Goal: Task Accomplishment & Management: Use online tool/utility

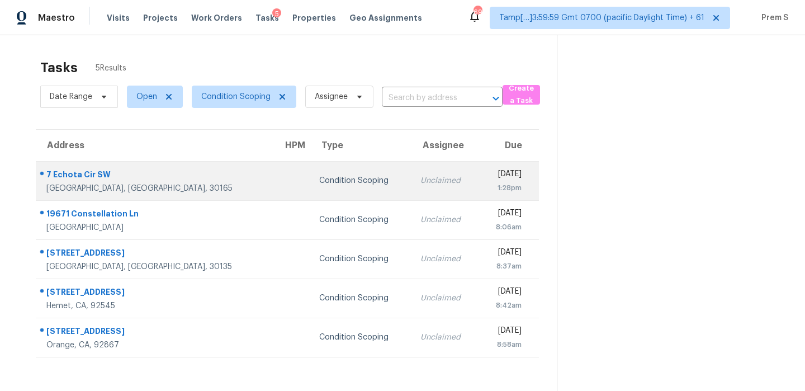
scroll to position [35, 0]
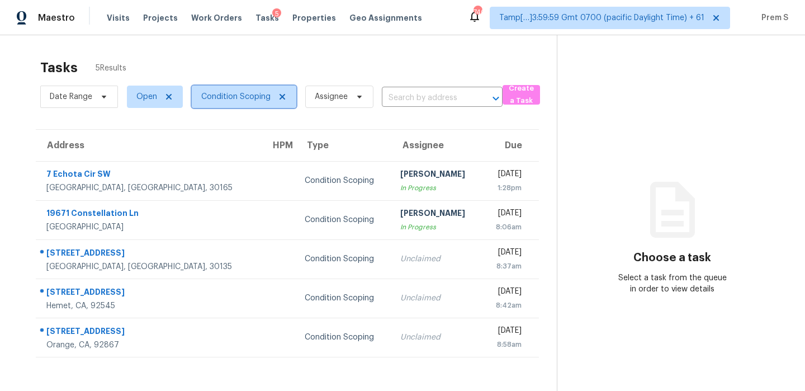
click at [228, 91] on span "Condition Scoping" at bounding box center [235, 96] width 69 height 11
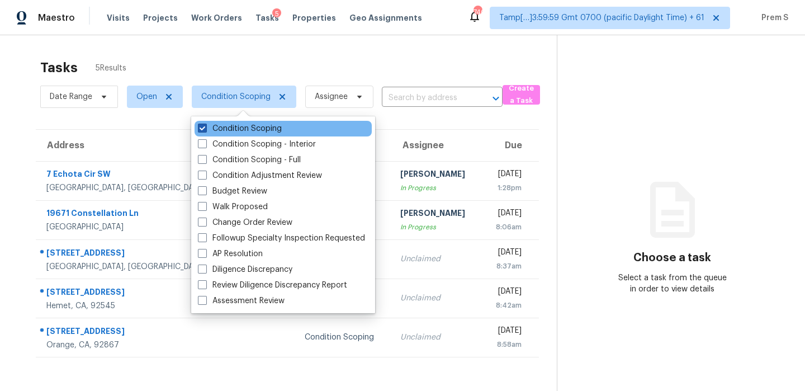
click at [225, 128] on label "Condition Scoping" at bounding box center [240, 128] width 84 height 11
click at [205, 128] on input "Condition Scoping" at bounding box center [201, 126] width 7 height 7
checkbox input "false"
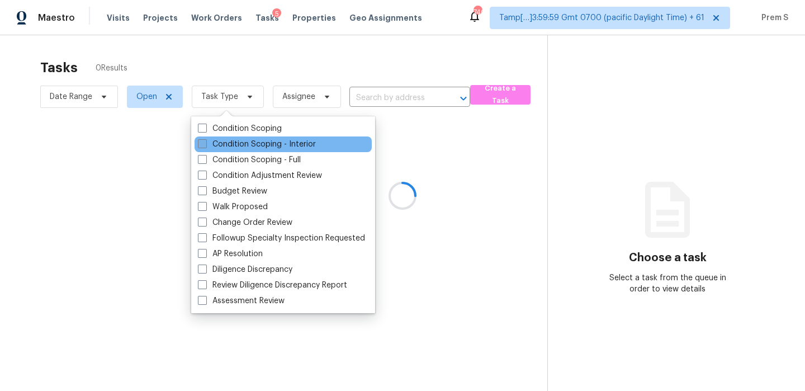
click at [224, 145] on label "Condition Scoping - Interior" at bounding box center [257, 144] width 118 height 11
click at [205, 145] on input "Condition Scoping - Interior" at bounding box center [201, 142] width 7 height 7
checkbox input "true"
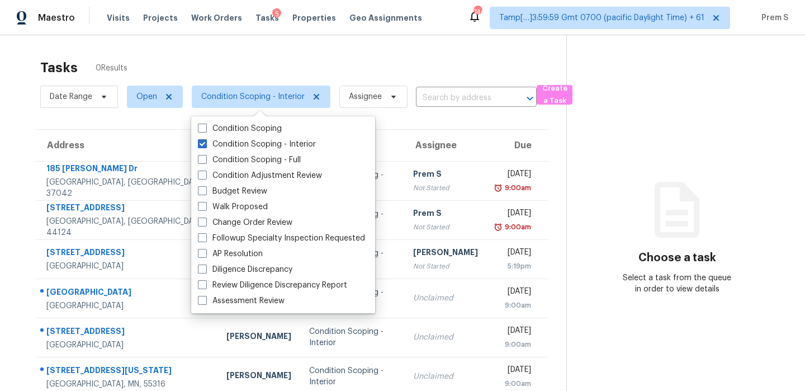
click at [405, 56] on div "Tasks 0 Results" at bounding box center [303, 67] width 526 height 29
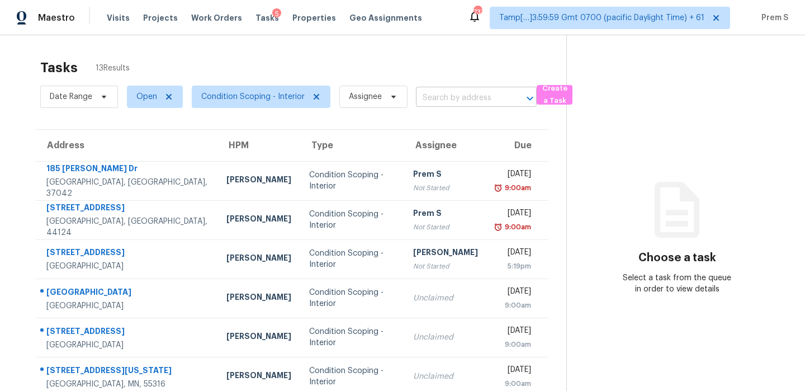
click at [442, 100] on input "text" at bounding box center [460, 97] width 89 height 17
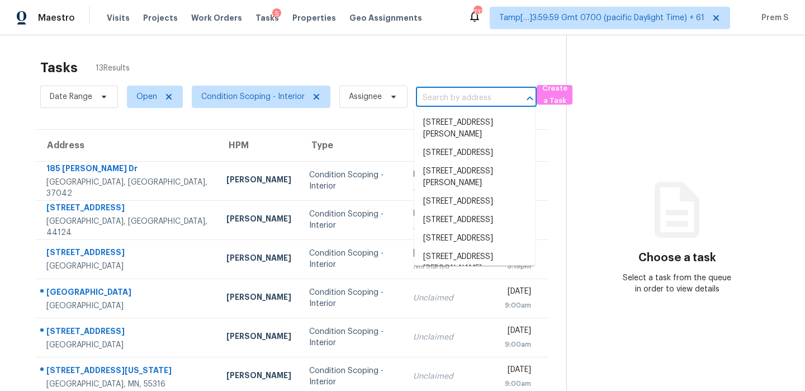
paste input "185 Bob White Dr Clarksville, TN, 37042"
type input "185 Bob White Dr Clarksville, TN, 37042"
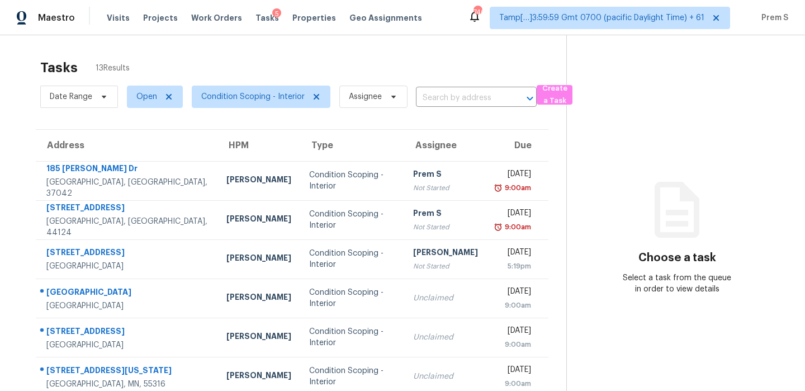
click at [452, 109] on div "Date Range Open Condition Scoping - Interior Assignee ​" at bounding box center [288, 96] width 497 height 29
click at [468, 100] on input "text" at bounding box center [460, 97] width 89 height 17
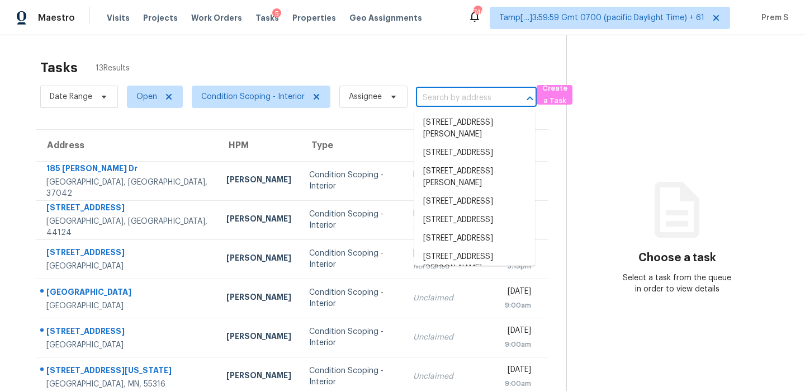
paste input "[STREET_ADDRESS][PERSON_NAME]"
type input "[STREET_ADDRESS][PERSON_NAME]"
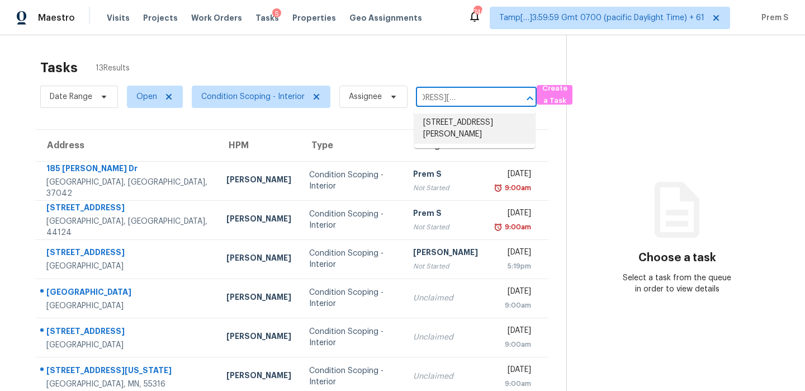
click at [459, 123] on li "[STREET_ADDRESS][PERSON_NAME]" at bounding box center [474, 129] width 121 height 30
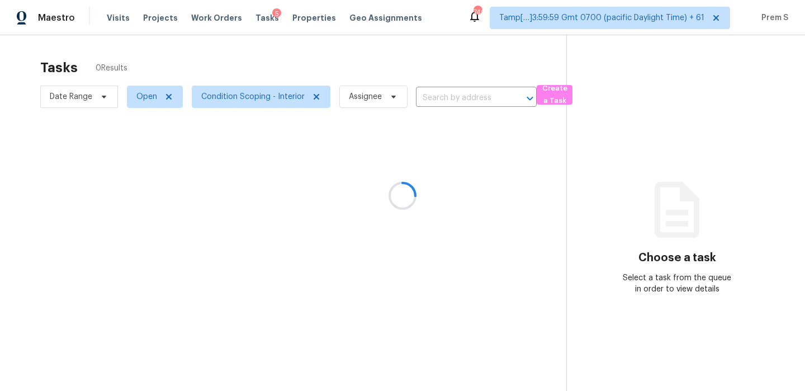
type input "[STREET_ADDRESS][PERSON_NAME]"
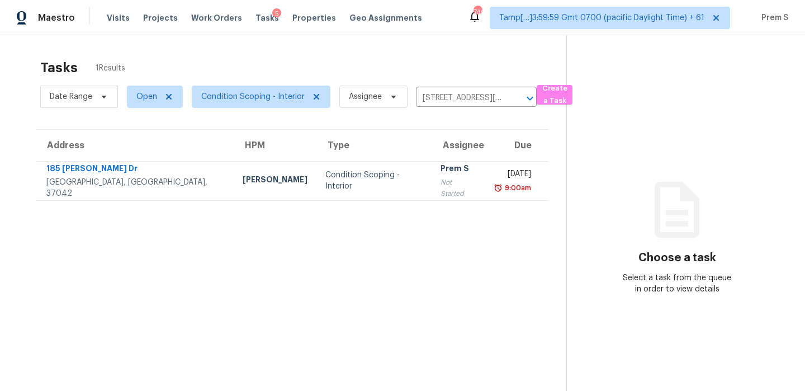
click at [432, 180] on td "Prem S Not Started" at bounding box center [459, 180] width 54 height 39
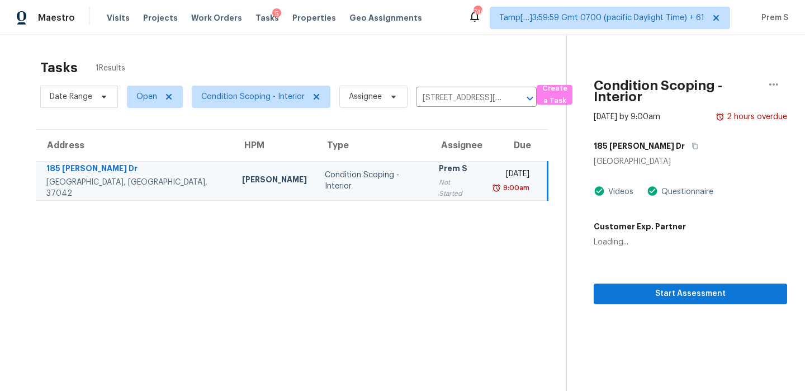
scroll to position [35, 0]
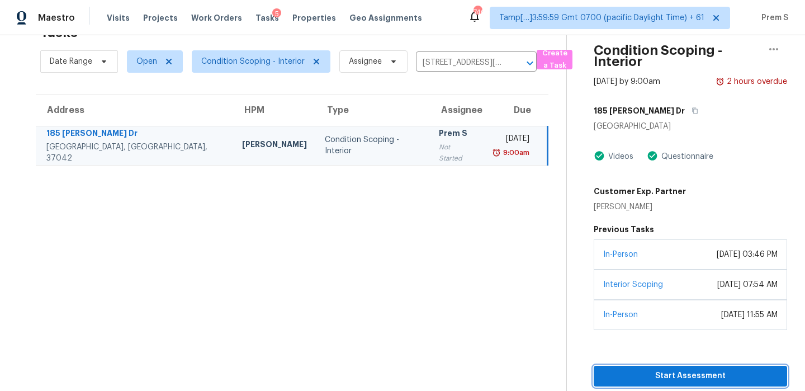
click at [659, 381] on span "Start Assessment" at bounding box center [691, 376] width 176 height 14
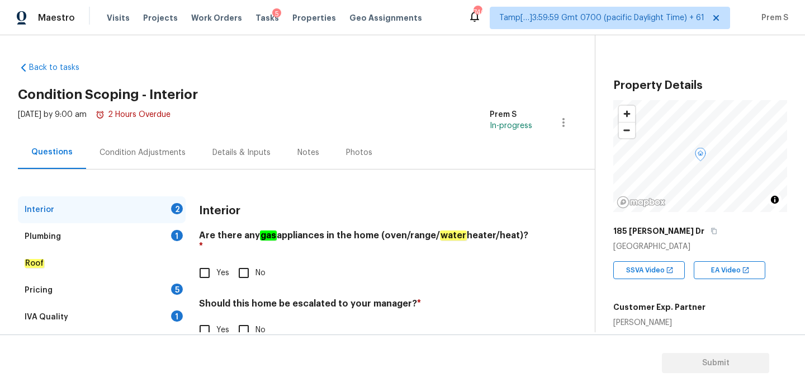
scroll to position [215, 0]
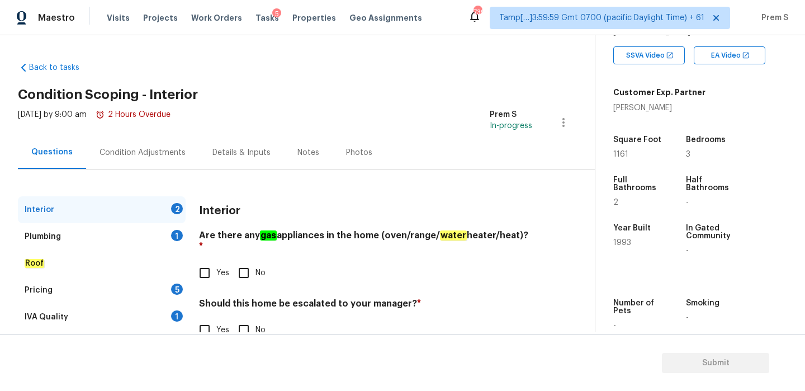
click at [244, 261] on input "No" at bounding box center [243, 272] width 23 height 23
checkbox input "true"
click at [233, 318] on input "No" at bounding box center [243, 329] width 23 height 23
checkbox input "true"
click at [171, 234] on div "1" at bounding box center [177, 235] width 12 height 11
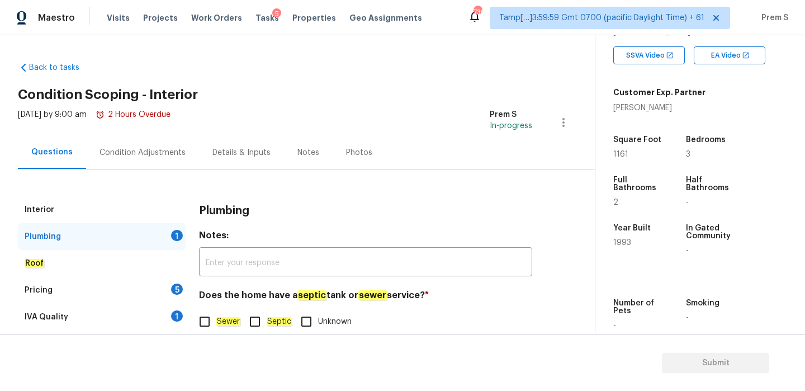
click at [222, 318] on em "Sewer" at bounding box center [228, 321] width 24 height 9
click at [216, 318] on input "Sewer" at bounding box center [204, 321] width 23 height 23
checkbox input "true"
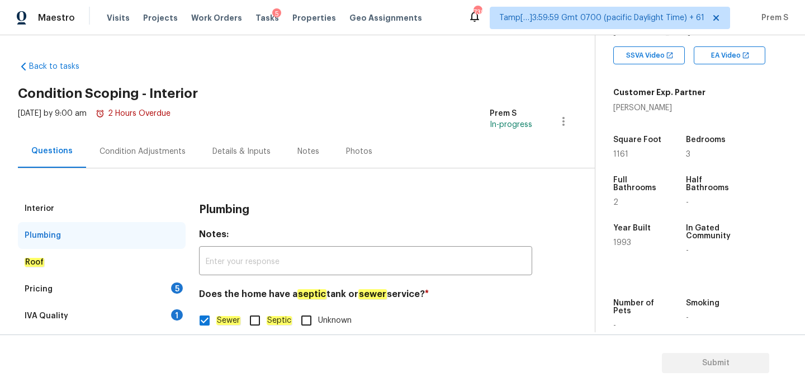
click at [173, 289] on div "5" at bounding box center [177, 287] width 12 height 11
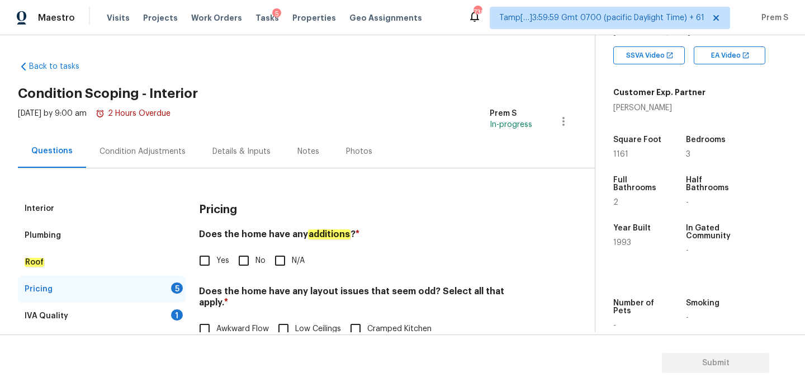
click at [247, 262] on input "No" at bounding box center [243, 260] width 23 height 23
checkbox input "true"
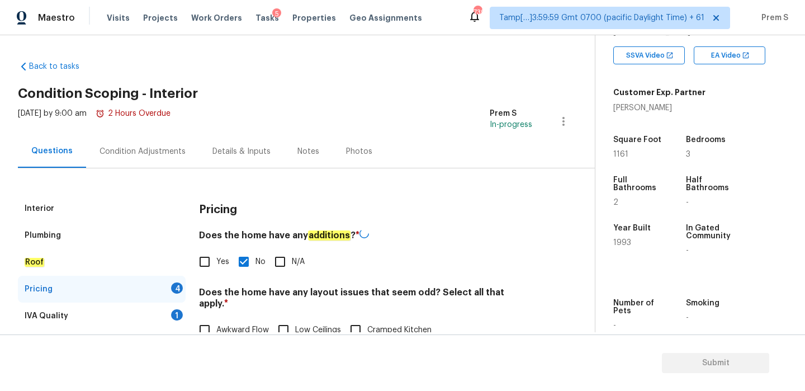
scroll to position [96, 0]
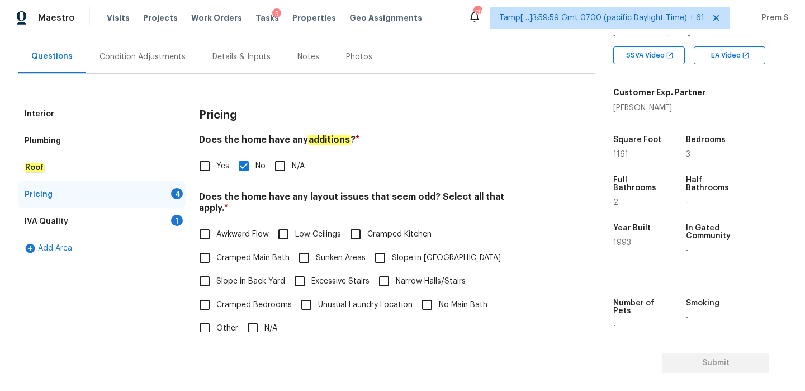
click at [207, 173] on input "Yes" at bounding box center [204, 165] width 23 height 23
checkbox input "true"
checkbox input "false"
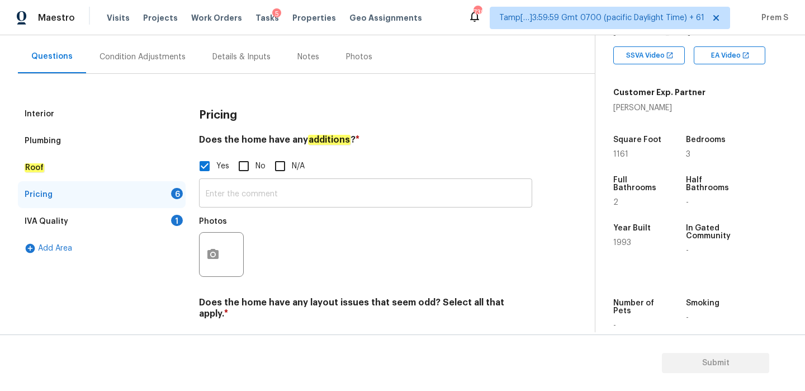
click at [215, 197] on input "text" at bounding box center [365, 194] width 333 height 26
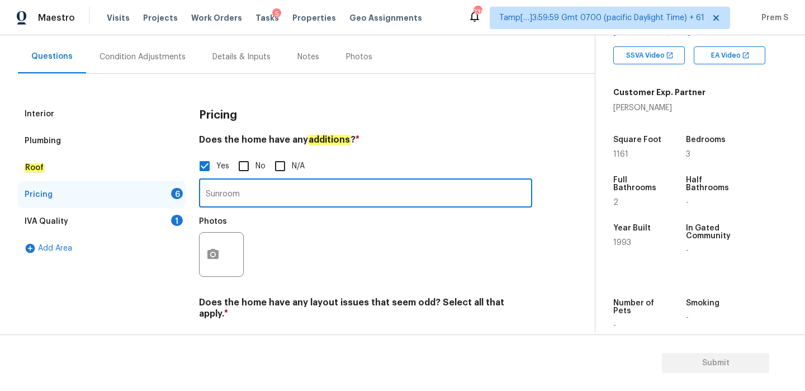
type input "Sunroom"
click at [211, 249] on icon "button" at bounding box center [212, 254] width 13 height 13
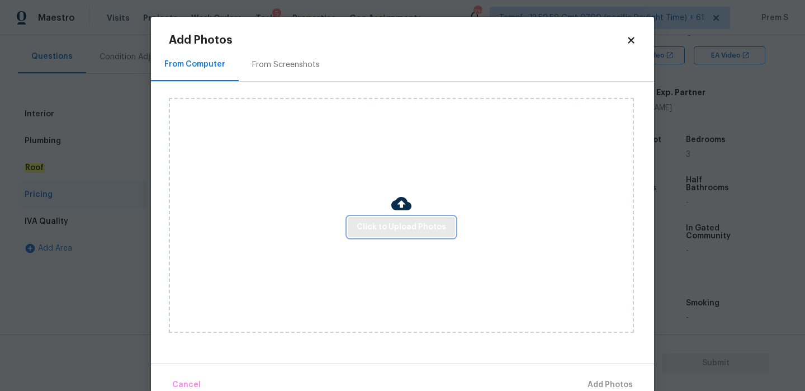
click at [401, 223] on span "Click to Upload Photos" at bounding box center [401, 227] width 89 height 14
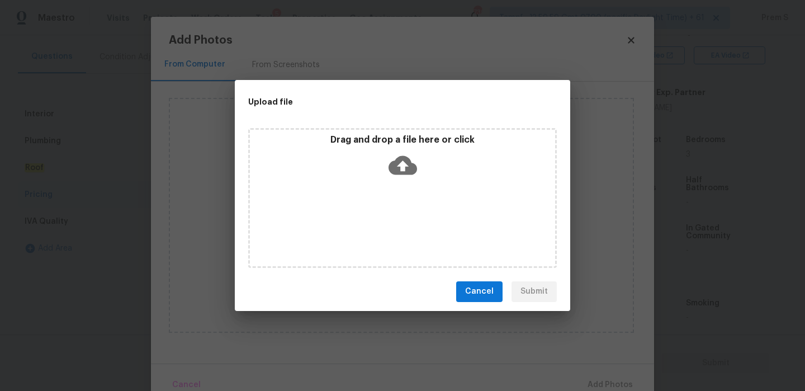
click at [401, 159] on icon at bounding box center [403, 164] width 29 height 19
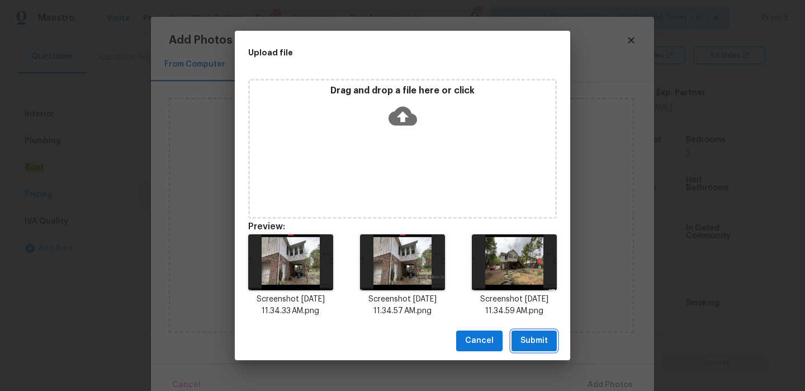
click at [529, 346] on span "Submit" at bounding box center [534, 341] width 27 height 14
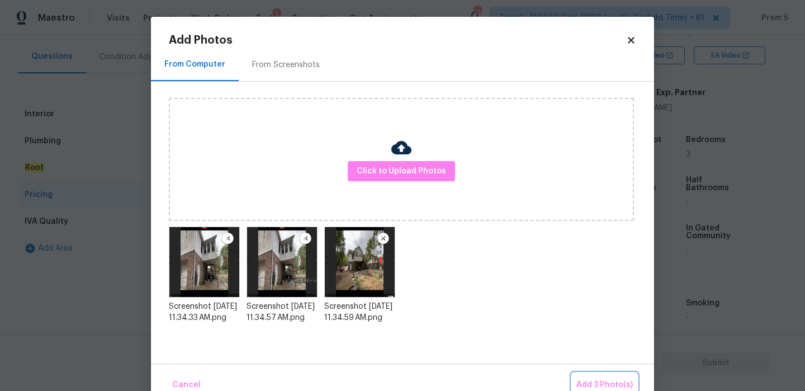
click at [594, 383] on span "Add 3 Photo(s)" at bounding box center [605, 385] width 56 height 14
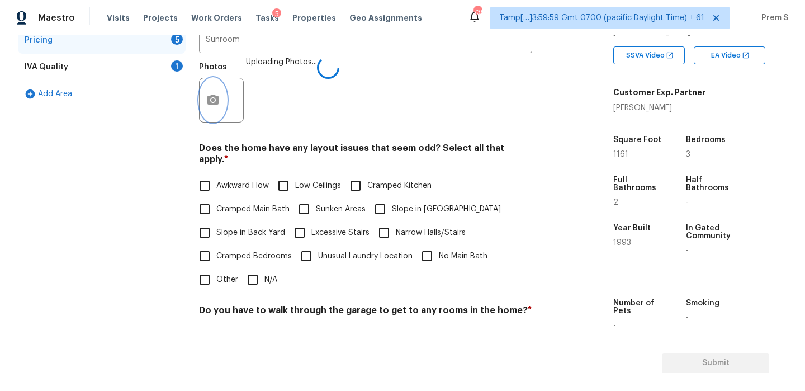
scroll to position [281, 0]
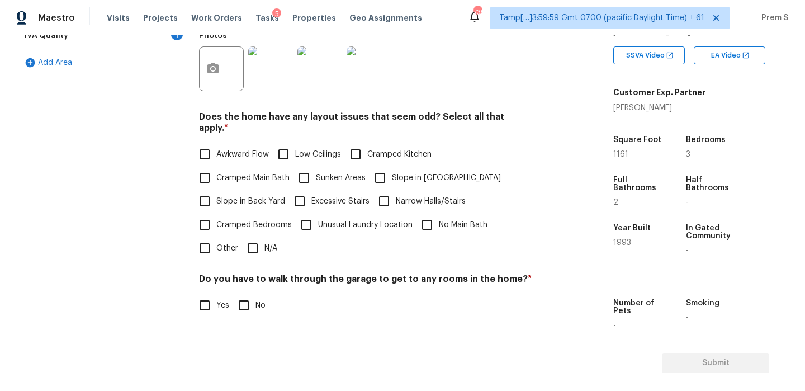
click at [256, 239] on input "N/A" at bounding box center [252, 248] width 23 height 23
checkbox input "true"
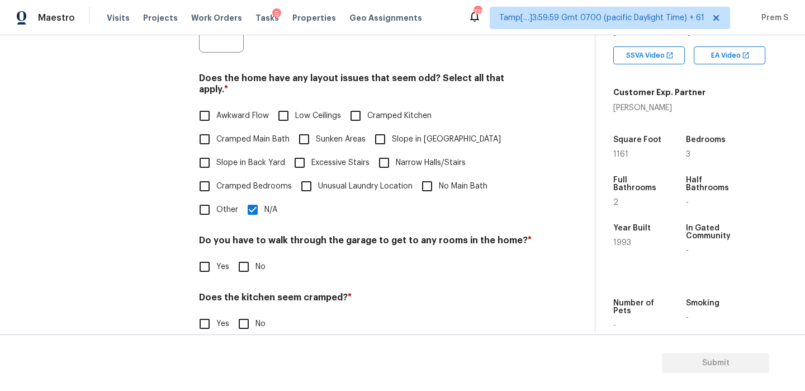
scroll to position [386, 0]
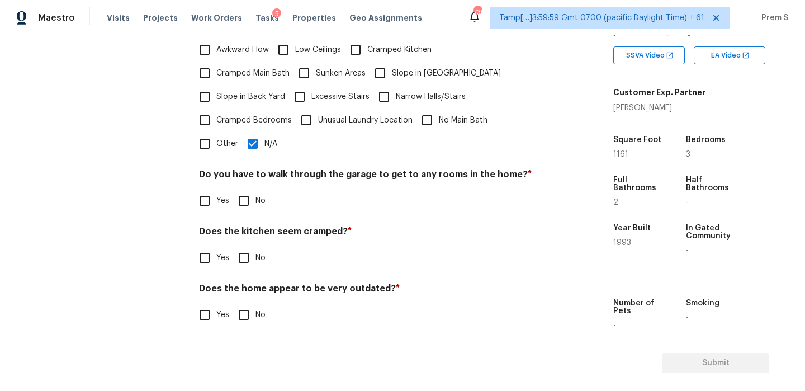
click at [252, 202] on div "Pricing Does the home have any additions ? * Yes No N/A Sunroom ​ Photos Does t…" at bounding box center [365, 75] width 333 height 530
click at [243, 191] on input "No" at bounding box center [243, 200] width 23 height 23
checkbox input "true"
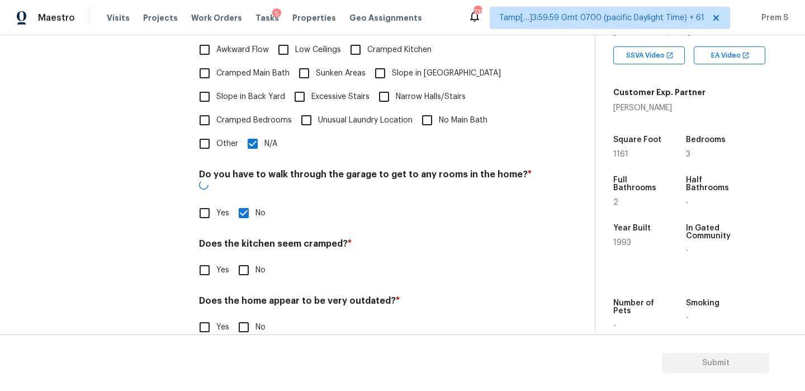
click at [238, 238] on div "Does the kitchen seem cramped? * Yes No" at bounding box center [365, 260] width 333 height 44
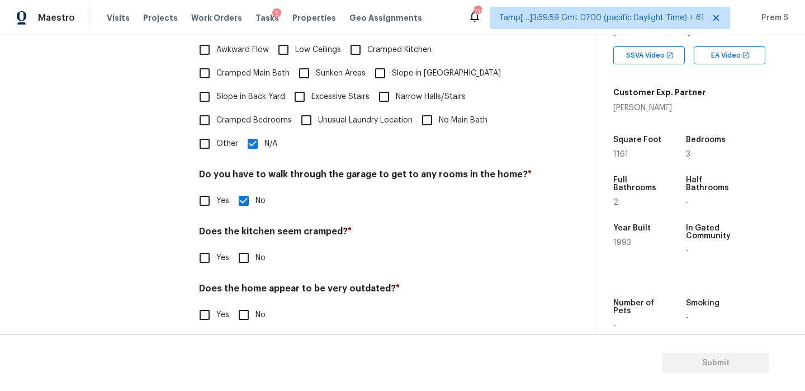
click at [240, 246] on input "No" at bounding box center [243, 257] width 23 height 23
checkbox input "true"
click at [242, 309] on input "No" at bounding box center [243, 314] width 23 height 23
checkbox input "true"
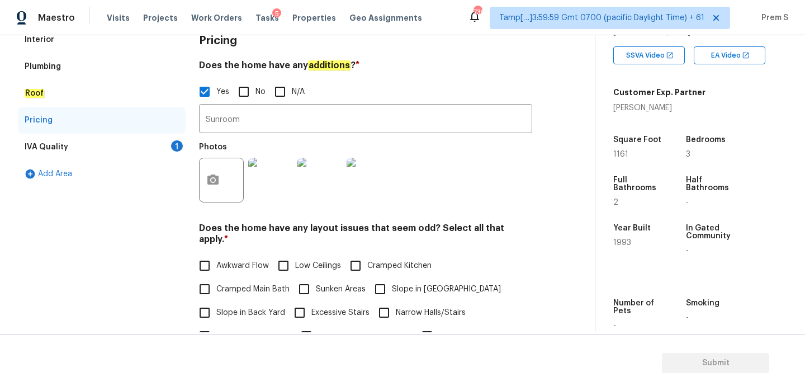
click at [171, 151] on div "IVA Quality 1" at bounding box center [102, 147] width 168 height 27
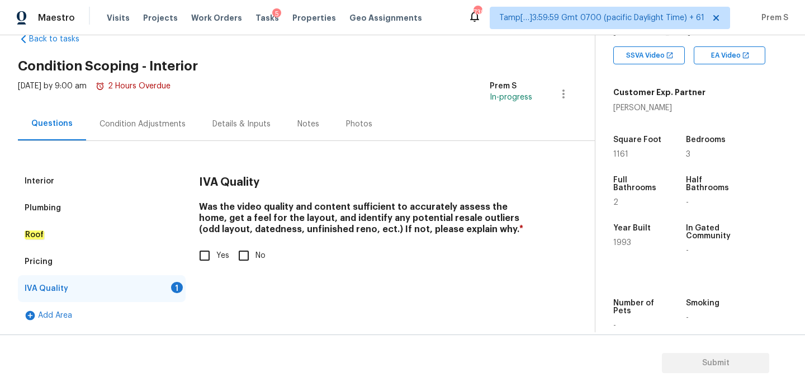
scroll to position [29, 0]
click at [205, 253] on input "Yes" at bounding box center [204, 255] width 23 height 23
checkbox input "true"
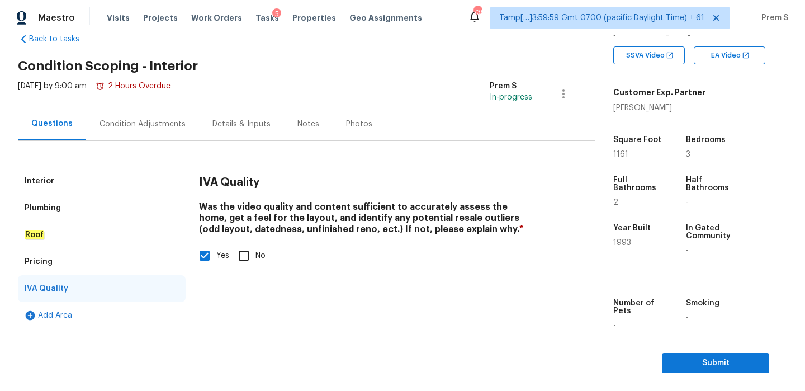
click at [159, 121] on div "Condition Adjustments" at bounding box center [143, 124] width 86 height 11
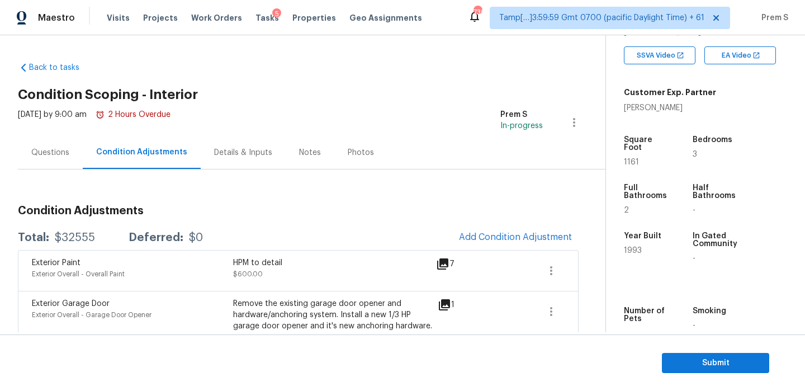
click at [51, 161] on div "Questions" at bounding box center [50, 152] width 65 height 33
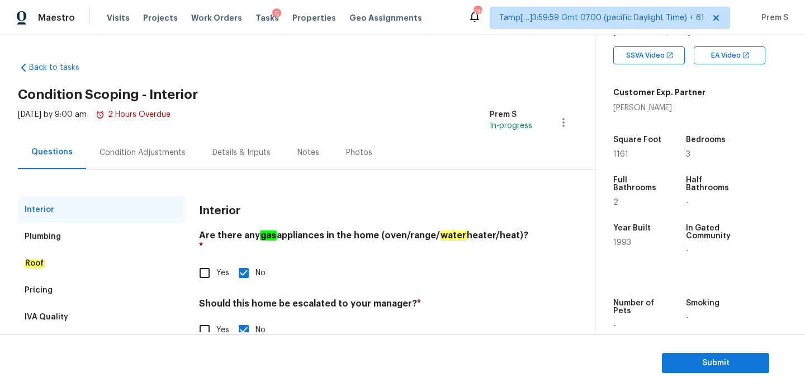
scroll to position [29, 0]
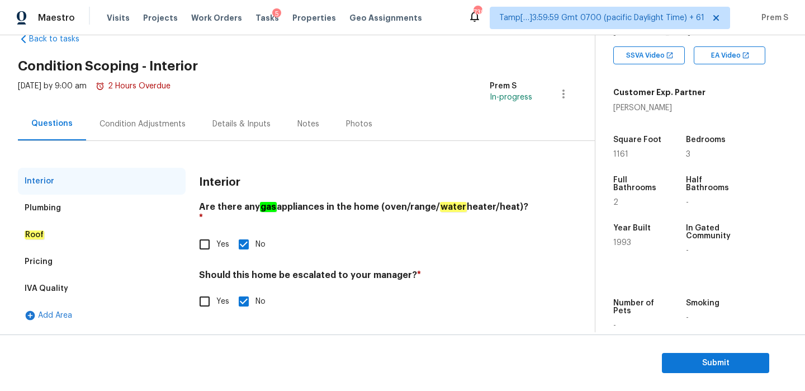
click at [207, 291] on input "Yes" at bounding box center [204, 301] width 23 height 23
checkbox input "true"
checkbox input "false"
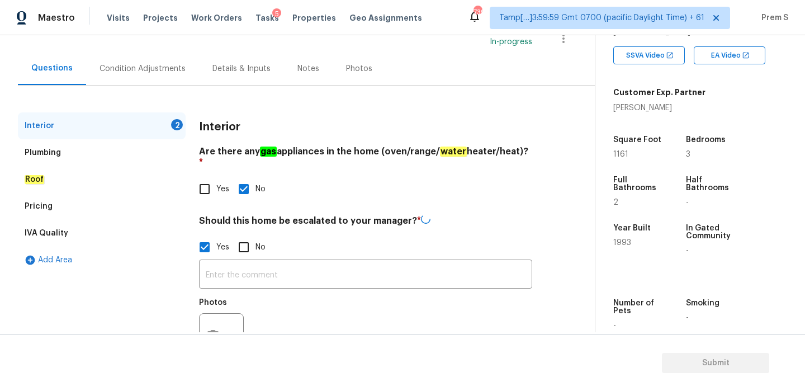
scroll to position [121, 0]
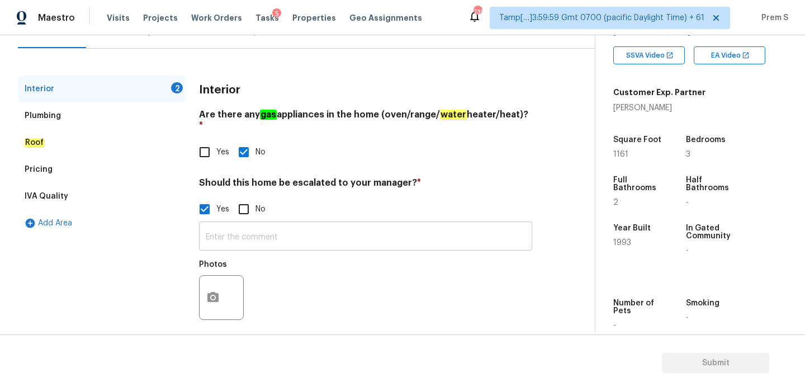
click at [298, 224] on input "text" at bounding box center [365, 237] width 333 height 26
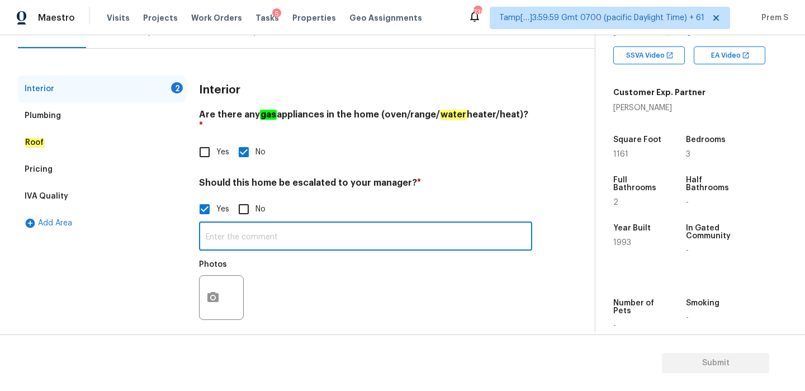
paste input "Foundation is showing visible cracks and movement at the front porch."
type input "Foundation is showing visible cracks and movement at the front porch."
click at [213, 296] on circle "button" at bounding box center [212, 297] width 3 height 3
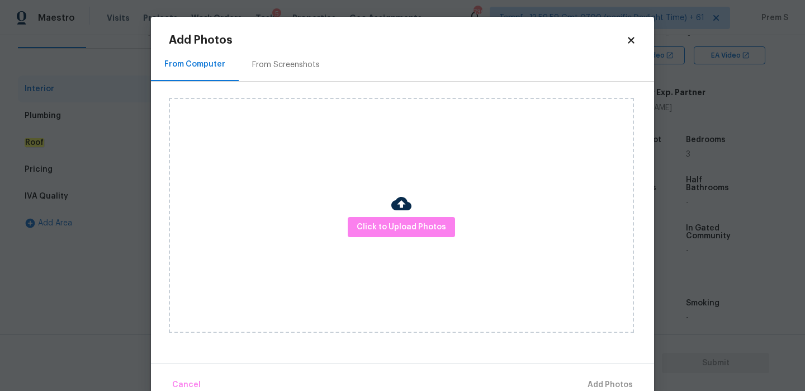
click at [391, 237] on div "Click to Upload Photos" at bounding box center [401, 215] width 465 height 235
click at [394, 221] on span "Click to Upload Photos" at bounding box center [401, 227] width 89 height 14
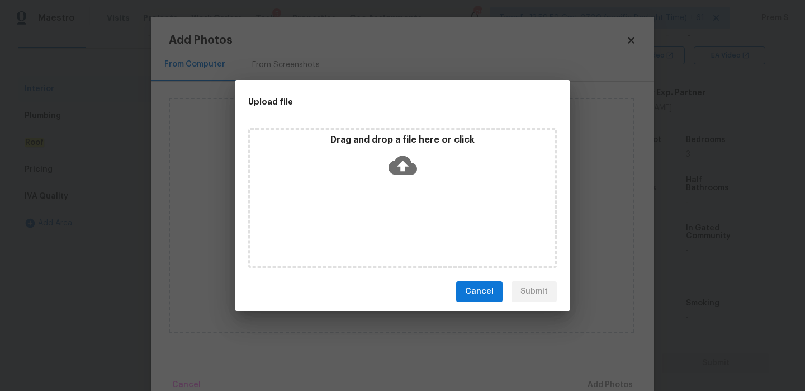
click at [402, 166] on icon at bounding box center [403, 165] width 29 height 29
click at [409, 168] on icon at bounding box center [403, 164] width 29 height 19
click at [479, 295] on span "Cancel" at bounding box center [479, 292] width 29 height 14
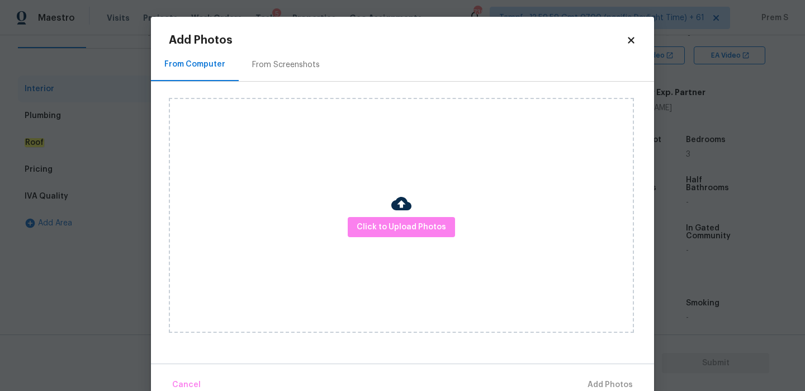
click at [632, 38] on icon at bounding box center [631, 40] width 6 height 6
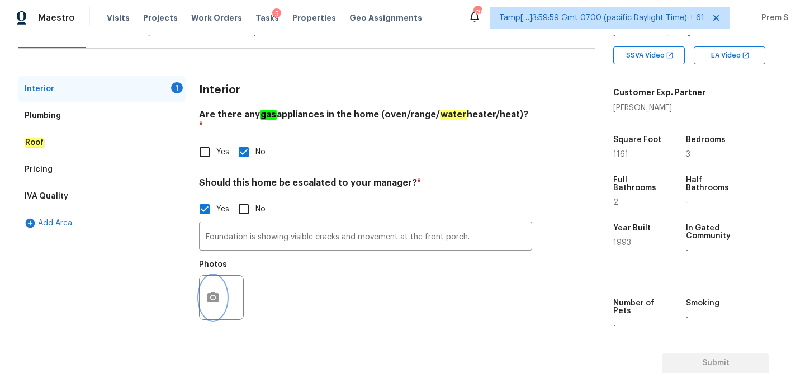
click at [214, 295] on button "button" at bounding box center [213, 298] width 27 height 44
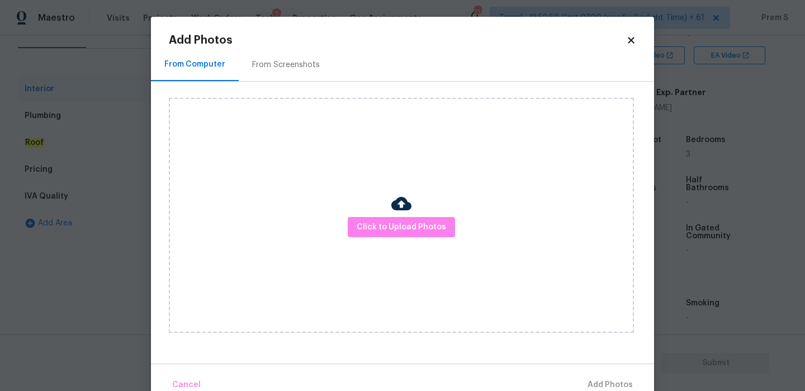
click at [631, 39] on icon at bounding box center [631, 40] width 6 height 6
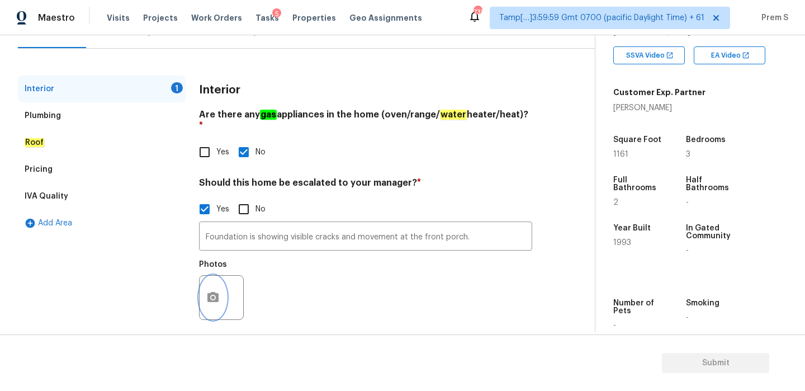
click at [209, 292] on icon "button" at bounding box center [212, 297] width 11 height 10
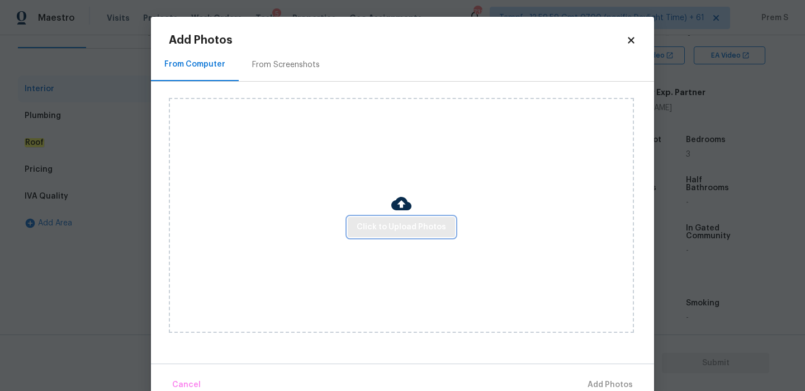
click at [410, 231] on span "Click to Upload Photos" at bounding box center [401, 227] width 89 height 14
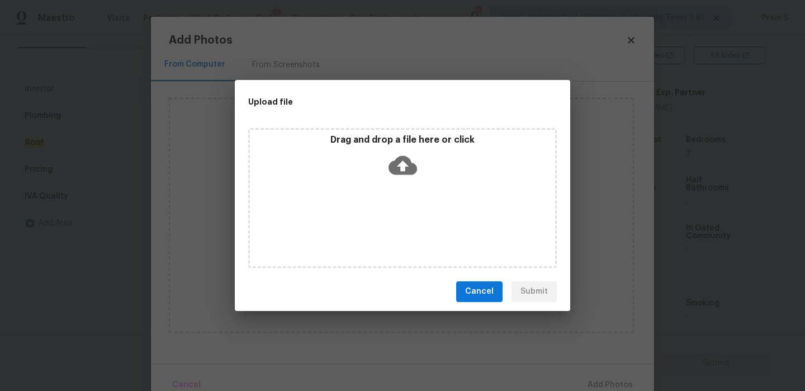
click at [403, 157] on icon at bounding box center [403, 164] width 29 height 19
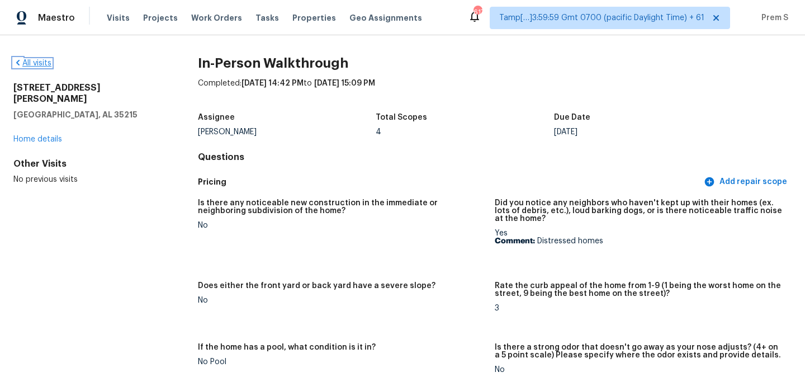
click at [39, 62] on link "All visits" at bounding box center [32, 63] width 38 height 8
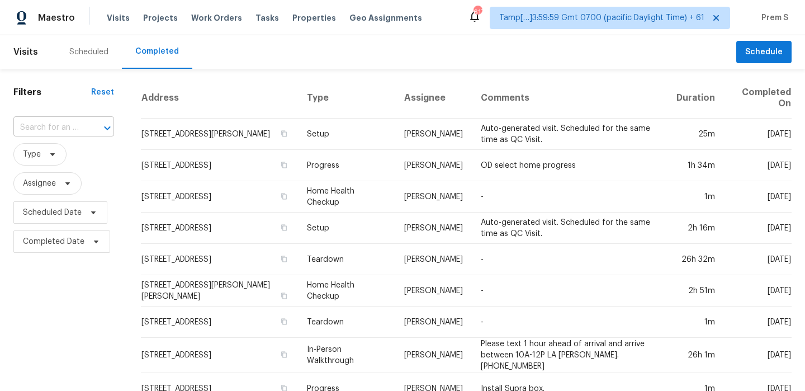
click at [51, 130] on input "text" at bounding box center [47, 127] width 69 height 17
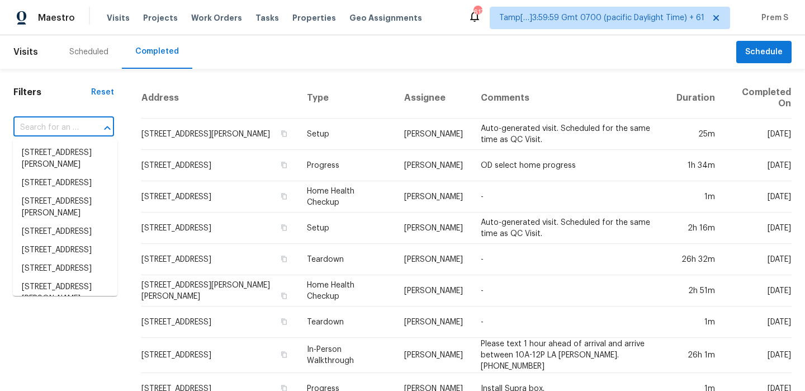
paste input "[STREET_ADDRESS][PERSON_NAME]"
type input "[STREET_ADDRESS][PERSON_NAME]"
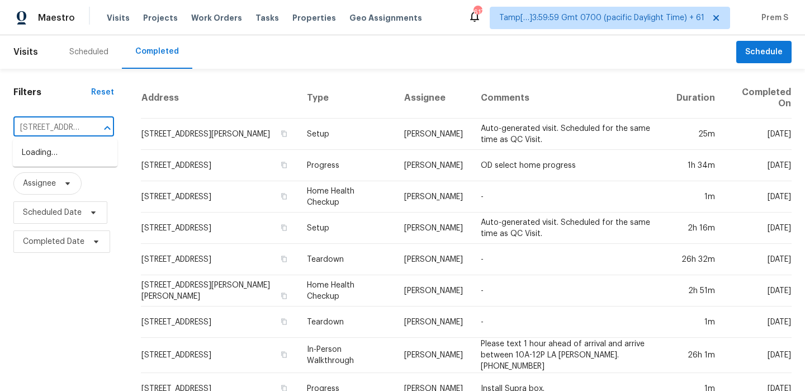
scroll to position [0, 77]
click at [65, 160] on li "[STREET_ADDRESS][PERSON_NAME]" at bounding box center [65, 159] width 105 height 30
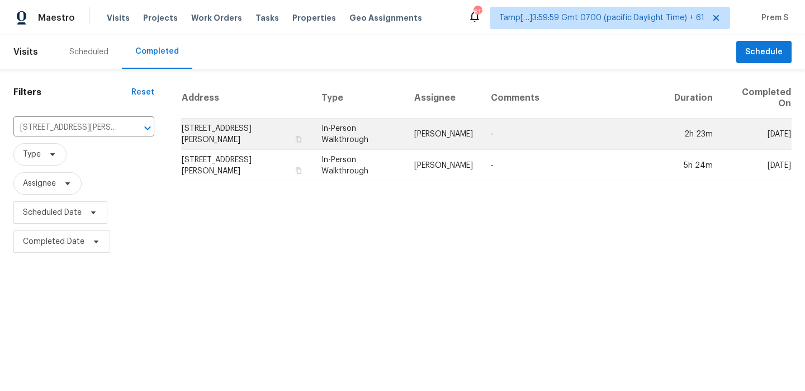
click at [235, 130] on td "185 Bob White Dr, Clarksville, TN 37042" at bounding box center [246, 134] width 131 height 31
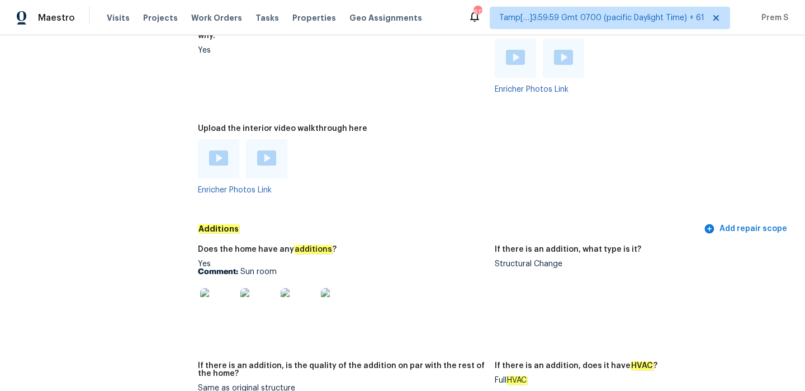
scroll to position [2332, 0]
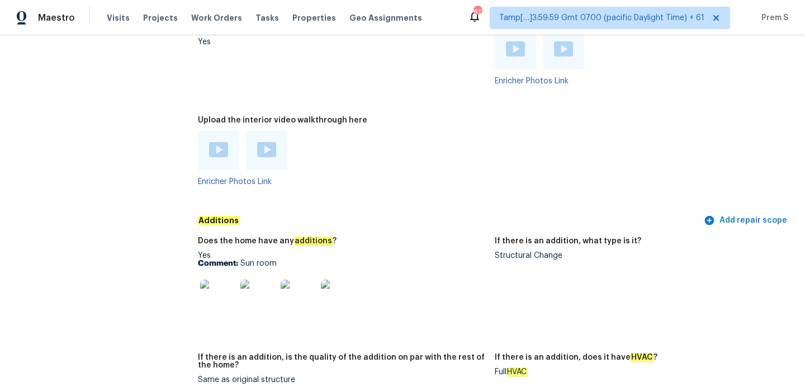
click at [227, 144] on img at bounding box center [218, 149] width 19 height 15
click at [269, 145] on img at bounding box center [266, 149] width 19 height 15
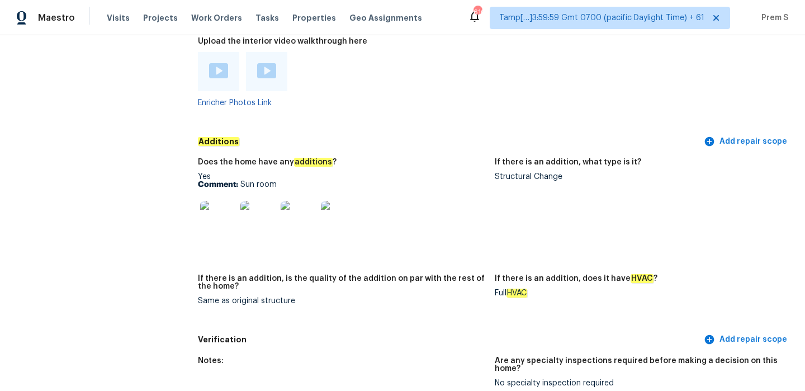
scroll to position [2395, 0]
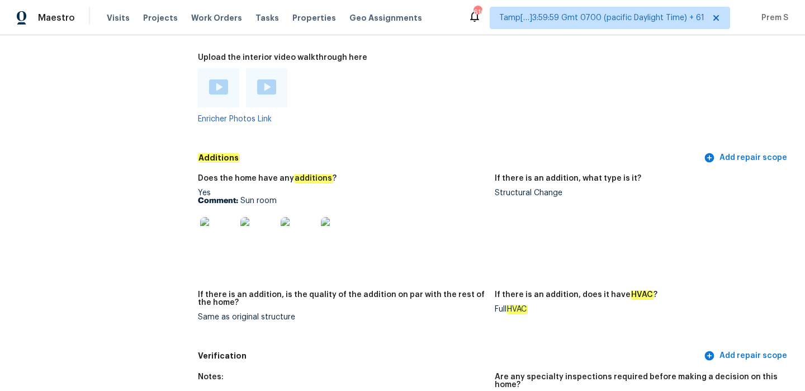
click at [223, 227] on img at bounding box center [218, 235] width 36 height 36
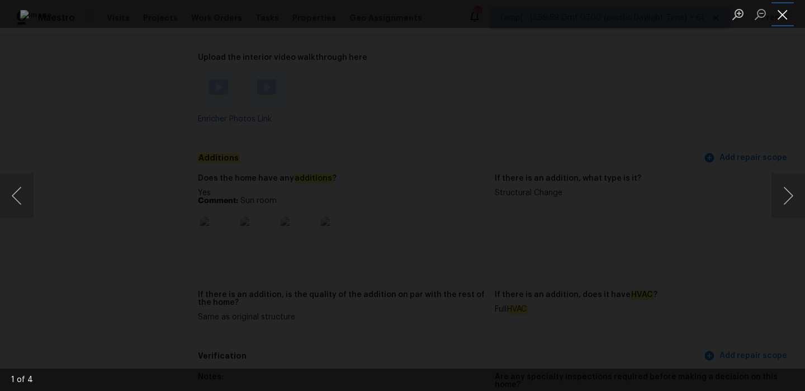
click at [781, 15] on button "Close lightbox" at bounding box center [783, 14] width 22 height 20
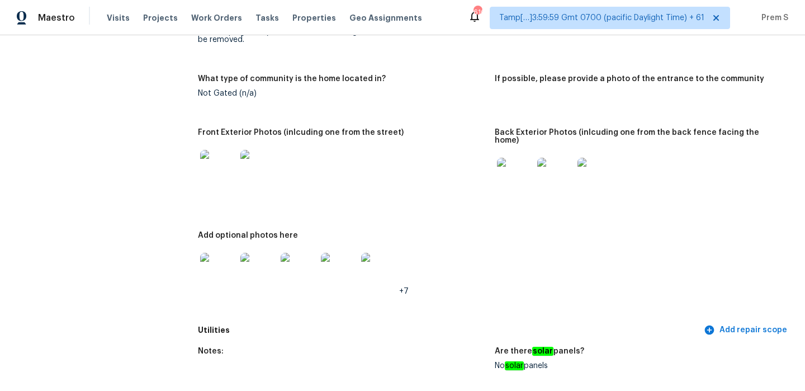
scroll to position [407, 0]
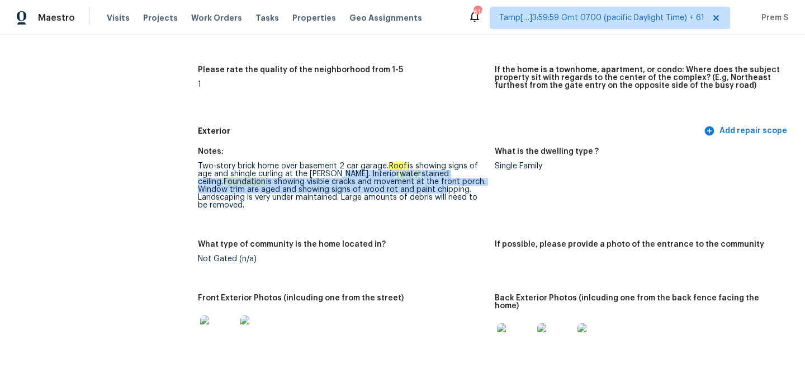
drag, startPoint x: 334, startPoint y: 173, endPoint x: 437, endPoint y: 193, distance: 104.8
click at [437, 193] on div "Two-story brick home over basement 2 car garage. Roof is showing signs of age a…" at bounding box center [342, 185] width 288 height 47
click at [325, 238] on div "Notes: Two-story brick home over basement 2 car garage. Roof is showing signs o…" at bounding box center [495, 313] width 594 height 345
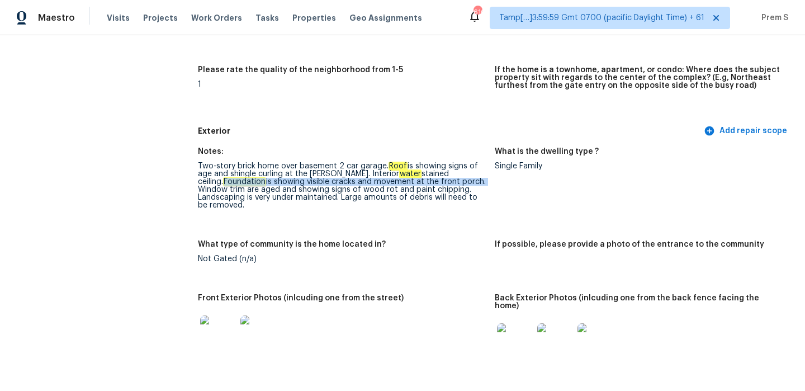
drag, startPoint x: 197, startPoint y: 181, endPoint x: 457, endPoint y: 180, distance: 260.1
copy div "Foundation is showing visible cracks and movement at the front porch."
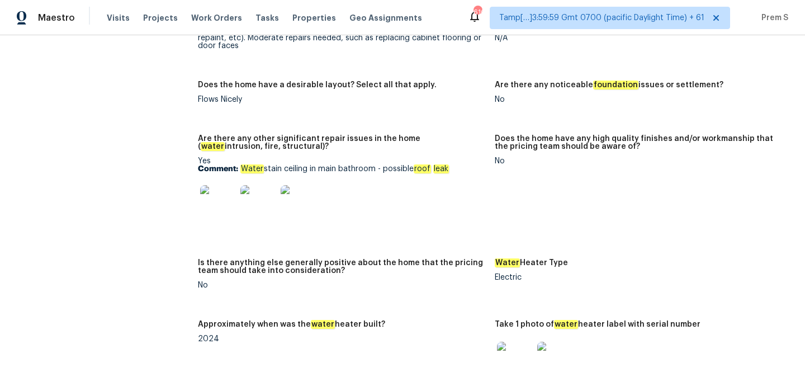
scroll to position [1931, 0]
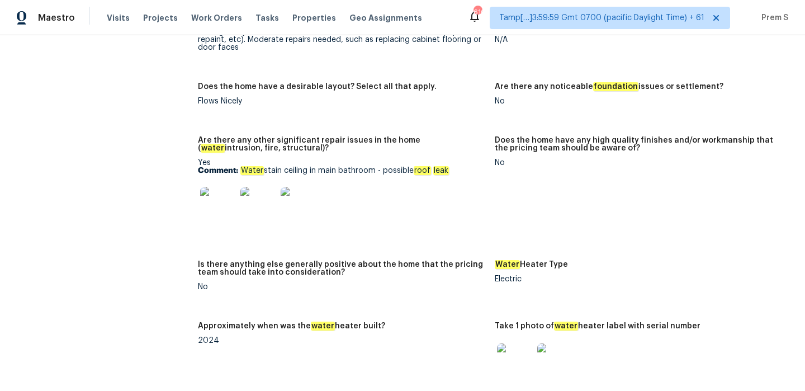
click at [219, 200] on img at bounding box center [218, 205] width 36 height 36
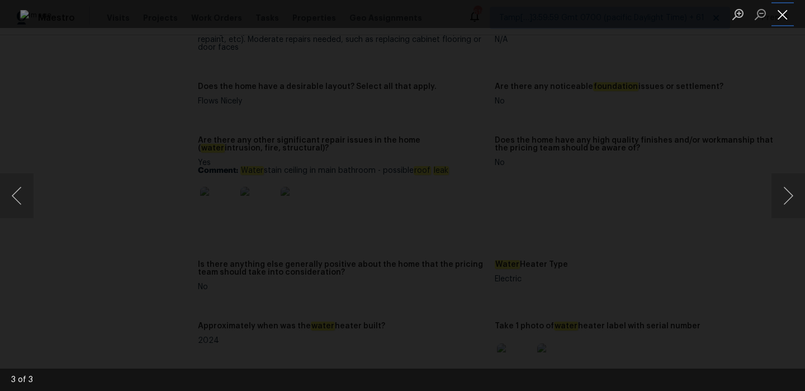
click at [782, 18] on button "Close lightbox" at bounding box center [783, 14] width 22 height 20
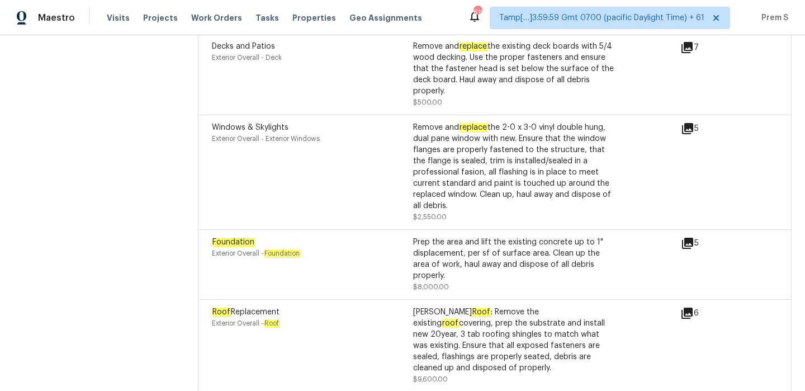
scroll to position [3389, 0]
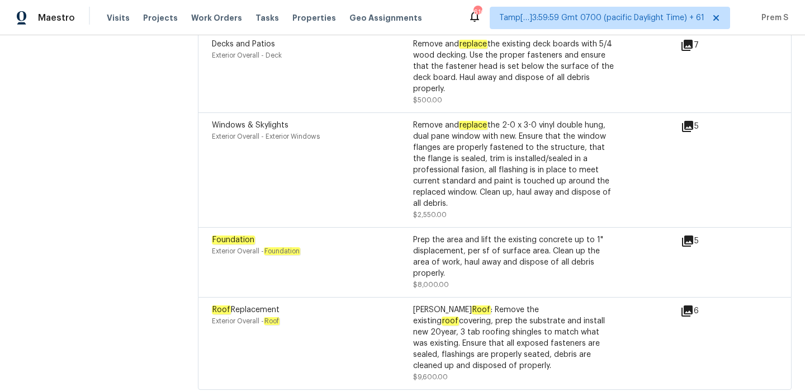
click at [692, 235] on icon at bounding box center [687, 240] width 11 height 11
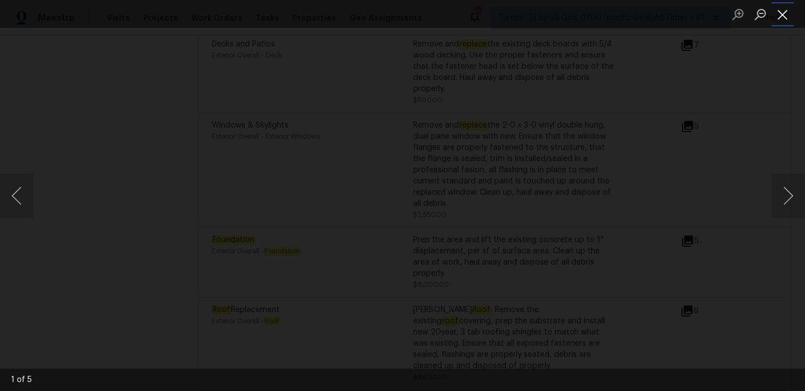
click at [782, 18] on button "Close lightbox" at bounding box center [783, 14] width 22 height 20
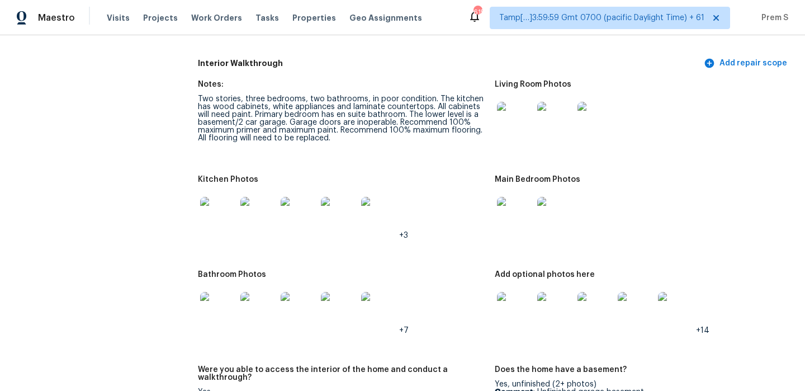
scroll to position [1265, 0]
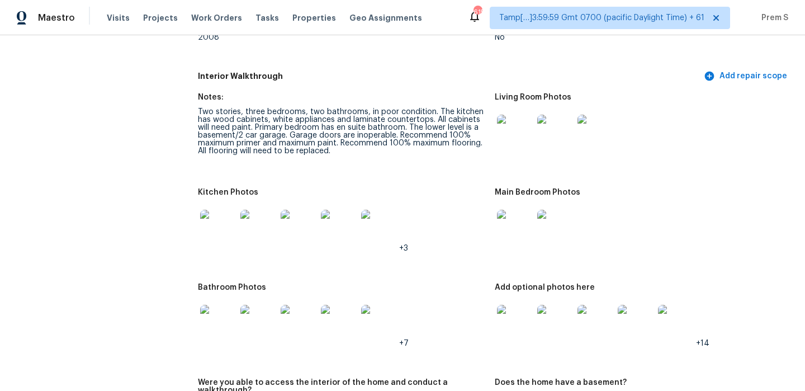
click at [513, 322] on img at bounding box center [515, 323] width 36 height 36
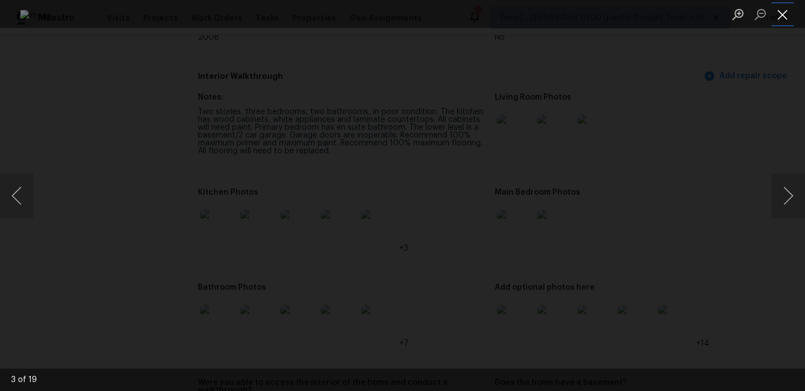
click at [784, 18] on button "Close lightbox" at bounding box center [783, 14] width 22 height 20
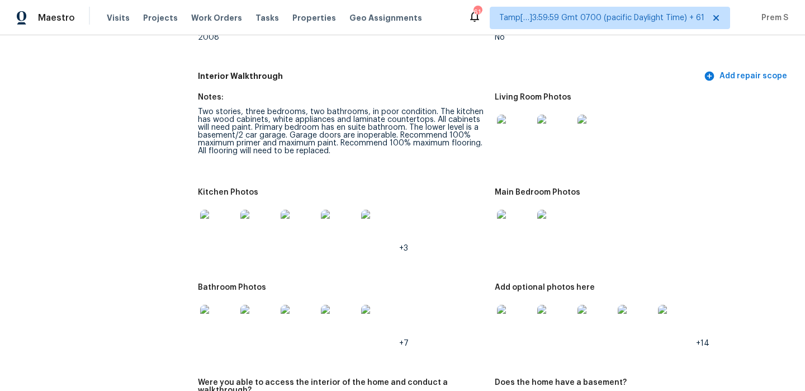
click at [398, 194] on div "Kitchen Photos" at bounding box center [342, 195] width 288 height 15
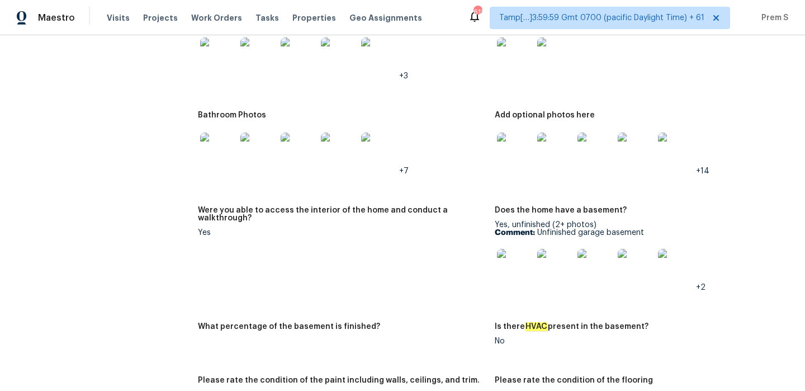
scroll to position [1436, 0]
click at [512, 143] on img at bounding box center [515, 151] width 36 height 36
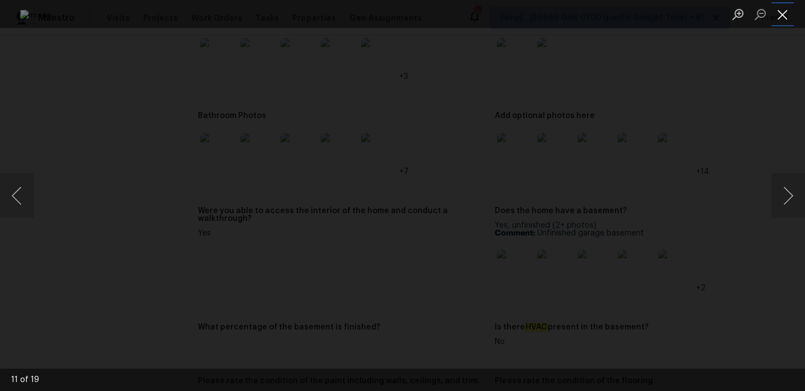
click at [781, 17] on button "Close lightbox" at bounding box center [783, 14] width 22 height 20
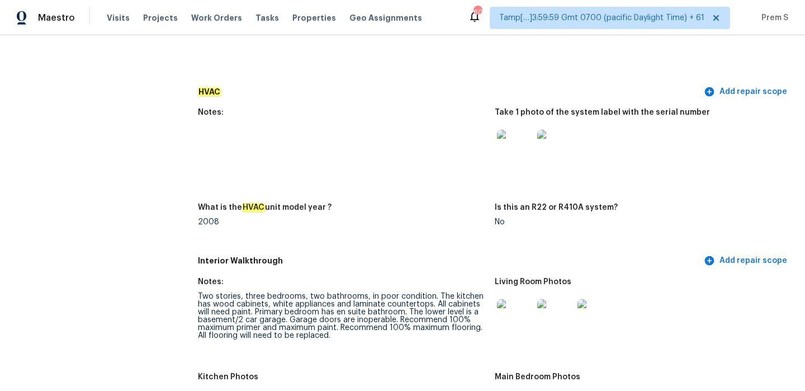
scroll to position [0, 0]
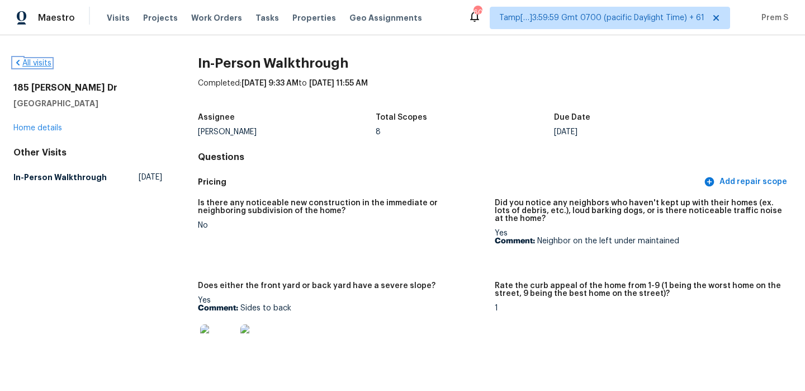
click at [41, 66] on link "All visits" at bounding box center [32, 63] width 38 height 8
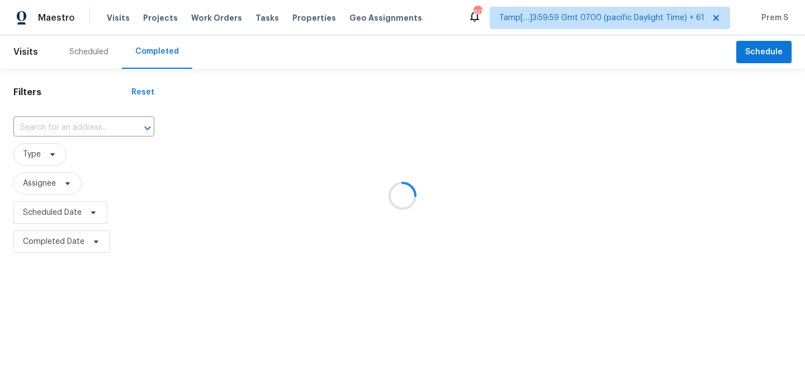
click at [91, 130] on div at bounding box center [402, 195] width 805 height 391
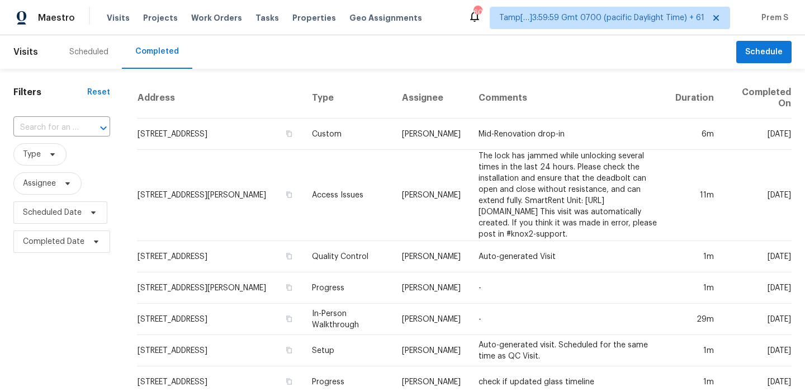
click at [91, 130] on div at bounding box center [95, 128] width 29 height 16
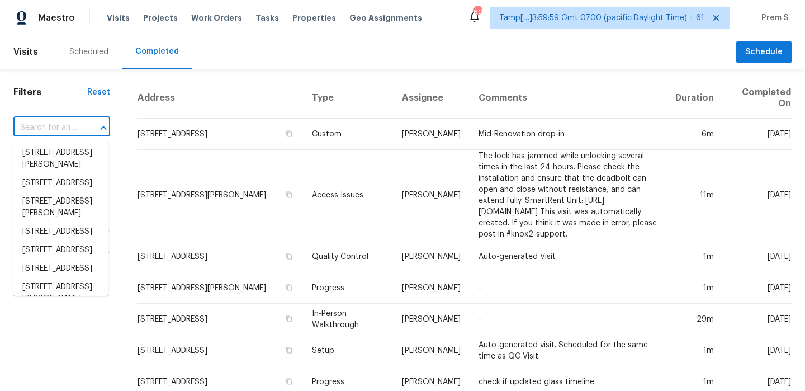
paste input "5148 Hickory Dr Cleveland, OH, 44124"
type input "5148 Hickory Dr Cleveland, OH, 44124"
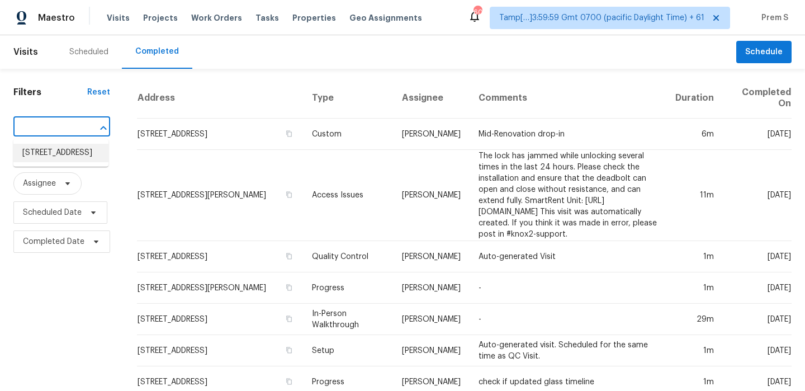
click at [87, 153] on li "5148 Hickory Dr, Cleveland, OH 44124" at bounding box center [60, 153] width 95 height 18
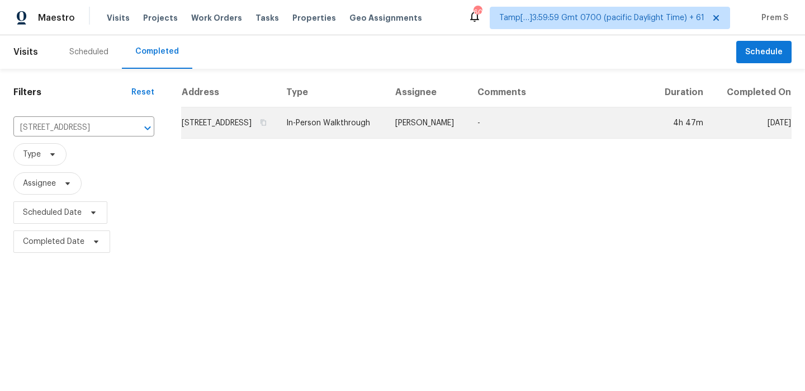
click at [225, 134] on td "[STREET_ADDRESS]" at bounding box center [229, 122] width 96 height 31
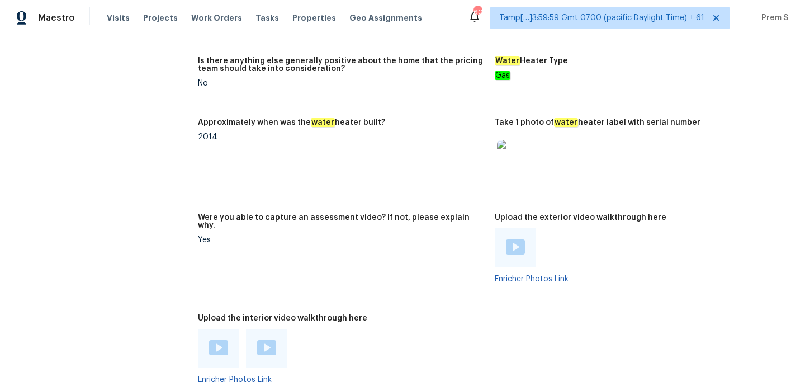
scroll to position [2117, 0]
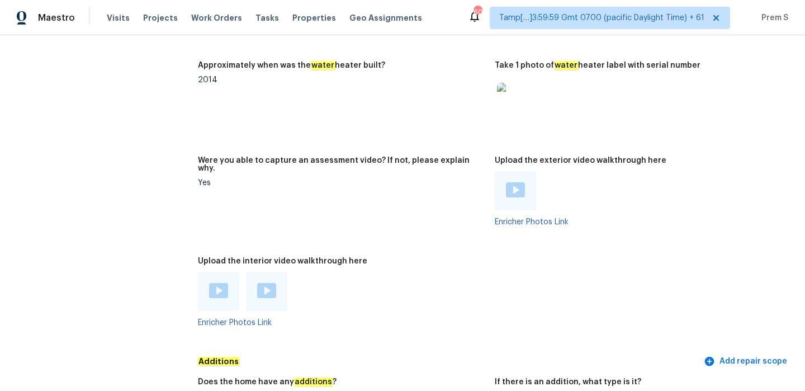
click at [221, 283] on img at bounding box center [218, 290] width 19 height 15
click at [276, 272] on div at bounding box center [266, 291] width 41 height 39
click at [269, 283] on img at bounding box center [266, 290] width 19 height 15
click at [515, 182] on img at bounding box center [515, 189] width 19 height 15
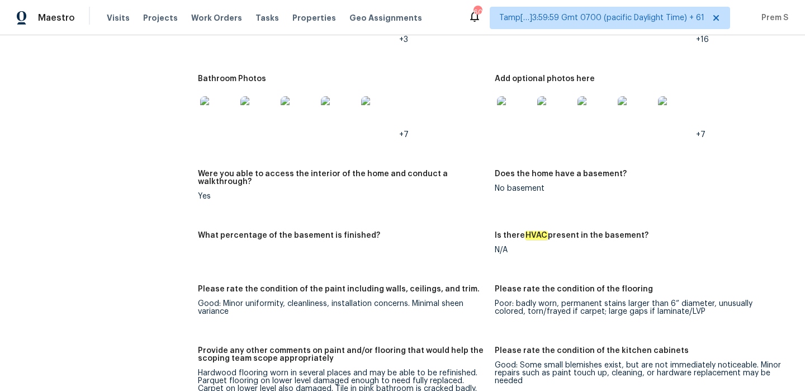
scroll to position [1389, 0]
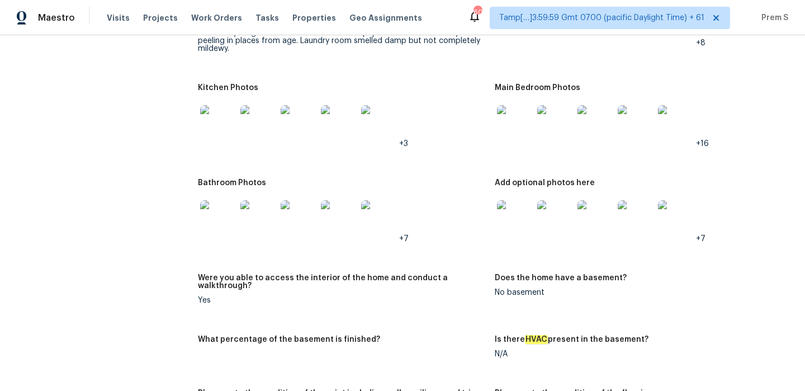
click at [517, 105] on img at bounding box center [515, 123] width 36 height 36
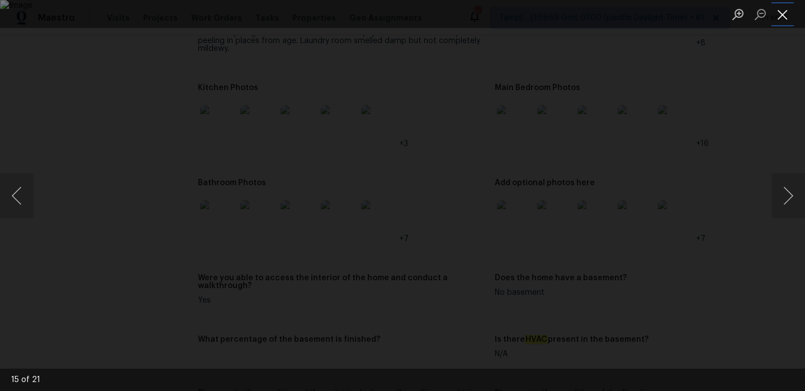
click at [783, 12] on button "Close lightbox" at bounding box center [783, 14] width 22 height 20
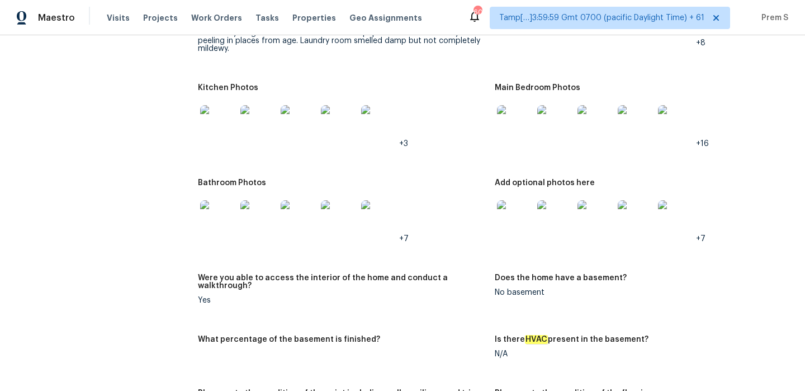
click at [553, 205] on img at bounding box center [555, 218] width 36 height 36
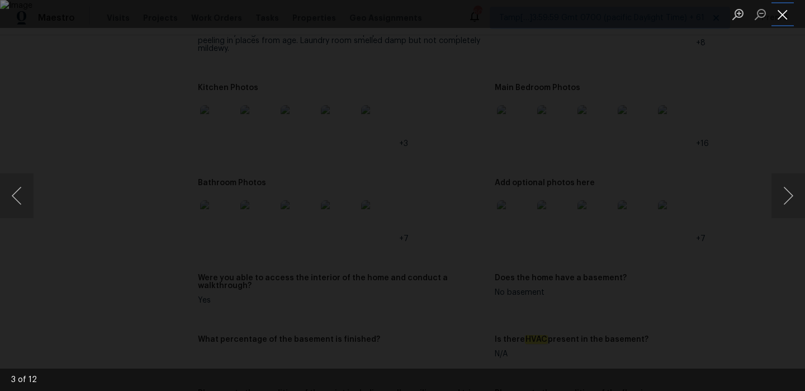
click at [784, 16] on button "Close lightbox" at bounding box center [783, 14] width 22 height 20
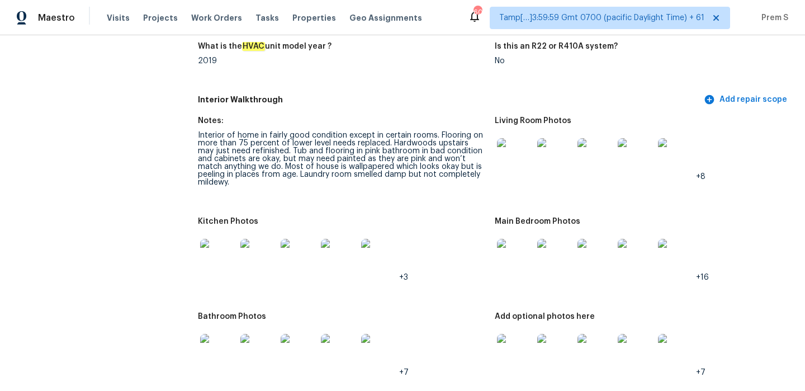
scroll to position [1255, 0]
click at [538, 239] on img at bounding box center [555, 257] width 36 height 36
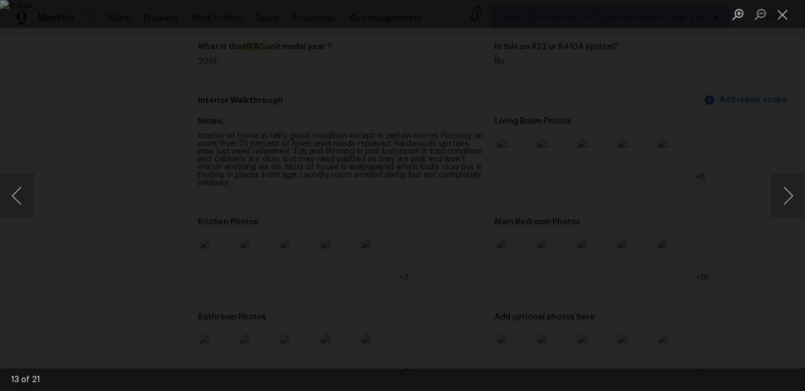
click at [501, 91] on img "Lightbox" at bounding box center [402, 195] width 805 height 391
click at [785, 9] on button "Close lightbox" at bounding box center [783, 14] width 22 height 20
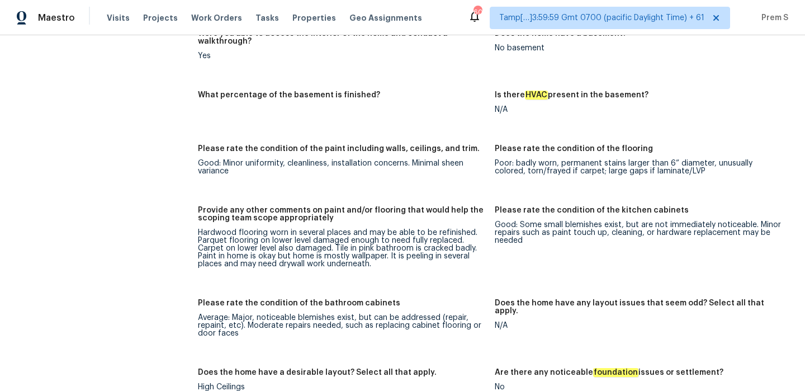
scroll to position [1636, 0]
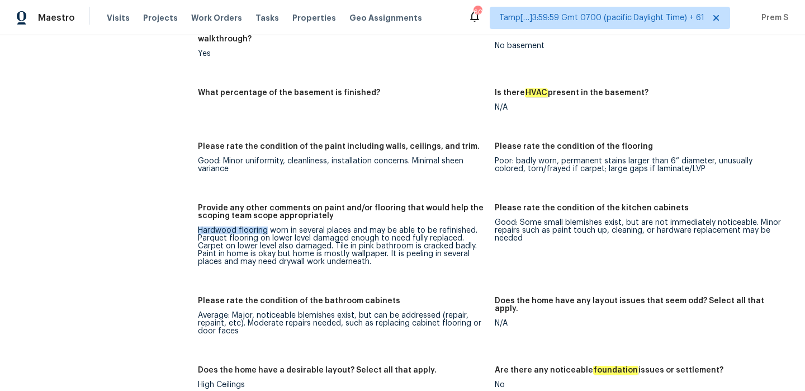
drag, startPoint x: 197, startPoint y: 201, endPoint x: 266, endPoint y: 202, distance: 68.3
click at [266, 227] on div "Hardwood flooring worn in several places and may be able to be refinished. Parq…" at bounding box center [342, 246] width 288 height 39
copy div "Hardwood flooring"
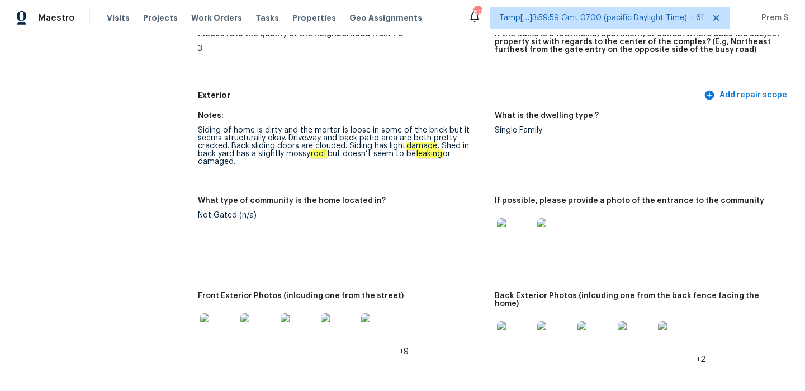
scroll to position [377, 0]
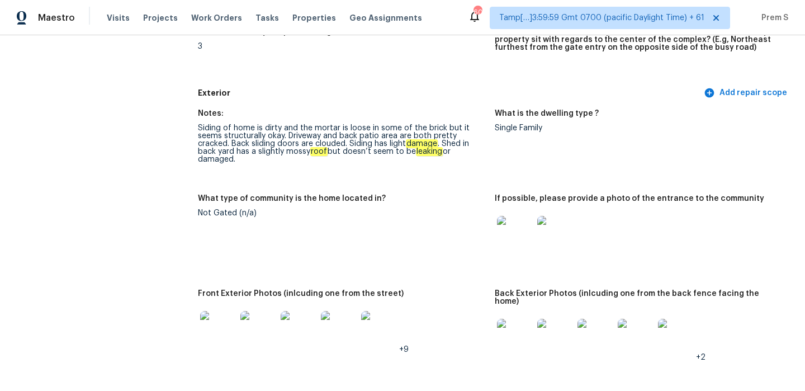
click at [636, 328] on img at bounding box center [636, 337] width 36 height 36
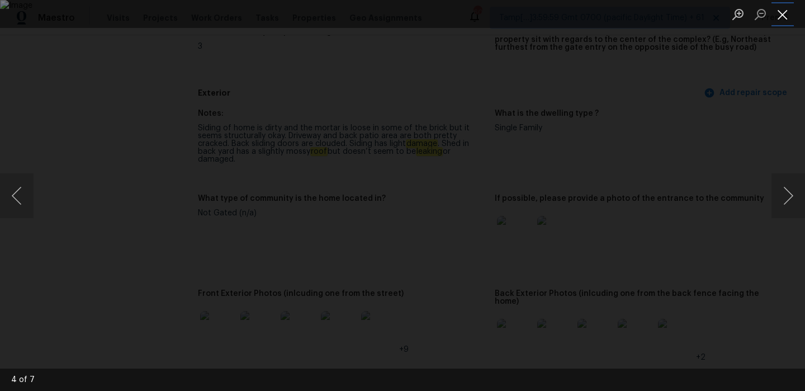
click at [782, 11] on button "Close lightbox" at bounding box center [783, 14] width 22 height 20
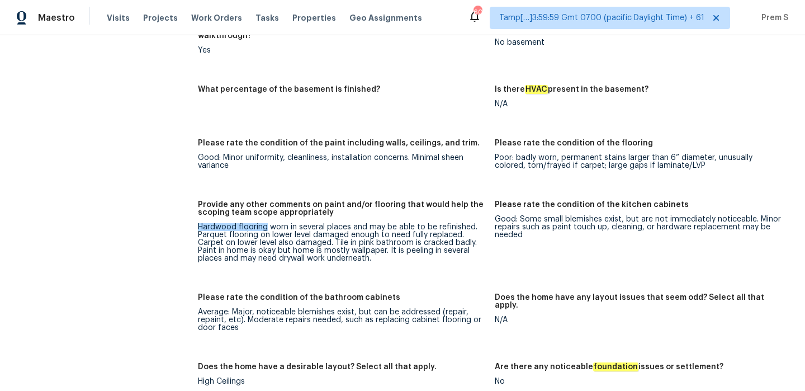
scroll to position [0, 0]
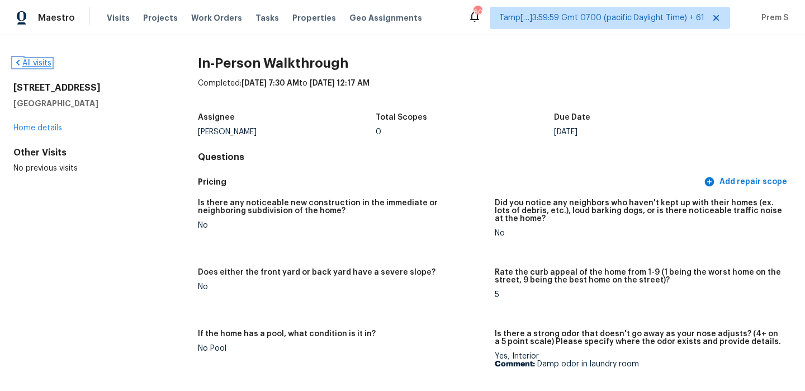
click at [40, 63] on link "All visits" at bounding box center [32, 63] width 38 height 8
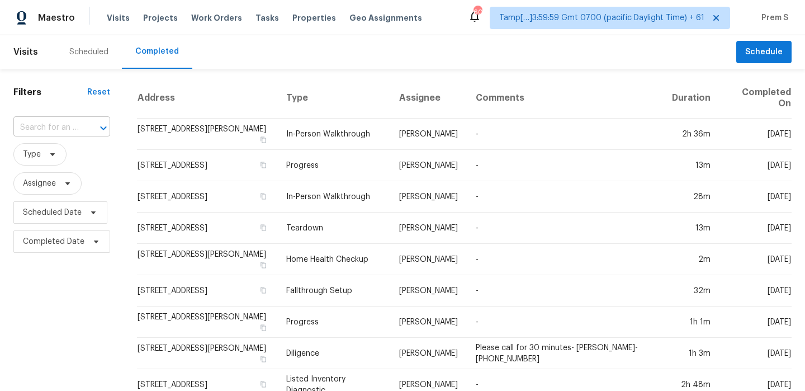
click at [46, 124] on input "text" at bounding box center [45, 127] width 65 height 17
paste input "1371 Green Turf Ln, Elgin, SC 29045"
type input "1371 Green Turf Ln, Elgin, SC 29045"
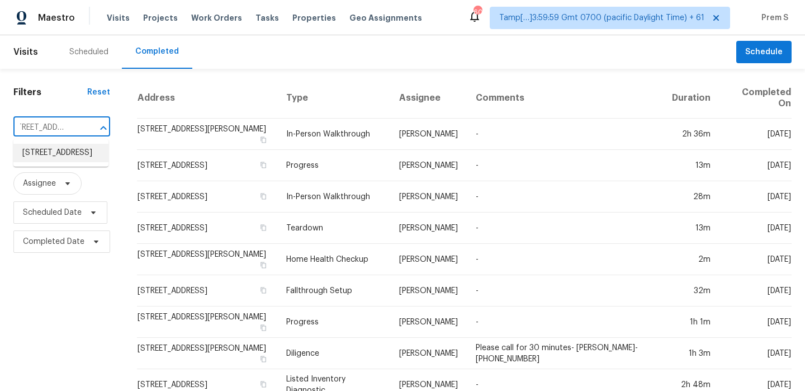
click at [53, 162] on li "1371 Green Turf Ln, Elgin, SC 29045" at bounding box center [60, 153] width 95 height 18
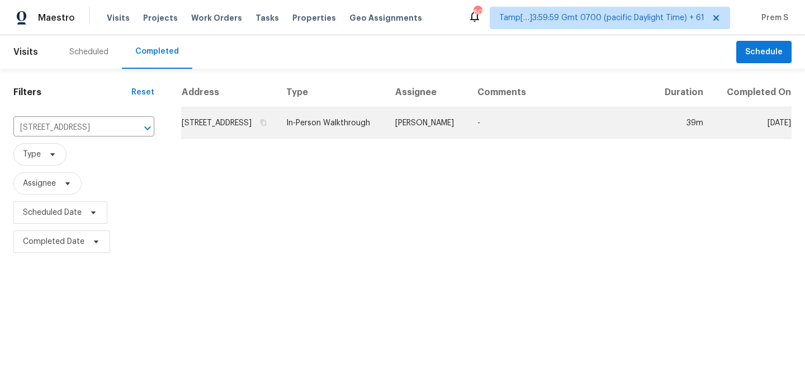
click at [215, 131] on td "1371 Green Turf Ln, Elgin, SC 29045" at bounding box center [229, 122] width 96 height 31
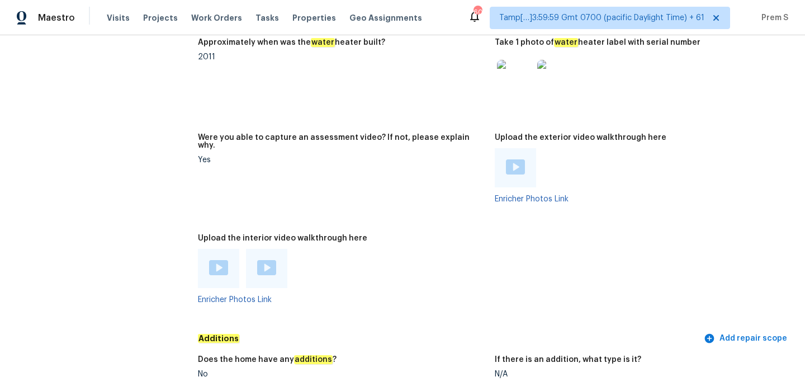
scroll to position [2206, 0]
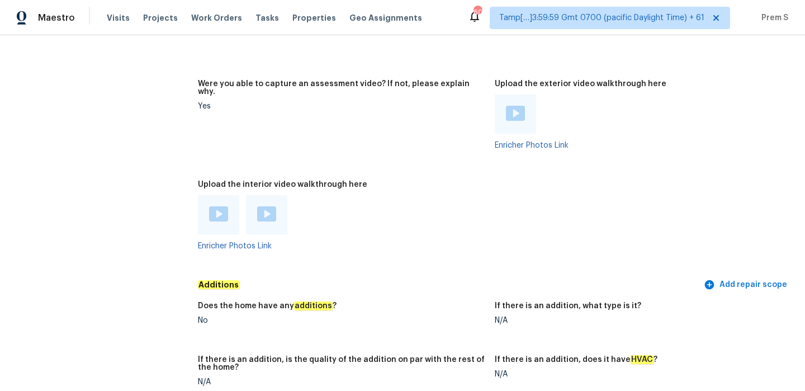
click at [217, 206] on img at bounding box center [218, 213] width 19 height 15
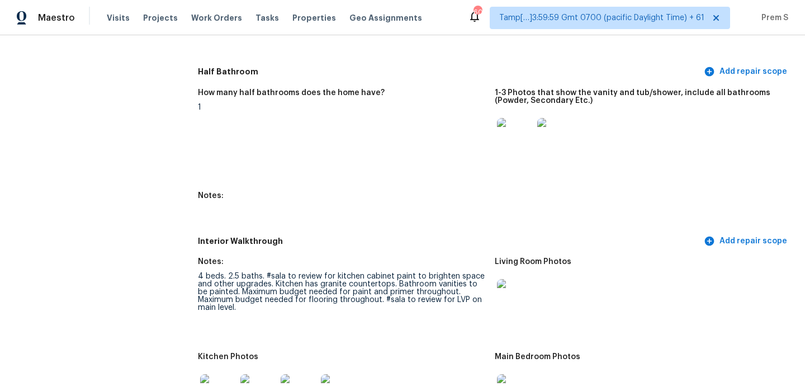
scroll to position [1357, 0]
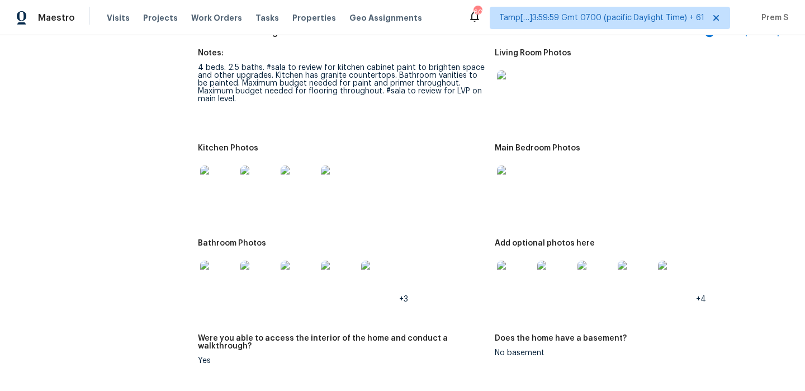
click at [516, 88] on img at bounding box center [515, 88] width 36 height 36
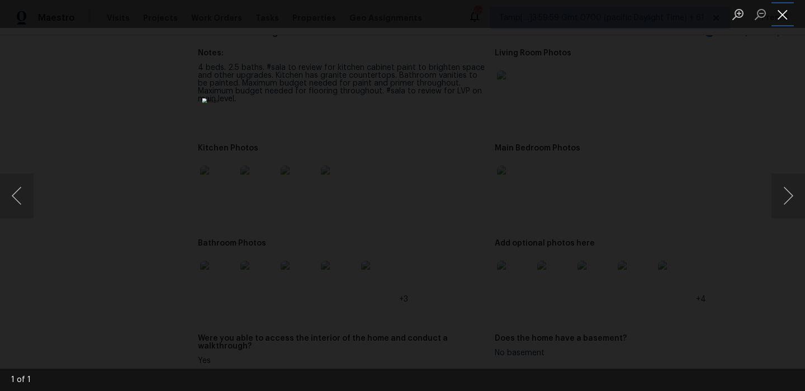
click at [786, 15] on button "Close lightbox" at bounding box center [783, 14] width 22 height 20
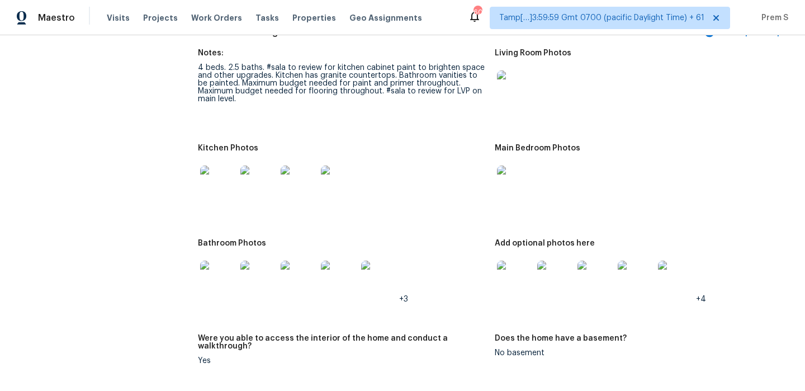
click at [518, 261] on img at bounding box center [515, 279] width 36 height 36
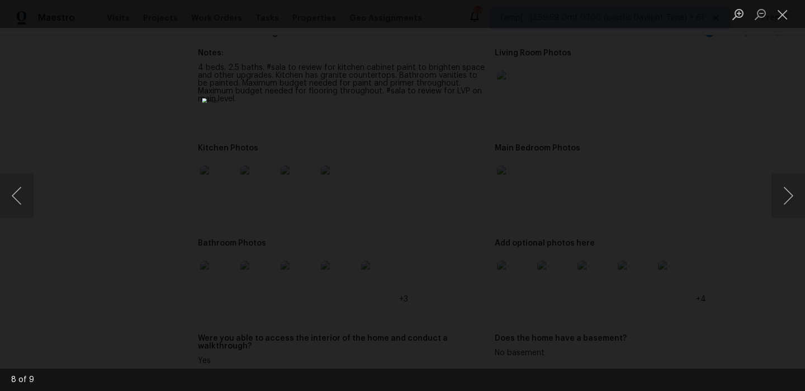
click at [782, 29] on div "Lightbox" at bounding box center [402, 195] width 805 height 391
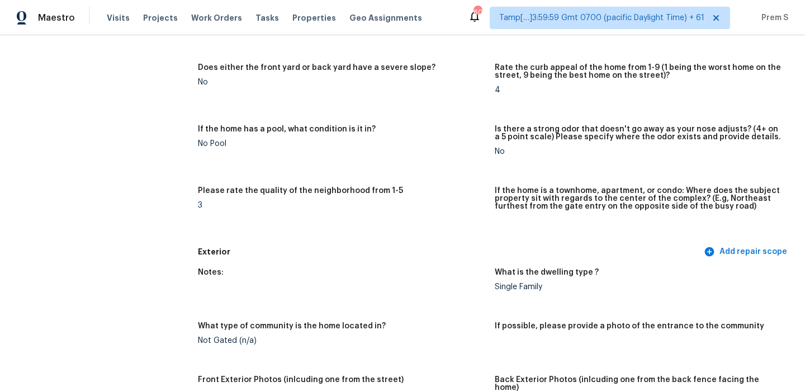
scroll to position [0, 0]
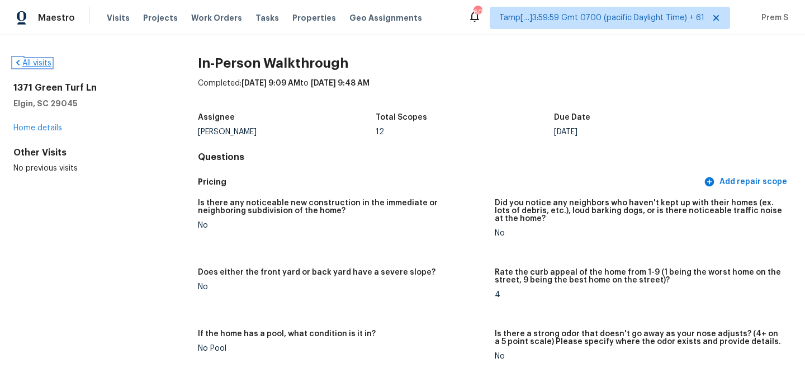
click at [37, 63] on link "All visits" at bounding box center [32, 63] width 38 height 8
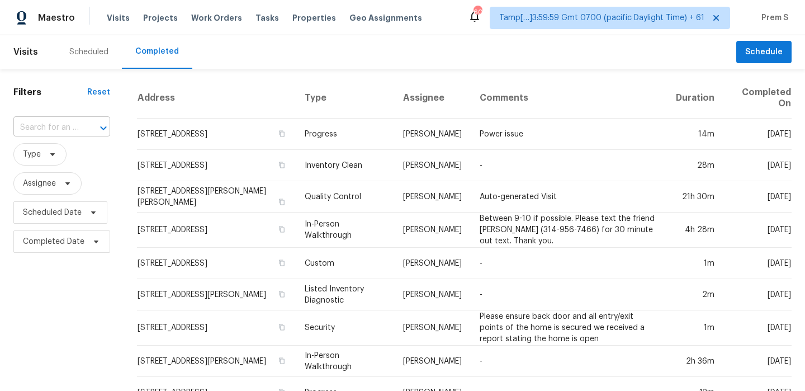
click at [44, 128] on input "text" at bounding box center [45, 127] width 65 height 17
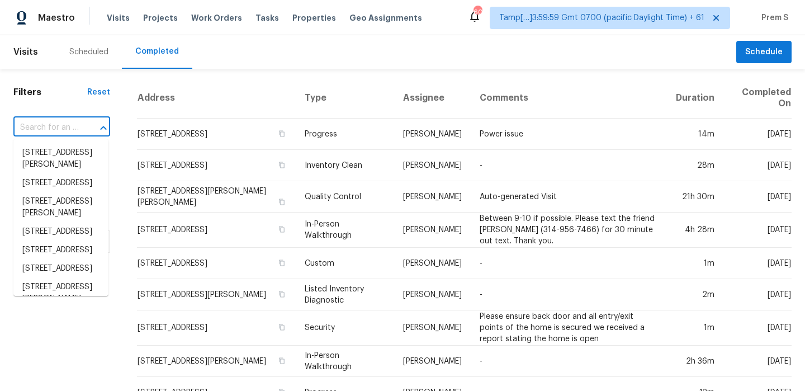
paste input "6533 E Calle Bellatrix, Tucson, AZ 85710"
type input "6533 E Calle Bellatrix, Tucson, AZ 85710"
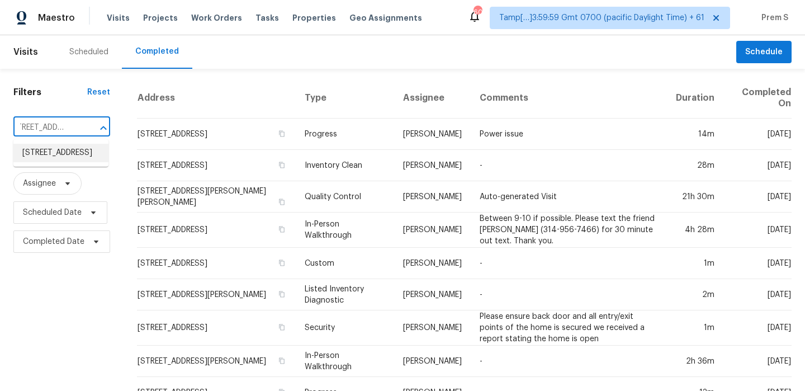
click at [62, 158] on li "6533 E Calle Bellatrix, Tucson, AZ 85710" at bounding box center [60, 153] width 95 height 18
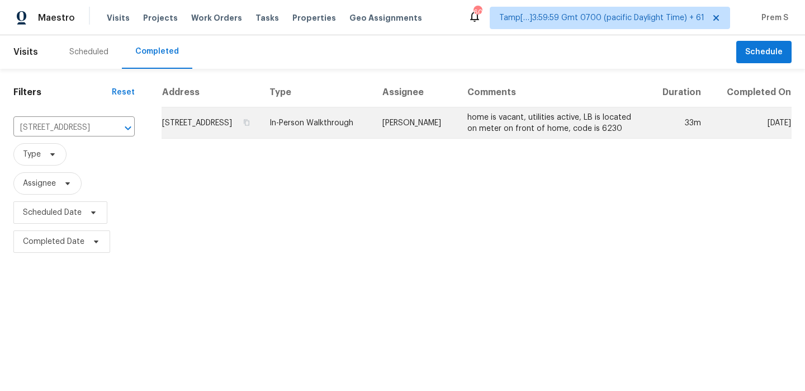
click at [200, 121] on td "6533 E Calle Bellatrix, Tucson, AZ 85710" at bounding box center [211, 122] width 99 height 31
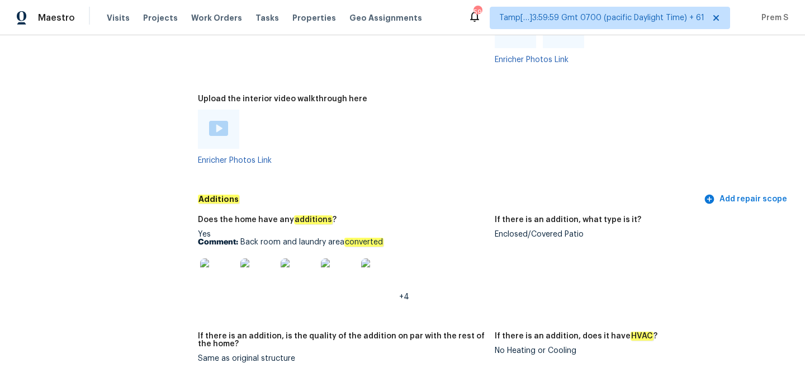
scroll to position [2190, 0]
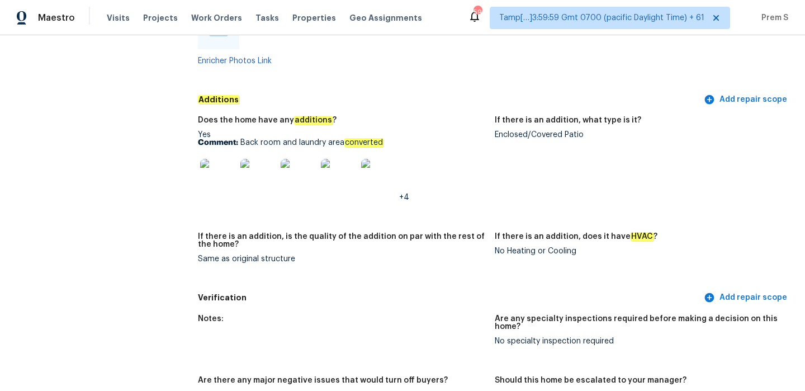
click at [227, 159] on img at bounding box center [218, 177] width 36 height 36
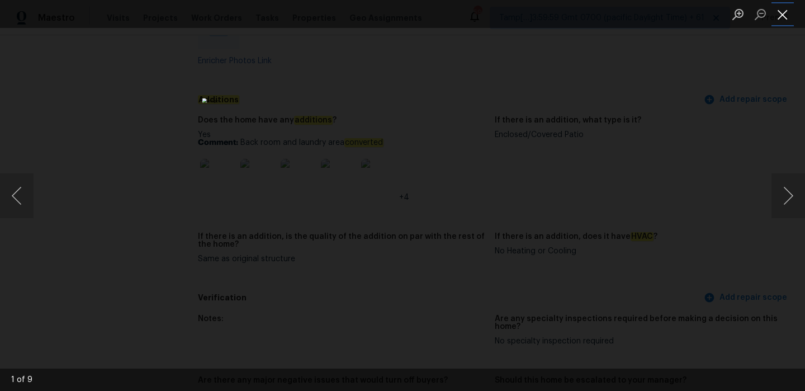
click at [782, 13] on button "Close lightbox" at bounding box center [783, 14] width 22 height 20
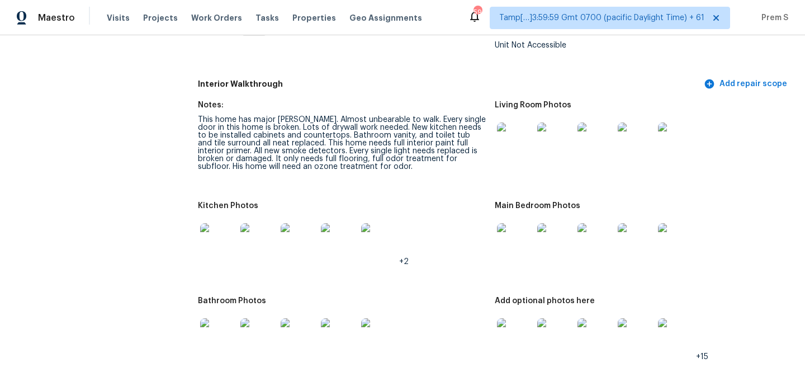
scroll to position [1225, 0]
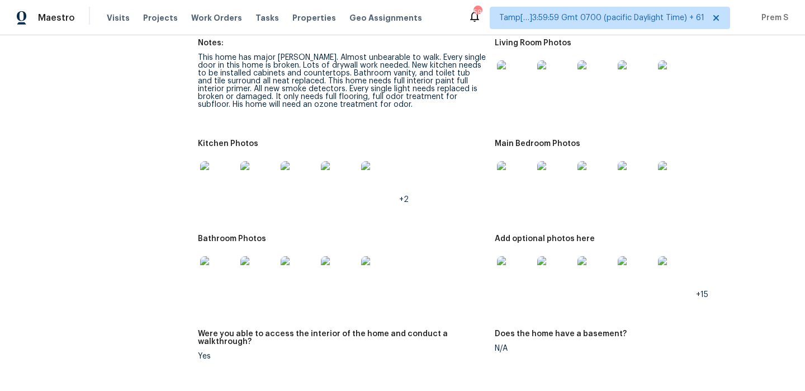
click at [522, 176] on img at bounding box center [515, 179] width 36 height 36
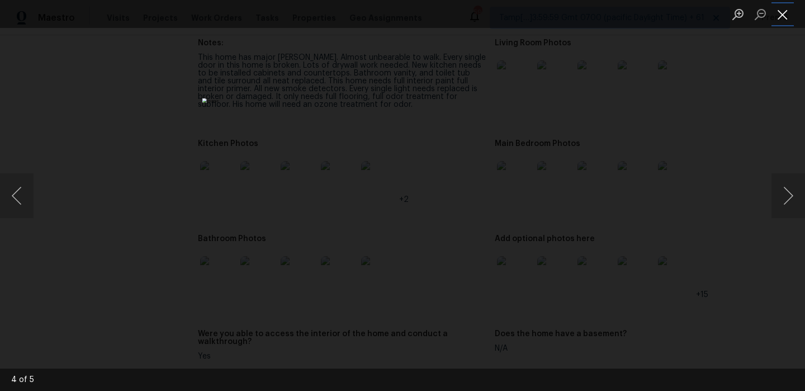
click at [785, 20] on button "Close lightbox" at bounding box center [783, 14] width 22 height 20
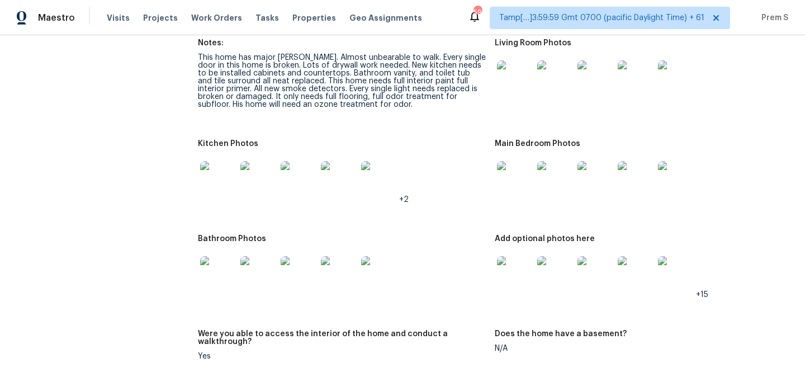
click at [507, 256] on img at bounding box center [515, 274] width 36 height 36
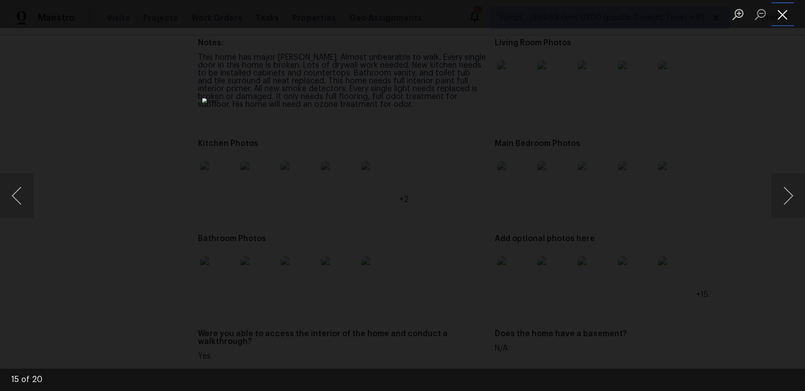
click at [780, 16] on button "Close lightbox" at bounding box center [783, 14] width 22 height 20
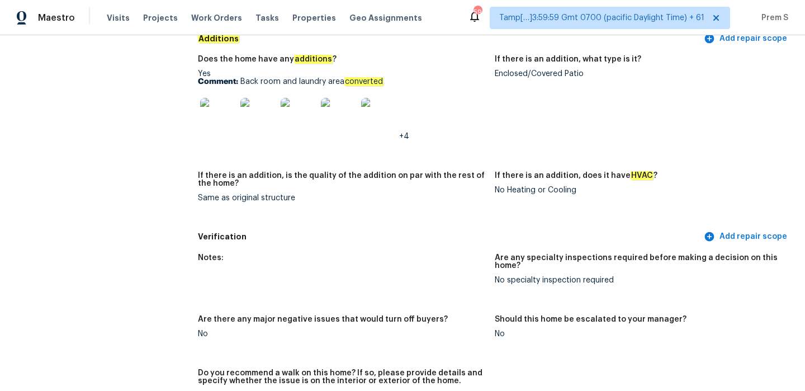
scroll to position [2192, 0]
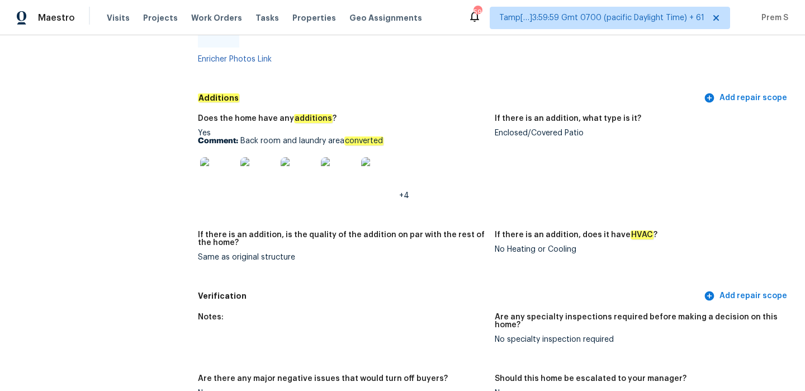
click at [215, 157] on img at bounding box center [218, 175] width 36 height 36
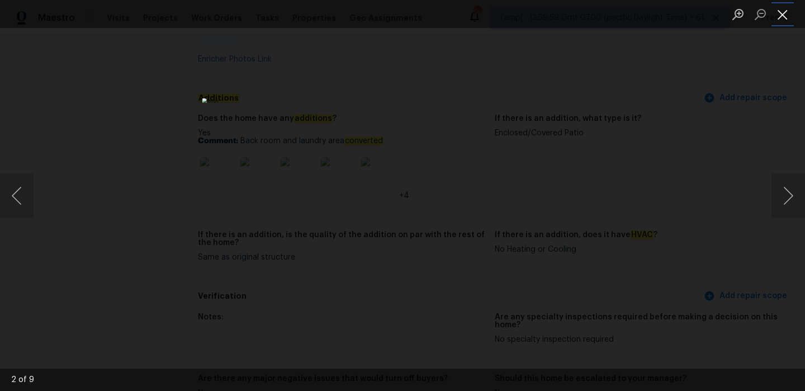
click at [779, 10] on button "Close lightbox" at bounding box center [783, 14] width 22 height 20
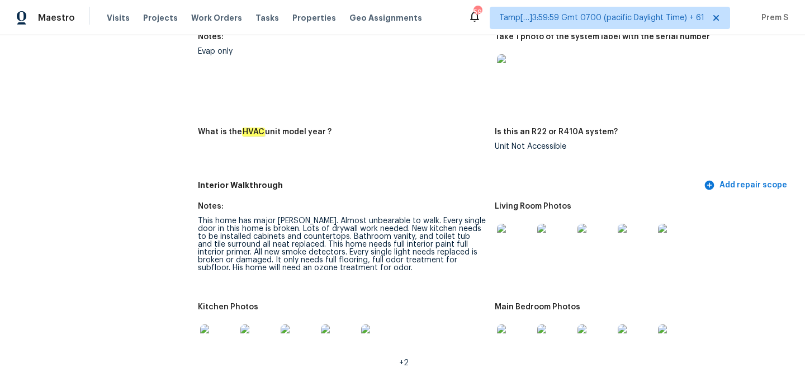
scroll to position [2878, 0]
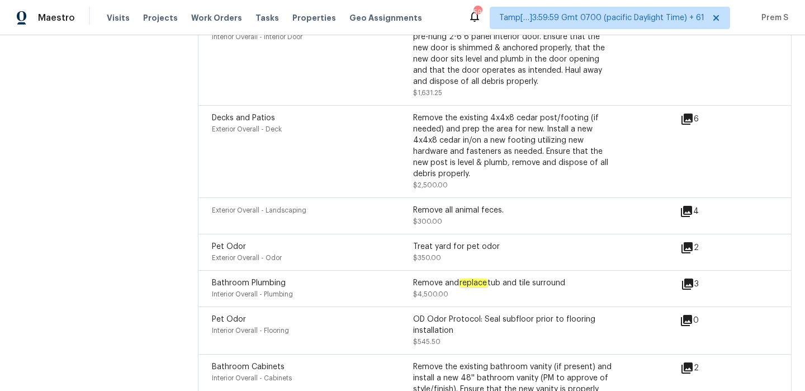
click at [692, 242] on icon at bounding box center [687, 247] width 11 height 11
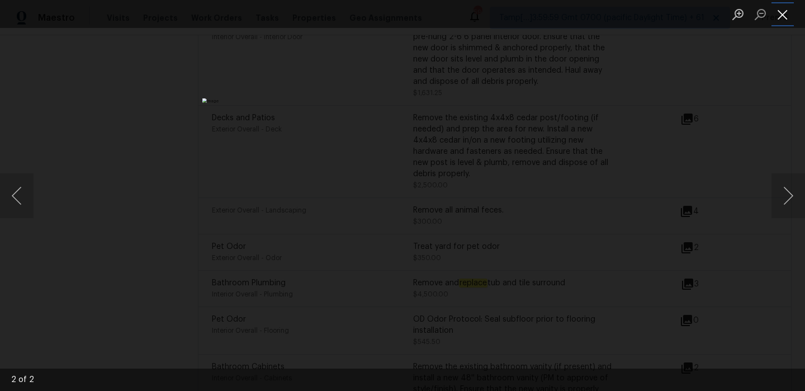
click at [784, 11] on button "Close lightbox" at bounding box center [783, 14] width 22 height 20
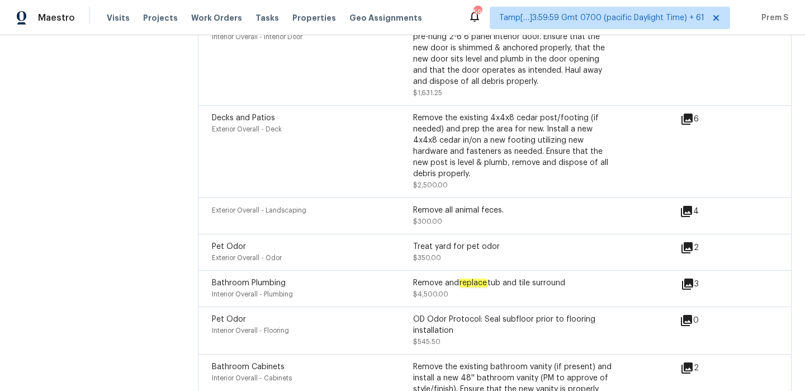
scroll to position [0, 0]
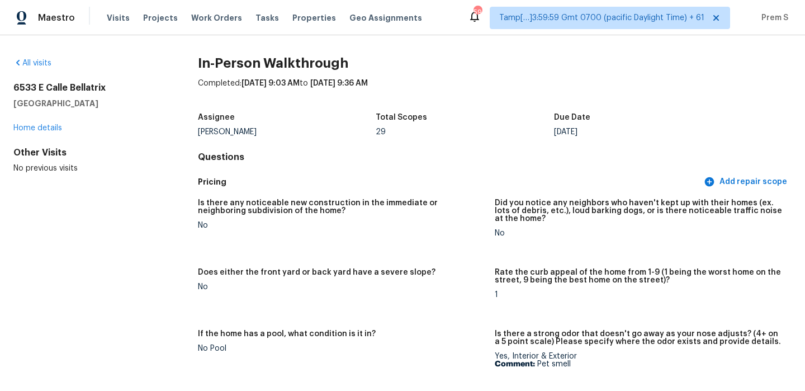
click at [32, 69] on div "All visits 6533 E Calle Bellatrix Tucson, AZ 85710 Home details Other Visits No…" at bounding box center [87, 116] width 149 height 116
click at [36, 65] on link "All visits" at bounding box center [32, 63] width 38 height 8
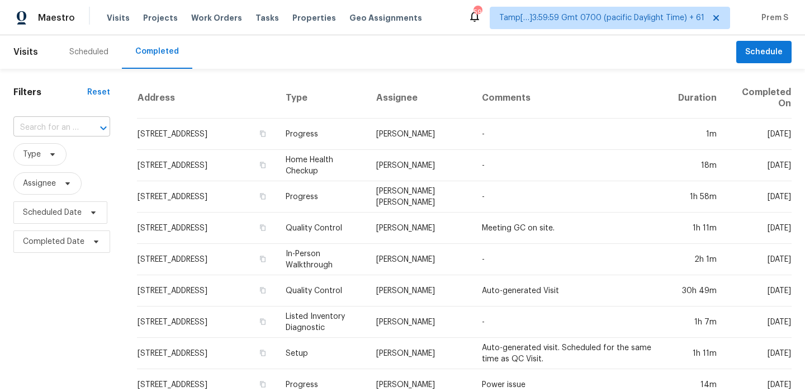
click at [65, 128] on input "text" at bounding box center [45, 127] width 65 height 17
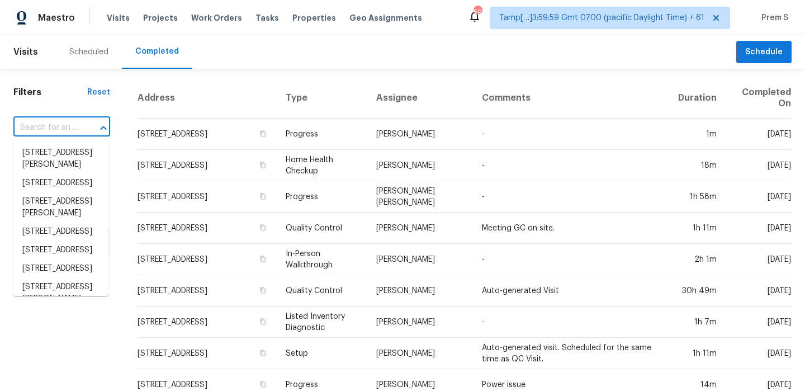
paste input "4162 Pyke Dr, Powell, OH 43065"
type input "4162 Pyke Dr, Powell, OH 43065"
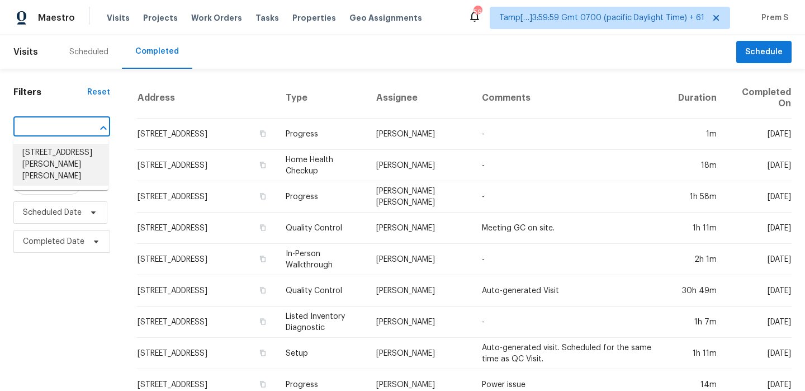
click at [73, 152] on li "4162 Pyke Dr, Powell, OH 43065" at bounding box center [60, 165] width 95 height 42
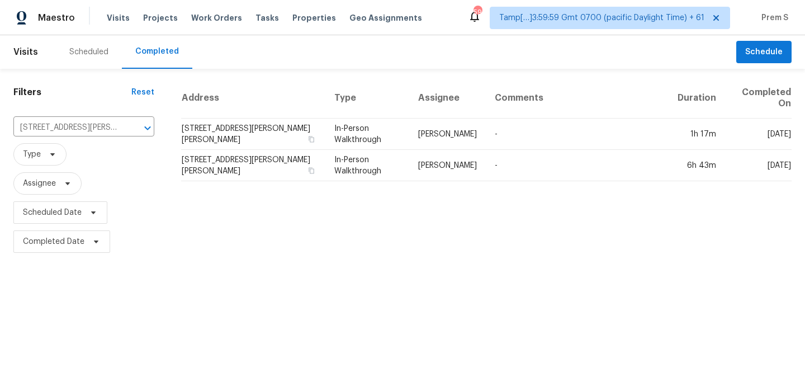
click at [196, 127] on td "4162 Pyke Dr, Powell, OH 43065" at bounding box center [253, 134] width 144 height 31
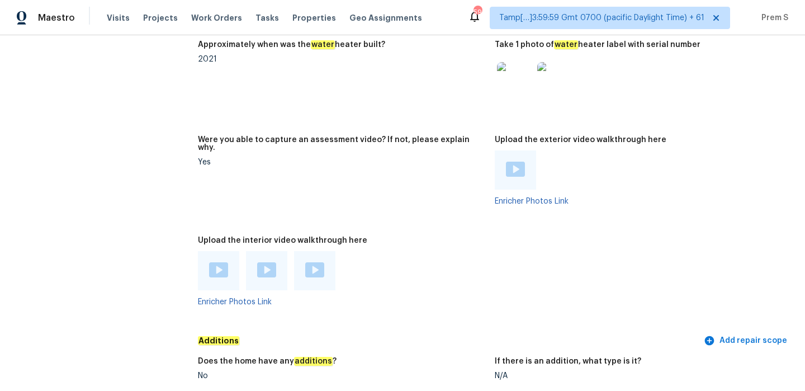
scroll to position [2135, 0]
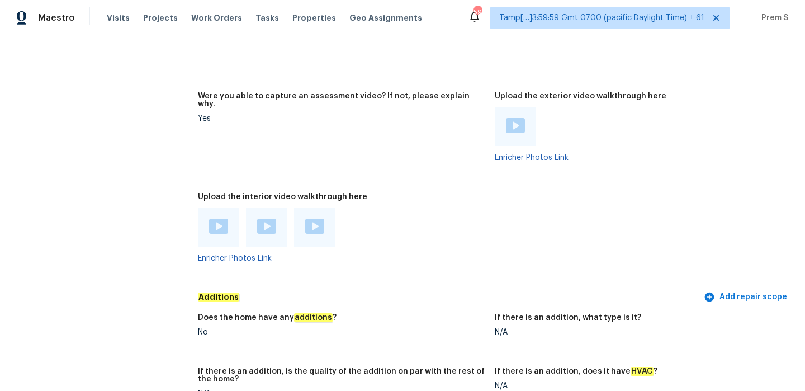
click at [220, 219] on img at bounding box center [218, 226] width 19 height 15
click at [266, 219] on img at bounding box center [266, 226] width 19 height 15
click at [315, 219] on img at bounding box center [314, 226] width 19 height 15
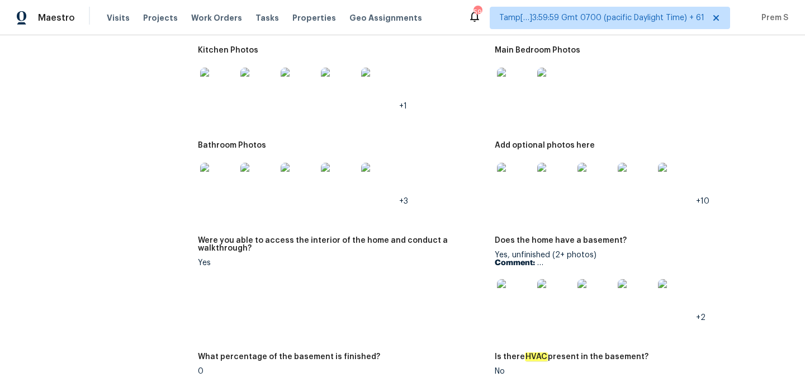
scroll to position [1354, 0]
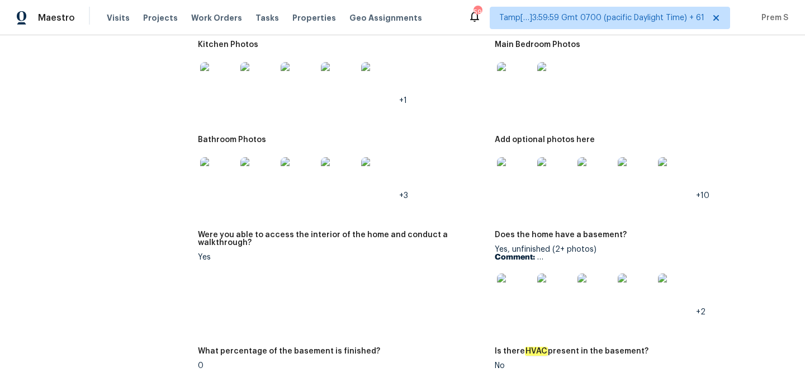
click at [518, 163] on img at bounding box center [515, 175] width 36 height 36
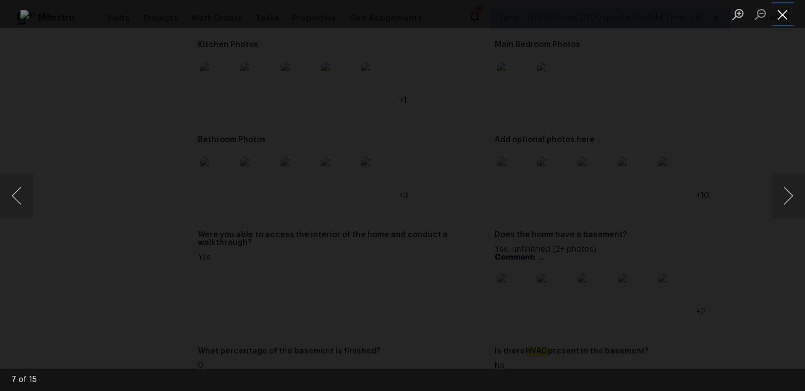
click at [775, 17] on button "Close lightbox" at bounding box center [783, 14] width 22 height 20
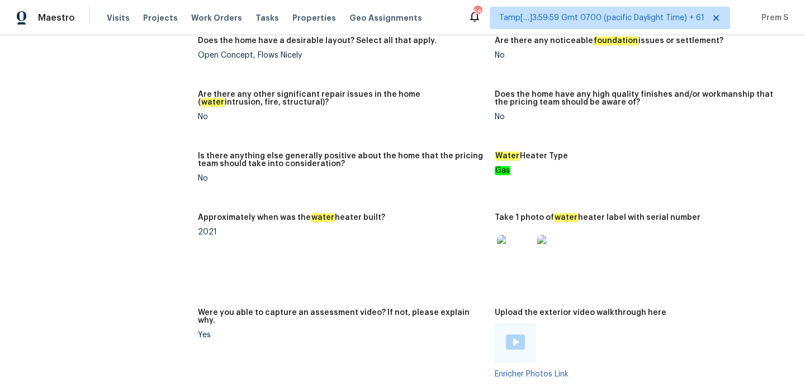
scroll to position [2047, 0]
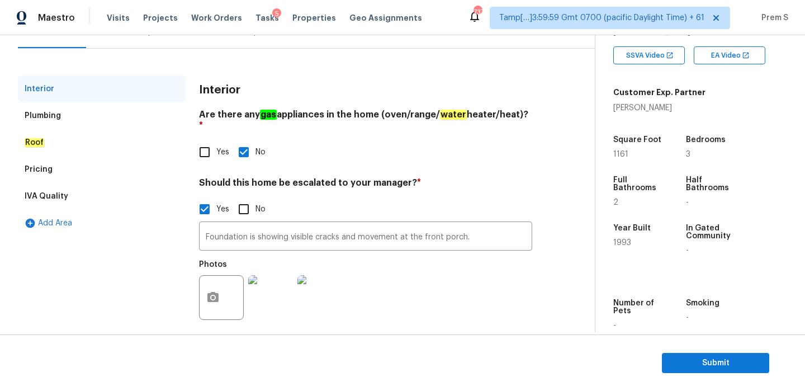
scroll to position [87, 0]
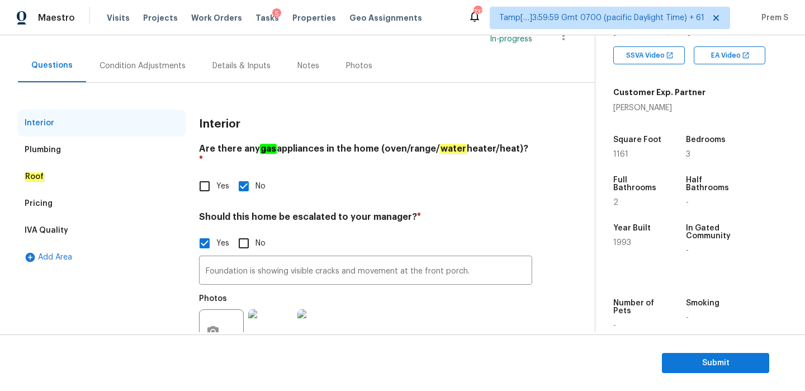
click at [148, 60] on div "Condition Adjustments" at bounding box center [143, 65] width 86 height 11
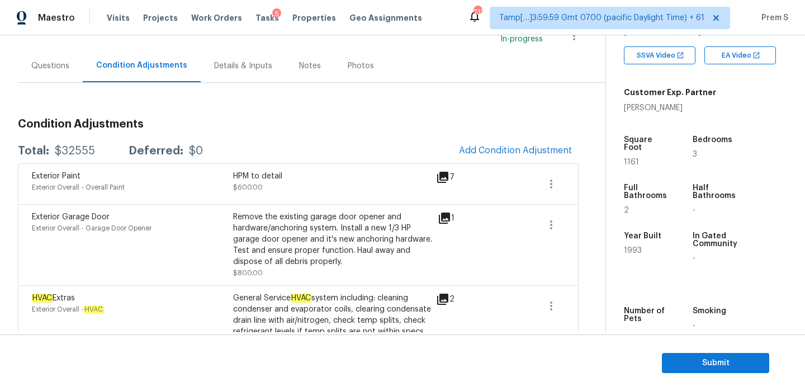
scroll to position [139, 0]
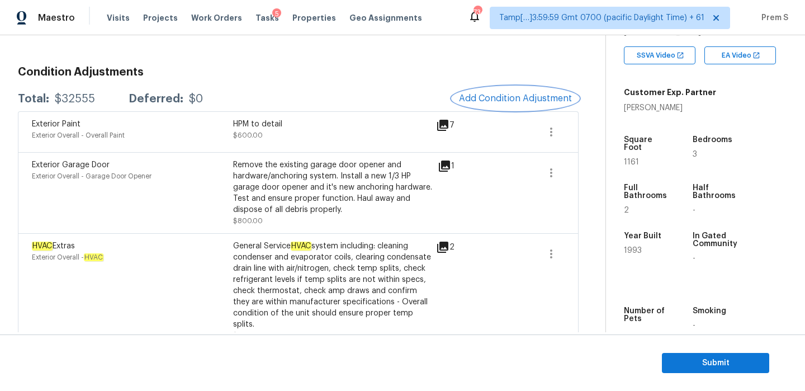
click at [484, 98] on span "Add Condition Adjustment" at bounding box center [515, 98] width 113 height 10
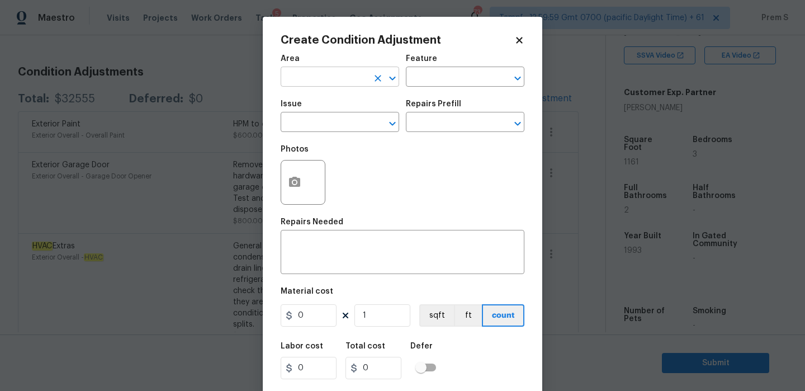
click at [289, 77] on input "text" at bounding box center [324, 77] width 87 height 17
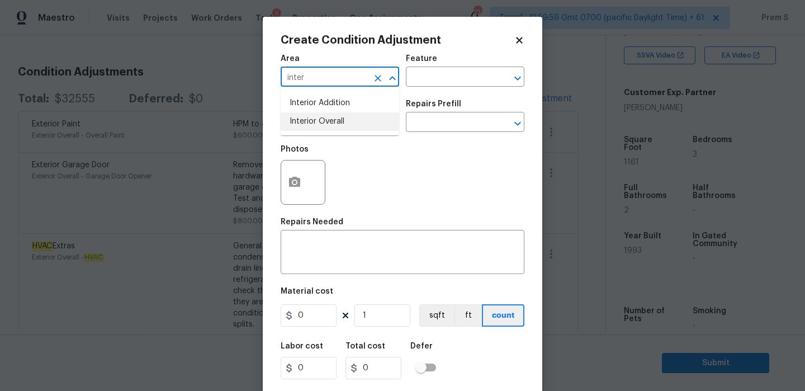
click at [346, 125] on li "Interior Overall" at bounding box center [340, 121] width 119 height 18
type input "Interior Overall"
click at [346, 125] on input "text" at bounding box center [324, 123] width 87 height 17
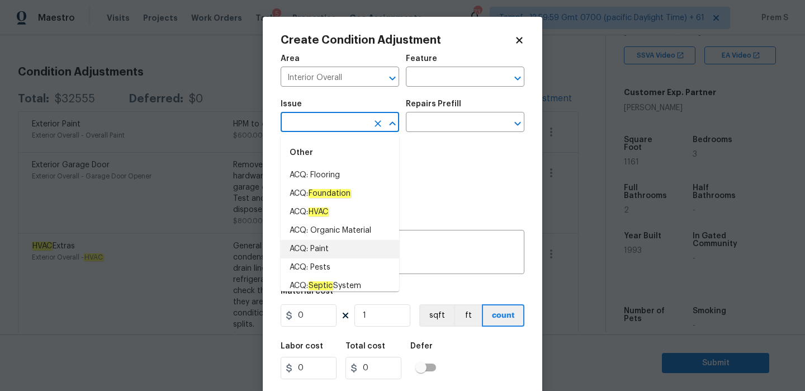
click at [352, 247] on li "ACQ: Paint" at bounding box center [340, 249] width 119 height 18
type input "ACQ: Paint"
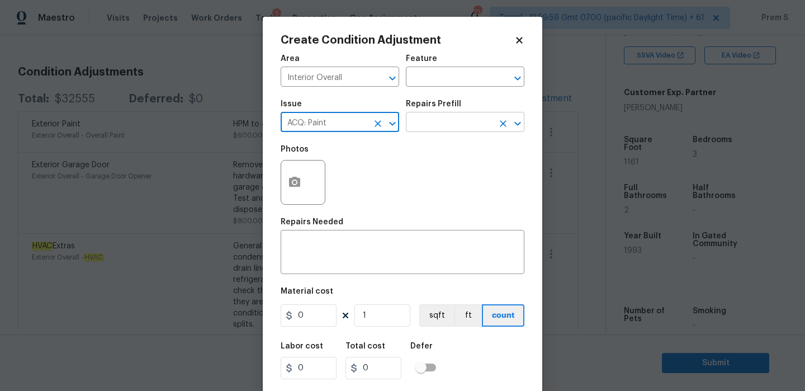
click at [450, 121] on input "text" at bounding box center [449, 123] width 87 height 17
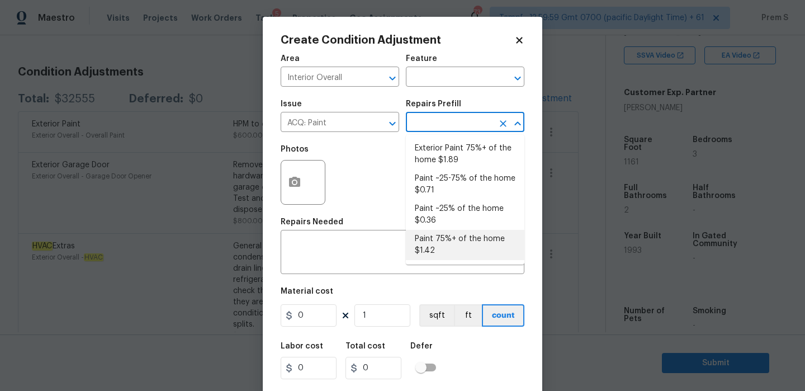
click at [427, 260] on ul "Exterior Paint 75%+ of the home $1.89 Paint ~25-75% of the home $0.71 Paint ~25…" at bounding box center [465, 200] width 119 height 130
click at [444, 239] on li "Paint 75%+ of the home $1.42" at bounding box center [465, 245] width 119 height 30
type input "Acquisition"
type textarea "Acquisition Scope: 75%+ of the home will likely require interior paint"
type input "1.42"
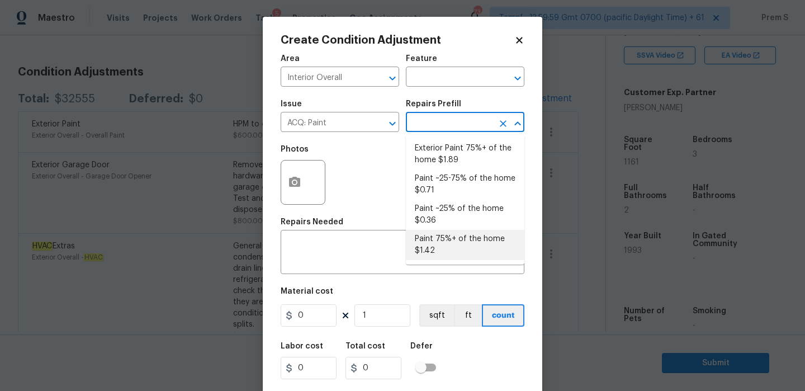
type input "1.42"
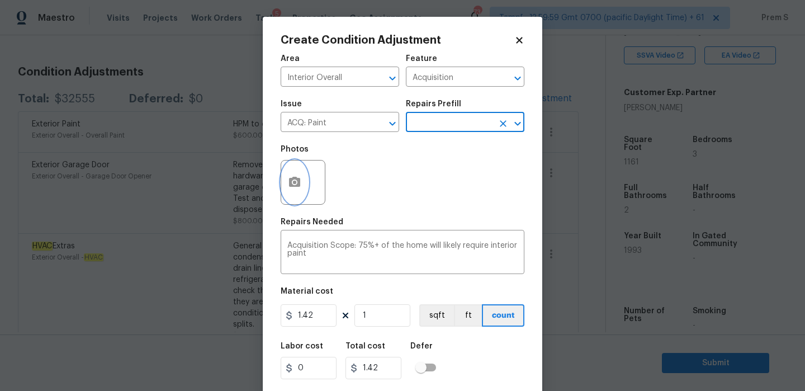
click at [294, 184] on circle "button" at bounding box center [294, 182] width 3 height 3
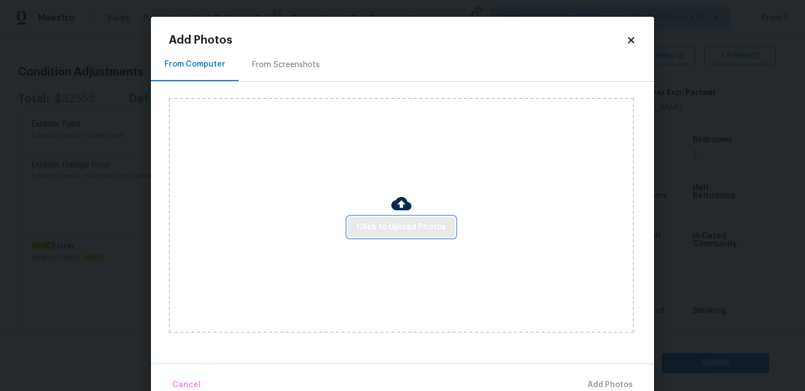
click at [419, 233] on span "Click to Upload Photos" at bounding box center [401, 227] width 89 height 14
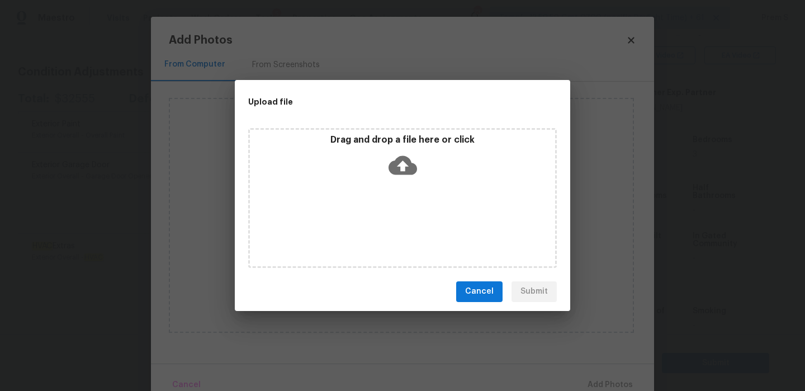
click at [402, 164] on icon at bounding box center [403, 165] width 29 height 29
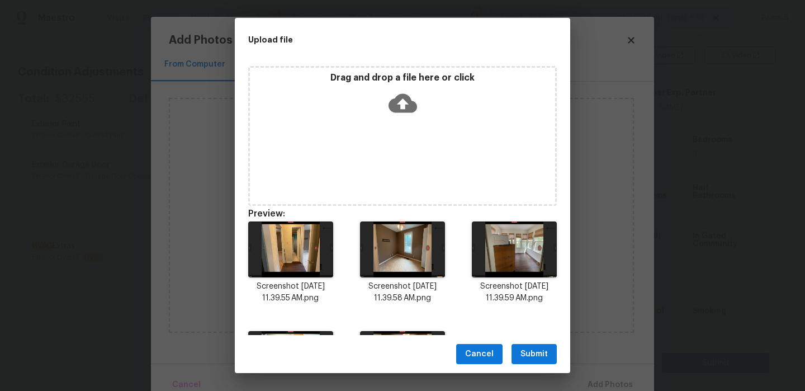
click at [530, 348] on span "Submit" at bounding box center [534, 354] width 27 height 14
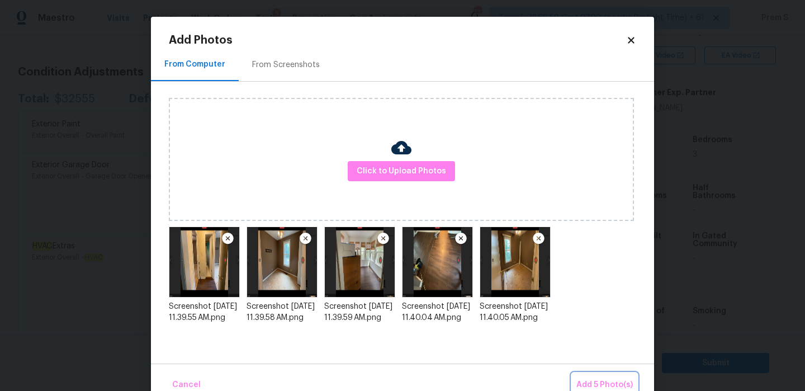
click at [621, 379] on span "Add 5 Photo(s)" at bounding box center [605, 385] width 56 height 14
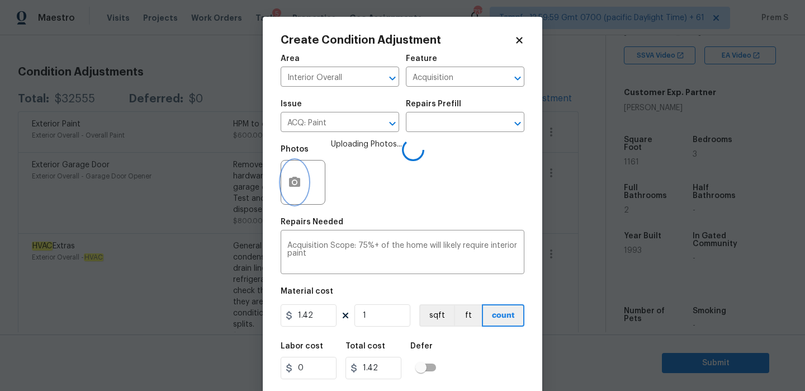
scroll to position [27, 0]
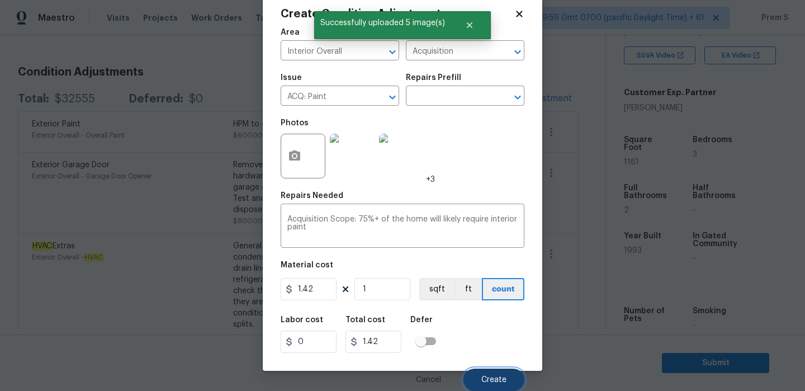
click at [492, 381] on span "Create" at bounding box center [494, 380] width 25 height 8
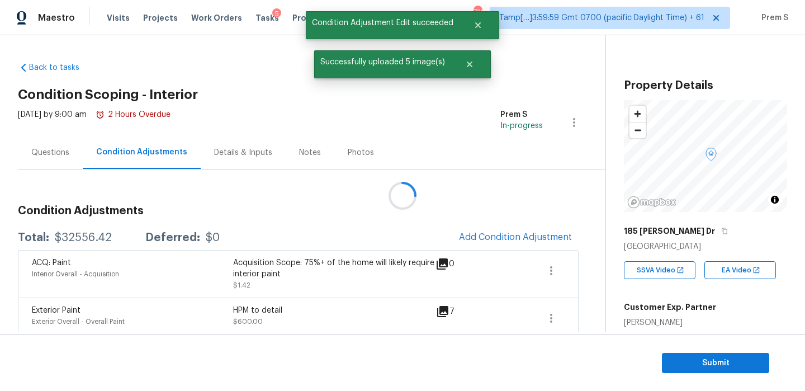
scroll to position [215, 0]
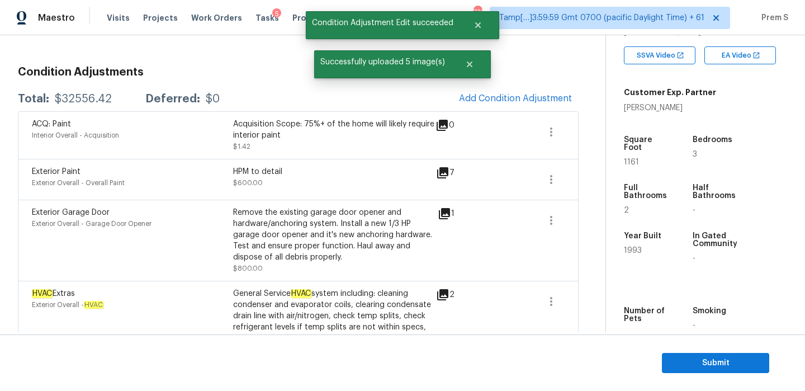
click at [514, 106] on button "Add Condition Adjustment" at bounding box center [515, 98] width 126 height 23
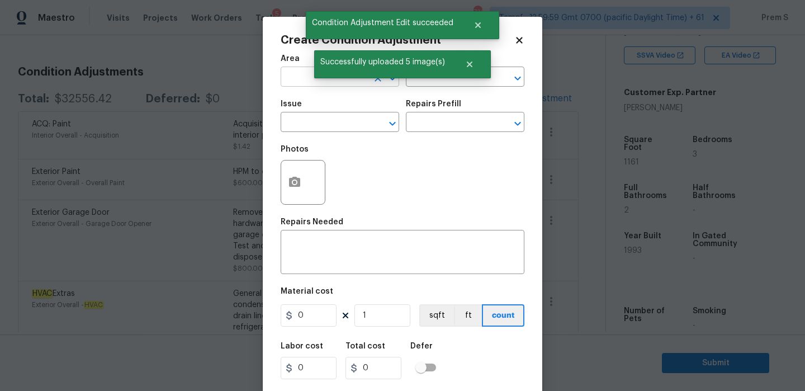
click at [298, 77] on input "text" at bounding box center [324, 77] width 87 height 17
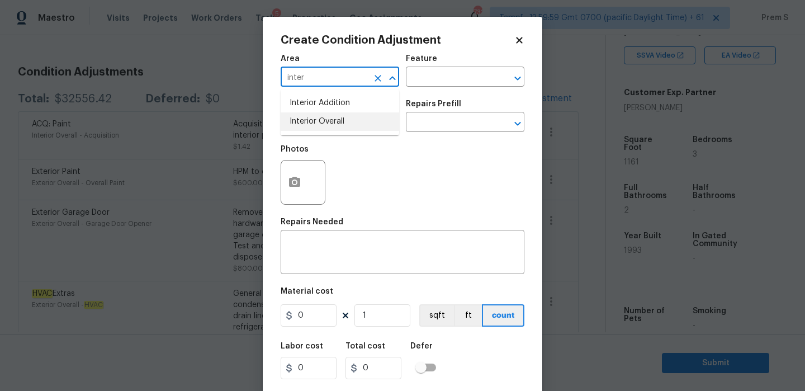
click at [356, 120] on li "Interior Overall" at bounding box center [340, 121] width 119 height 18
type input "Interior Overall"
click at [352, 124] on input "text" at bounding box center [324, 123] width 87 height 17
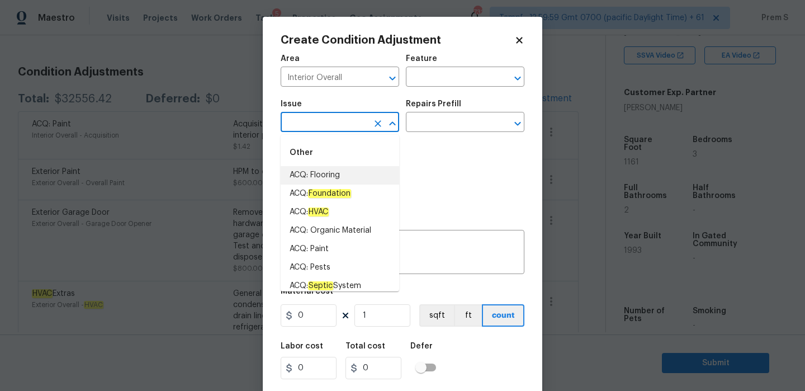
click at [360, 180] on li "ACQ: Flooring" at bounding box center [340, 175] width 119 height 18
type input "ACQ: Flooring"
click at [446, 130] on input "text" at bounding box center [449, 123] width 87 height 17
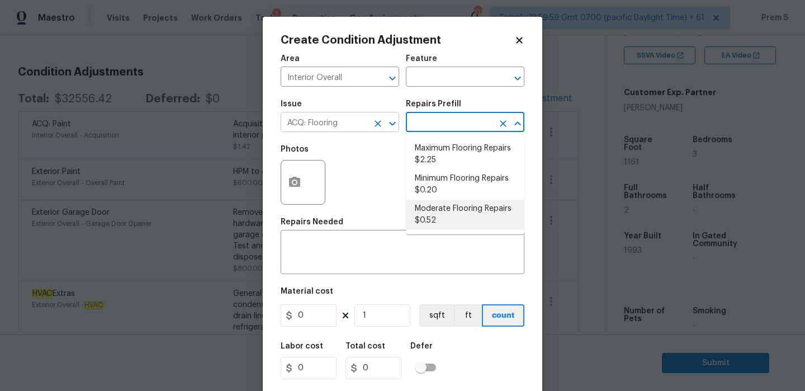
click at [385, 123] on button "Open" at bounding box center [393, 124] width 16 height 16
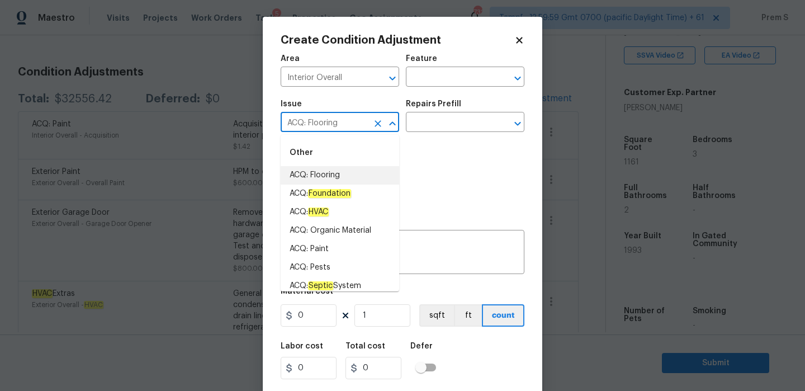
click at [378, 123] on icon "Clear" at bounding box center [378, 123] width 7 height 7
click at [346, 125] on input "text" at bounding box center [324, 123] width 87 height 17
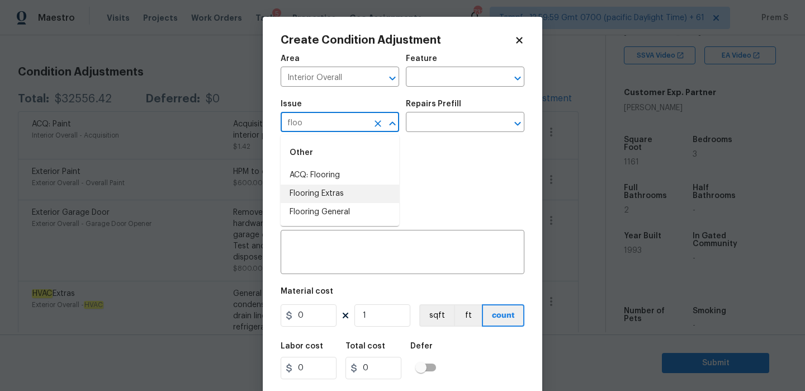
click at [353, 195] on li "Flooring Extras" at bounding box center [340, 194] width 119 height 18
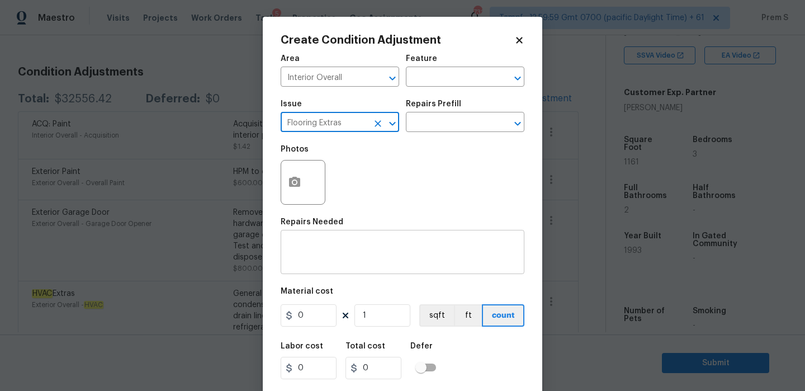
type input "Flooring Extras"
click at [327, 246] on textarea at bounding box center [402, 253] width 230 height 23
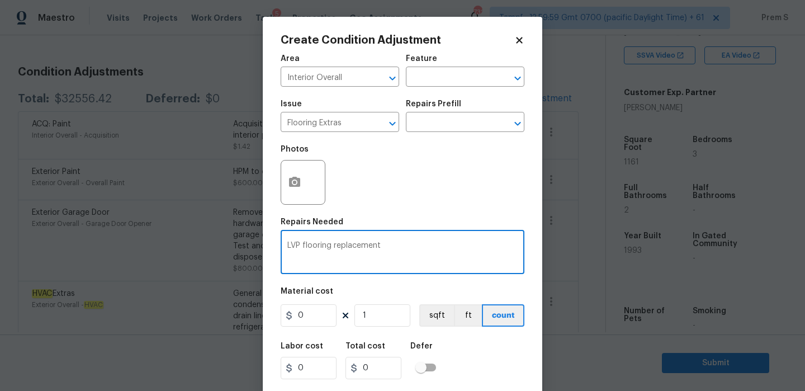
type textarea "LVP flooring replacement"
click at [308, 311] on input "0" at bounding box center [309, 315] width 56 height 22
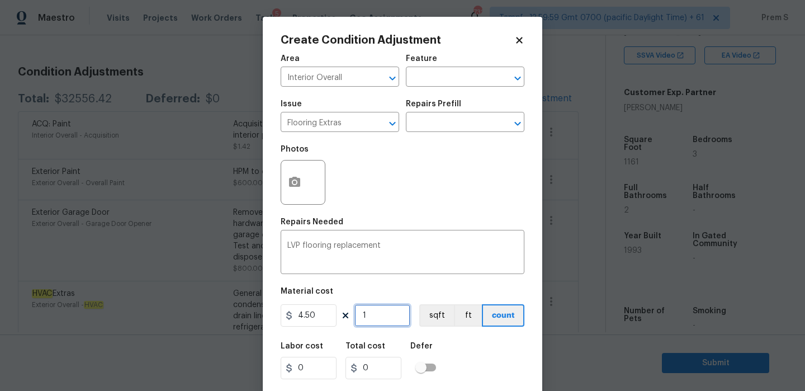
click at [376, 317] on input "1" at bounding box center [383, 315] width 56 height 22
type input "4.5"
type input "11"
type input "49.5"
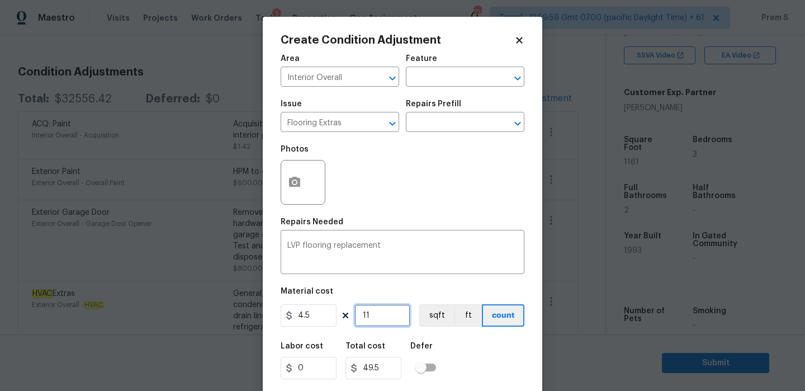
type input "116"
type input "522"
type input "1161"
type input "5224.5"
type input "1161"
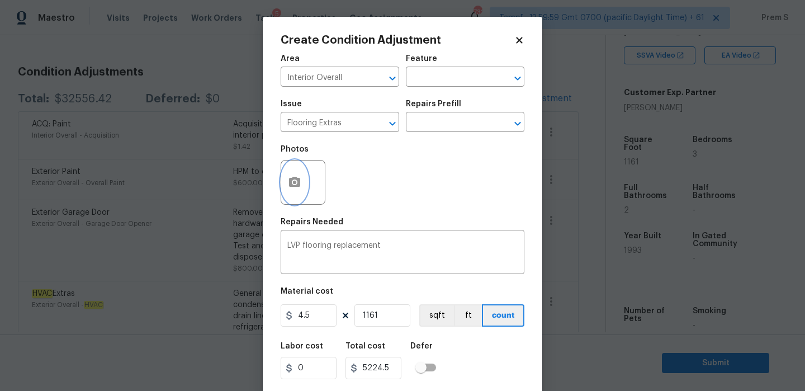
click at [298, 186] on icon "button" at bounding box center [294, 182] width 11 height 10
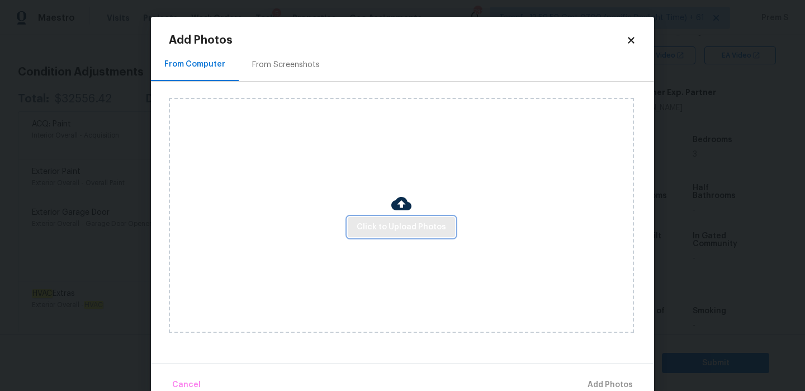
click at [404, 234] on button "Click to Upload Photos" at bounding box center [401, 227] width 107 height 21
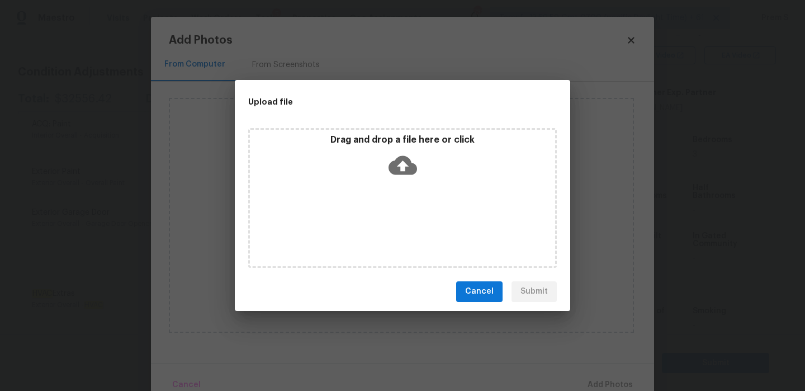
click at [402, 184] on div "Drag and drop a file here or click" at bounding box center [402, 198] width 309 height 140
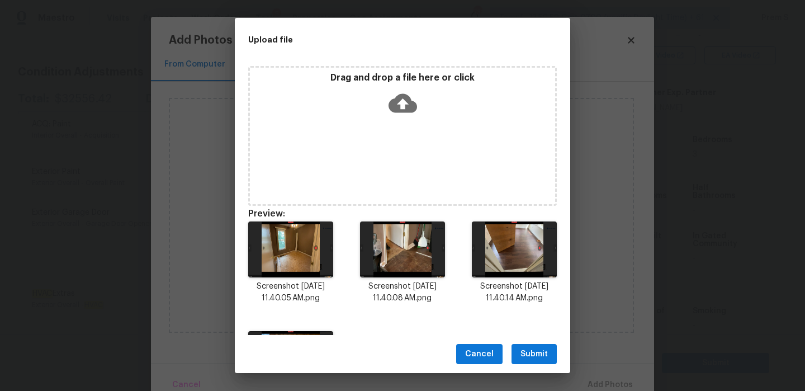
click at [530, 356] on span "Submit" at bounding box center [534, 354] width 27 height 14
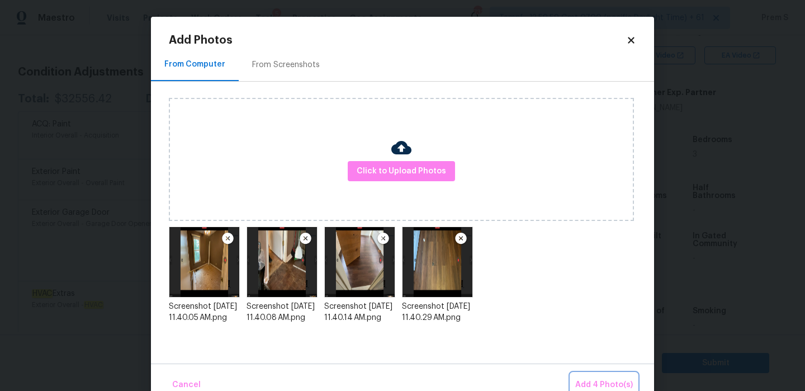
click at [605, 385] on span "Add 4 Photo(s)" at bounding box center [604, 385] width 58 height 14
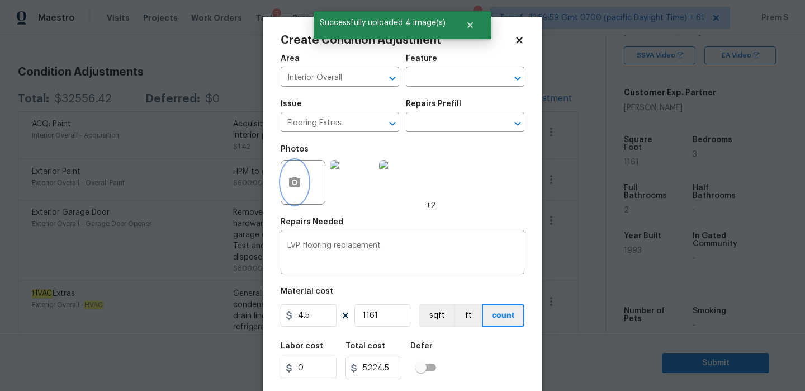
scroll to position [27, 0]
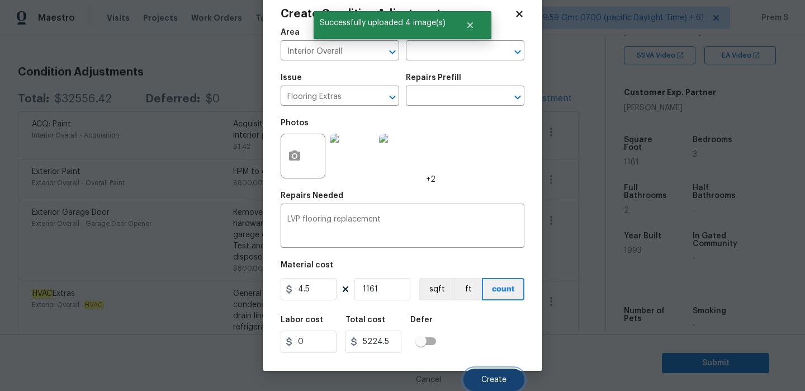
click at [492, 371] on button "Create" at bounding box center [494, 380] width 61 height 22
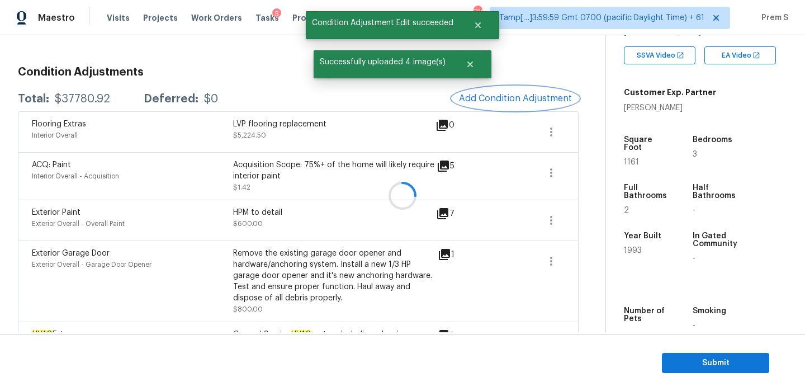
scroll to position [0, 0]
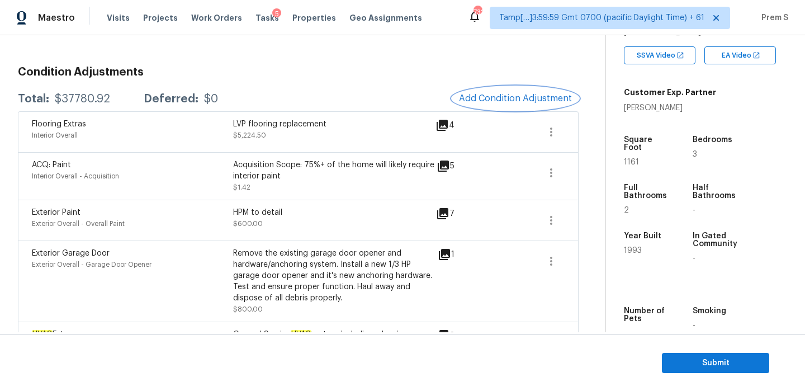
click at [507, 102] on span "Add Condition Adjustment" at bounding box center [515, 98] width 113 height 10
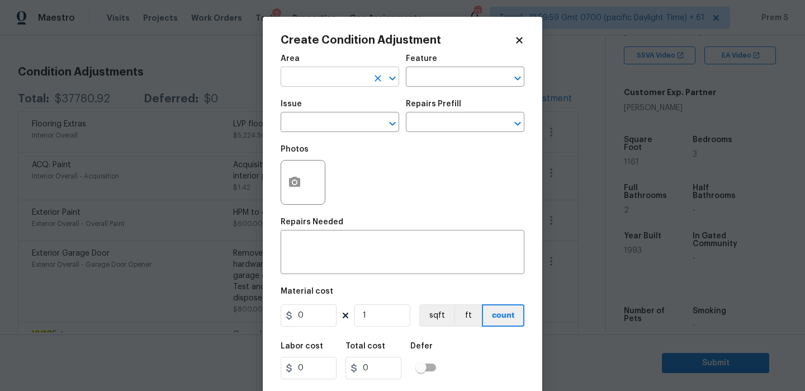
click at [313, 81] on input "text" at bounding box center [324, 77] width 87 height 17
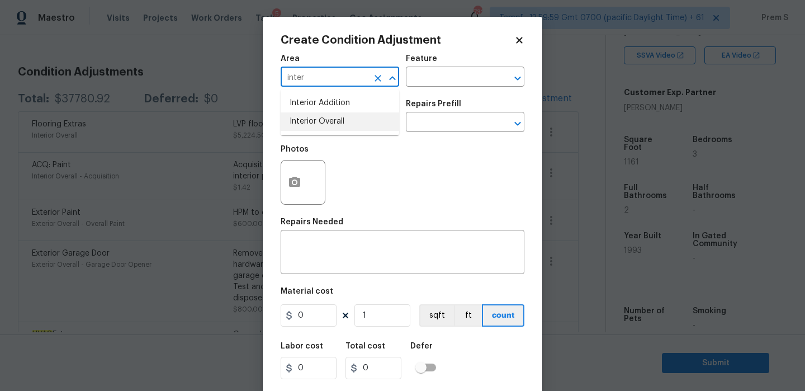
click at [312, 116] on li "Interior Overall" at bounding box center [340, 121] width 119 height 18
type input "Interior Overall"
click at [312, 125] on input "text" at bounding box center [324, 123] width 87 height 17
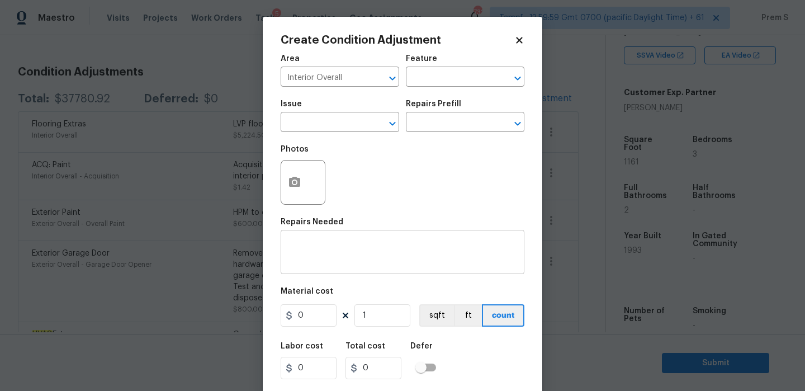
click at [434, 267] on div "x ​" at bounding box center [403, 253] width 244 height 41
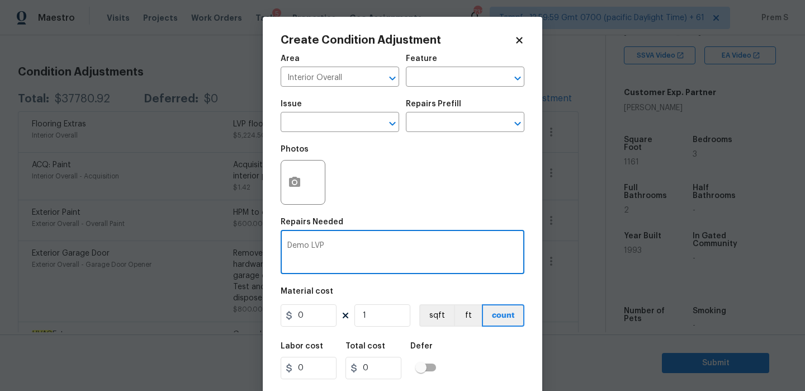
type textarea "Demo LVP"
click at [324, 315] on input "0" at bounding box center [309, 315] width 56 height 22
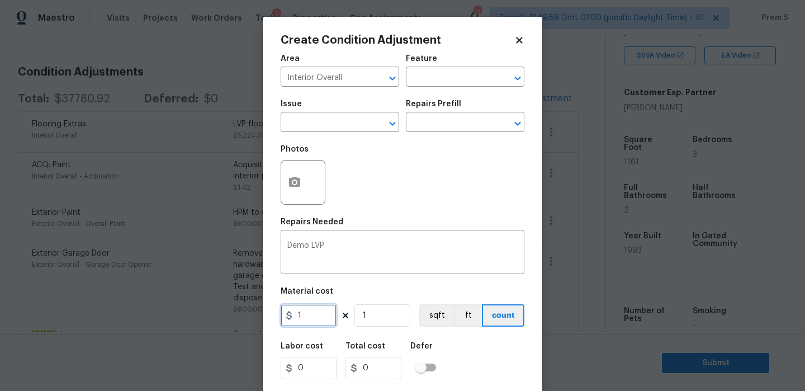
type input "1"
click at [370, 318] on input "1" at bounding box center [383, 315] width 56 height 22
type input "11"
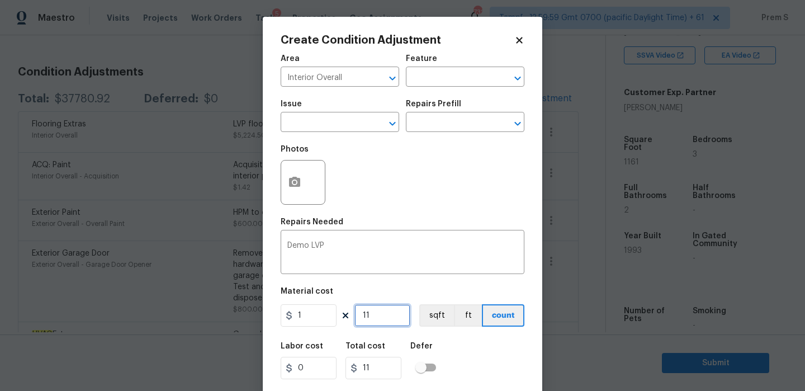
type input "116"
type input "1161"
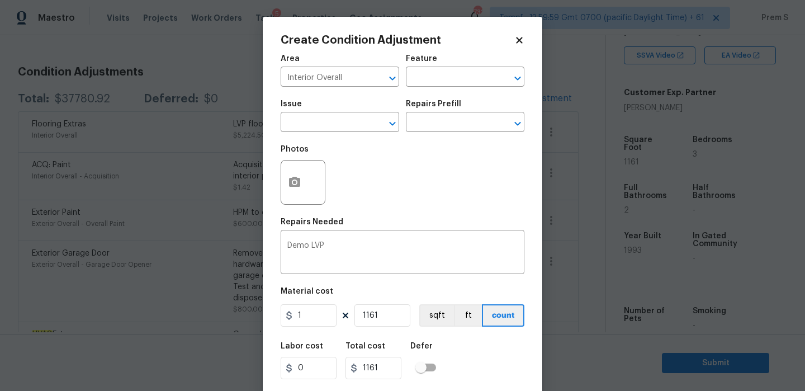
click at [471, 354] on div "Labor cost 0 Total cost 1161 Defer" at bounding box center [403, 361] width 244 height 50
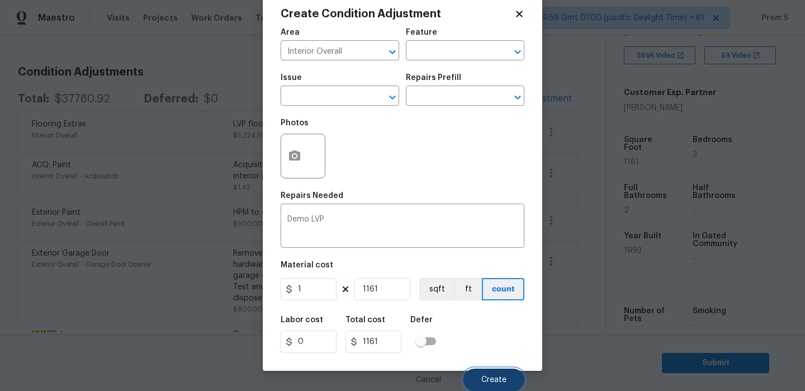
click at [488, 380] on span "Create" at bounding box center [494, 380] width 25 height 8
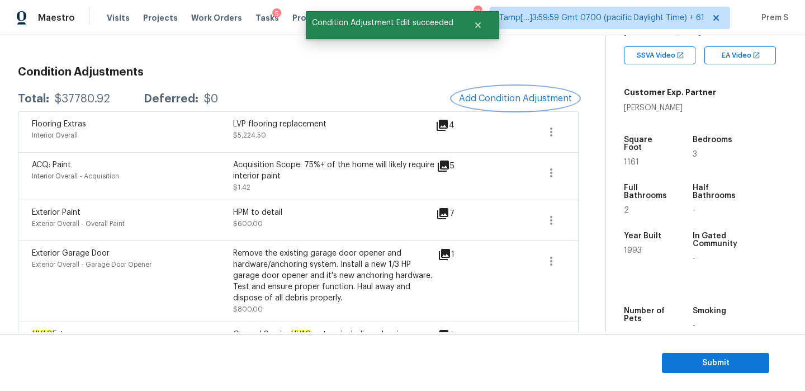
scroll to position [0, 0]
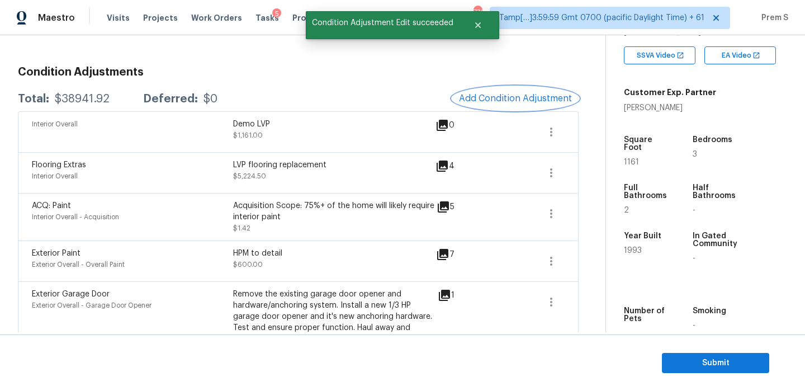
click at [527, 98] on span "Add Condition Adjustment" at bounding box center [515, 98] width 113 height 10
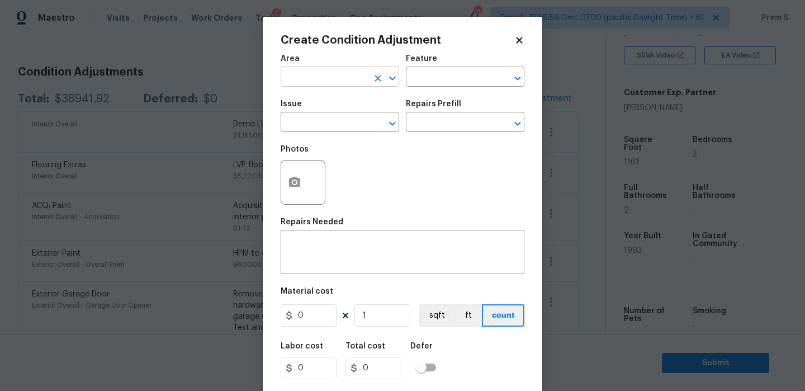
click at [338, 74] on input "text" at bounding box center [324, 77] width 87 height 17
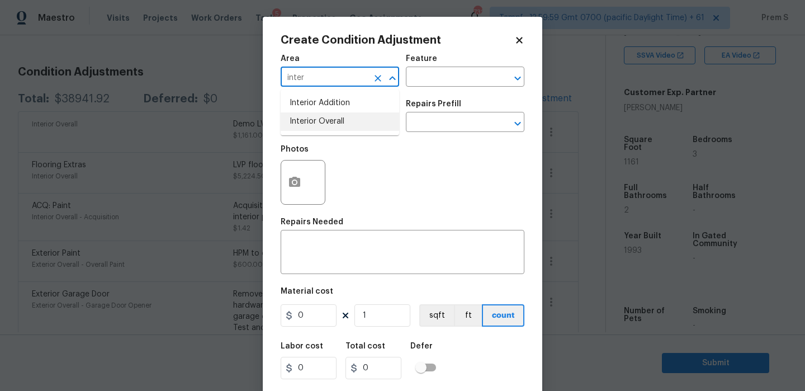
click at [342, 125] on li "Interior Overall" at bounding box center [340, 121] width 119 height 18
type input "Interior Overall"
click at [342, 125] on input "text" at bounding box center [324, 123] width 87 height 17
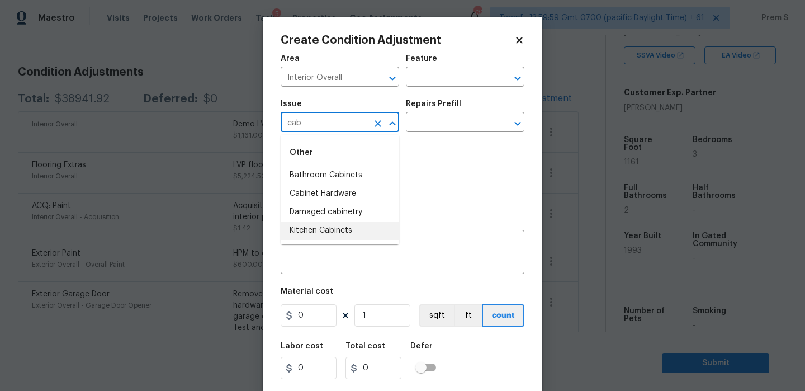
click at [350, 228] on li "Kitchen Cabinets" at bounding box center [340, 230] width 119 height 18
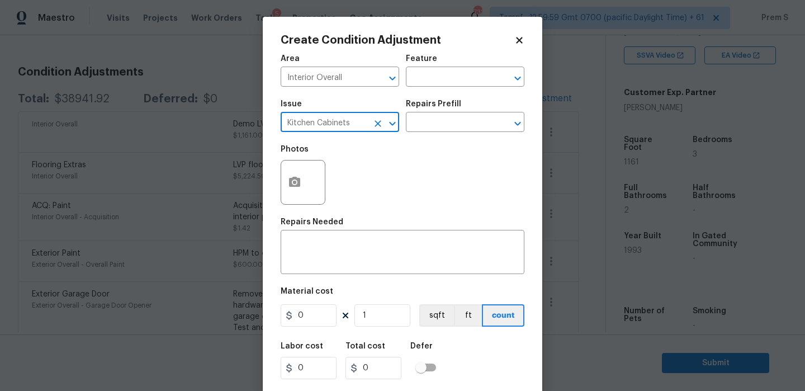
drag, startPoint x: 361, startPoint y: 126, endPoint x: 276, endPoint y: 125, distance: 84.5
click at [276, 125] on div "Create Condition Adjustment Area Interior Overall ​ Feature ​ Issue Kitchen Cab…" at bounding box center [403, 207] width 280 height 380
type input "Kitchen Cabinets"
click at [336, 256] on textarea at bounding box center [402, 253] width 230 height 23
paste textarea "Kitchen Cabinets"
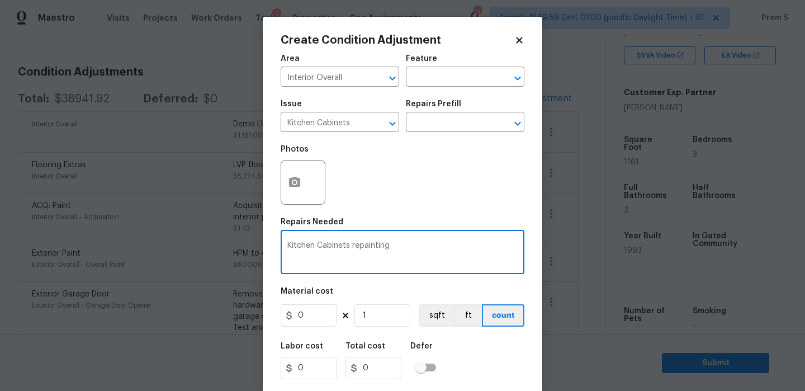
type textarea "Kitchen Cabinets repainting"
click at [312, 318] on input "0" at bounding box center [309, 315] width 56 height 22
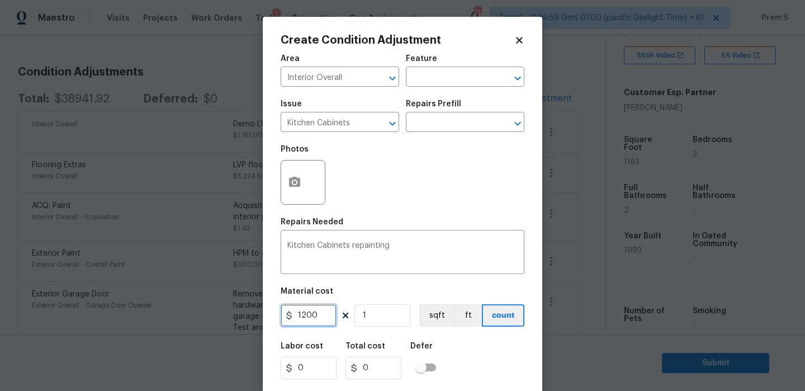
type input "1200"
click at [469, 365] on div "Labor cost 0 Total cost 0 Defer" at bounding box center [403, 361] width 244 height 50
type input "1200"
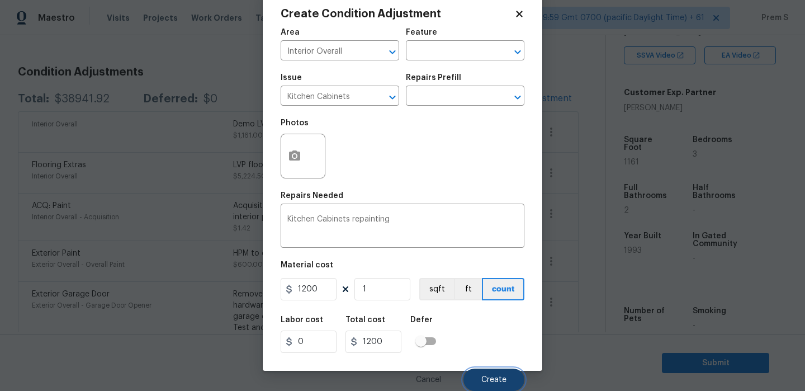
click at [480, 383] on button "Create" at bounding box center [494, 380] width 61 height 22
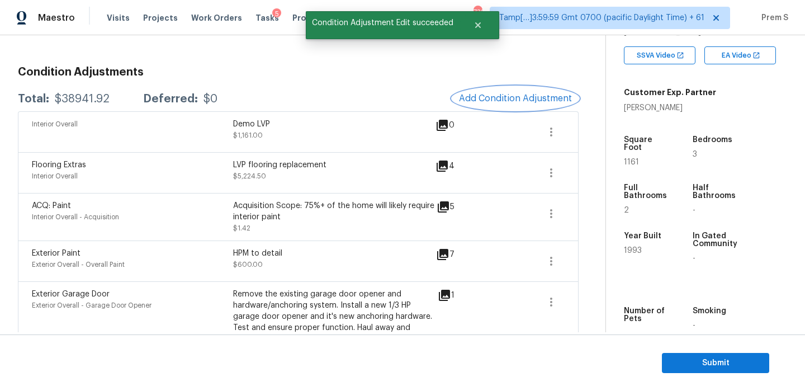
scroll to position [0, 0]
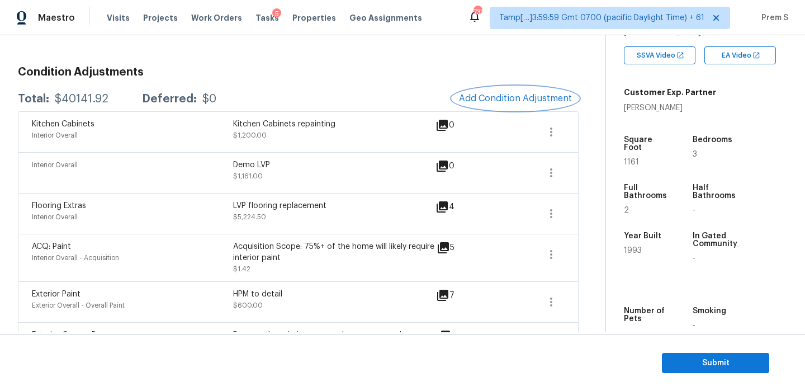
click at [494, 94] on span "Add Condition Adjustment" at bounding box center [515, 98] width 113 height 10
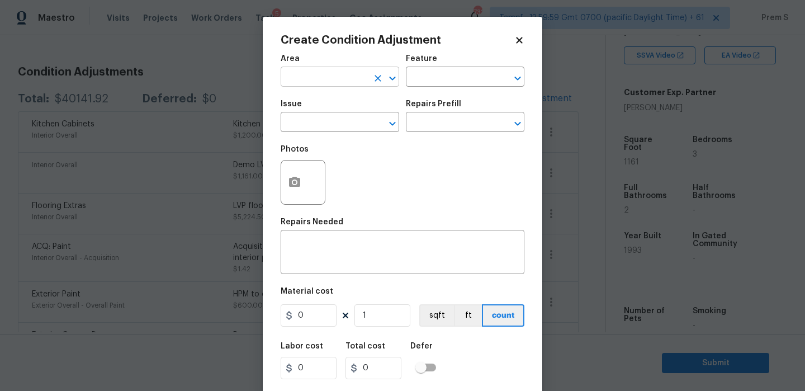
click at [344, 75] on input "text" at bounding box center [324, 77] width 87 height 17
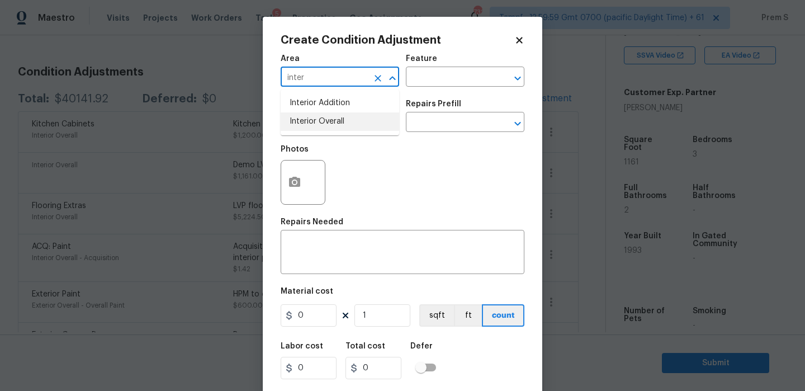
click at [345, 126] on li "Interior Overall" at bounding box center [340, 121] width 119 height 18
type input "Interior Overall"
click at [345, 126] on input "text" at bounding box center [324, 123] width 87 height 17
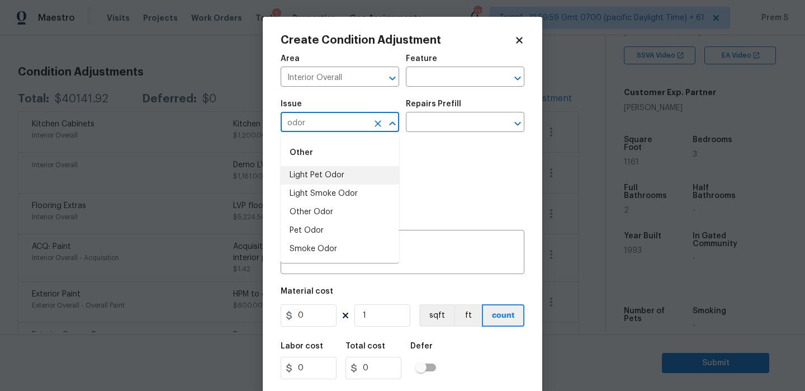
click at [369, 175] on li "Light Pet Odor" at bounding box center [340, 175] width 119 height 18
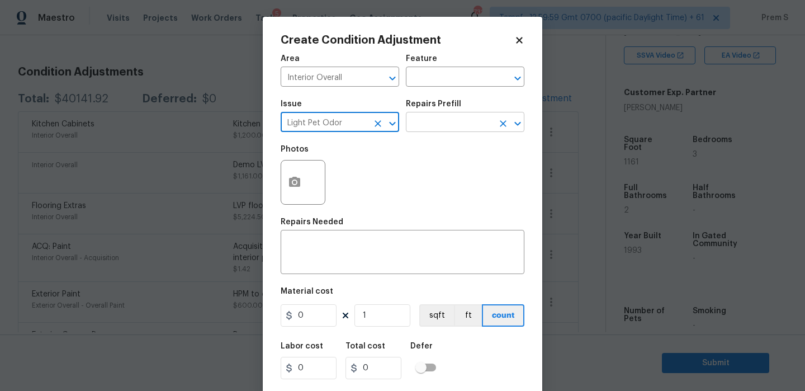
type input "Light Pet Odor"
click at [440, 131] on input "text" at bounding box center [449, 123] width 87 height 17
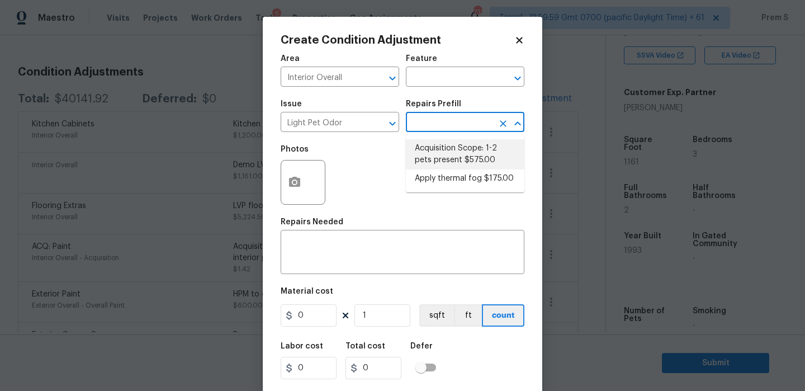
click at [445, 154] on li "Acquisition Scope: 1-2 pets present $575.00" at bounding box center [465, 154] width 119 height 30
type textarea "Acquisition Scope: 1-2 pets present"
type input "575"
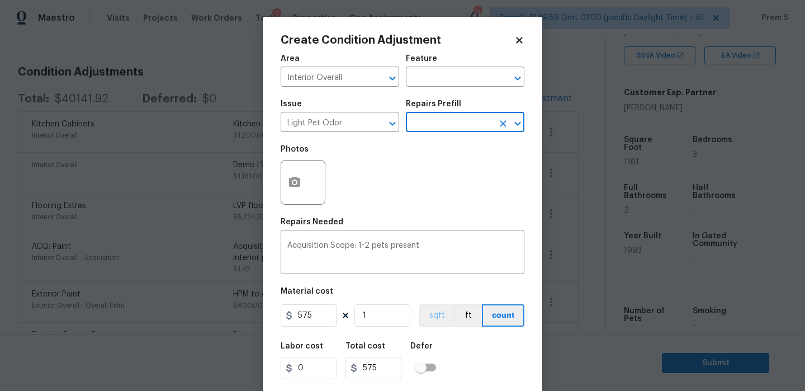
scroll to position [27, 0]
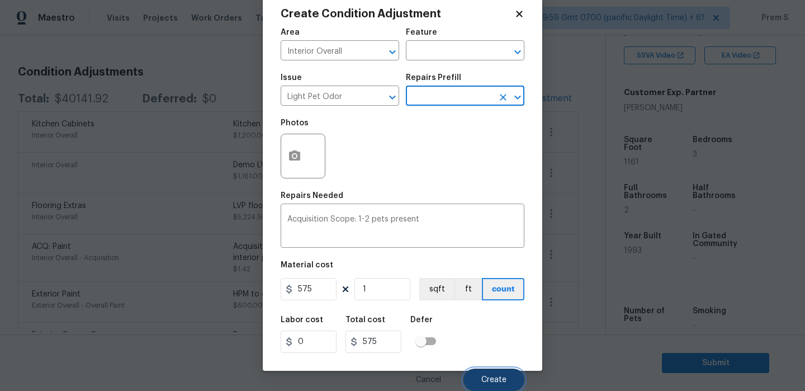
click at [484, 384] on button "Create" at bounding box center [494, 380] width 61 height 22
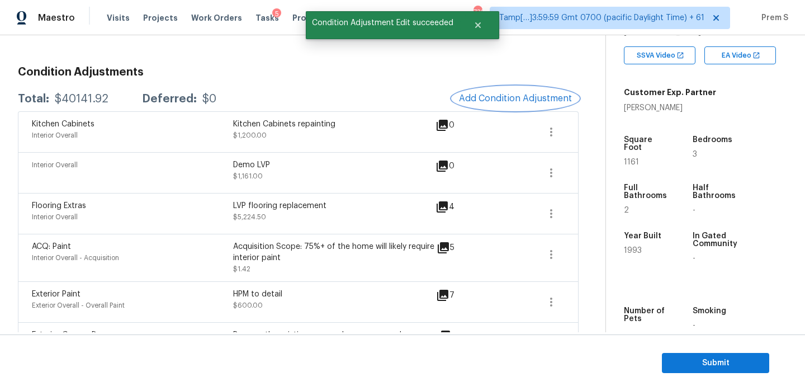
scroll to position [0, 0]
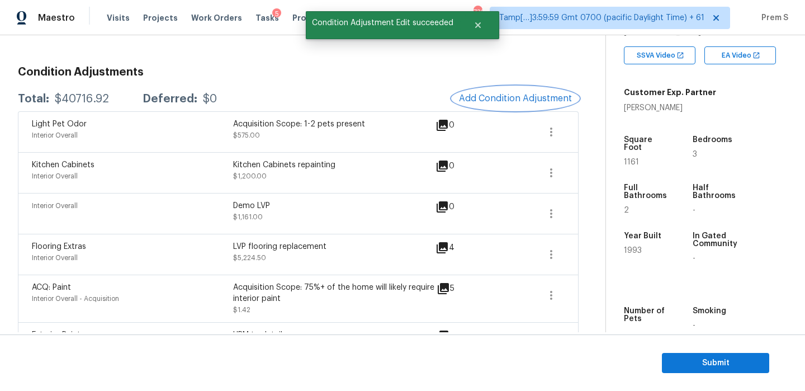
click at [498, 102] on span "Add Condition Adjustment" at bounding box center [515, 98] width 113 height 10
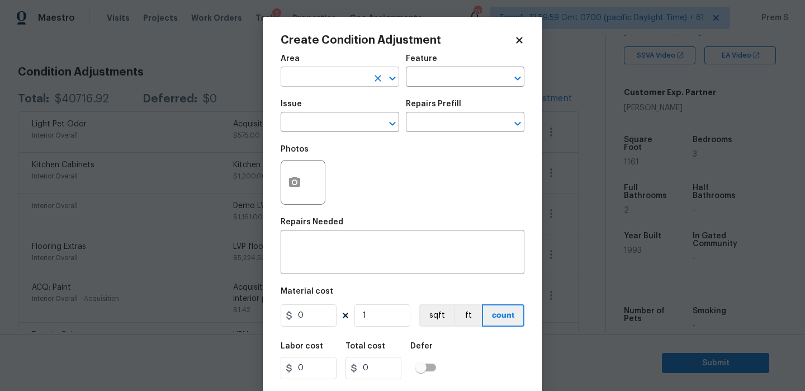
click at [347, 78] on input "text" at bounding box center [324, 77] width 87 height 17
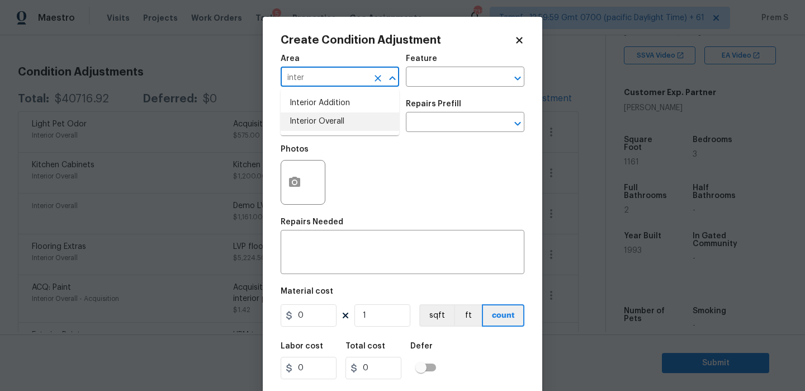
click at [360, 124] on li "Interior Overall" at bounding box center [340, 121] width 119 height 18
type input "Interior Overall"
click at [360, 124] on input "text" at bounding box center [324, 123] width 87 height 17
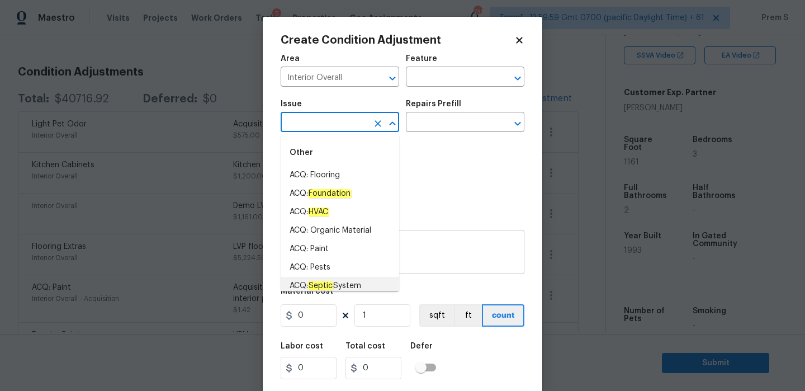
click at [426, 254] on textarea at bounding box center [402, 253] width 230 height 23
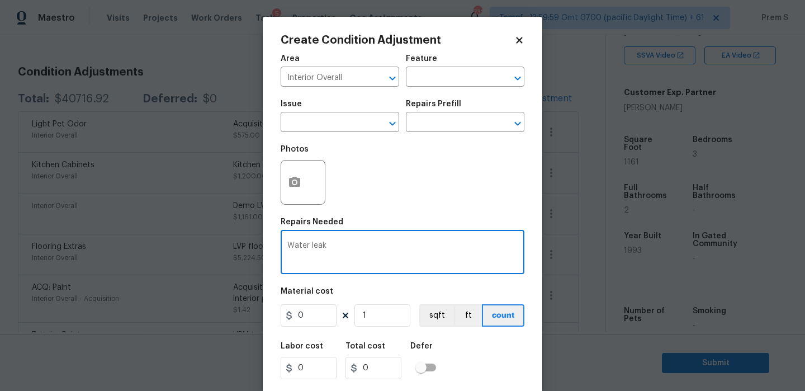
type textarea "Water leak"
click at [313, 320] on input "0" at bounding box center [309, 315] width 56 height 22
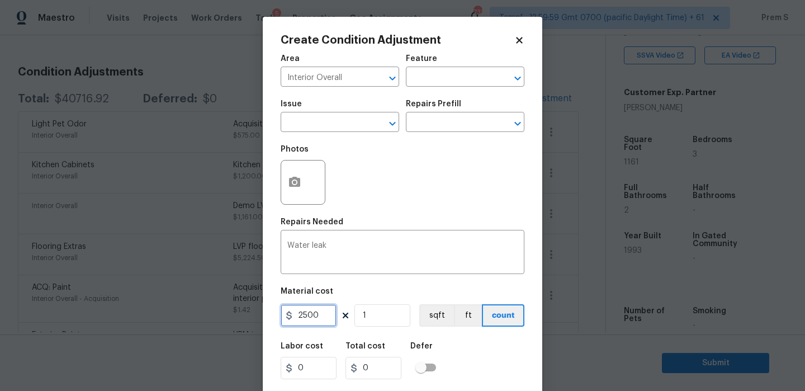
type input "2500"
click at [480, 352] on div "Labor cost 0 Total cost 2500 Defer" at bounding box center [403, 361] width 244 height 50
click at [296, 181] on icon "button" at bounding box center [294, 181] width 13 height 13
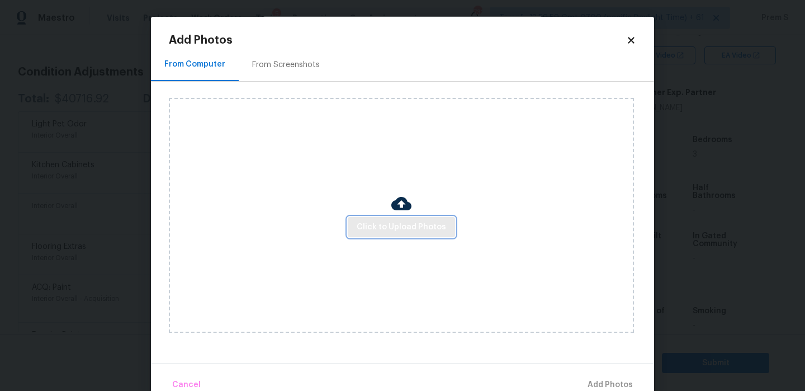
click at [404, 218] on button "Click to Upload Photos" at bounding box center [401, 227] width 107 height 21
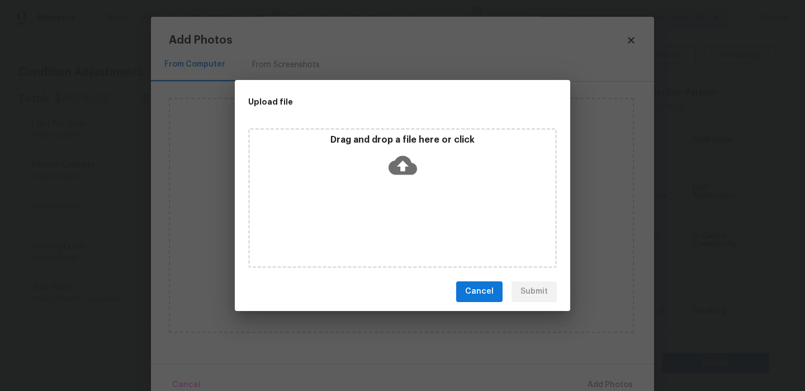
click at [404, 170] on icon at bounding box center [403, 164] width 29 height 19
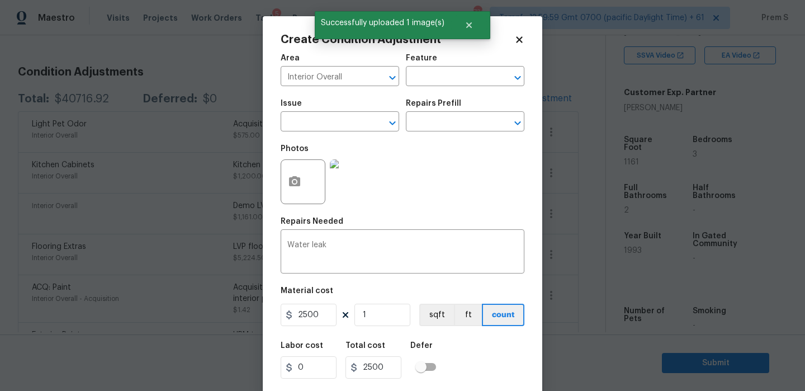
scroll to position [27, 0]
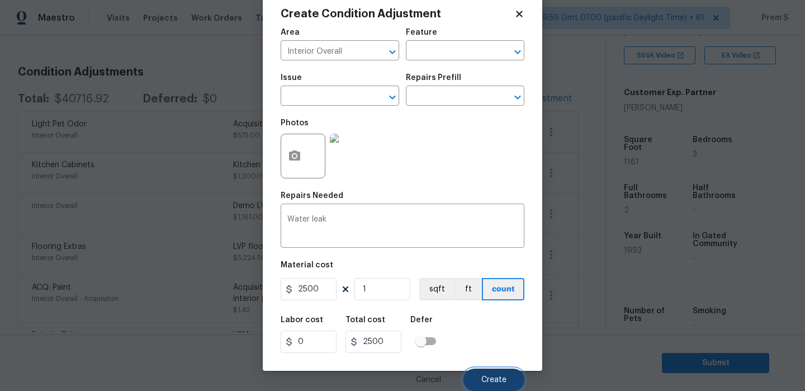
click at [497, 370] on button "Create" at bounding box center [494, 380] width 61 height 22
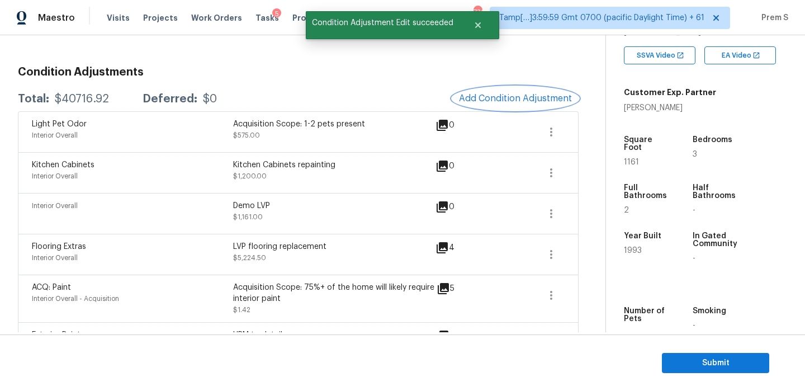
scroll to position [0, 0]
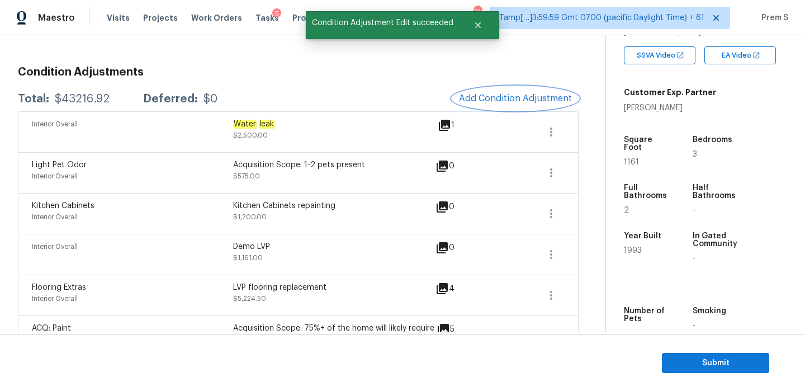
click at [476, 89] on button "Add Condition Adjustment" at bounding box center [515, 98] width 126 height 23
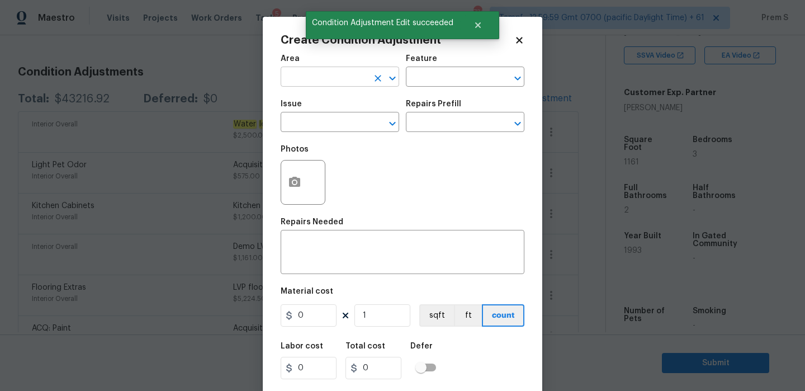
click at [342, 82] on input "text" at bounding box center [324, 77] width 87 height 17
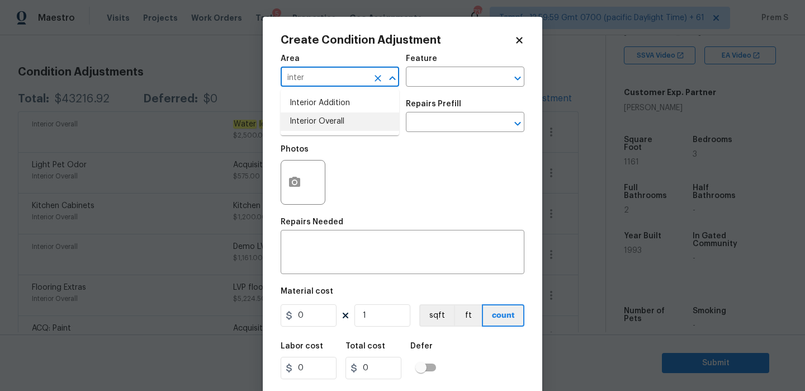
click at [355, 130] on li "Interior Overall" at bounding box center [340, 121] width 119 height 18
type input "Interior Overall"
click at [291, 195] on button "button" at bounding box center [294, 183] width 27 height 44
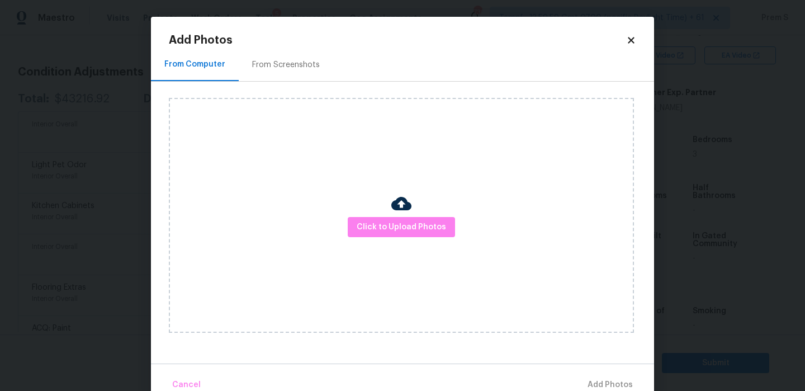
click at [627, 43] on icon at bounding box center [631, 40] width 10 height 10
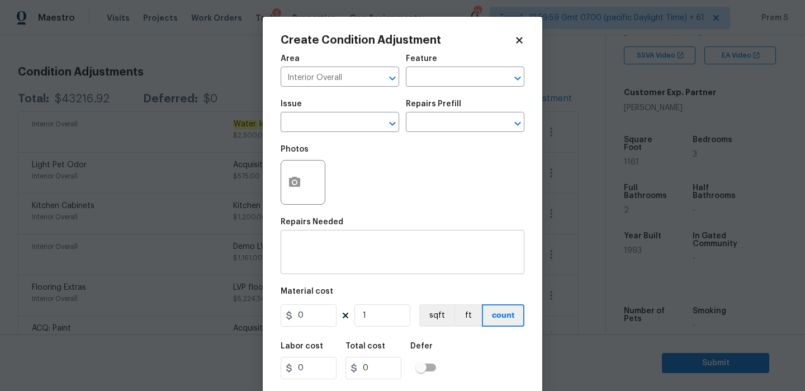
click at [330, 267] on div "x ​" at bounding box center [403, 253] width 244 height 41
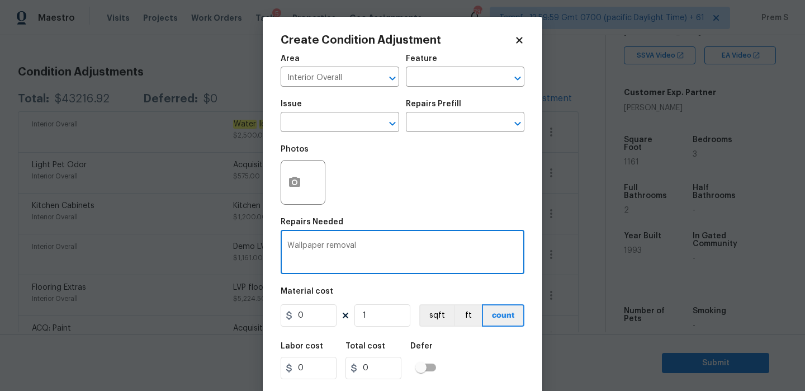
type textarea "Wallpaper removal"
click at [314, 317] on input "0" at bounding box center [309, 315] width 56 height 22
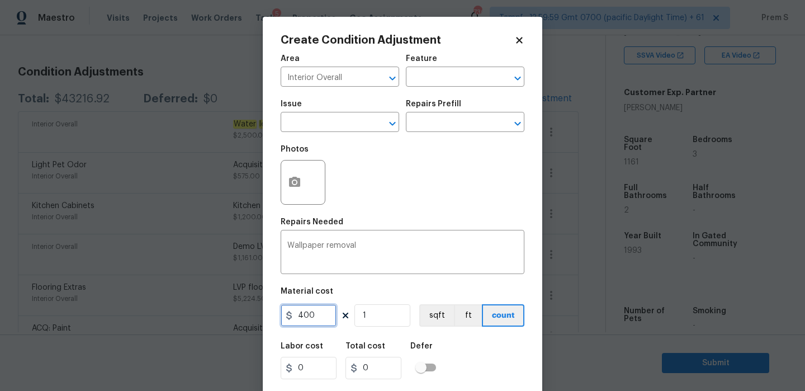
type input "400"
click at [479, 351] on div "Labor cost 0 Total cost 400 Defer" at bounding box center [403, 361] width 244 height 50
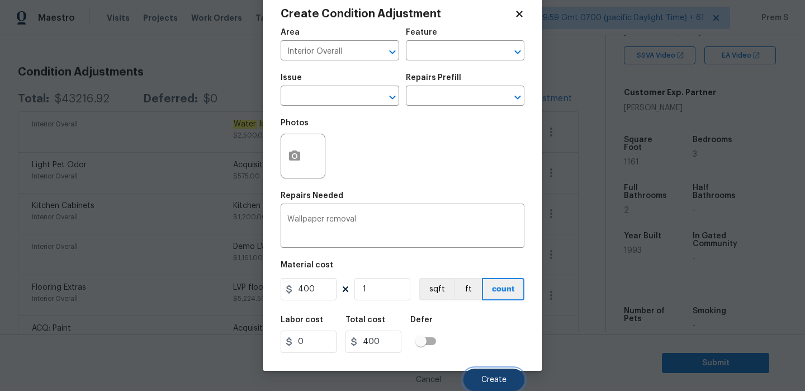
click at [496, 372] on button "Create" at bounding box center [494, 380] width 61 height 22
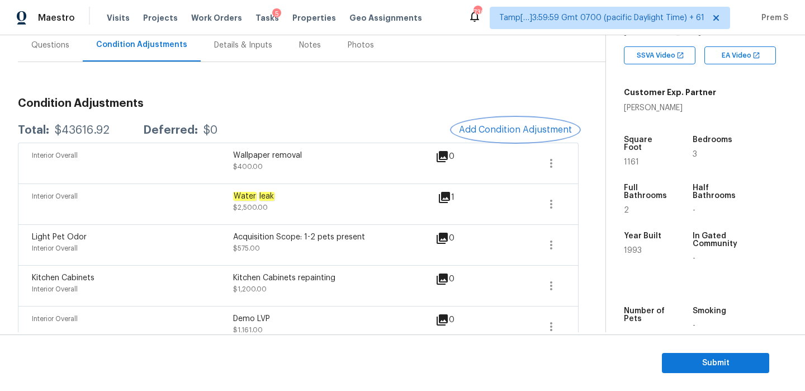
scroll to position [121, 0]
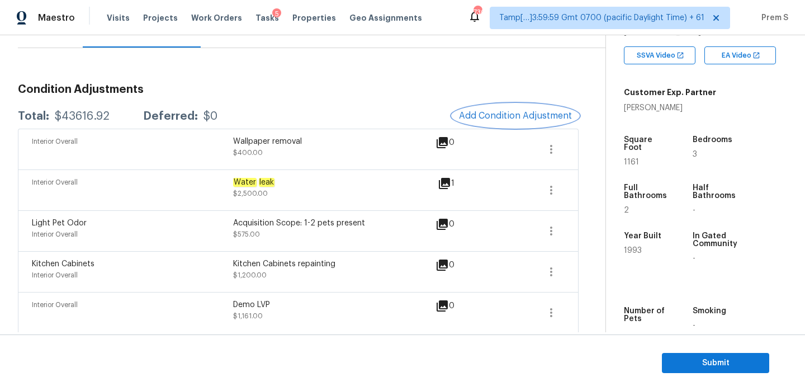
click at [509, 108] on button "Add Condition Adjustment" at bounding box center [515, 115] width 126 height 23
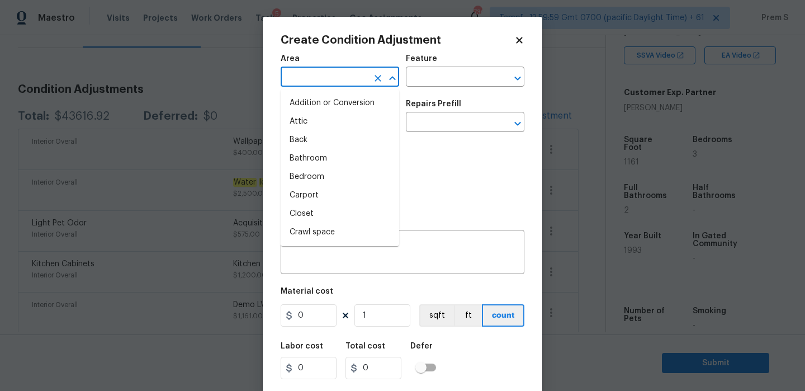
click at [328, 83] on input "text" at bounding box center [324, 77] width 87 height 17
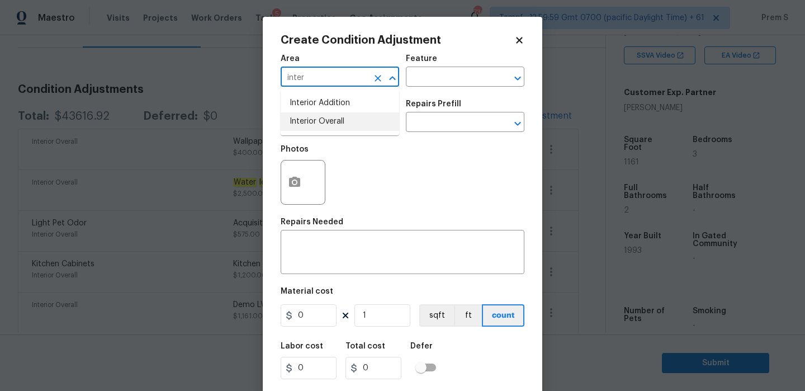
click at [323, 125] on li "Interior Overall" at bounding box center [340, 121] width 119 height 18
type input "Interior Overall"
click at [323, 125] on input "text" at bounding box center [324, 123] width 87 height 17
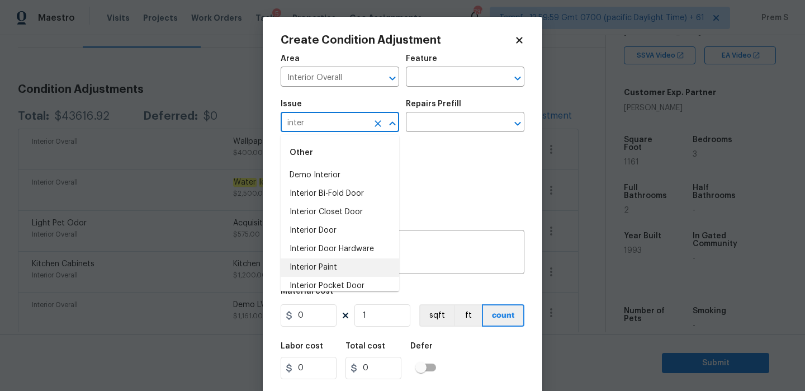
click at [319, 263] on li "Interior Paint" at bounding box center [340, 267] width 119 height 18
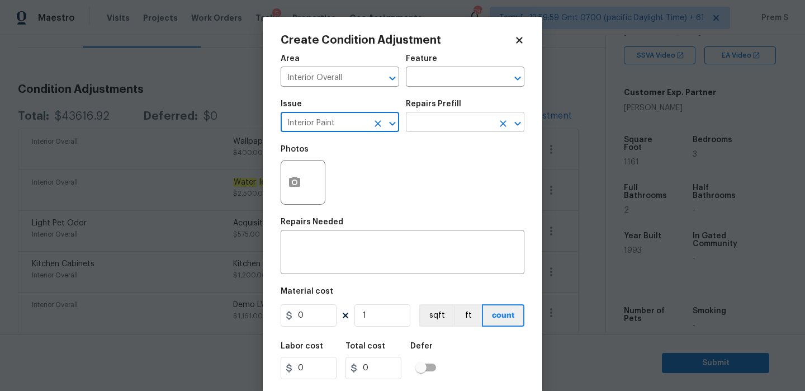
type input "Interior Paint"
click at [437, 125] on input "text" at bounding box center [449, 123] width 87 height 17
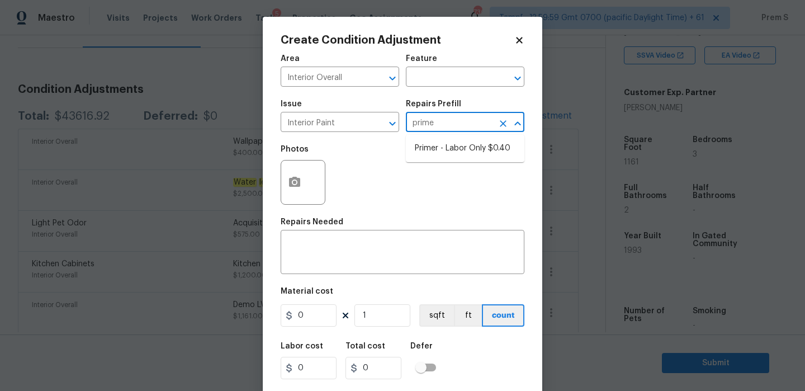
type input "primer"
click at [445, 150] on li "Primer - Labor Only $0.40" at bounding box center [465, 148] width 119 height 18
type input "Overall Paint"
type textarea "Interior primer - PRIMER PROVIDED BY OPENDOOR - All nails, screws, drywall anch…"
type input "0.4"
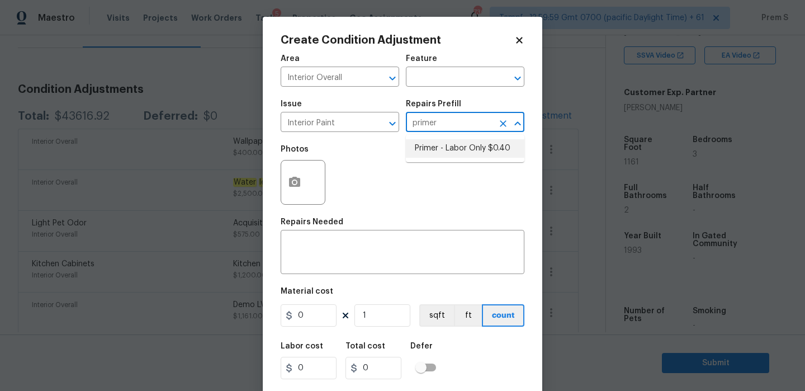
type input "0.4"
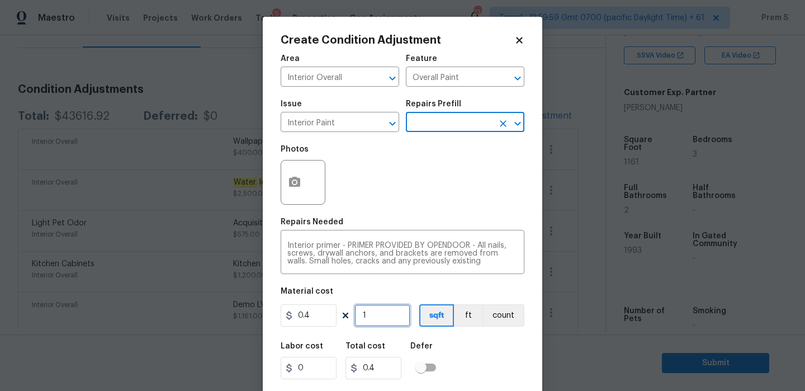
click at [379, 317] on input "1" at bounding box center [383, 315] width 56 height 22
type input "11"
type input "4.4"
type input "116"
type input "46.4"
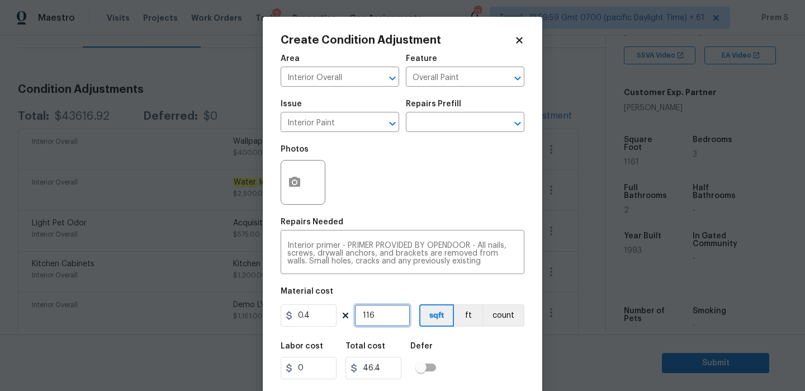
type input "1161"
type input "464.4"
type input "1161"
click at [467, 350] on div "Labor cost 0 Total cost 464.4 Defer" at bounding box center [403, 361] width 244 height 50
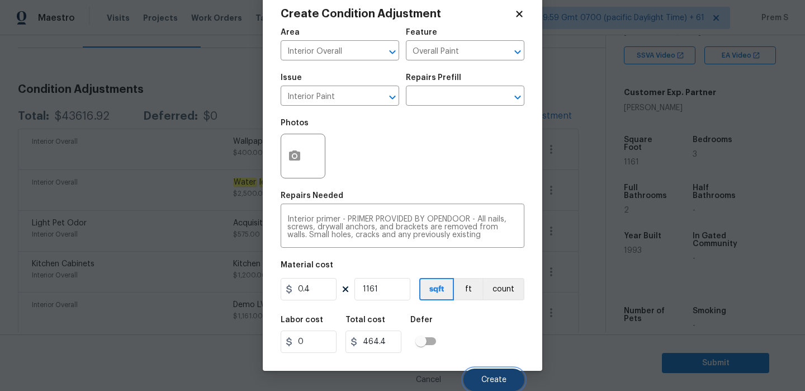
click at [489, 380] on span "Create" at bounding box center [494, 380] width 25 height 8
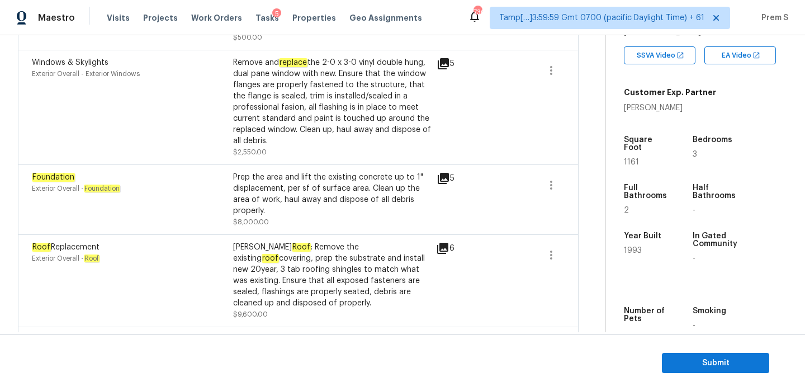
scroll to position [0, 0]
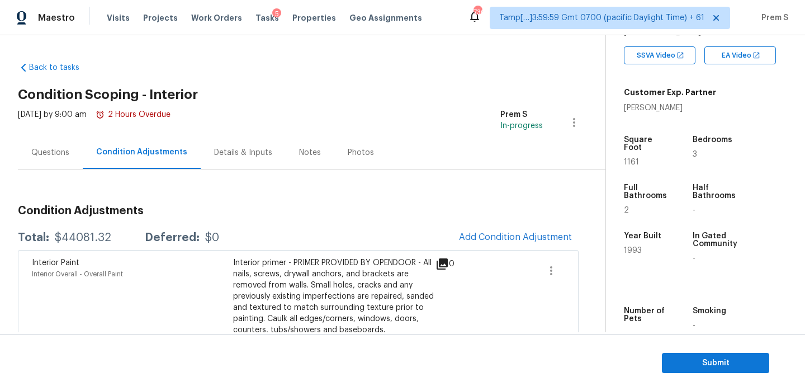
click at [50, 150] on div "Questions" at bounding box center [50, 152] width 38 height 11
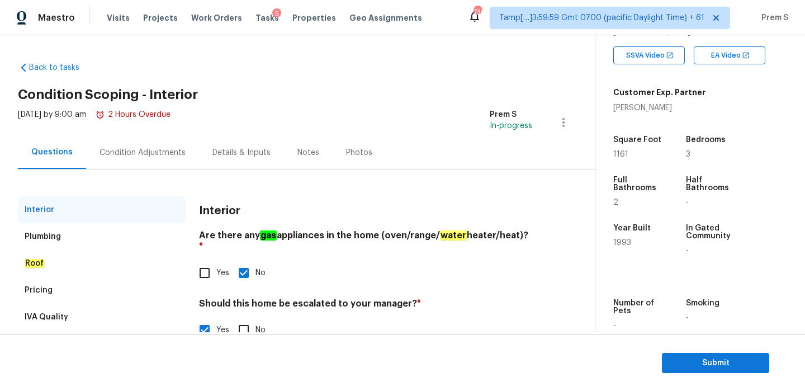
click at [158, 159] on div "Condition Adjustments" at bounding box center [142, 152] width 113 height 33
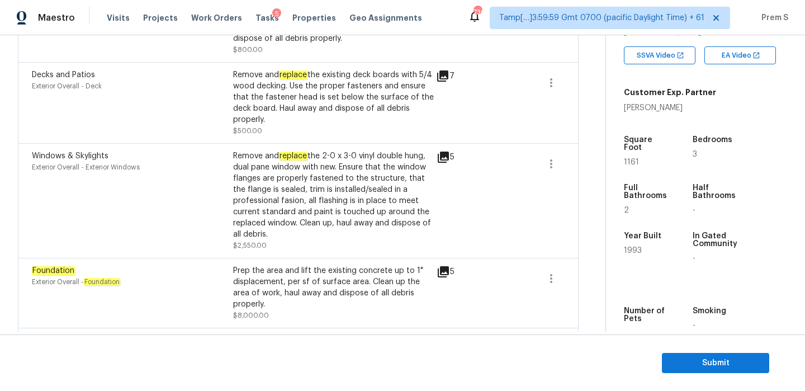
scroll to position [987, 0]
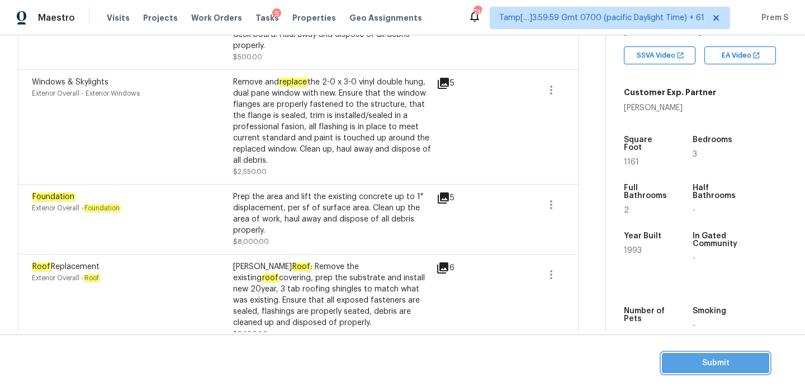
click at [726, 365] on span "Submit" at bounding box center [715, 363] width 89 height 14
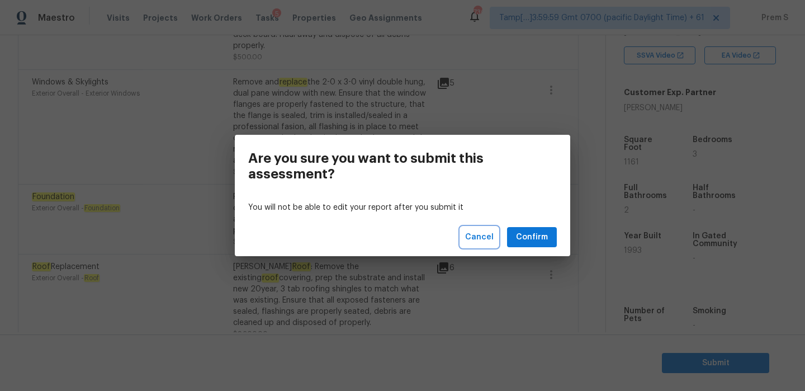
click at [480, 233] on span "Cancel" at bounding box center [479, 237] width 29 height 14
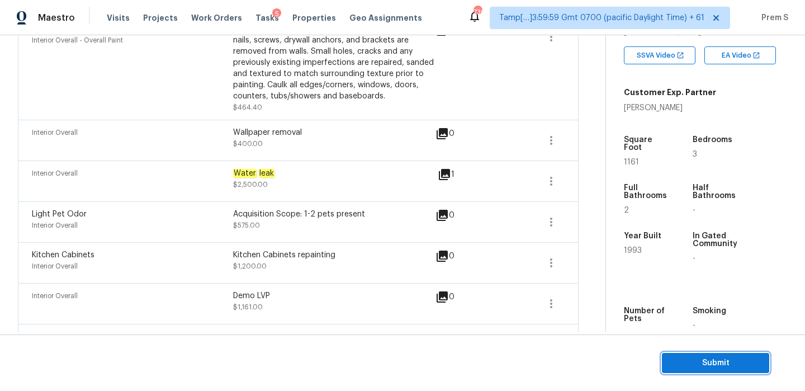
scroll to position [234, 0]
click at [709, 366] on span "Submit" at bounding box center [715, 363] width 89 height 14
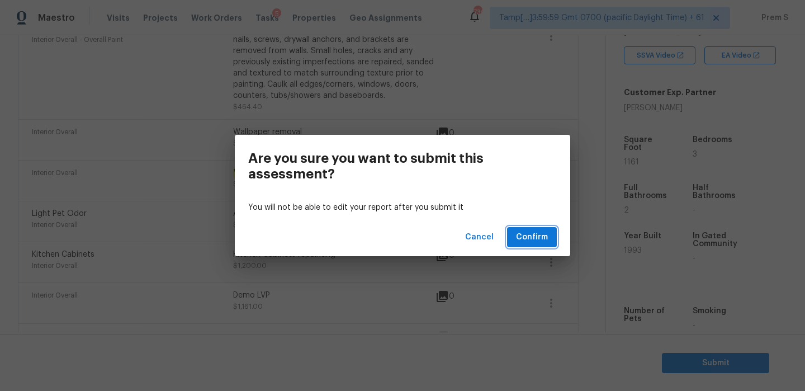
click at [541, 240] on span "Confirm" at bounding box center [532, 237] width 32 height 14
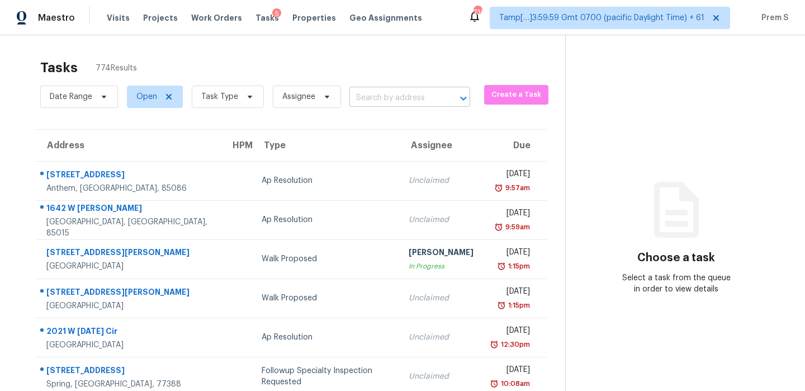
click at [402, 93] on input "text" at bounding box center [394, 97] width 89 height 17
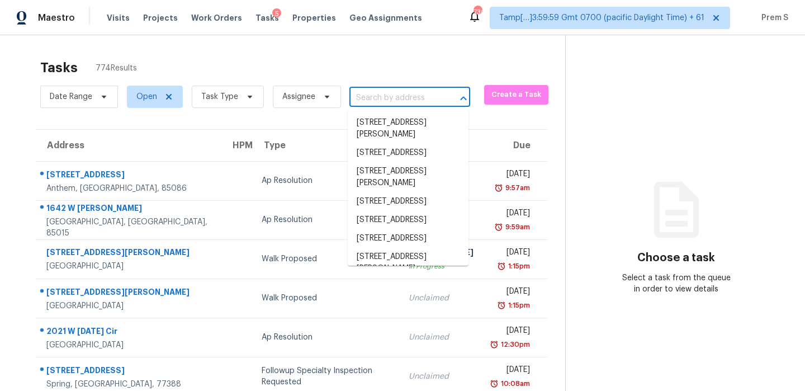
paste input "5148 Hickory Dr Cleveland, OH, 44124"
type input "5148 Hickory Dr Cleveland, OH, 44124"
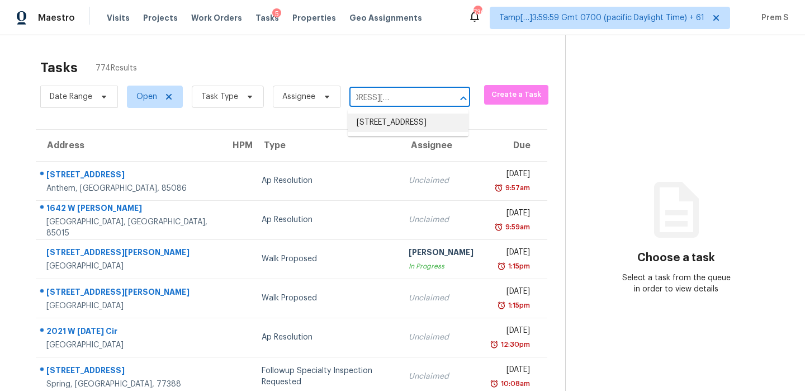
click at [393, 130] on li "5148 Hickory Dr, Cleveland, OH 44124" at bounding box center [408, 123] width 121 height 18
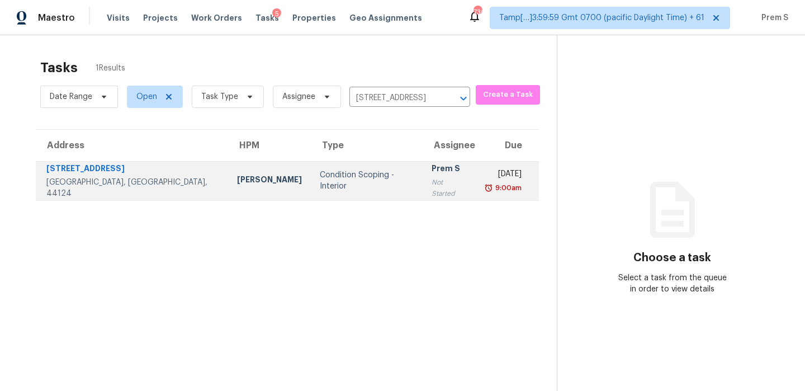
click at [477, 181] on td "Wed, Sep 24th 2025 9:00am" at bounding box center [508, 180] width 63 height 39
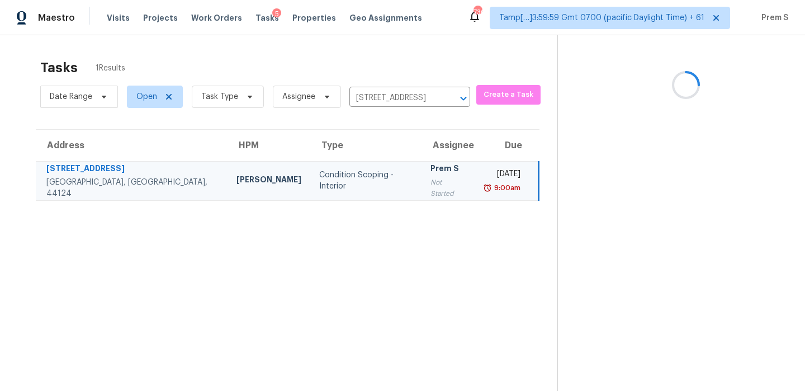
scroll to position [35, 0]
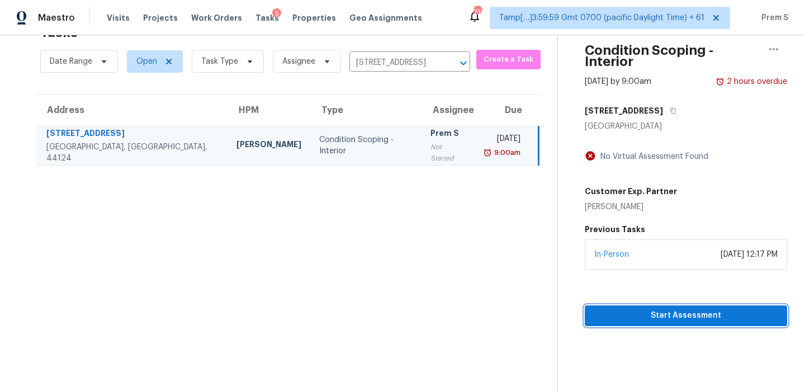
click at [668, 309] on span "Start Assessment" at bounding box center [686, 316] width 185 height 14
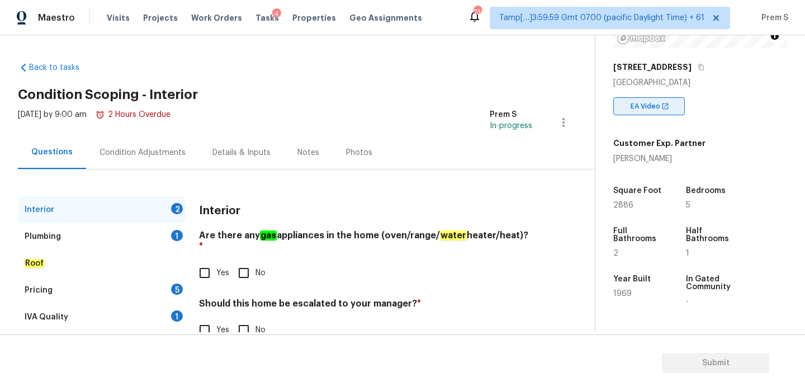
scroll to position [245, 0]
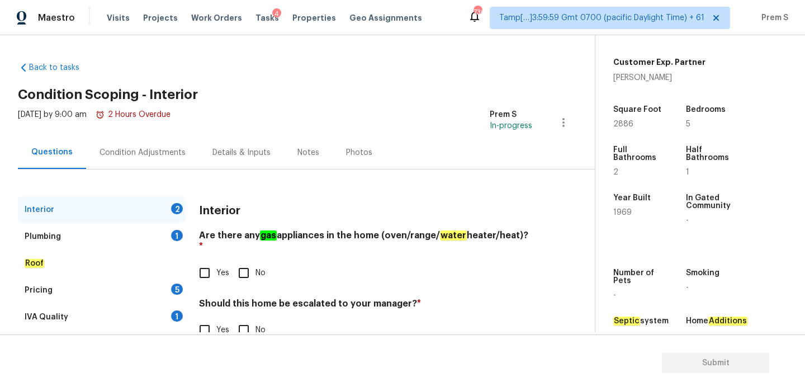
click at [213, 266] on input "Yes" at bounding box center [204, 272] width 23 height 23
checkbox input "true"
click at [245, 322] on input "No" at bounding box center [243, 329] width 23 height 23
checkbox input "true"
click at [162, 235] on div "Plumbing 1" at bounding box center [102, 236] width 168 height 27
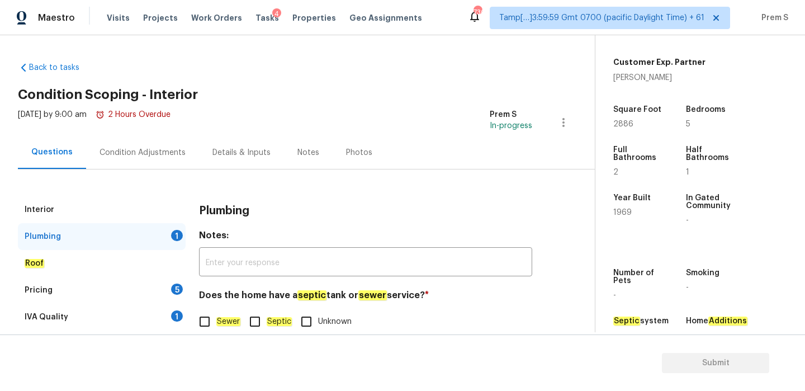
click at [205, 322] on input "Sewer" at bounding box center [204, 321] width 23 height 23
checkbox input "true"
click at [178, 291] on div "5" at bounding box center [177, 289] width 12 height 11
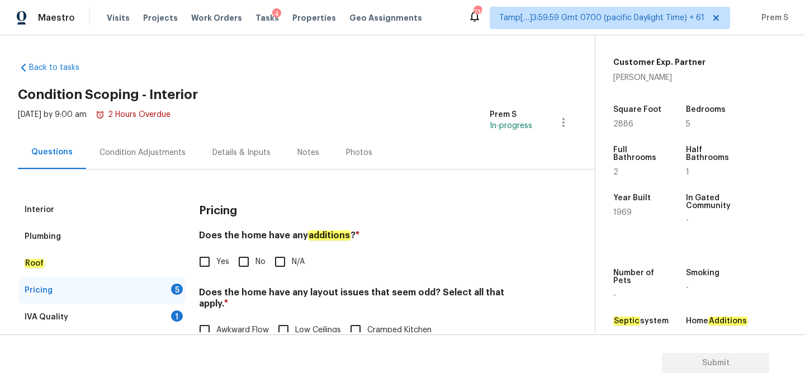
click at [257, 257] on span "No" at bounding box center [261, 262] width 10 height 12
click at [256, 257] on input "No" at bounding box center [243, 261] width 23 height 23
checkbox input "true"
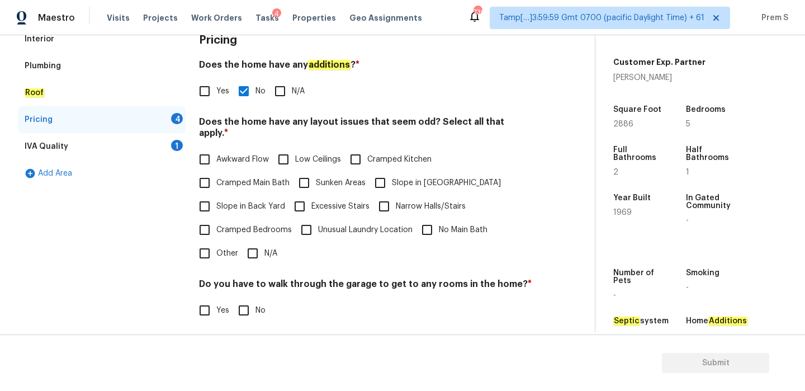
click at [253, 247] on input "N/A" at bounding box center [252, 253] width 23 height 23
checkbox input "true"
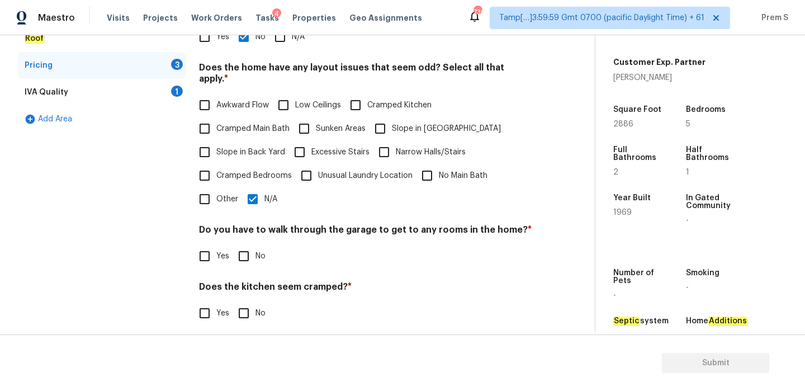
scroll to position [280, 0]
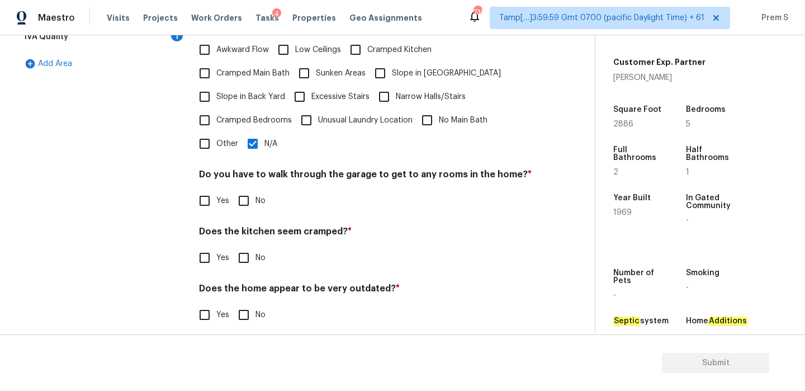
click at [250, 199] on input "No" at bounding box center [243, 200] width 23 height 23
checkbox input "true"
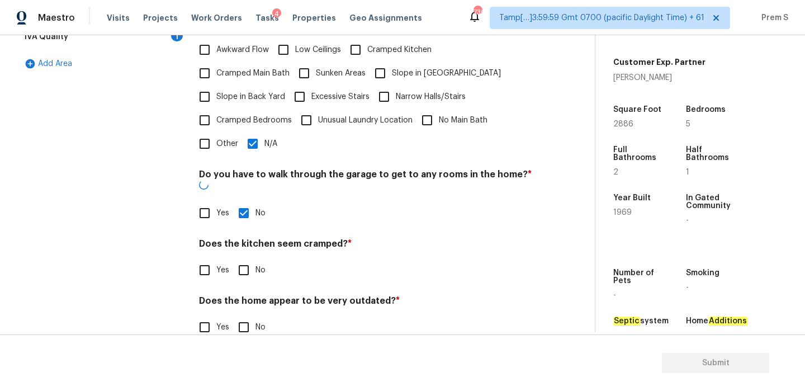
click at [246, 258] on input "No" at bounding box center [243, 269] width 23 height 23
checkbox input "true"
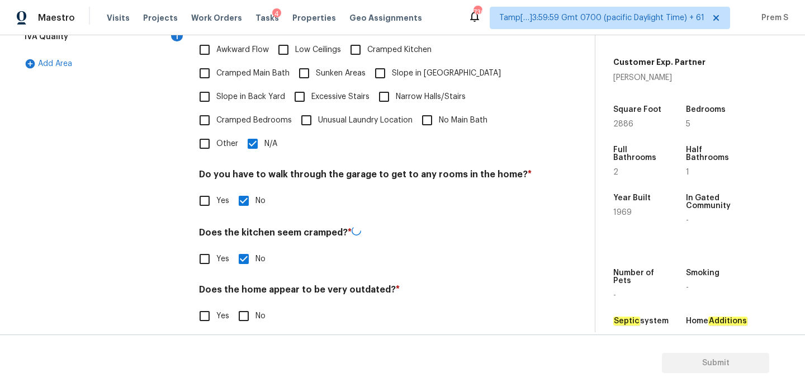
click at [240, 304] on input "No" at bounding box center [243, 315] width 23 height 23
checkbox input "true"
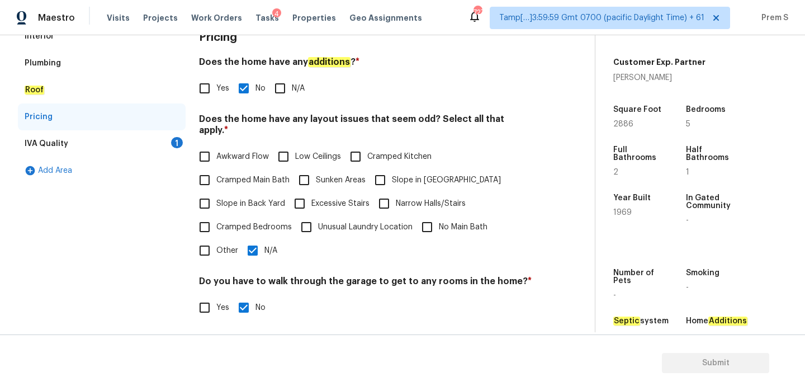
click at [166, 141] on div "IVA Quality 1" at bounding box center [102, 143] width 168 height 27
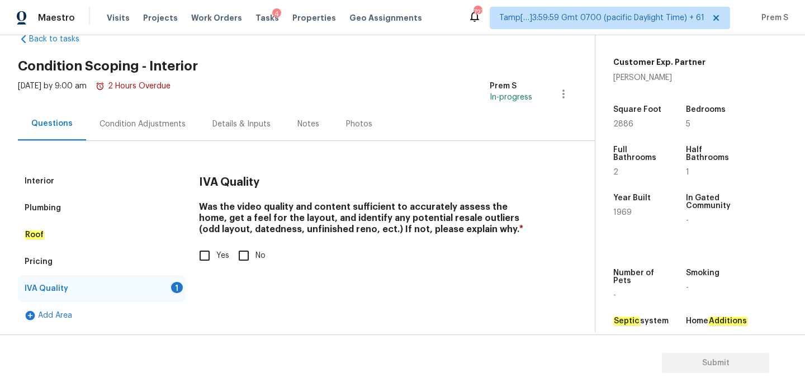
scroll to position [29, 0]
click at [207, 256] on input "Yes" at bounding box center [204, 255] width 23 height 23
checkbox input "true"
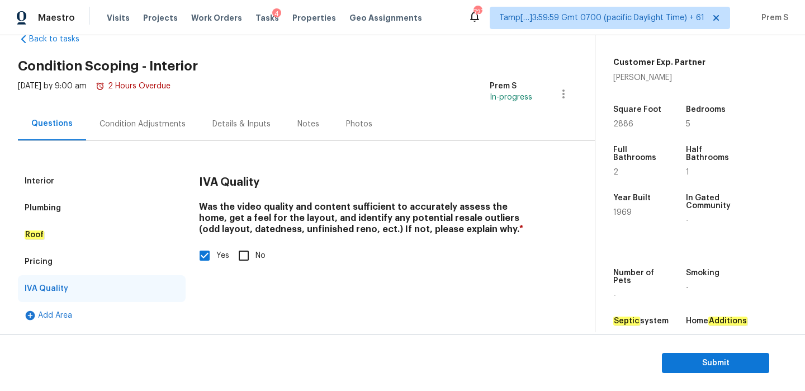
click at [162, 121] on div "Condition Adjustments" at bounding box center [143, 124] width 86 height 11
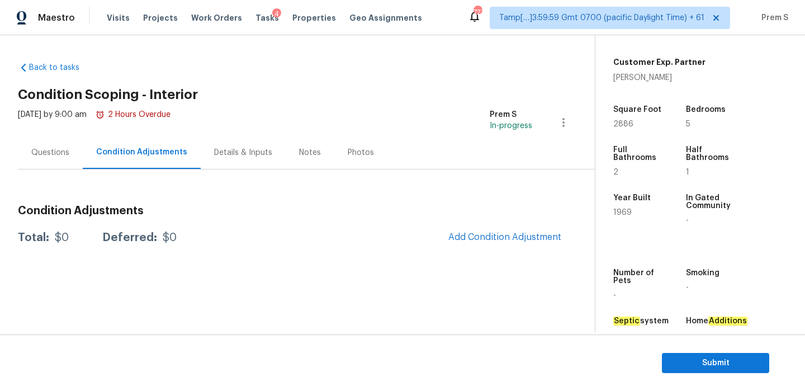
scroll to position [282, 0]
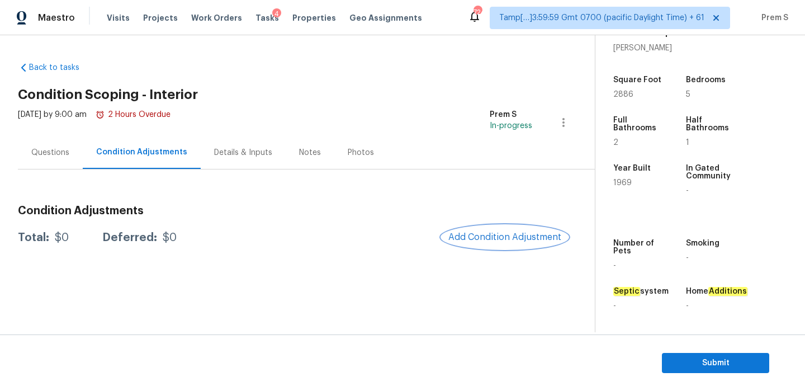
click at [490, 246] on button "Add Condition Adjustment" at bounding box center [505, 236] width 126 height 23
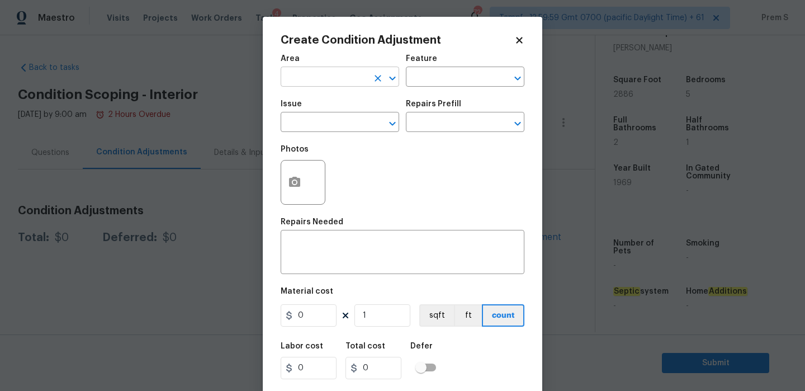
click at [326, 86] on input "text" at bounding box center [324, 77] width 87 height 17
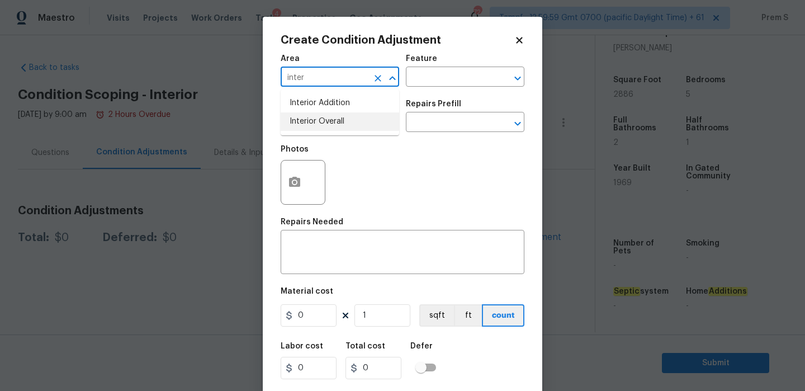
click at [327, 126] on li "Interior Overall" at bounding box center [340, 121] width 119 height 18
type input "Interior Overall"
click at [327, 126] on input "text" at bounding box center [324, 123] width 87 height 17
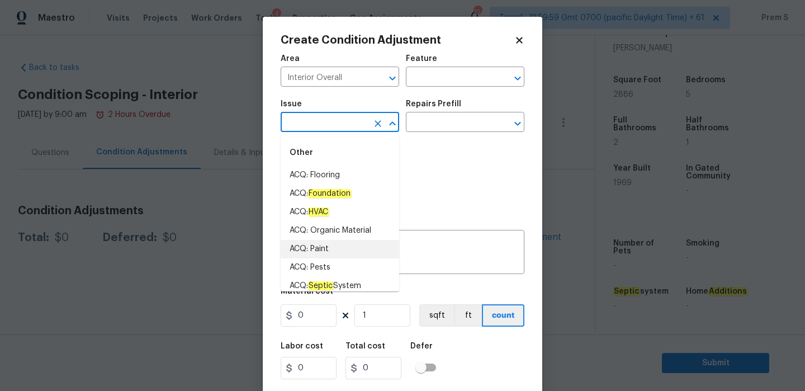
click at [328, 252] on li "ACQ: Paint" at bounding box center [340, 249] width 119 height 18
type input "ACQ: Paint"
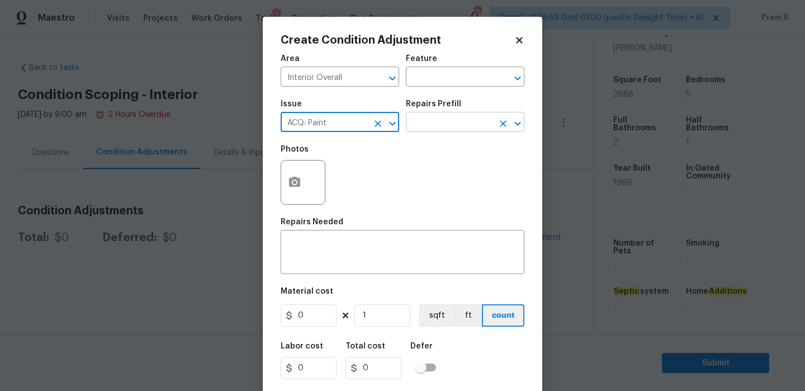
click at [440, 126] on input "text" at bounding box center [449, 123] width 87 height 17
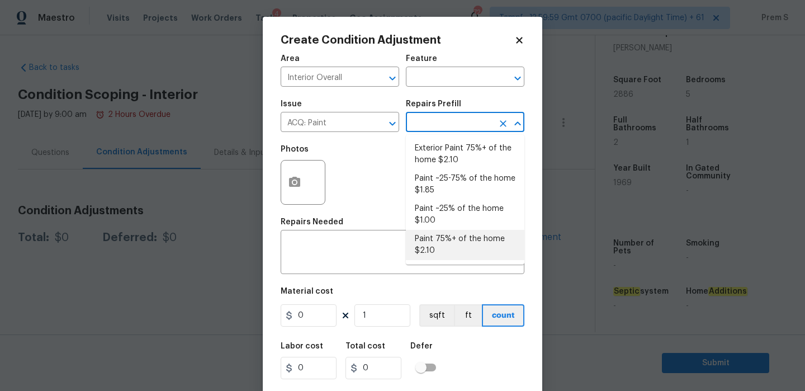
click at [437, 249] on li "Paint 75%+ of the home $2.10" at bounding box center [465, 245] width 119 height 30
type input "Acquisition"
type textarea "Acquisition Scope: 75%+ of the home will likely require interior paint"
type input "2.1"
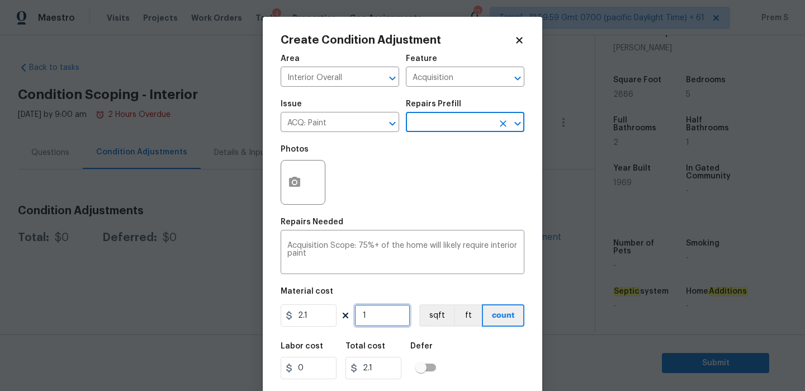
click at [375, 323] on input "1" at bounding box center [383, 315] width 56 height 22
type input "12"
type input "25.2"
type input "128"
type input "268.8"
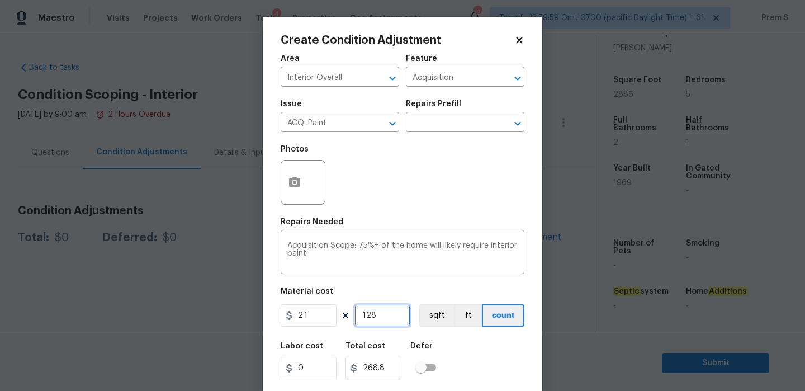
type input "1288"
type input "2704.8"
type input "128"
type input "268.8"
type input "12"
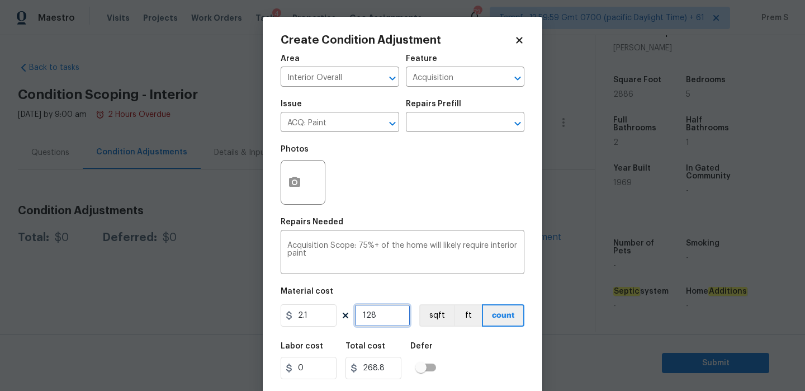
type input "25.2"
type input "1"
type input "2.1"
type input "0"
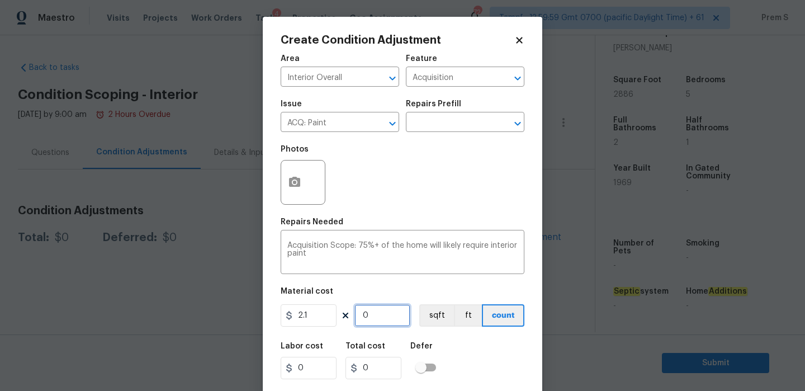
type input "2"
type input "4.2"
type input "28"
type input "58.8"
type input "288"
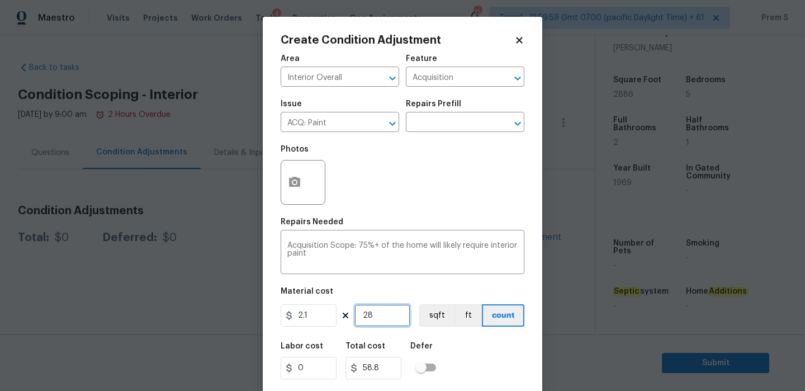
type input "604.8"
type input "2886"
type input "6060.6"
type input "2886"
click at [291, 188] on icon "button" at bounding box center [294, 182] width 13 height 13
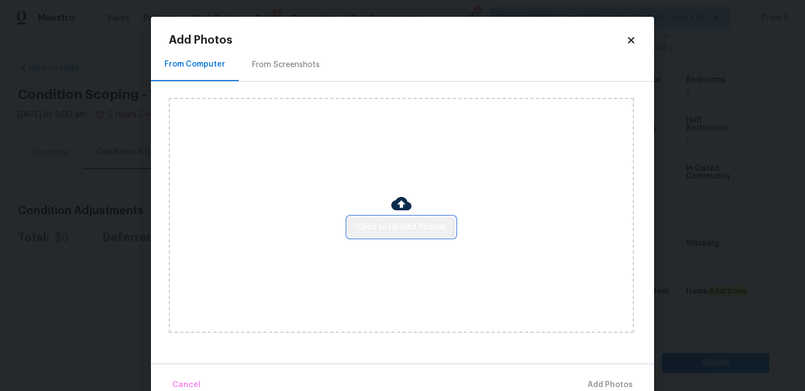
click at [394, 219] on button "Click to Upload Photos" at bounding box center [401, 227] width 107 height 21
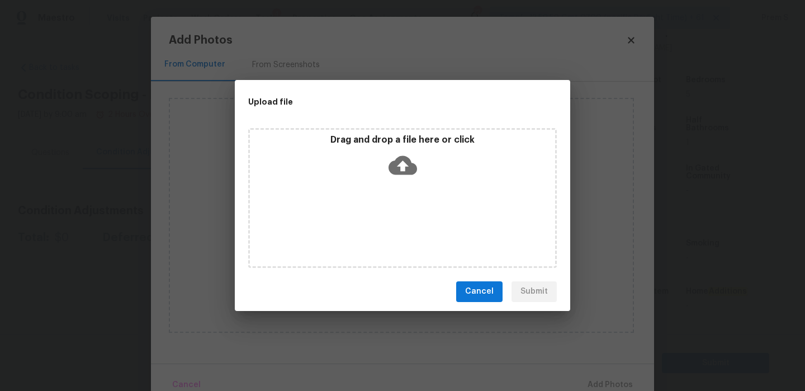
click at [399, 162] on icon at bounding box center [403, 164] width 29 height 19
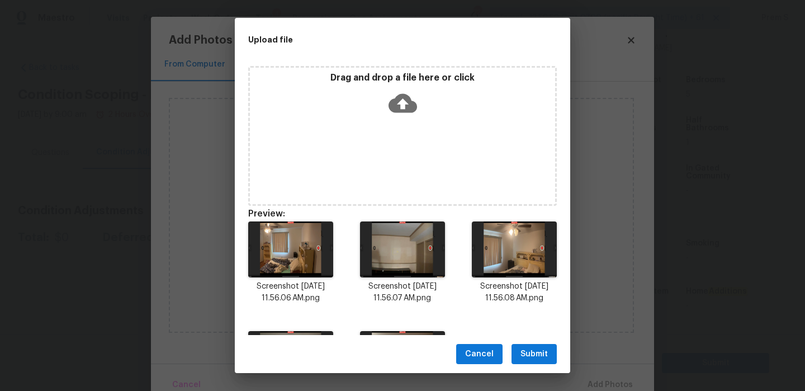
click at [527, 350] on span "Submit" at bounding box center [534, 354] width 27 height 14
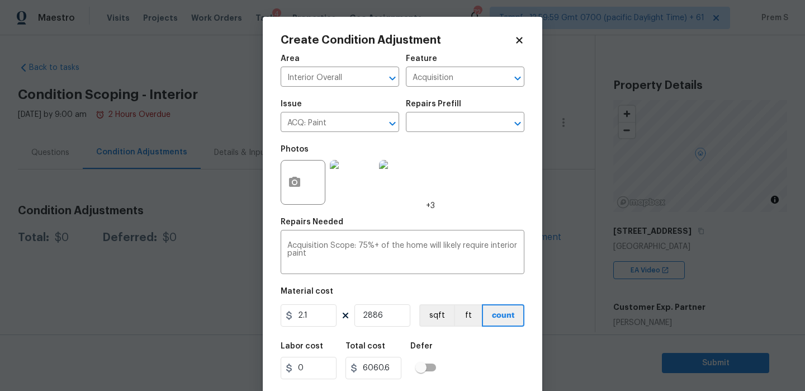
scroll to position [27, 0]
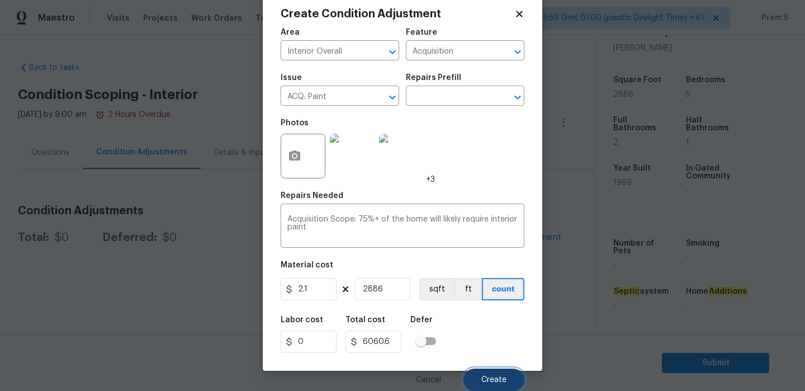
click at [487, 378] on span "Create" at bounding box center [494, 380] width 25 height 8
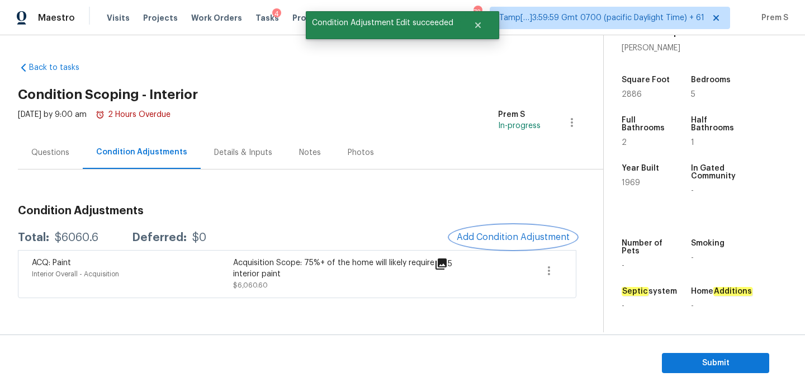
scroll to position [0, 0]
click at [499, 233] on span "Add Condition Adjustment" at bounding box center [513, 237] width 113 height 10
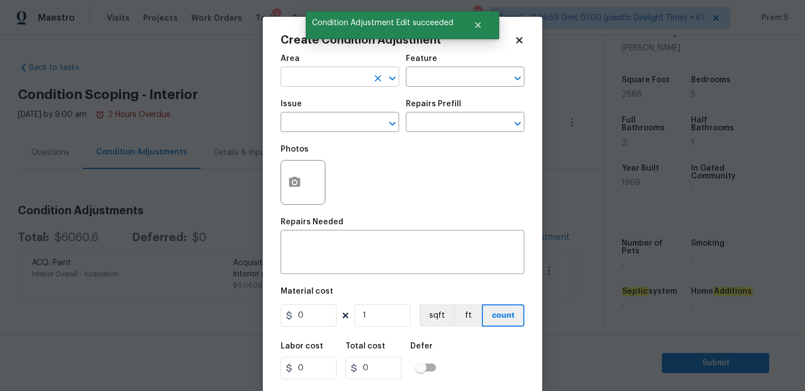
click at [338, 74] on input "text" at bounding box center [324, 77] width 87 height 17
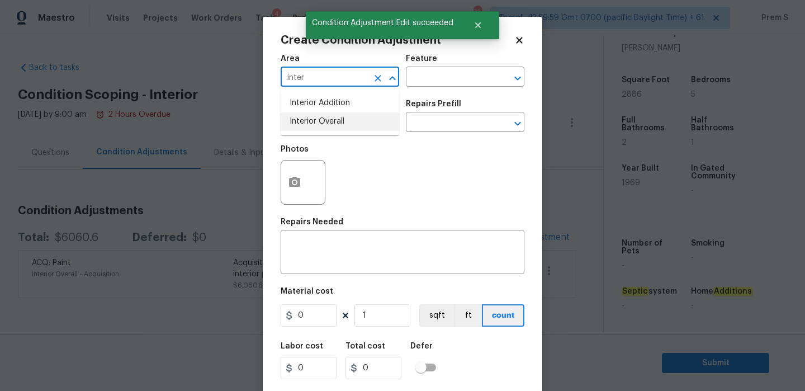
click at [347, 124] on li "Interior Overall" at bounding box center [340, 121] width 119 height 18
type input "Interior Overall"
click at [347, 124] on input "text" at bounding box center [324, 123] width 87 height 17
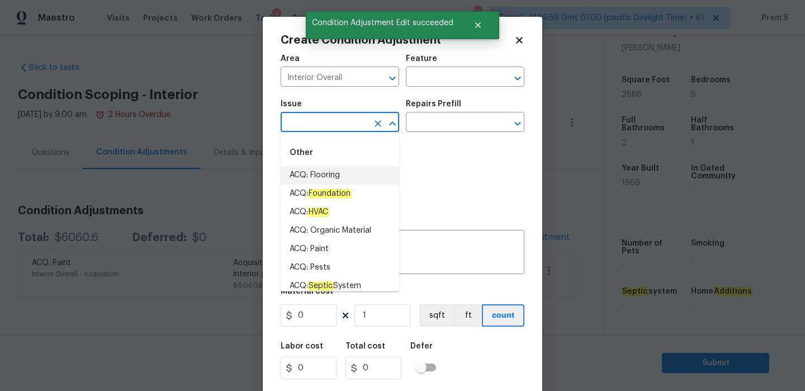
click at [366, 181] on li "ACQ: Flooring" at bounding box center [340, 175] width 119 height 18
type input "ACQ: Flooring"
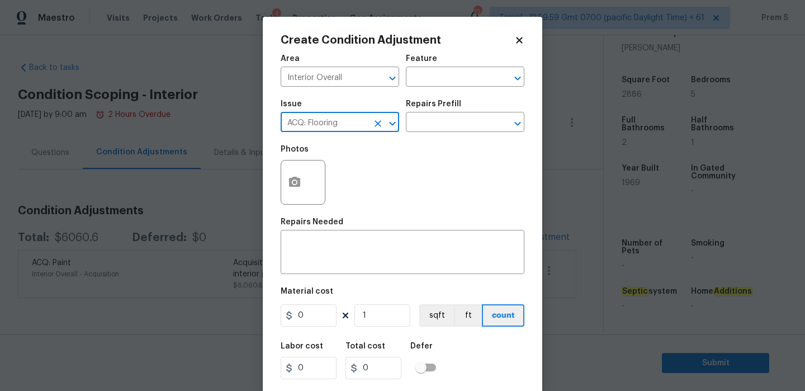
click at [375, 129] on icon "Clear" at bounding box center [377, 123] width 11 height 11
click at [339, 126] on input "text" at bounding box center [324, 123] width 87 height 17
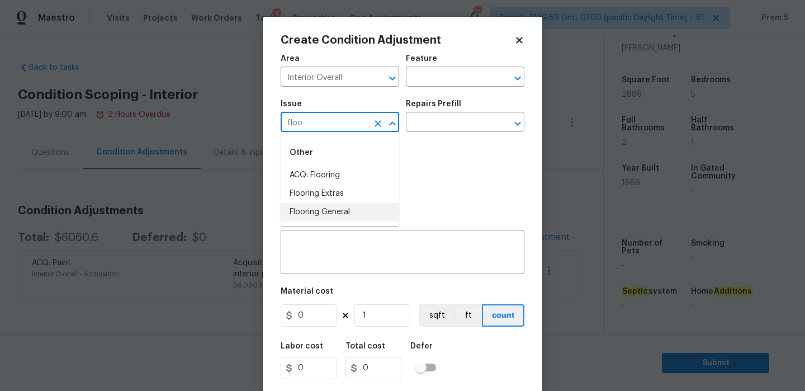
click at [353, 218] on li "Flooring General" at bounding box center [340, 212] width 119 height 18
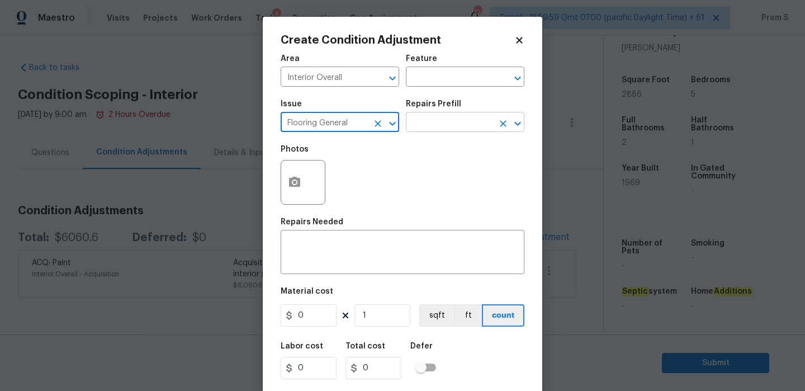
type input "Flooring General"
click at [438, 117] on input "text" at bounding box center [449, 123] width 87 height 17
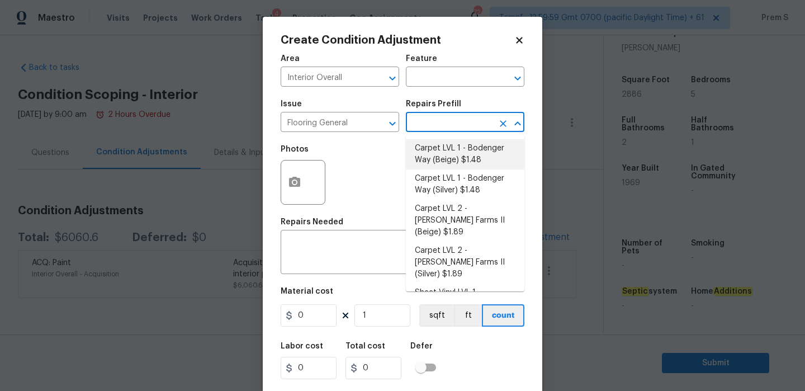
click at [445, 154] on li "Carpet LVL 1 - Bodenger Way (Beige) $1.48" at bounding box center [465, 154] width 119 height 30
type input "Overall Flooring"
type textarea "Install new carpet. (Bodenger Way 749 Bird Bath, Beige) at all previously carpe…"
type input "1.48"
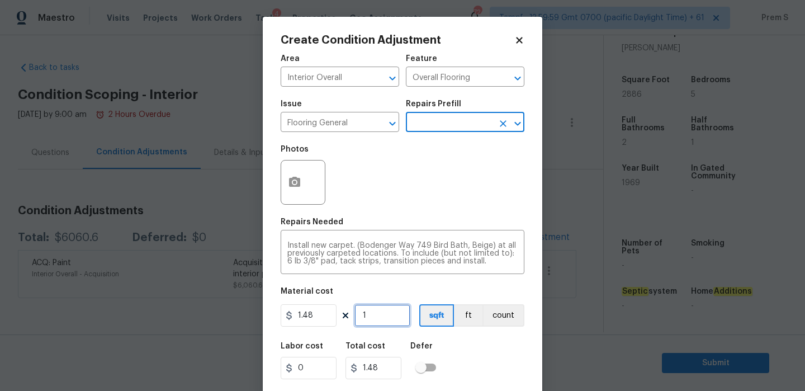
click at [370, 318] on input "1" at bounding box center [383, 315] width 56 height 22
type input "10"
type input "14.8"
type input "100"
type input "148"
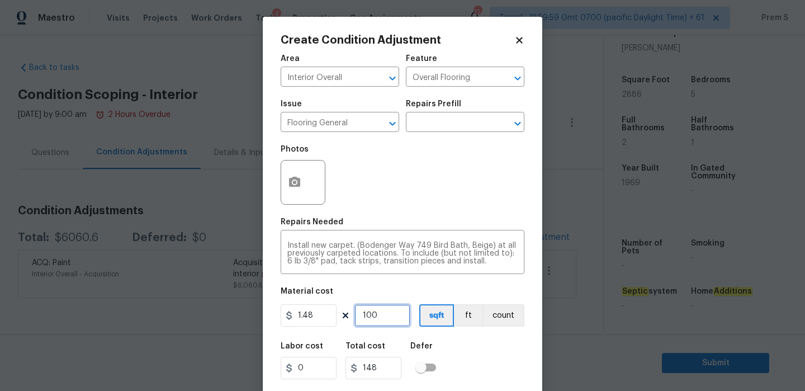
type input "1000"
type input "1480"
click at [382, 315] on input "1000" at bounding box center [383, 315] width 56 height 22
type input "7"
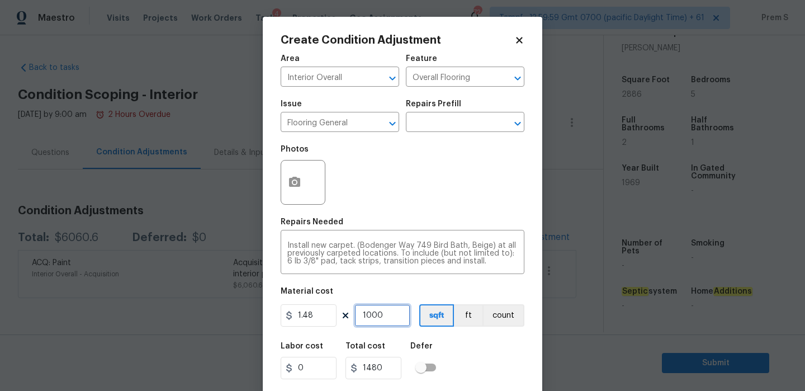
type input "10.36"
type input "70"
type input "103.6"
type input "700"
type input "1036"
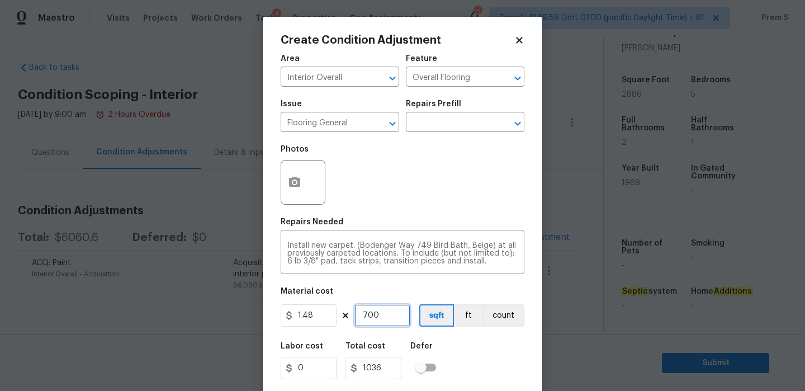
type input "700"
click at [469, 352] on div "Labor cost 0 Total cost 1036 Defer" at bounding box center [403, 361] width 244 height 50
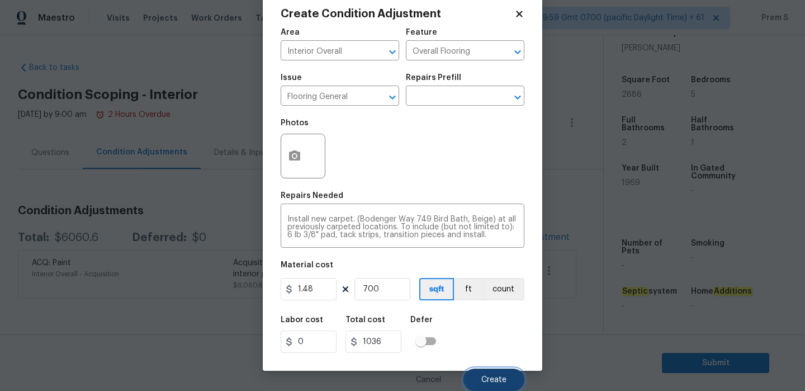
click at [497, 386] on button "Create" at bounding box center [494, 380] width 61 height 22
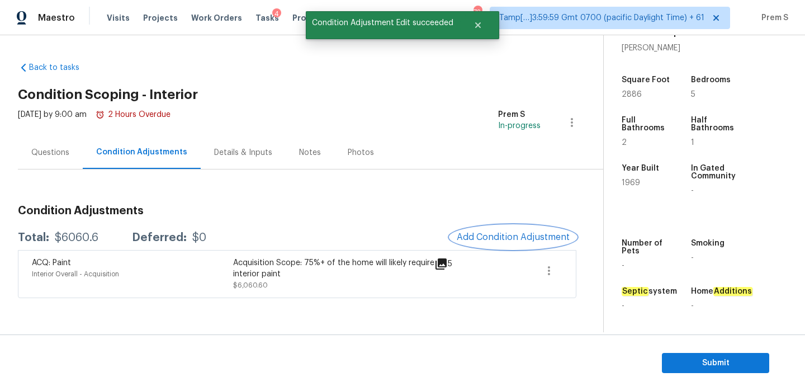
scroll to position [0, 0]
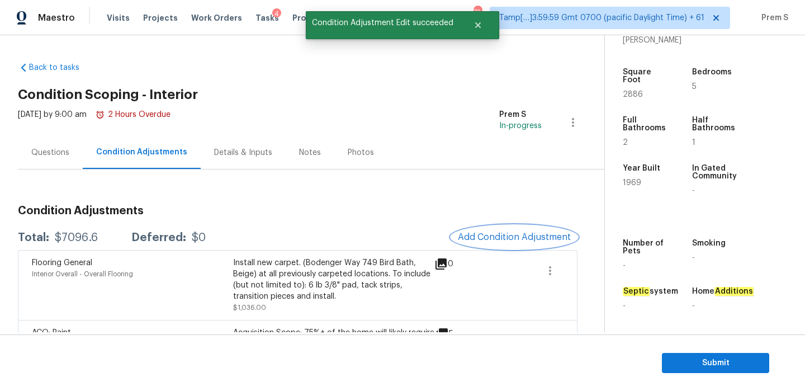
click at [508, 237] on span "Add Condition Adjustment" at bounding box center [514, 237] width 113 height 10
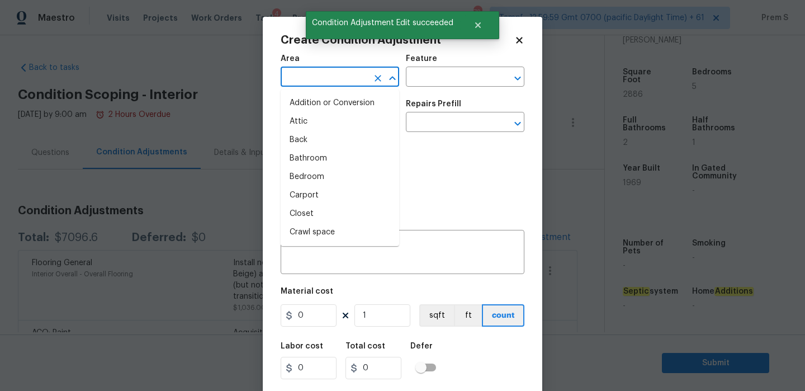
click at [353, 84] on input "text" at bounding box center [324, 77] width 87 height 17
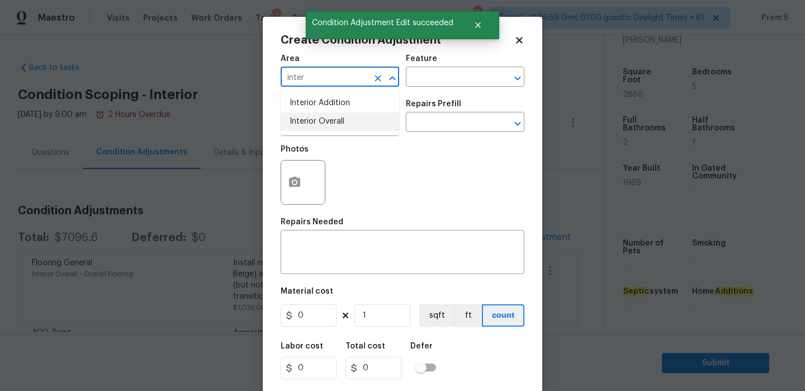
click at [371, 122] on li "Interior Overall" at bounding box center [340, 121] width 119 height 18
type input "Interior Overall"
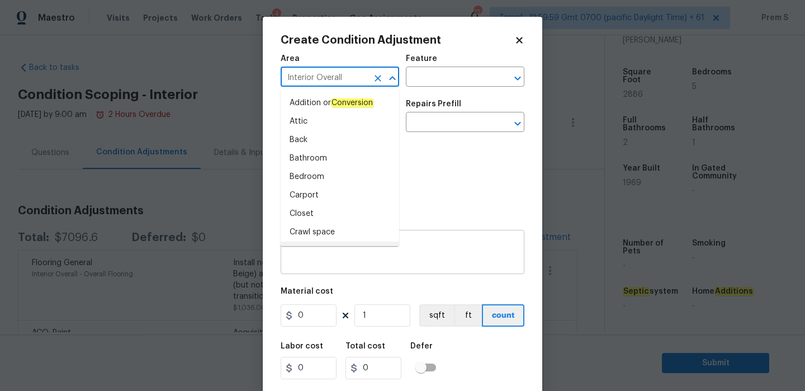
click at [423, 273] on div "x ​" at bounding box center [403, 253] width 244 height 41
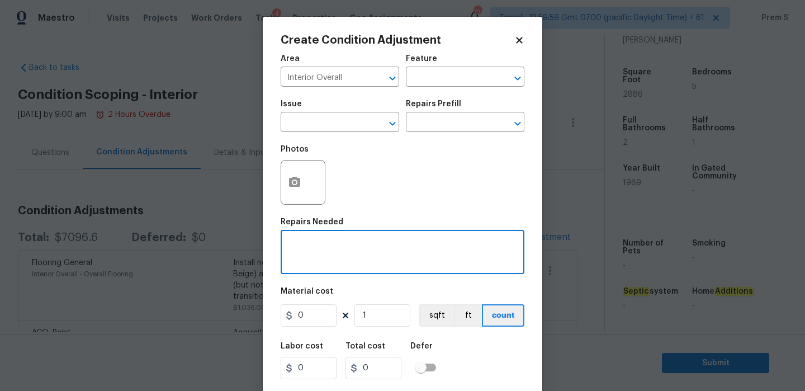
paste textarea "Hardwood flooring"
type textarea "Hardwood flooring replacement"
click at [318, 323] on input "0" at bounding box center [309, 315] width 56 height 22
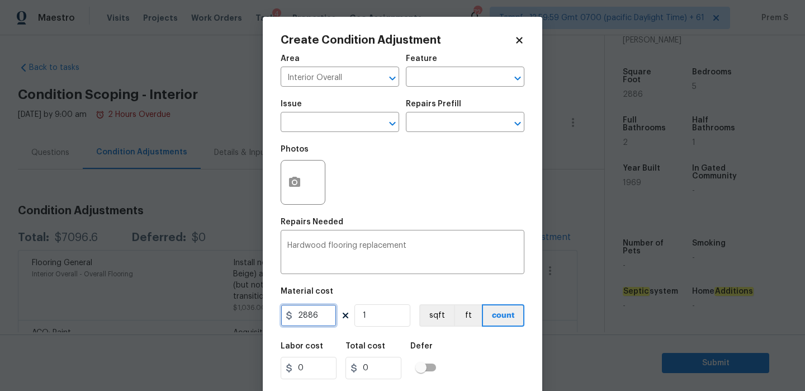
type input "2886"
click at [374, 318] on input "1" at bounding box center [383, 315] width 56 height 22
type input "2886"
click at [374, 318] on input "1" at bounding box center [383, 315] width 56 height 22
type input "5"
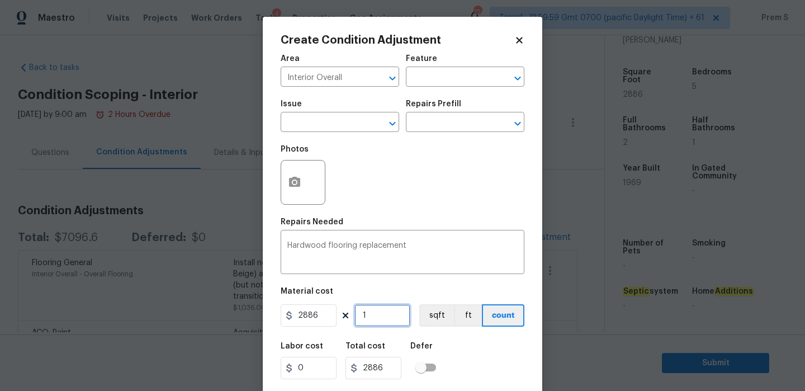
type input "14430"
type input "5"
click at [296, 180] on icon "button" at bounding box center [294, 182] width 11 height 10
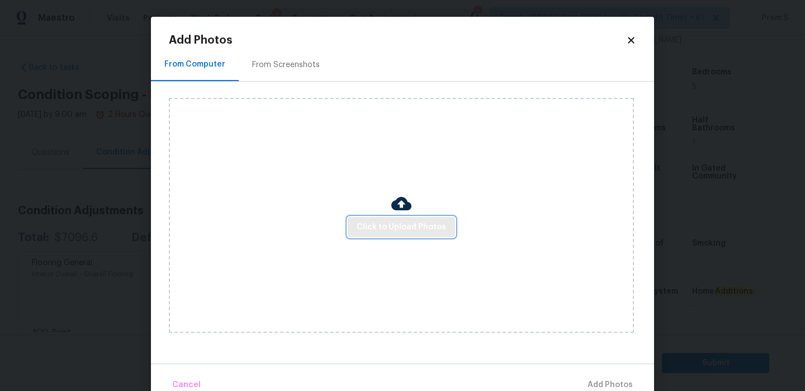
click at [402, 222] on span "Click to Upload Photos" at bounding box center [401, 227] width 89 height 14
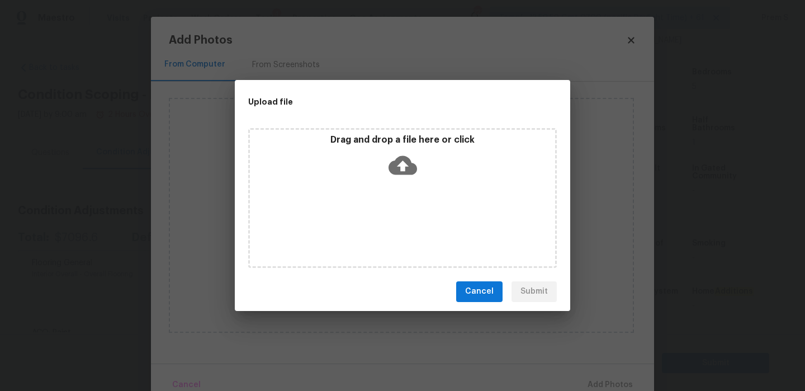
click at [399, 153] on icon at bounding box center [403, 165] width 29 height 29
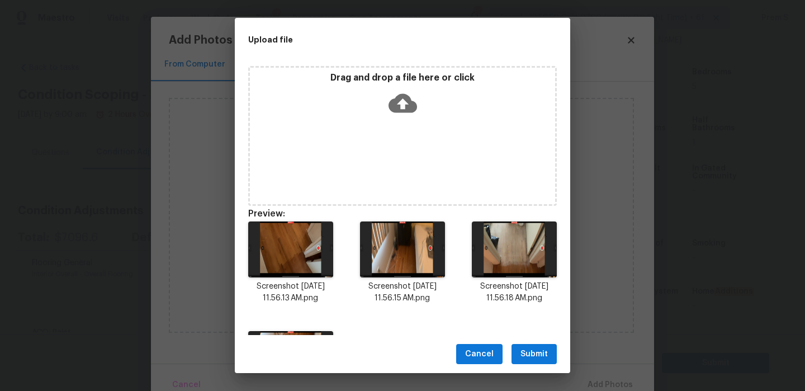
click at [545, 353] on span "Submit" at bounding box center [534, 354] width 27 height 14
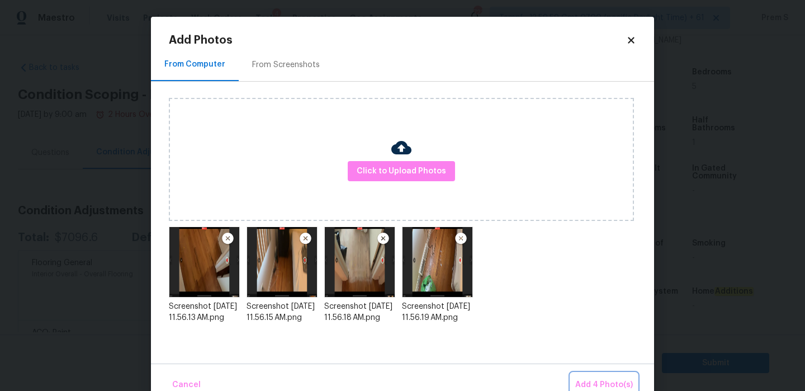
click at [584, 375] on button "Add 4 Photo(s)" at bounding box center [604, 385] width 67 height 24
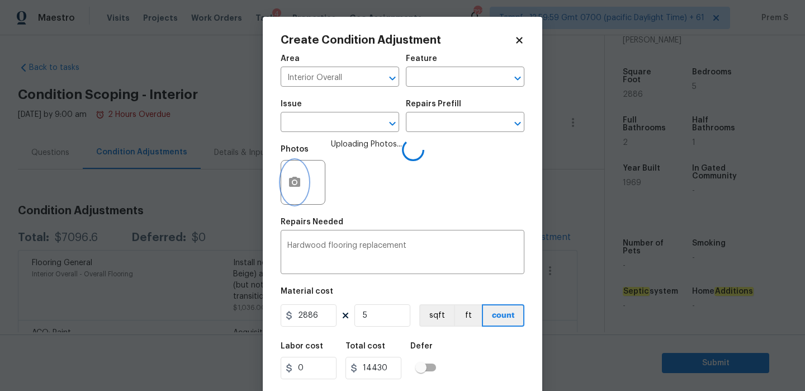
scroll to position [27, 0]
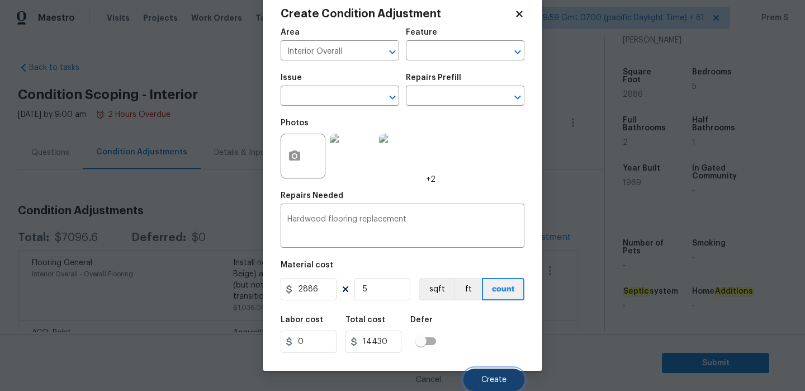
click at [495, 376] on span "Create" at bounding box center [494, 380] width 25 height 8
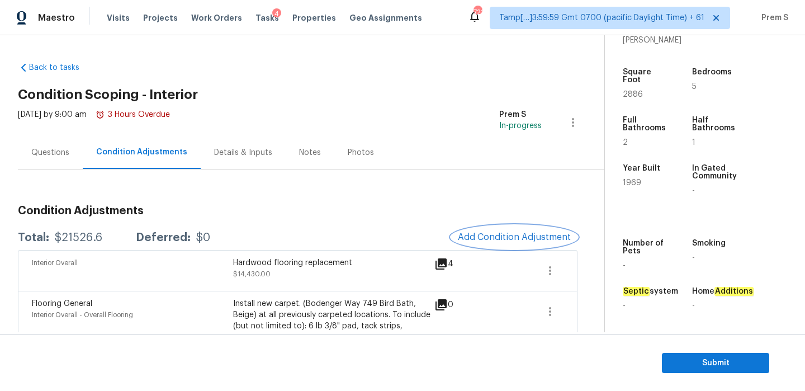
scroll to position [41, 0]
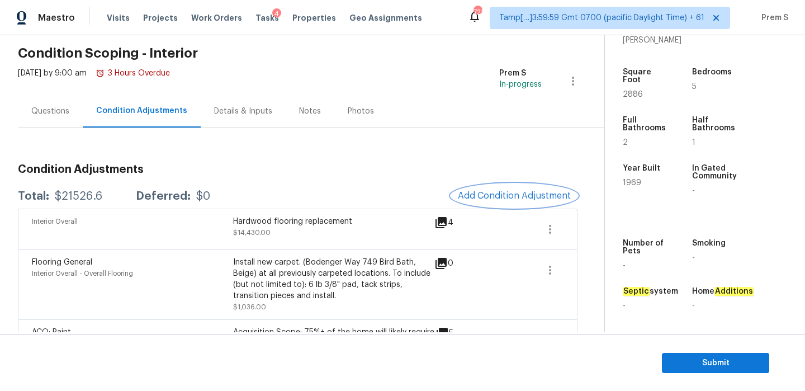
click at [507, 194] on span "Add Condition Adjustment" at bounding box center [514, 196] width 113 height 10
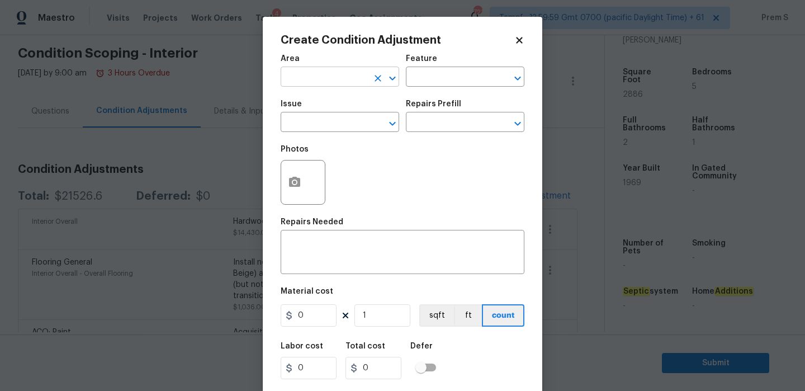
click at [335, 83] on input "text" at bounding box center [324, 77] width 87 height 17
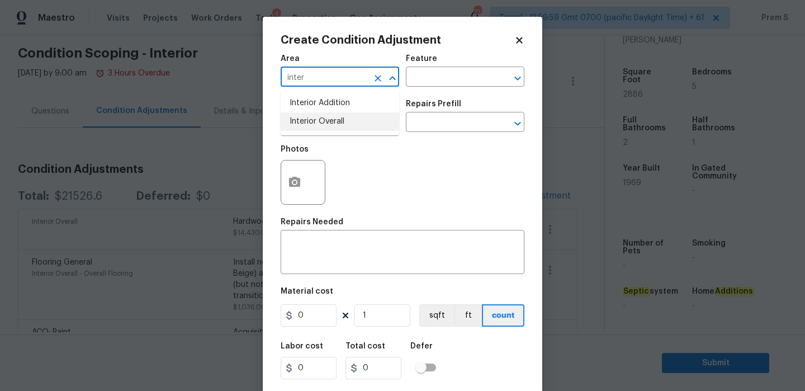
click at [341, 128] on li "Interior Overall" at bounding box center [340, 121] width 119 height 18
type input "Interior Overall"
click at [341, 128] on input "text" at bounding box center [324, 123] width 87 height 17
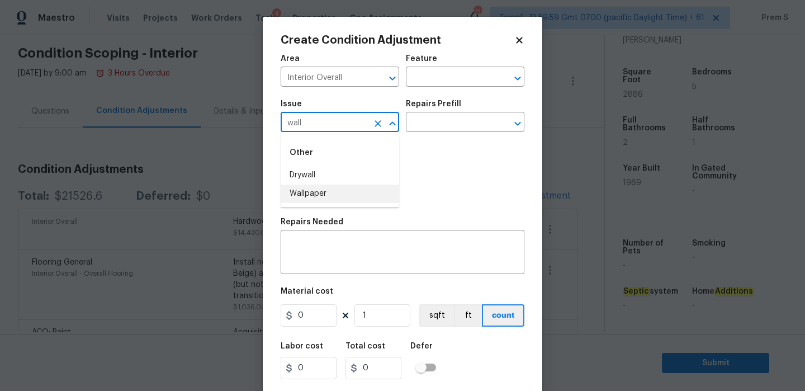
click at [323, 186] on li "Wallpaper" at bounding box center [340, 194] width 119 height 18
type input "Wallpaper"
click at [318, 253] on textarea at bounding box center [402, 253] width 230 height 23
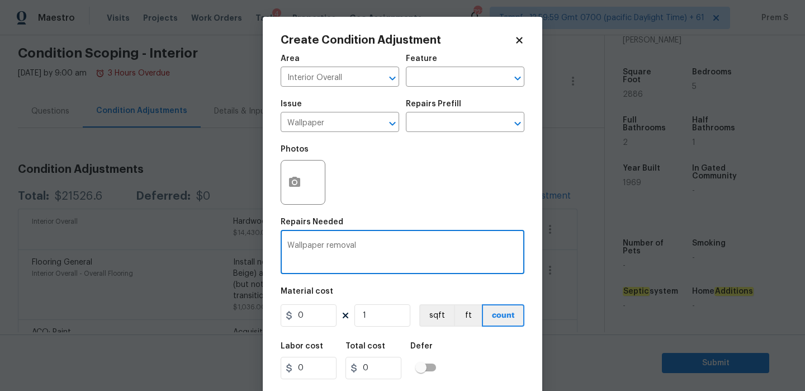
type textarea "Wallpaper removal"
click at [318, 317] on input "0" at bounding box center [309, 315] width 56 height 22
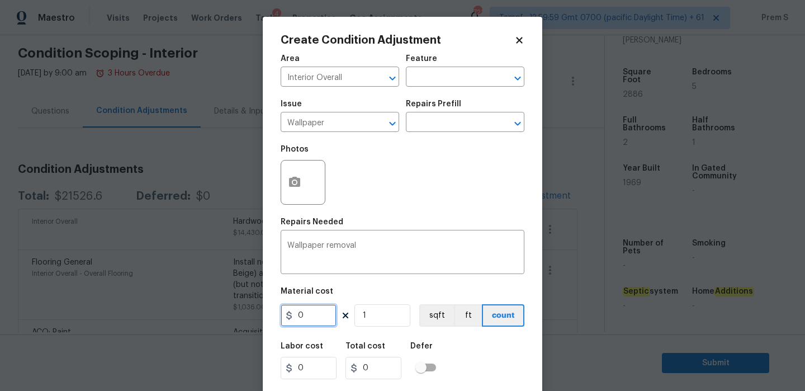
click at [318, 317] on input "0" at bounding box center [309, 315] width 56 height 22
type input "500"
click at [466, 360] on div "Labor cost 0 Total cost 500 Defer" at bounding box center [403, 361] width 244 height 50
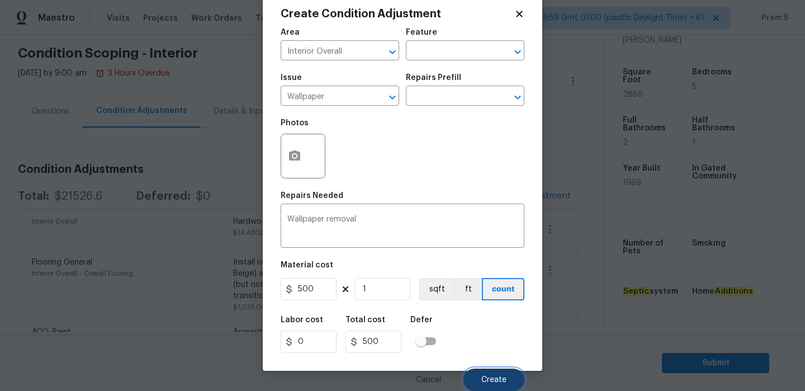
click at [488, 376] on span "Create" at bounding box center [494, 380] width 25 height 8
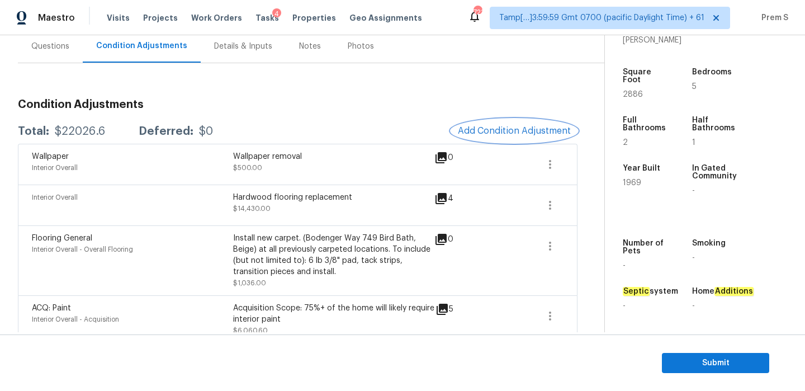
scroll to position [98, 0]
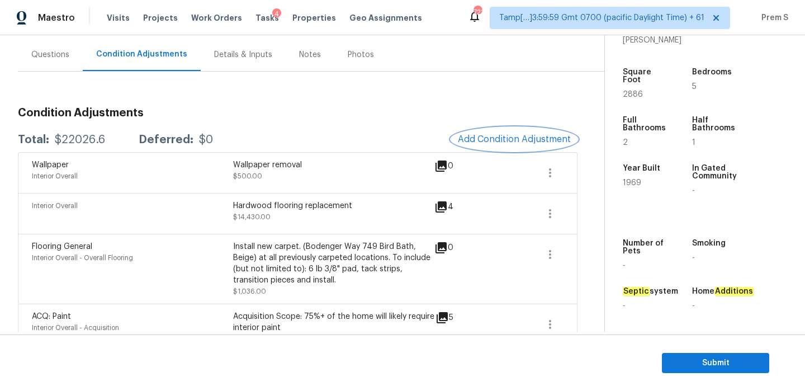
click at [483, 144] on span "Add Condition Adjustment" at bounding box center [514, 139] width 113 height 10
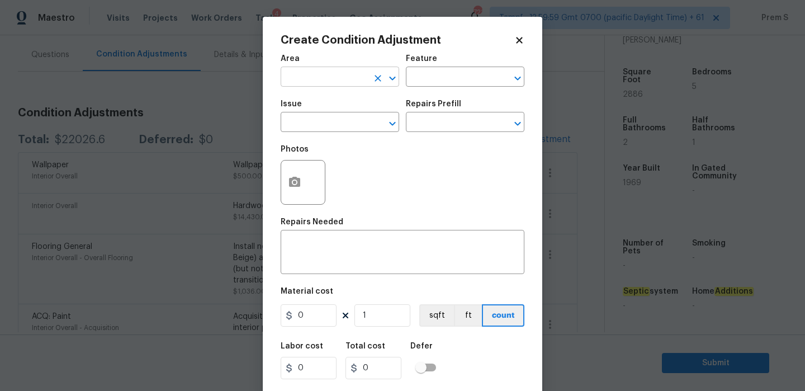
click at [323, 81] on input "text" at bounding box center [324, 77] width 87 height 17
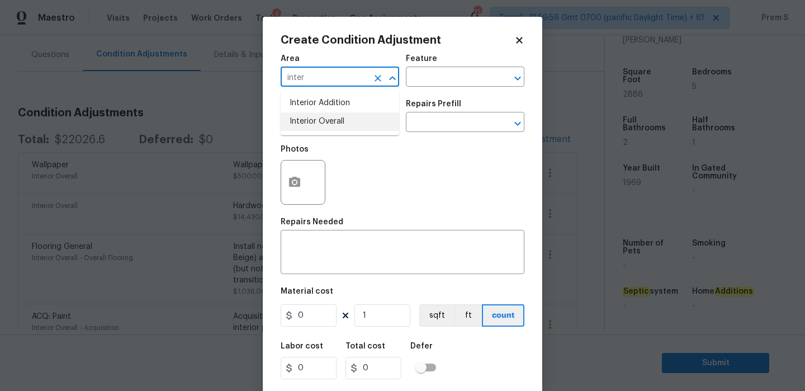
click at [348, 118] on li "Interior Overall" at bounding box center [340, 121] width 119 height 18
type input "Interior Overall"
click at [337, 128] on input "text" at bounding box center [324, 123] width 87 height 17
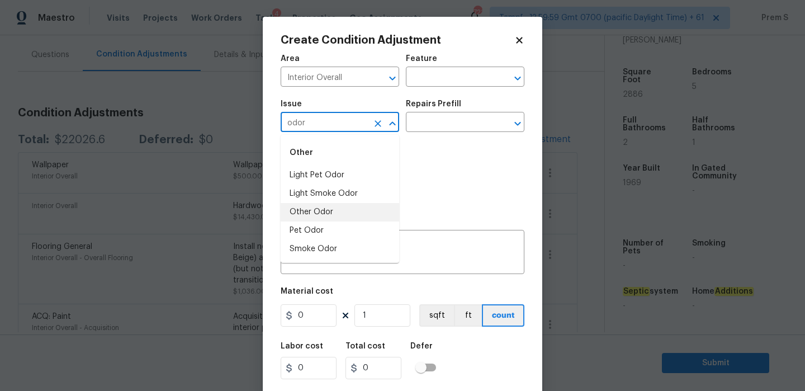
click at [337, 214] on li "Other Odor" at bounding box center [340, 212] width 119 height 18
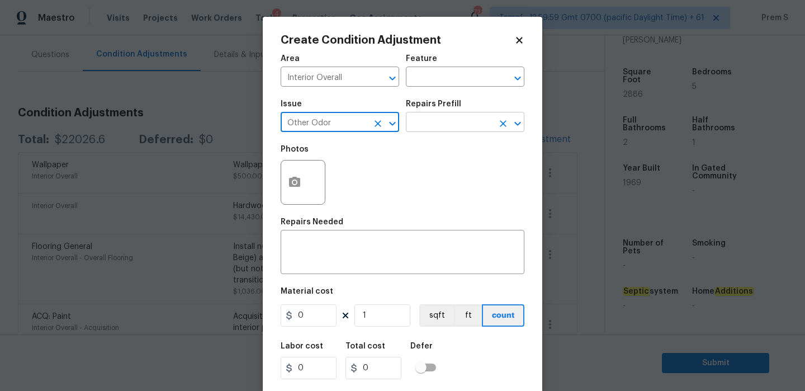
type input "Other Odor"
click at [451, 123] on input "text" at bounding box center [449, 123] width 87 height 17
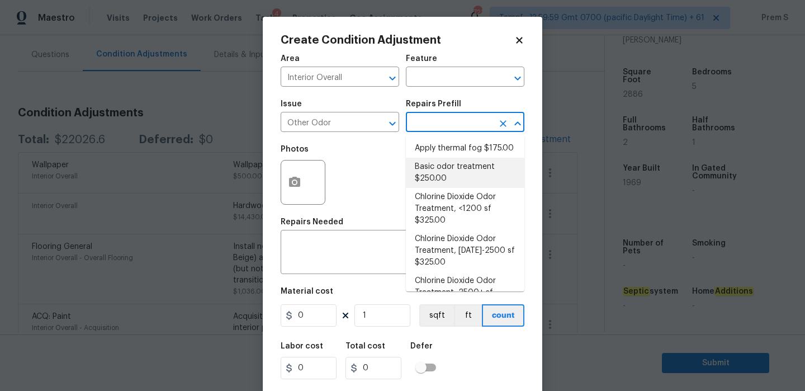
click at [463, 170] on li "Basic odor treatment $250.00" at bounding box center [465, 173] width 119 height 30
type textarea "OD Odor Protocol: Heavy Odor present. Remediate home odor. Including but not li…"
type input "250"
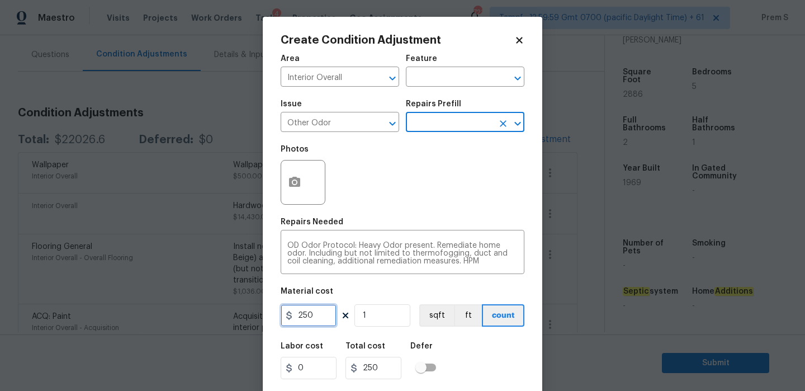
click at [306, 314] on input "250" at bounding box center [309, 315] width 56 height 22
type input "575"
click at [449, 358] on div "Labor cost 0 Total cost 250 Defer" at bounding box center [403, 361] width 244 height 50
type input "575"
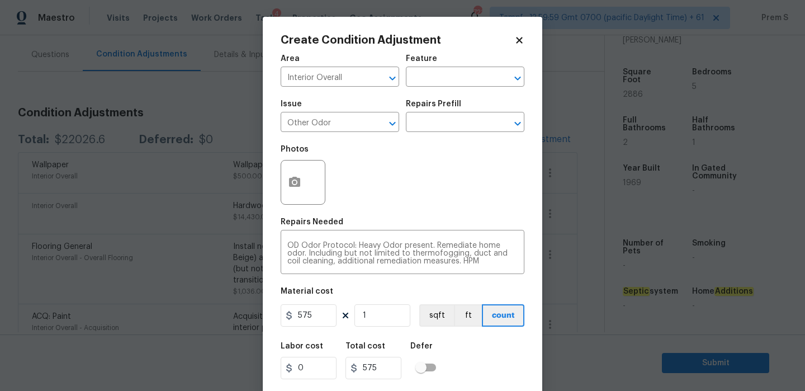
scroll to position [27, 0]
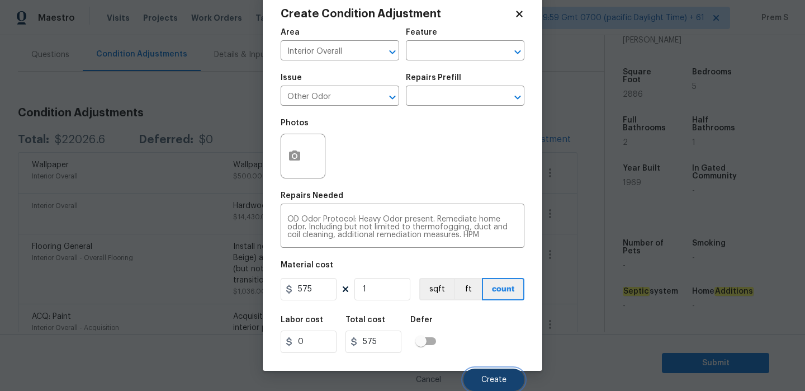
click at [476, 381] on button "Create" at bounding box center [494, 380] width 61 height 22
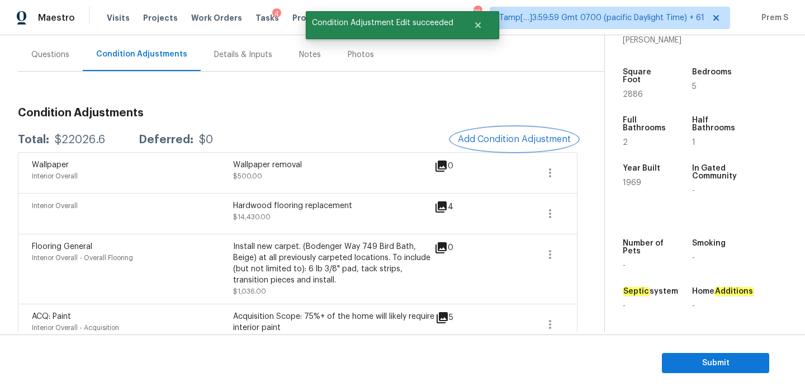
scroll to position [0, 0]
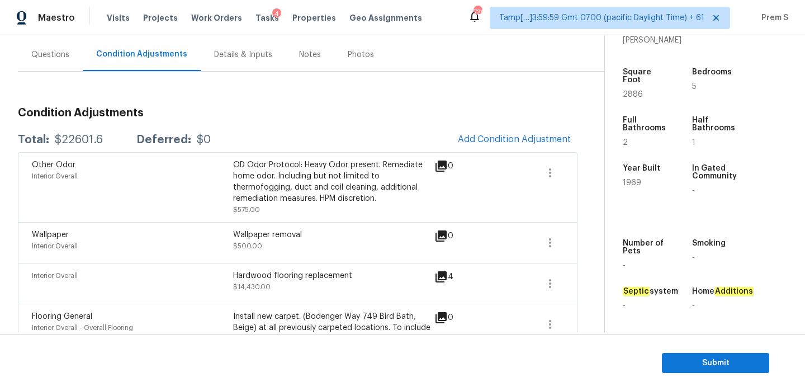
click at [61, 55] on div "Questions" at bounding box center [50, 54] width 38 height 11
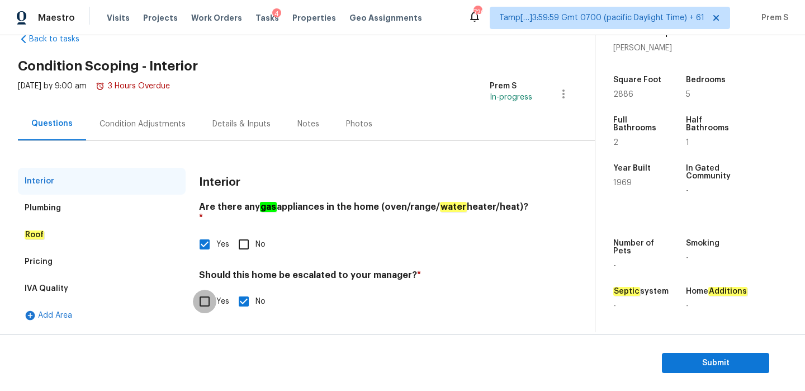
click at [209, 290] on input "Yes" at bounding box center [204, 301] width 23 height 23
checkbox input "true"
checkbox input "false"
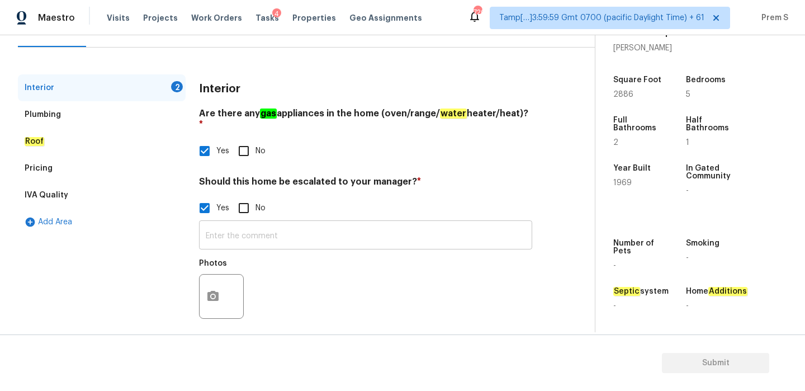
scroll to position [121, 0]
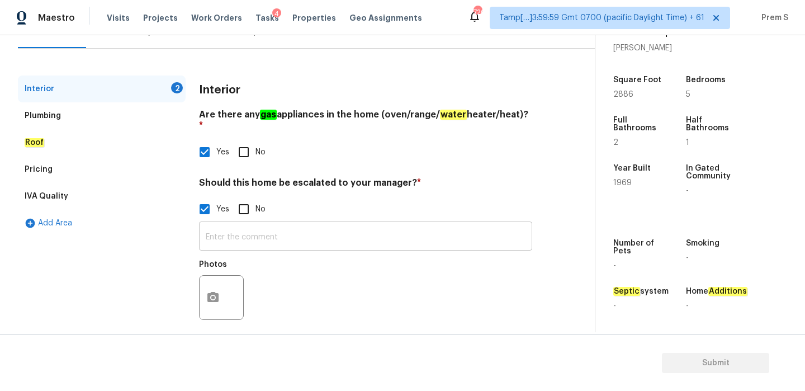
click at [284, 232] on input "text" at bounding box center [365, 237] width 333 height 26
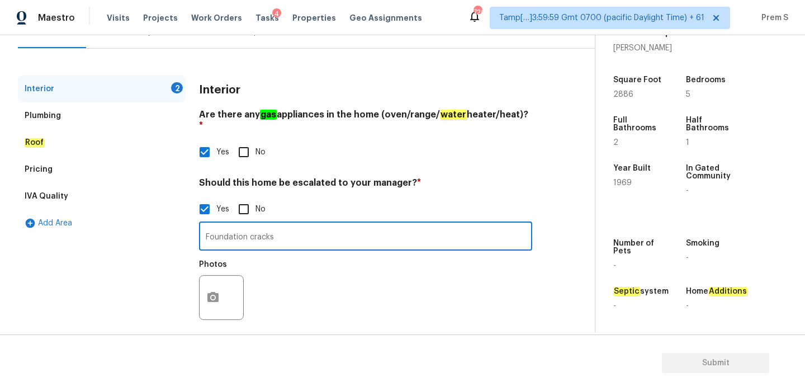
type input "Foundation cracks"
click at [206, 292] on icon "button" at bounding box center [212, 297] width 13 height 13
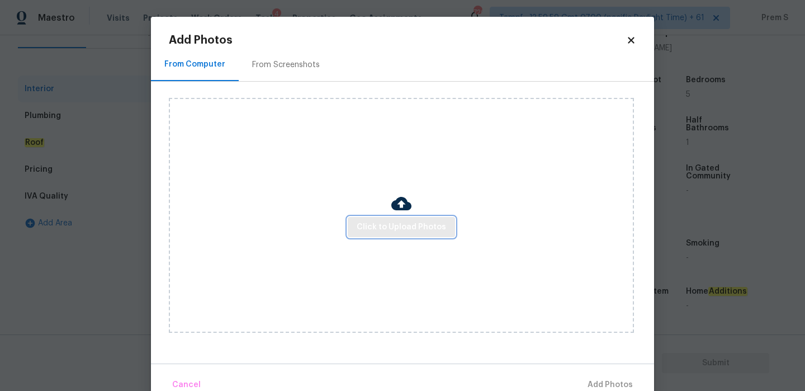
click at [399, 228] on span "Click to Upload Photos" at bounding box center [401, 227] width 89 height 14
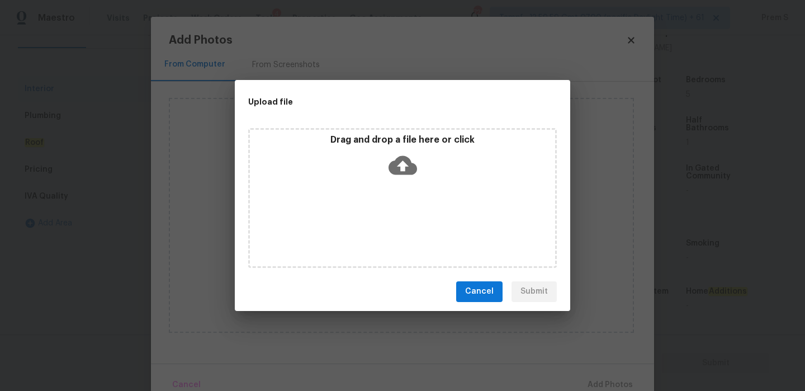
click at [408, 164] on icon at bounding box center [403, 164] width 29 height 19
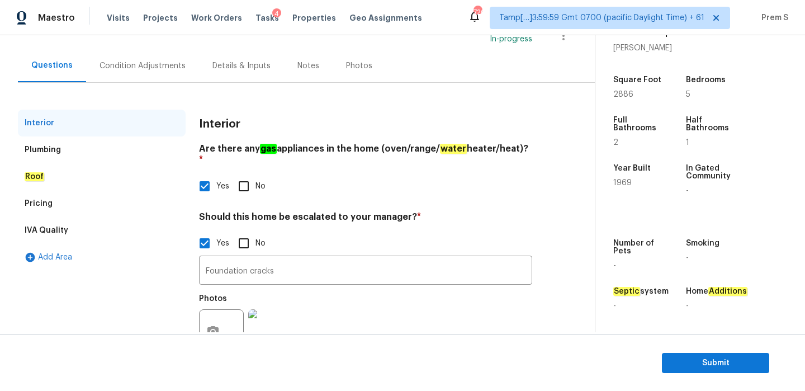
scroll to position [34, 0]
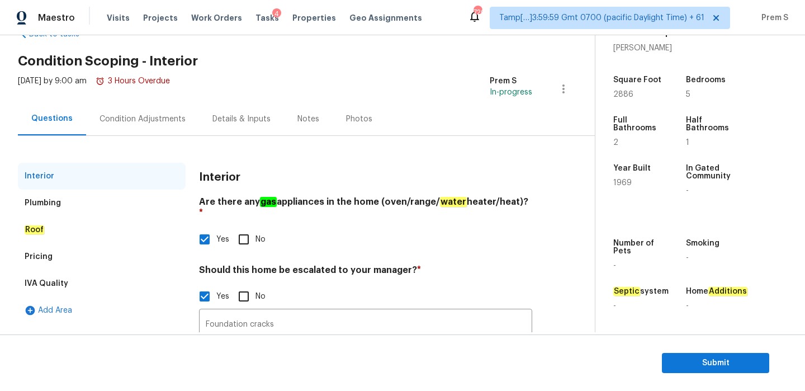
click at [158, 120] on div "Condition Adjustments" at bounding box center [143, 119] width 86 height 11
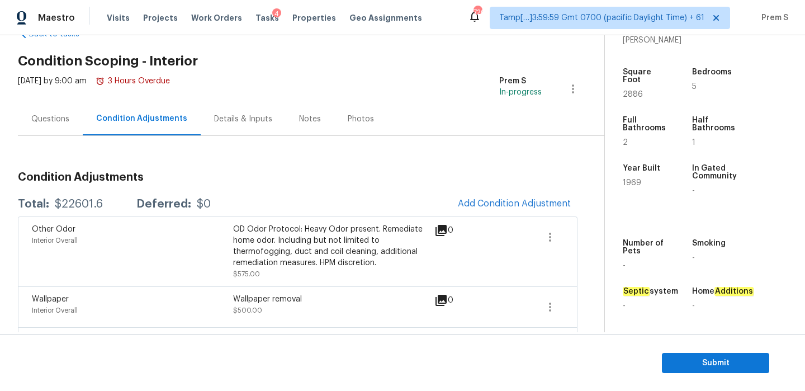
scroll to position [191, 0]
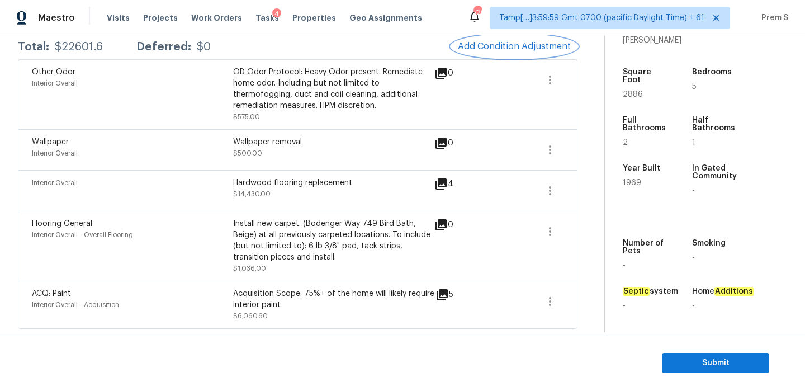
click at [498, 48] on span "Add Condition Adjustment" at bounding box center [514, 46] width 113 height 10
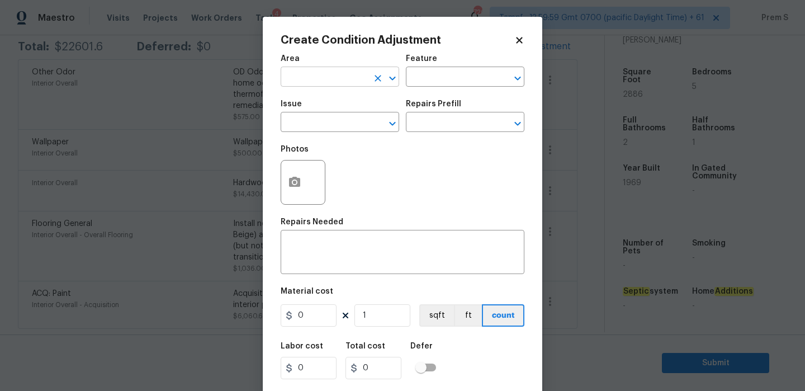
click at [332, 86] on input "text" at bounding box center [324, 77] width 87 height 17
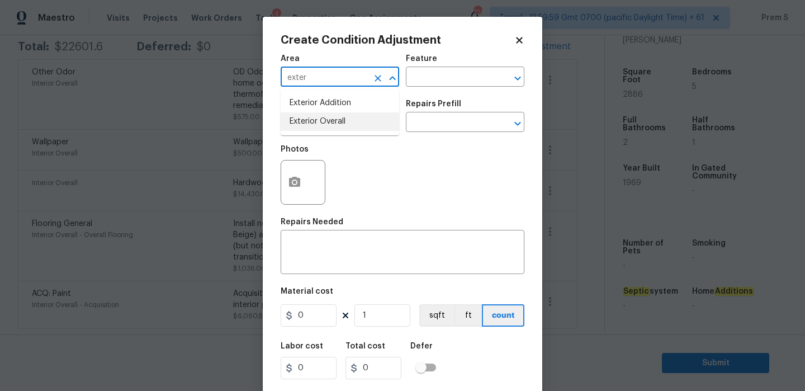
click at [327, 115] on li "Exterior Overall" at bounding box center [340, 121] width 119 height 18
type input "Exterior Overall"
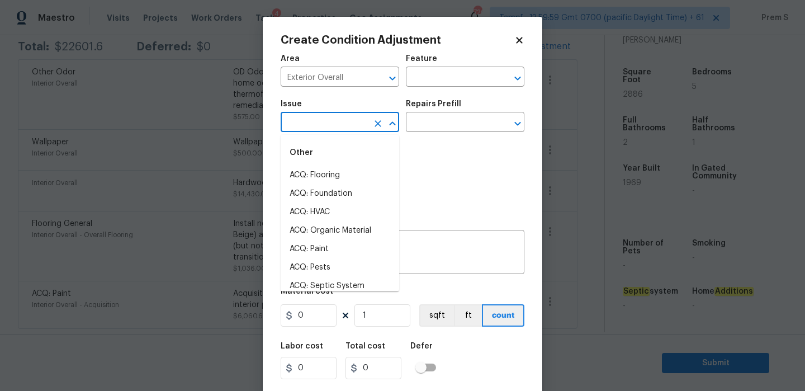
click at [327, 115] on input "text" at bounding box center [324, 123] width 87 height 17
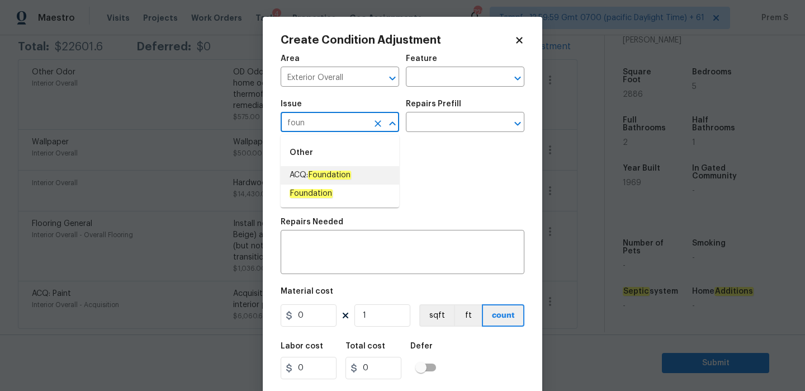
click at [365, 171] on li "ACQ: Foundation" at bounding box center [340, 175] width 119 height 18
type input "ACQ: Foundation"
click at [451, 131] on input "text" at bounding box center [449, 123] width 87 height 17
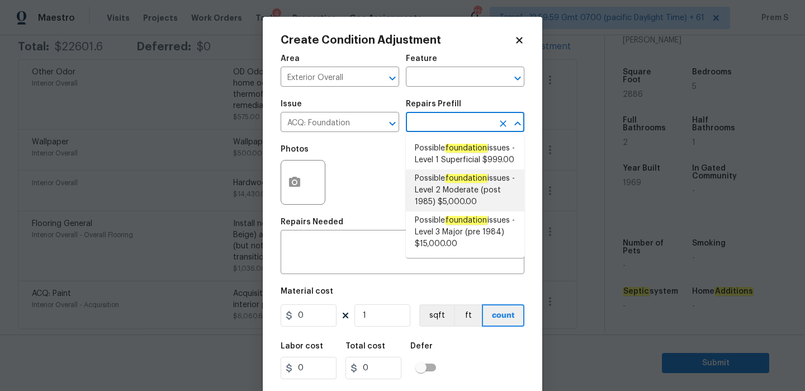
click at [459, 200] on span "Possible foundation issues - Level 2 Moderate (post 1985) $5,000.00" at bounding box center [465, 190] width 101 height 35
type input "Acquisition"
type textarea "Possible foundation issues - Level 2 Moderate: Disclaimer: This is NOT a techni…"
type input "5000"
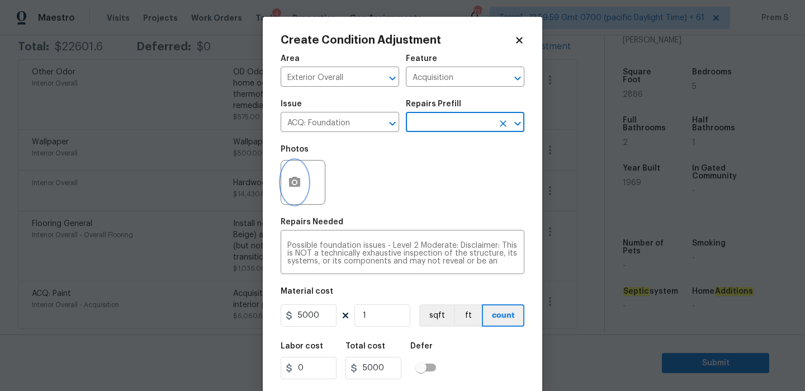
click at [296, 182] on circle "button" at bounding box center [294, 182] width 3 height 3
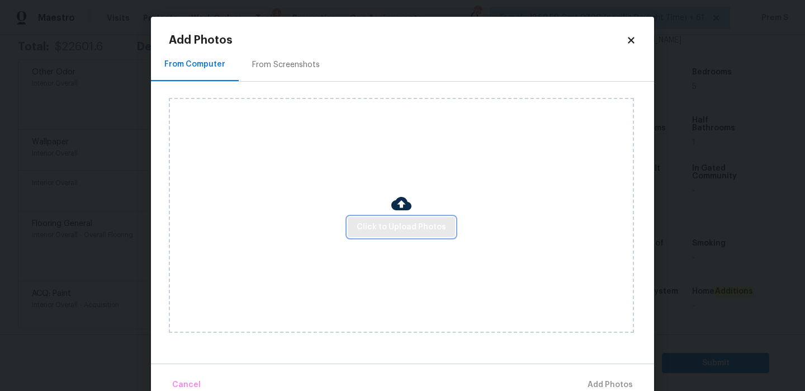
click at [378, 220] on span "Click to Upload Photos" at bounding box center [401, 227] width 89 height 14
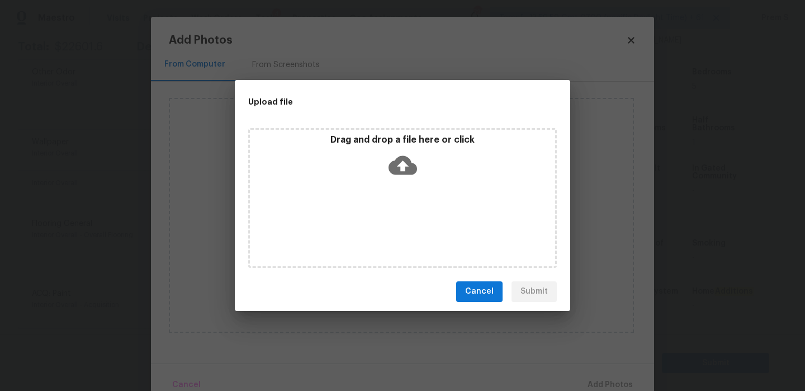
click at [401, 164] on icon at bounding box center [403, 165] width 29 height 29
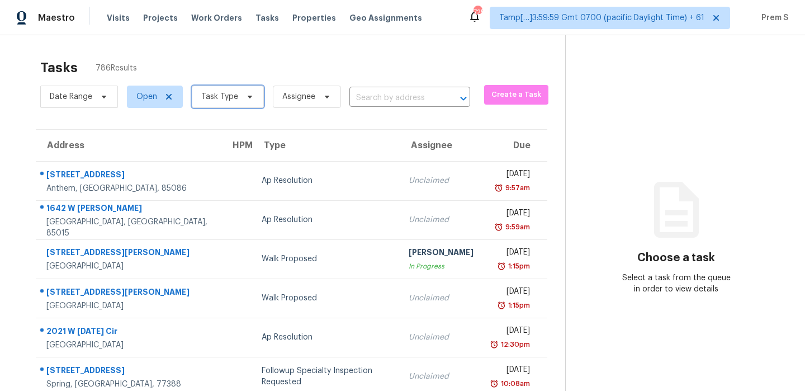
click at [224, 100] on span "Task Type" at bounding box center [219, 96] width 37 height 11
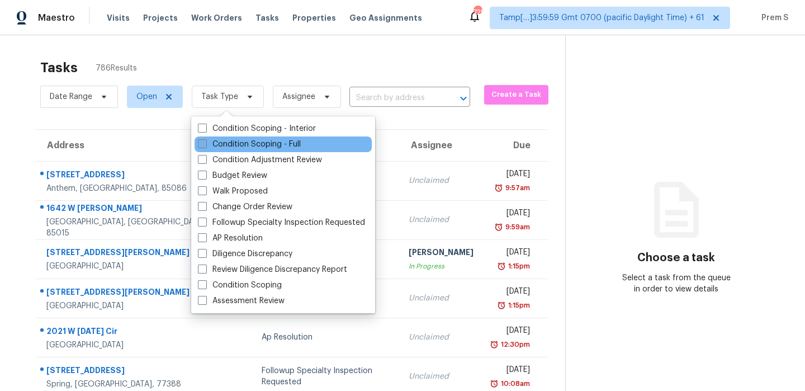
click at [258, 147] on label "Condition Scoping - Full" at bounding box center [249, 144] width 103 height 11
click at [205, 146] on input "Condition Scoping - Full" at bounding box center [201, 142] width 7 height 7
checkbox input "true"
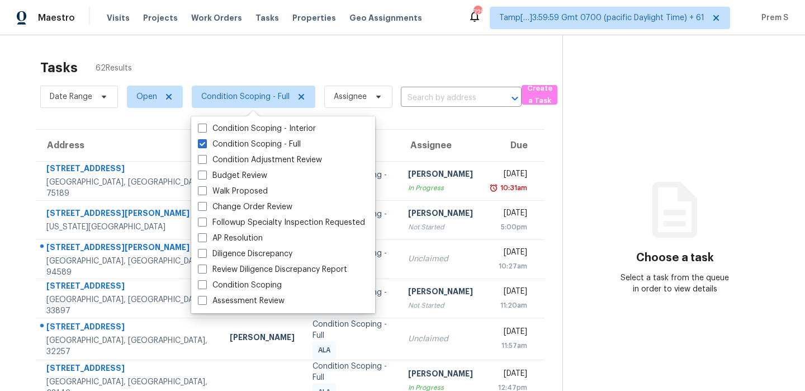
click at [383, 58] on div "Tasks 62 Results" at bounding box center [301, 67] width 522 height 29
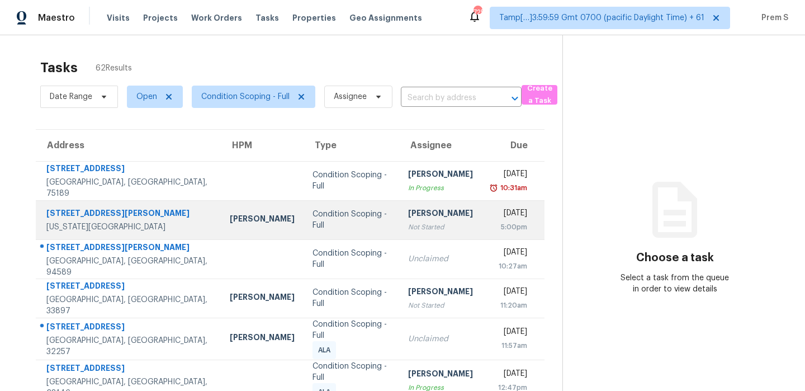
scroll to position [30, 0]
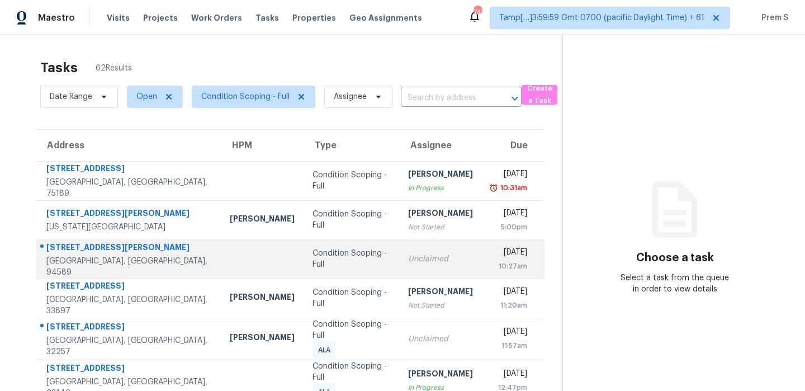
click at [408, 261] on div "Unclaimed" at bounding box center [440, 258] width 65 height 11
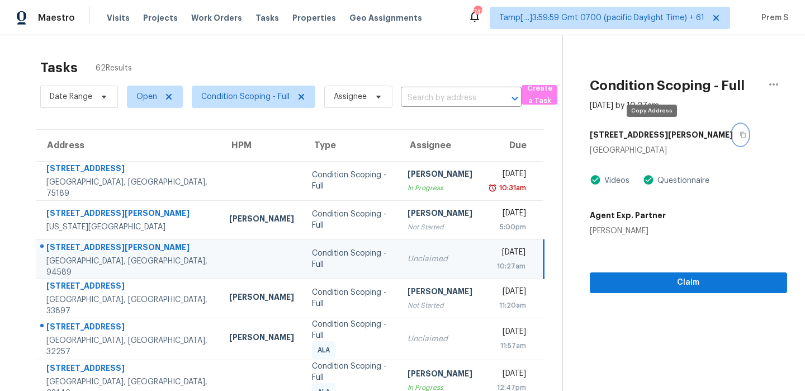
click at [740, 135] on icon "button" at bounding box center [743, 134] width 7 height 7
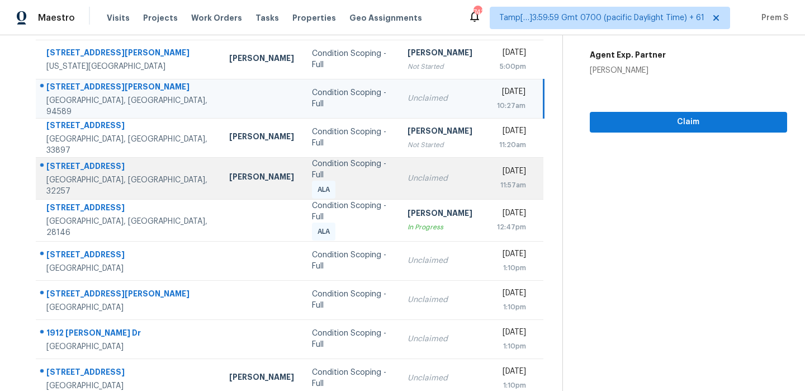
scroll to position [191, 0]
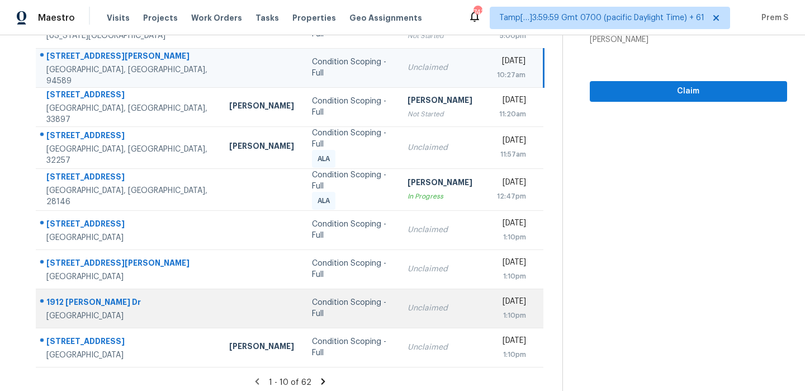
click at [423, 310] on td "Unclaimed" at bounding box center [440, 308] width 83 height 39
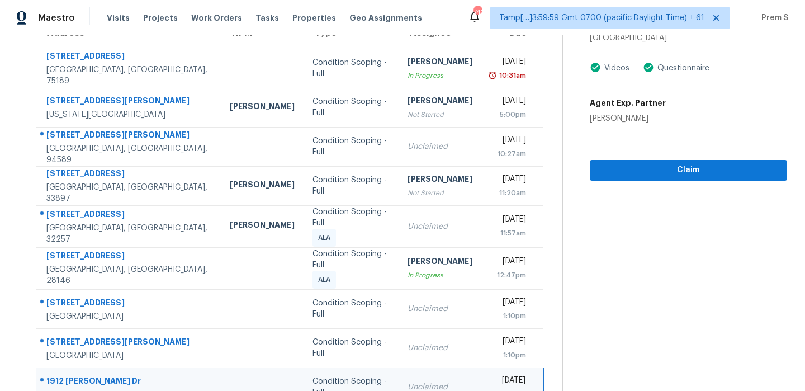
scroll to position [77, 0]
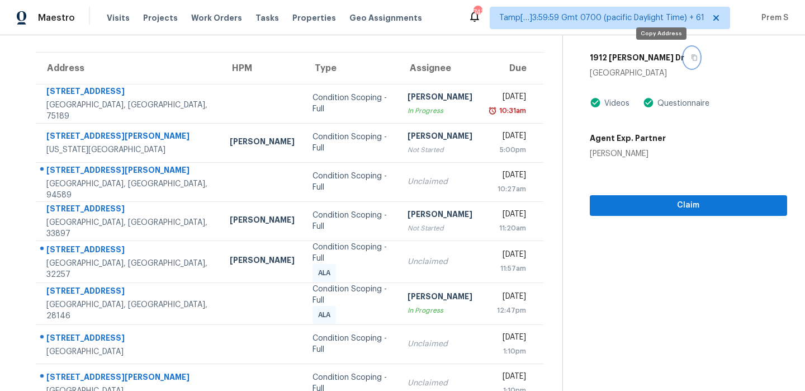
click at [691, 59] on icon "button" at bounding box center [694, 57] width 7 height 7
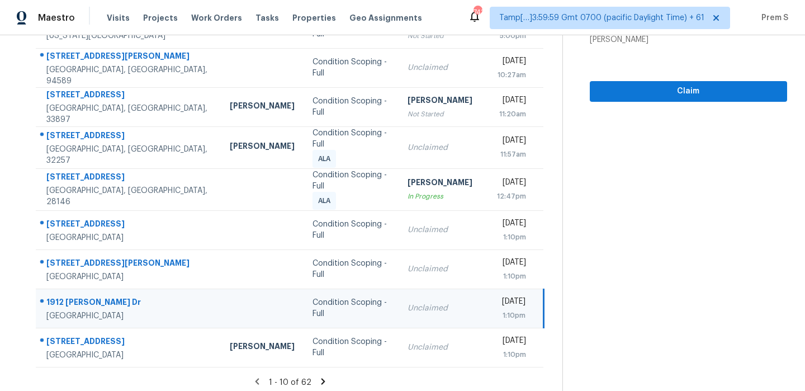
scroll to position [158, 0]
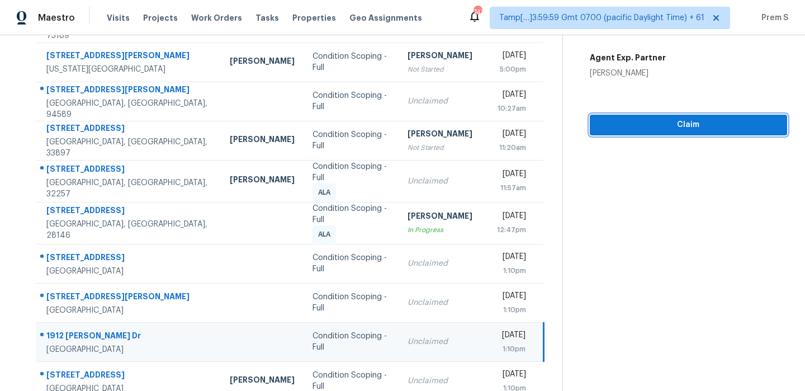
click at [669, 134] on button "Claim" at bounding box center [688, 125] width 197 height 21
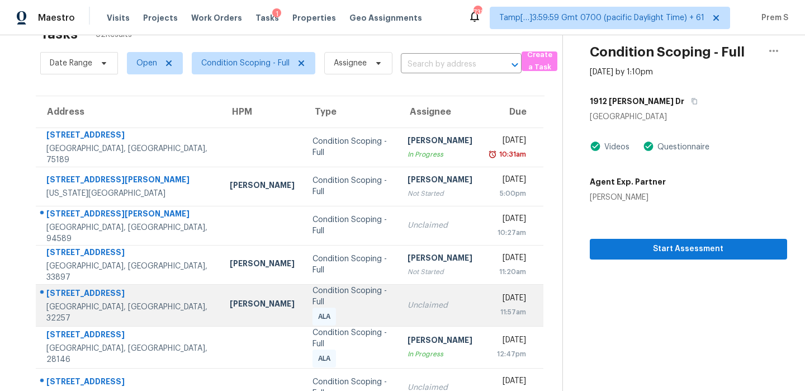
scroll to position [191, 0]
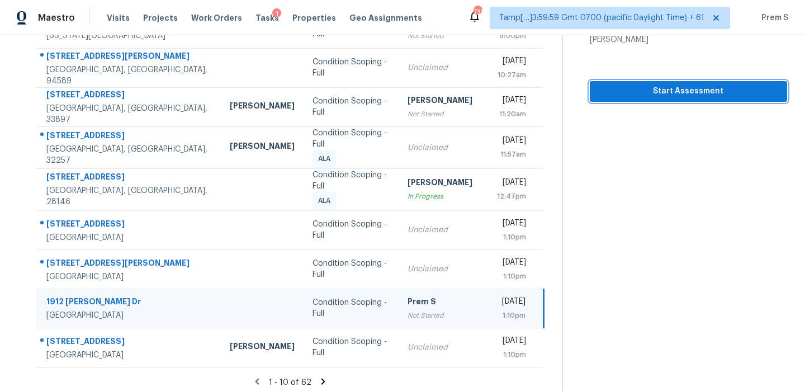
click at [693, 89] on span "Start Assessment" at bounding box center [689, 91] width 180 height 14
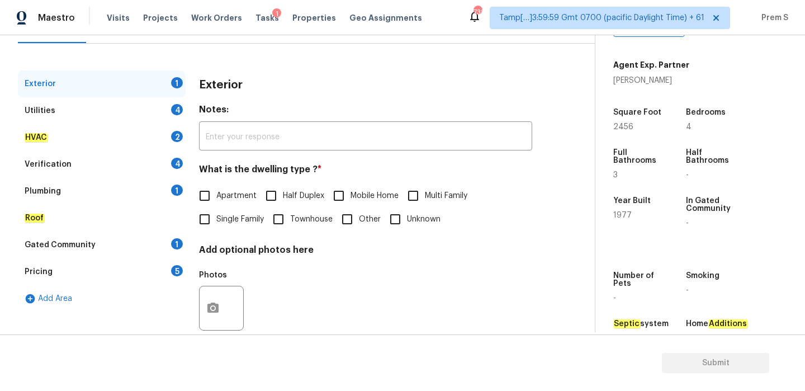
scroll to position [248, 0]
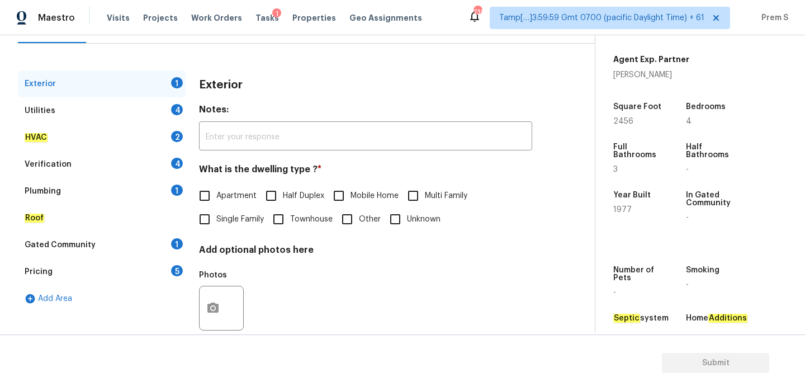
click at [246, 215] on span "Single Family" at bounding box center [240, 220] width 48 height 12
click at [216, 215] on input "Single Family" at bounding box center [204, 218] width 23 height 23
checkbox input "true"
click at [173, 114] on div "4" at bounding box center [177, 109] width 12 height 11
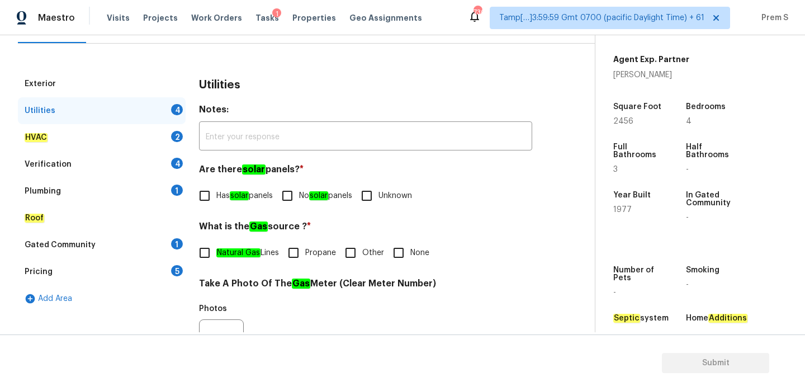
click at [285, 199] on input "No solar panels" at bounding box center [287, 195] width 23 height 23
checkbox input "true"
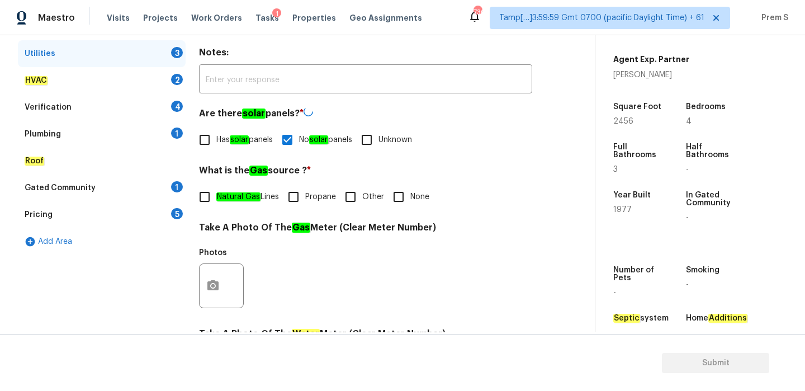
scroll to position [281, 0]
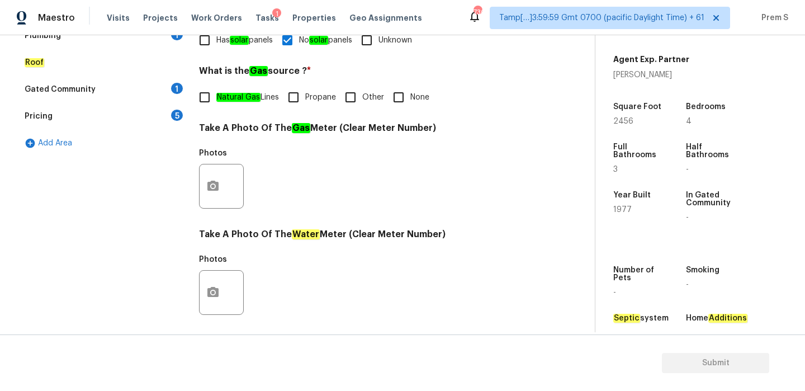
click at [354, 100] on input "Other" at bounding box center [350, 97] width 23 height 23
checkbox input "true"
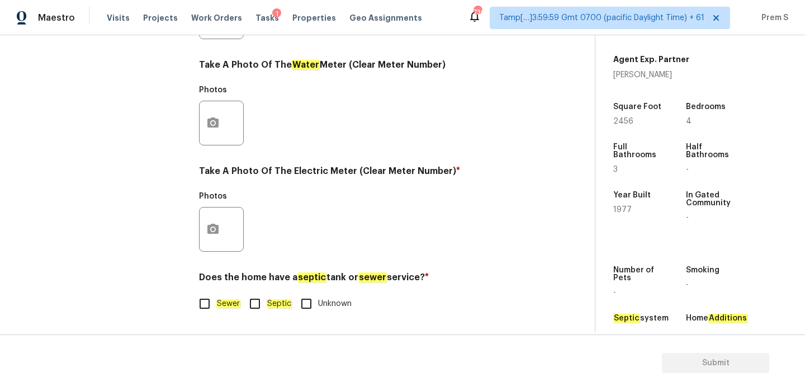
scroll to position [451, 0]
click at [220, 314] on label "Sewer" at bounding box center [217, 303] width 48 height 23
click at [216, 314] on input "Sewer" at bounding box center [204, 303] width 23 height 23
checkbox input "true"
click at [221, 227] on button "button" at bounding box center [213, 229] width 27 height 44
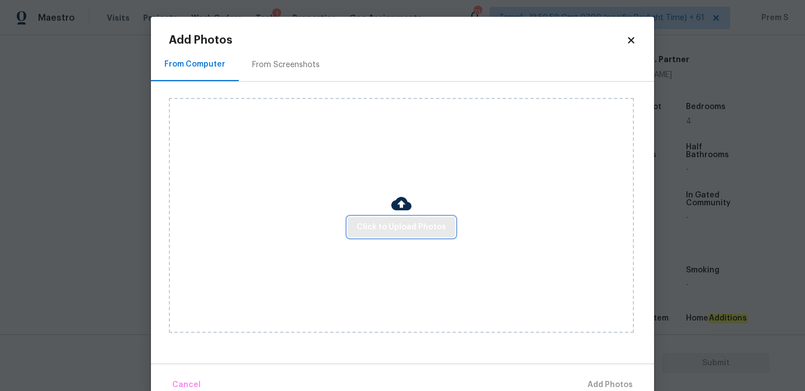
click at [416, 227] on span "Click to Upload Photos" at bounding box center [401, 227] width 89 height 14
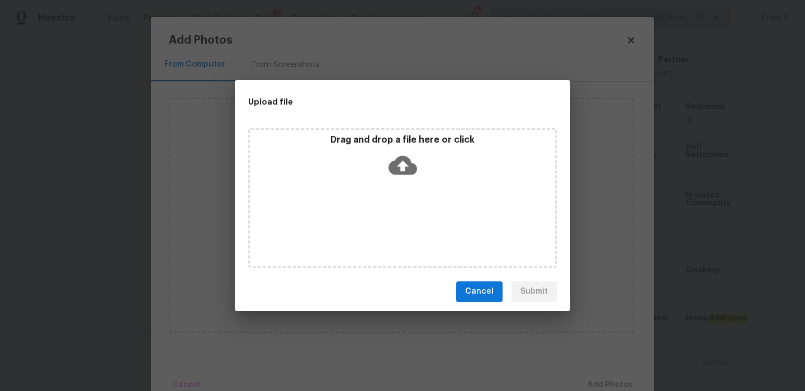
click at [409, 193] on div "Drag and drop a file here or click" at bounding box center [402, 198] width 309 height 140
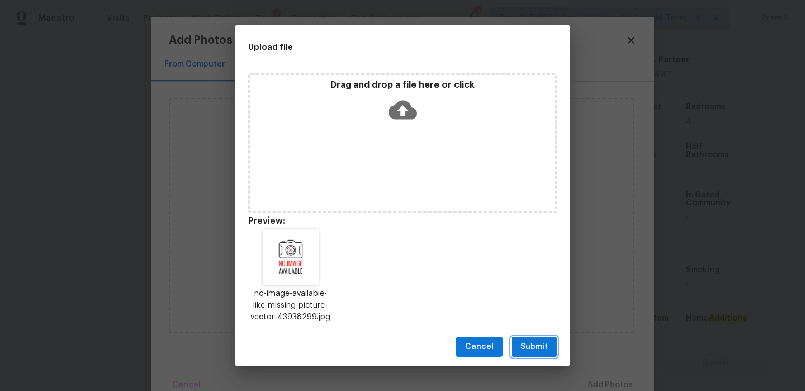
click at [545, 347] on span "Submit" at bounding box center [534, 347] width 27 height 14
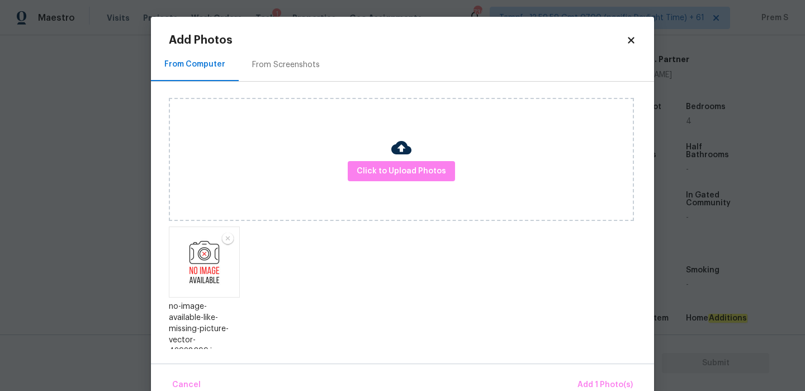
click at [584, 370] on div "Cancel Add 1 Photo(s)" at bounding box center [402, 381] width 503 height 34
click at [589, 376] on button "Add 1 Photo(s)" at bounding box center [605, 385] width 64 height 24
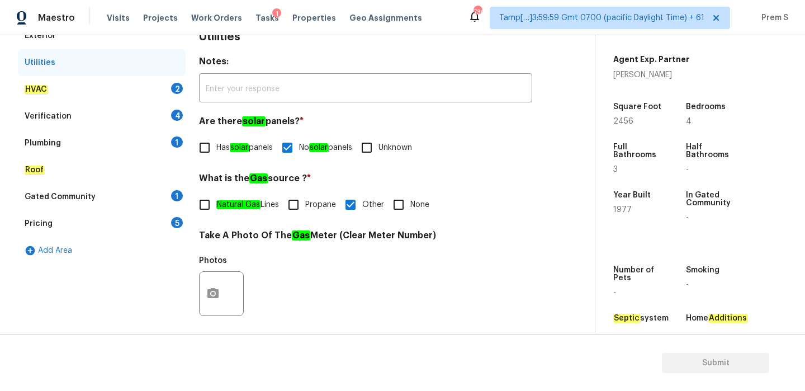
scroll to position [147, 0]
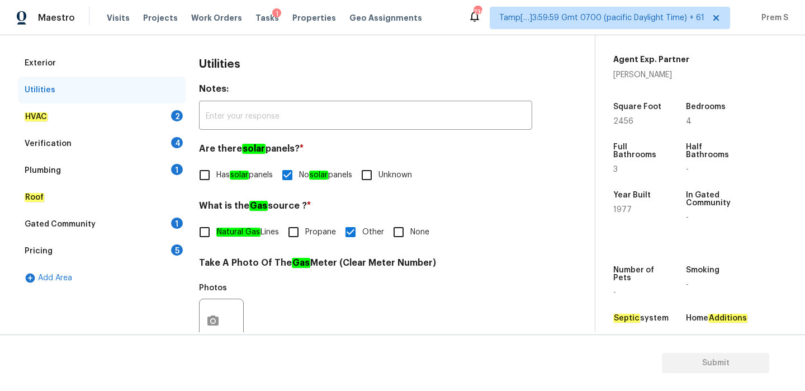
click at [173, 115] on div "2" at bounding box center [177, 115] width 12 height 11
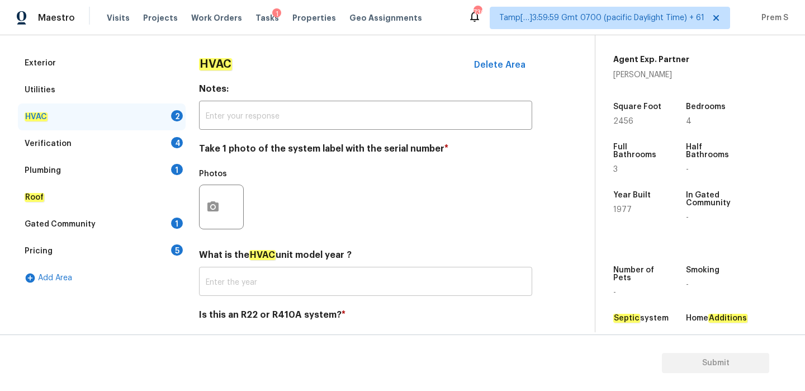
scroll to position [185, 0]
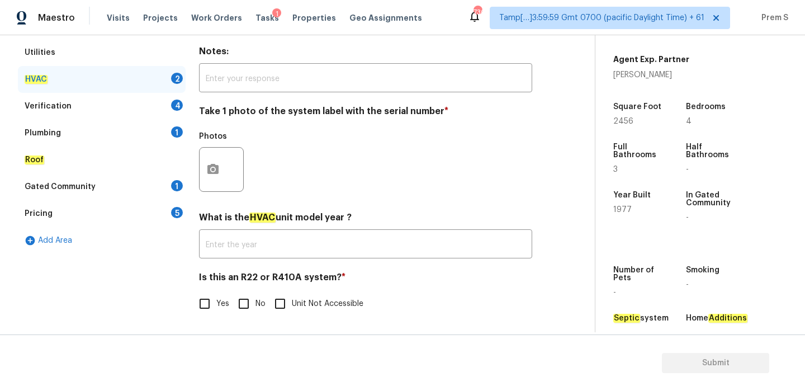
click at [249, 306] on input "No" at bounding box center [243, 303] width 23 height 23
checkbox input "true"
click at [205, 171] on button "button" at bounding box center [213, 170] width 27 height 44
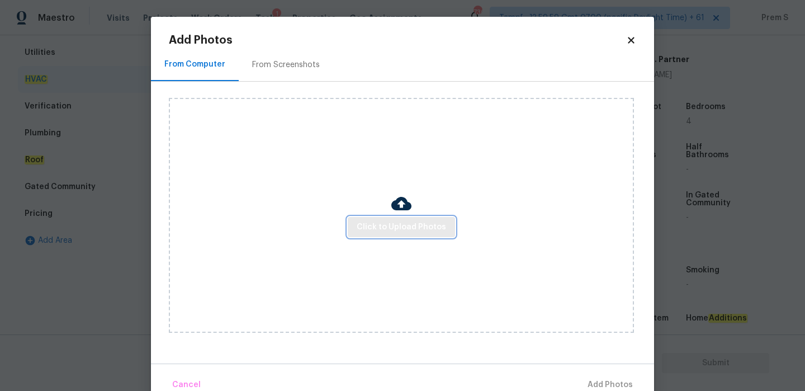
click at [407, 217] on button "Click to Upload Photos" at bounding box center [401, 227] width 107 height 21
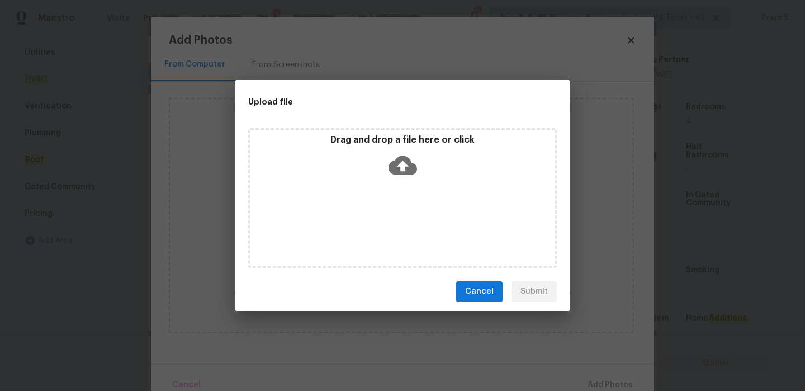
click at [405, 172] on icon at bounding box center [403, 164] width 29 height 19
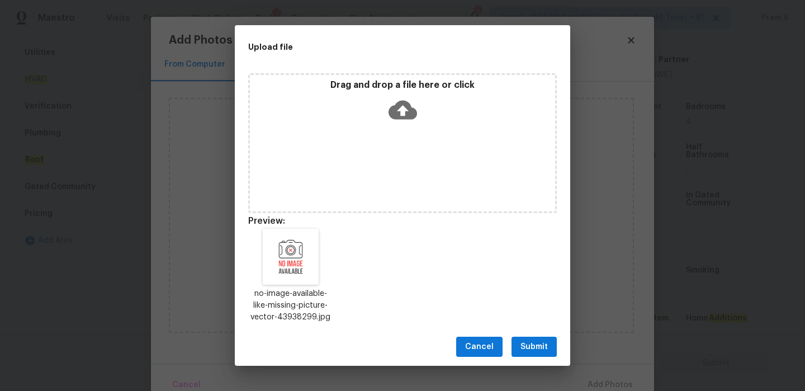
click at [548, 351] on span "Submit" at bounding box center [534, 347] width 27 height 14
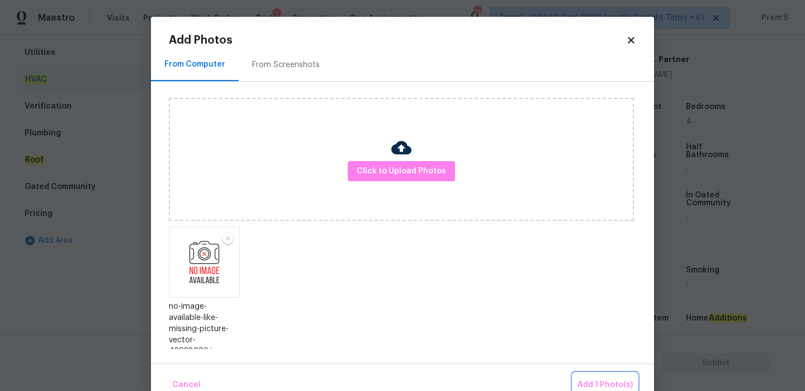
click at [594, 379] on span "Add 1 Photo(s)" at bounding box center [605, 385] width 55 height 14
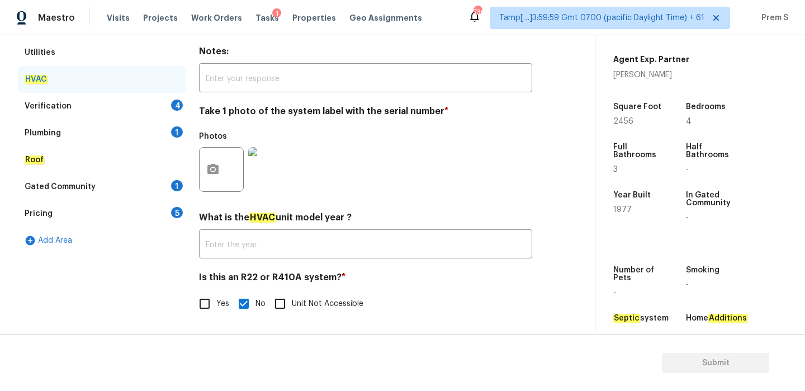
click at [176, 104] on div "4" at bounding box center [177, 105] width 12 height 11
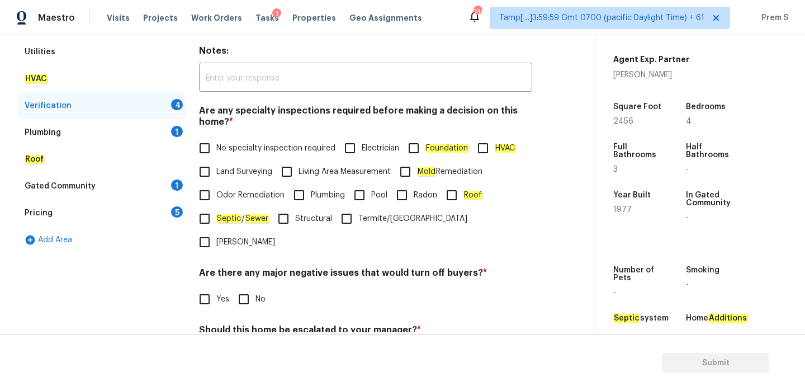
click at [228, 138] on label "No specialty inspection required" at bounding box center [264, 147] width 143 height 23
click at [216, 138] on input "No specialty inspection required" at bounding box center [204, 147] width 23 height 23
checkbox input "true"
click at [256, 294] on span "No" at bounding box center [261, 300] width 10 height 12
click at [256, 287] on input "No" at bounding box center [243, 298] width 23 height 23
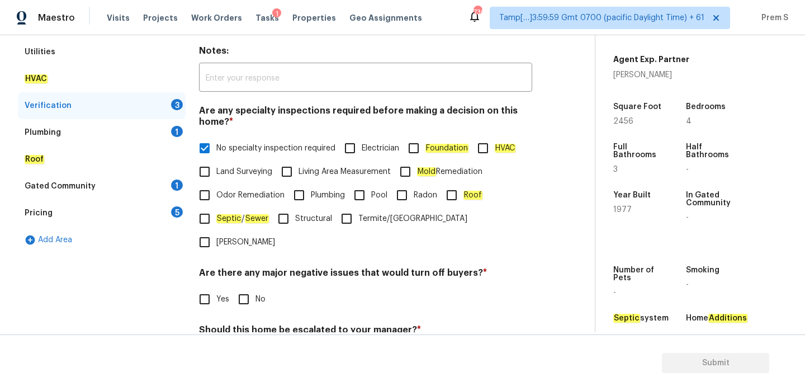
checkbox input "true"
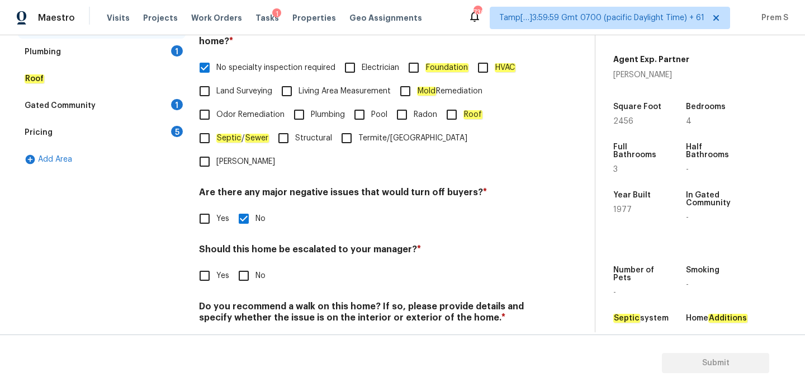
scroll to position [282, 0]
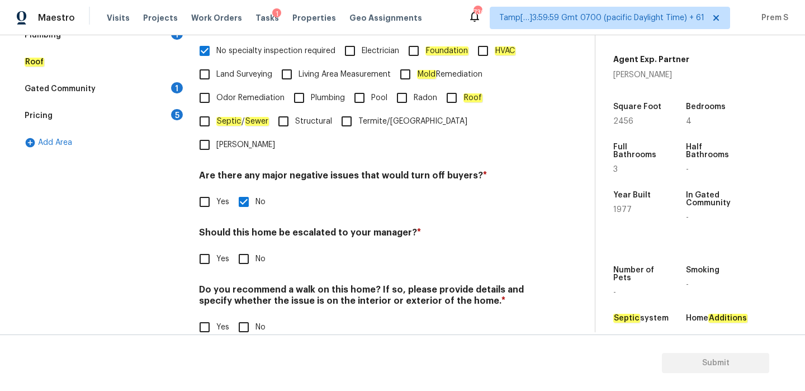
click at [247, 247] on input "No" at bounding box center [243, 258] width 23 height 23
checkbox input "true"
click at [248, 317] on input "No" at bounding box center [243, 328] width 23 height 23
checkbox input "true"
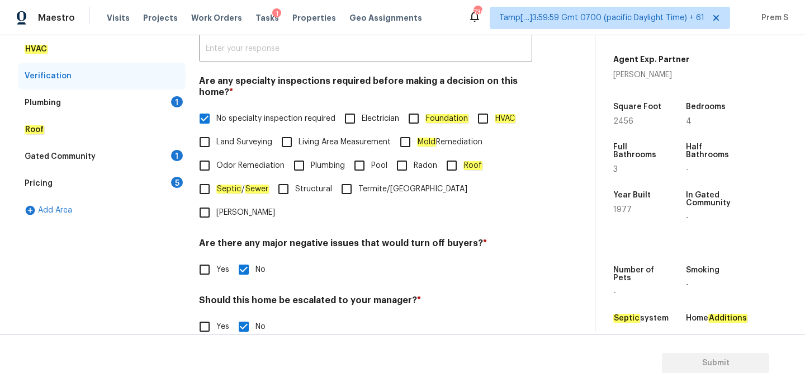
click at [176, 105] on div "1" at bounding box center [177, 101] width 12 height 11
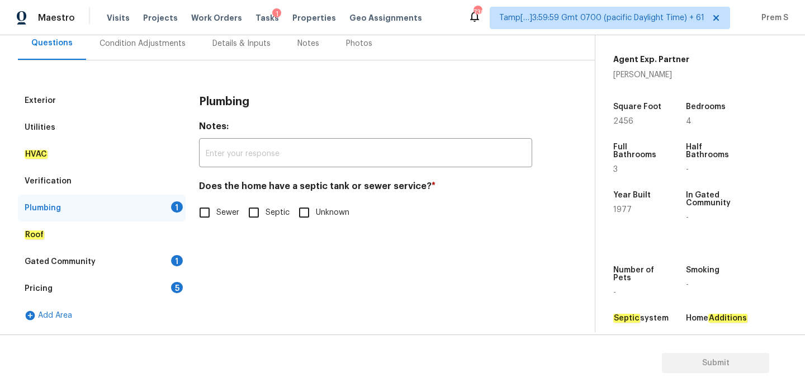
scroll to position [109, 0]
click at [210, 203] on input "Sewer" at bounding box center [204, 212] width 23 height 23
checkbox input "true"
click at [178, 267] on div "Gated Community 1" at bounding box center [102, 261] width 168 height 27
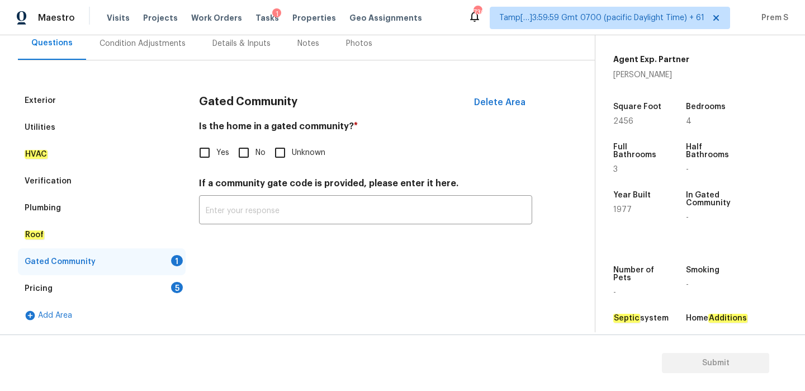
click at [238, 155] on input "No" at bounding box center [243, 152] width 23 height 23
checkbox input "true"
click at [169, 294] on div "Pricing 5" at bounding box center [102, 288] width 168 height 27
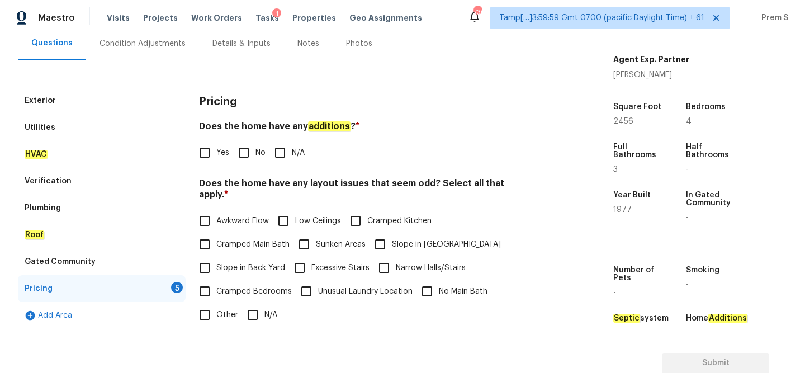
click at [247, 166] on div "Pricing Does the home have any additions ? * Yes No N/A Does the home have any …" at bounding box center [365, 299] width 333 height 424
click at [247, 155] on input "No" at bounding box center [243, 152] width 23 height 23
checkbox input "true"
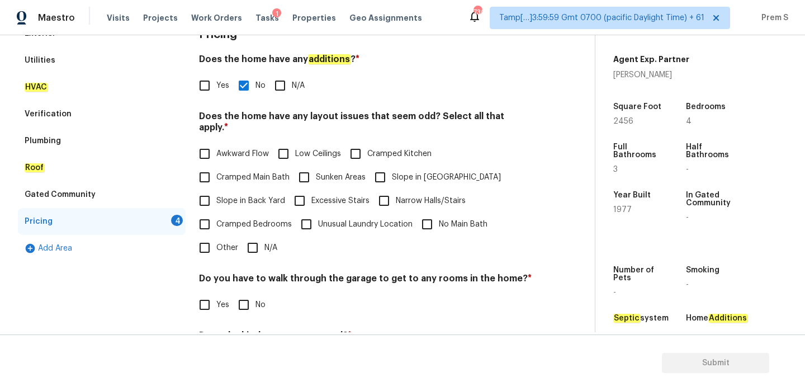
click at [248, 236] on input "N/A" at bounding box center [252, 247] width 23 height 23
checkbox input "true"
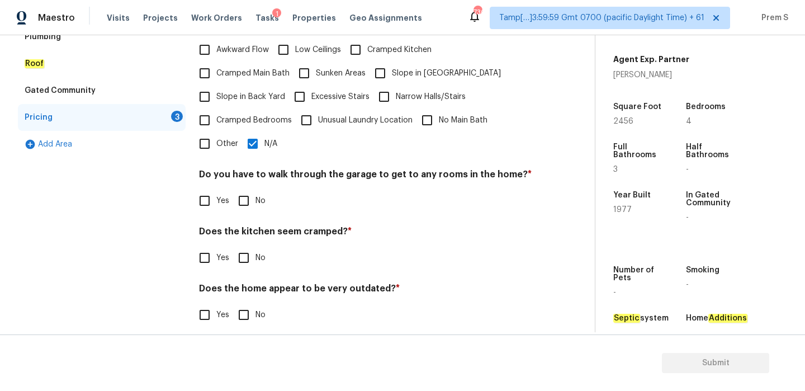
click at [247, 201] on div "Pricing Does the home have any additions ? * Yes No N/A Does the home have any …" at bounding box center [365, 128] width 333 height 424
click at [245, 191] on input "No" at bounding box center [243, 200] width 23 height 23
checkbox input "true"
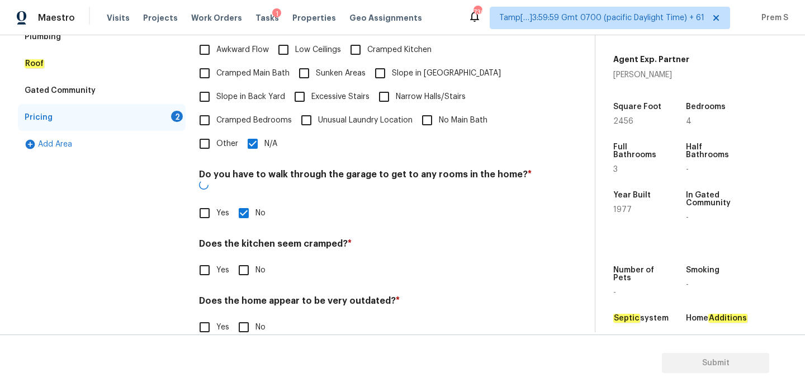
click at [243, 258] on input "No" at bounding box center [243, 269] width 23 height 23
checkbox input "true"
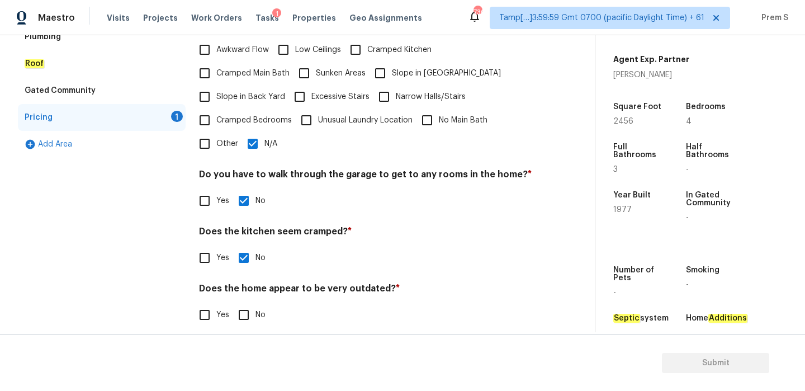
click at [254, 303] on input "No" at bounding box center [243, 314] width 23 height 23
checkbox input "true"
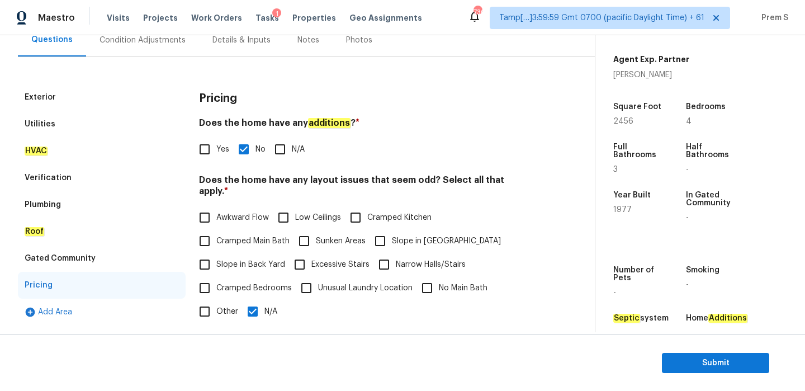
scroll to position [178, 0]
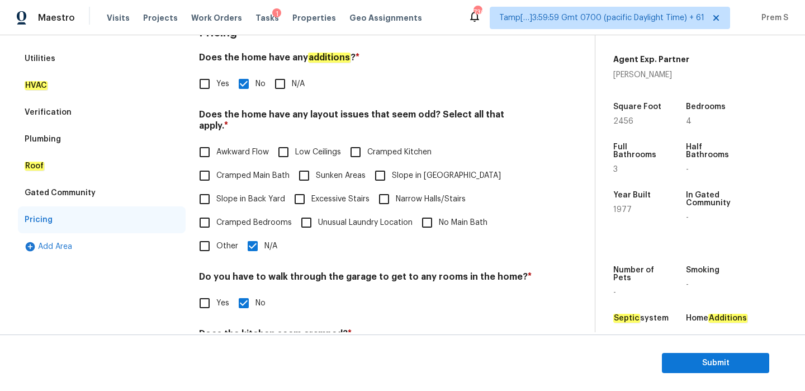
click at [385, 166] on input "Slope in [GEOGRAPHIC_DATA]" at bounding box center [380, 175] width 23 height 23
checkbox input "true"
click at [252, 250] on div "Pricing Does the home have any additions ? * Yes No N/A Does the home have any …" at bounding box center [365, 230] width 333 height 424
click at [255, 235] on input "N/A" at bounding box center [252, 245] width 23 height 23
checkbox input "false"
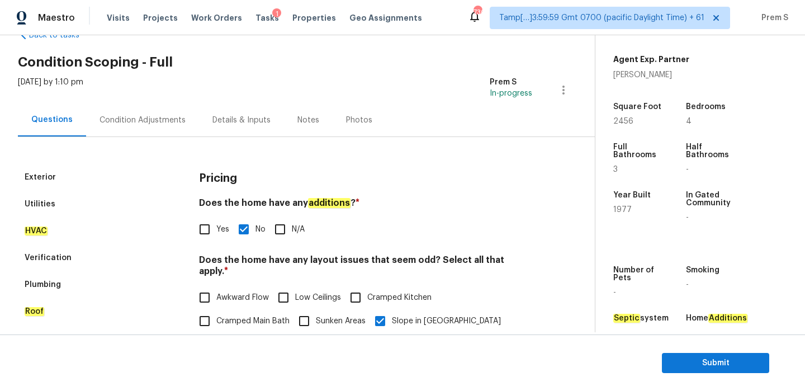
scroll to position [0, 0]
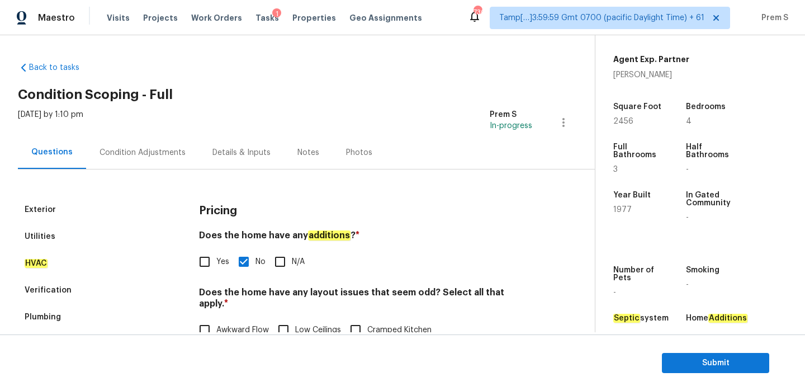
click at [166, 155] on div "Condition Adjustments" at bounding box center [143, 152] width 86 height 11
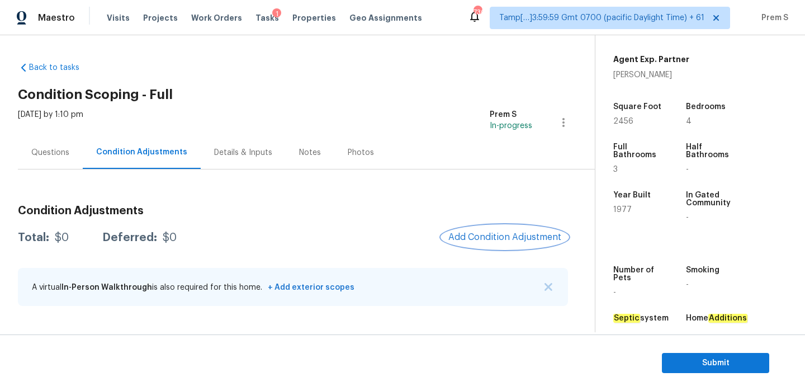
click at [499, 233] on span "Add Condition Adjustment" at bounding box center [505, 237] width 113 height 10
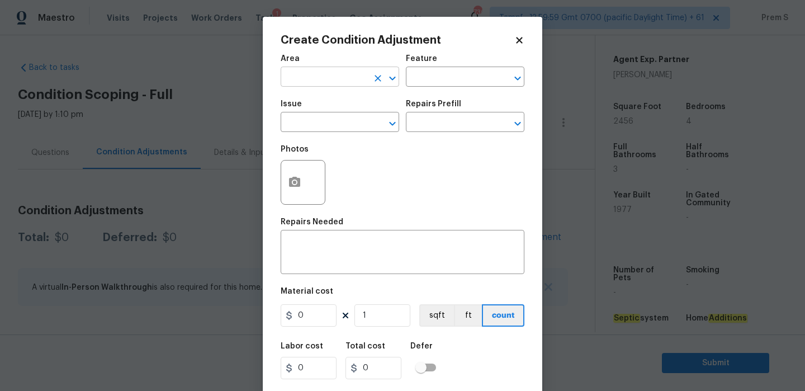
click at [343, 84] on input "text" at bounding box center [324, 77] width 87 height 17
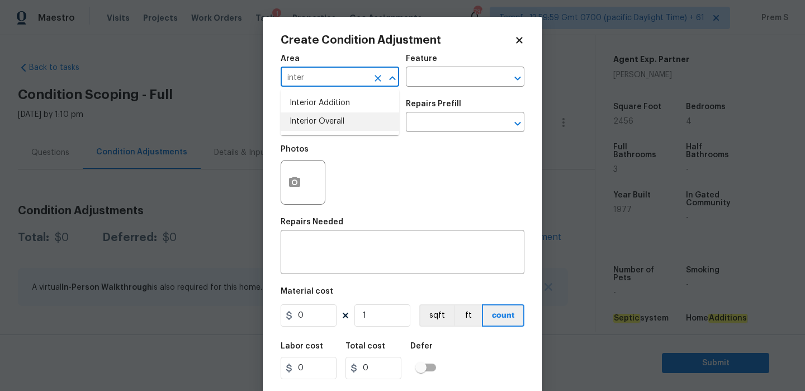
click at [366, 120] on li "Interior Overall" at bounding box center [340, 121] width 119 height 18
type input "Interior Overall"
click at [366, 120] on input "text" at bounding box center [324, 123] width 87 height 17
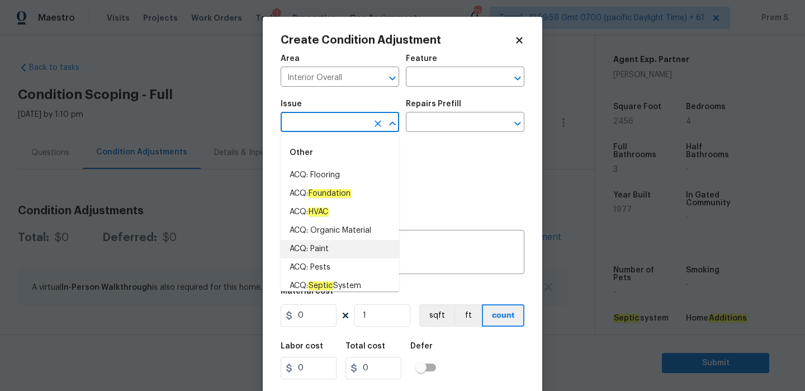
click at [357, 255] on li "ACQ: Paint" at bounding box center [340, 249] width 119 height 18
type input "ACQ: Paint"
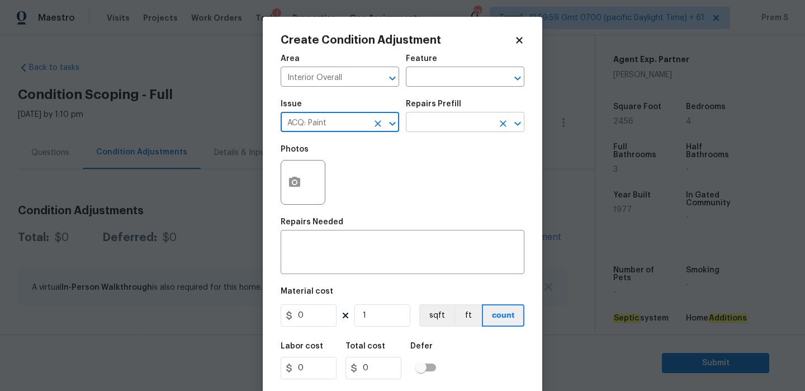
click at [469, 120] on input "text" at bounding box center [449, 123] width 87 height 17
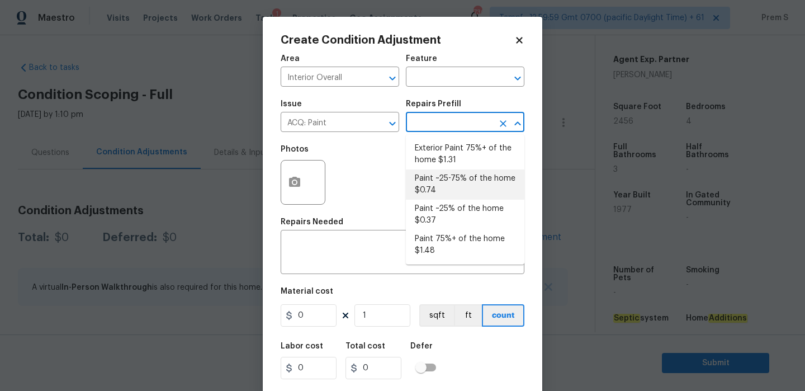
click at [475, 178] on li "Paint ~25-75% of the home $0.74" at bounding box center [465, 184] width 119 height 30
type input "Acquisition"
type textarea "Acquisition Scope: ~25 - 75% of the home needs interior paint"
type input "0.74"
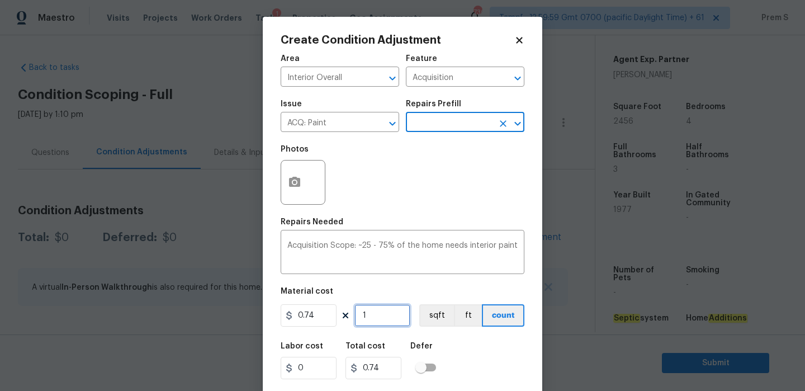
click at [376, 315] on input "1" at bounding box center [383, 315] width 56 height 22
type input "2"
type input "1.48"
type input "24"
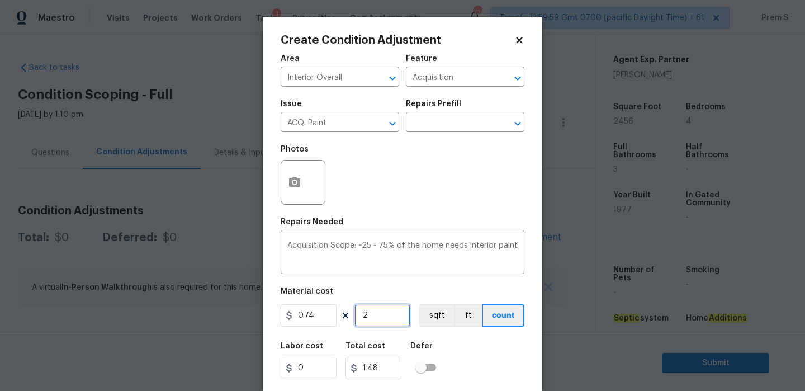
type input "17.76"
type input "245"
type input "181.3"
type input "2456"
type input "1817.44"
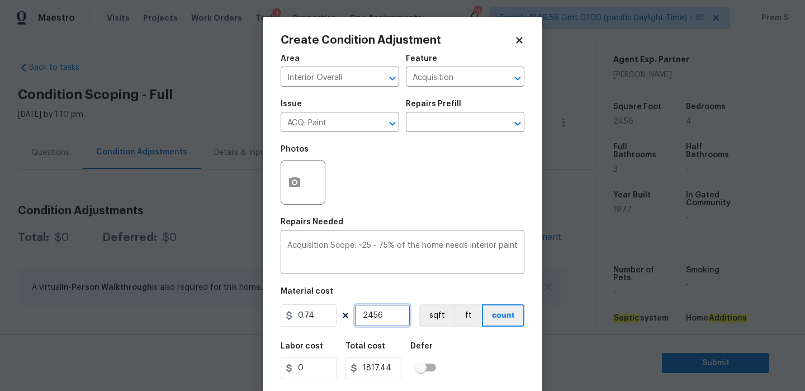
type input "2456"
click at [294, 180] on icon "button" at bounding box center [294, 182] width 13 height 13
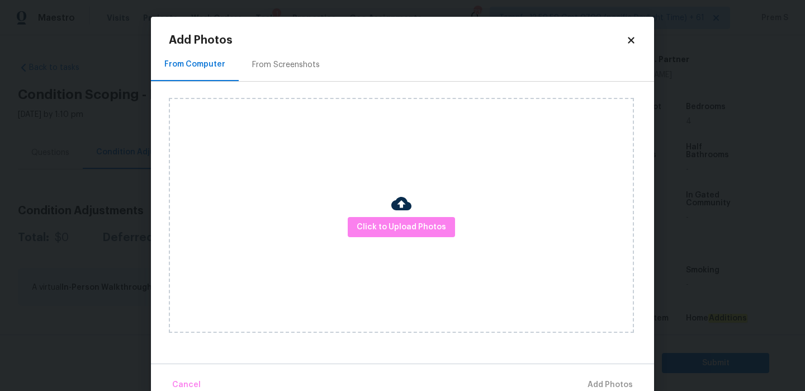
click at [387, 237] on div "Click to Upload Photos" at bounding box center [401, 215] width 465 height 235
click at [392, 225] on span "Click to Upload Photos" at bounding box center [401, 227] width 89 height 14
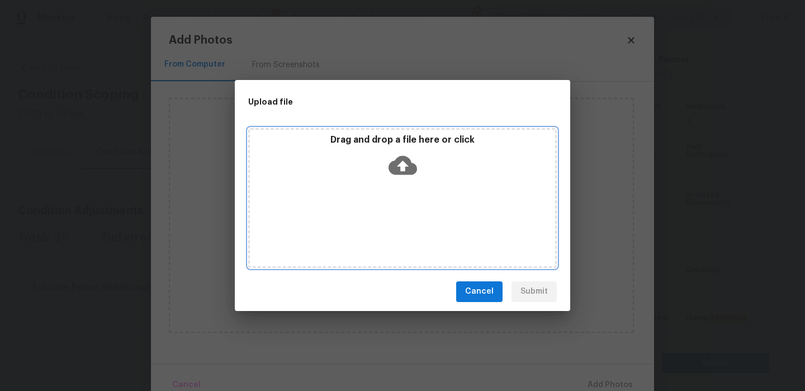
click at [405, 169] on icon at bounding box center [403, 164] width 29 height 19
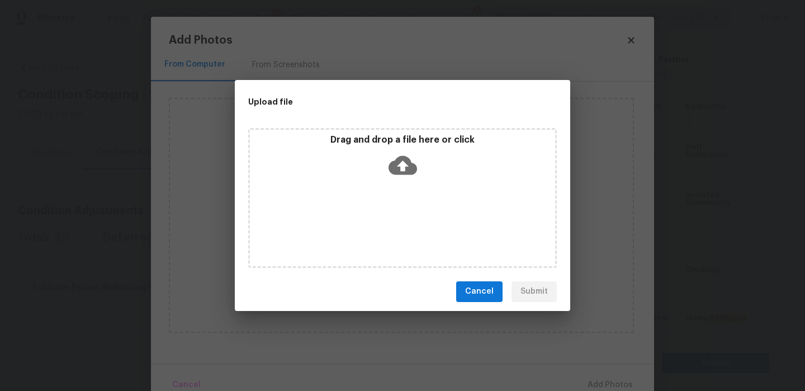
click at [634, 44] on div "Upload file Drag and drop a file here or click Cancel Submit" at bounding box center [402, 195] width 805 height 391
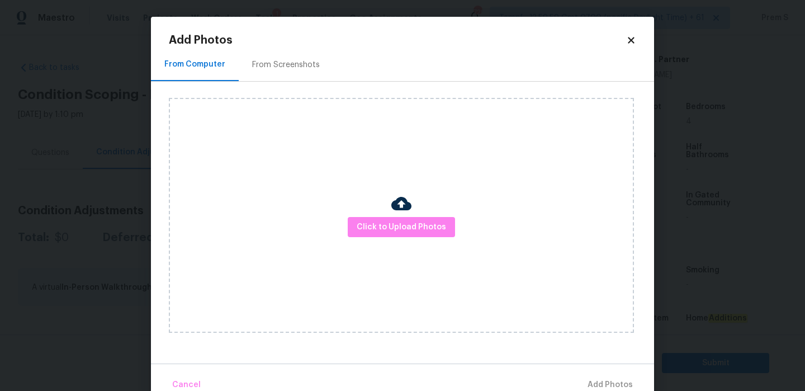
click at [634, 44] on icon at bounding box center [631, 40] width 10 height 10
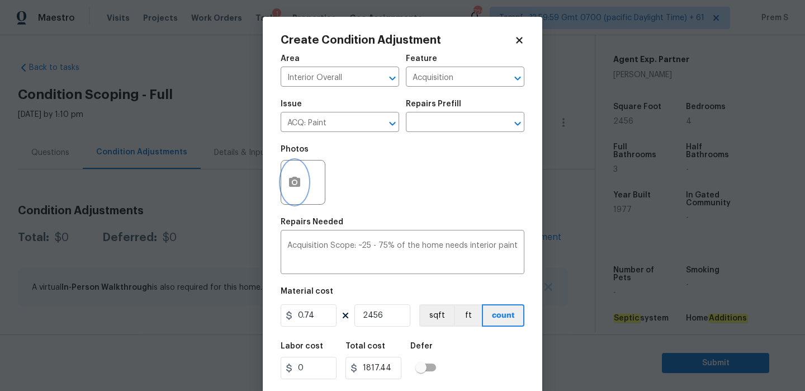
click at [303, 177] on button "button" at bounding box center [294, 183] width 27 height 44
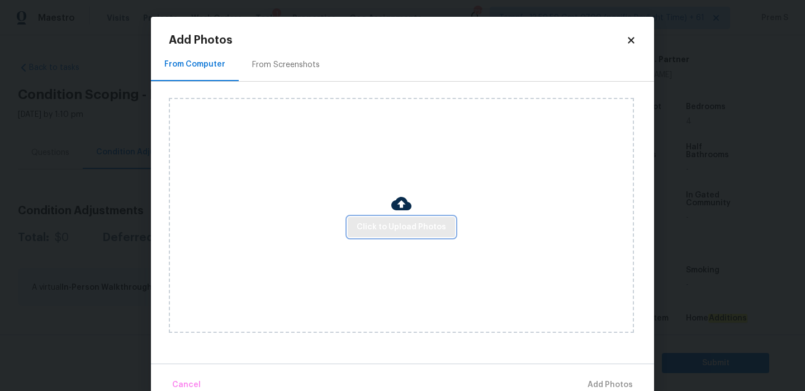
click at [402, 229] on span "Click to Upload Photos" at bounding box center [401, 227] width 89 height 14
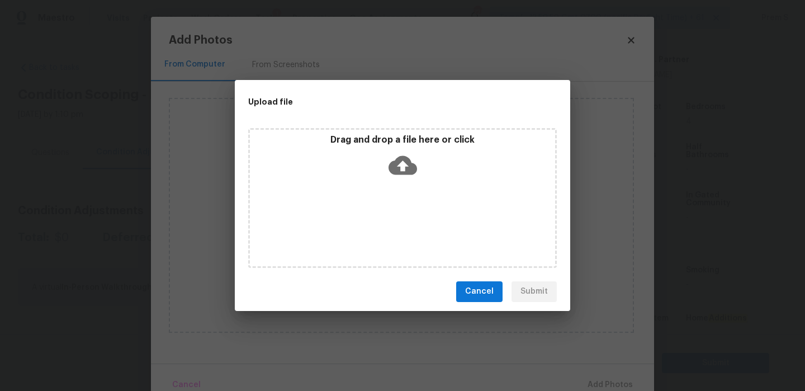
click at [403, 174] on icon at bounding box center [403, 165] width 29 height 29
click at [496, 295] on button "Cancel" at bounding box center [479, 291] width 46 height 21
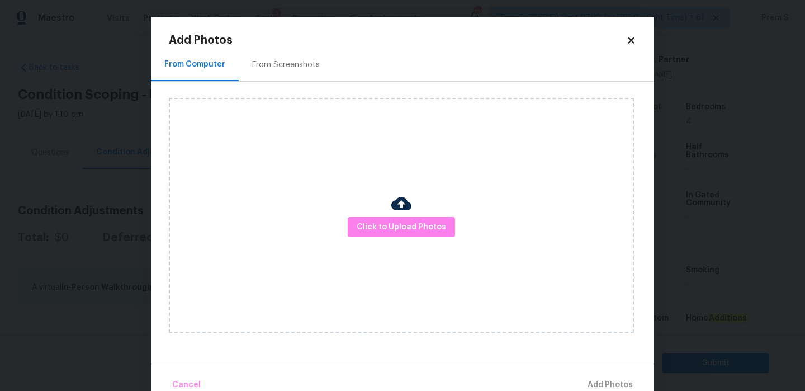
click at [632, 38] on icon at bounding box center [631, 40] width 10 height 10
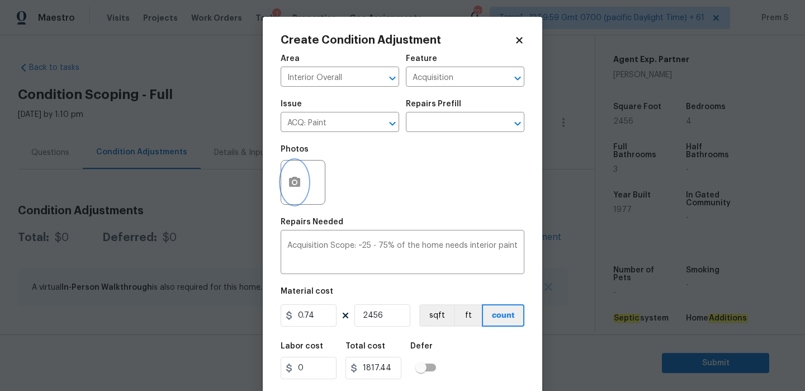
click at [289, 177] on icon "button" at bounding box center [294, 182] width 13 height 13
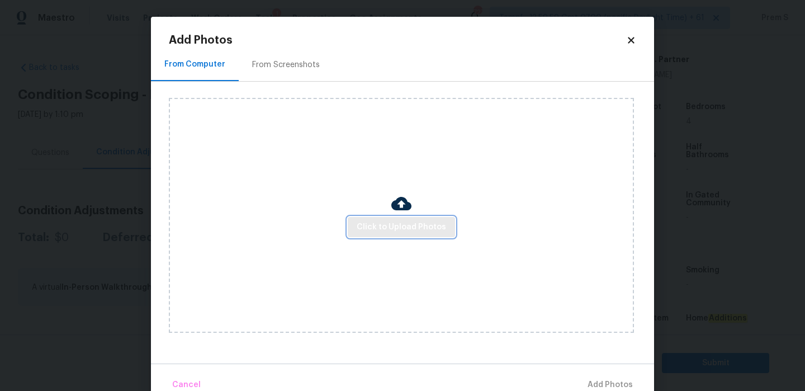
click at [407, 223] on span "Click to Upload Photos" at bounding box center [401, 227] width 89 height 14
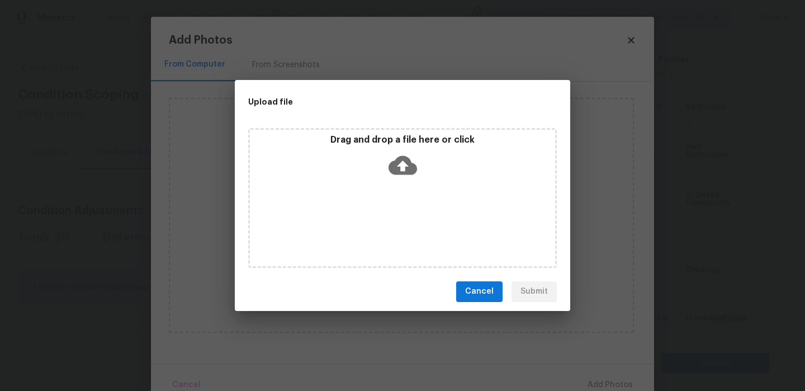
click at [399, 153] on icon at bounding box center [403, 165] width 29 height 29
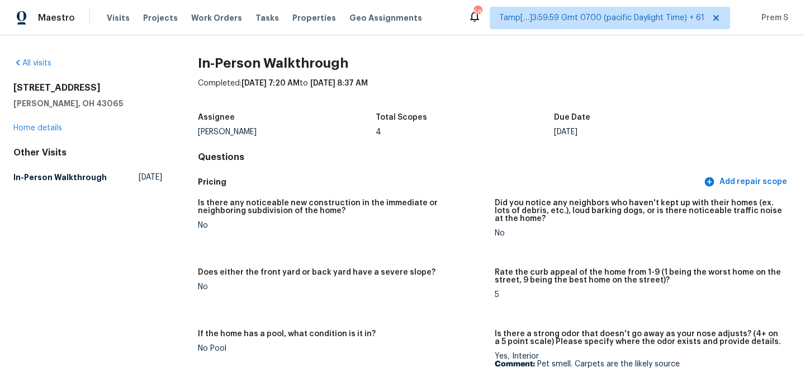
scroll to position [2047, 0]
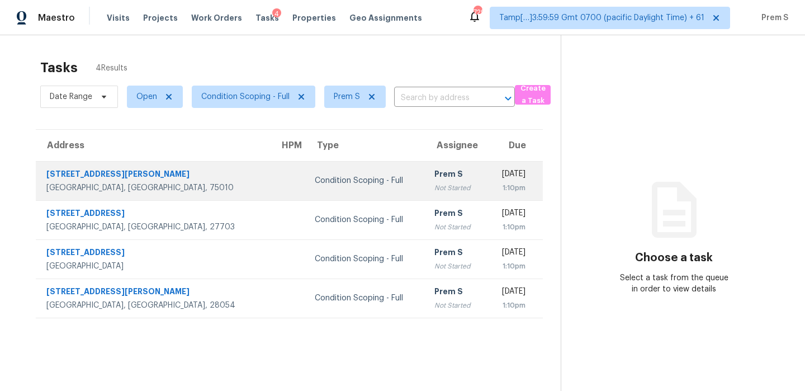
click at [435, 184] on div "Not Started" at bounding box center [456, 187] width 43 height 11
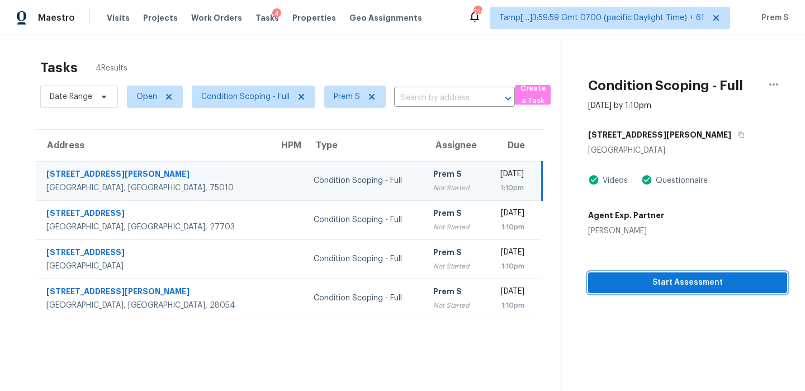
click at [622, 284] on span "Start Assessment" at bounding box center [687, 283] width 181 height 14
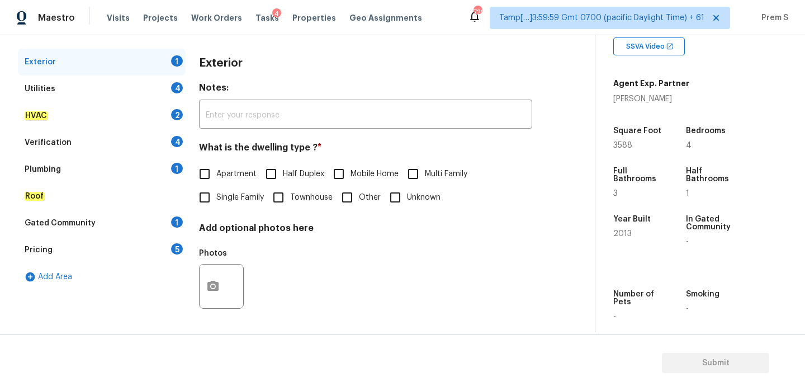
scroll to position [225, 0]
click at [233, 194] on span "Single Family" at bounding box center [240, 198] width 48 height 12
click at [216, 194] on input "Single Family" at bounding box center [204, 197] width 23 height 23
checkbox input "true"
click at [164, 82] on div "Utilities 4" at bounding box center [102, 89] width 168 height 27
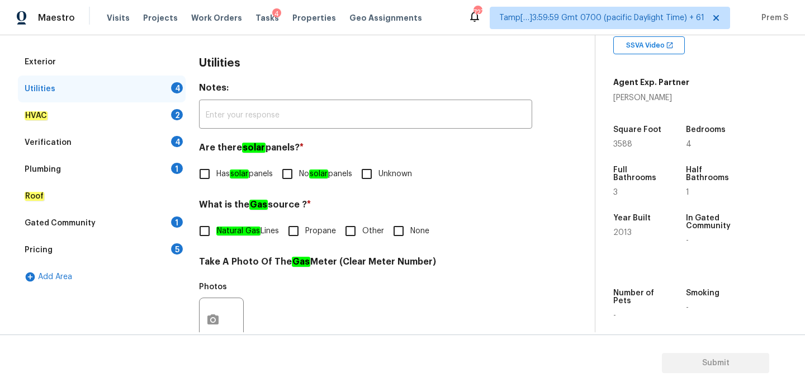
click at [295, 178] on input "No solar panels" at bounding box center [287, 173] width 23 height 23
checkbox input "true"
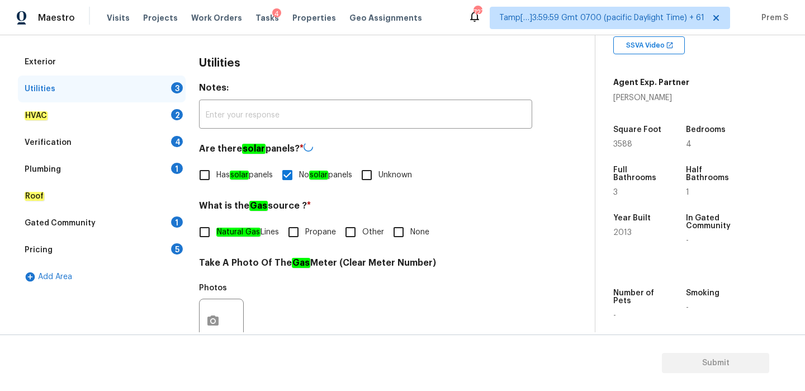
click at [234, 228] on em "Natural Gas" at bounding box center [238, 232] width 44 height 9
click at [216, 228] on input "Natural Gas Lines" at bounding box center [204, 231] width 23 height 23
checkbox input "true"
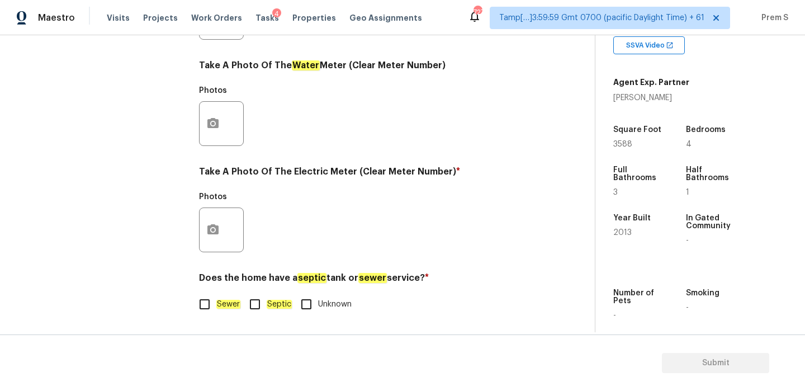
scroll to position [451, 0]
click at [218, 302] on em "Sewer" at bounding box center [228, 303] width 24 height 9
click at [216, 302] on input "Sewer" at bounding box center [204, 303] width 23 height 23
checkbox input "true"
click at [215, 213] on button "button" at bounding box center [213, 229] width 27 height 44
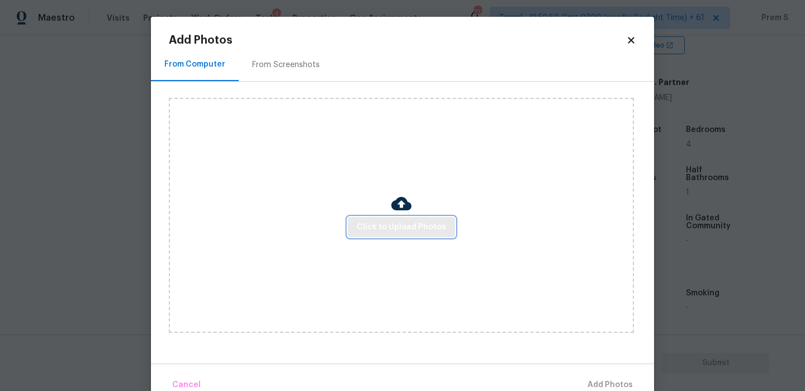
click at [391, 224] on span "Click to Upload Photos" at bounding box center [401, 227] width 89 height 14
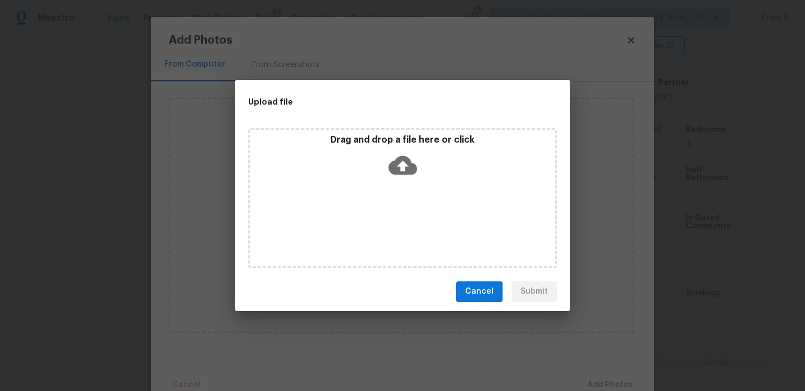
click at [397, 169] on icon at bounding box center [403, 164] width 29 height 19
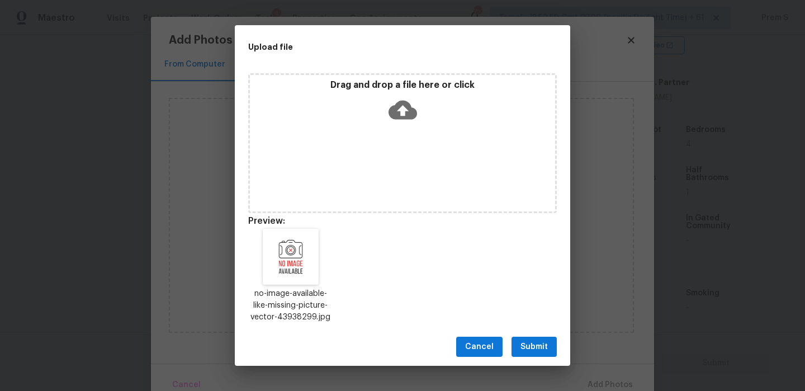
click at [544, 339] on button "Submit" at bounding box center [534, 347] width 45 height 21
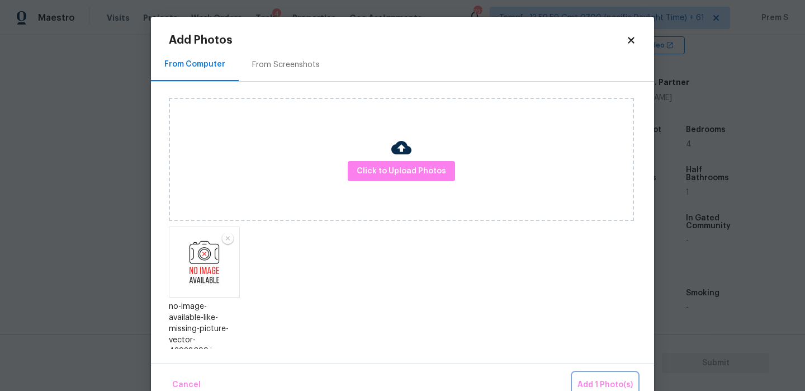
click at [606, 385] on span "Add 1 Photo(s)" at bounding box center [605, 385] width 55 height 14
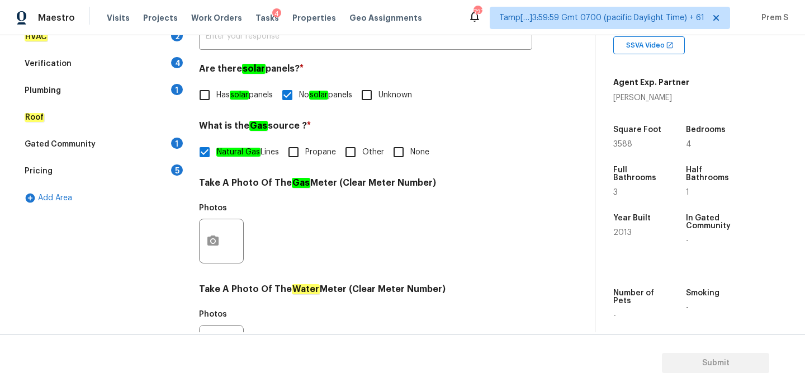
scroll to position [116, 0]
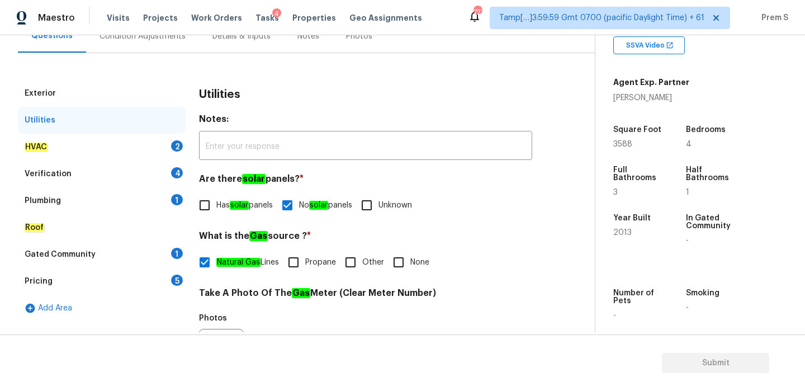
click at [152, 153] on div "HVAC 2" at bounding box center [102, 147] width 168 height 27
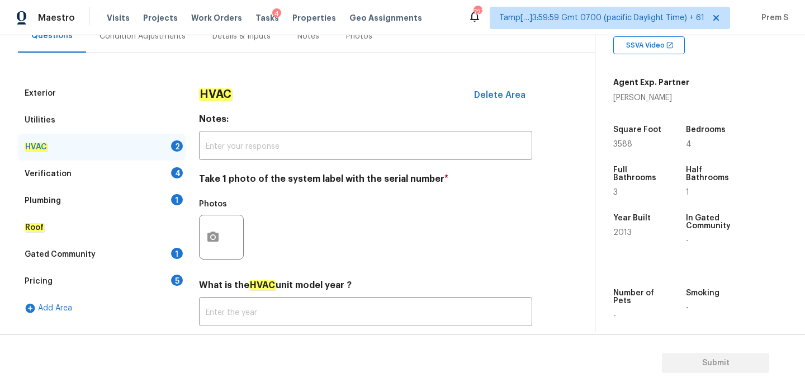
scroll to position [185, 0]
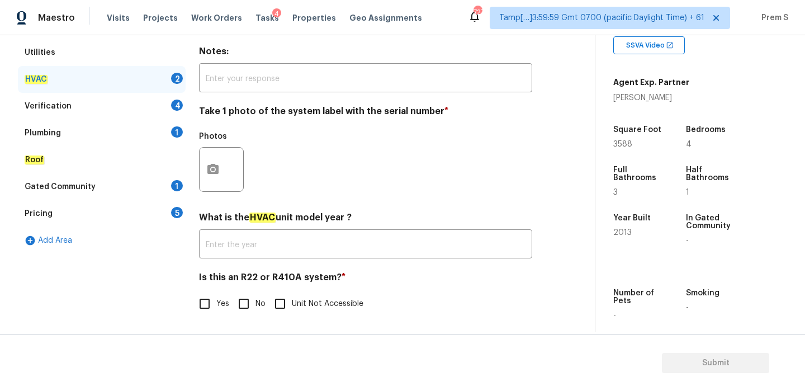
click at [250, 303] on input "No" at bounding box center [243, 303] width 23 height 23
checkbox input "true"
click at [220, 176] on button "button" at bounding box center [213, 170] width 27 height 44
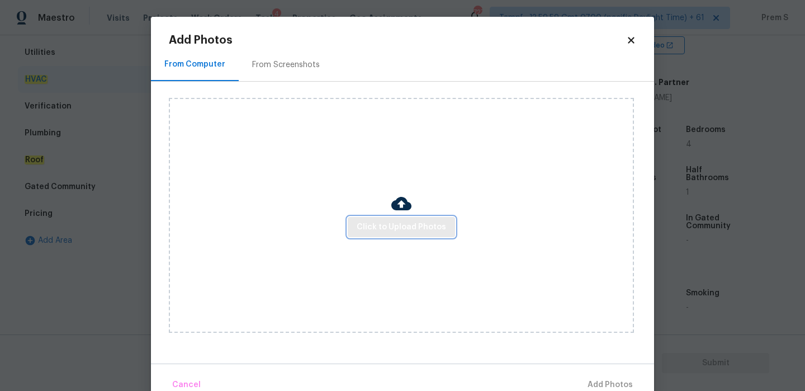
click at [359, 228] on span "Click to Upload Photos" at bounding box center [401, 227] width 89 height 14
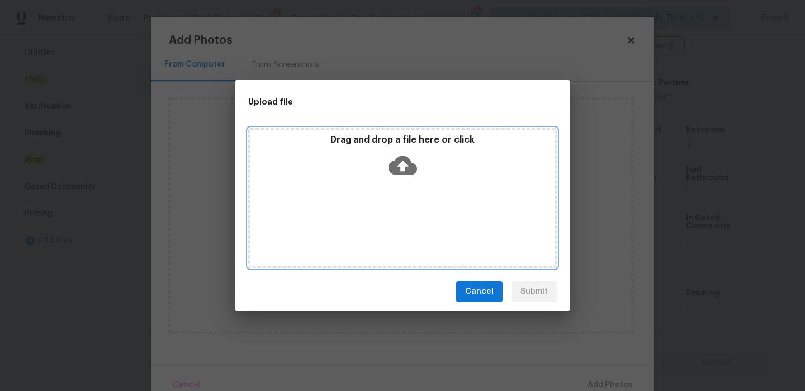
click at [394, 173] on icon at bounding box center [403, 165] width 29 height 29
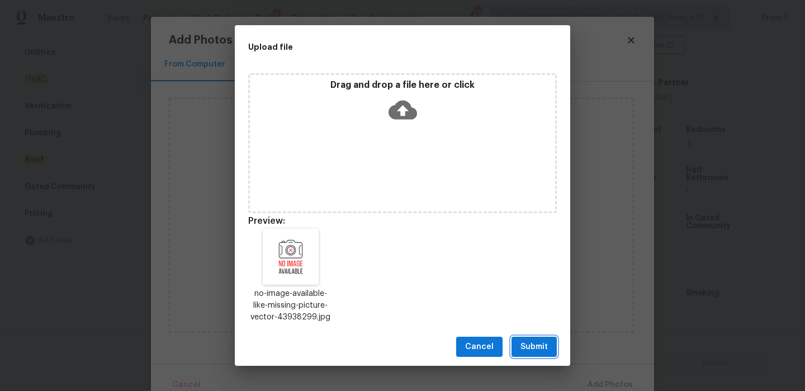
click at [548, 346] on span "Submit" at bounding box center [534, 347] width 27 height 14
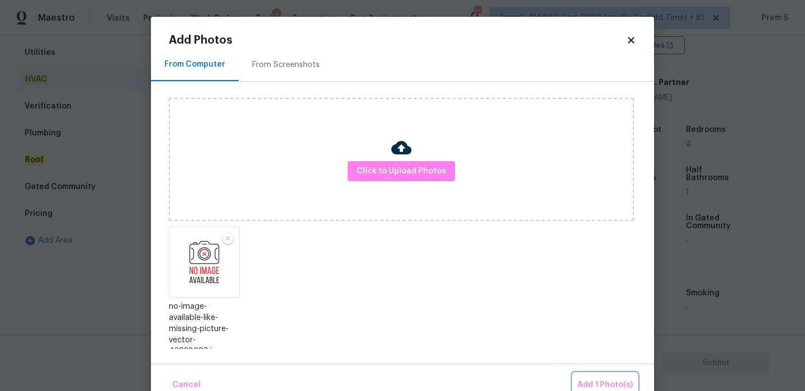
click at [608, 383] on span "Add 1 Photo(s)" at bounding box center [605, 385] width 55 height 14
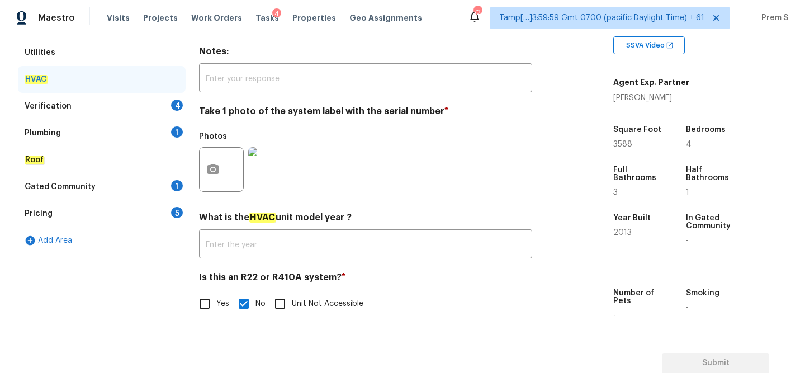
click at [180, 110] on div "Verification 4" at bounding box center [102, 106] width 168 height 27
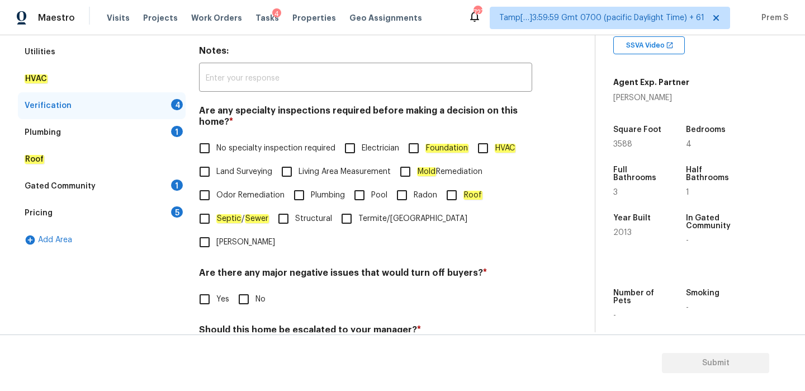
click at [232, 149] on span "No specialty inspection required" at bounding box center [275, 149] width 119 height 12
click at [216, 149] on input "No specialty inspection required" at bounding box center [204, 147] width 23 height 23
checkbox input "true"
click at [254, 287] on input "No" at bounding box center [243, 298] width 23 height 23
checkbox input "true"
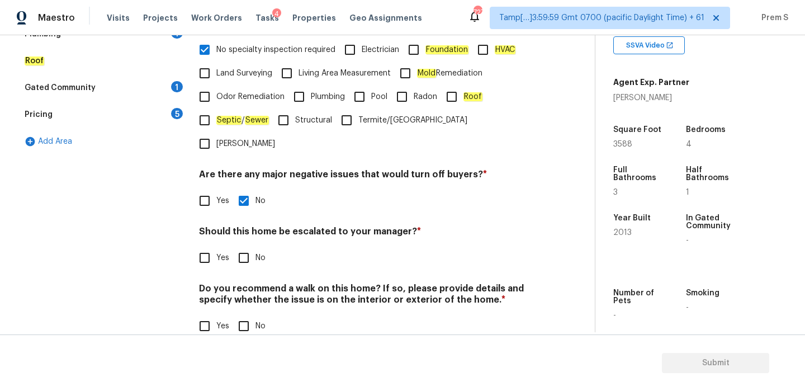
scroll to position [282, 0]
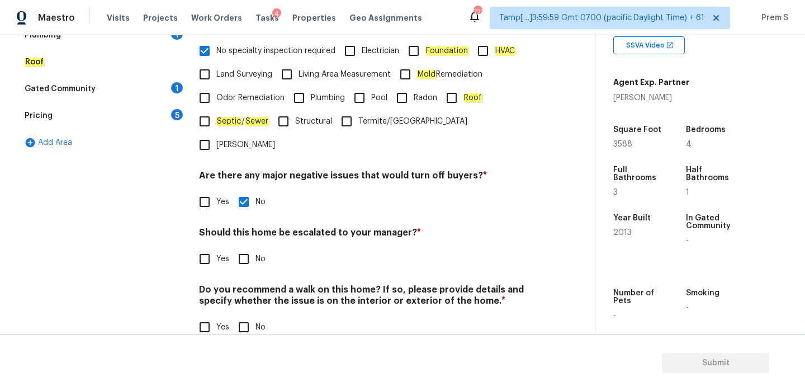
click at [237, 247] on input "No" at bounding box center [243, 258] width 23 height 23
checkbox input "true"
click at [240, 317] on input "No" at bounding box center [243, 328] width 23 height 23
checkbox input "true"
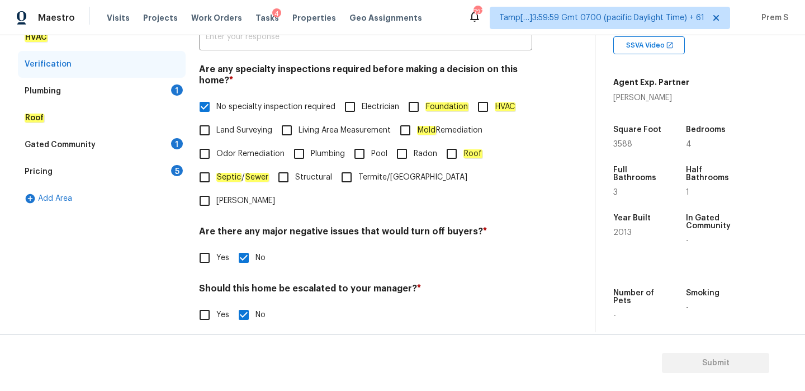
scroll to position [214, 0]
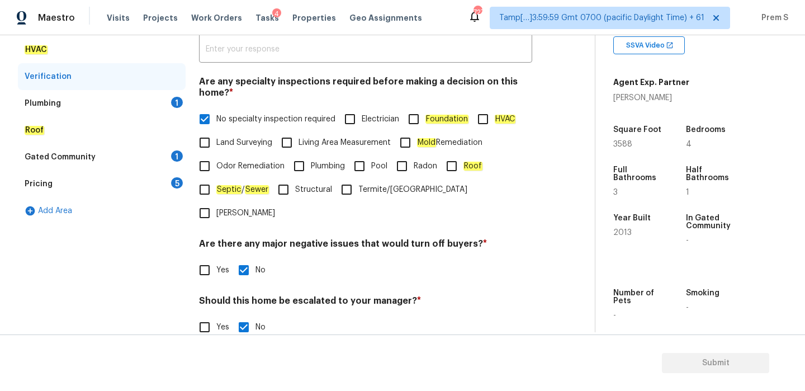
click at [167, 109] on div "Plumbing 1" at bounding box center [102, 103] width 168 height 27
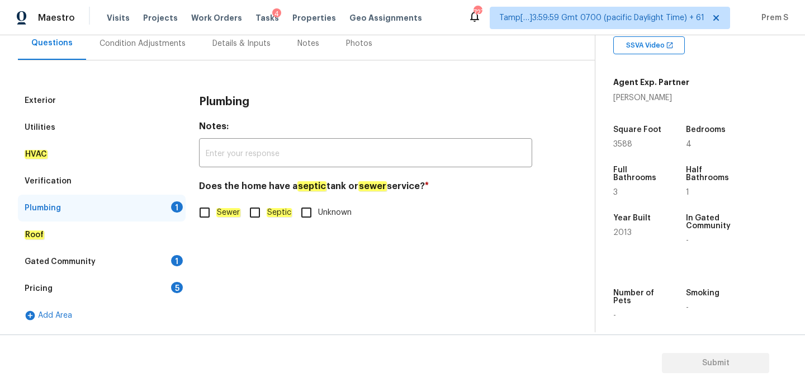
click at [204, 211] on input "Sewer" at bounding box center [204, 212] width 23 height 23
checkbox input "true"
click at [182, 272] on div "Gated Community 1" at bounding box center [102, 261] width 168 height 27
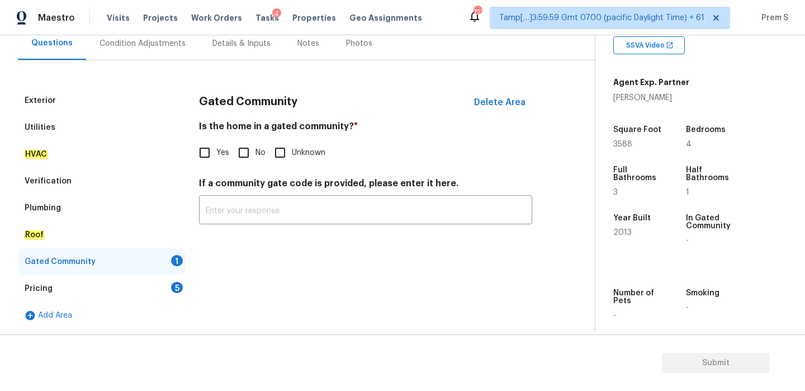
click at [247, 158] on input "No" at bounding box center [243, 152] width 23 height 23
checkbox input "true"
click at [167, 286] on div "Pricing 5" at bounding box center [102, 288] width 168 height 27
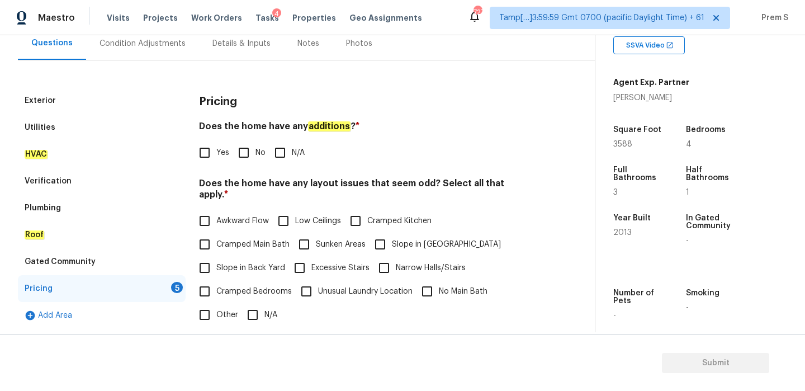
click at [242, 166] on div "Pricing Does the home have any additions ? * Yes No N/A Does the home have any …" at bounding box center [365, 299] width 333 height 424
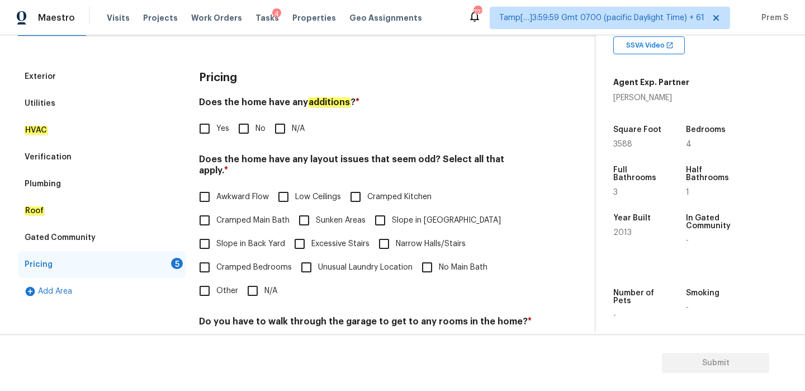
click at [244, 129] on input "No" at bounding box center [243, 128] width 23 height 23
checkbox input "true"
click at [369, 209] on input "Slope in [GEOGRAPHIC_DATA]" at bounding box center [380, 220] width 23 height 23
checkbox input "true"
click at [221, 236] on label "Slope in Back Yard" at bounding box center [239, 244] width 92 height 23
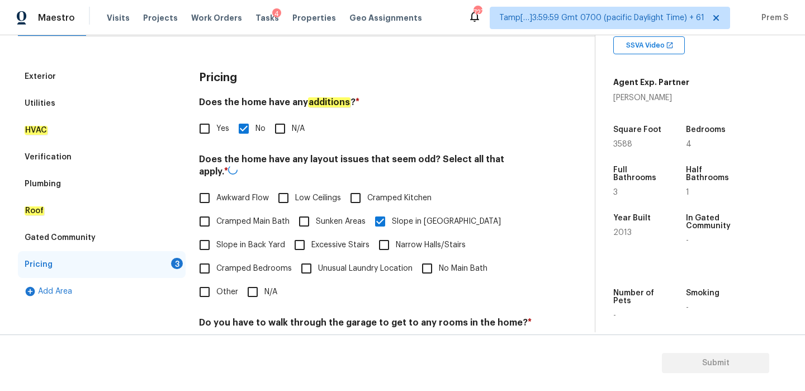
click at [216, 236] on input "Slope in Back Yard" at bounding box center [204, 244] width 23 height 23
checkbox input "false"
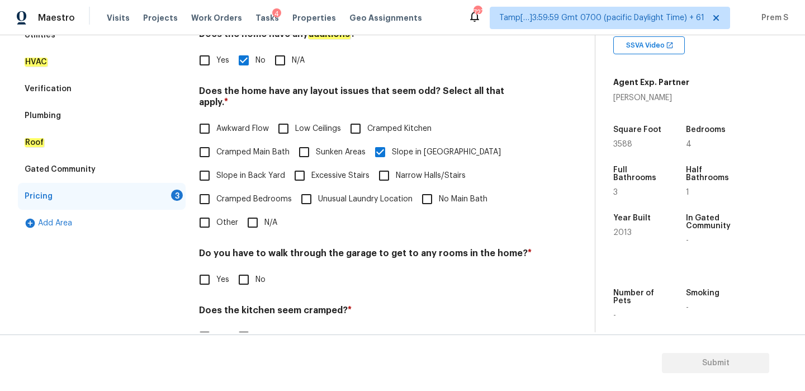
scroll to position [280, 0]
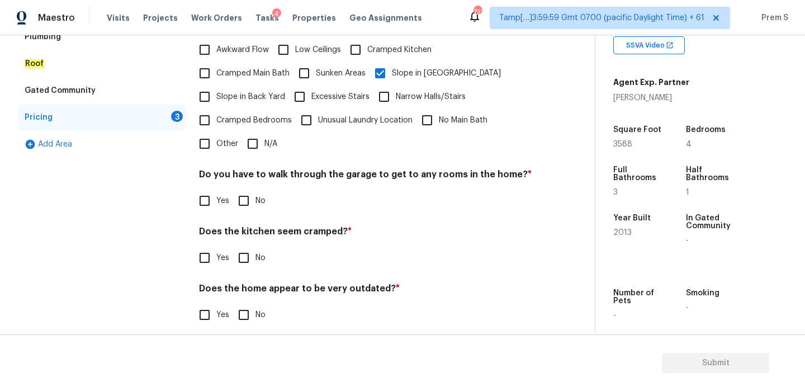
click at [247, 194] on input "No" at bounding box center [243, 200] width 23 height 23
checkbox input "true"
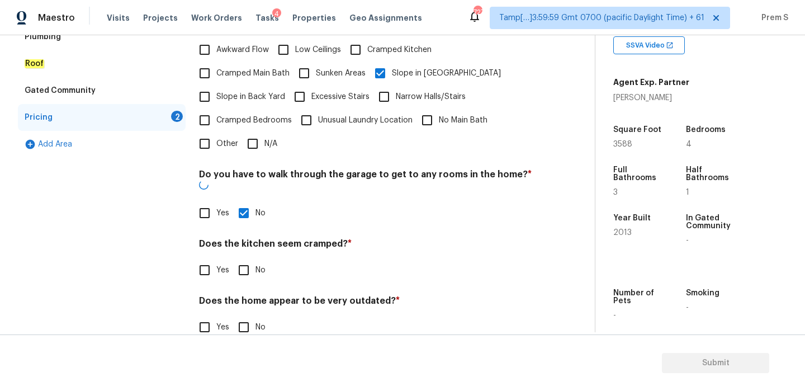
click at [243, 238] on div "Does the kitchen seem cramped? * Yes No" at bounding box center [365, 260] width 333 height 44
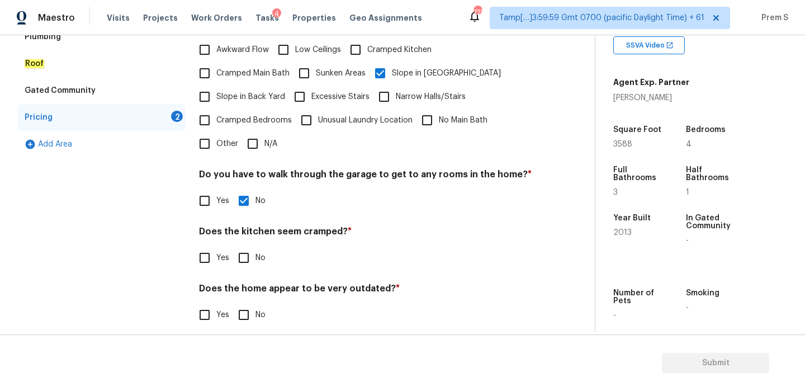
click at [240, 303] on input "No" at bounding box center [243, 314] width 23 height 23
checkbox input "true"
click at [240, 246] on input "No" at bounding box center [243, 257] width 23 height 23
checkbox input "true"
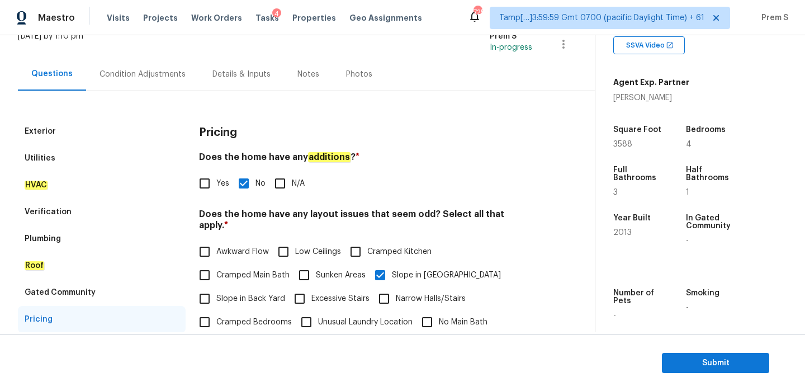
scroll to position [34, 0]
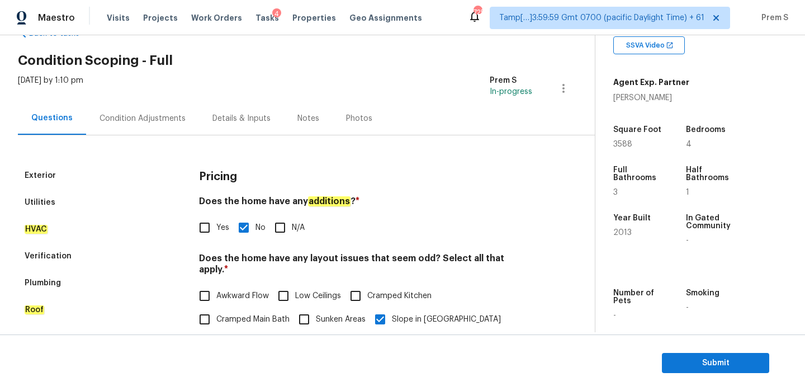
click at [173, 117] on div "Condition Adjustments" at bounding box center [143, 118] width 86 height 11
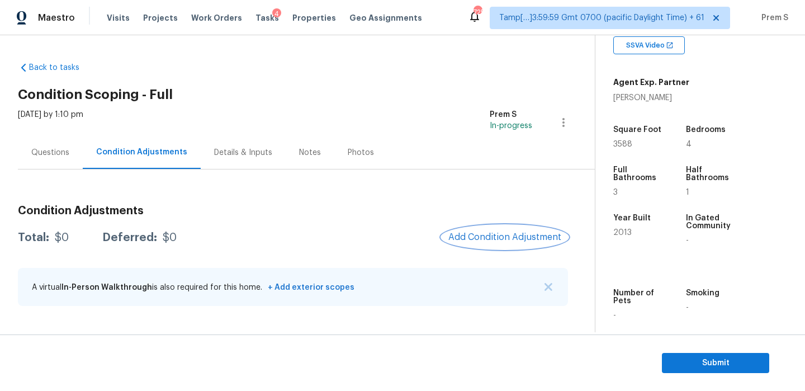
click at [494, 238] on span "Add Condition Adjustment" at bounding box center [505, 237] width 113 height 10
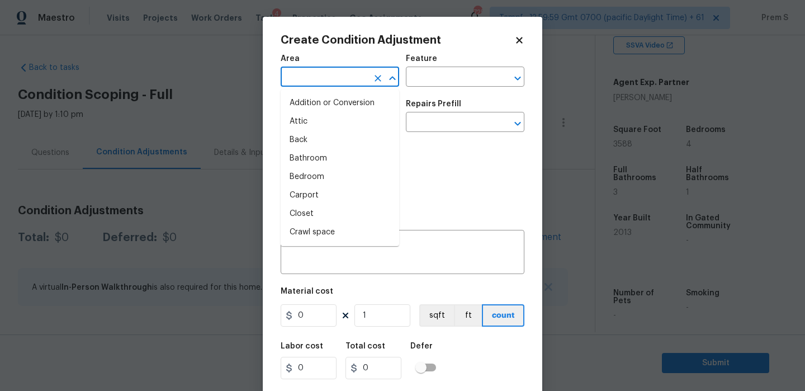
click at [341, 87] on input "text" at bounding box center [324, 77] width 87 height 17
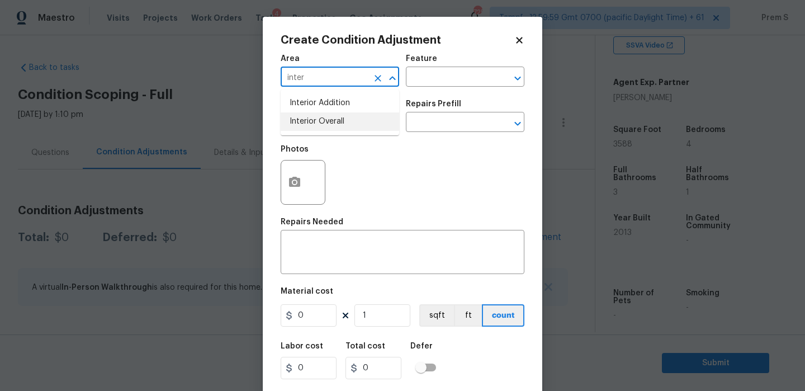
click at [343, 119] on li "Interior Overall" at bounding box center [340, 121] width 119 height 18
type input "Interior Overall"
click at [343, 119] on input "text" at bounding box center [324, 123] width 87 height 17
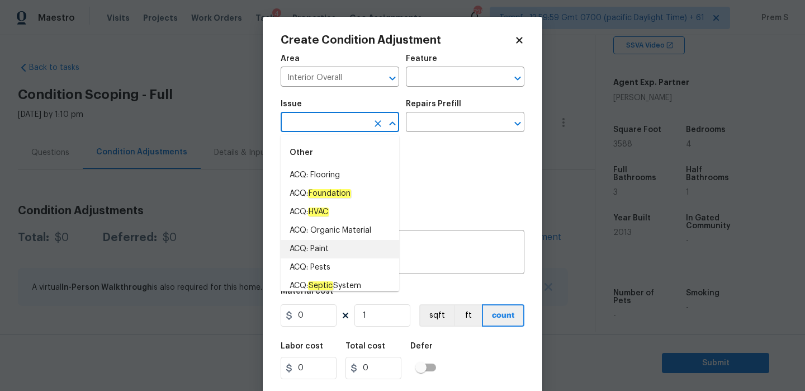
click at [337, 242] on li "ACQ: Paint" at bounding box center [340, 249] width 119 height 18
type input "ACQ: Paint"
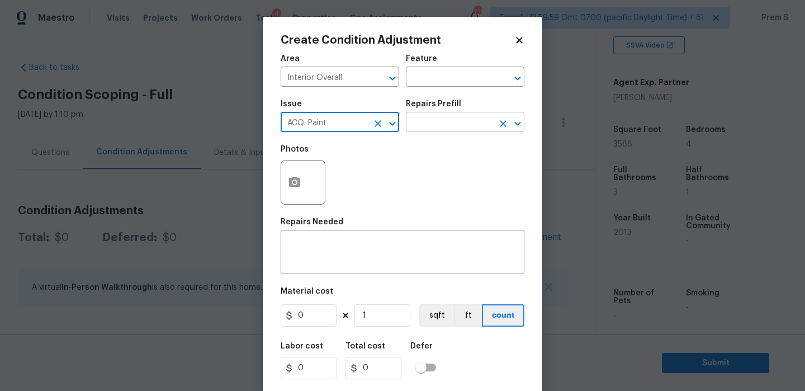
click at [466, 120] on input "text" at bounding box center [449, 123] width 87 height 17
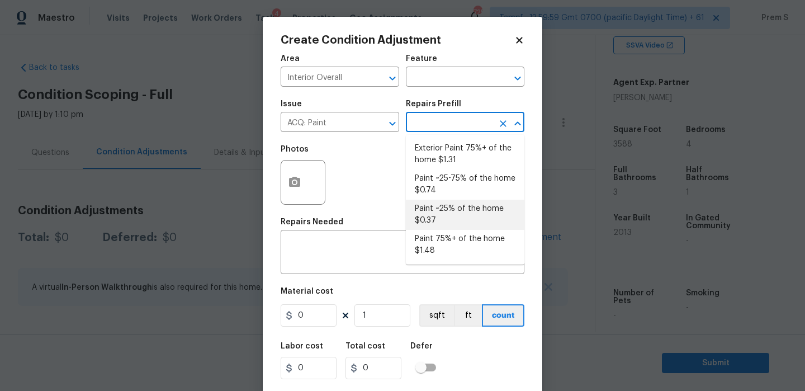
click at [444, 211] on li "Paint ~25% of the home $0.37" at bounding box center [465, 215] width 119 height 30
type input "Acquisition"
type textarea "Acquisition Scope: ~25% of the home needs interior paint"
type input "0.37"
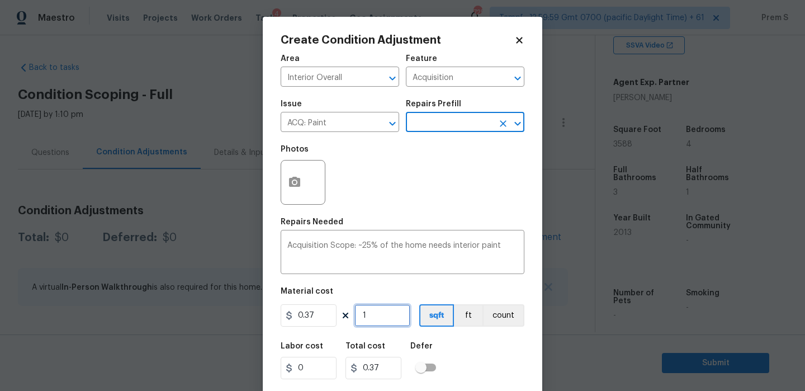
click at [381, 318] on input "1" at bounding box center [383, 315] width 56 height 22
type input "3"
type input "1.11"
type input "35"
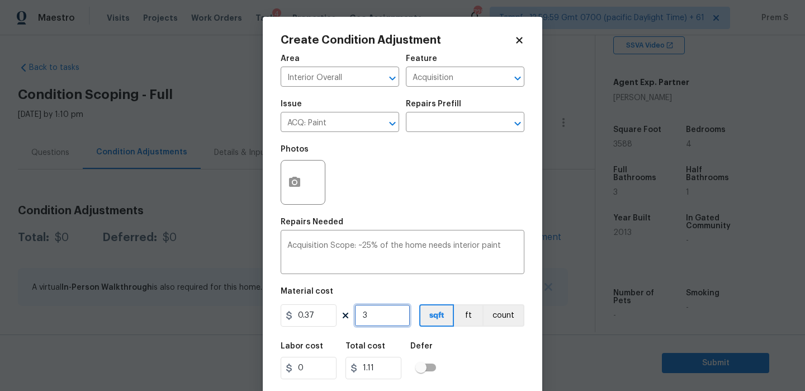
type input "12.95"
type input "359"
type input "132.83"
type input "3598"
type input "1331.26"
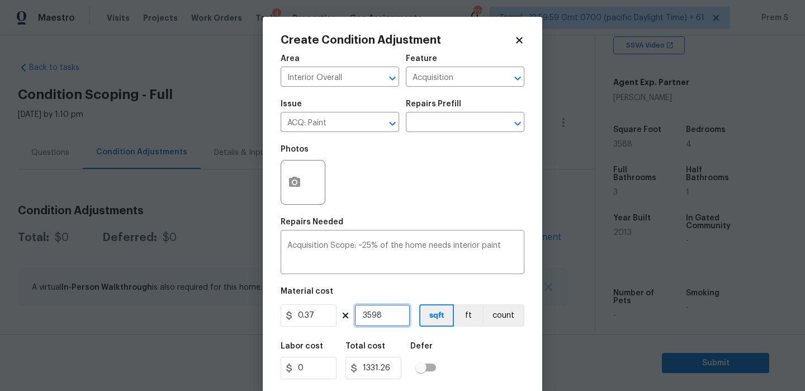
type input "359"
type input "132.83"
type input "35"
type input "12.95"
type input "358"
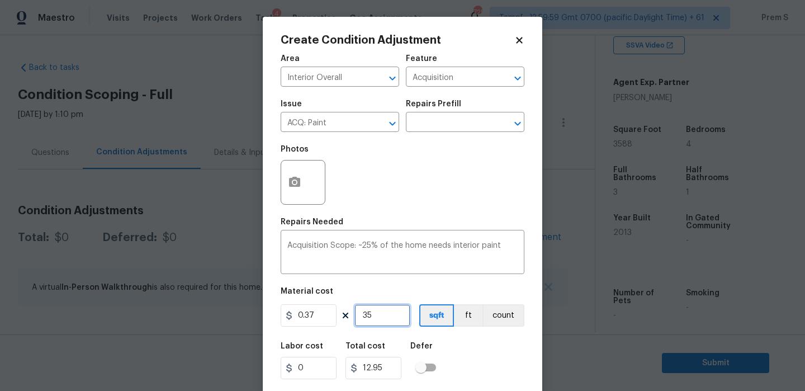
type input "132.46"
type input "3588"
type input "1327.56"
type input "3588"
click at [479, 371] on div "Labor cost 0 Total cost 1327.56 Defer" at bounding box center [403, 361] width 244 height 50
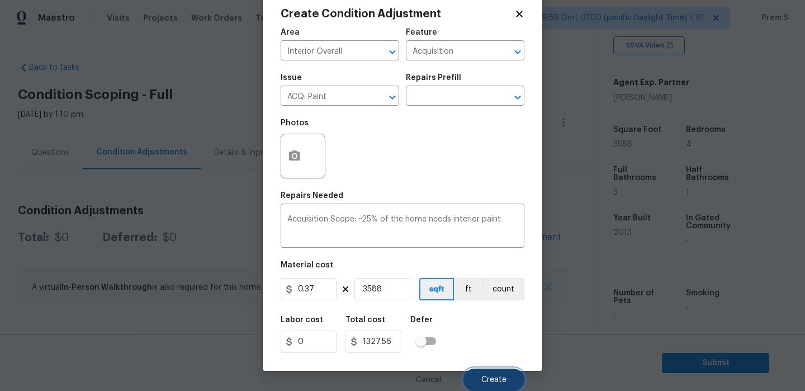
click at [485, 375] on button "Create" at bounding box center [494, 380] width 61 height 22
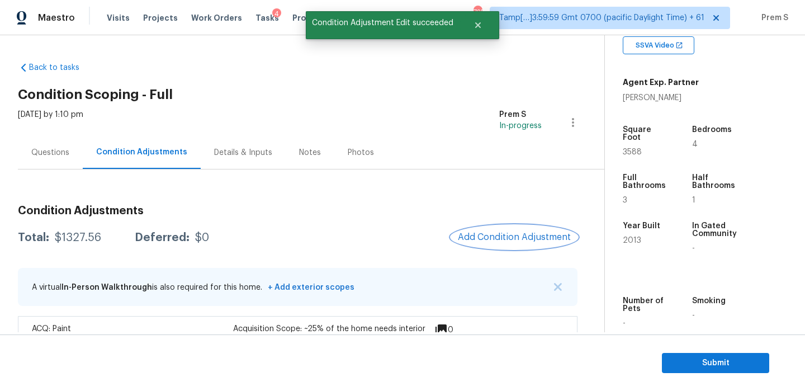
click at [464, 233] on span "Add Condition Adjustment" at bounding box center [514, 237] width 113 height 10
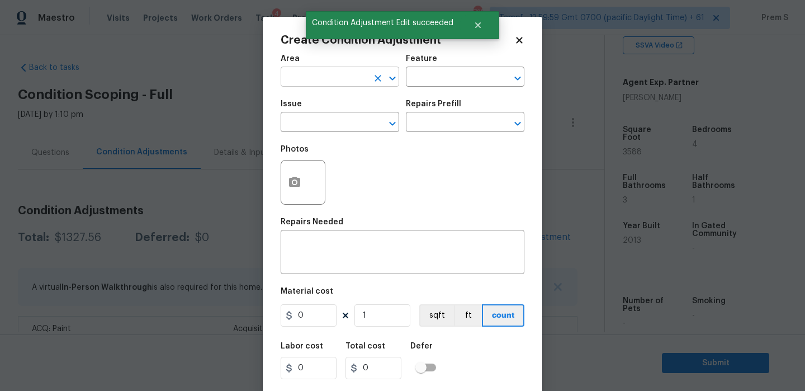
click at [310, 77] on input "text" at bounding box center [324, 77] width 87 height 17
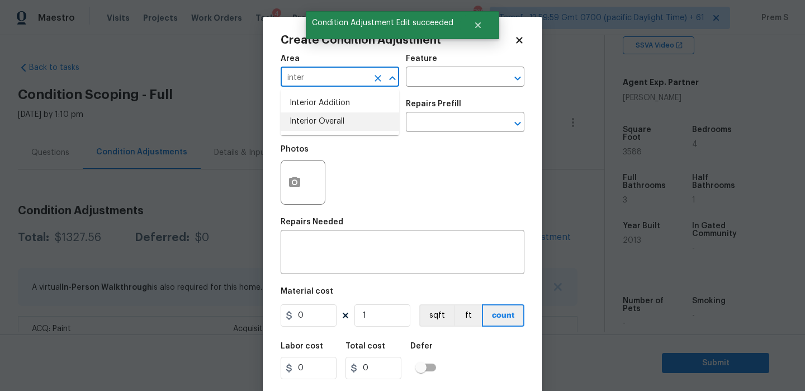
click at [307, 122] on li "Interior Overall" at bounding box center [340, 121] width 119 height 18
type input "Interior Overall"
click at [307, 122] on input "text" at bounding box center [324, 123] width 87 height 17
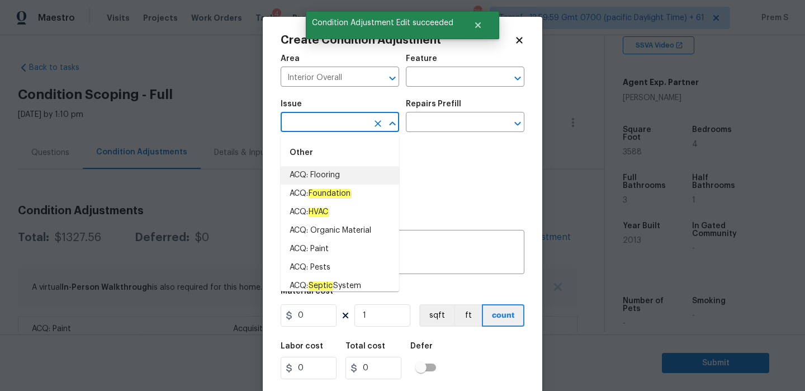
click at [340, 178] on li "ACQ: Flooring" at bounding box center [340, 175] width 119 height 18
type input "ACQ: Flooring"
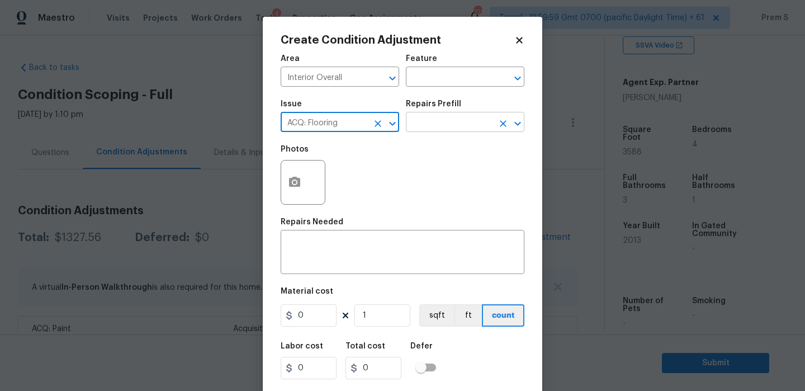
click at [456, 121] on input "text" at bounding box center [449, 123] width 87 height 17
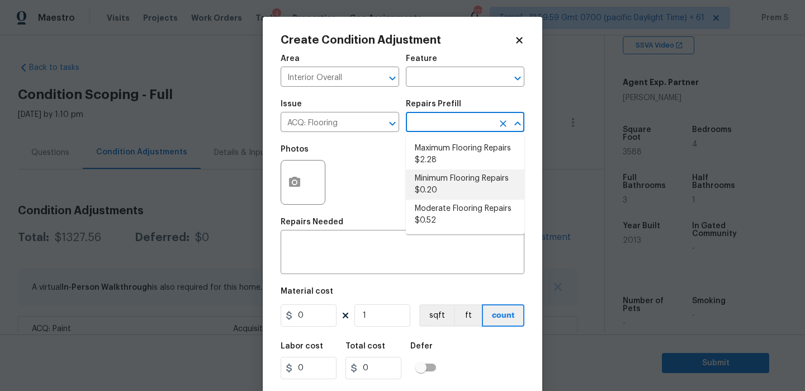
click at [454, 183] on li "Minimum Flooring Repairs $0.20" at bounding box center [465, 184] width 119 height 30
type input "Acquisition"
type textarea "Acquisition Scope: Minimum flooring repairs"
type input "0.2"
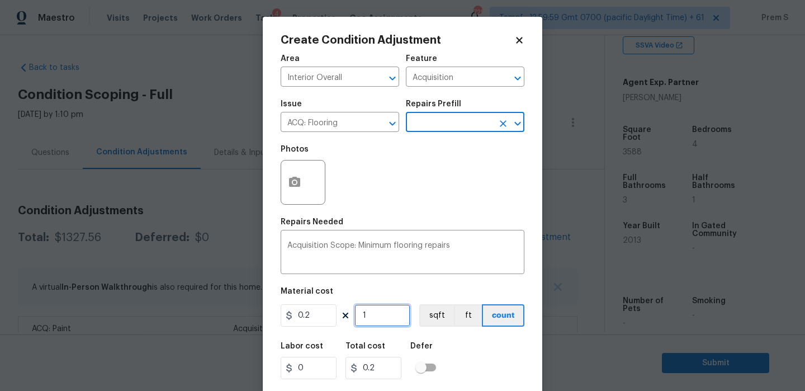
click at [390, 313] on input "1" at bounding box center [383, 315] width 56 height 22
type input "3"
type input "0.6"
type input "35"
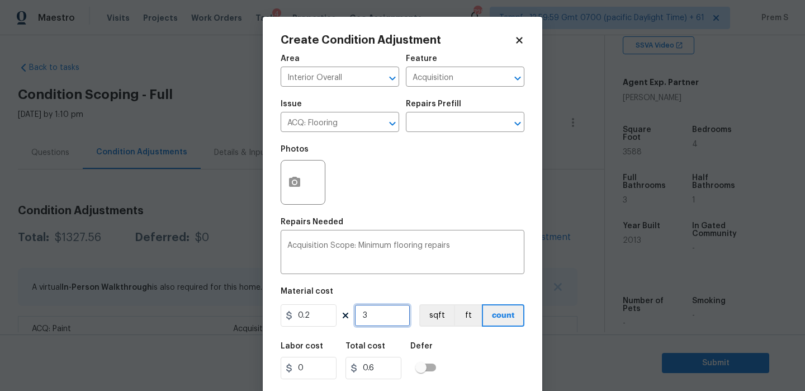
type input "7"
type input "358"
type input "71.6"
type input "3588"
type input "717.6"
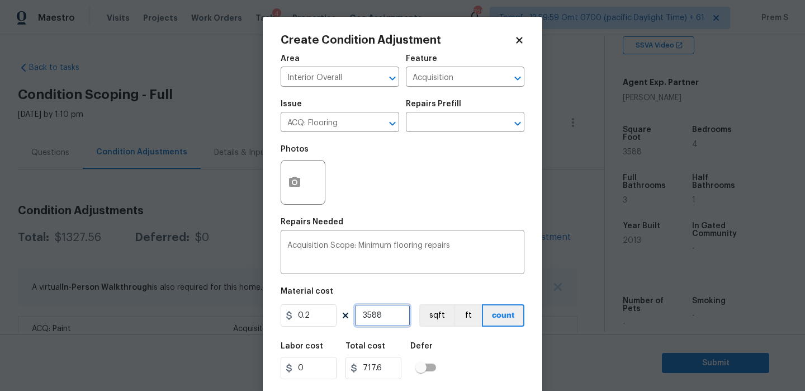
type input "3588"
click at [492, 360] on div "Labor cost 0 Total cost 717.6 Defer" at bounding box center [403, 361] width 244 height 50
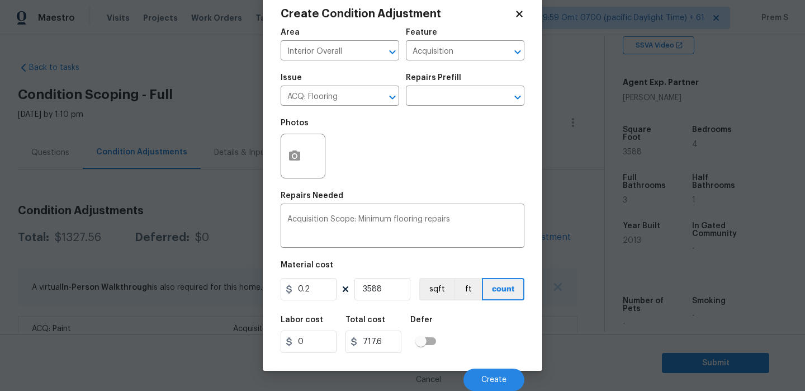
click at [492, 360] on div "Cancel Create" at bounding box center [403, 375] width 244 height 31
click at [493, 386] on button "Create" at bounding box center [494, 380] width 61 height 22
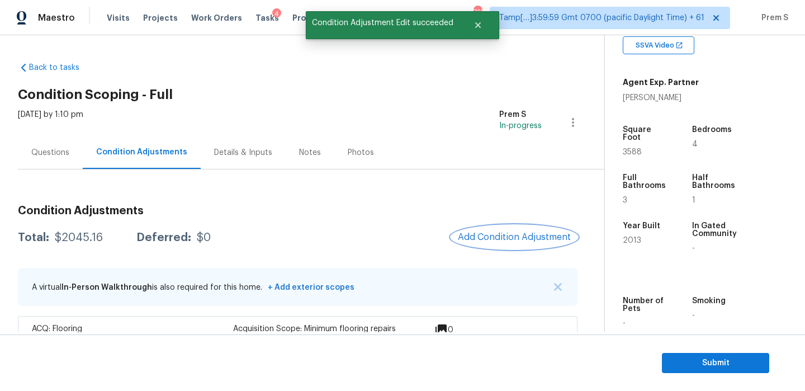
scroll to position [76, 0]
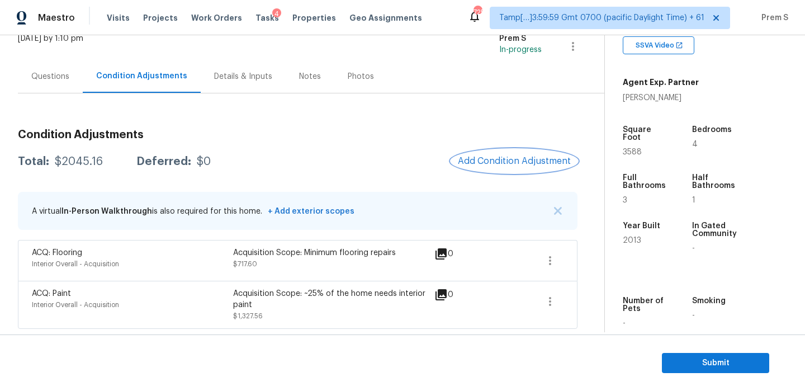
click at [527, 158] on span "Add Condition Adjustment" at bounding box center [514, 161] width 113 height 10
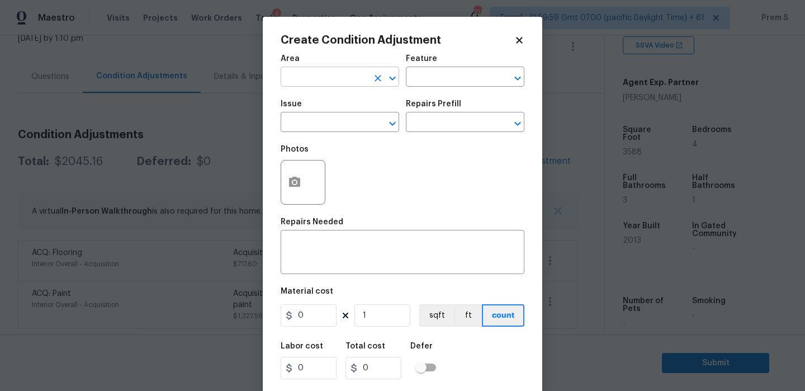
click at [337, 79] on input "text" at bounding box center [324, 77] width 87 height 17
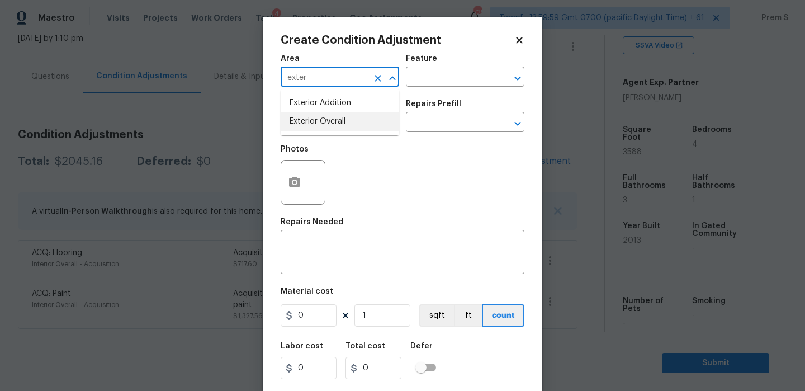
click at [341, 125] on li "Exterior Overall" at bounding box center [340, 121] width 119 height 18
type input "Exterior Overall"
click at [341, 125] on input "text" at bounding box center [324, 123] width 87 height 17
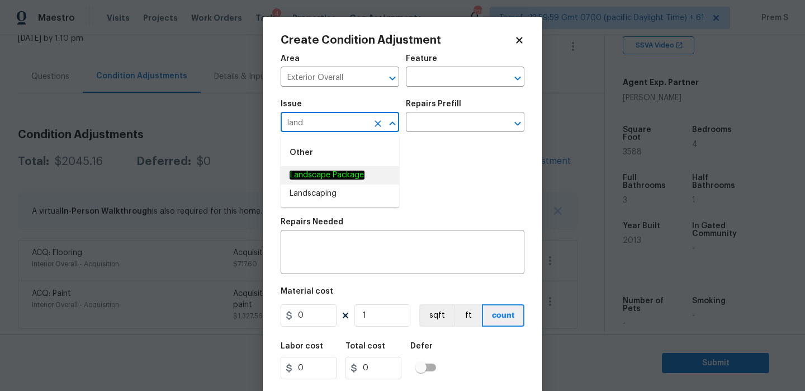
click at [338, 178] on em "Landscape Package" at bounding box center [327, 175] width 75 height 9
type input "Landscape Package"
click at [442, 121] on input "text" at bounding box center [449, 123] width 87 height 17
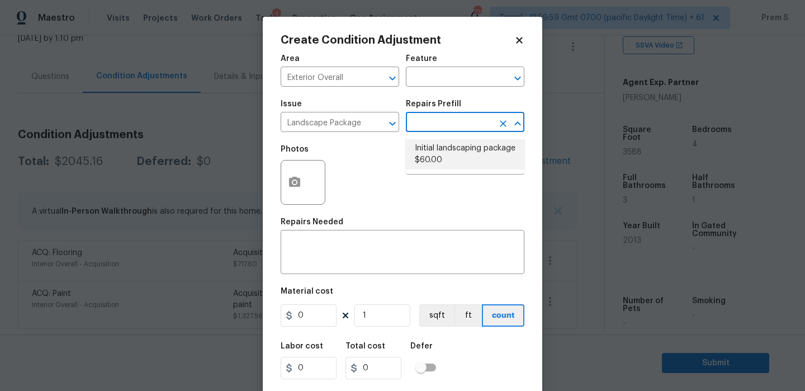
click at [447, 152] on li "Initial landscaping package $60.00" at bounding box center [465, 154] width 119 height 30
type input "Home Readiness Packages"
type textarea "Mowing of grass up to 6" in height. Mow, edge along driveways & sidewalks, trim…"
type input "60"
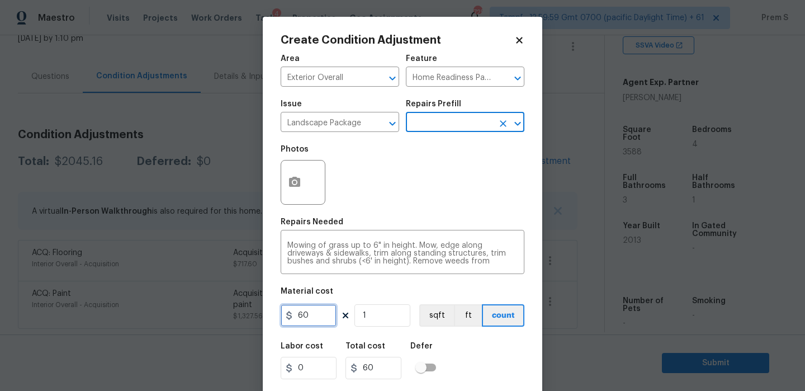
click at [320, 319] on input "60" at bounding box center [309, 315] width 56 height 22
type input "300"
click at [507, 372] on div "Labor cost 0 Total cost 60 Defer" at bounding box center [403, 361] width 244 height 50
type input "300"
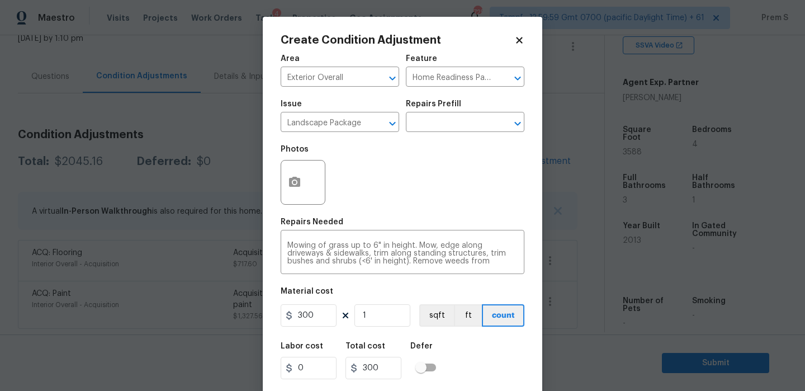
scroll to position [27, 0]
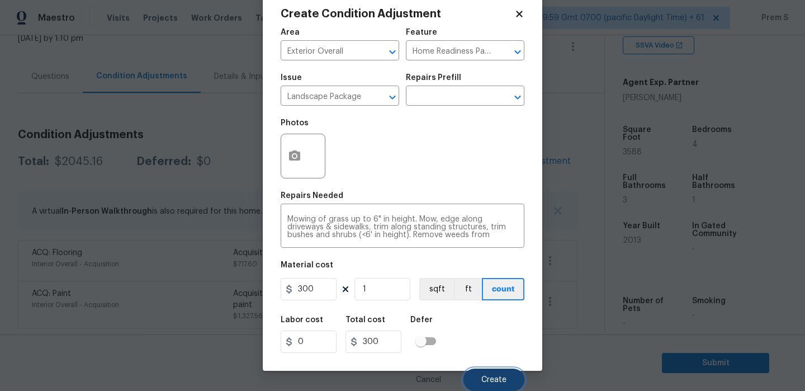
click at [503, 381] on span "Create" at bounding box center [494, 380] width 25 height 8
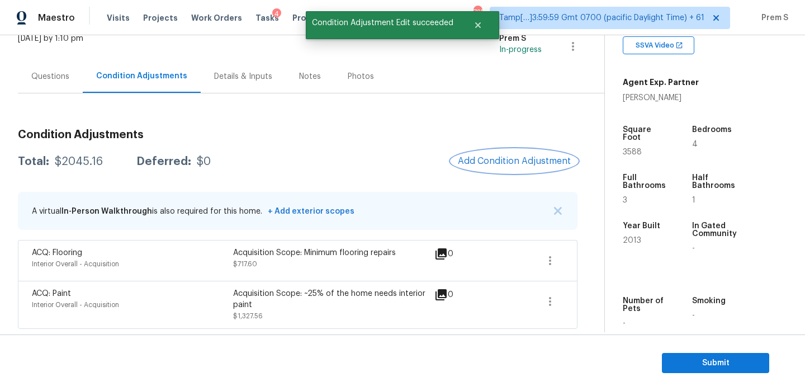
scroll to position [0, 0]
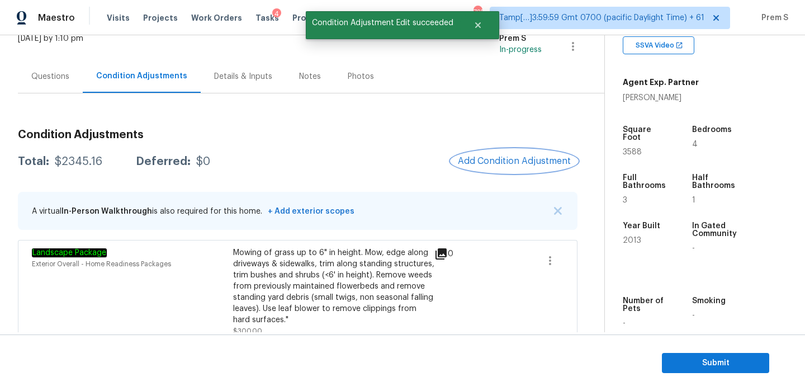
click at [516, 171] on button "Add Condition Adjustment" at bounding box center [514, 160] width 126 height 23
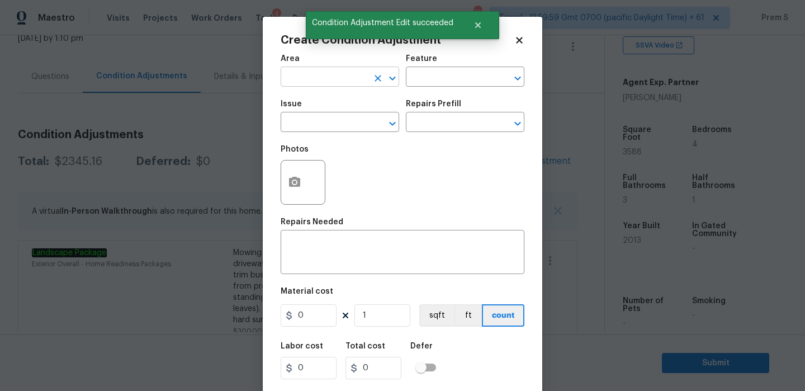
click at [347, 87] on input "text" at bounding box center [324, 77] width 87 height 17
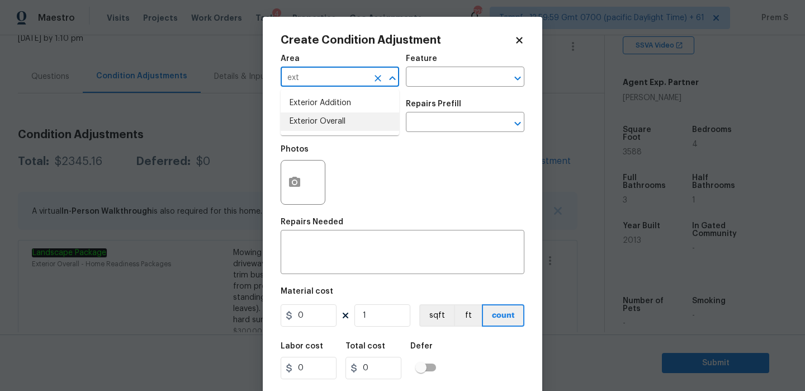
click at [340, 131] on ul "Exterior Addition Exterior Overall" at bounding box center [340, 112] width 119 height 46
click at [353, 118] on li "Exterior Overall" at bounding box center [340, 121] width 119 height 18
type input "Exterior Overall"
click at [340, 126] on input "text" at bounding box center [324, 123] width 87 height 17
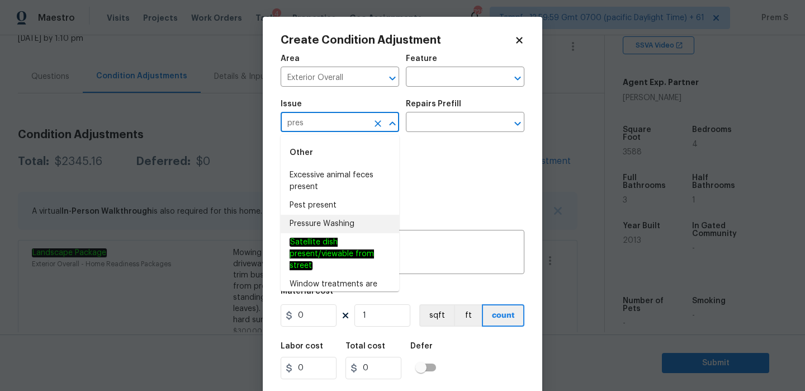
click at [347, 219] on li "Pressure Washing" at bounding box center [340, 224] width 119 height 18
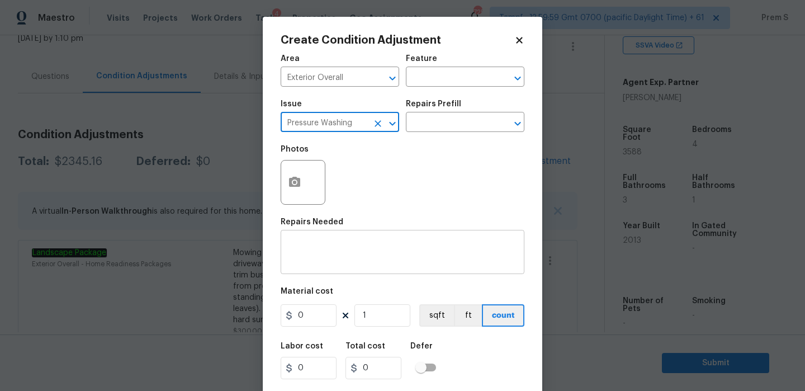
type input "Pressure Washing"
click at [392, 262] on textarea at bounding box center [402, 253] width 230 height 23
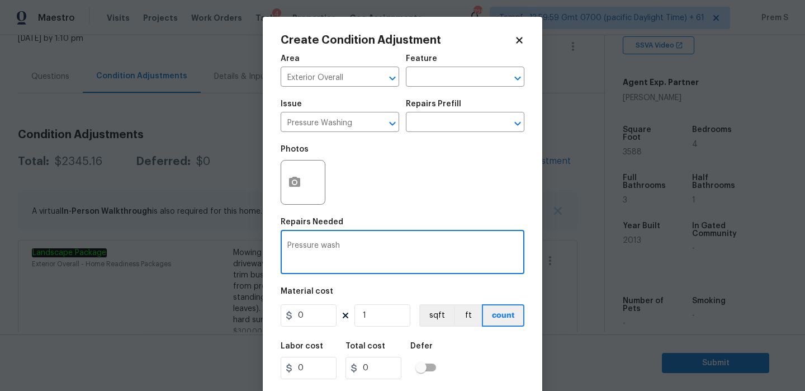
type textarea "Pressure wash"
click at [307, 319] on input "0" at bounding box center [309, 315] width 56 height 22
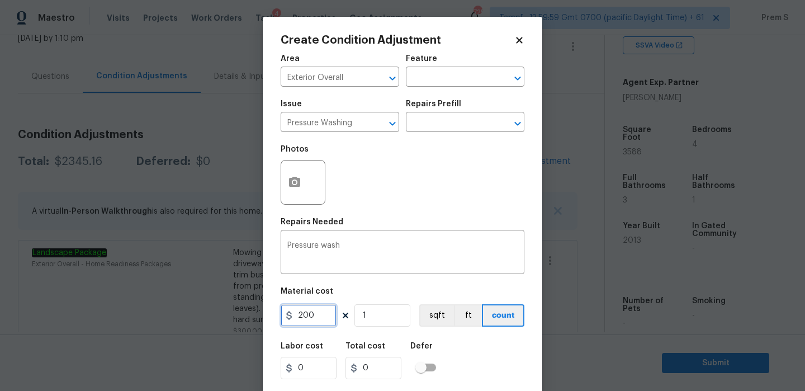
type input "200"
click at [471, 371] on div "Labor cost 0 Total cost 200 Defer" at bounding box center [403, 361] width 244 height 50
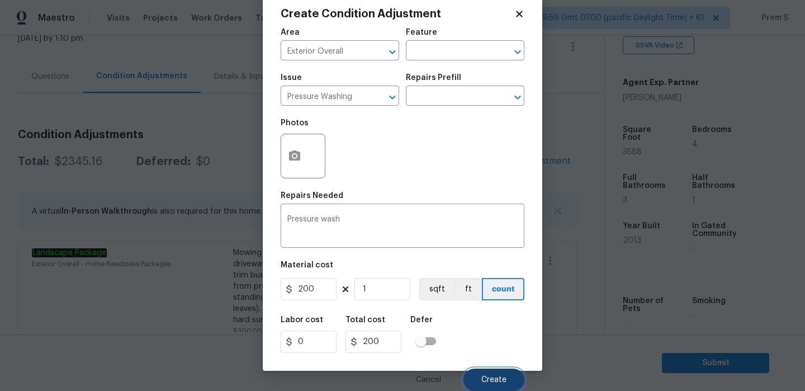
click at [490, 374] on button "Create" at bounding box center [494, 380] width 61 height 22
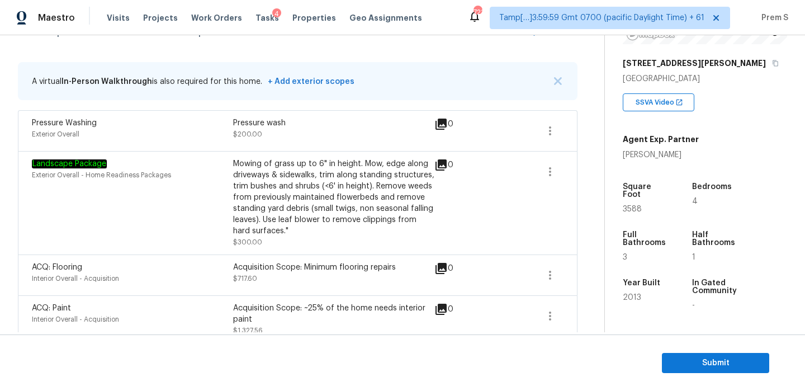
scroll to position [169, 0]
click at [720, 358] on span "Submit" at bounding box center [715, 363] width 89 height 14
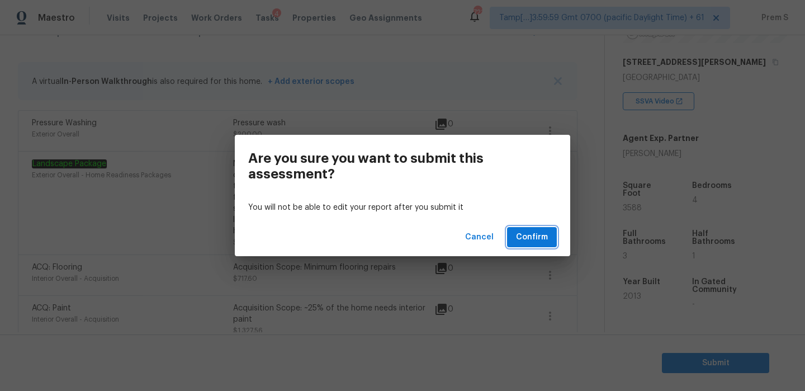
click at [554, 245] on button "Confirm" at bounding box center [532, 237] width 50 height 21
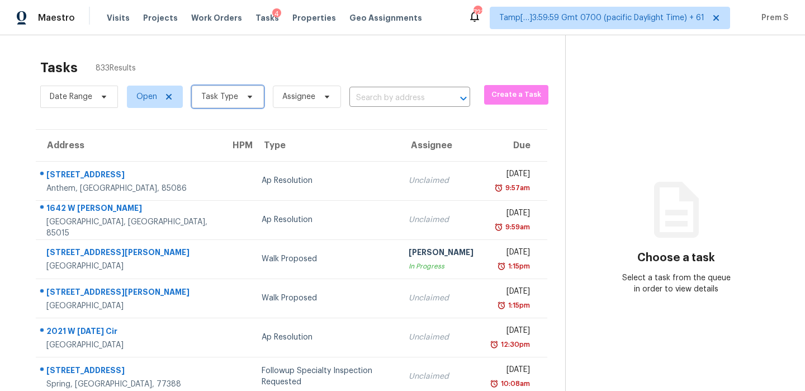
click at [230, 88] on span "Task Type" at bounding box center [228, 97] width 72 height 22
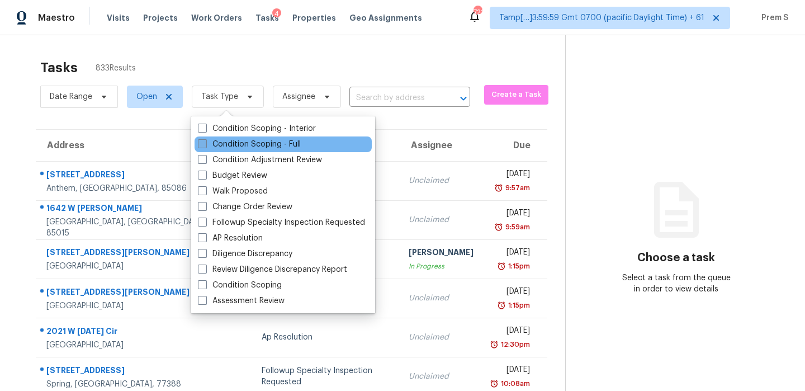
click at [273, 141] on label "Condition Scoping - Full" at bounding box center [249, 144] width 103 height 11
click at [205, 141] on input "Condition Scoping - Full" at bounding box center [201, 142] width 7 height 7
checkbox input "true"
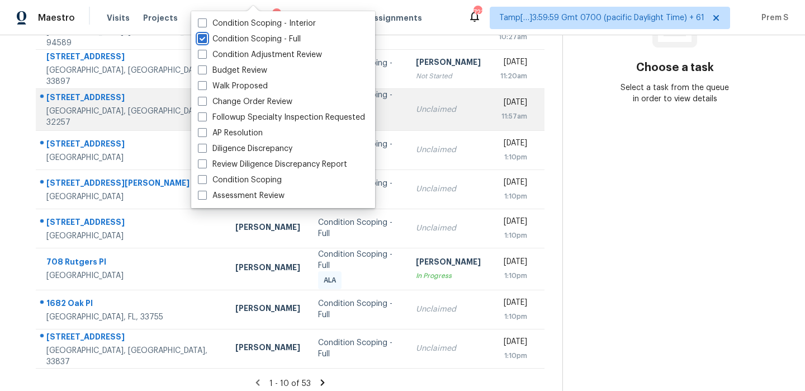
scroll to position [191, 0]
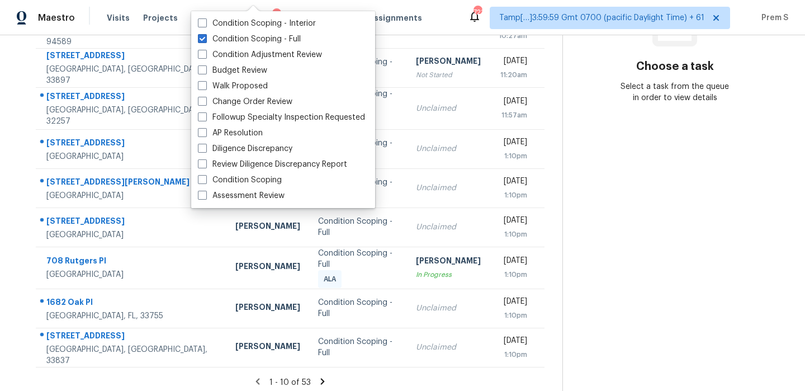
click at [596, 147] on section "Choose a task Select a task from the queue in order to view details" at bounding box center [675, 120] width 225 height 553
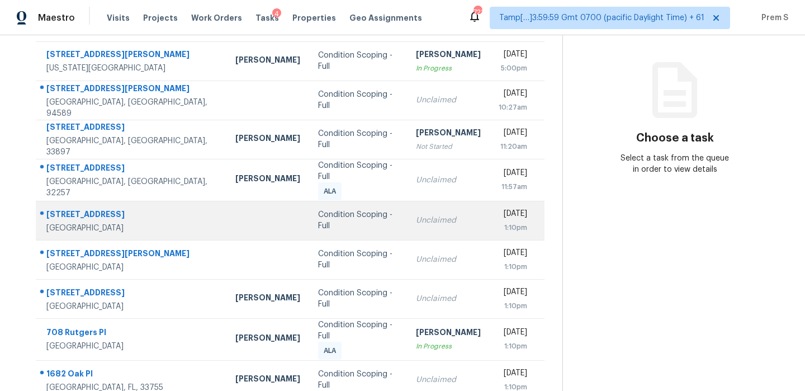
scroll to position [108, 0]
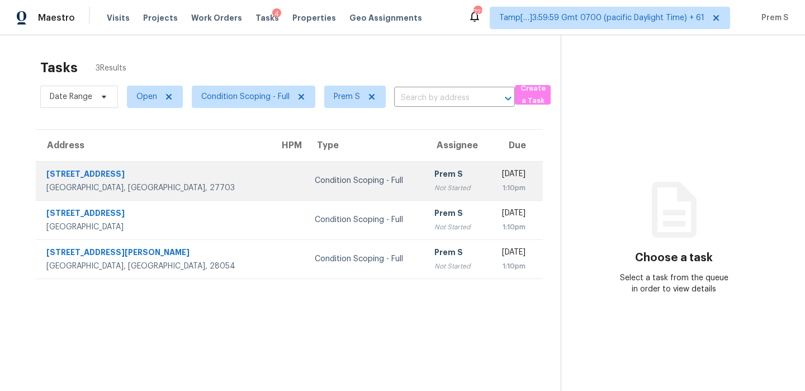
click at [496, 188] on div "1:10pm" at bounding box center [511, 187] width 30 height 11
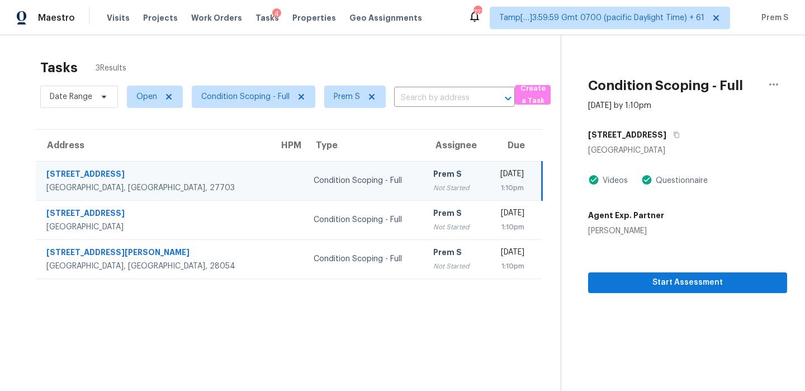
click at [494, 177] on div "[DATE]" at bounding box center [509, 175] width 30 height 14
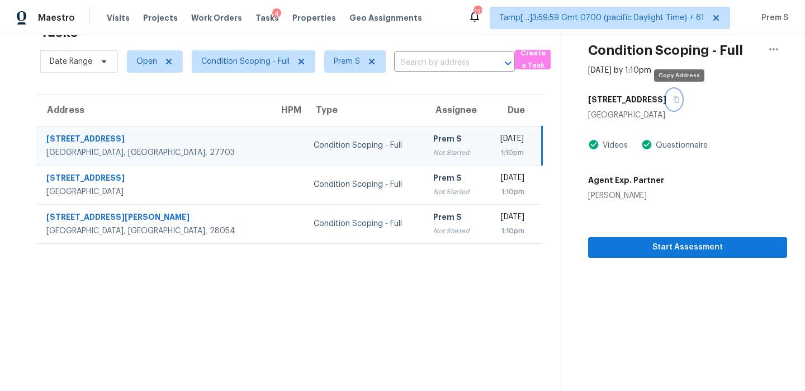
click at [680, 100] on icon "button" at bounding box center [676, 99] width 7 height 7
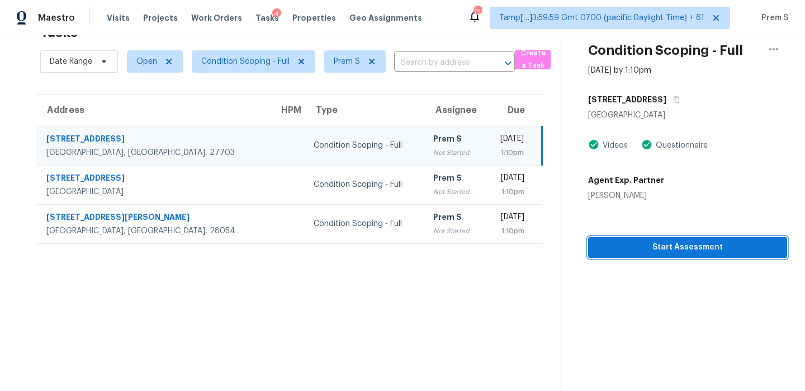
click at [663, 246] on span "Start Assessment" at bounding box center [687, 247] width 181 height 14
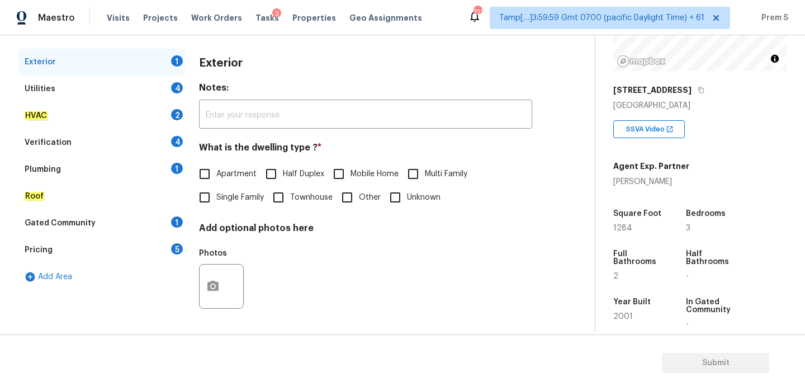
scroll to position [181, 0]
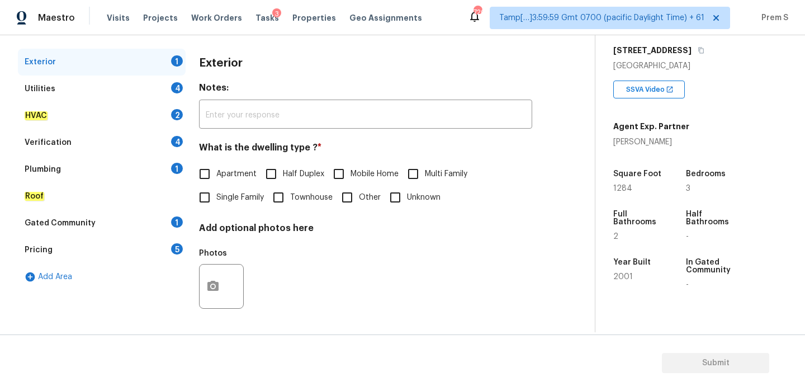
click at [230, 195] on span "Single Family" at bounding box center [240, 198] width 48 height 12
click at [216, 195] on input "Single Family" at bounding box center [204, 197] width 23 height 23
checkbox input "true"
click at [166, 82] on div "Utilities 4" at bounding box center [102, 89] width 168 height 27
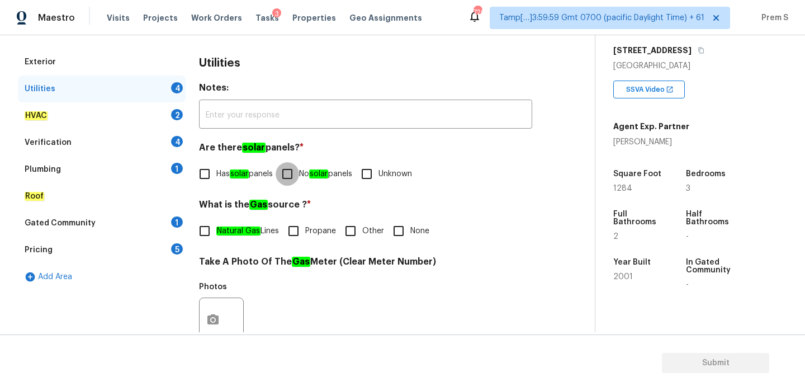
click at [299, 176] on input "No solar panels" at bounding box center [287, 173] width 23 height 23
checkbox input "true"
click at [353, 232] on input "Other" at bounding box center [350, 230] width 23 height 23
checkbox input "true"
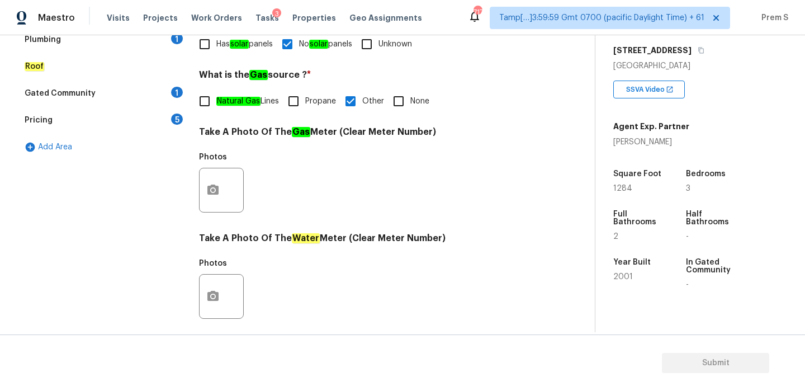
scroll to position [451, 0]
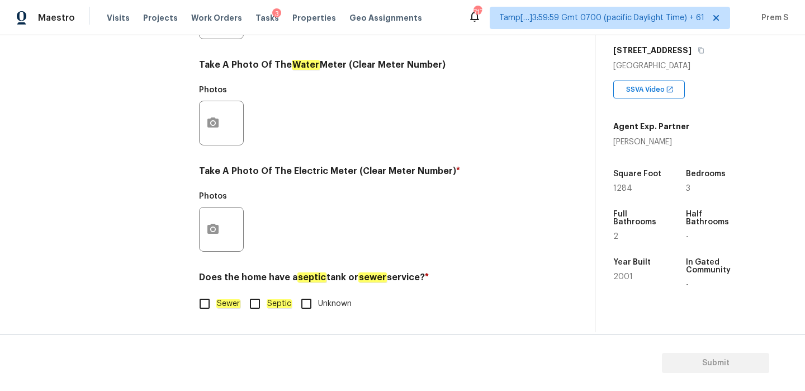
click at [229, 305] on em "Sewer" at bounding box center [228, 303] width 24 height 9
click at [216, 305] on input "Sewer" at bounding box center [204, 303] width 23 height 23
checkbox input "true"
click at [216, 237] on button "button" at bounding box center [213, 229] width 27 height 44
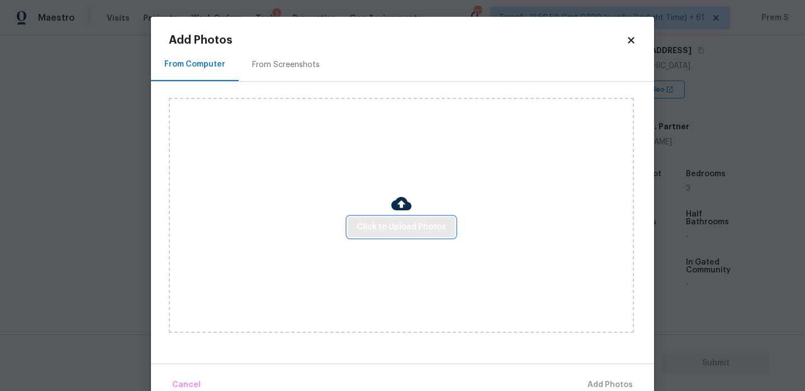
click at [396, 224] on span "Click to Upload Photos" at bounding box center [401, 227] width 89 height 14
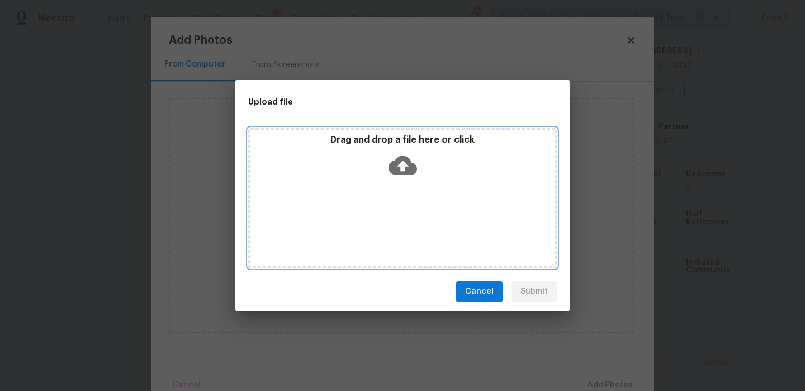
click at [404, 169] on icon at bounding box center [403, 165] width 29 height 29
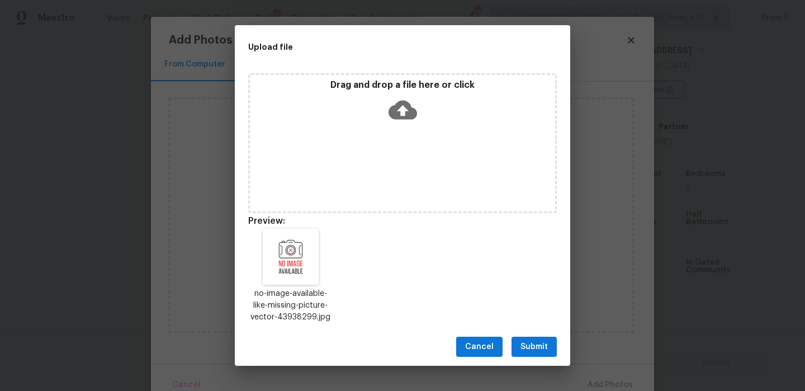
click at [533, 350] on span "Submit" at bounding box center [534, 347] width 27 height 14
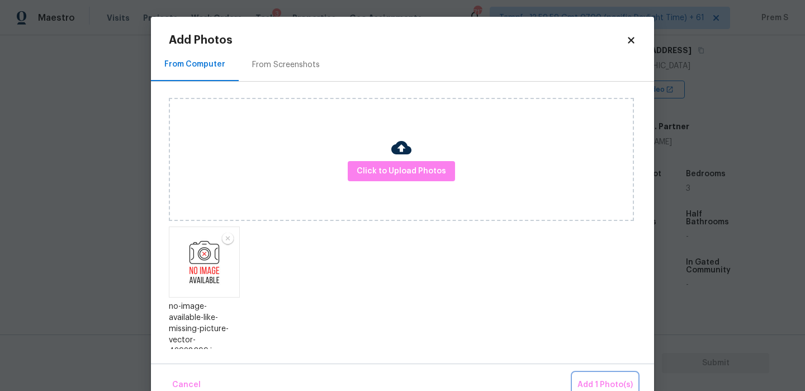
click at [598, 376] on button "Add 1 Photo(s)" at bounding box center [605, 385] width 64 height 24
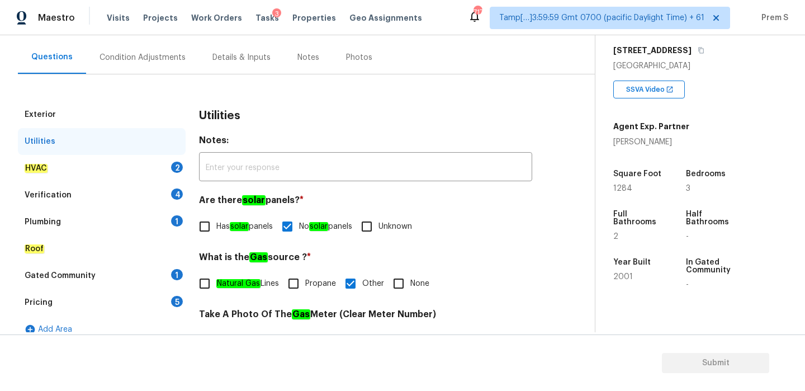
scroll to position [96, 0]
click at [172, 168] on div "2" at bounding box center [177, 166] width 12 height 11
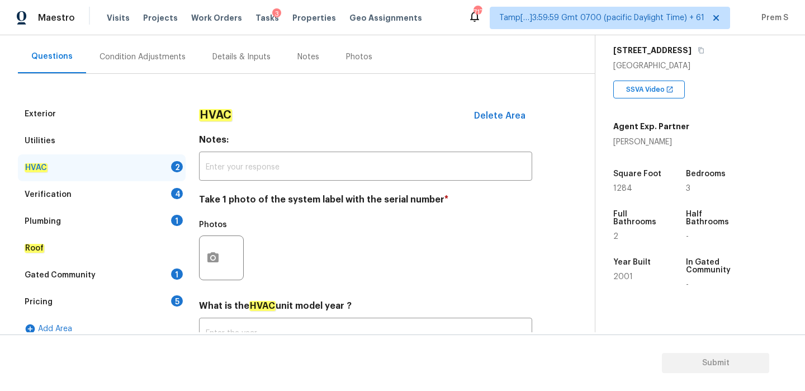
scroll to position [185, 0]
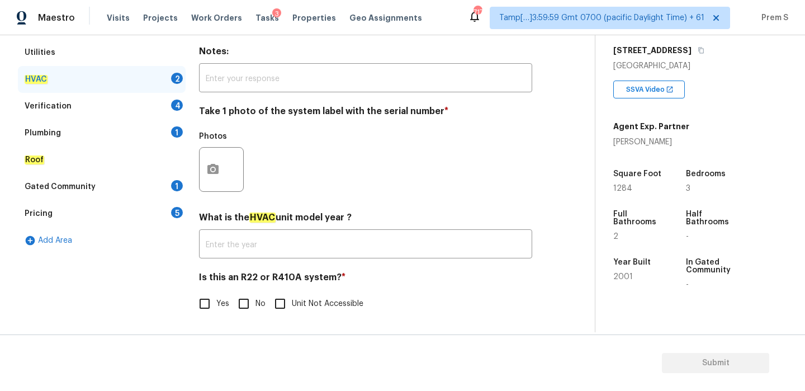
click at [254, 302] on input "No" at bounding box center [243, 303] width 23 height 23
checkbox input "true"
click at [212, 168] on circle "button" at bounding box center [212, 169] width 3 height 3
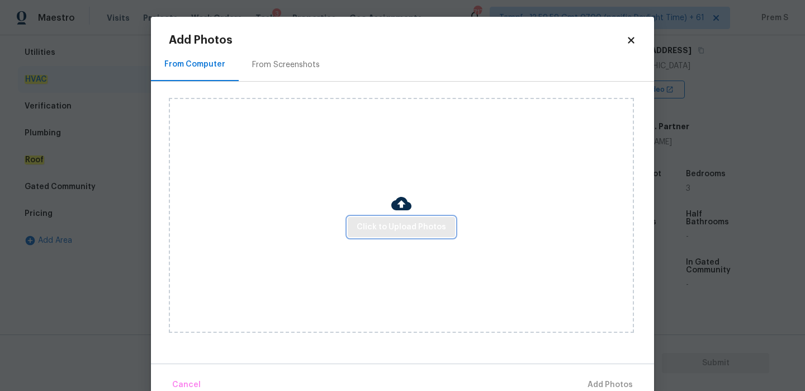
click at [370, 221] on span "Click to Upload Photos" at bounding box center [401, 227] width 89 height 14
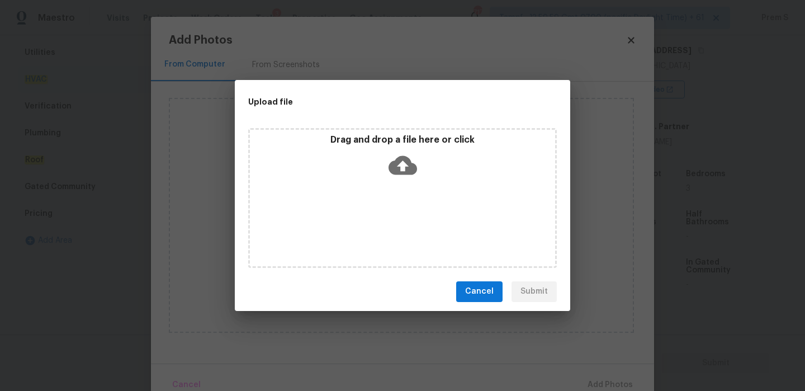
click at [400, 160] on icon at bounding box center [403, 164] width 29 height 19
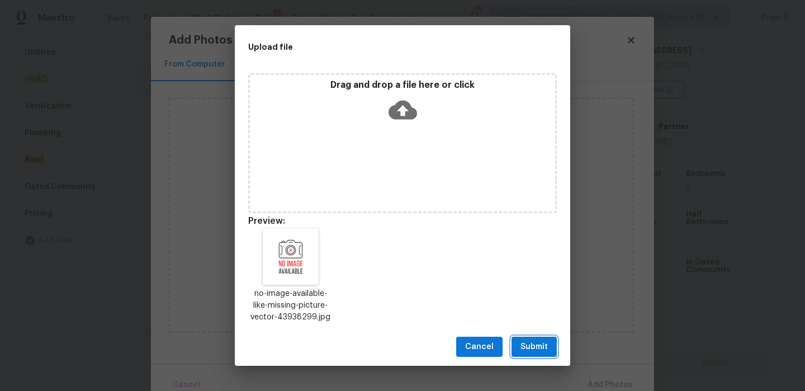
click at [535, 347] on span "Submit" at bounding box center [534, 347] width 27 height 14
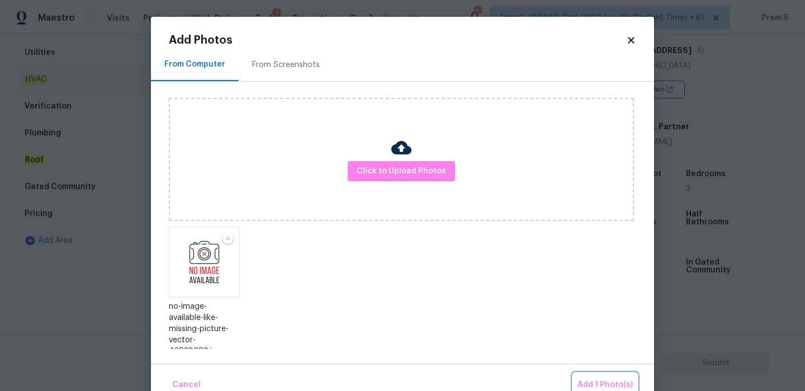
click at [598, 378] on span "Add 1 Photo(s)" at bounding box center [605, 385] width 55 height 14
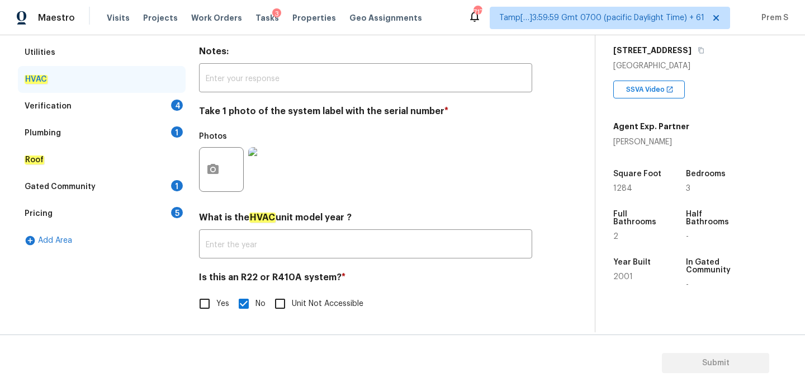
click at [184, 110] on div "Verification 4" at bounding box center [102, 106] width 168 height 27
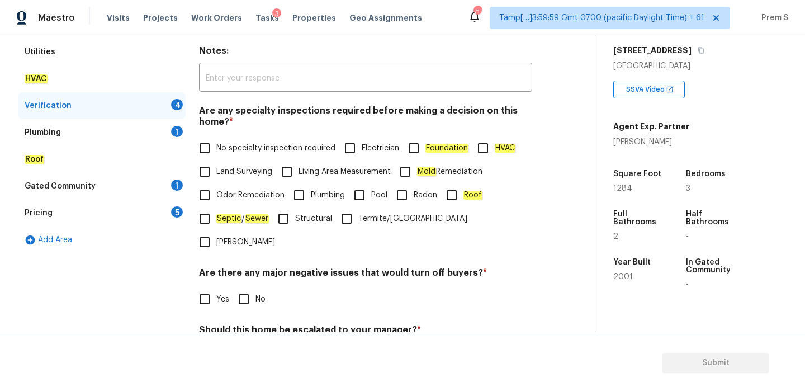
click at [213, 152] on input "No specialty inspection required" at bounding box center [204, 147] width 23 height 23
checkbox input "true"
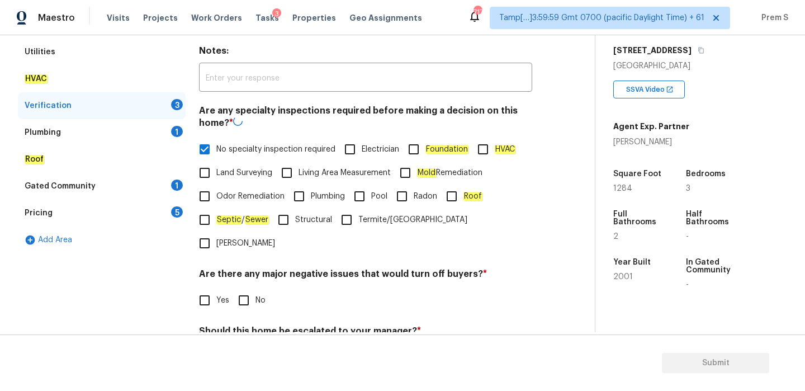
scroll to position [282, 0]
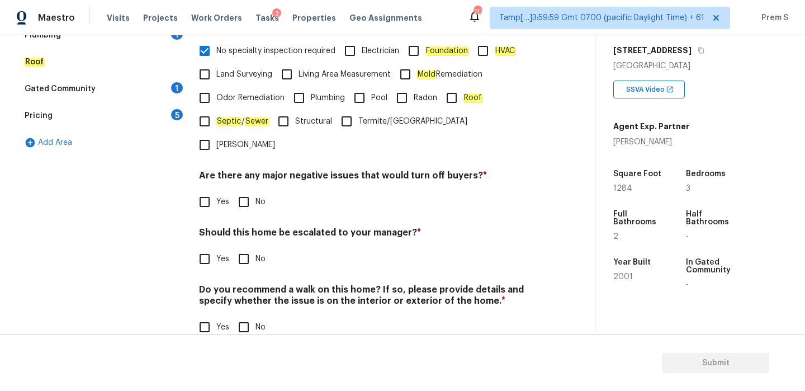
click at [251, 190] on input "No" at bounding box center [243, 201] width 23 height 23
checkbox input "true"
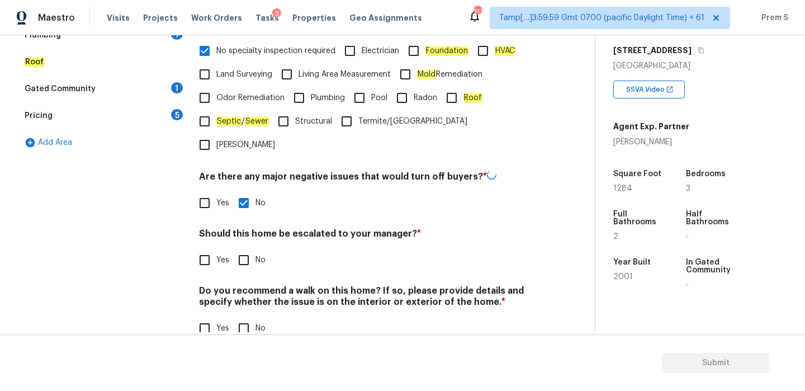
click at [249, 248] on input "No" at bounding box center [243, 259] width 23 height 23
checkbox input "true"
click at [247, 317] on input "No" at bounding box center [243, 328] width 23 height 23
checkbox input "true"
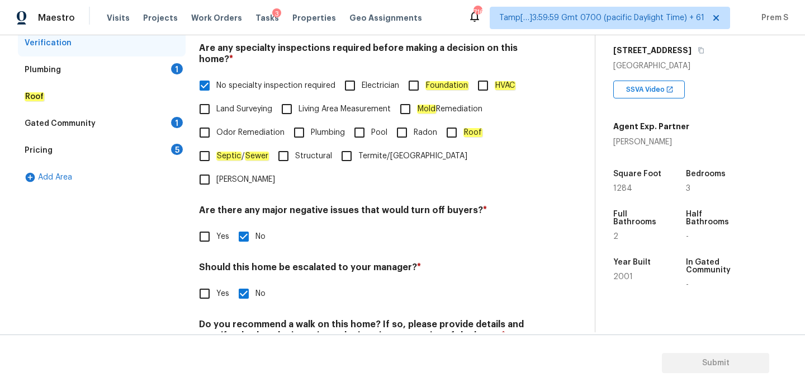
click at [169, 76] on div "Plumbing 1" at bounding box center [102, 69] width 168 height 27
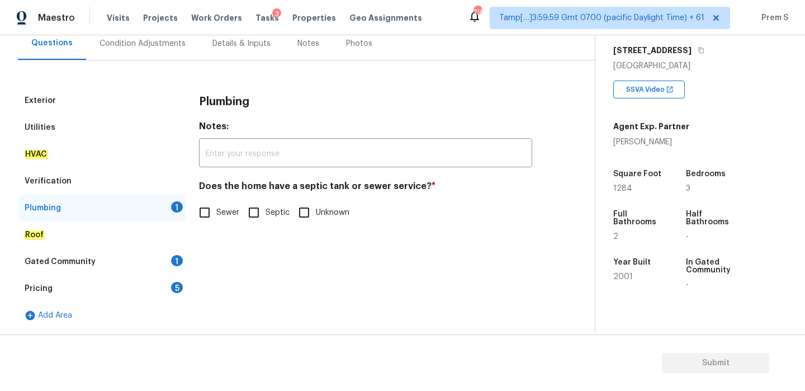
scroll to position [109, 0]
click at [208, 207] on input "Sewer" at bounding box center [204, 212] width 23 height 23
checkbox input "true"
click at [182, 256] on div "Gated Community 1" at bounding box center [102, 261] width 168 height 27
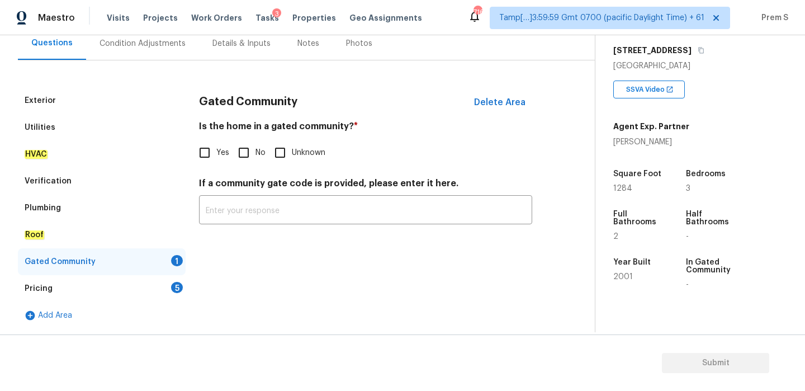
click at [249, 157] on input "No" at bounding box center [243, 152] width 23 height 23
checkbox input "true"
click at [178, 288] on div "5" at bounding box center [177, 287] width 12 height 11
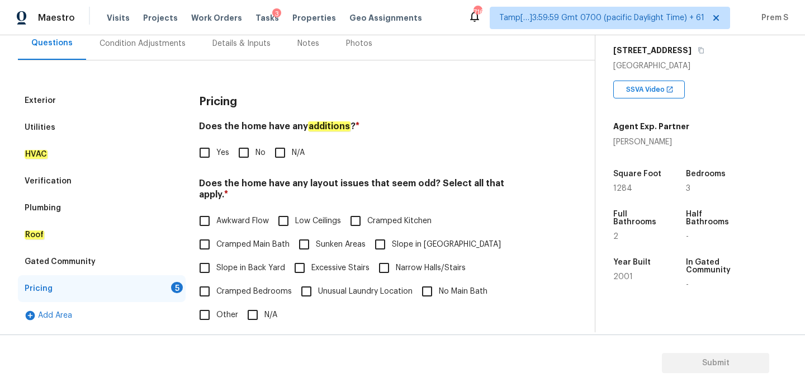
click at [244, 150] on input "No" at bounding box center [243, 152] width 23 height 23
checkbox input "true"
click at [387, 234] on input "Slope in [GEOGRAPHIC_DATA]" at bounding box center [380, 244] width 23 height 23
checkbox input "true"
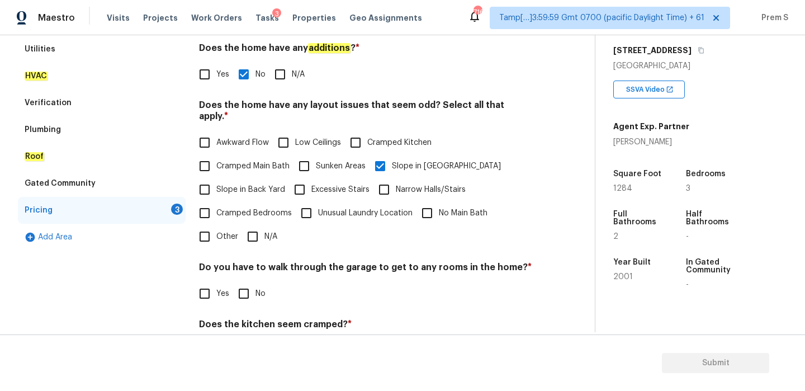
scroll to position [280, 0]
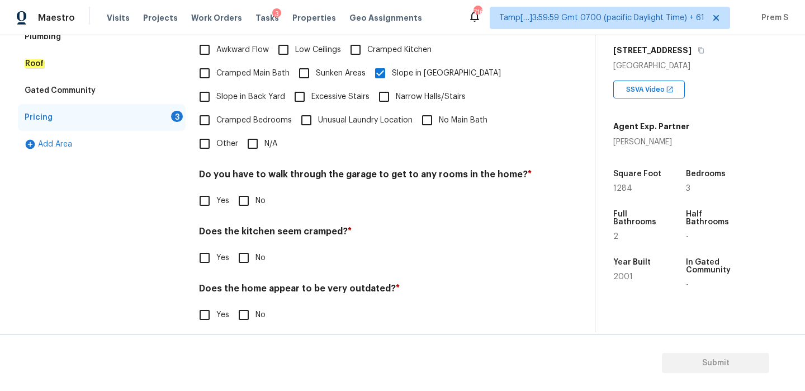
click at [246, 192] on input "No" at bounding box center [243, 200] width 23 height 23
checkbox input "true"
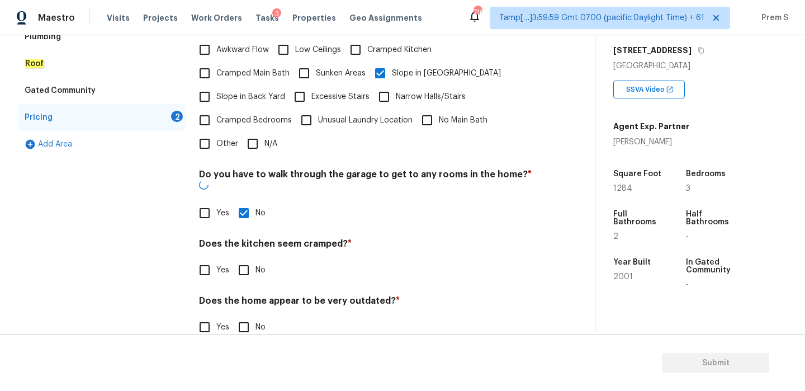
click at [253, 260] on div "Pricing Does the home have any additions ? * Yes No N/A Does the home have any …" at bounding box center [365, 134] width 333 height 436
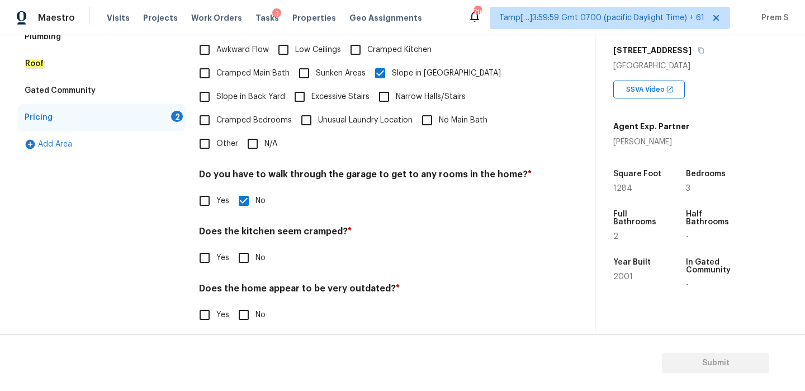
click at [249, 254] on input "No" at bounding box center [243, 257] width 23 height 23
checkbox input "true"
click at [244, 305] on input "No" at bounding box center [243, 315] width 23 height 23
checkbox input "true"
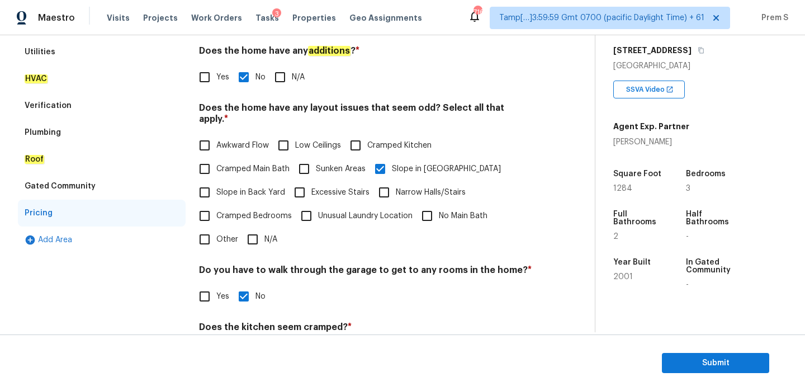
scroll to position [44, 0]
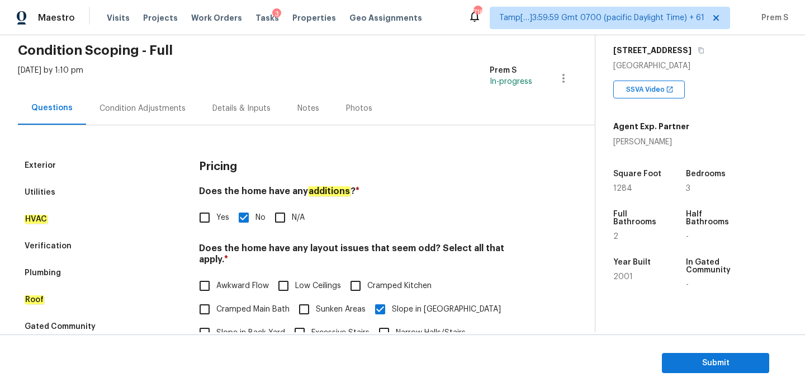
click at [173, 116] on div "Condition Adjustments" at bounding box center [142, 108] width 113 height 33
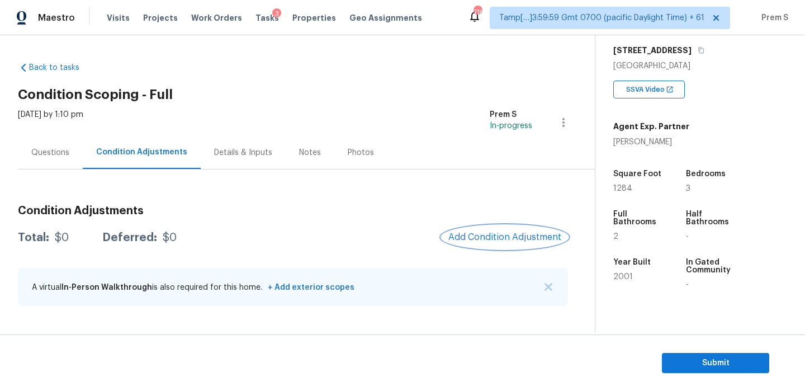
click at [516, 232] on span "Add Condition Adjustment" at bounding box center [505, 237] width 113 height 10
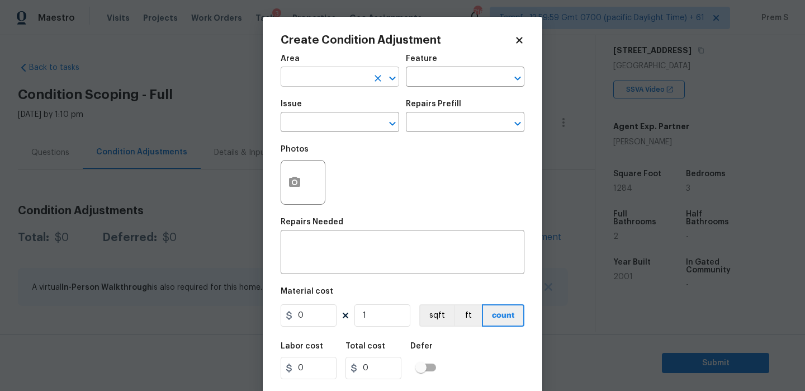
click at [342, 79] on input "text" at bounding box center [324, 77] width 87 height 17
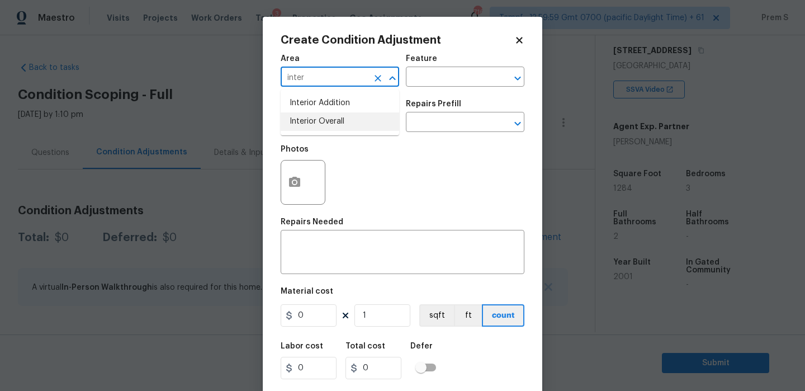
click at [345, 119] on li "Interior Overall" at bounding box center [340, 121] width 119 height 18
type input "Interior Overall"
click at [345, 119] on input "text" at bounding box center [324, 123] width 87 height 17
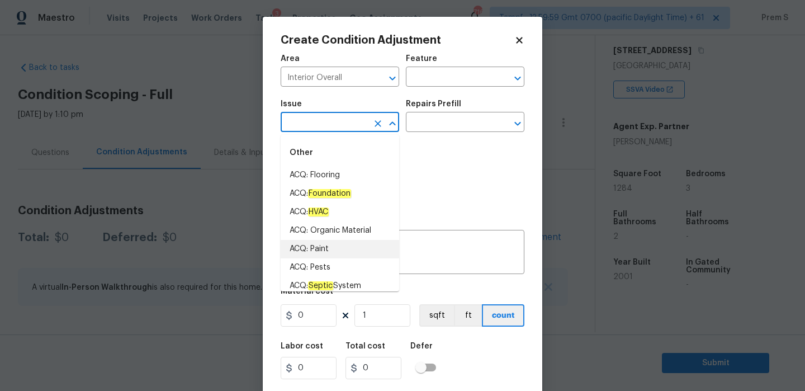
click at [338, 248] on li "ACQ: Paint" at bounding box center [340, 249] width 119 height 18
type input "ACQ: Paint"
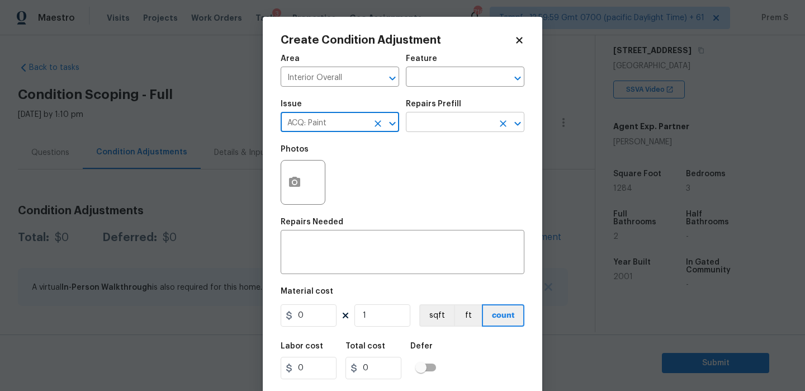
click at [468, 129] on input "text" at bounding box center [449, 123] width 87 height 17
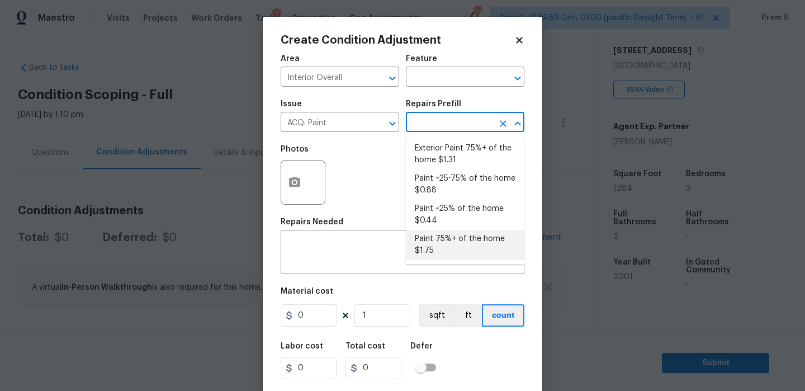
click at [464, 250] on li "Paint 75%+ of the home $1.75" at bounding box center [465, 245] width 119 height 30
type input "Acquisition"
type textarea "Acquisition Scope: 75%+ of the home will likely require interior paint"
type input "1.75"
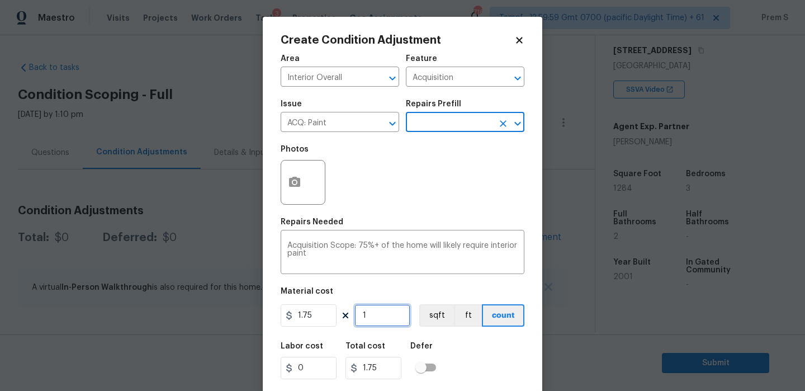
click at [394, 314] on input "1" at bounding box center [383, 315] width 56 height 22
type input "12"
type input "21"
type input "128"
type input "224"
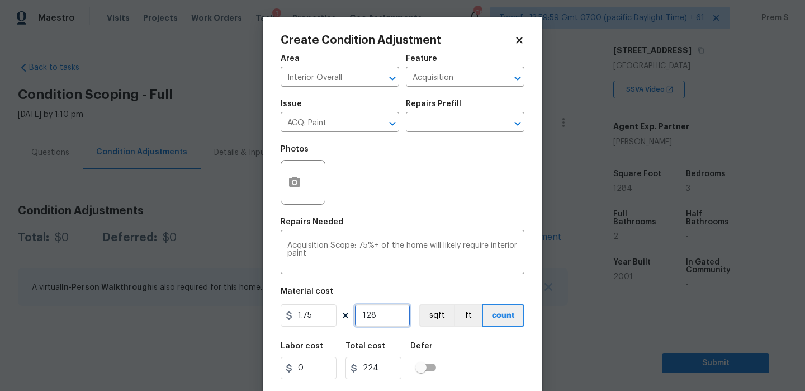
type input "1284"
type input "2247"
type input "1284"
click at [295, 186] on icon "button" at bounding box center [294, 182] width 11 height 10
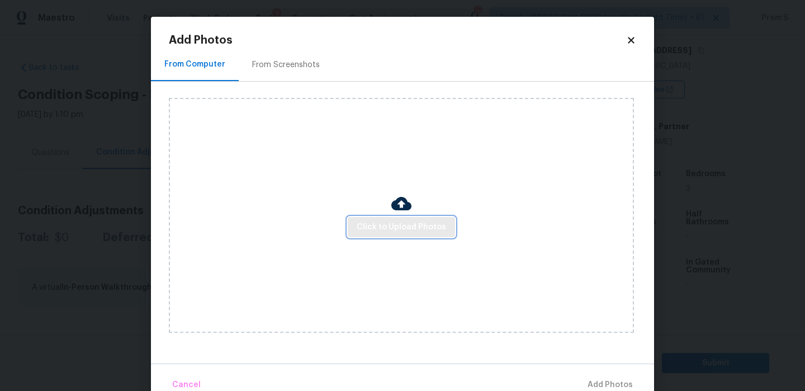
click at [383, 223] on span "Click to Upload Photos" at bounding box center [401, 227] width 89 height 14
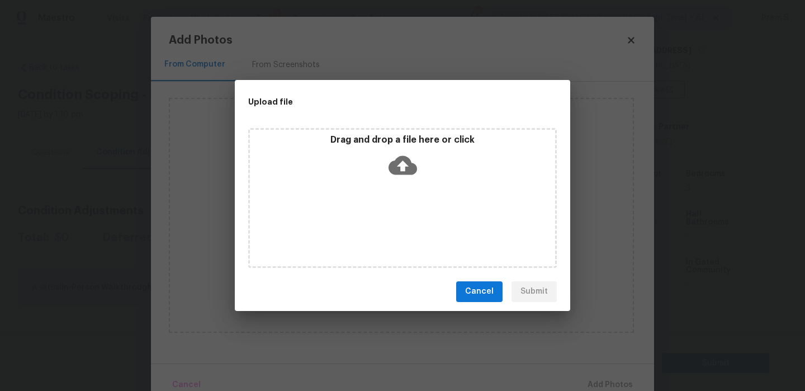
click at [397, 174] on icon at bounding box center [403, 165] width 29 height 29
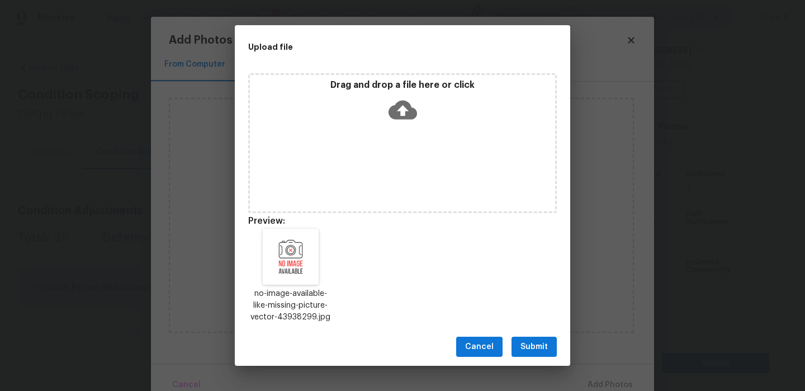
click at [483, 345] on span "Cancel" at bounding box center [479, 347] width 29 height 14
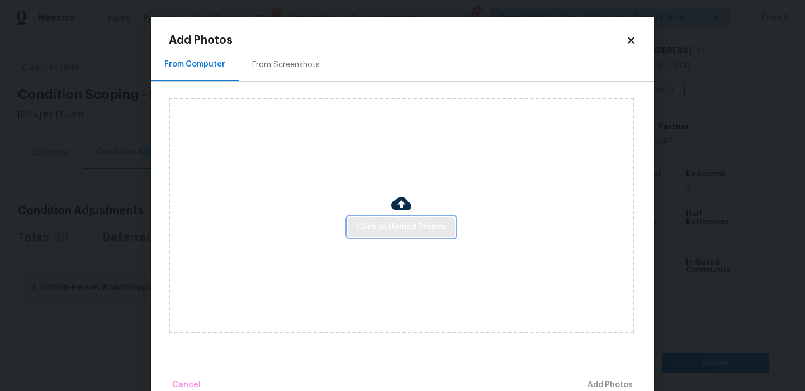
click at [398, 222] on span "Click to Upload Photos" at bounding box center [401, 227] width 89 height 14
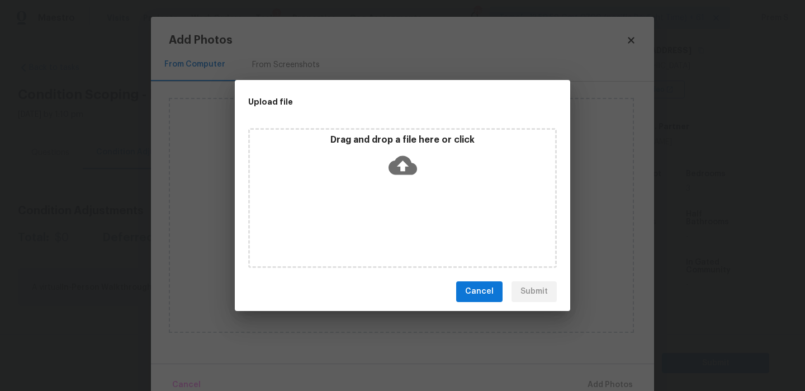
click at [405, 163] on icon at bounding box center [403, 165] width 29 height 29
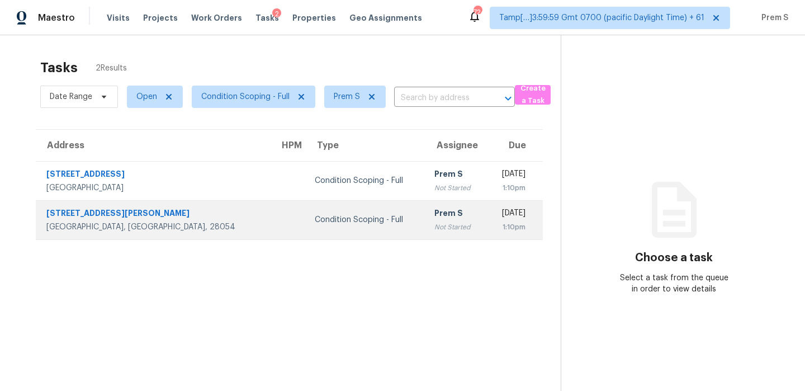
click at [435, 220] on div "Prem S" at bounding box center [456, 214] width 43 height 14
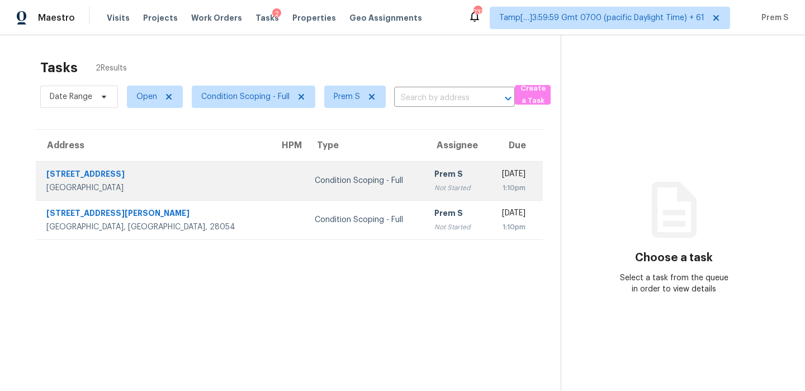
click at [426, 182] on td "Prem S Not Started" at bounding box center [456, 180] width 61 height 39
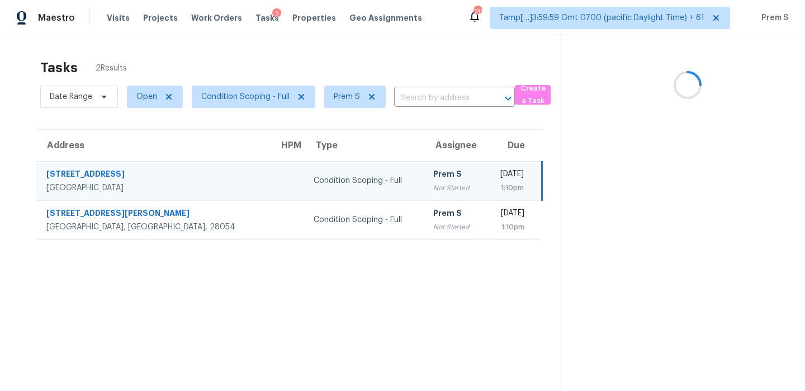
scroll to position [35, 0]
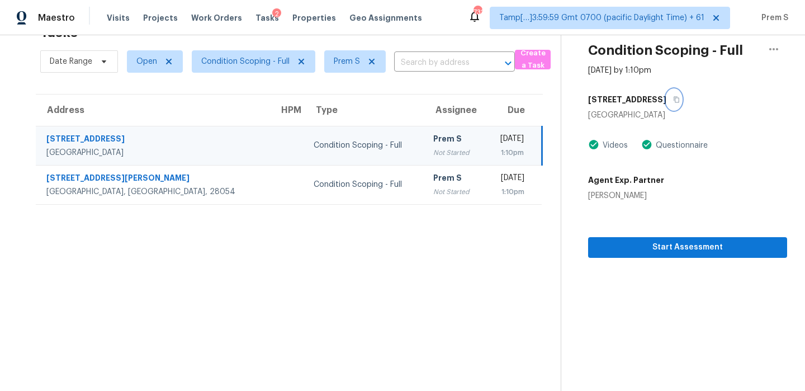
click at [673, 102] on icon "button" at bounding box center [676, 99] width 7 height 7
click at [642, 241] on span "Start Assessment" at bounding box center [687, 247] width 181 height 14
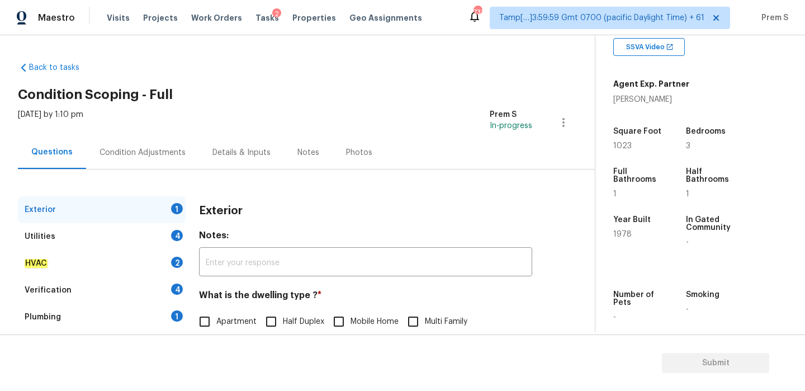
scroll to position [148, 0]
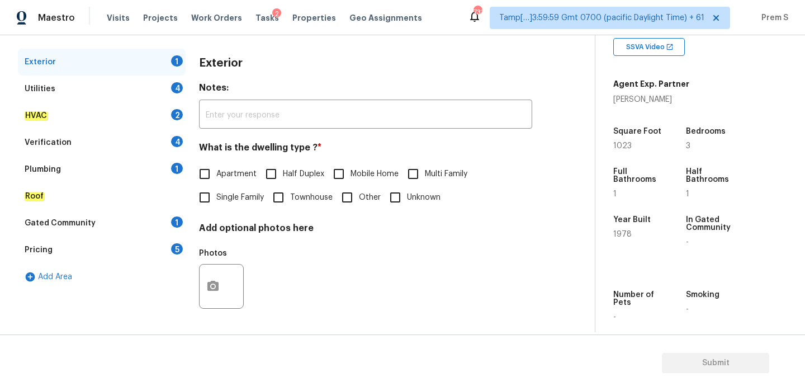
click at [242, 196] on span "Single Family" at bounding box center [240, 198] width 48 height 12
click at [216, 196] on input "Single Family" at bounding box center [204, 197] width 23 height 23
checkbox input "true"
click at [173, 90] on div "4" at bounding box center [177, 87] width 12 height 11
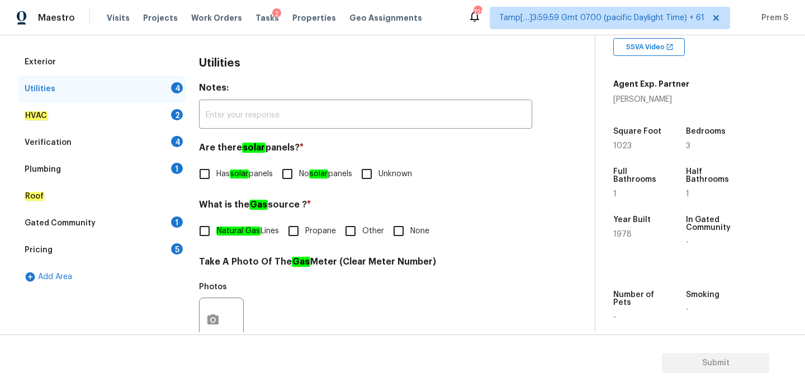
click at [299, 176] on input "No solar panels" at bounding box center [287, 173] width 23 height 23
checkbox input "true"
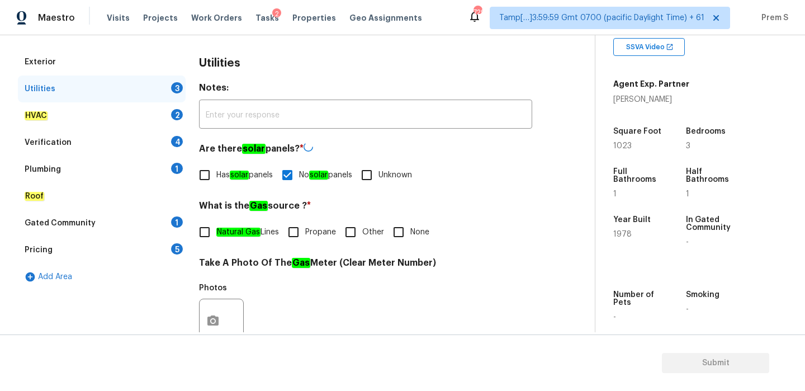
click at [360, 228] on input "Other" at bounding box center [350, 231] width 23 height 23
checkbox input "true"
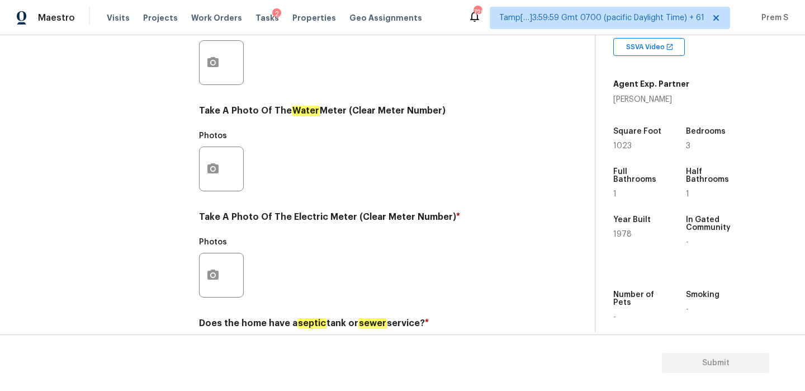
scroll to position [451, 0]
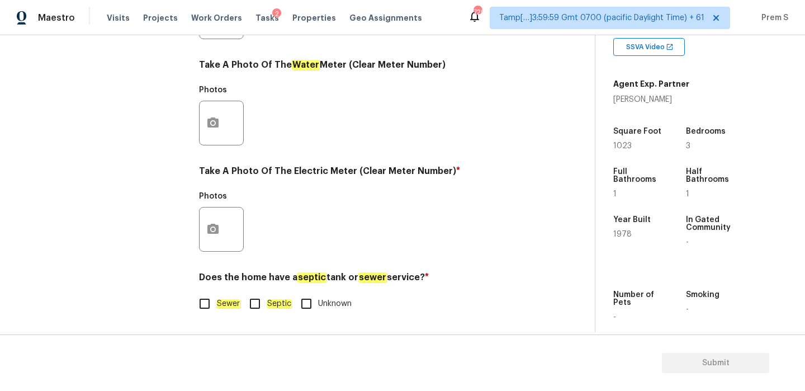
click at [224, 306] on em "Sewer" at bounding box center [228, 303] width 24 height 9
click at [216, 306] on input "Sewer" at bounding box center [204, 303] width 23 height 23
checkbox input "true"
click at [210, 235] on icon "button" at bounding box center [212, 229] width 13 height 13
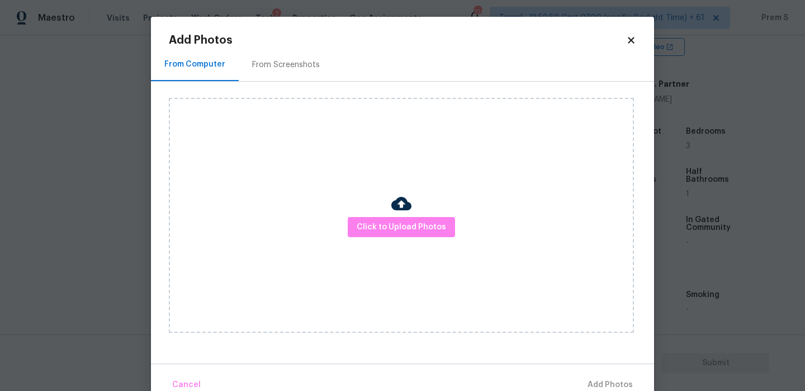
click at [404, 213] on img at bounding box center [401, 204] width 20 height 20
click at [388, 220] on span "Click to Upload Photos" at bounding box center [401, 227] width 89 height 14
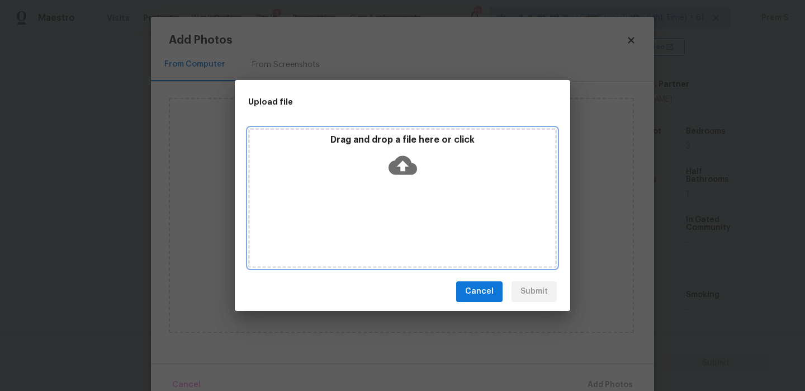
click at [405, 158] on icon at bounding box center [403, 164] width 29 height 19
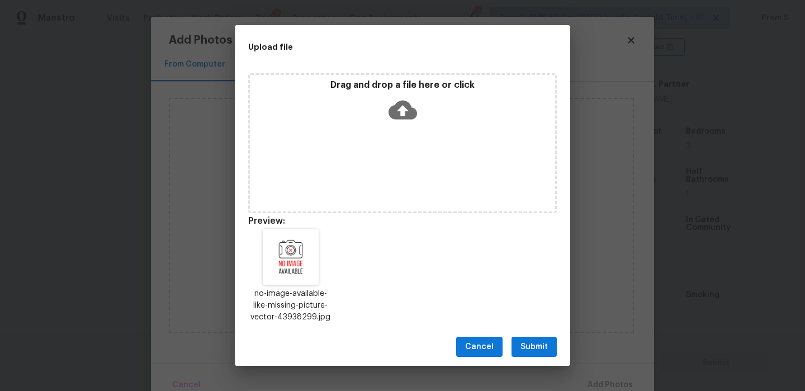
click at [538, 353] on button "Submit" at bounding box center [534, 347] width 45 height 21
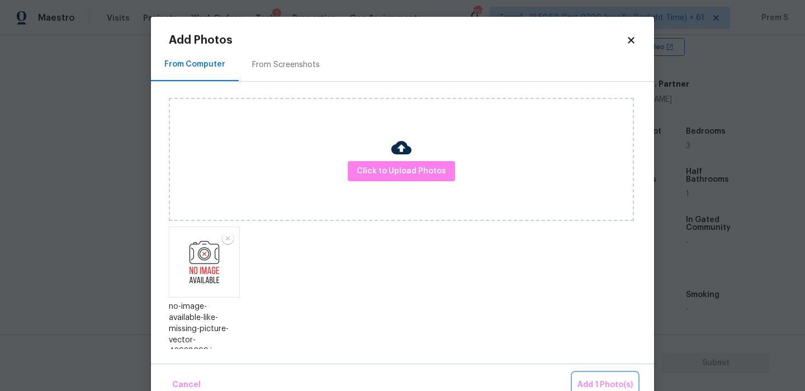
click at [614, 386] on span "Add 1 Photo(s)" at bounding box center [605, 385] width 55 height 14
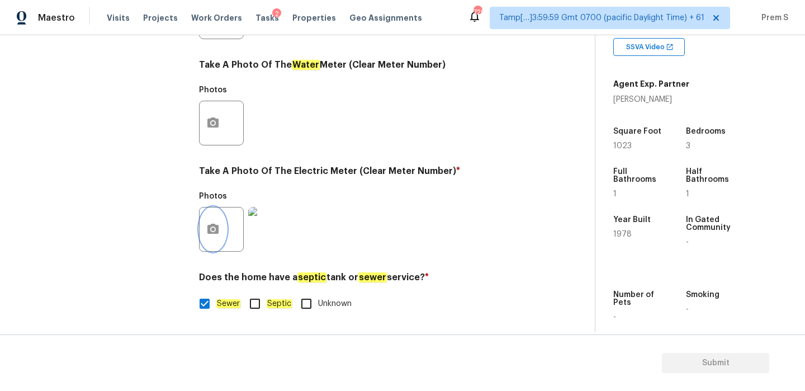
scroll to position [0, 0]
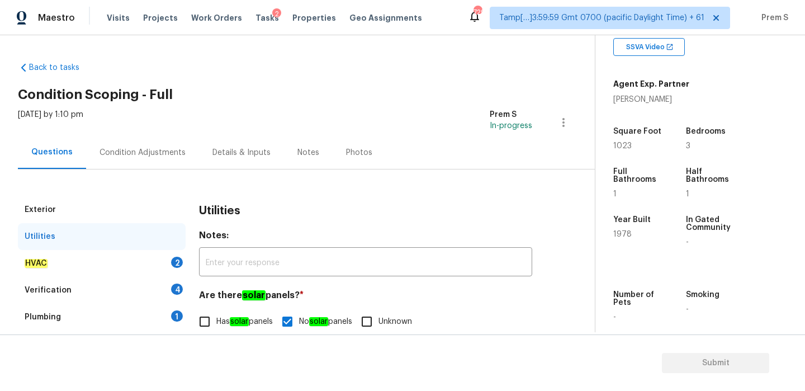
click at [176, 264] on div "2" at bounding box center [177, 262] width 12 height 11
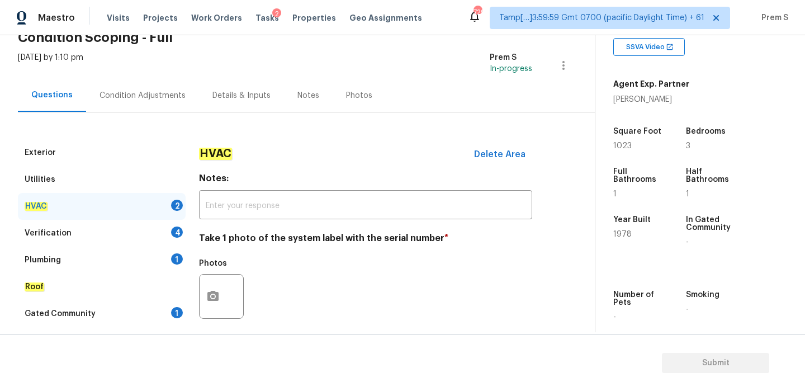
scroll to position [185, 0]
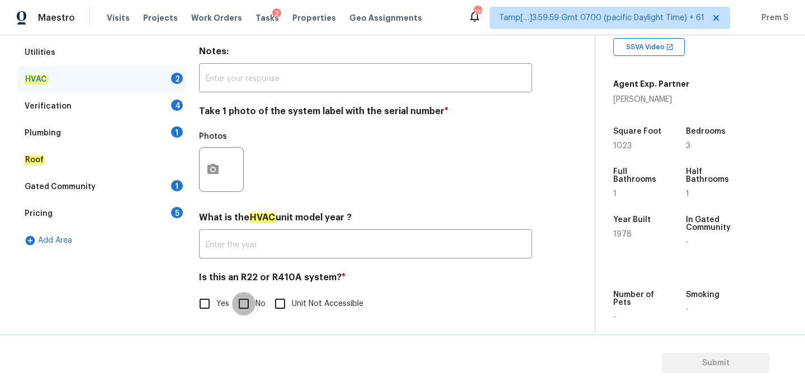
click at [246, 304] on input "No" at bounding box center [243, 303] width 23 height 23
checkbox input "true"
click at [215, 148] on button "button" at bounding box center [213, 169] width 27 height 44
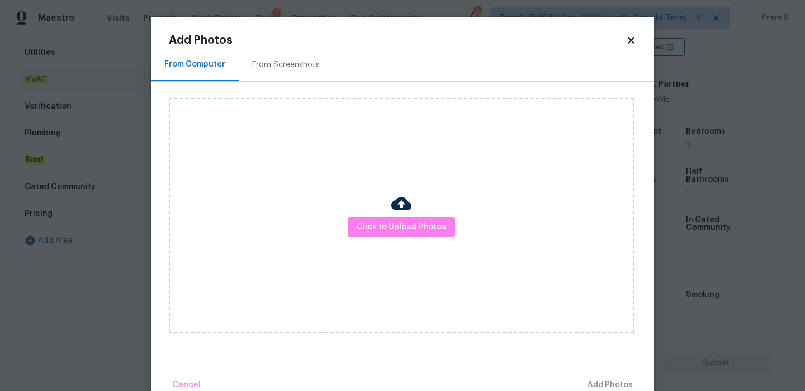
click at [416, 237] on div "Click to Upload Photos" at bounding box center [401, 215] width 465 height 235
click at [424, 227] on span "Click to Upload Photos" at bounding box center [401, 227] width 89 height 14
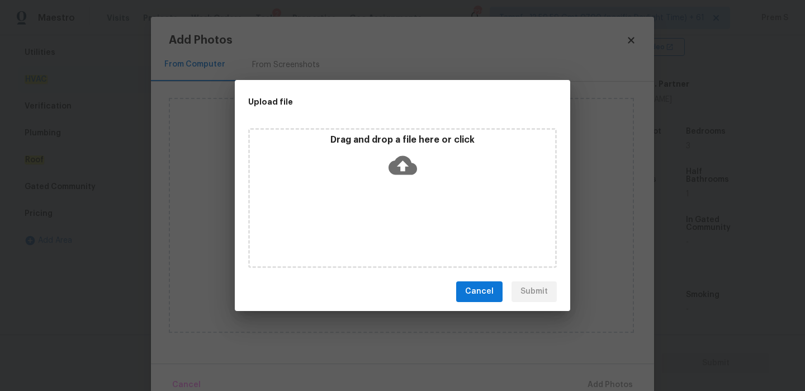
click at [402, 177] on icon at bounding box center [403, 165] width 29 height 29
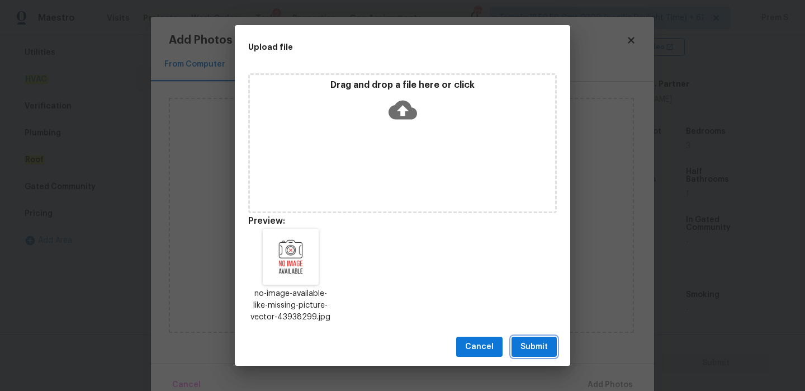
click at [528, 345] on span "Submit" at bounding box center [534, 347] width 27 height 14
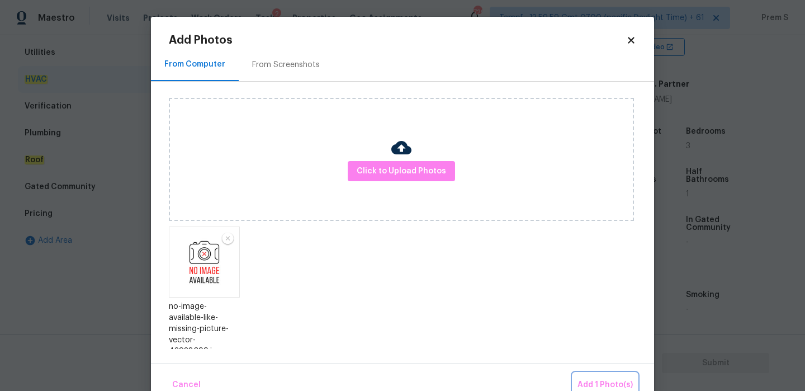
click at [596, 383] on span "Add 1 Photo(s)" at bounding box center [605, 385] width 55 height 14
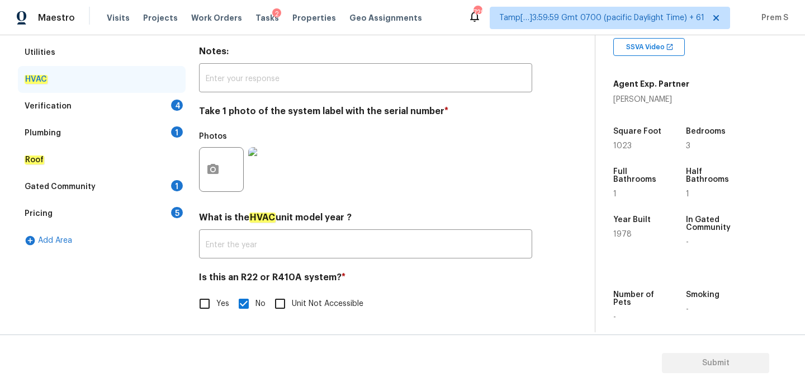
click at [171, 109] on div "Verification 4" at bounding box center [102, 106] width 168 height 27
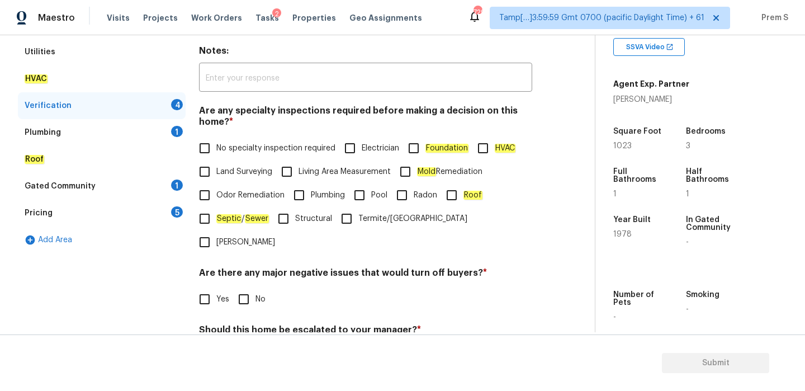
click at [211, 142] on input "No specialty inspection required" at bounding box center [204, 147] width 23 height 23
checkbox input "true"
click at [234, 287] on input "No" at bounding box center [243, 298] width 23 height 23
checkbox input "true"
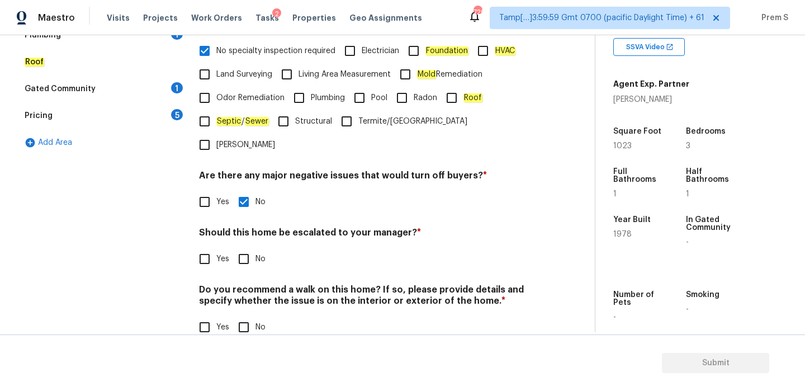
click at [248, 247] on input "No" at bounding box center [243, 258] width 23 height 23
checkbox input "true"
click at [246, 315] on input "No" at bounding box center [243, 326] width 23 height 23
checkbox input "true"
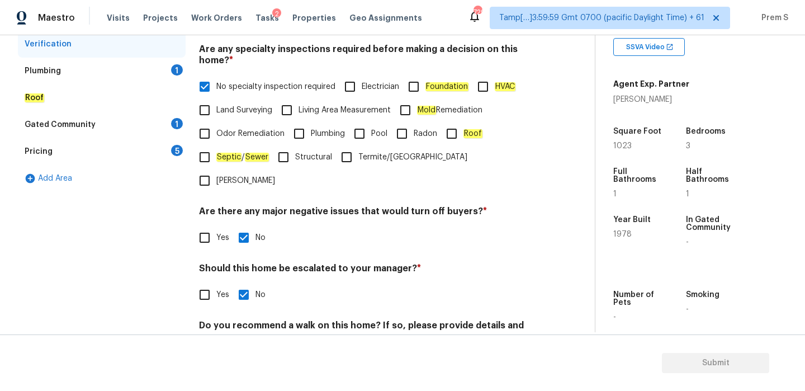
click at [177, 78] on div "Plumbing 1" at bounding box center [102, 71] width 168 height 27
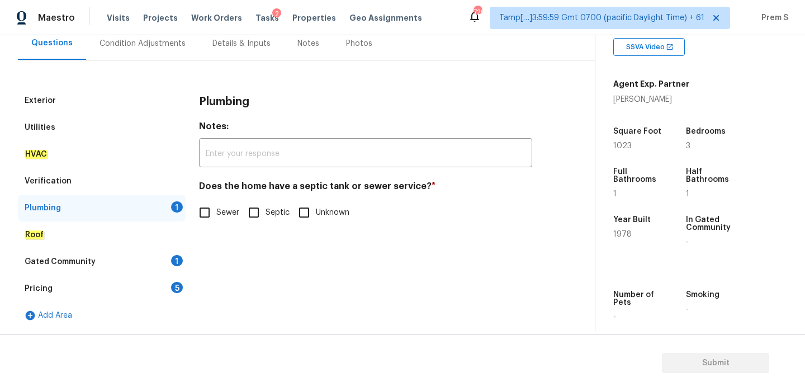
scroll to position [109, 0]
click at [217, 218] on span "Sewer" at bounding box center [228, 213] width 24 height 12
click at [216, 218] on input "Sewer" at bounding box center [204, 212] width 23 height 23
checkbox input "true"
click at [168, 264] on div "Gated Community 1" at bounding box center [102, 261] width 168 height 27
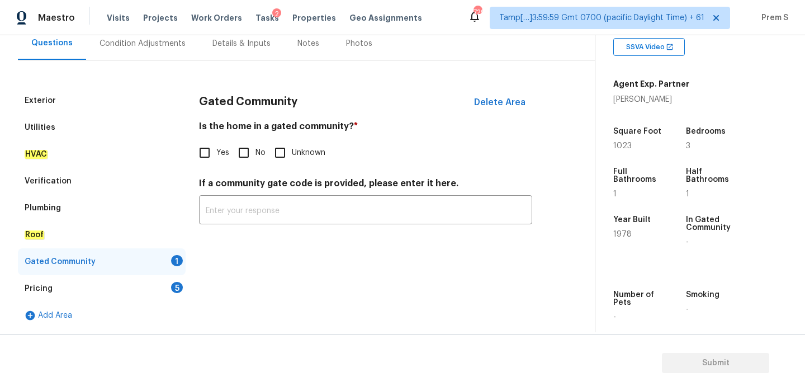
click at [249, 152] on input "No" at bounding box center [243, 152] width 23 height 23
checkbox input "true"
click at [174, 285] on div "5" at bounding box center [177, 287] width 12 height 11
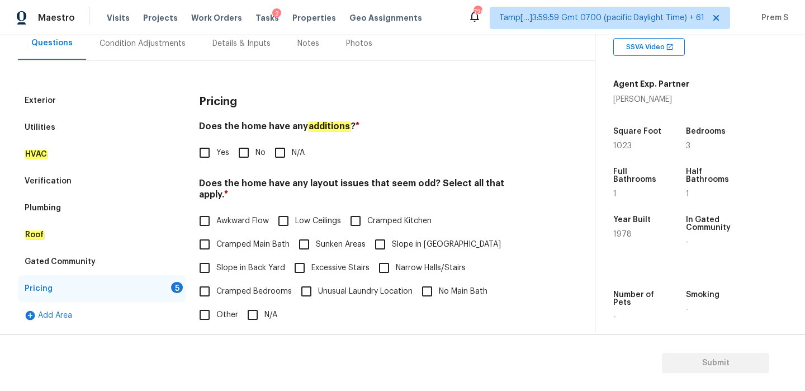
click at [248, 148] on input "No" at bounding box center [243, 152] width 23 height 23
checkbox input "true"
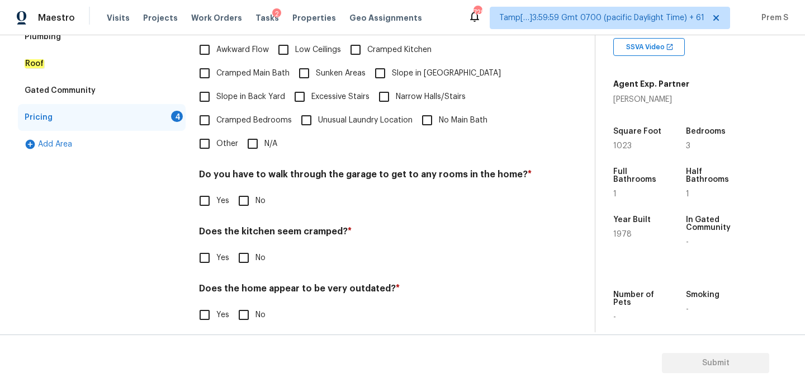
click at [255, 132] on input "N/A" at bounding box center [252, 143] width 23 height 23
checkbox input "true"
click at [247, 199] on input "No" at bounding box center [243, 201] width 23 height 23
checkbox input "true"
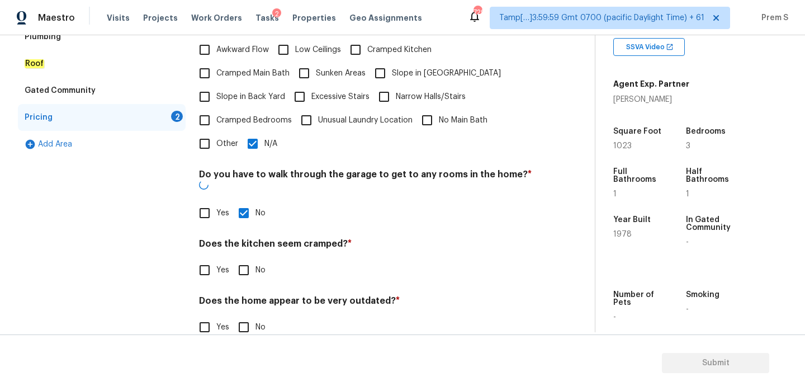
click at [248, 238] on div "Does the kitchen seem cramped? * Yes No" at bounding box center [365, 260] width 333 height 44
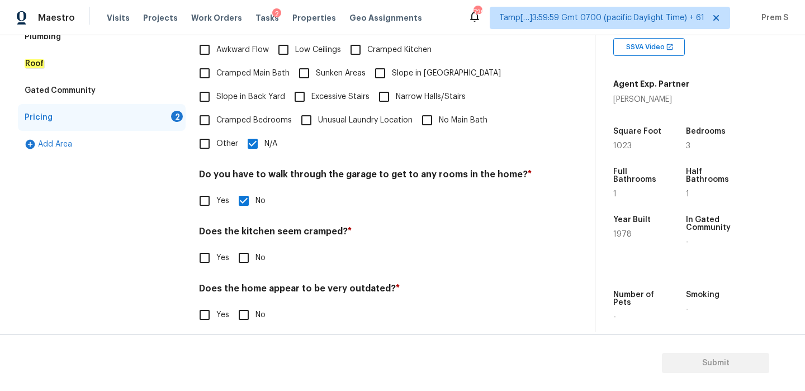
click at [247, 252] on input "No" at bounding box center [243, 257] width 23 height 23
checkbox input "true"
click at [239, 304] on input "No" at bounding box center [243, 315] width 23 height 23
checkbox input "true"
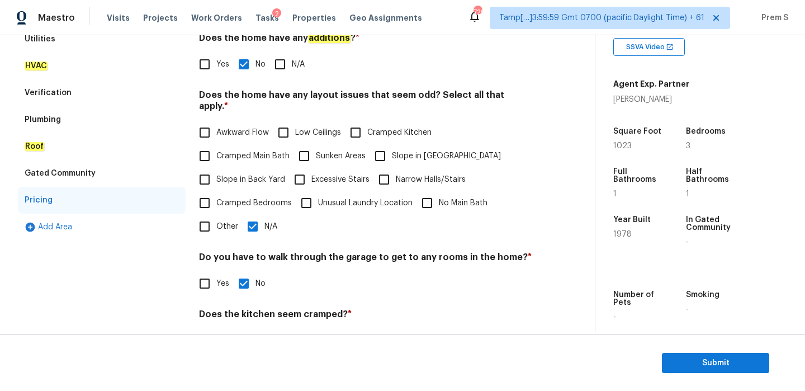
scroll to position [55, 0]
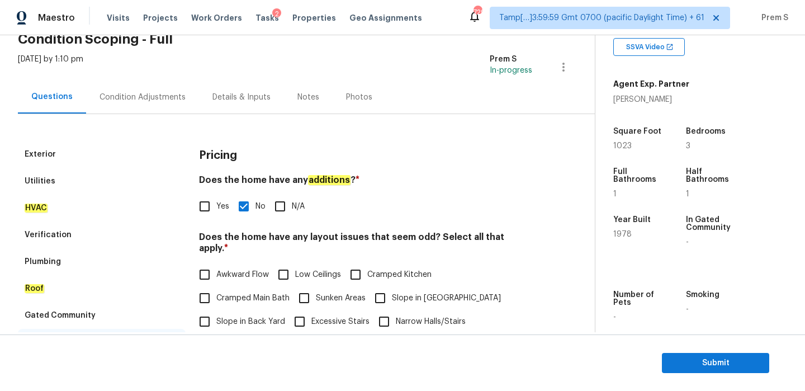
click at [163, 88] on div "Condition Adjustments" at bounding box center [142, 97] width 113 height 33
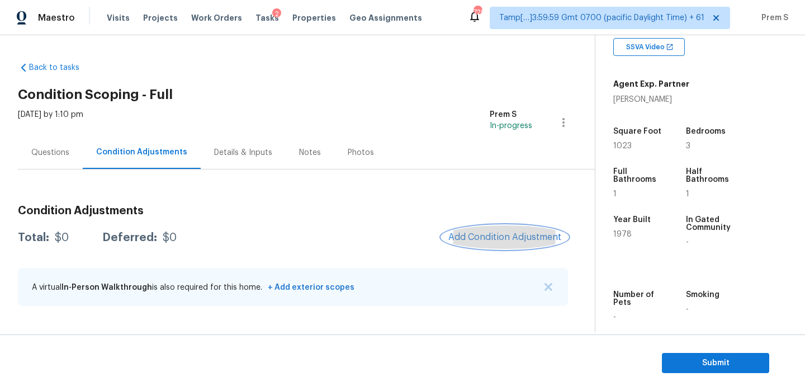
click at [493, 235] on span "Add Condition Adjustment" at bounding box center [505, 237] width 113 height 10
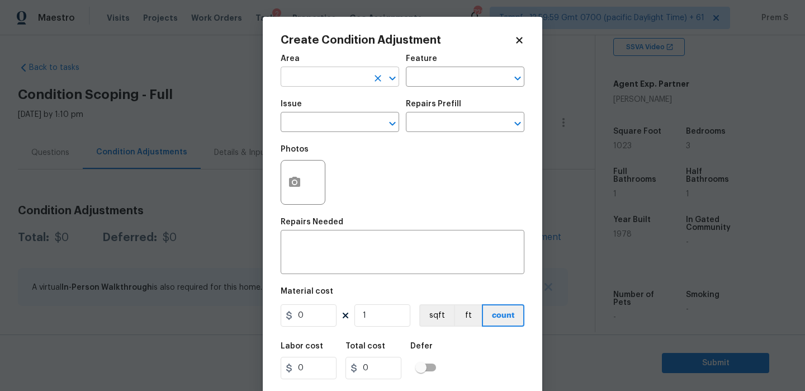
click at [298, 80] on input "text" at bounding box center [324, 77] width 87 height 17
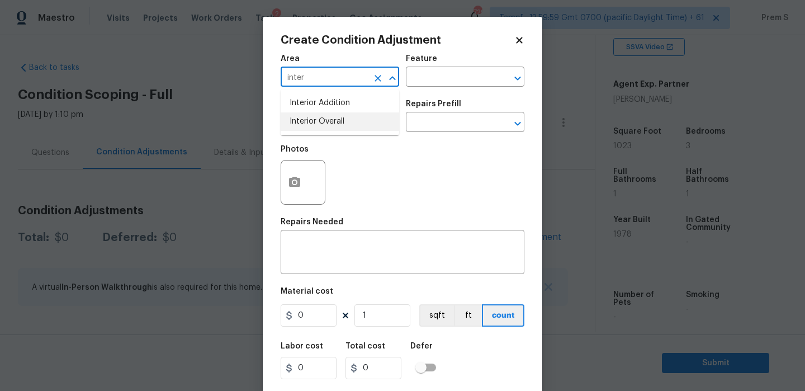
click at [304, 125] on li "Interior Overall" at bounding box center [340, 121] width 119 height 18
type input "Interior Overall"
click at [304, 125] on input "text" at bounding box center [324, 123] width 87 height 17
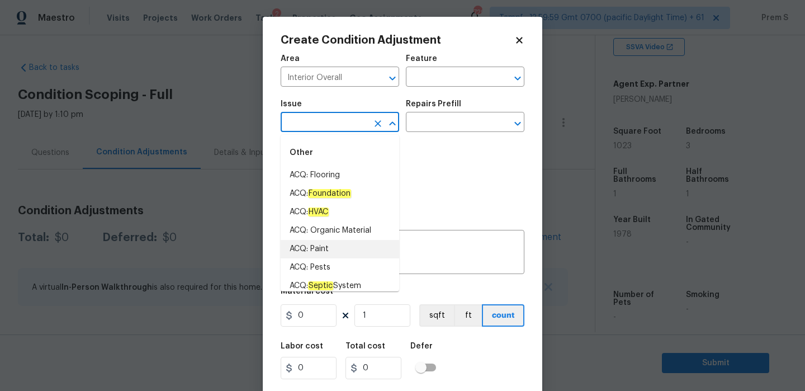
click at [313, 257] on li "ACQ: Paint" at bounding box center [340, 249] width 119 height 18
type input "ACQ: Paint"
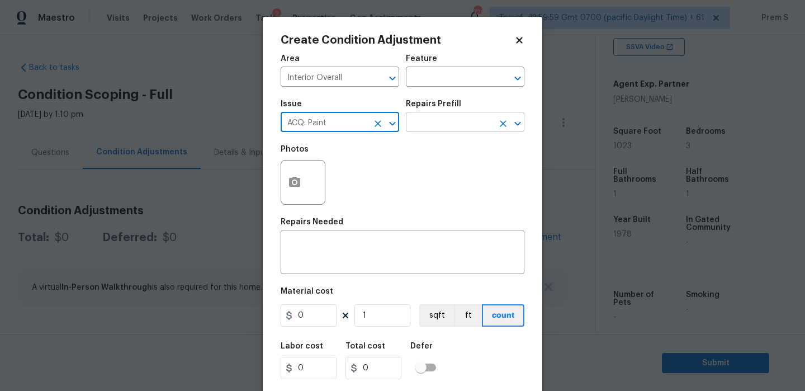
click at [451, 121] on input "text" at bounding box center [449, 123] width 87 height 17
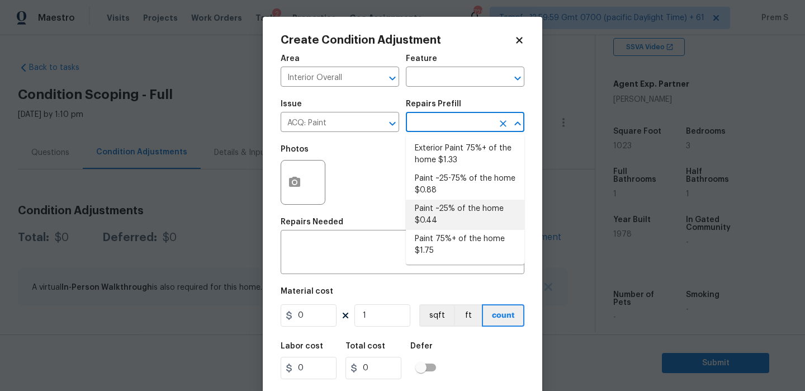
click at [417, 219] on li "Paint ~25% of the home $0.44" at bounding box center [465, 215] width 119 height 30
type input "Acquisition"
type textarea "Acquisition Scope: ~25% of the home needs interior paint"
type input "0.44"
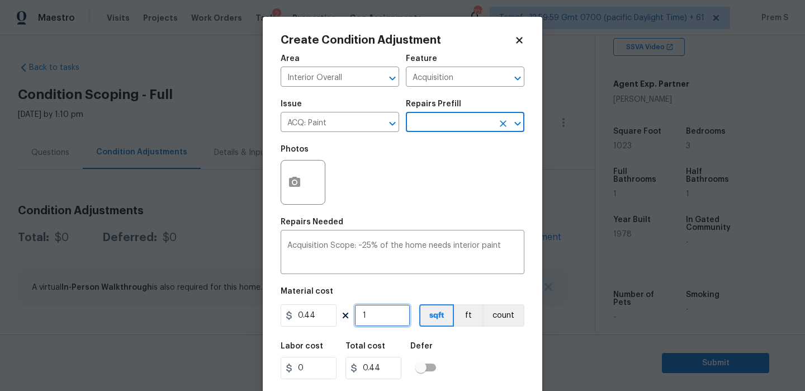
click at [387, 317] on input "1" at bounding box center [383, 315] width 56 height 22
type input "10"
type input "4.4"
type input "102"
type input "44.88"
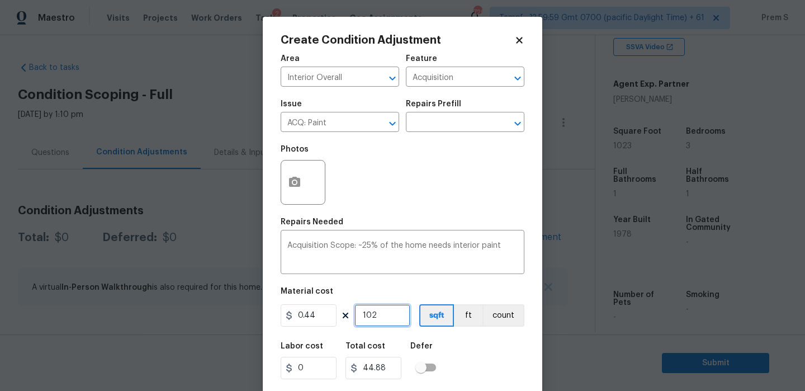
type input "1023"
type input "450.12"
type input "1023"
click at [461, 363] on div "Labor cost 0 Total cost 450.12 Defer" at bounding box center [403, 361] width 244 height 50
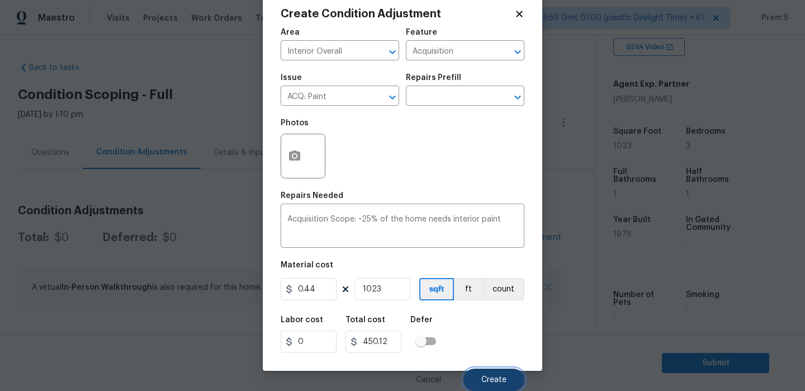
click at [484, 382] on span "Create" at bounding box center [494, 380] width 25 height 8
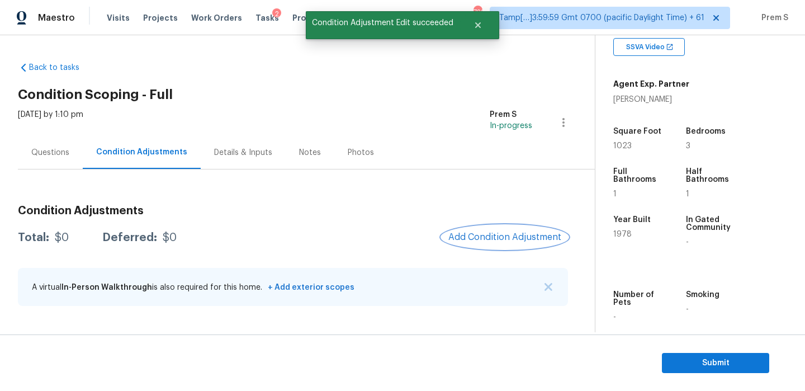
scroll to position [0, 0]
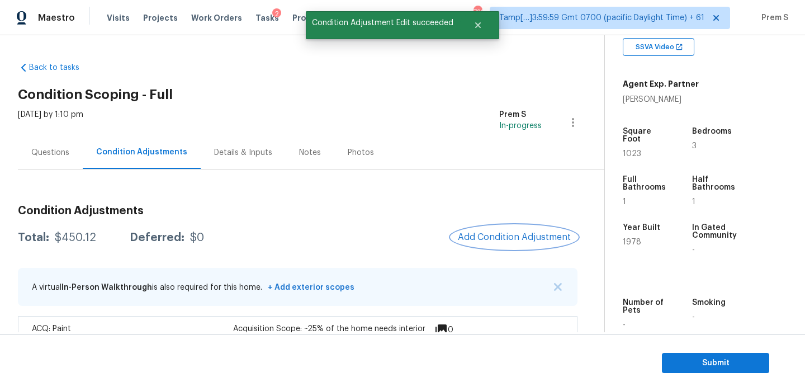
click at [506, 242] on span "Add Condition Adjustment" at bounding box center [514, 237] width 113 height 10
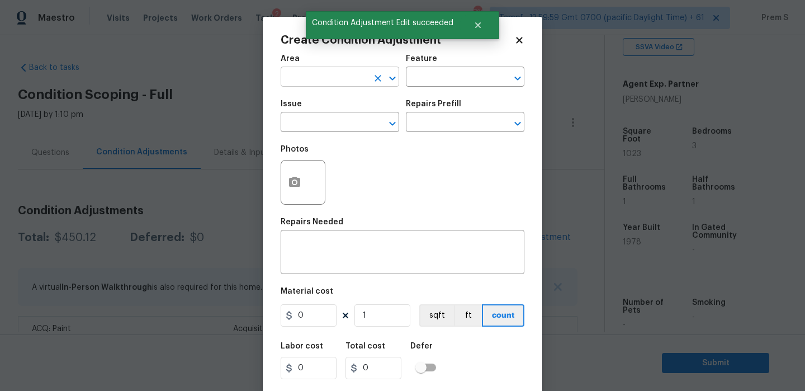
click at [342, 77] on input "text" at bounding box center [324, 77] width 87 height 17
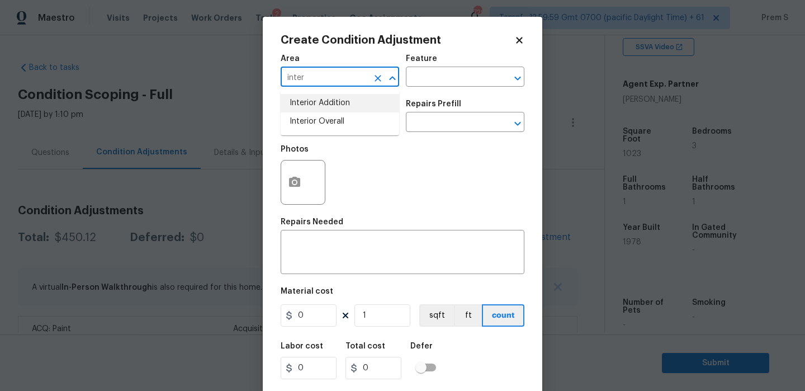
click at [353, 111] on li "Interior Addition" at bounding box center [340, 103] width 119 height 18
type input "Interior Addition"
click at [375, 73] on icon "Clear" at bounding box center [377, 78] width 11 height 11
click at [326, 76] on input "text" at bounding box center [324, 77] width 87 height 17
click at [336, 112] on li "Interior Overall" at bounding box center [340, 121] width 119 height 18
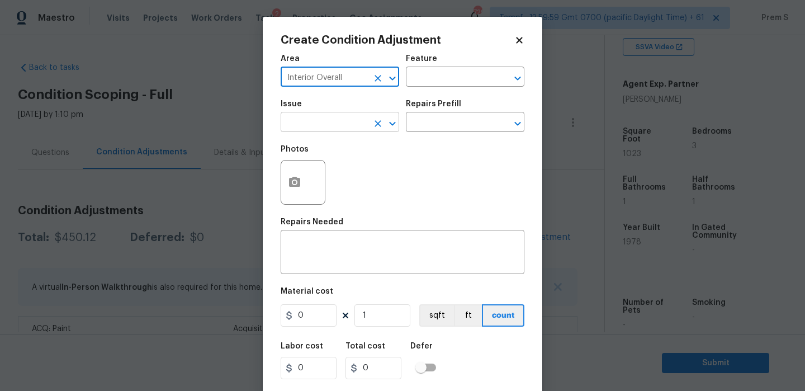
type input "Interior Overall"
click at [336, 120] on input "text" at bounding box center [324, 123] width 87 height 17
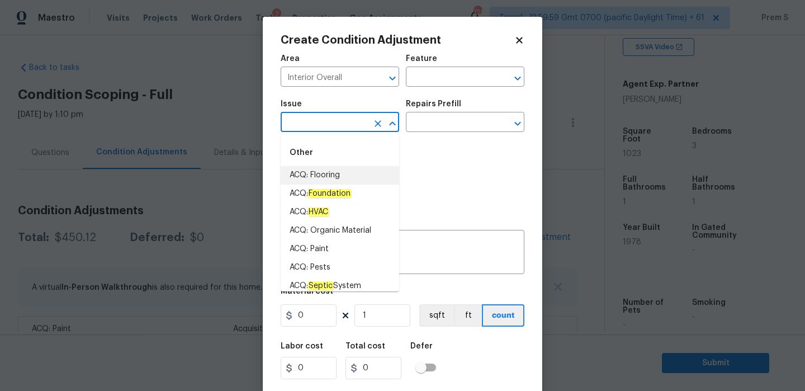
click at [361, 174] on li "ACQ: Flooring" at bounding box center [340, 175] width 119 height 18
type input "ACQ: Flooring"
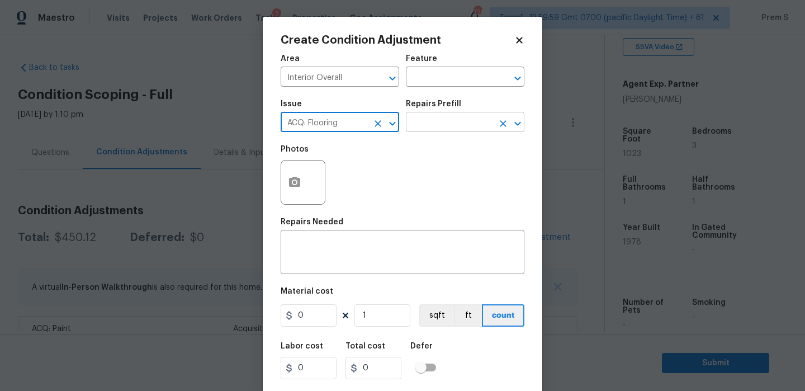
click at [437, 117] on input "text" at bounding box center [449, 123] width 87 height 17
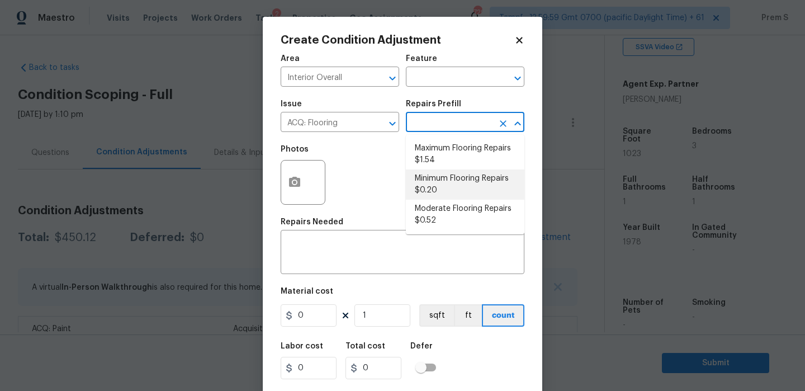
click at [428, 188] on li "Minimum Flooring Repairs $0.20" at bounding box center [465, 184] width 119 height 30
type input "Acquisition"
type textarea "Acquisition Scope: Minimum flooring repairs"
type input "0.2"
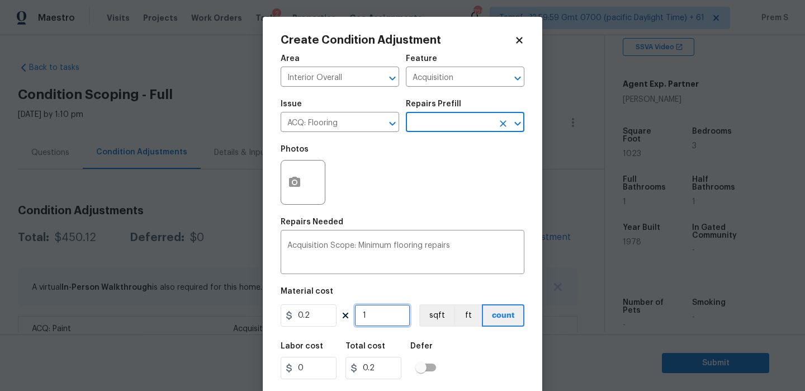
click at [374, 320] on input "1" at bounding box center [383, 315] width 56 height 22
type input "10"
type input "2"
type input "102"
type input "20.4"
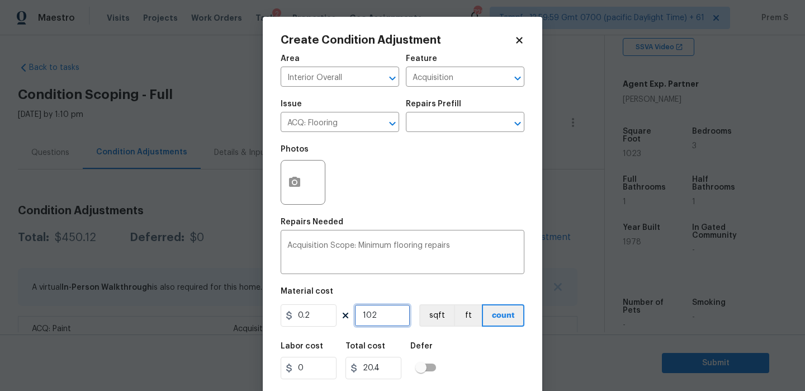
type input "1023"
type input "204.6"
type input "1023"
click at [464, 361] on div "Labor cost 0 Total cost 204.6 Defer" at bounding box center [403, 361] width 244 height 50
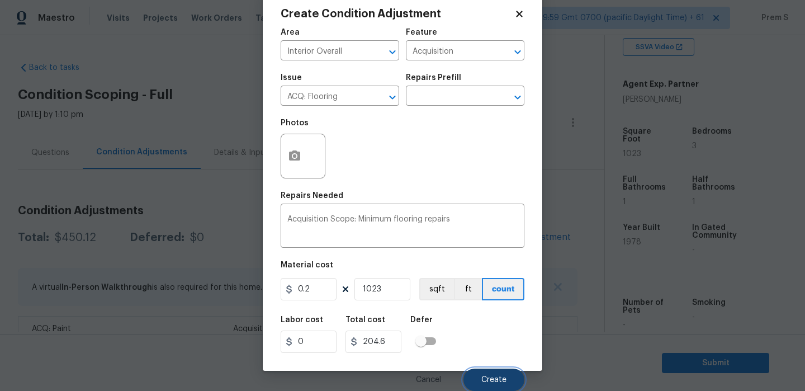
click at [483, 386] on button "Create" at bounding box center [494, 380] width 61 height 22
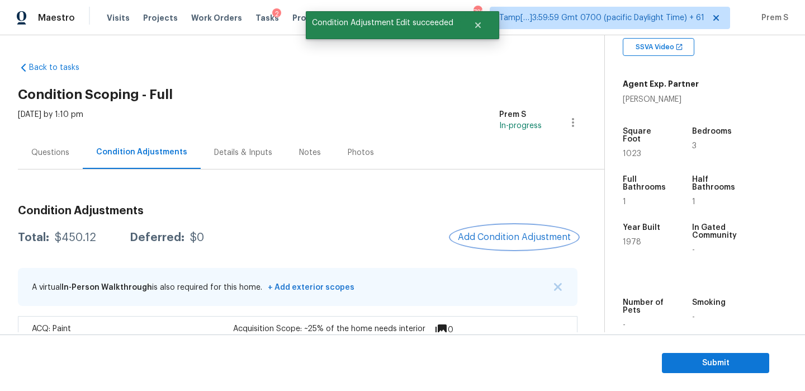
scroll to position [0, 0]
click at [474, 226] on span "Add Condition Adjustment" at bounding box center [514, 237] width 126 height 25
click at [482, 239] on span "Add Condition Adjustment" at bounding box center [514, 237] width 113 height 10
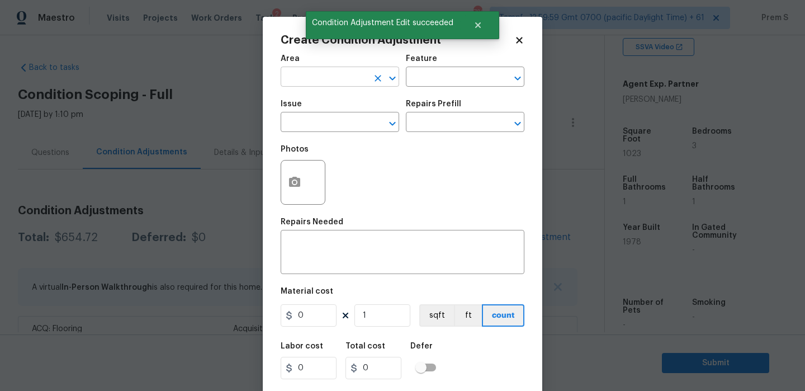
click at [339, 82] on input "text" at bounding box center [324, 77] width 87 height 17
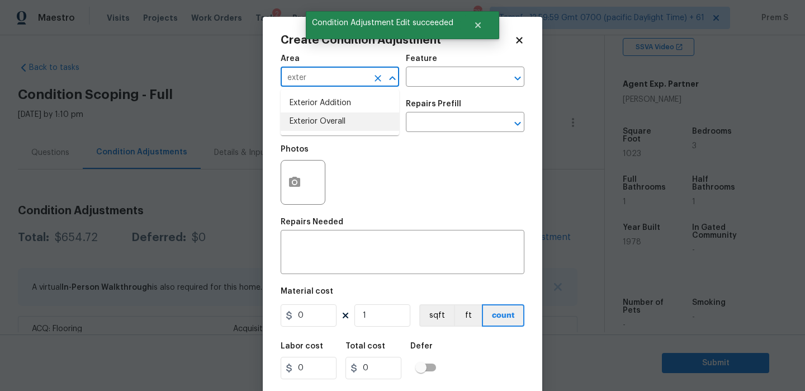
click at [337, 126] on li "Exterior Overall" at bounding box center [340, 121] width 119 height 18
type input "Exterior Overall"
click at [337, 126] on input "text" at bounding box center [324, 123] width 87 height 17
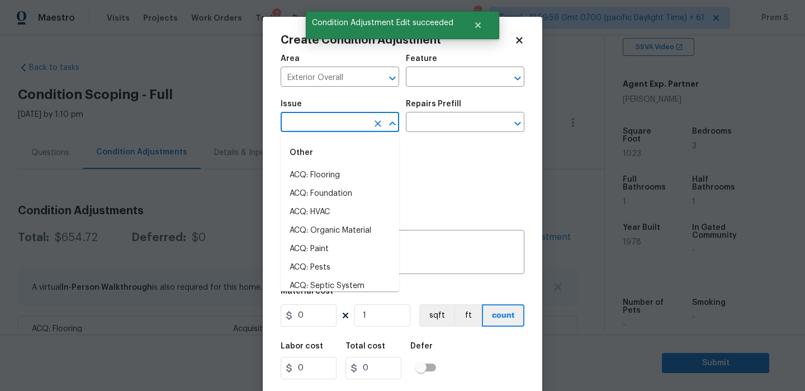
click at [337, 126] on input "text" at bounding box center [324, 123] width 87 height 17
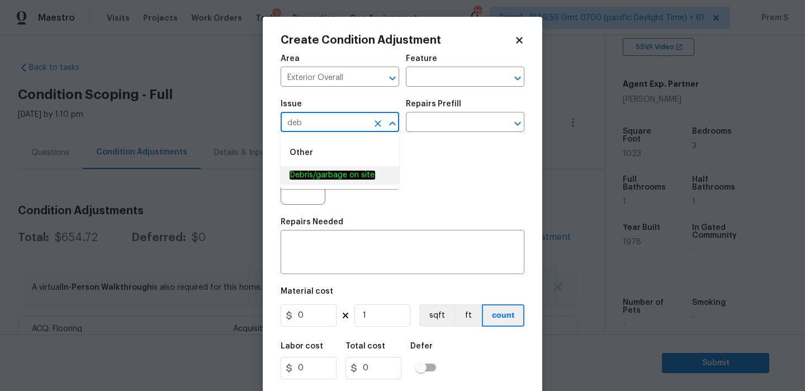
click at [337, 177] on em "Debris/garbage on site" at bounding box center [333, 175] width 86 height 9
type input "Debris/garbage on site"
click at [328, 262] on textarea at bounding box center [402, 253] width 230 height 23
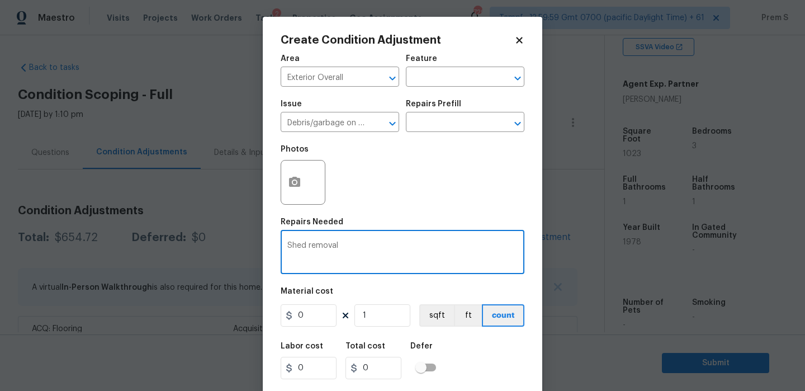
type textarea "Shed removal"
click at [319, 316] on input "0" at bounding box center [309, 315] width 56 height 22
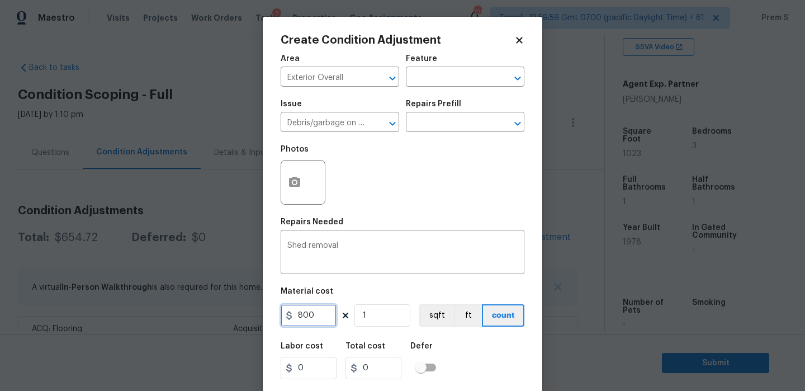
type input "800"
click at [488, 342] on div "Labor cost 0 Total cost 800 Defer" at bounding box center [403, 361] width 244 height 50
click at [296, 182] on circle "button" at bounding box center [294, 182] width 3 height 3
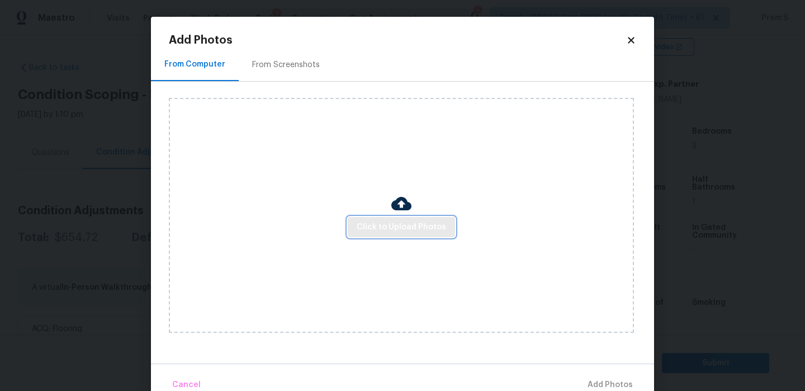
click at [405, 223] on span "Click to Upload Photos" at bounding box center [401, 227] width 89 height 14
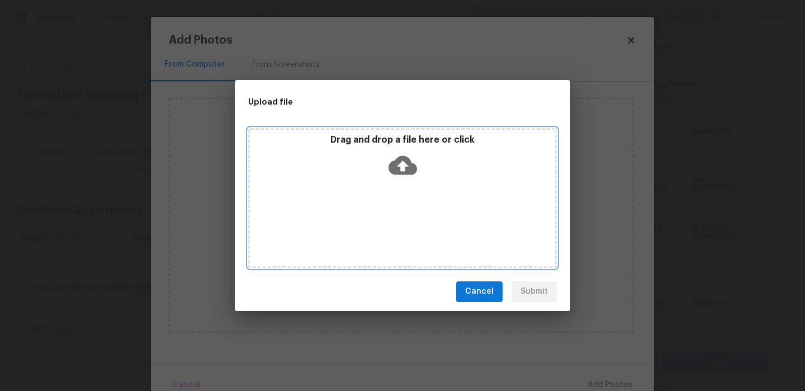
click at [404, 162] on icon at bounding box center [403, 165] width 29 height 29
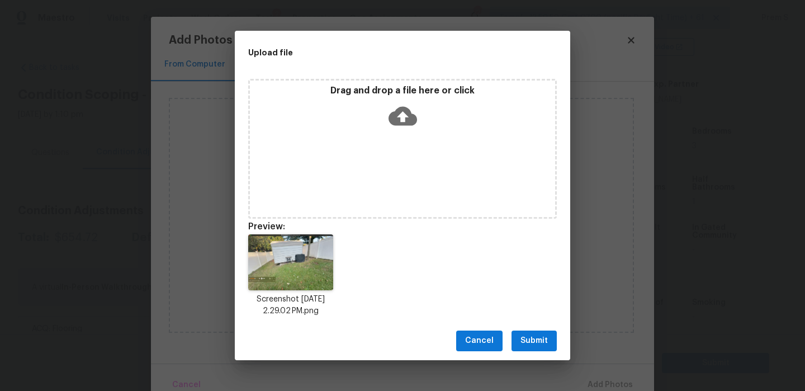
click at [541, 343] on span "Submit" at bounding box center [534, 341] width 27 height 14
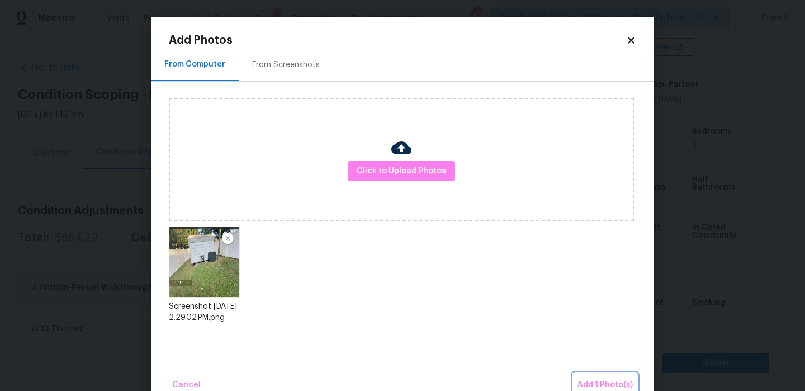
click at [606, 381] on span "Add 1 Photo(s)" at bounding box center [605, 385] width 55 height 14
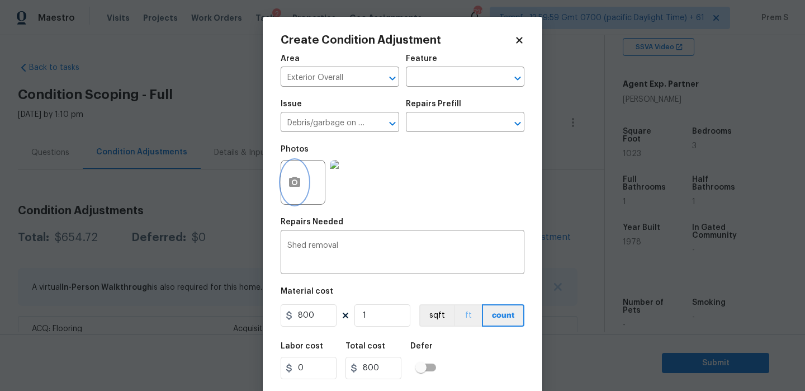
scroll to position [27, 0]
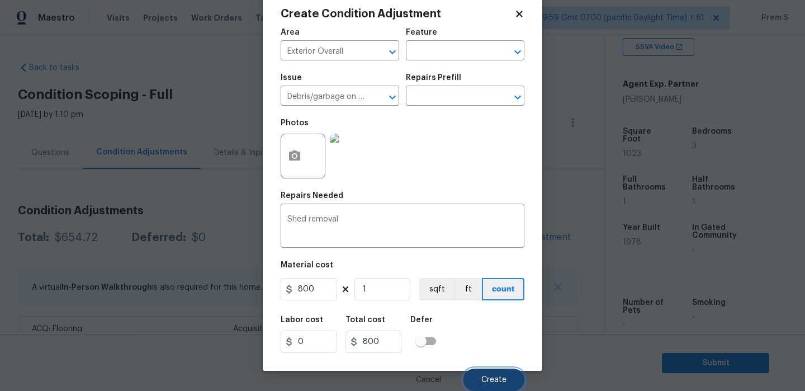
click at [499, 377] on span "Create" at bounding box center [494, 380] width 25 height 8
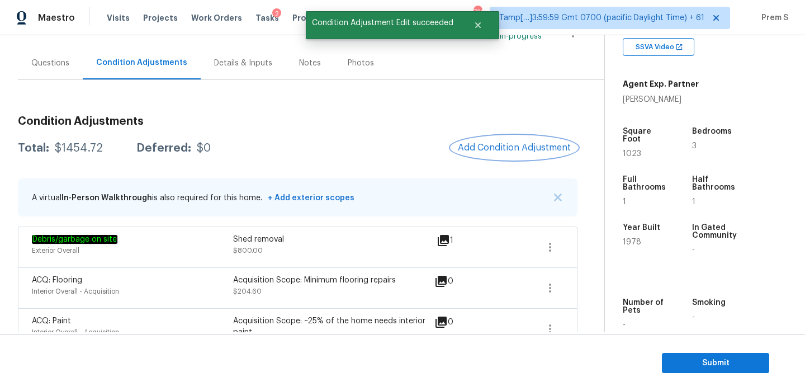
scroll to position [117, 0]
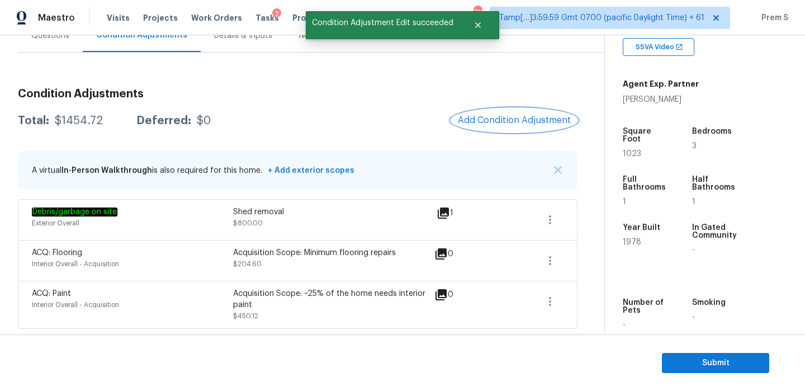
click at [507, 125] on button "Add Condition Adjustment" at bounding box center [514, 119] width 126 height 23
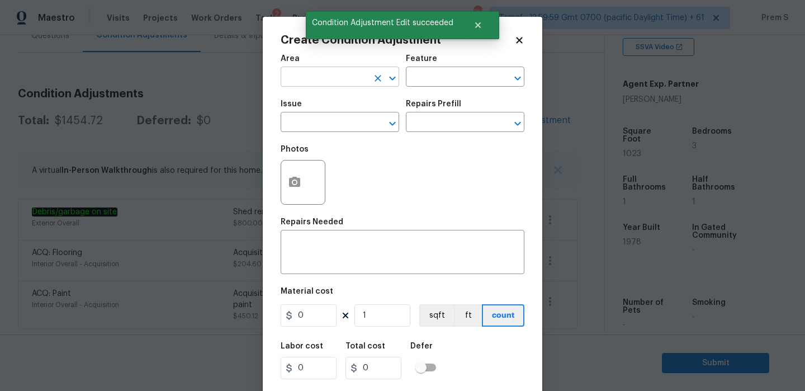
click at [332, 81] on input "text" at bounding box center [324, 77] width 87 height 17
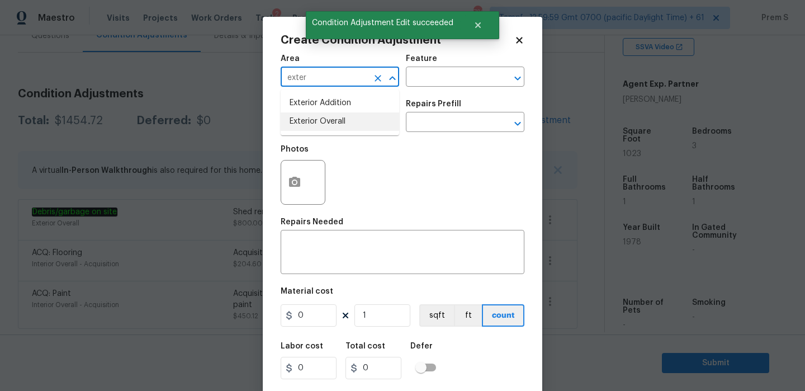
click at [323, 122] on li "Exterior Overall" at bounding box center [340, 121] width 119 height 18
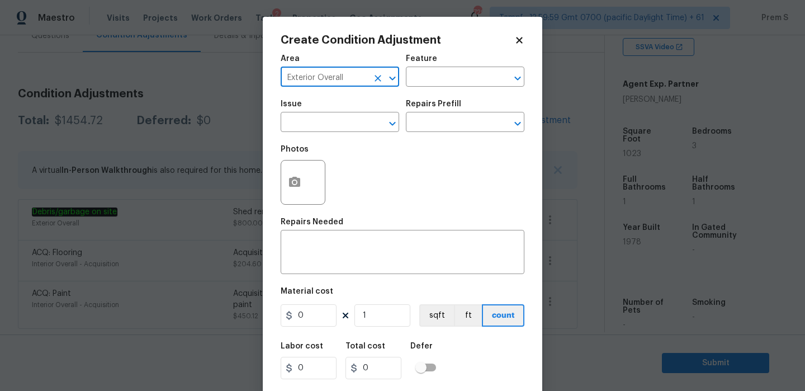
type input "Exterior Overall"
click at [323, 122] on input "text" at bounding box center [324, 123] width 87 height 17
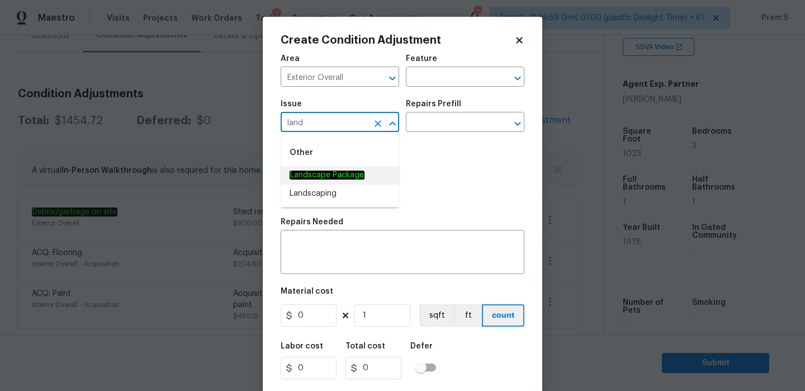
click at [325, 178] on em "Landscape Package" at bounding box center [327, 175] width 75 height 9
type input "Landscape Package"
click at [444, 110] on div "Repairs Prefill" at bounding box center [465, 107] width 119 height 15
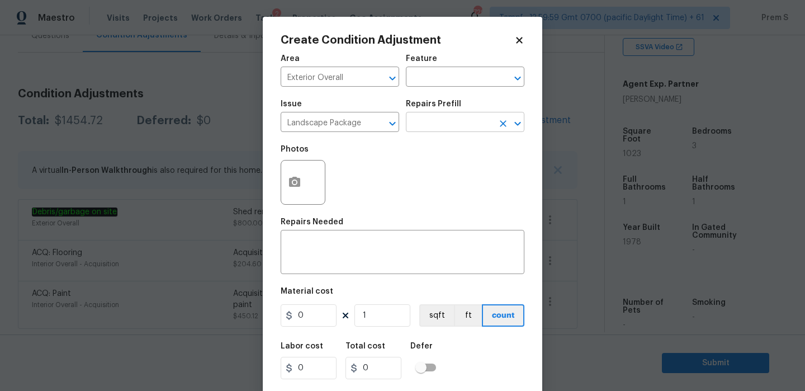
click at [429, 123] on input "text" at bounding box center [449, 123] width 87 height 17
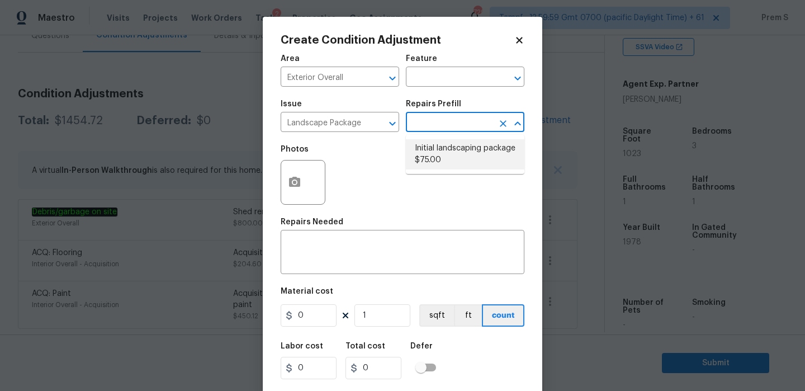
click at [460, 161] on li "Initial landscaping package $75.00" at bounding box center [465, 154] width 119 height 30
type input "Home Readiness Packages"
type textarea "Mowing of grass up to 6" in height. Mow, edge along driveways & sidewalks, trim…"
type input "75"
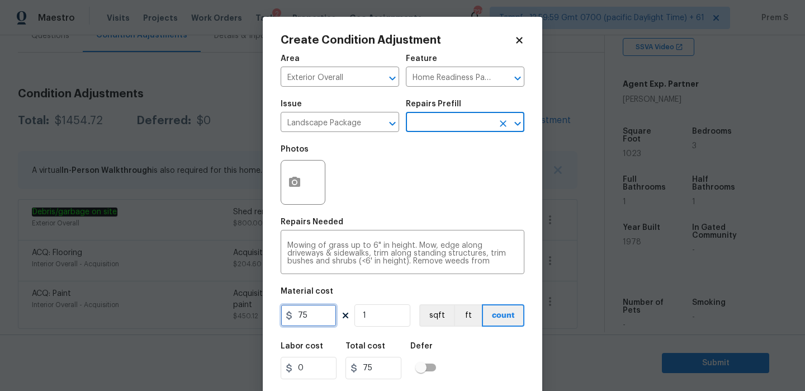
click at [330, 317] on input "75" at bounding box center [309, 315] width 56 height 22
type input "300"
click at [449, 348] on div "Labor cost 0 Total cost 300 Defer" at bounding box center [403, 361] width 244 height 50
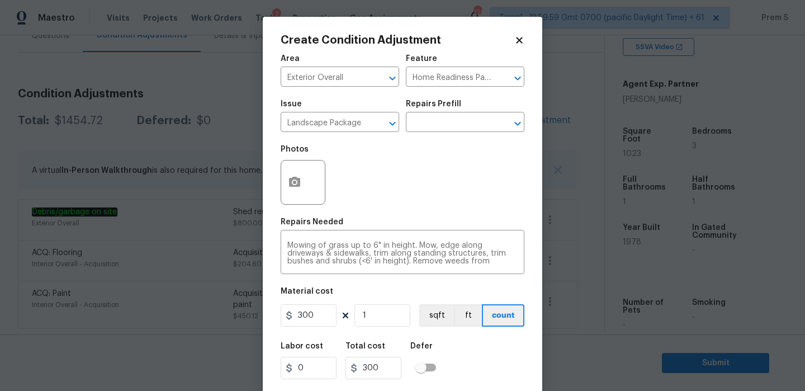
scroll to position [27, 0]
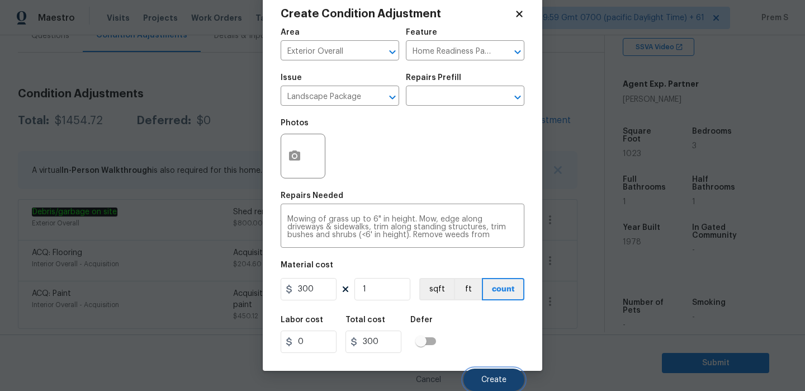
click at [488, 383] on span "Create" at bounding box center [494, 380] width 25 height 8
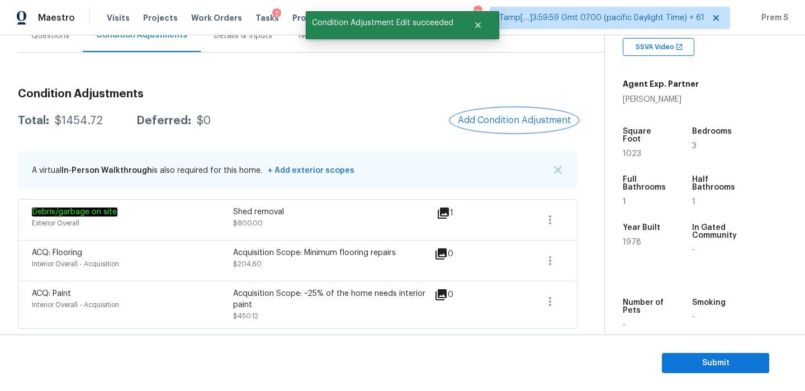
scroll to position [0, 0]
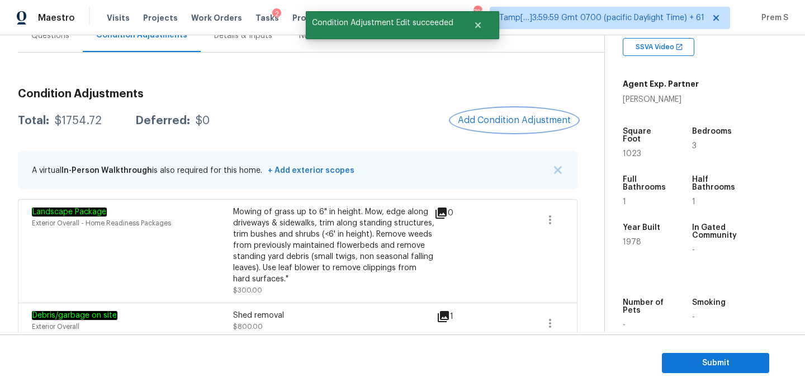
click at [501, 122] on span "Add Condition Adjustment" at bounding box center [514, 120] width 113 height 10
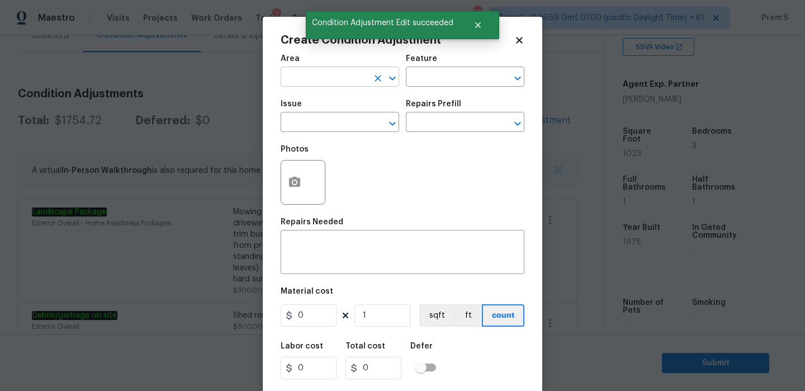
click at [336, 76] on input "text" at bounding box center [324, 77] width 87 height 17
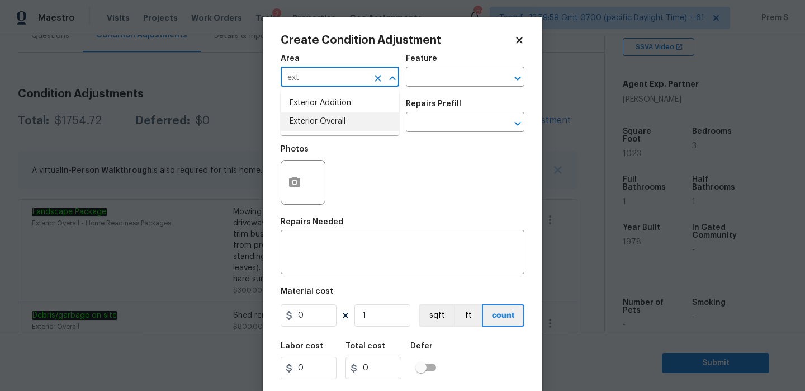
click at [346, 116] on li "Exterior Overall" at bounding box center [340, 121] width 119 height 18
type input "Exterior Overall"
click at [328, 130] on input "text" at bounding box center [324, 123] width 87 height 17
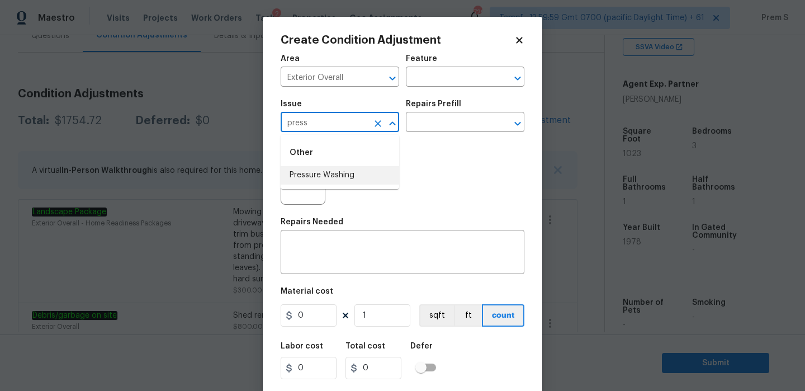
click at [328, 177] on li "Pressure Washing" at bounding box center [340, 175] width 119 height 18
type input "Pressure Washing"
click at [311, 245] on textarea at bounding box center [402, 253] width 230 height 23
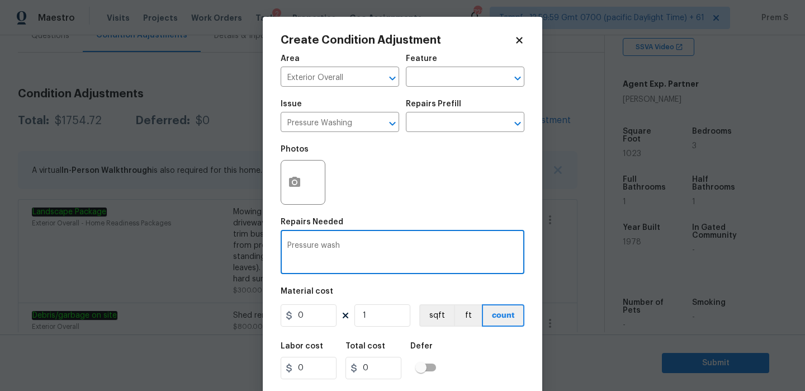
type textarea "Pressure wash"
click at [308, 312] on input "0" at bounding box center [309, 315] width 56 height 22
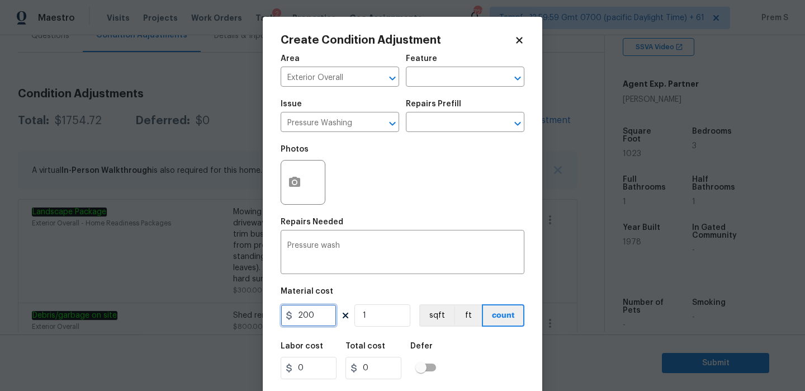
type input "200"
click at [480, 364] on div "Labor cost 0 Total cost 200 Defer" at bounding box center [403, 361] width 244 height 50
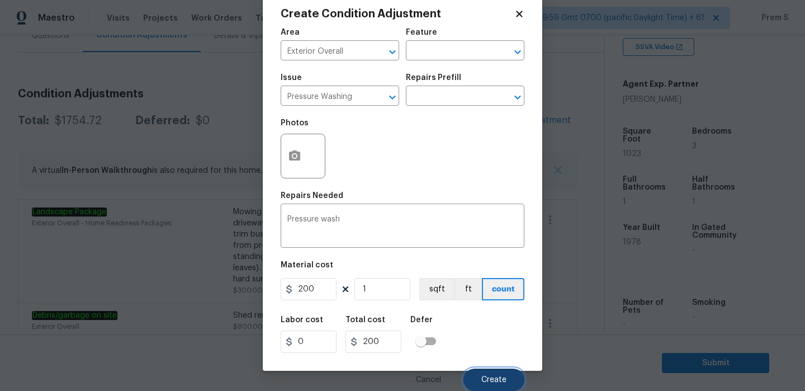
click at [483, 376] on span "Create" at bounding box center [494, 380] width 25 height 8
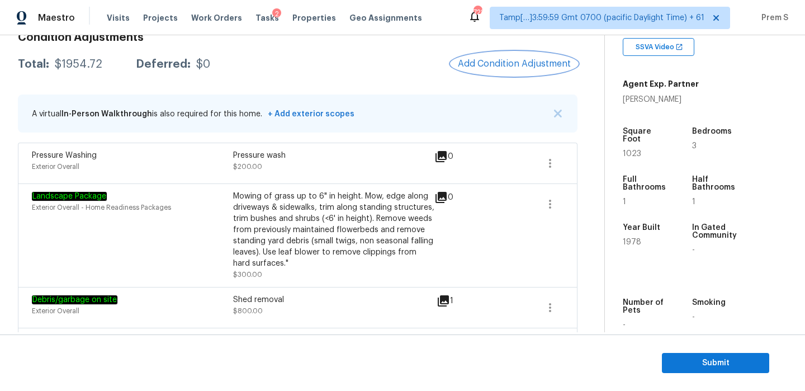
scroll to position [195, 0]
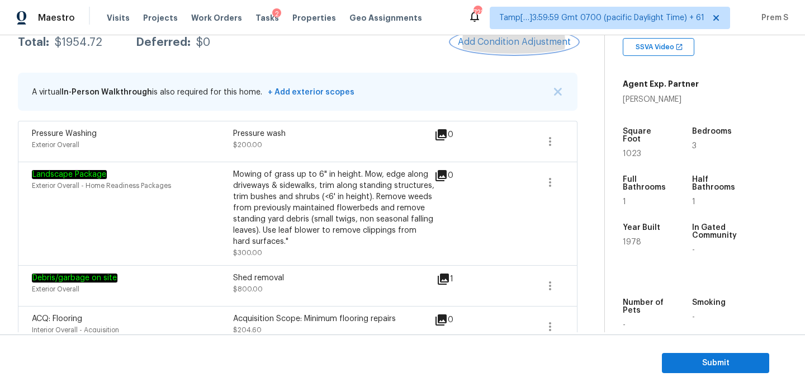
click at [534, 47] on span "Add Condition Adjustment" at bounding box center [514, 42] width 113 height 10
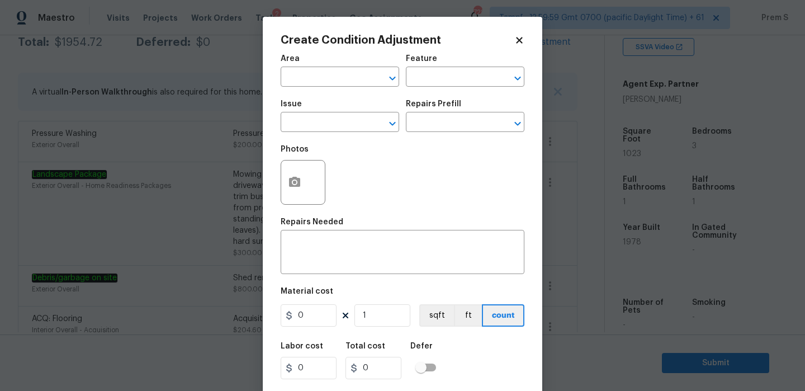
click at [313, 178] on div at bounding box center [303, 182] width 45 height 45
click at [294, 185] on icon "button" at bounding box center [294, 182] width 13 height 13
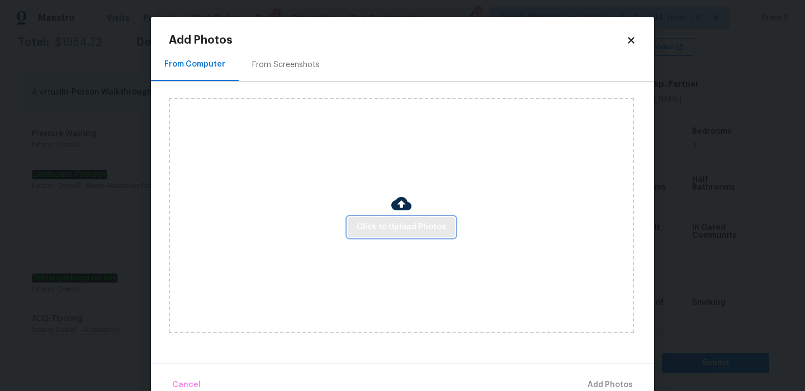
click at [375, 225] on span "Click to Upload Photos" at bounding box center [401, 227] width 89 height 14
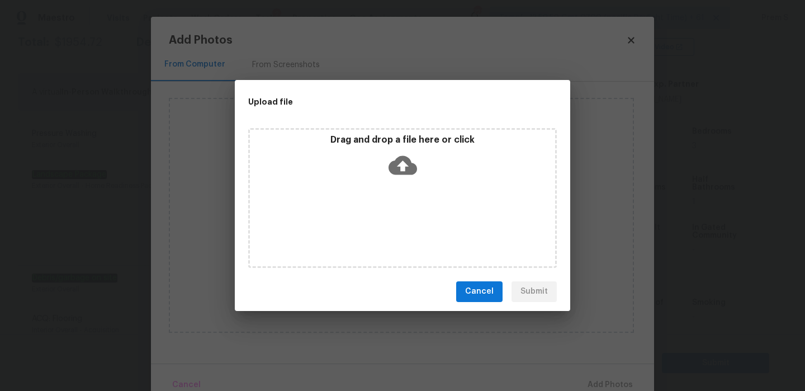
click at [398, 163] on icon at bounding box center [403, 164] width 29 height 19
click at [474, 299] on button "Cancel" at bounding box center [479, 291] width 46 height 21
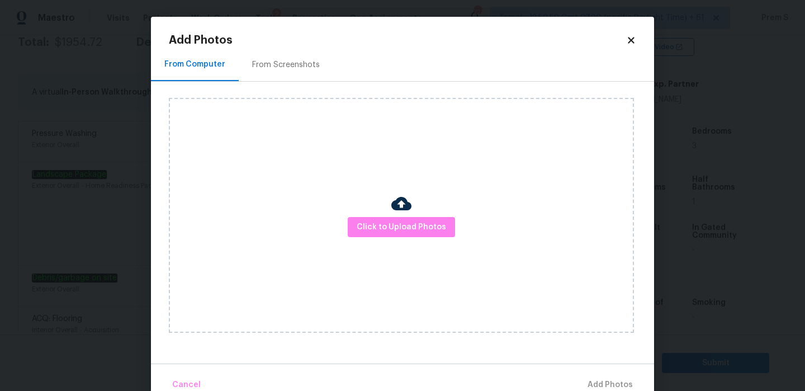
click at [634, 37] on icon at bounding box center [631, 40] width 6 height 6
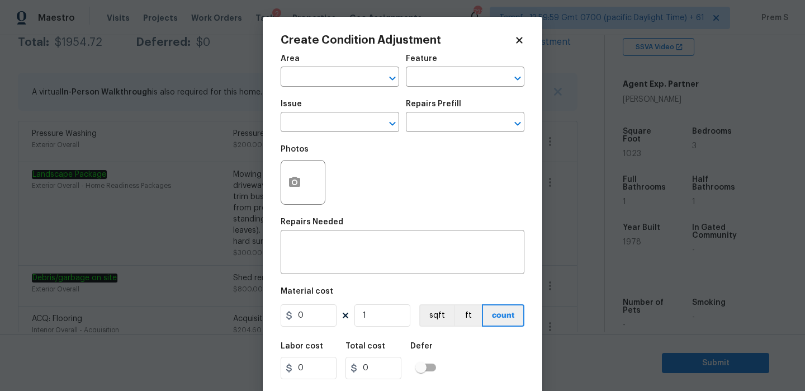
click at [518, 40] on icon at bounding box center [519, 40] width 6 height 6
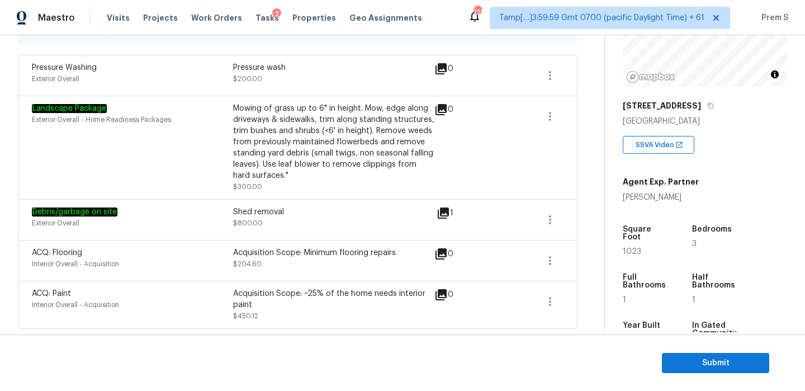
scroll to position [262, 0]
click at [680, 360] on span "Submit" at bounding box center [715, 363] width 89 height 14
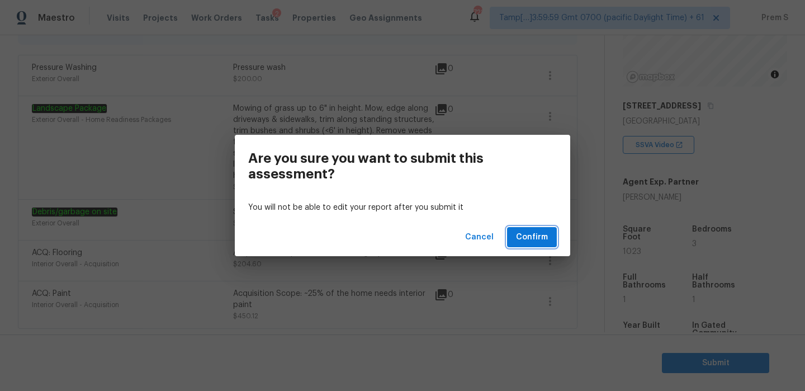
click at [530, 238] on span "Confirm" at bounding box center [532, 237] width 32 height 14
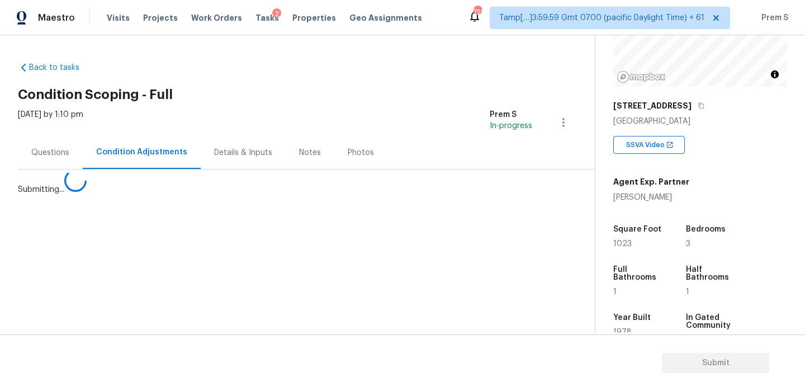
scroll to position [0, 0]
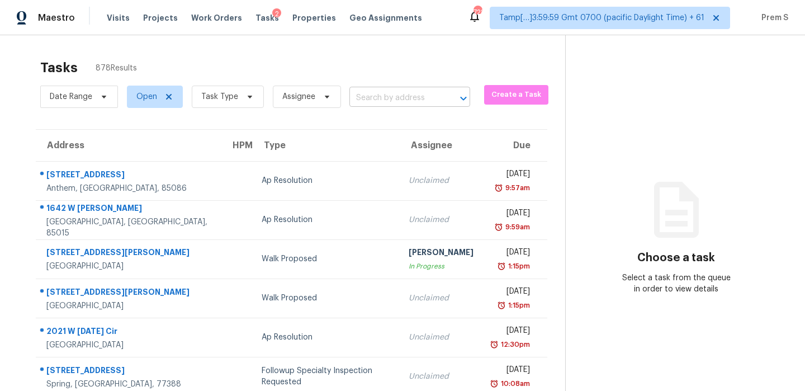
click at [408, 103] on input "text" at bounding box center [394, 97] width 89 height 17
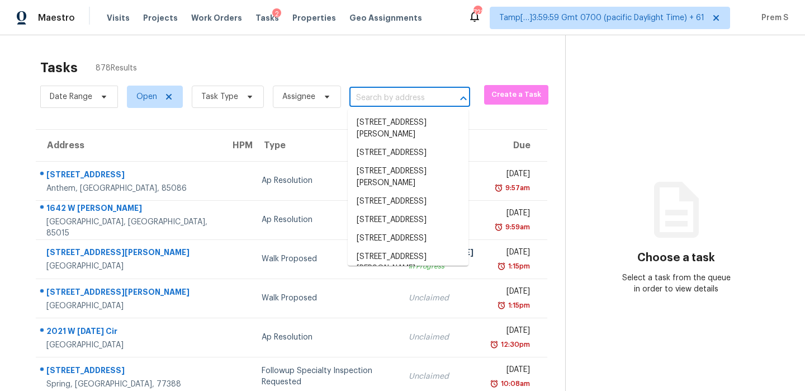
paste input "2439 Judson Dr, Gastonia, NC 28054"
type input "2439 Judson Dr, Gastonia, NC 28054"
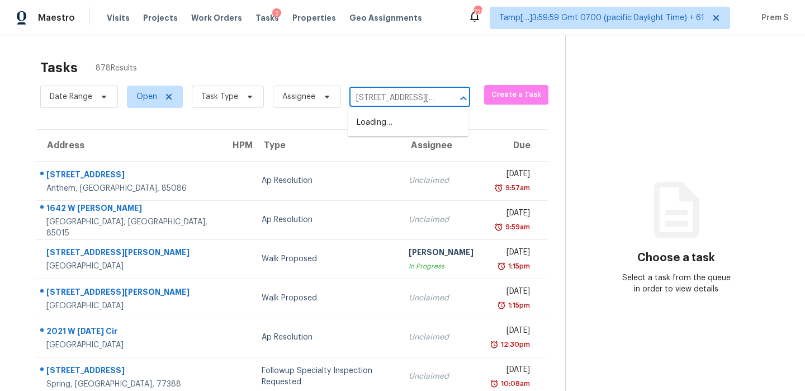
scroll to position [0, 51]
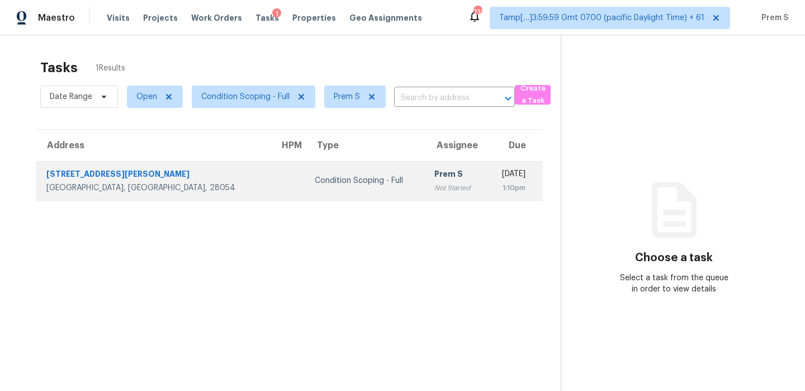
click at [426, 179] on td "Prem S Not Started" at bounding box center [456, 180] width 61 height 39
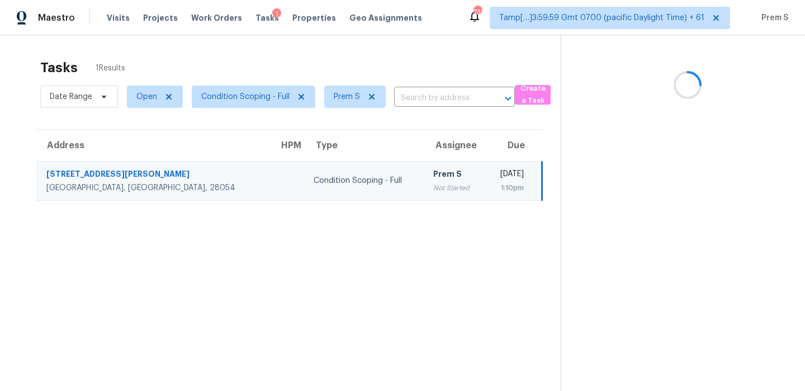
scroll to position [35, 0]
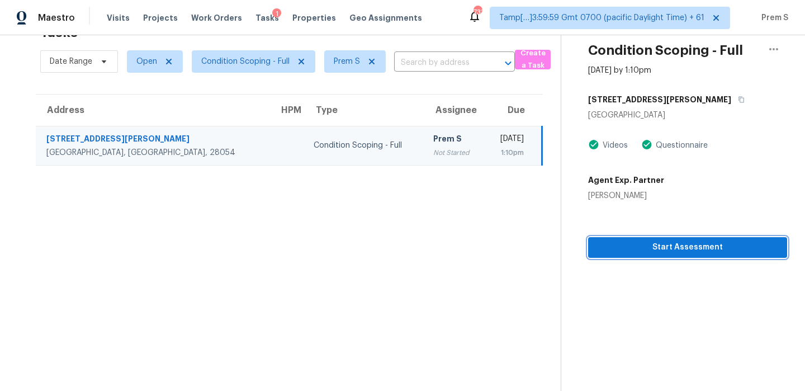
click at [718, 249] on span "Start Assessment" at bounding box center [687, 247] width 181 height 14
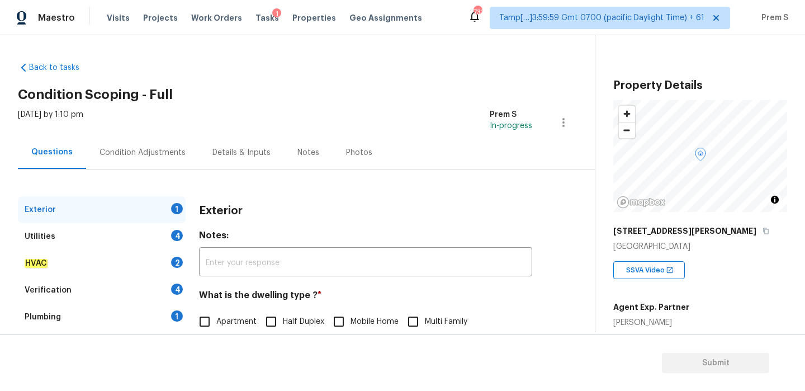
scroll to position [116, 0]
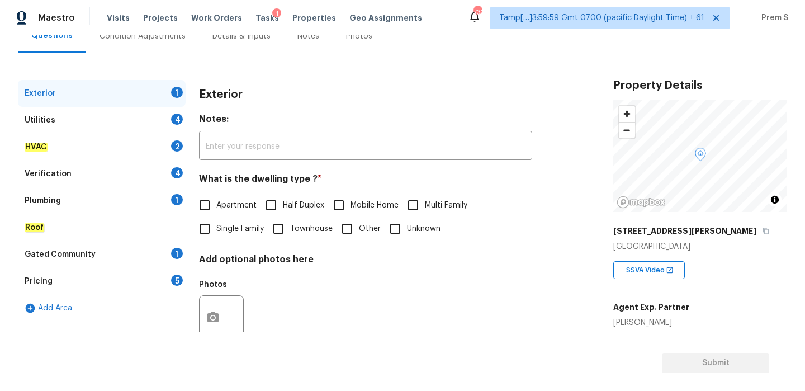
click at [210, 219] on input "Single Family" at bounding box center [204, 228] width 23 height 23
checkbox input "true"
click at [177, 116] on div "4" at bounding box center [177, 119] width 12 height 11
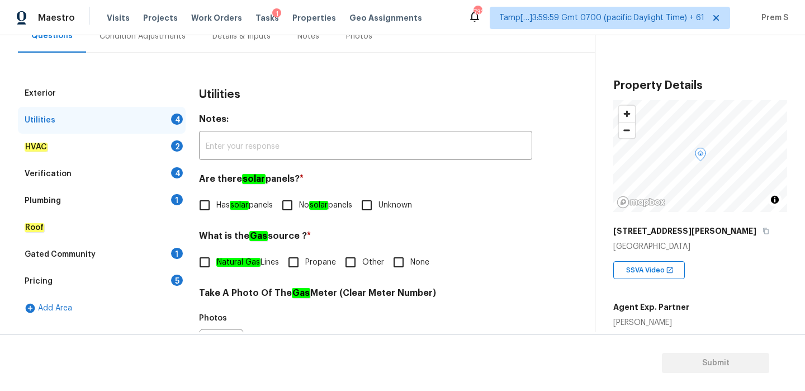
click at [295, 207] on input "No solar panels" at bounding box center [287, 205] width 23 height 23
checkbox input "true"
click at [225, 268] on label "Natural Gas Lines" at bounding box center [236, 262] width 86 height 23
click at [216, 268] on input "Natural Gas Lines" at bounding box center [204, 262] width 23 height 23
checkbox input "true"
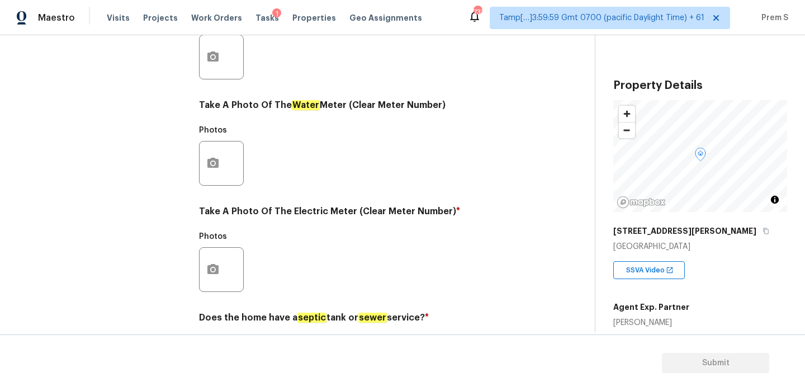
scroll to position [451, 0]
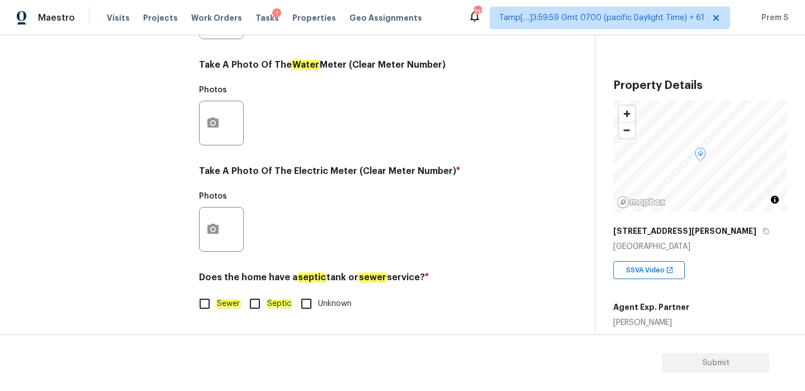
click at [216, 304] on input "Sewer" at bounding box center [204, 303] width 23 height 23
checkbox input "true"
click at [218, 218] on button "button" at bounding box center [213, 229] width 27 height 44
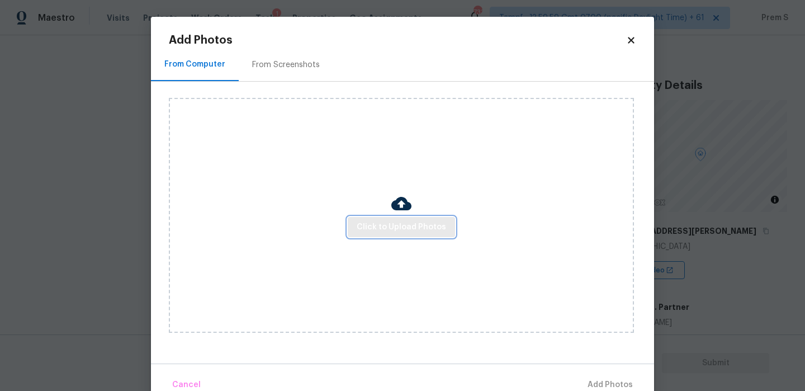
click at [421, 230] on span "Click to Upload Photos" at bounding box center [401, 227] width 89 height 14
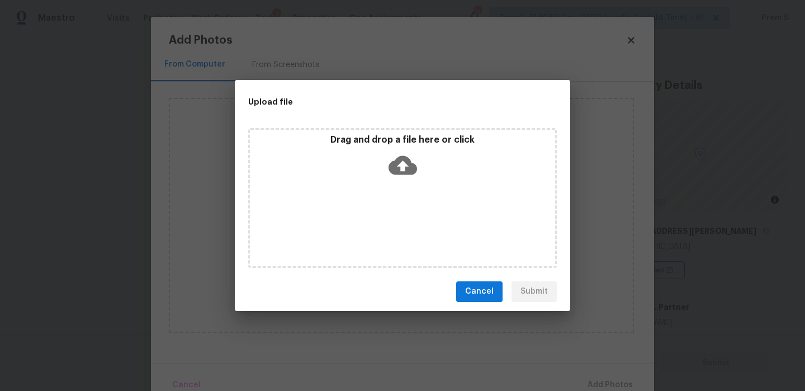
click at [409, 171] on icon at bounding box center [403, 164] width 29 height 19
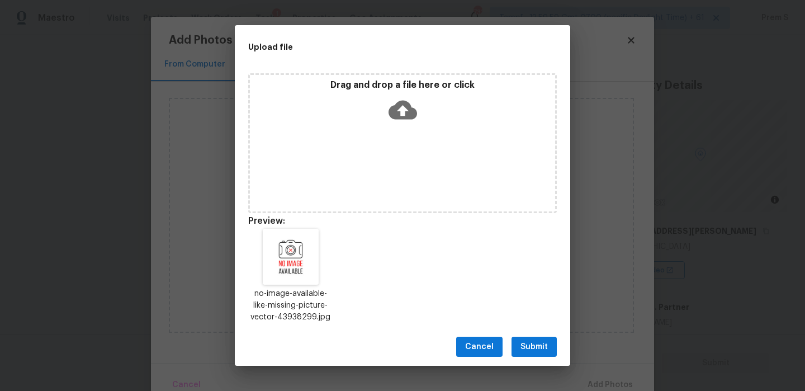
click at [507, 347] on div "Cancel Submit" at bounding box center [403, 347] width 336 height 39
click at [529, 345] on span "Submit" at bounding box center [534, 347] width 27 height 14
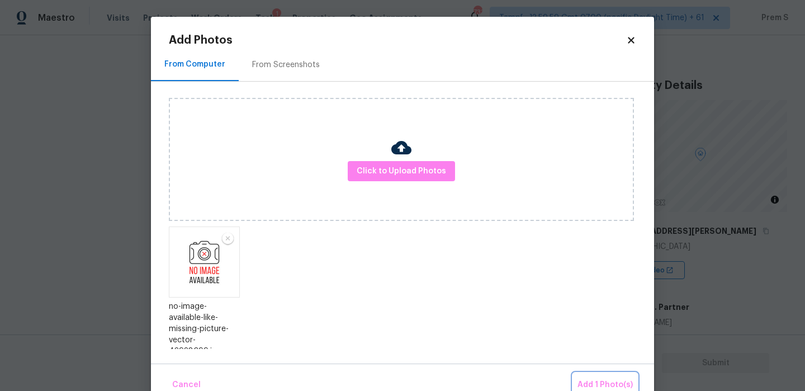
click at [613, 379] on span "Add 1 Photo(s)" at bounding box center [605, 385] width 55 height 14
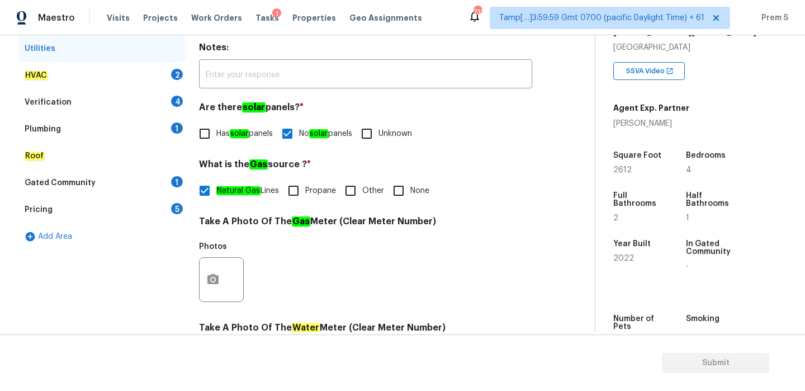
scroll to position [282, 0]
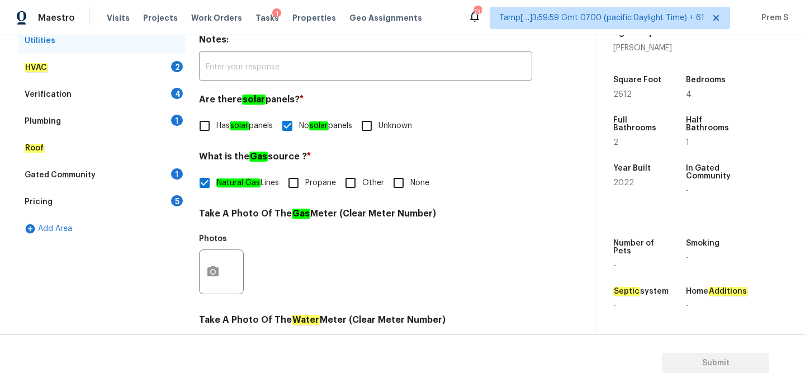
click at [176, 68] on div "2" at bounding box center [177, 66] width 12 height 11
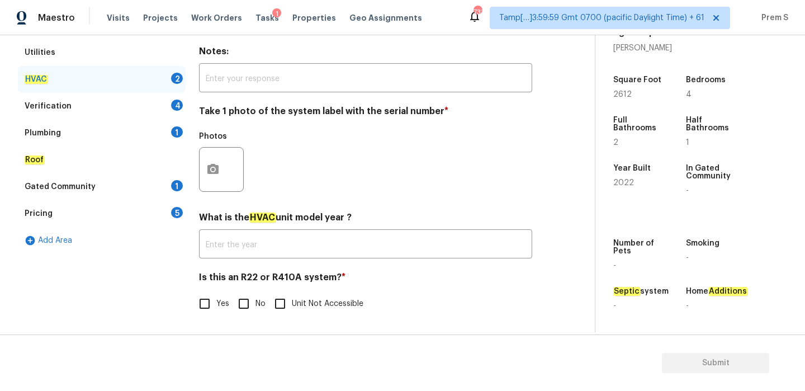
click at [250, 305] on input "No" at bounding box center [243, 303] width 23 height 23
checkbox input "true"
click at [216, 156] on button "button" at bounding box center [213, 169] width 27 height 44
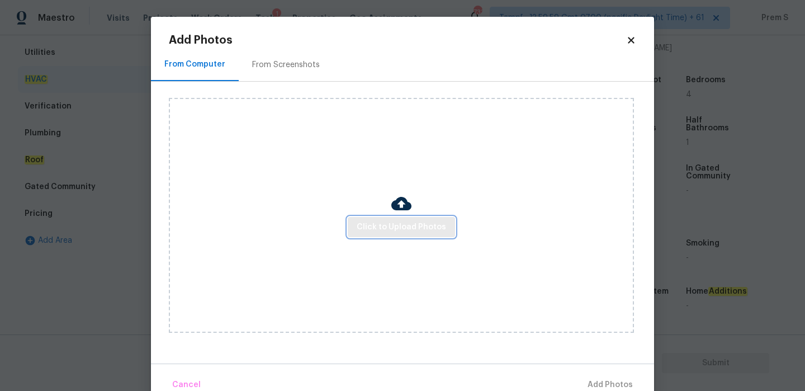
click at [409, 229] on span "Click to Upload Photos" at bounding box center [401, 227] width 89 height 14
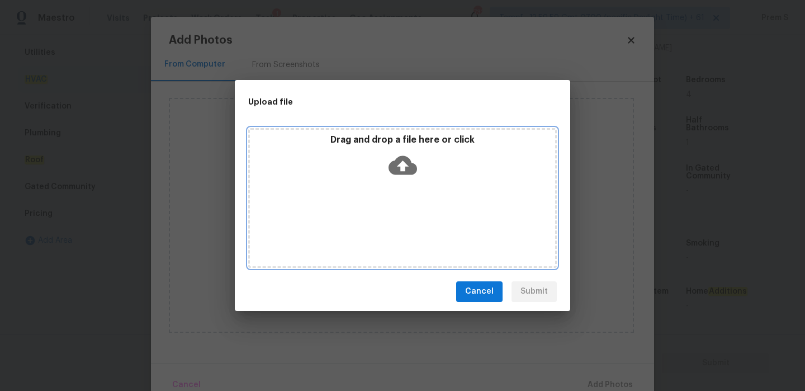
click at [409, 171] on icon at bounding box center [403, 164] width 29 height 19
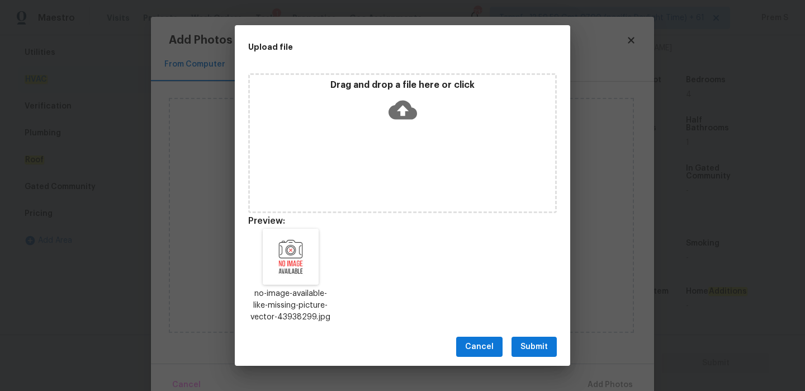
click at [532, 345] on span "Submit" at bounding box center [534, 347] width 27 height 14
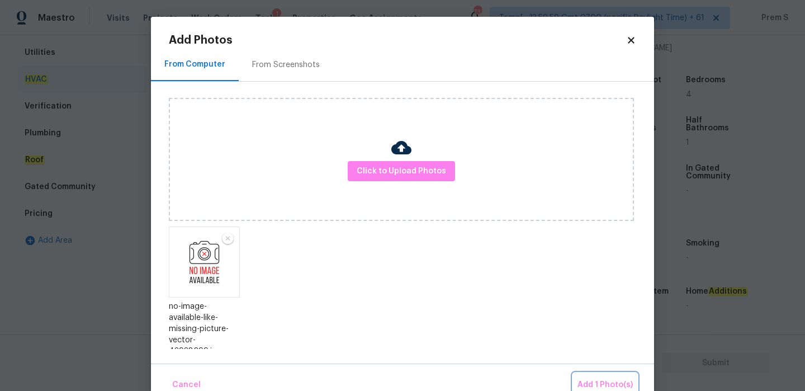
click at [592, 381] on span "Add 1 Photo(s)" at bounding box center [605, 385] width 55 height 14
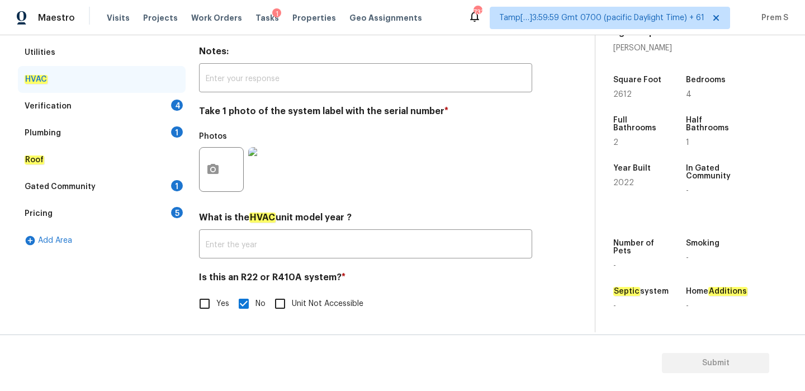
click at [158, 106] on div "Verification 4" at bounding box center [102, 106] width 168 height 27
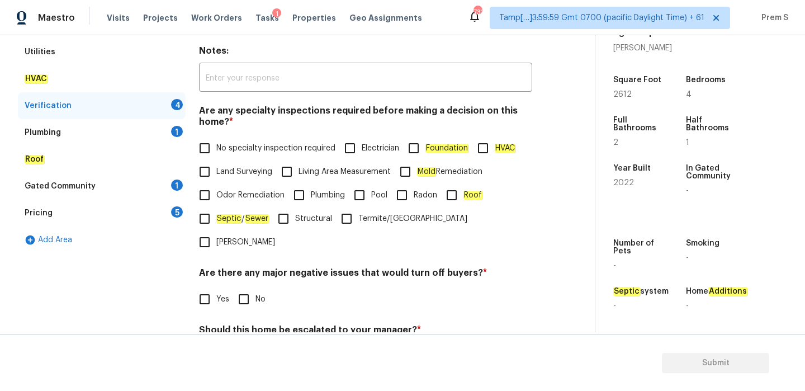
click at [238, 150] on span "No specialty inspection required" at bounding box center [275, 149] width 119 height 12
click at [216, 150] on input "No specialty inspection required" at bounding box center [204, 147] width 23 height 23
checkbox input "true"
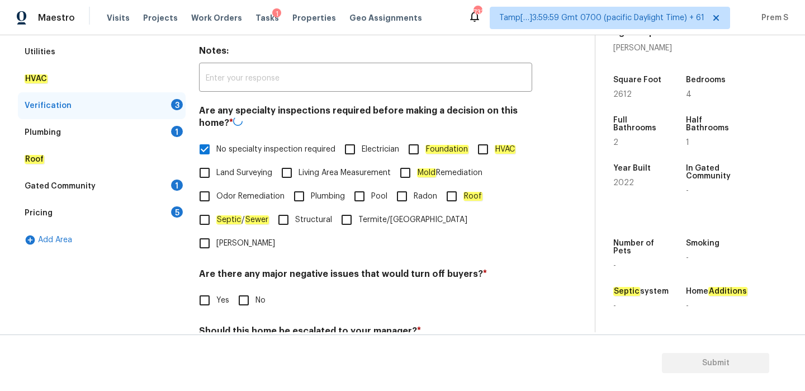
click at [244, 289] on input "No" at bounding box center [243, 300] width 23 height 23
checkbox input "true"
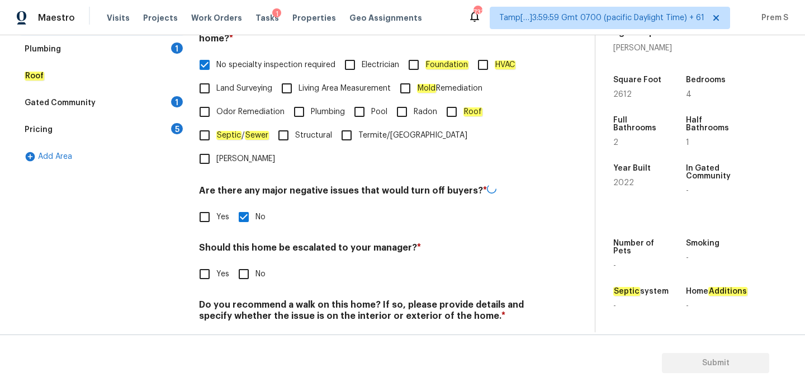
scroll to position [282, 0]
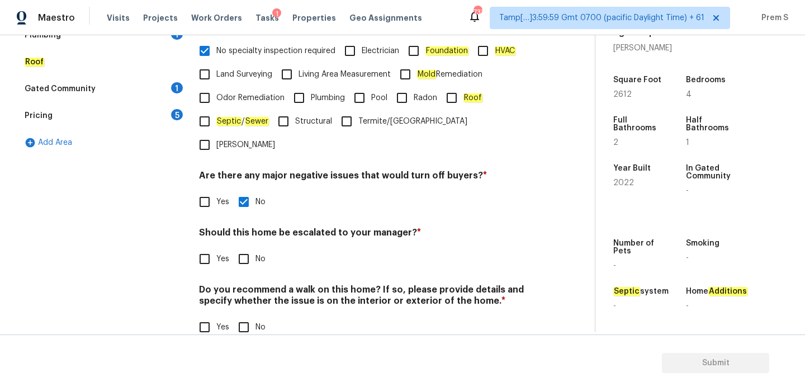
click at [251, 247] on input "No" at bounding box center [243, 258] width 23 height 23
checkbox input "true"
click at [241, 291] on div "Do you recommend a walk on this home? If so, please provide details and specify…" at bounding box center [365, 312] width 333 height 55
click at [242, 315] on input "No" at bounding box center [243, 326] width 23 height 23
checkbox input "true"
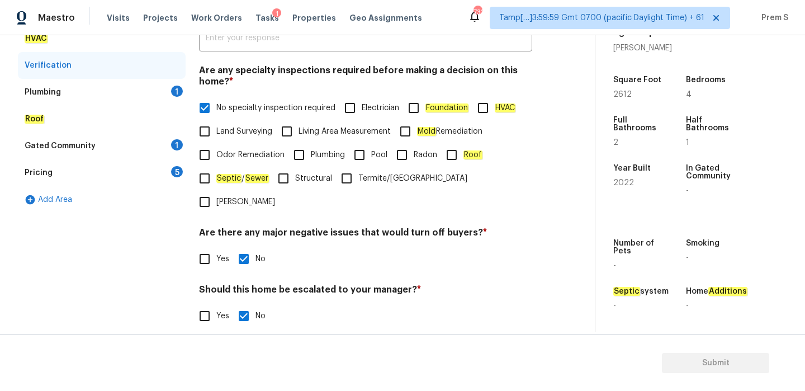
click at [177, 93] on div "1" at bounding box center [177, 91] width 12 height 11
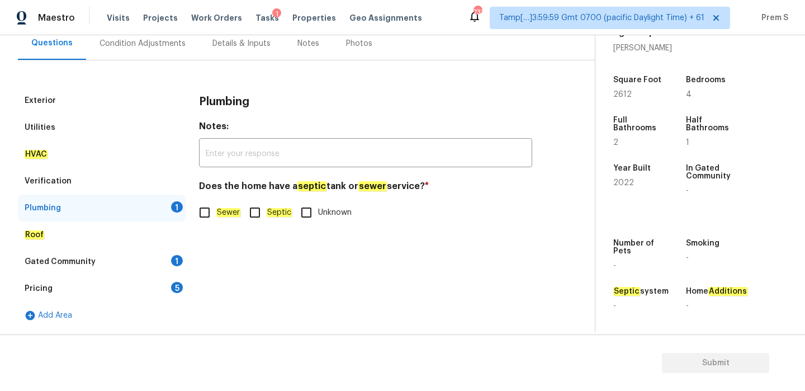
click at [204, 215] on input "Sewer" at bounding box center [204, 212] width 23 height 23
checkbox input "true"
click at [164, 258] on div "Gated Community 1" at bounding box center [102, 261] width 168 height 27
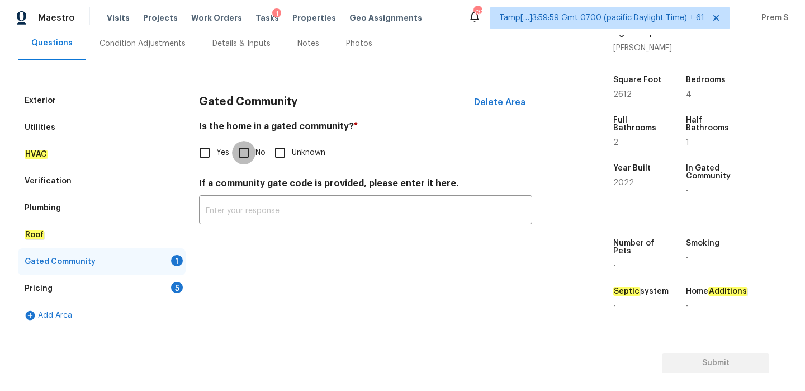
click at [248, 160] on input "No" at bounding box center [243, 152] width 23 height 23
checkbox input "true"
click at [173, 288] on div "5" at bounding box center [177, 287] width 12 height 11
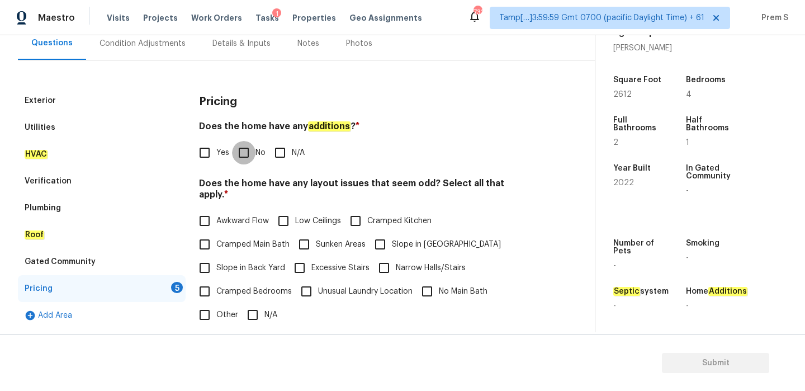
click at [251, 157] on input "No" at bounding box center [243, 152] width 23 height 23
checkbox input "true"
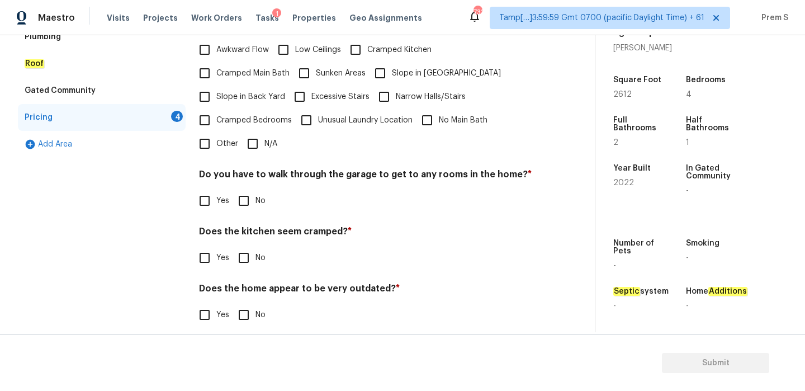
click at [259, 138] on input "N/A" at bounding box center [252, 143] width 23 height 23
checkbox input "true"
click at [249, 192] on input "No" at bounding box center [243, 200] width 23 height 23
checkbox input "true"
click at [243, 246] on input "No" at bounding box center [243, 257] width 23 height 23
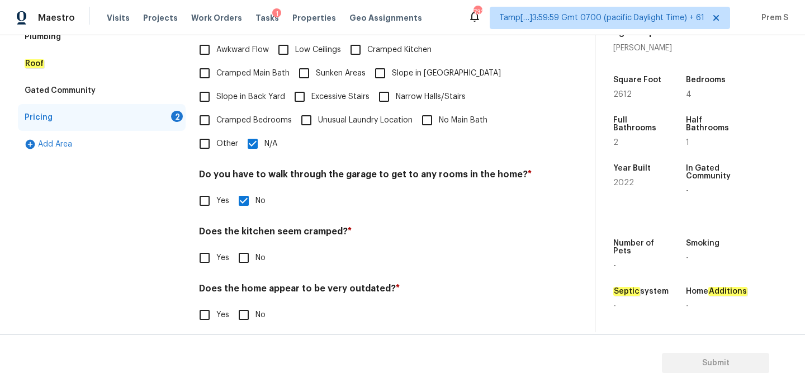
checkbox input "true"
click at [243, 289] on div "Does the home appear to be very outdated? * Yes No" at bounding box center [365, 306] width 333 height 44
click at [246, 314] on input "No" at bounding box center [243, 314] width 23 height 23
checkbox input "true"
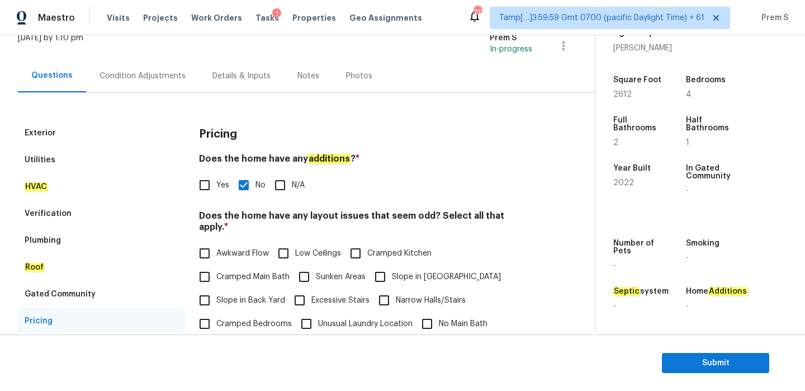
scroll to position [33, 0]
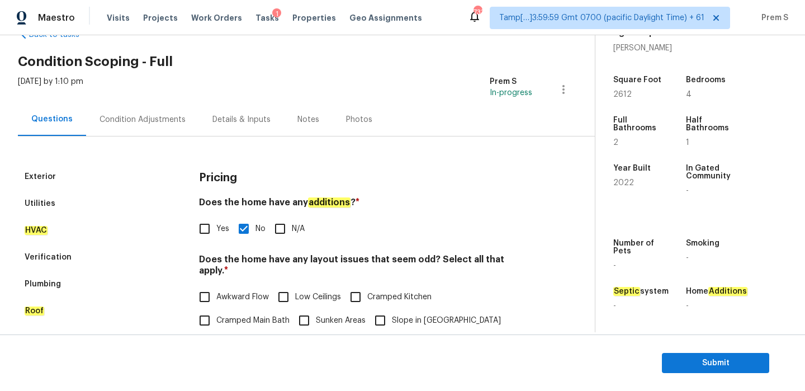
click at [172, 129] on div "Condition Adjustments" at bounding box center [142, 119] width 113 height 33
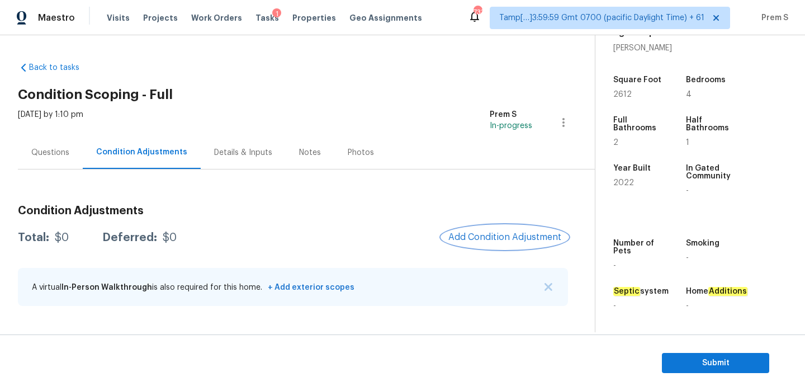
click at [496, 232] on span "Add Condition Adjustment" at bounding box center [505, 237] width 113 height 10
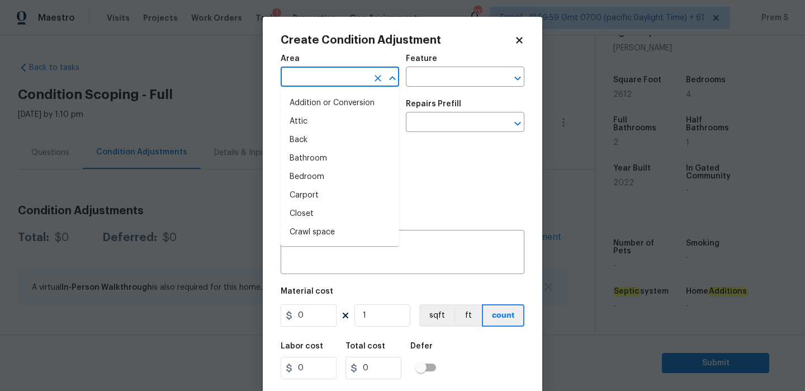
click at [337, 82] on input "text" at bounding box center [324, 77] width 87 height 17
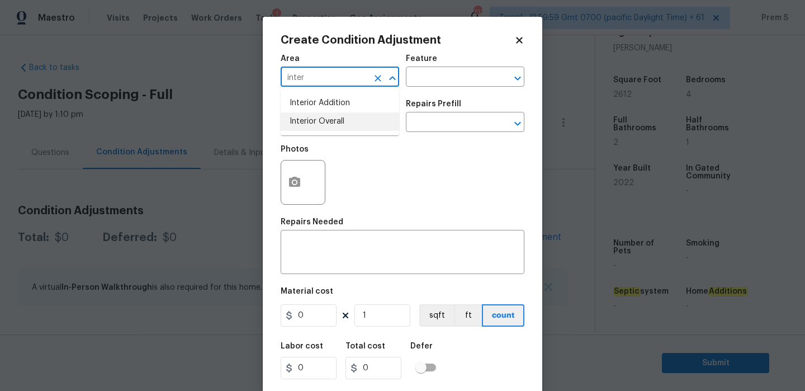
click at [343, 117] on li "Interior Overall" at bounding box center [340, 121] width 119 height 18
type input "Interior Overall"
click at [343, 117] on input "text" at bounding box center [324, 123] width 87 height 17
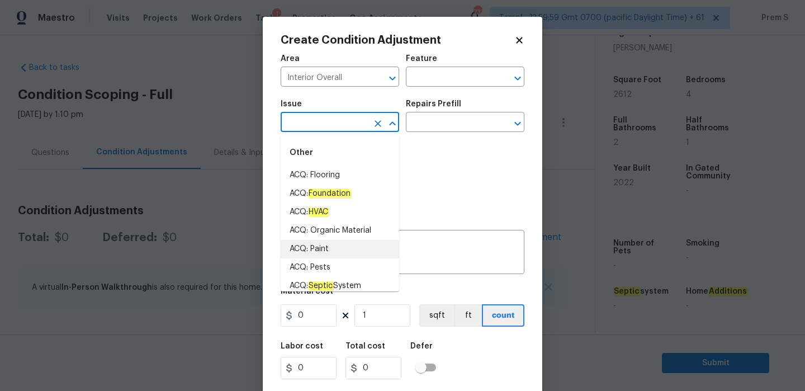
click at [351, 245] on li "ACQ: Paint" at bounding box center [340, 249] width 119 height 18
type input "ACQ: Paint"
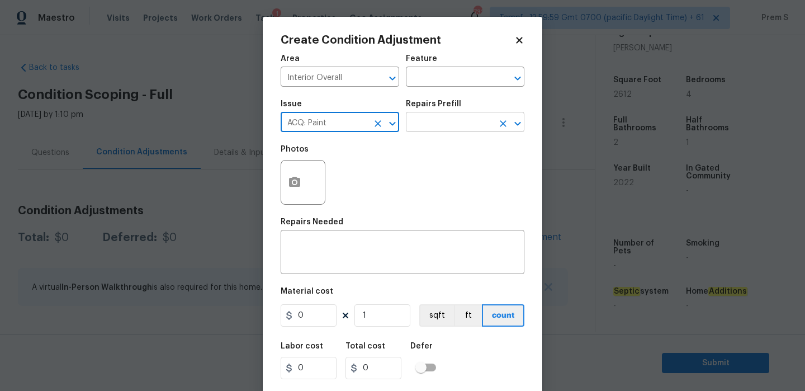
click at [471, 122] on input "text" at bounding box center [449, 123] width 87 height 17
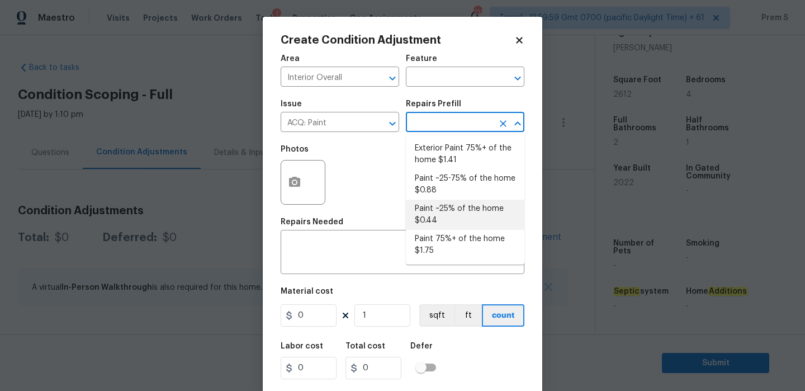
click at [446, 222] on li "Paint ~25% of the home $0.44" at bounding box center [465, 215] width 119 height 30
type input "Acquisition"
type textarea "Acquisition Scope: ~25% of the home needs interior paint"
type input "0.44"
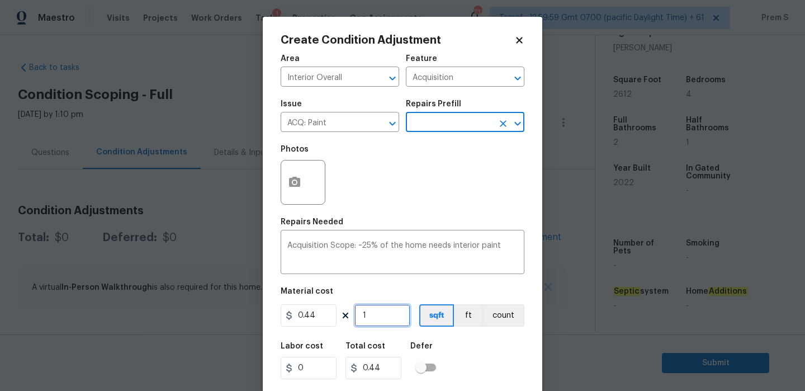
click at [372, 317] on input "1" at bounding box center [383, 315] width 56 height 22
type input "2"
type input "0.88"
type input "26"
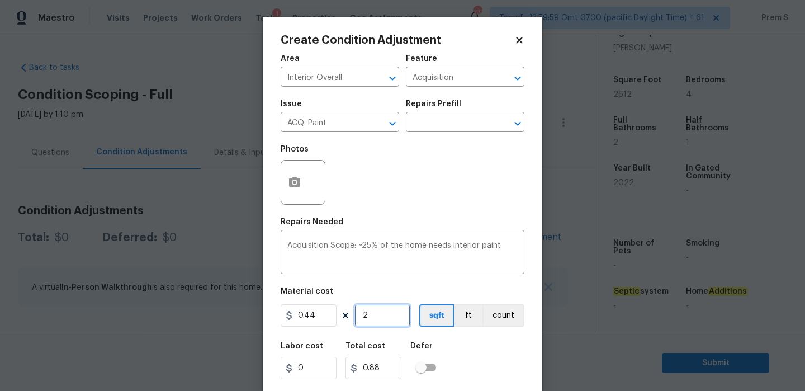
type input "11.44"
type input "261"
type input "114.84"
type input "2613"
type input "1149.72"
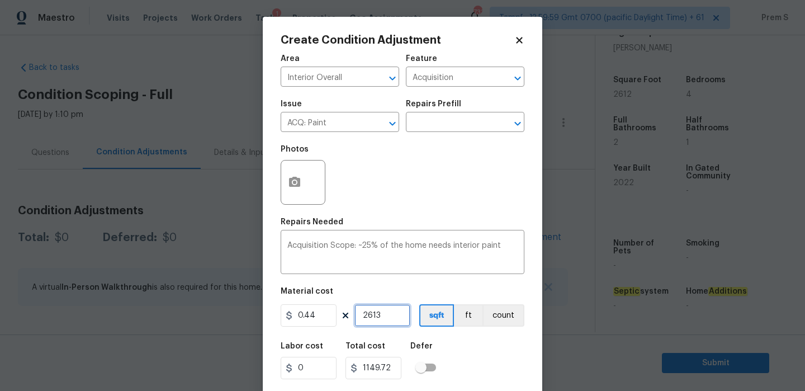
type input "261"
type input "114.84"
type input "2612"
type input "1149.28"
type input "2612"
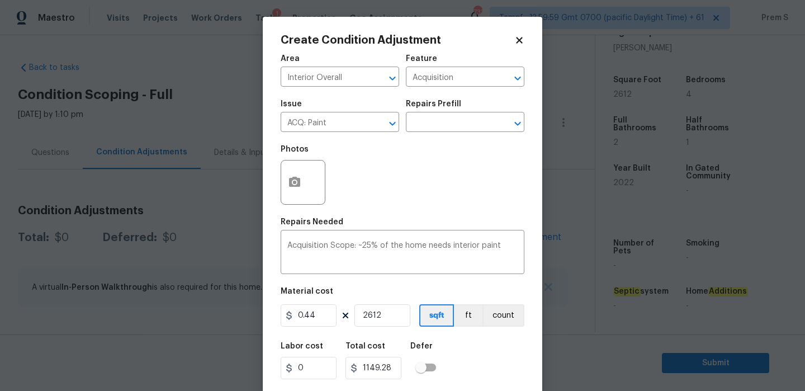
click at [479, 379] on div "Labor cost 0 Total cost 1149.28 Defer" at bounding box center [403, 361] width 244 height 50
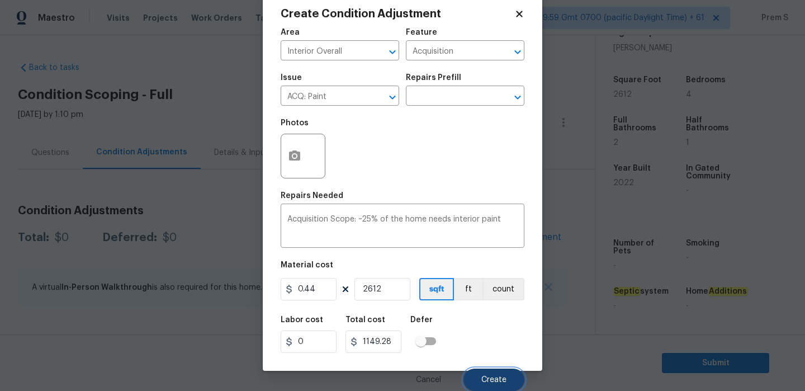
click at [487, 378] on span "Create" at bounding box center [494, 380] width 25 height 8
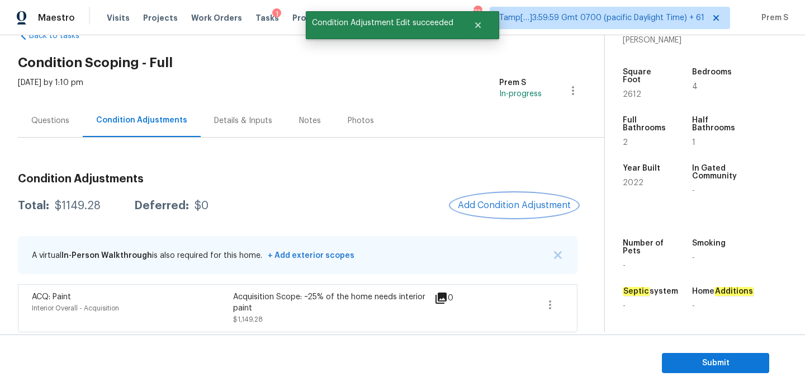
scroll to position [35, 0]
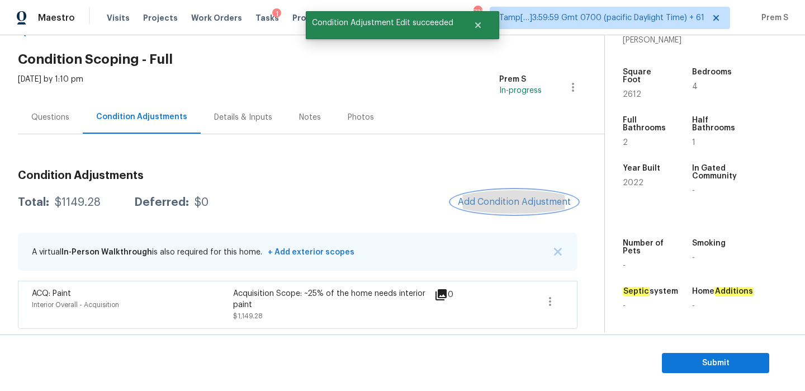
click at [507, 205] on span "Add Condition Adjustment" at bounding box center [514, 202] width 113 height 10
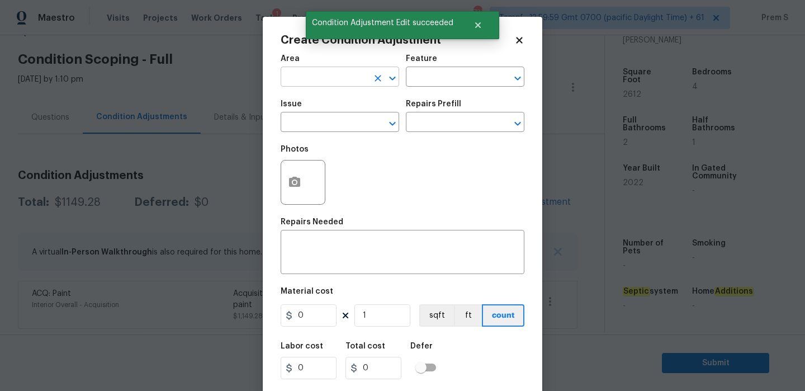
click at [334, 76] on input "text" at bounding box center [324, 77] width 87 height 17
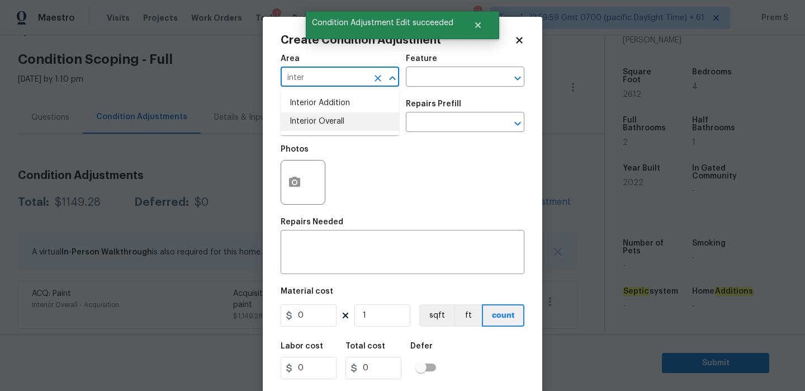
click at [333, 120] on li "Interior Overall" at bounding box center [340, 121] width 119 height 18
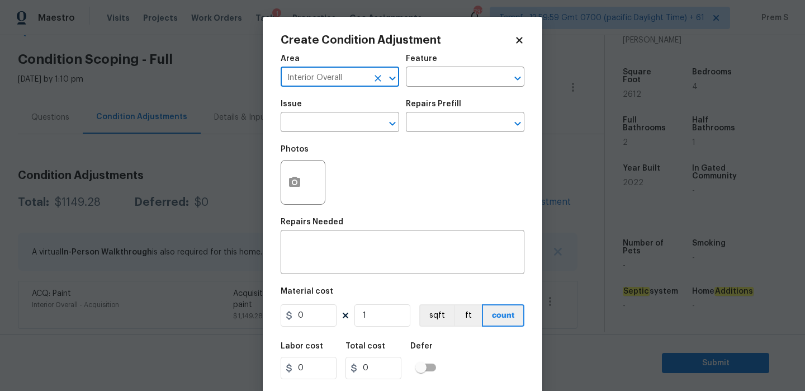
type input "Interior Overall"
click at [333, 120] on input "text" at bounding box center [324, 123] width 87 height 17
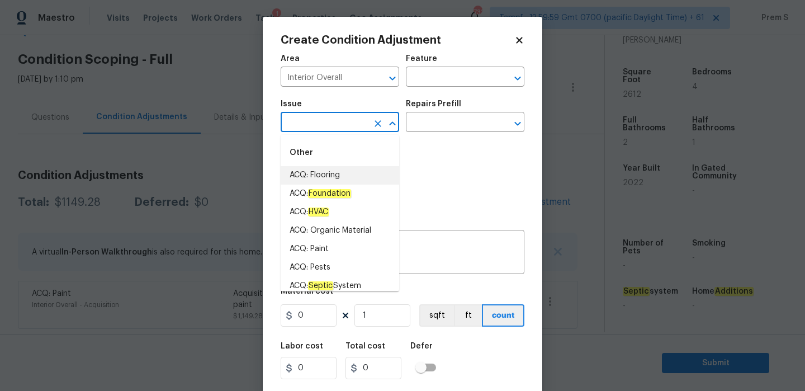
click at [364, 171] on li "ACQ: Flooring" at bounding box center [340, 175] width 119 height 18
type input "ACQ: Flooring"
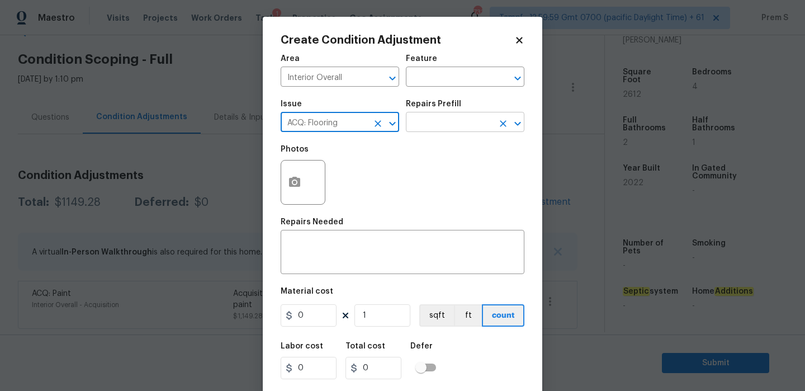
click at [437, 121] on input "text" at bounding box center [449, 123] width 87 height 17
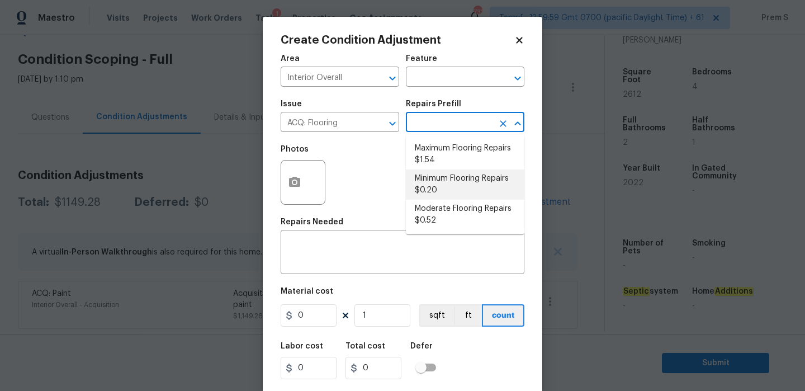
click at [428, 191] on li "Minimum Flooring Repairs $0.20" at bounding box center [465, 184] width 119 height 30
type input "Acquisition"
type textarea "Acquisition Scope: Minimum flooring repairs"
type input "0.2"
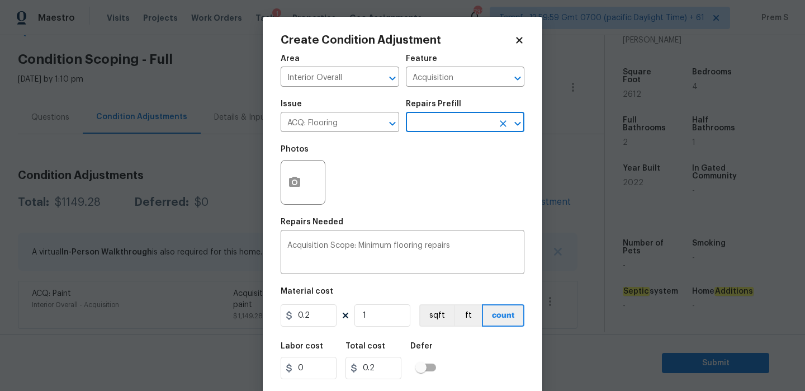
click at [376, 328] on figure "Material cost 0.2 1 sqft ft count" at bounding box center [403, 307] width 244 height 41
click at [381, 313] on input "1" at bounding box center [383, 315] width 56 height 22
type input "2"
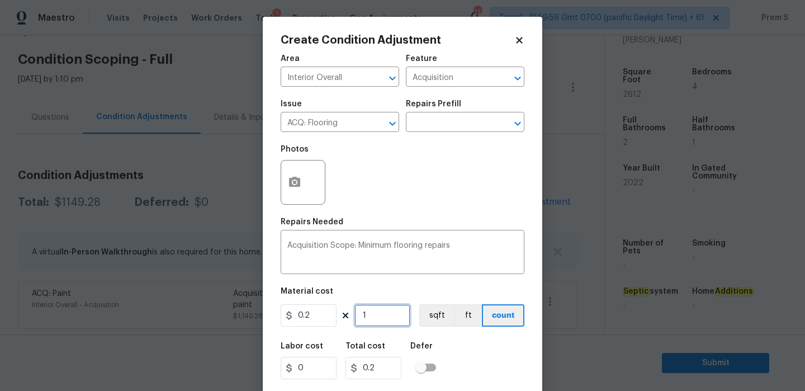
type input "0.4"
type input "26"
type input "5.2"
type input "261"
type input "52.2"
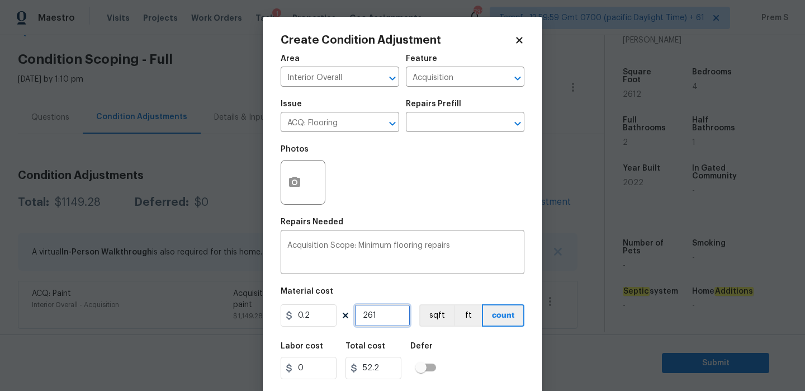
type input "2612"
type input "522.4"
type input "2612"
click at [312, 315] on input "0.2" at bounding box center [309, 315] width 56 height 22
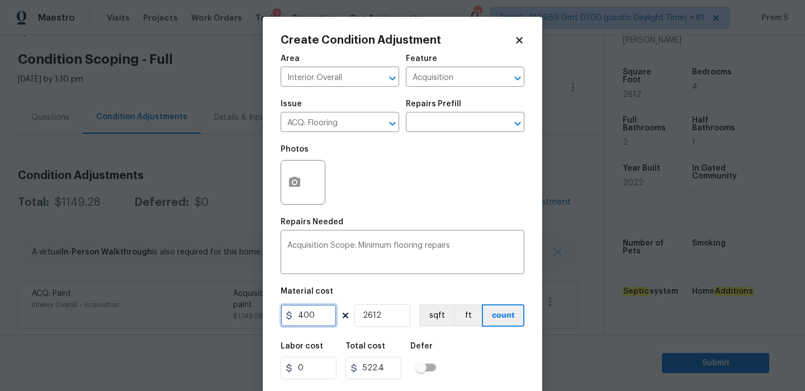
type input "400"
type input "1044800"
click at [391, 318] on input "2612" at bounding box center [383, 315] width 56 height 22
type input "1"
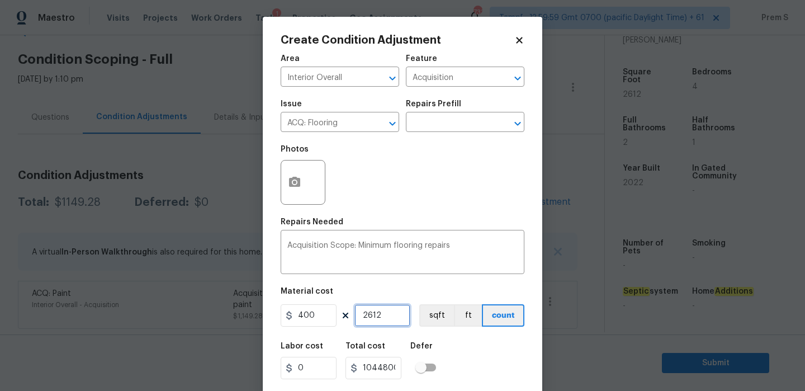
type input "400"
type input "1"
click at [479, 353] on div "Labor cost 0 Total cost 400 Defer" at bounding box center [403, 361] width 244 height 50
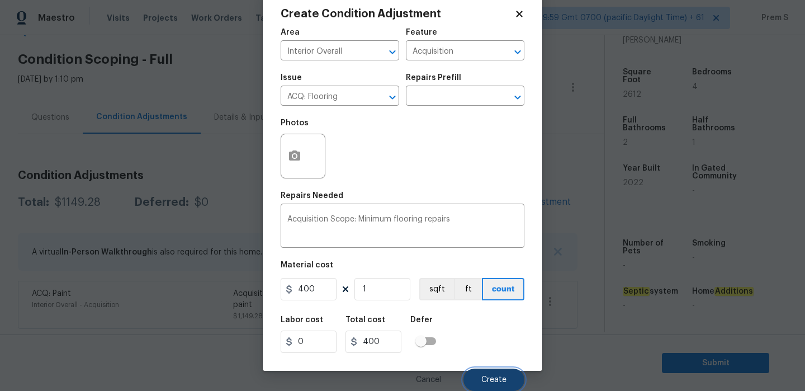
click at [487, 370] on button "Create" at bounding box center [494, 380] width 61 height 22
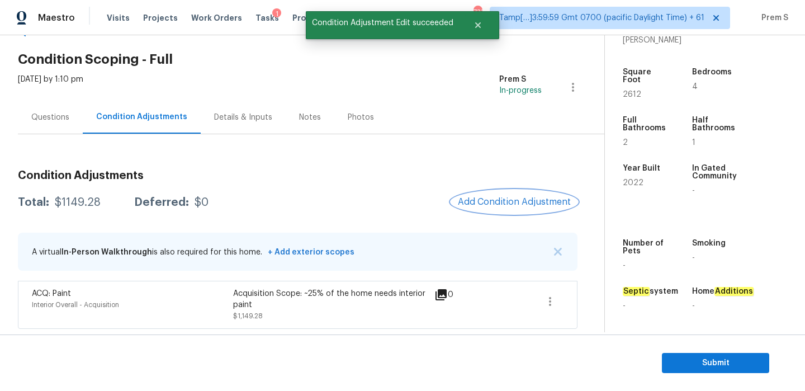
scroll to position [0, 0]
click at [536, 205] on span "Add Condition Adjustment" at bounding box center [514, 202] width 113 height 10
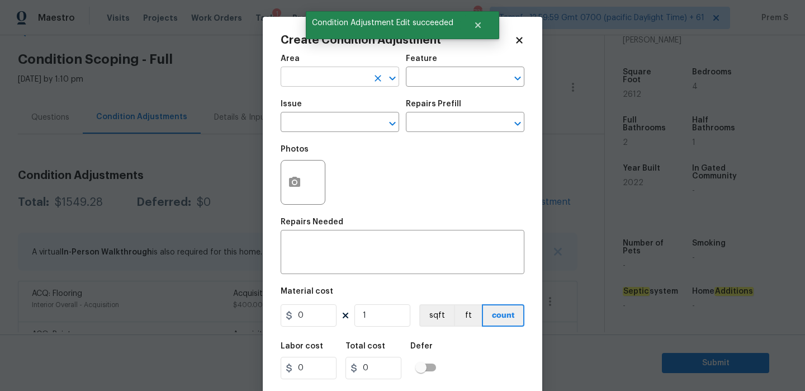
click at [333, 78] on input "text" at bounding box center [324, 77] width 87 height 17
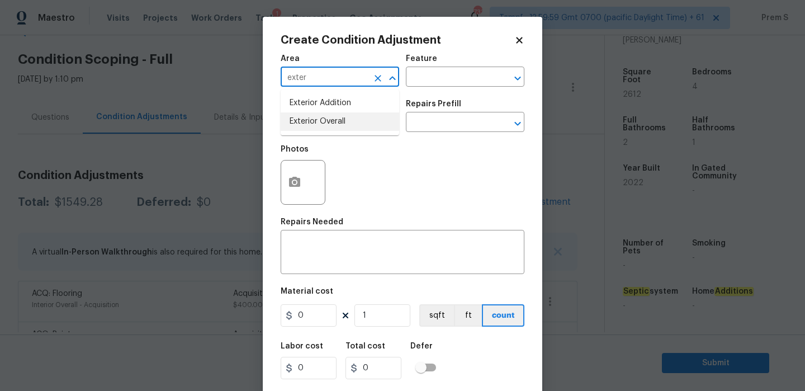
click at [335, 129] on li "Exterior Overall" at bounding box center [340, 121] width 119 height 18
type input "Exterior Overall"
click at [335, 129] on input "text" at bounding box center [324, 123] width 87 height 17
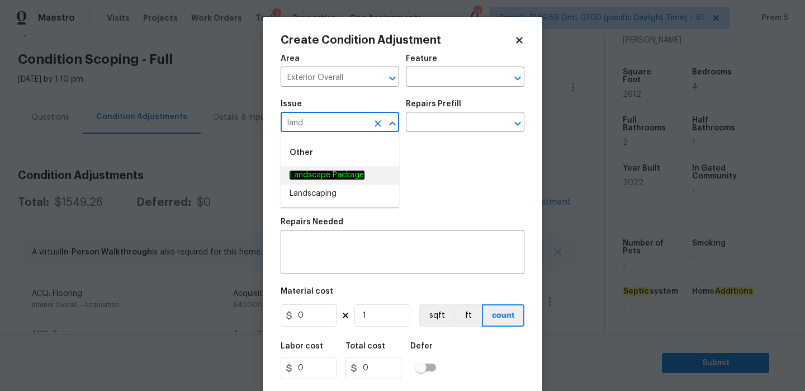
click at [338, 169] on span "Landscape Package" at bounding box center [327, 175] width 75 height 12
type input "Landscape Package"
click at [450, 117] on input "text" at bounding box center [449, 123] width 87 height 17
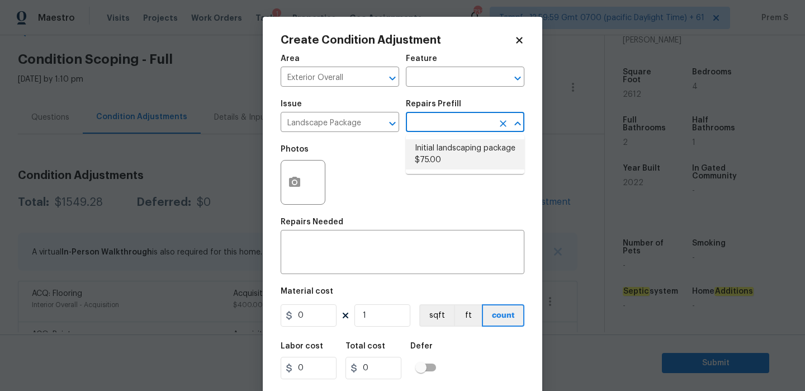
click at [432, 152] on li "Initial landscaping package $75.00" at bounding box center [465, 154] width 119 height 30
type input "Home Readiness Packages"
type textarea "Mowing of grass up to 6" in height. Mow, edge along driveways & sidewalks, trim…"
type input "75"
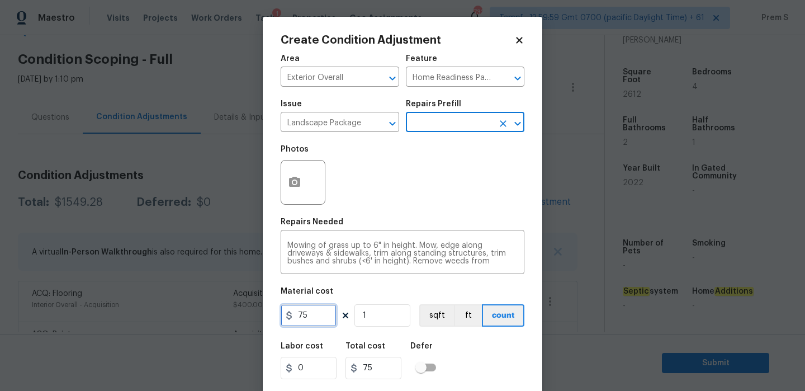
click at [310, 313] on input "75" at bounding box center [309, 315] width 56 height 22
type input "300"
click at [483, 375] on div "Labor cost 0 Total cost 75 Defer" at bounding box center [403, 361] width 244 height 50
type input "300"
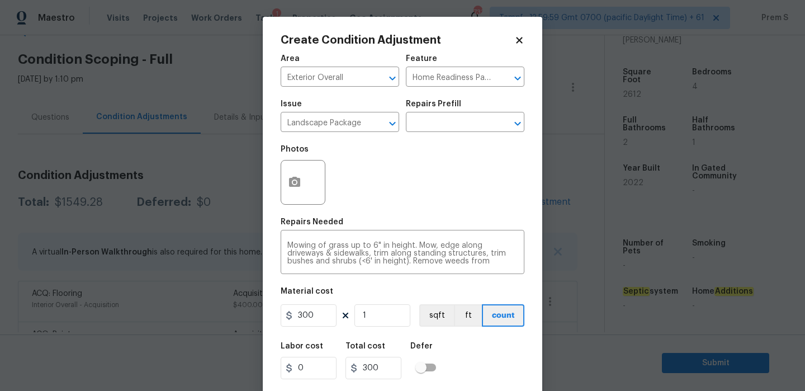
scroll to position [27, 0]
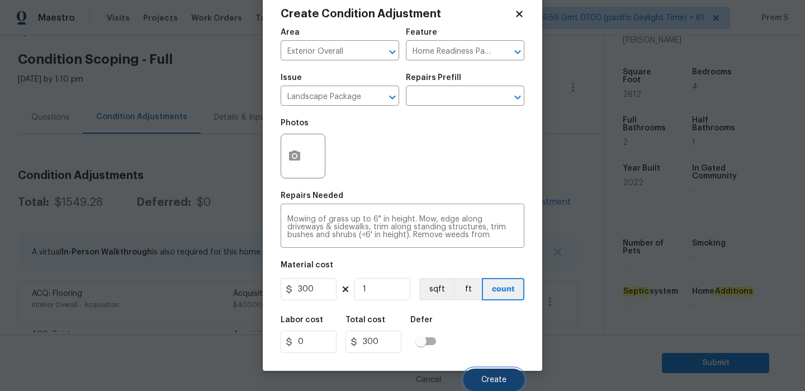
click at [489, 381] on span "Create" at bounding box center [494, 380] width 25 height 8
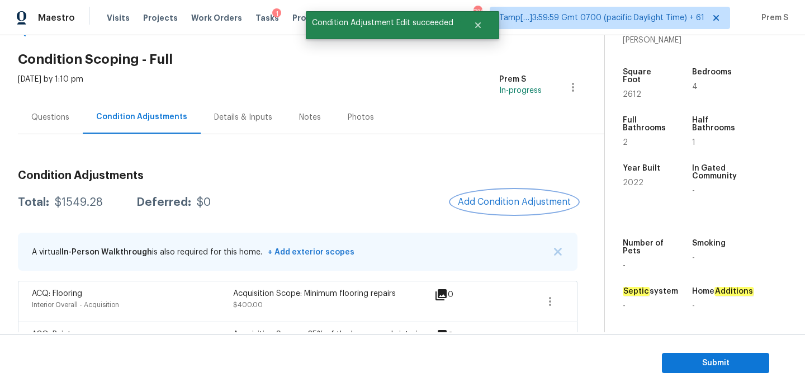
scroll to position [0, 0]
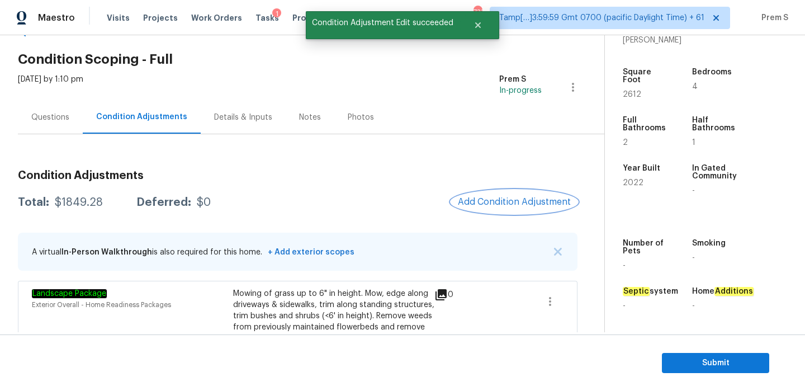
click at [485, 199] on span "Add Condition Adjustment" at bounding box center [514, 202] width 113 height 10
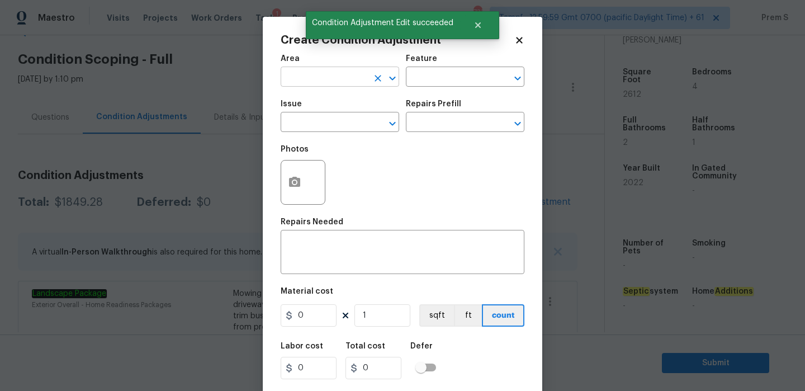
click at [336, 83] on input "text" at bounding box center [324, 77] width 87 height 17
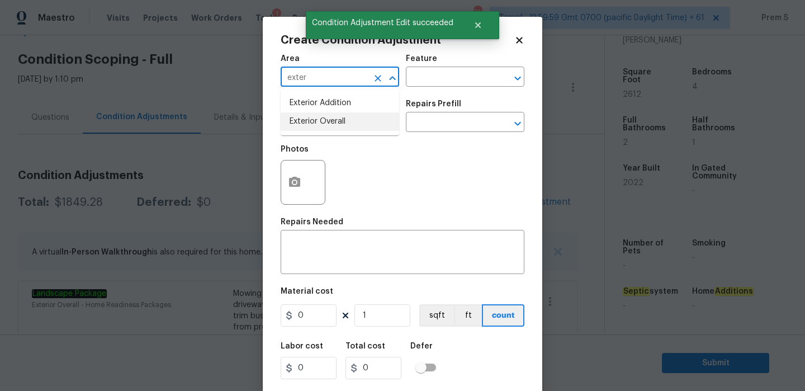
click at [332, 121] on li "Exterior Overall" at bounding box center [340, 121] width 119 height 18
type input "Exterior Overall"
click at [332, 121] on input "text" at bounding box center [324, 123] width 87 height 17
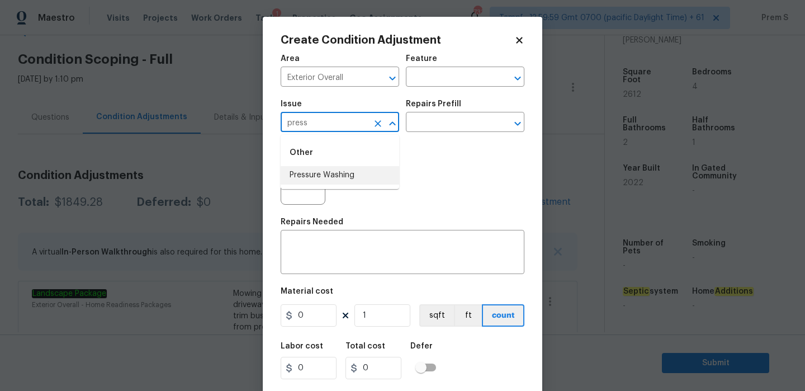
click at [325, 174] on li "Pressure Washing" at bounding box center [340, 175] width 119 height 18
type input "Pressure Washing"
click at [312, 271] on div "x ​" at bounding box center [403, 253] width 244 height 41
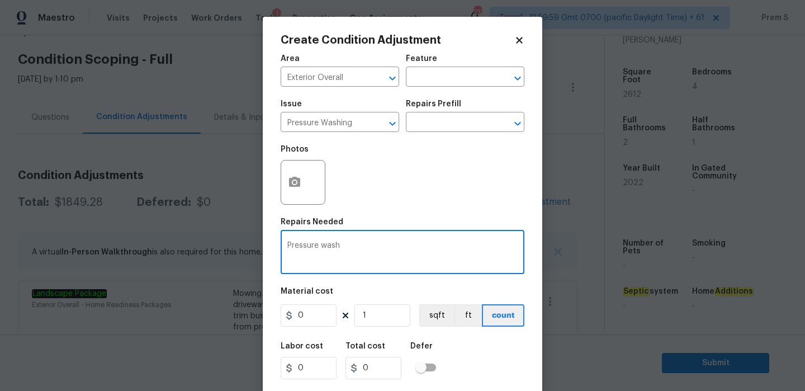
type textarea "Pressure wash"
click at [309, 315] on input "0" at bounding box center [309, 315] width 56 height 22
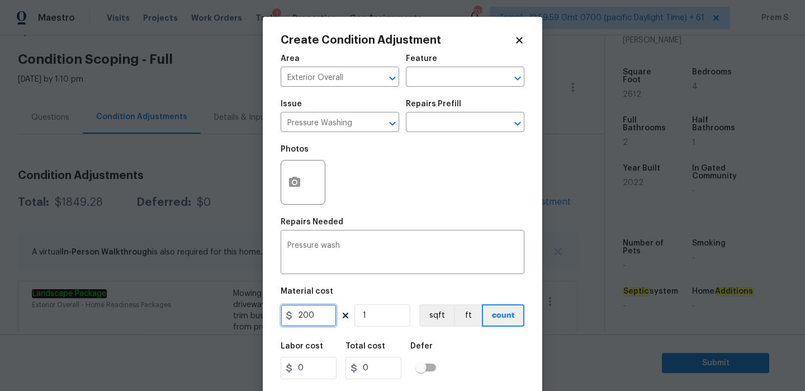
type input "200"
click at [482, 358] on div "Labor cost 0 Total cost 200 Defer" at bounding box center [403, 361] width 244 height 50
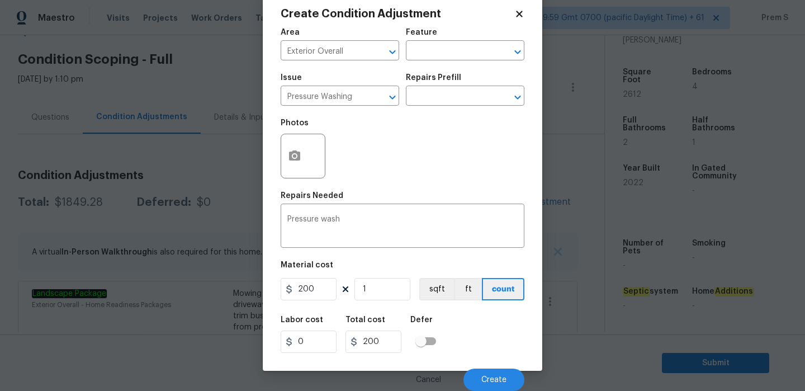
click at [489, 367] on div "Cancel Create" at bounding box center [403, 375] width 244 height 31
click at [490, 369] on button "Create" at bounding box center [494, 380] width 61 height 22
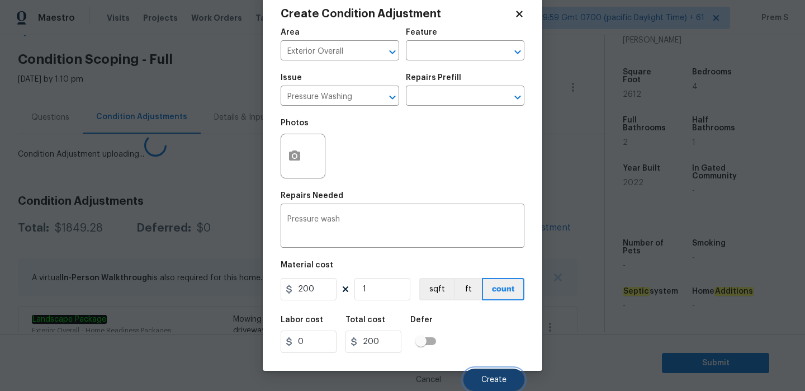
click at [490, 369] on button "Create" at bounding box center [494, 380] width 61 height 22
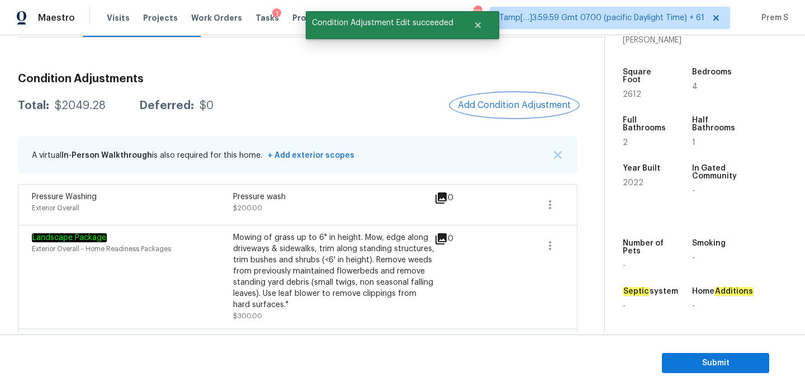
scroll to position [129, 0]
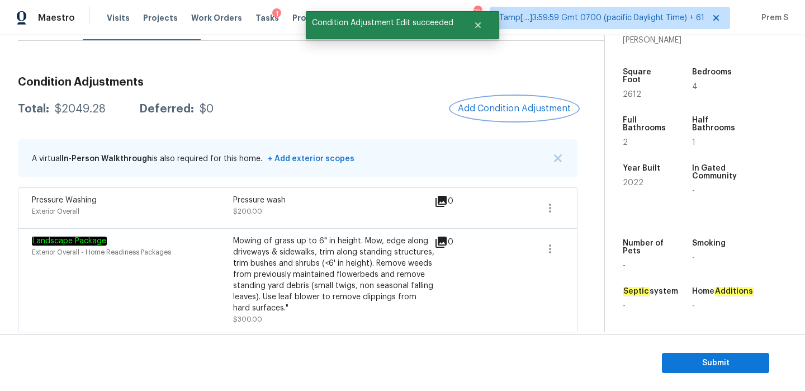
click at [521, 100] on button "Add Condition Adjustment" at bounding box center [514, 108] width 126 height 23
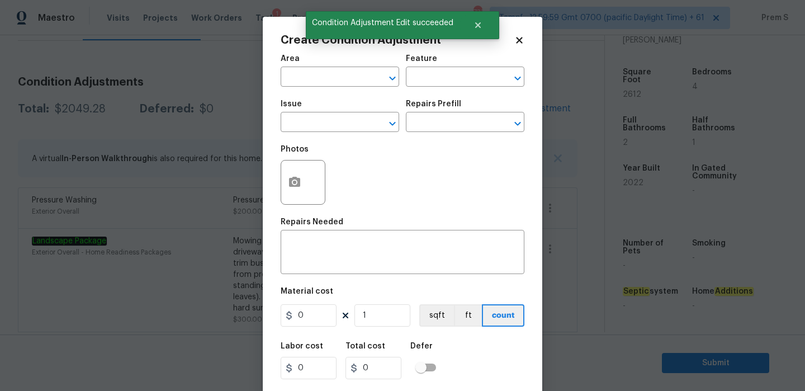
click at [147, 118] on body "Maestro Visits Projects Work Orders Tasks 1 Properties Geo Assignments 733 Tamp…" at bounding box center [402, 195] width 805 height 391
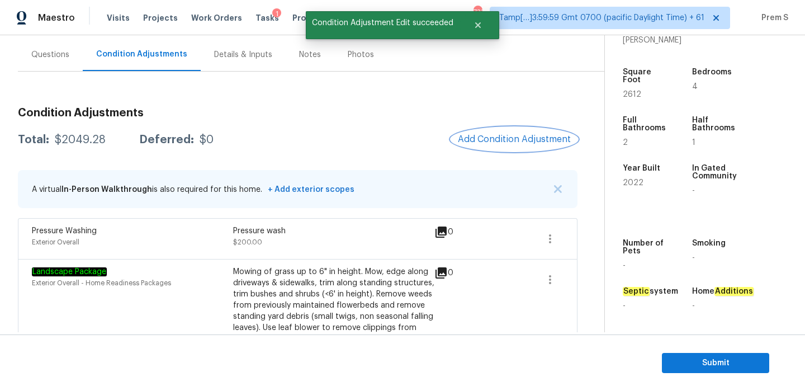
scroll to position [68, 0]
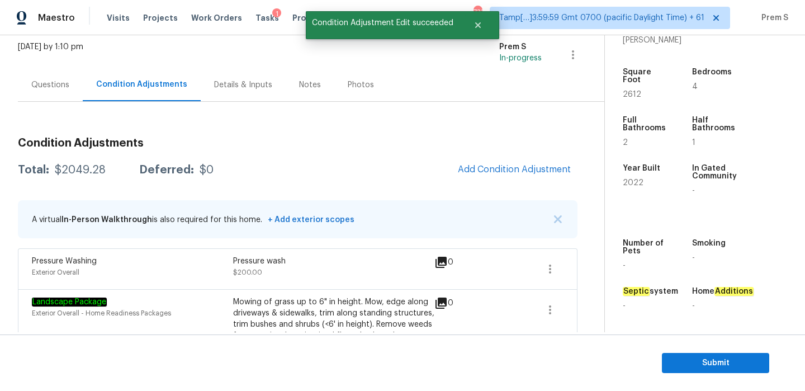
click at [60, 86] on div "Questions" at bounding box center [50, 84] width 38 height 11
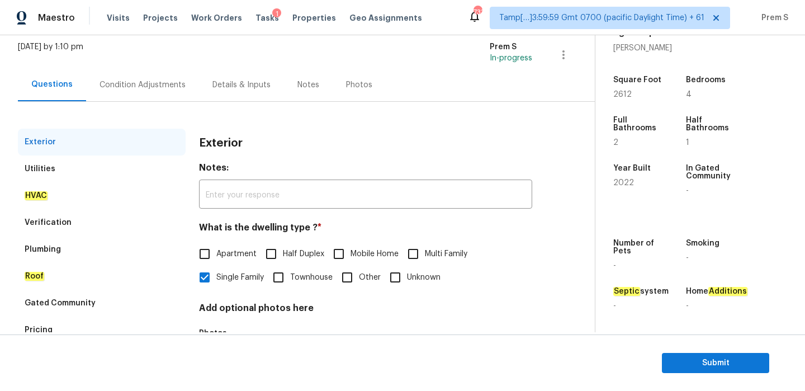
click at [65, 331] on div "Pricing" at bounding box center [102, 330] width 168 height 27
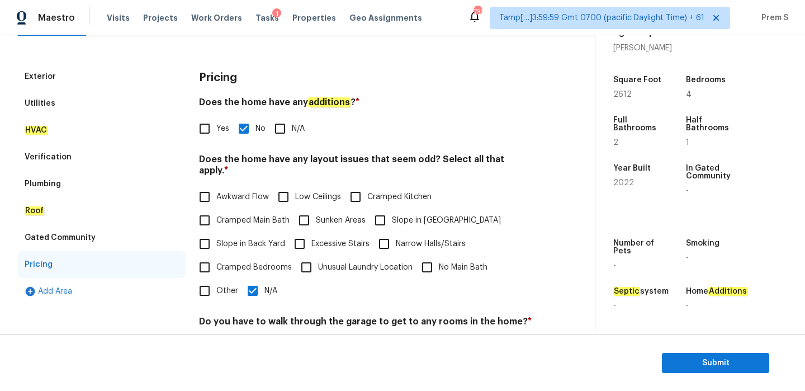
scroll to position [182, 0]
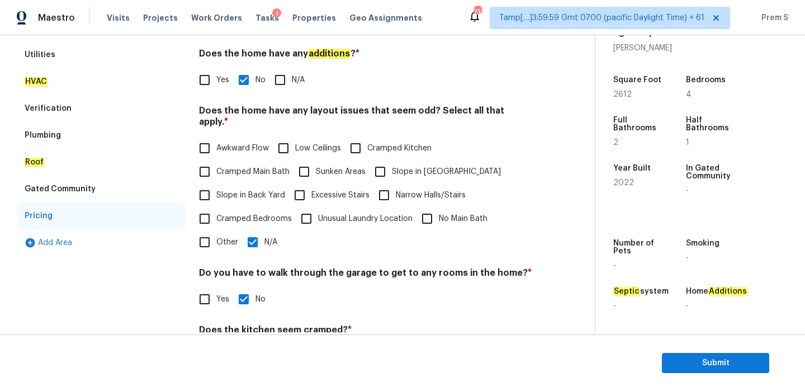
click at [386, 160] on input "Slope in [GEOGRAPHIC_DATA]" at bounding box center [380, 171] width 23 height 23
checkbox input "true"
click at [244, 190] on span "Slope in Back Yard" at bounding box center [250, 196] width 69 height 12
click at [216, 188] on input "Slope in Back Yard" at bounding box center [204, 194] width 23 height 23
checkbox input "true"
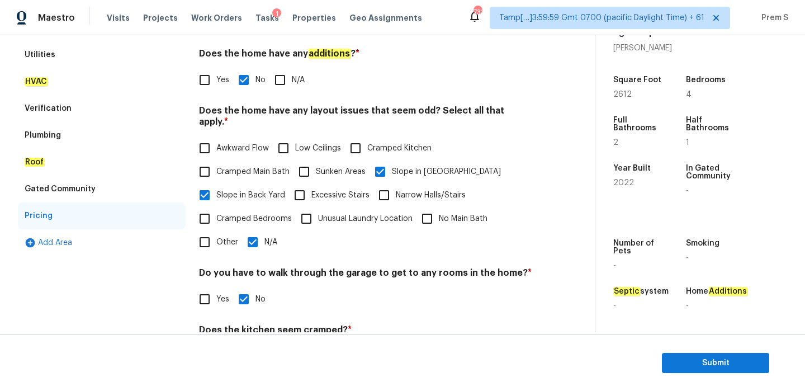
scroll to position [68, 0]
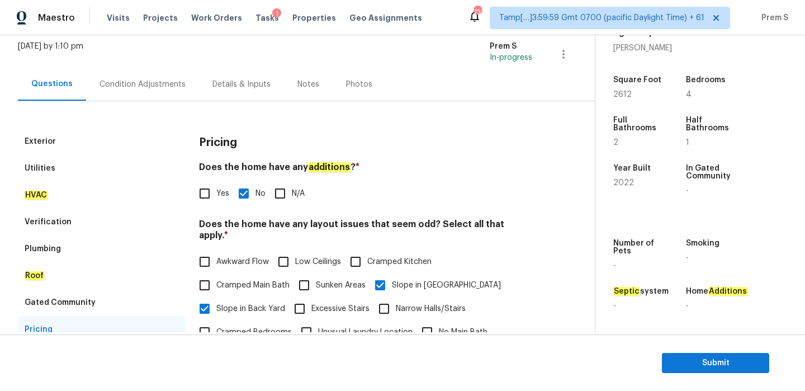
click at [140, 74] on div "Condition Adjustments" at bounding box center [142, 84] width 113 height 33
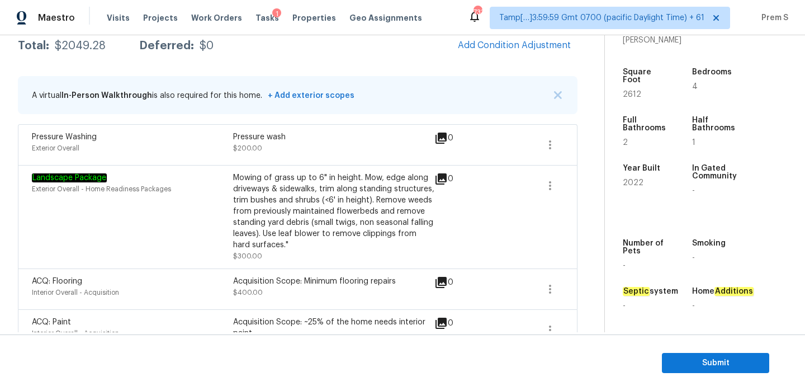
scroll to position [140, 0]
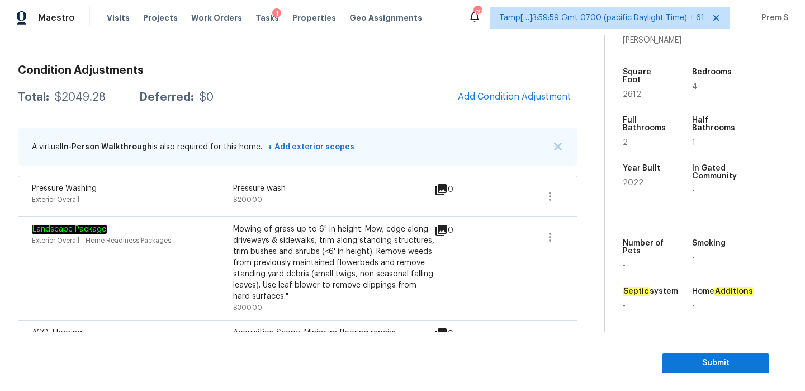
click at [483, 107] on span "Add Condition Adjustment" at bounding box center [514, 97] width 126 height 25
click at [494, 93] on span "Add Condition Adjustment" at bounding box center [514, 97] width 113 height 10
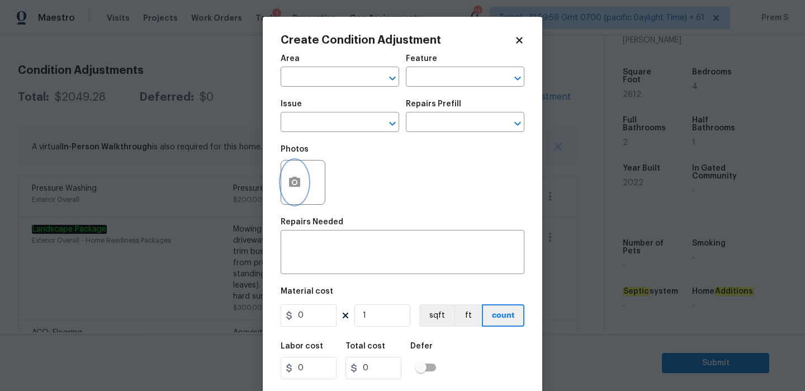
click at [300, 183] on icon "button" at bounding box center [294, 182] width 11 height 10
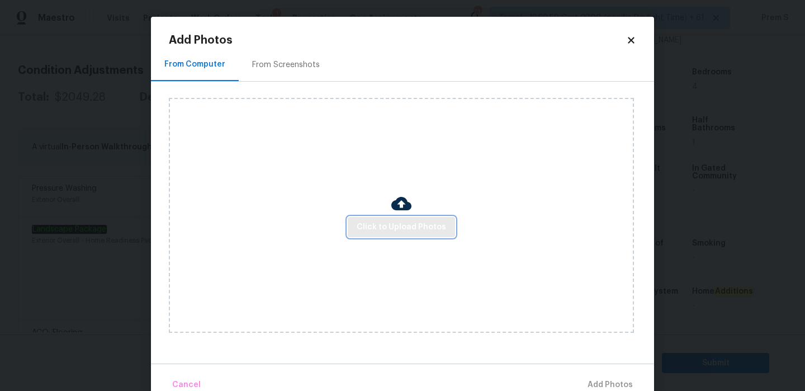
click at [395, 230] on span "Click to Upload Photos" at bounding box center [401, 227] width 89 height 14
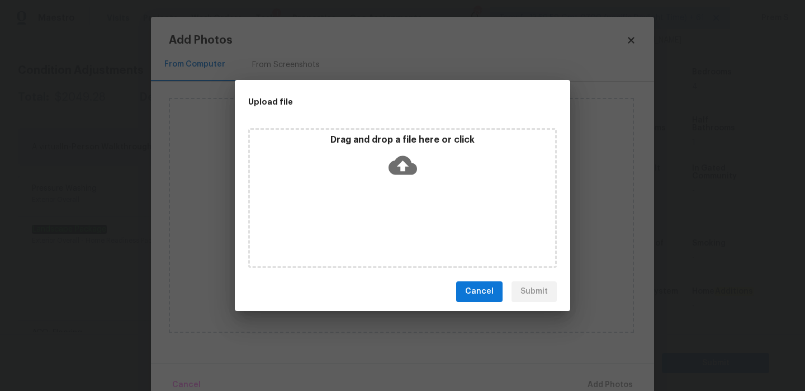
click at [403, 155] on icon at bounding box center [403, 164] width 29 height 19
click at [489, 300] on button "Cancel" at bounding box center [479, 291] width 46 height 21
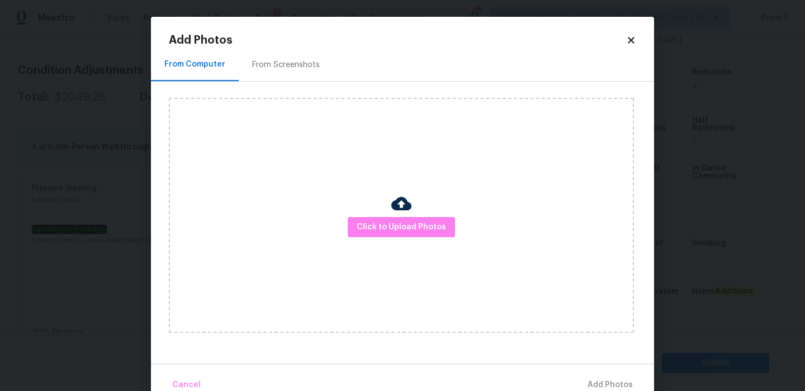
click at [633, 44] on icon at bounding box center [631, 40] width 10 height 10
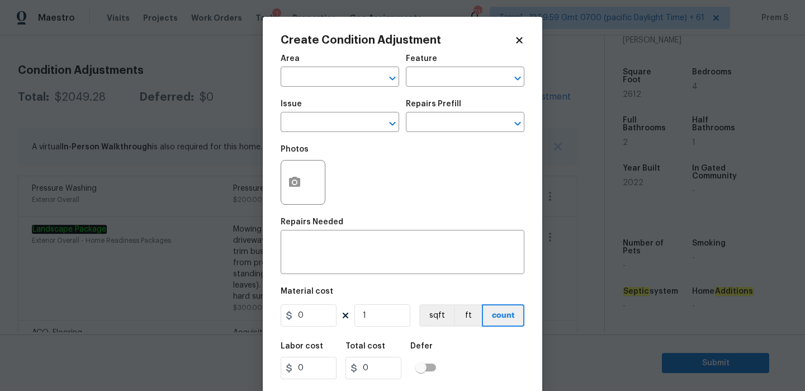
click at [521, 40] on icon at bounding box center [519, 40] width 6 height 6
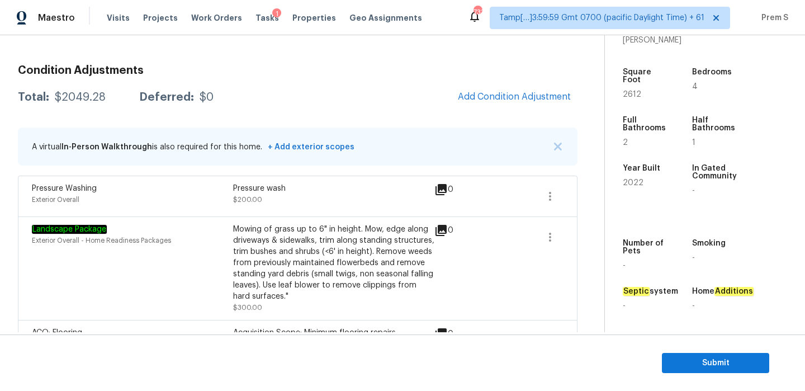
click at [361, 114] on div "Condition Adjustments Total: $2049.28 Deferred: $0 Add Condition Adjustment A v…" at bounding box center [298, 232] width 560 height 353
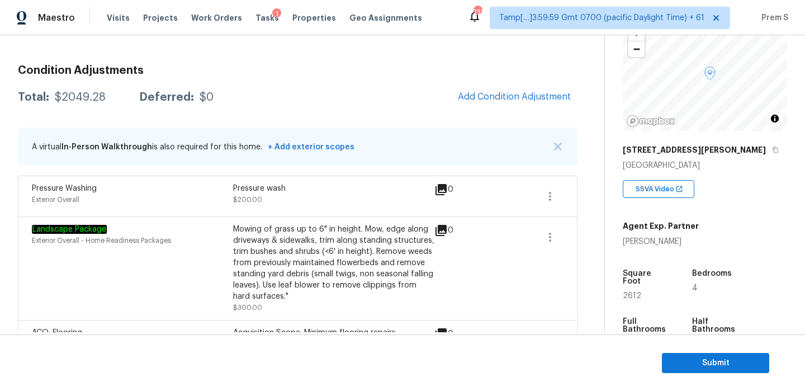
scroll to position [0, 0]
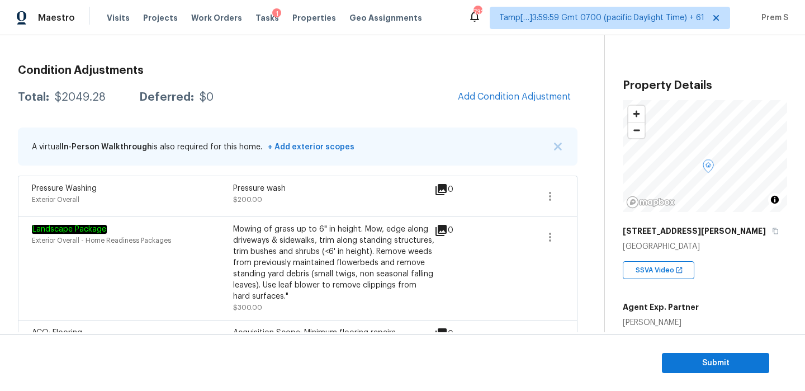
click at [702, 374] on section "Submit" at bounding box center [402, 362] width 805 height 57
click at [711, 360] on span "Submit" at bounding box center [715, 363] width 89 height 14
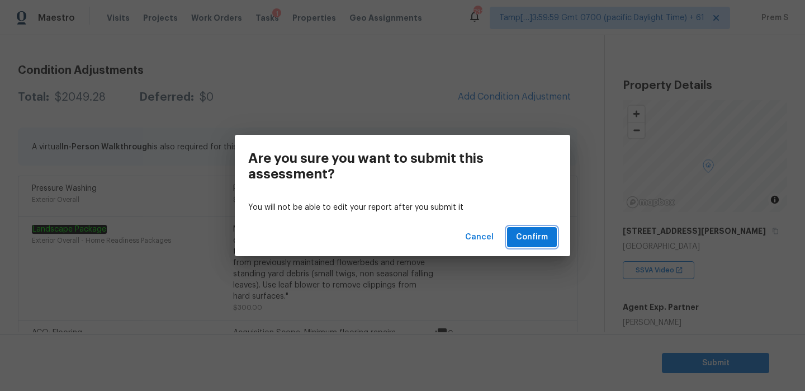
click at [535, 233] on span "Confirm" at bounding box center [532, 237] width 32 height 14
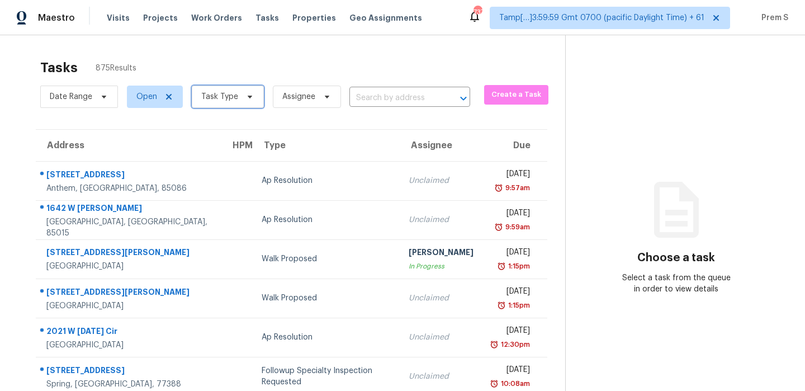
click at [234, 101] on span "Task Type" at bounding box center [219, 96] width 37 height 11
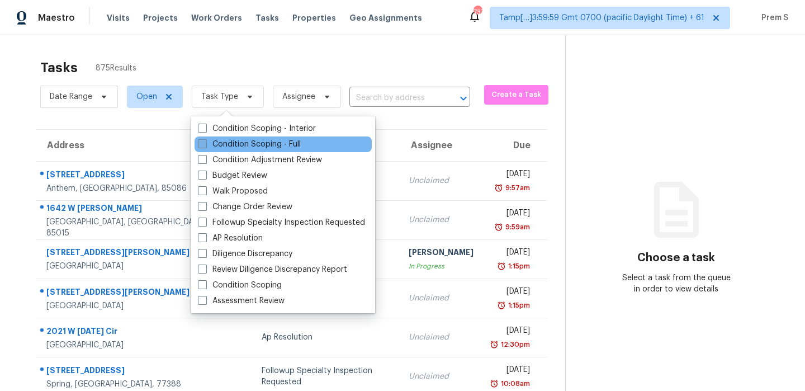
click at [231, 139] on label "Condition Scoping - Full" at bounding box center [249, 144] width 103 height 11
click at [205, 139] on input "Condition Scoping - Full" at bounding box center [201, 142] width 7 height 7
checkbox input "true"
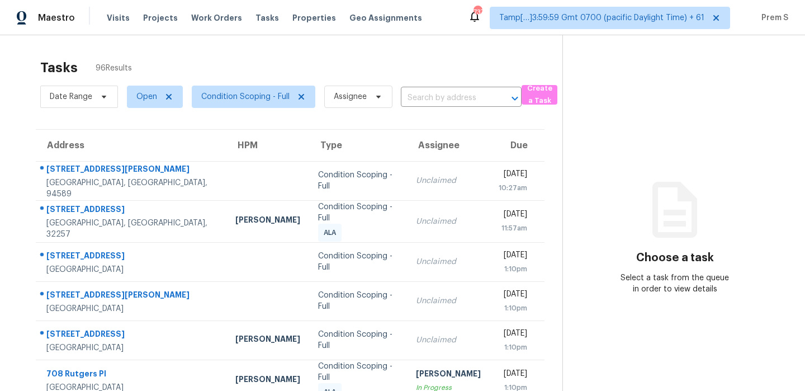
click at [490, 135] on th "Due" at bounding box center [517, 145] width 55 height 31
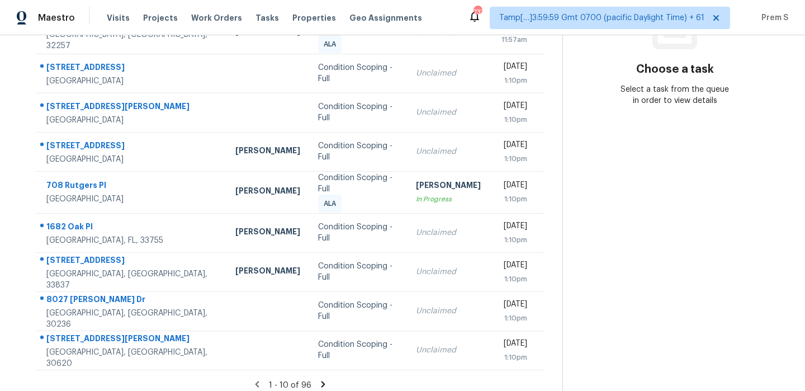
scroll to position [191, 0]
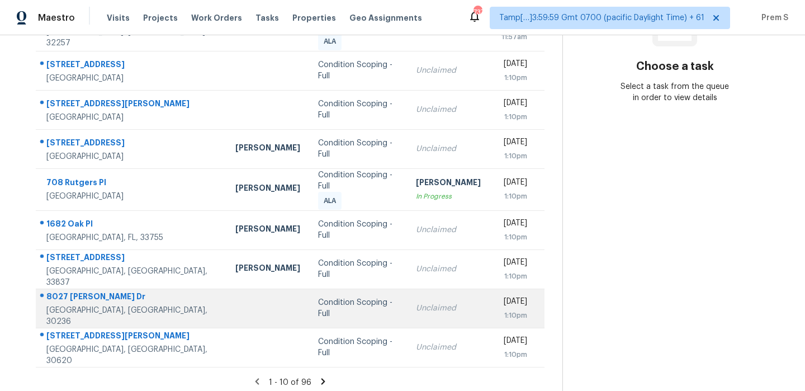
click at [416, 305] on div "Unclaimed" at bounding box center [448, 308] width 65 height 11
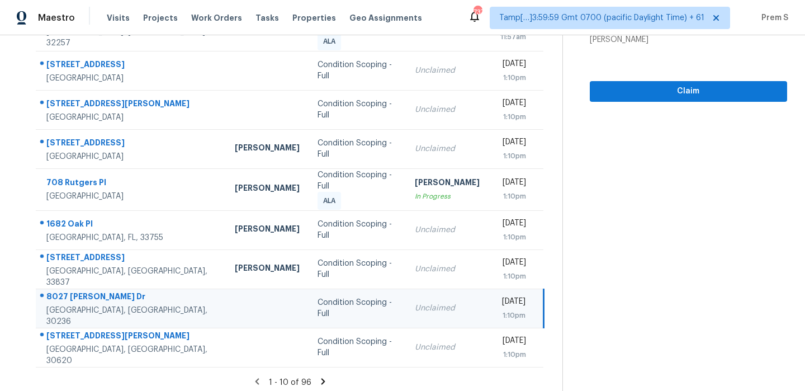
scroll to position [60, 0]
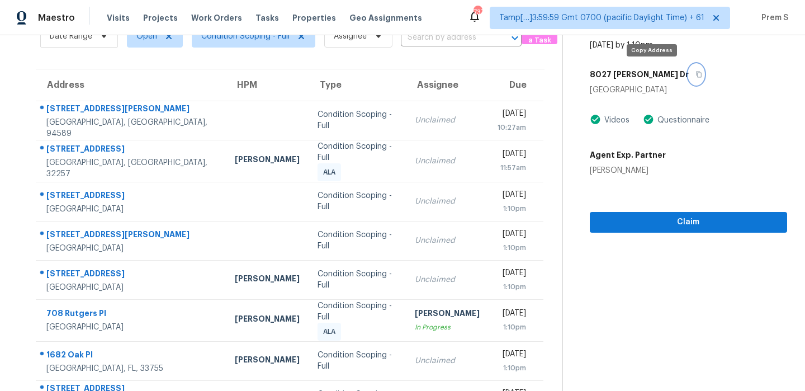
click at [696, 71] on icon "button" at bounding box center [699, 74] width 7 height 7
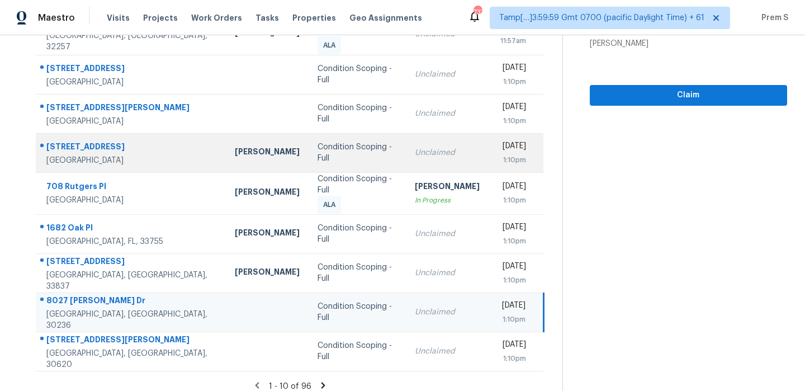
scroll to position [191, 0]
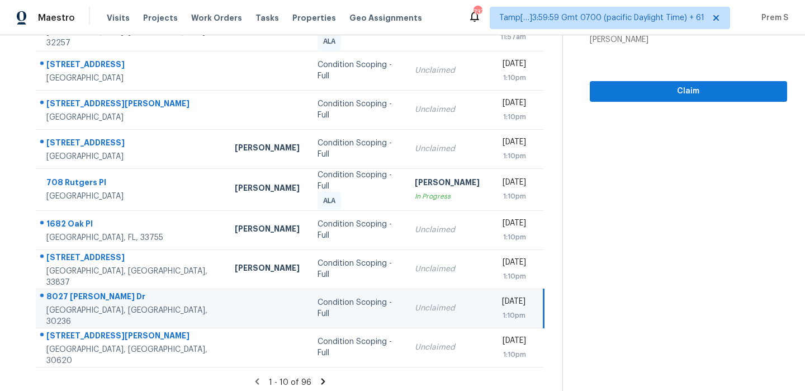
click at [322, 378] on icon at bounding box center [324, 381] width 4 height 6
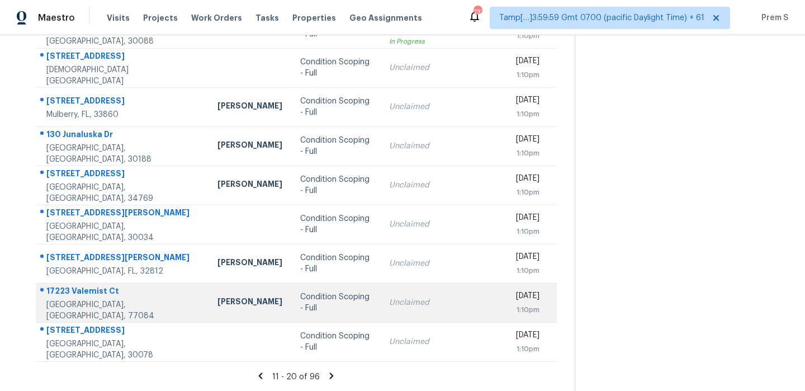
click at [400, 307] on div "Unclaimed" at bounding box center [443, 302] width 109 height 11
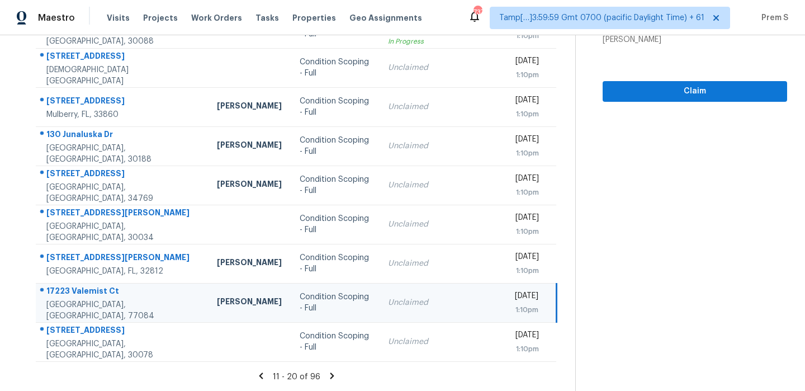
scroll to position [84, 0]
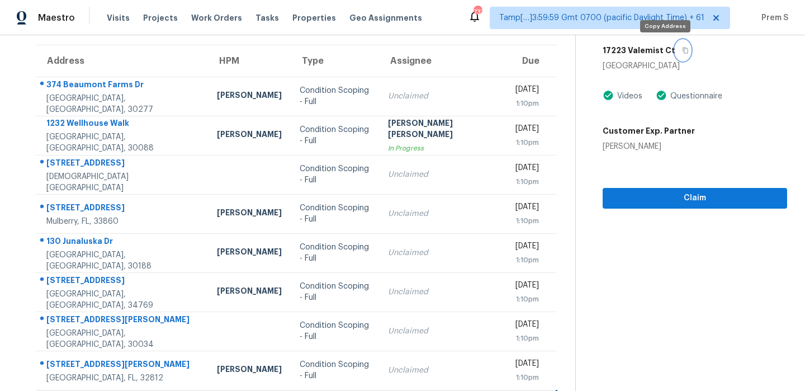
click at [683, 51] on icon "button" at bounding box center [686, 51] width 6 height 6
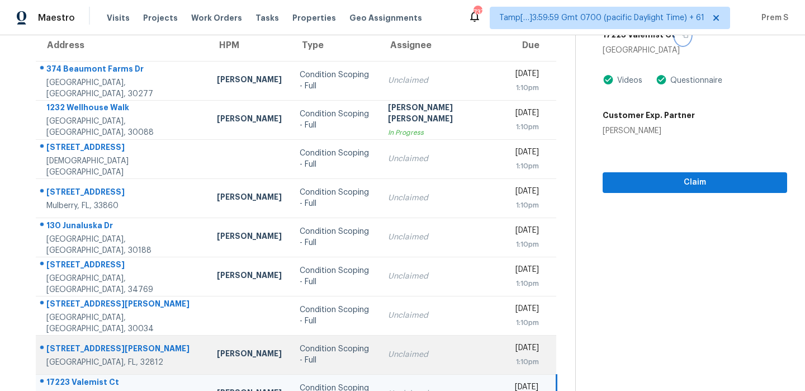
scroll to position [191, 0]
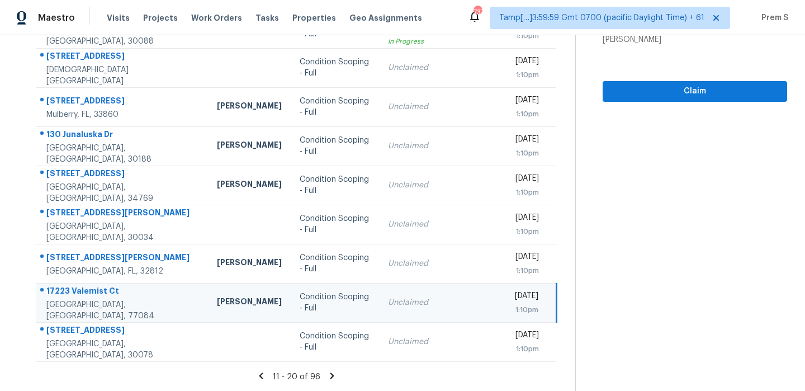
click at [417, 298] on div "Unclaimed" at bounding box center [442, 302] width 108 height 11
click at [515, 304] on div "1:10pm" at bounding box center [526, 309] width 23 height 11
click at [330, 373] on icon at bounding box center [332, 375] width 4 height 6
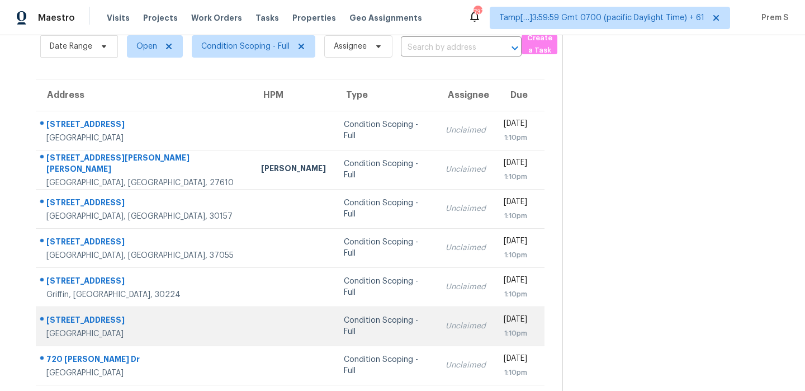
scroll to position [49, 0]
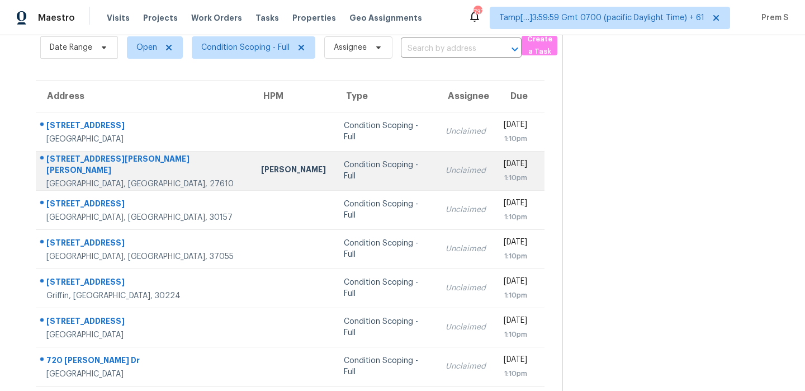
click at [437, 176] on td "Unclaimed" at bounding box center [466, 170] width 58 height 39
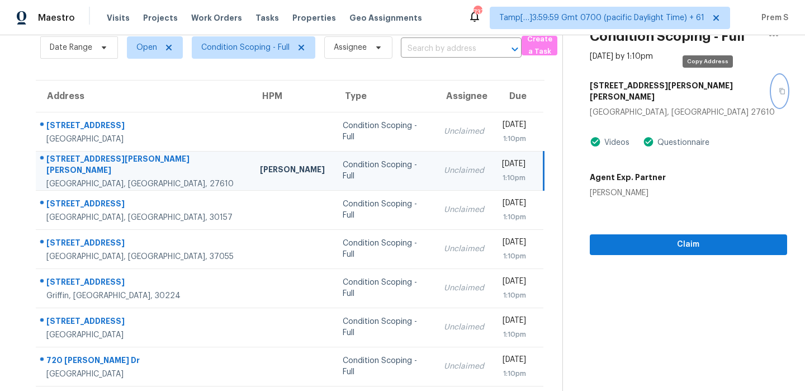
click at [780, 88] on icon "button" at bounding box center [783, 91] width 6 height 6
click at [772, 88] on button "button" at bounding box center [779, 91] width 15 height 31
click at [659, 238] on span "Claim" at bounding box center [689, 245] width 180 height 14
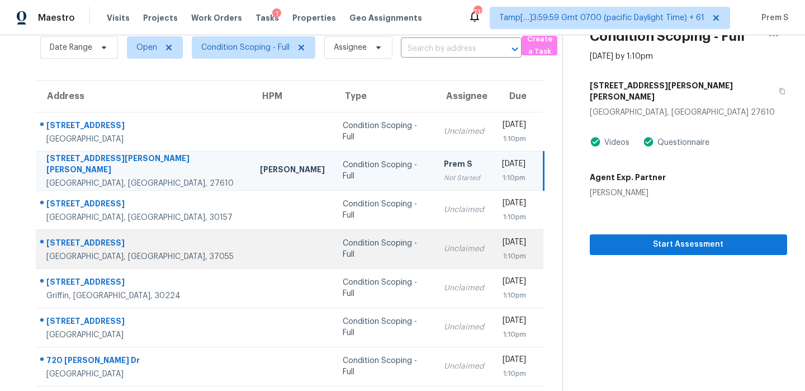
click at [502, 251] on div "1:10pm" at bounding box center [514, 256] width 25 height 11
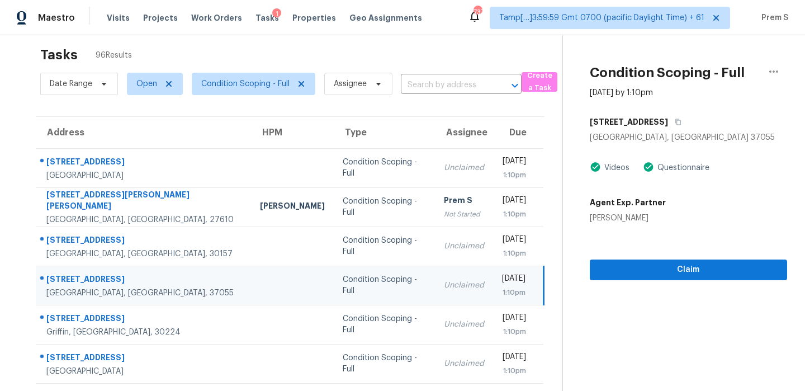
scroll to position [4, 0]
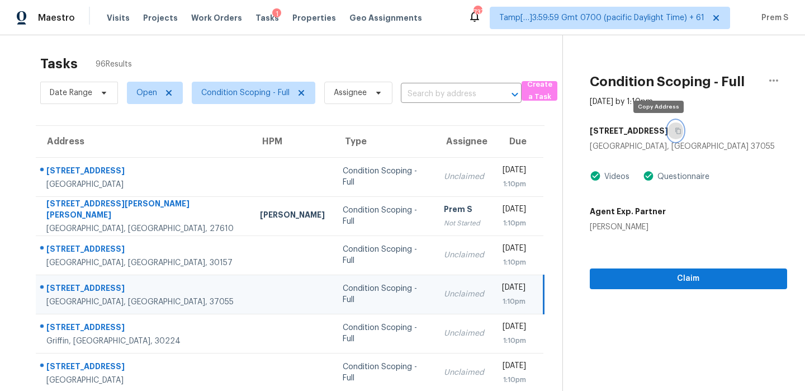
click at [675, 129] on icon "button" at bounding box center [678, 131] width 7 height 7
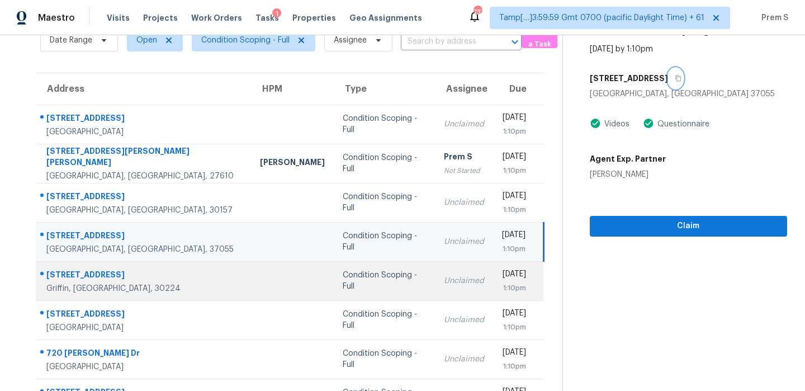
scroll to position [69, 0]
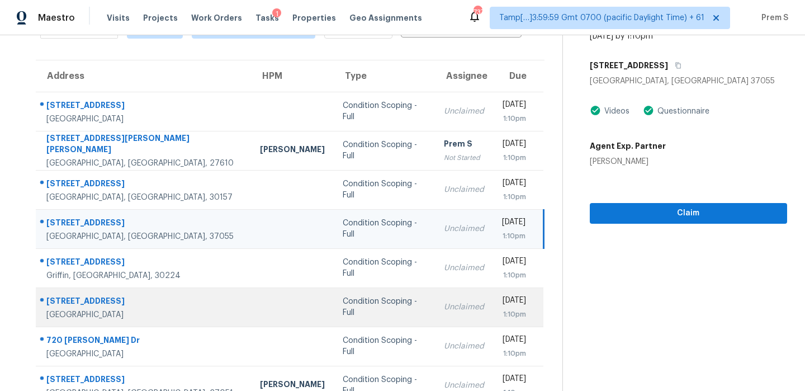
click at [435, 323] on td "Unclaimed" at bounding box center [464, 306] width 58 height 39
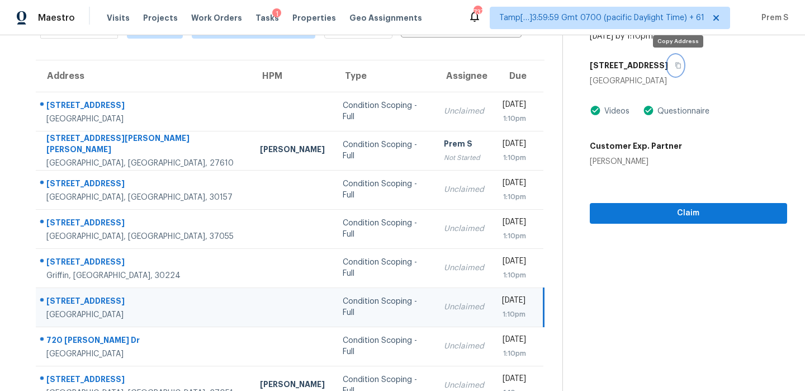
click at [681, 70] on button "button" at bounding box center [675, 65] width 15 height 20
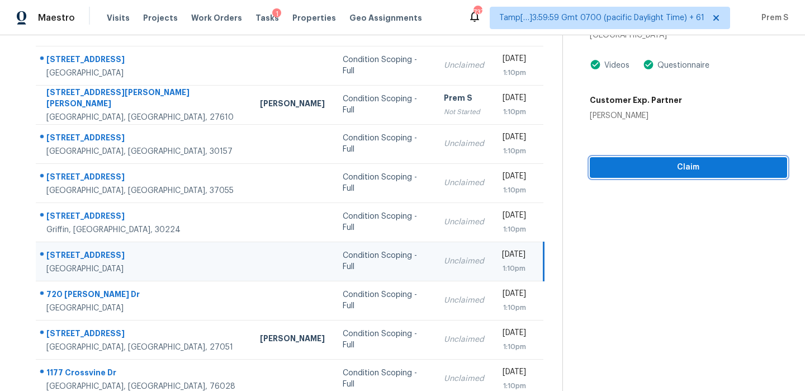
click at [690, 177] on button "Claim" at bounding box center [688, 167] width 197 height 21
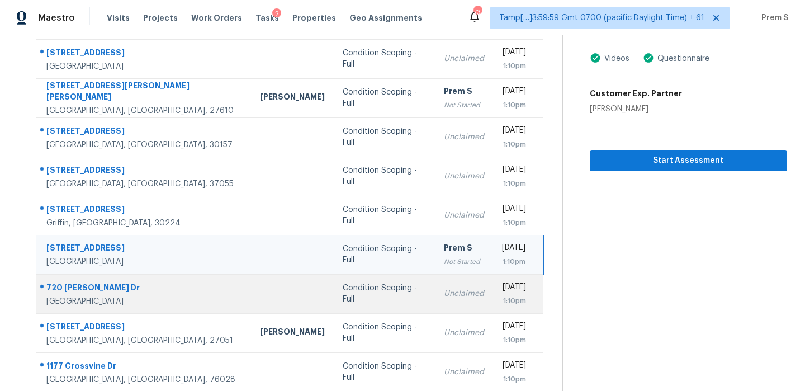
scroll to position [191, 0]
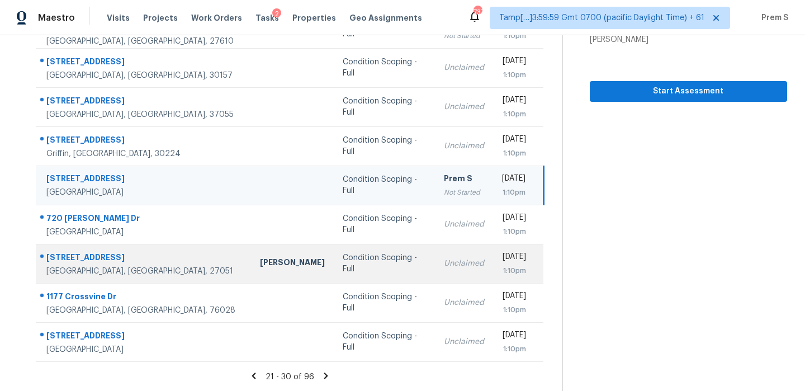
click at [502, 267] on div "1:10pm" at bounding box center [514, 270] width 25 height 11
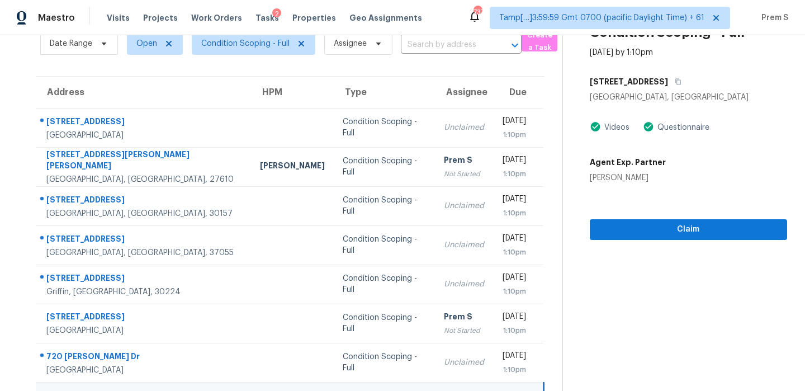
scroll to position [40, 0]
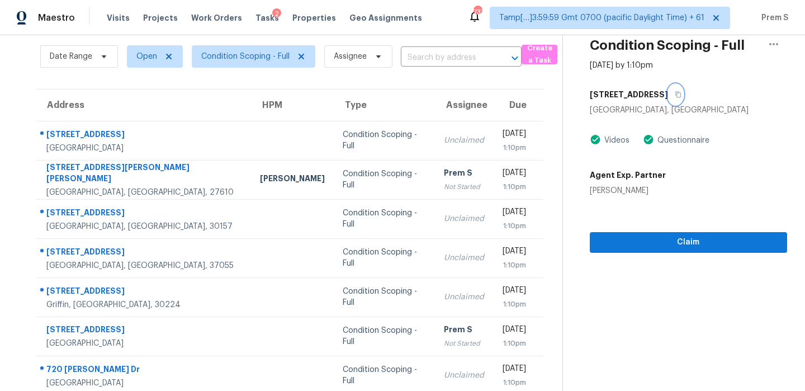
click at [681, 95] on icon "button" at bounding box center [678, 94] width 7 height 7
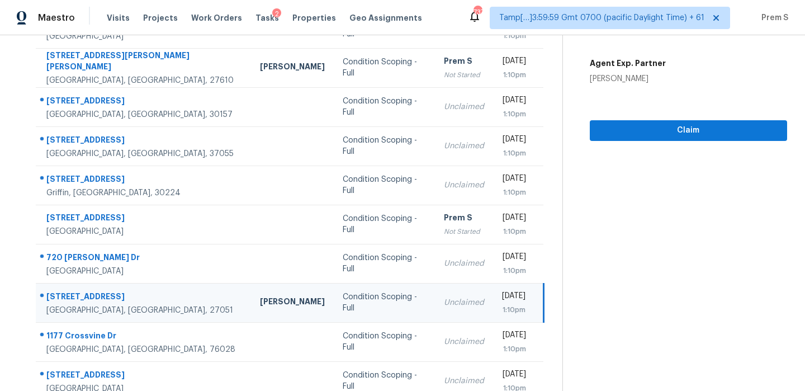
scroll to position [149, 0]
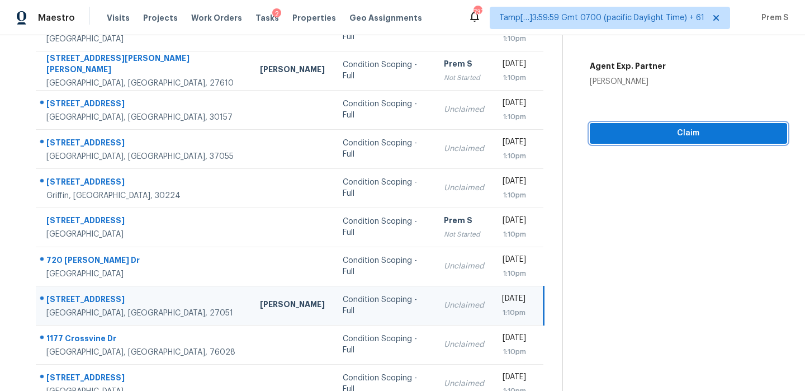
click at [695, 140] on button "Claim" at bounding box center [688, 133] width 197 height 21
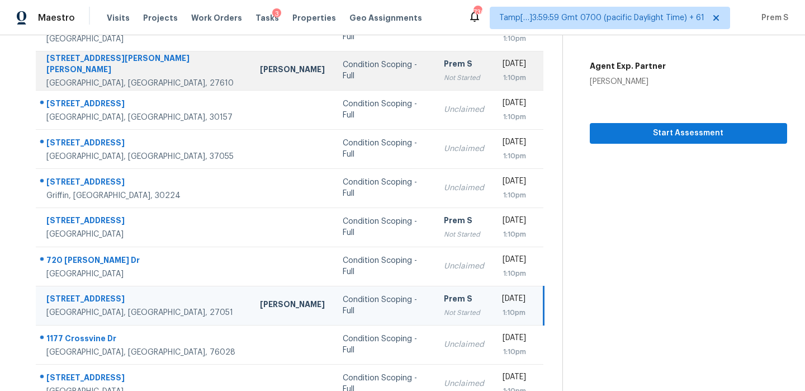
click at [444, 65] on div "Prem S" at bounding box center [464, 65] width 40 height 14
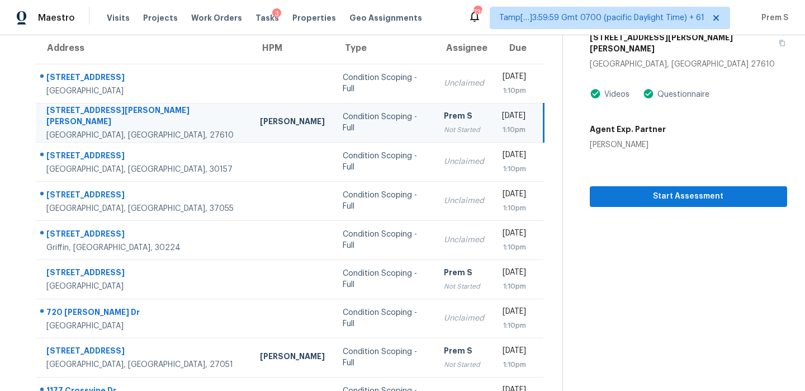
scroll to position [92, 0]
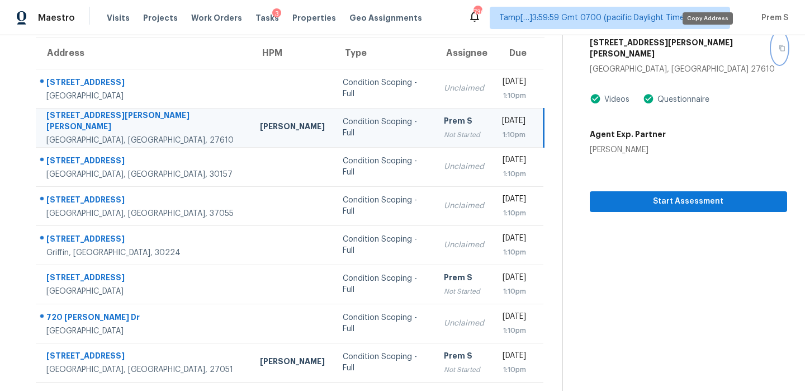
click at [779, 45] on icon "button" at bounding box center [782, 48] width 7 height 7
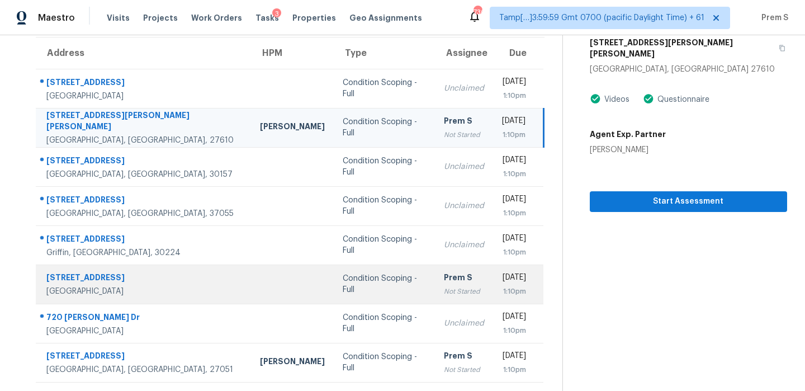
click at [444, 274] on div "Prem S" at bounding box center [464, 279] width 40 height 14
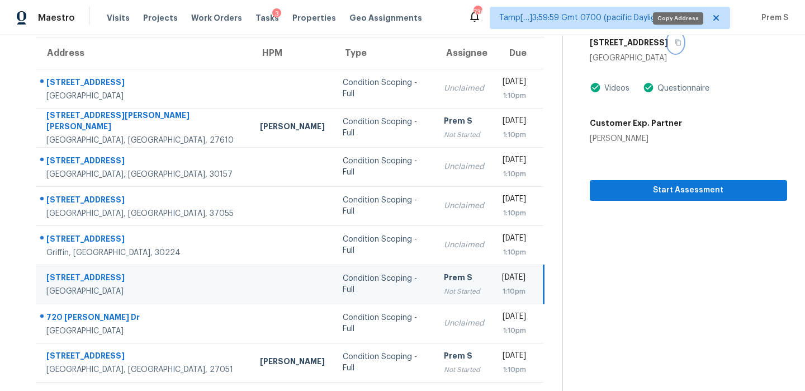
click at [680, 45] on icon "button" at bounding box center [679, 43] width 6 height 6
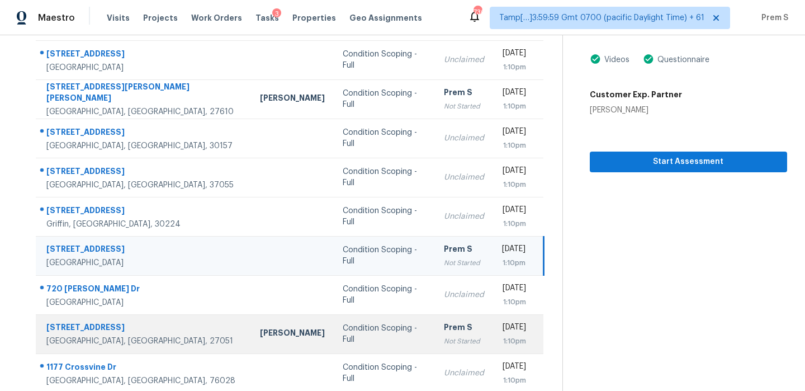
scroll to position [148, 0]
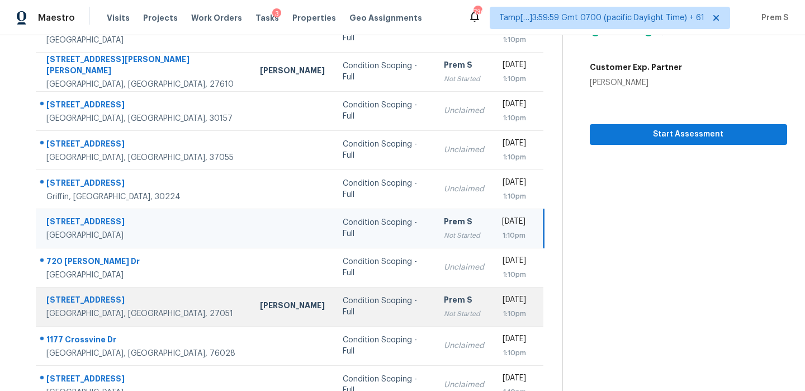
click at [502, 312] on div "1:10pm" at bounding box center [514, 313] width 25 height 11
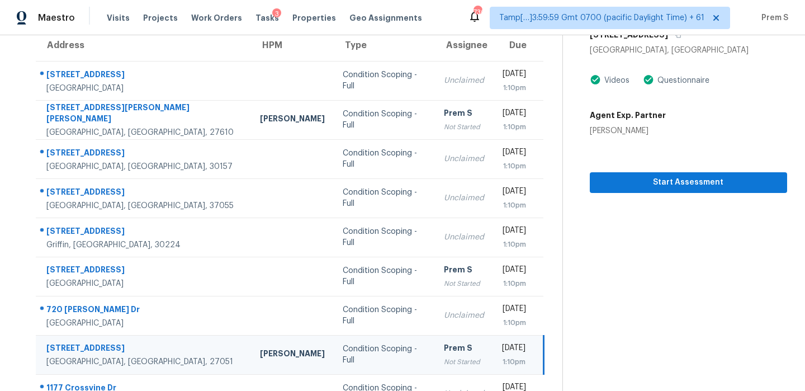
scroll to position [32, 0]
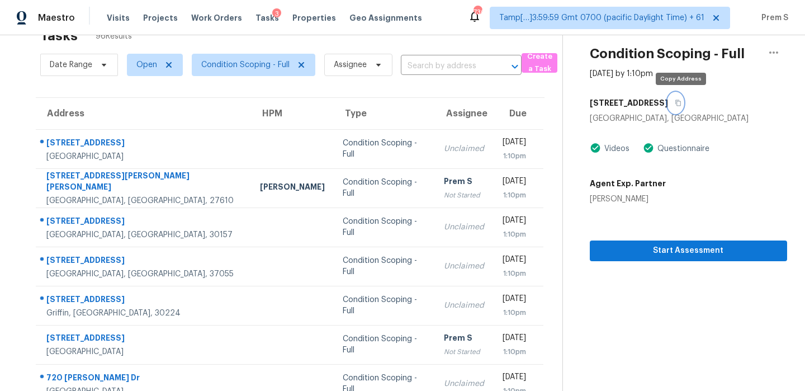
click at [681, 100] on icon "button" at bounding box center [679, 103] width 6 height 6
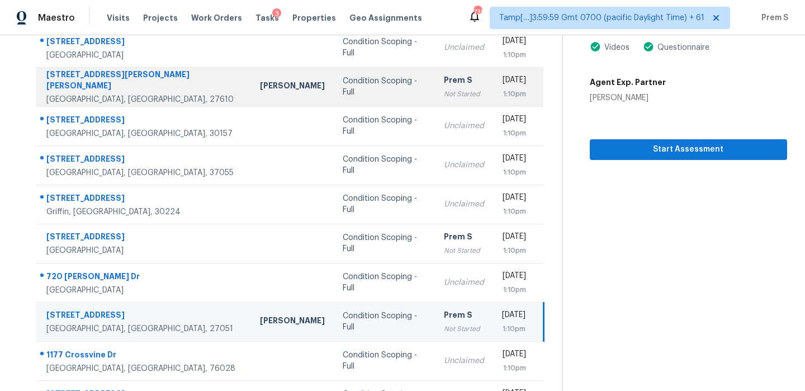
scroll to position [110, 0]
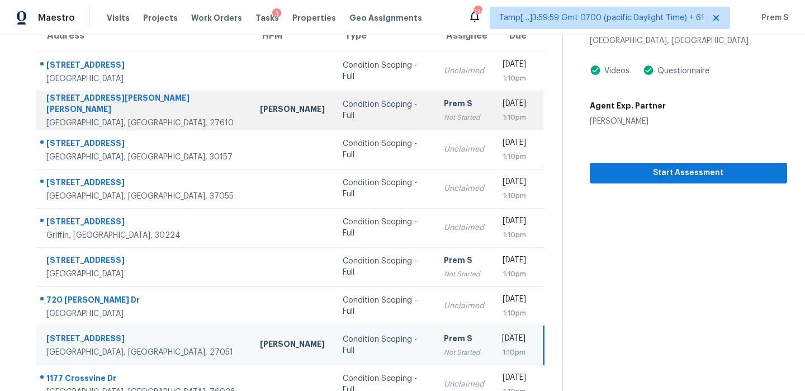
click at [502, 109] on div "[DATE]" at bounding box center [514, 105] width 25 height 14
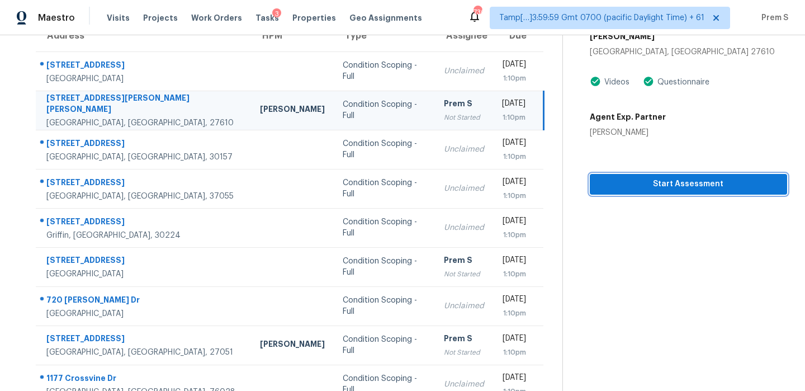
click at [678, 181] on button "Start Assessment" at bounding box center [688, 184] width 197 height 21
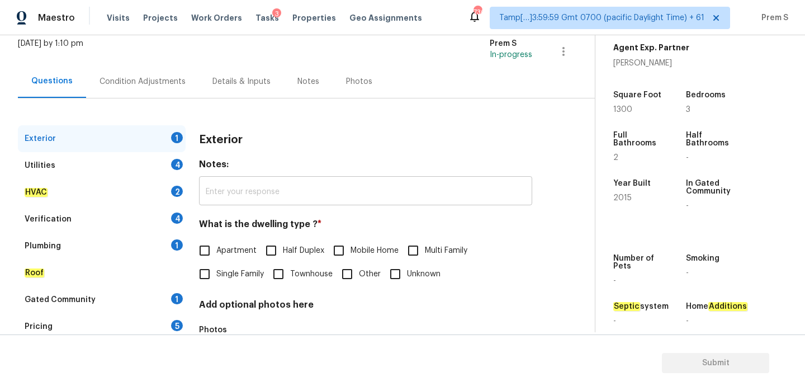
scroll to position [148, 0]
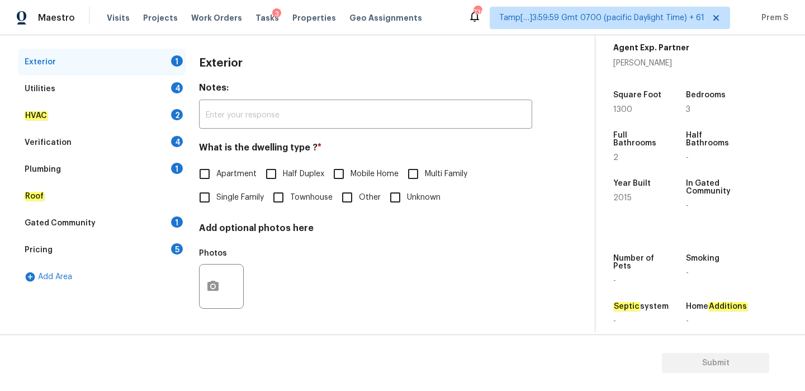
click at [210, 197] on input "Single Family" at bounding box center [204, 197] width 23 height 23
checkbox input "true"
click at [176, 89] on div "4" at bounding box center [177, 87] width 12 height 11
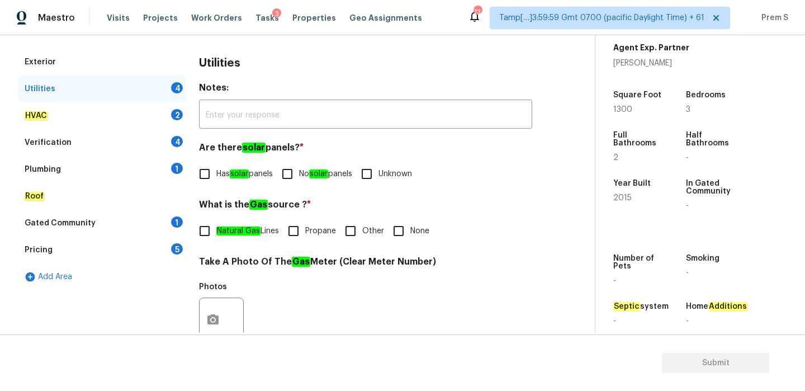
click at [315, 173] on span "No solar panels" at bounding box center [325, 174] width 53 height 12
click at [299, 173] on input "No solar panels" at bounding box center [287, 173] width 23 height 23
checkbox input "true"
click at [366, 234] on span "Other" at bounding box center [373, 231] width 22 height 12
click at [362, 234] on input "Other" at bounding box center [350, 230] width 23 height 23
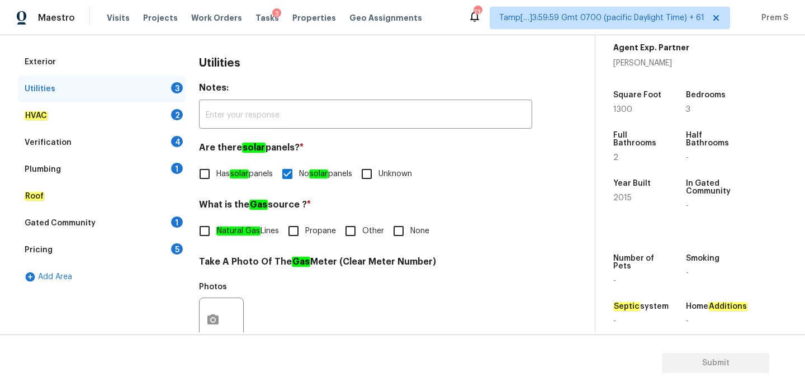
checkbox input "true"
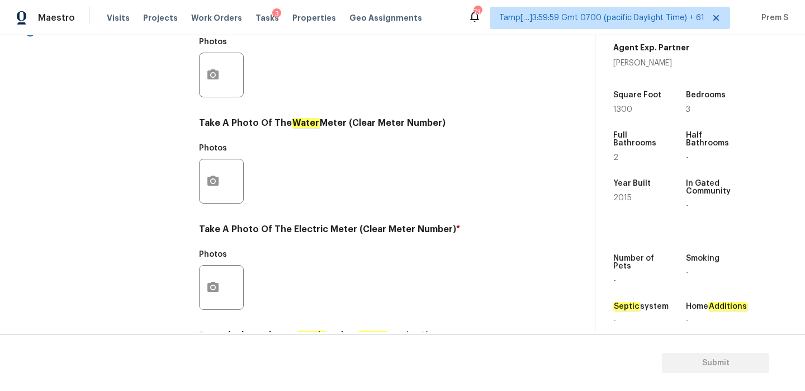
scroll to position [451, 0]
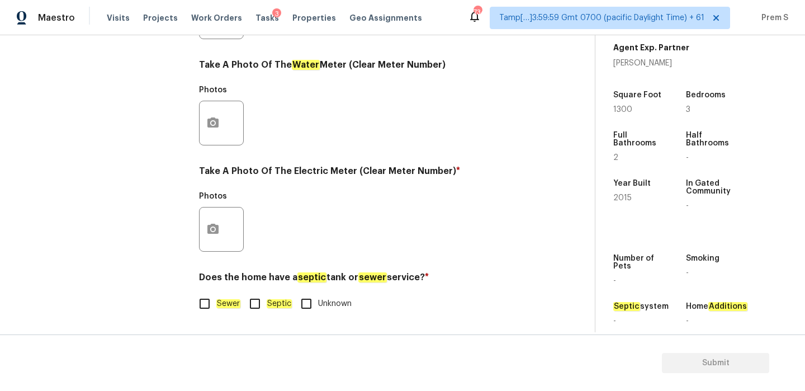
click at [214, 303] on input "Sewer" at bounding box center [204, 303] width 23 height 23
checkbox input "true"
click at [222, 241] on button "button" at bounding box center [213, 229] width 27 height 44
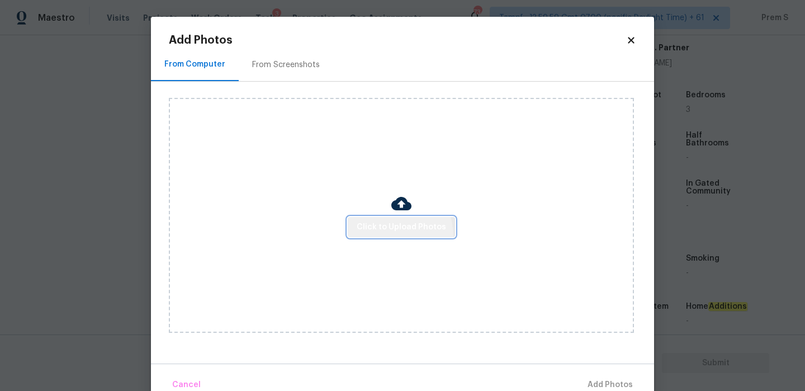
click at [388, 236] on button "Click to Upload Photos" at bounding box center [401, 227] width 107 height 21
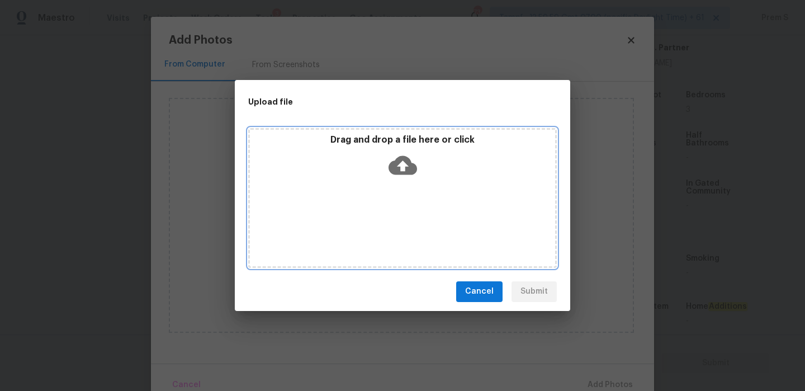
click at [407, 167] on icon at bounding box center [403, 164] width 29 height 19
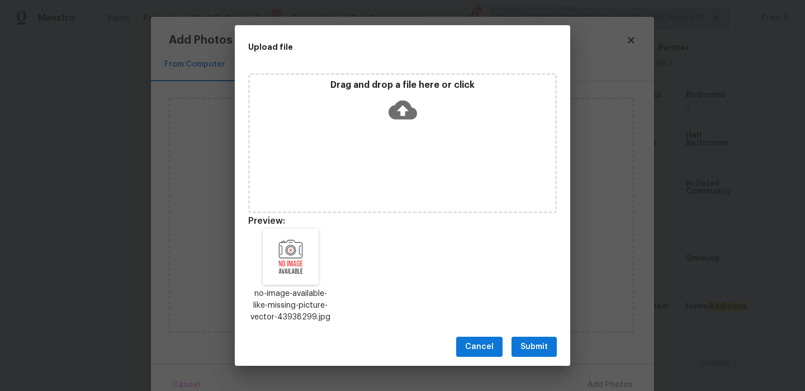
click at [548, 339] on button "Submit" at bounding box center [534, 347] width 45 height 21
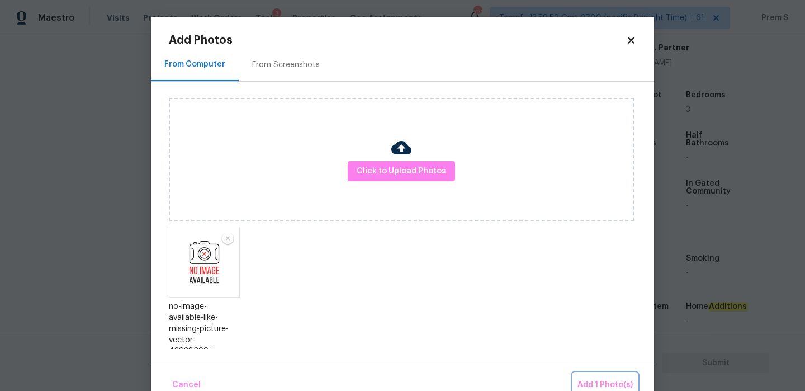
click at [602, 376] on button "Add 1 Photo(s)" at bounding box center [605, 385] width 64 height 24
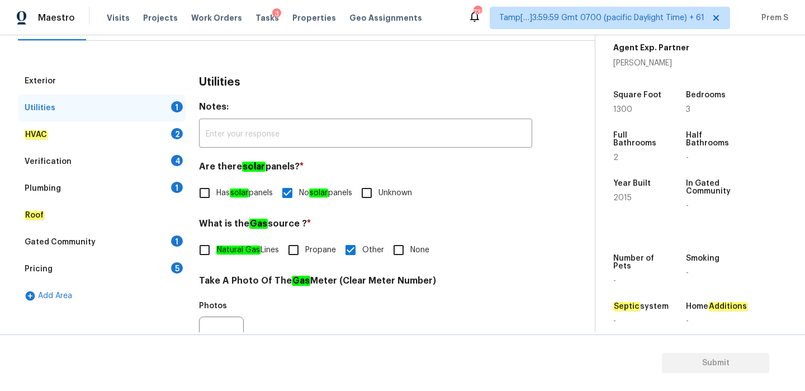
scroll to position [115, 0]
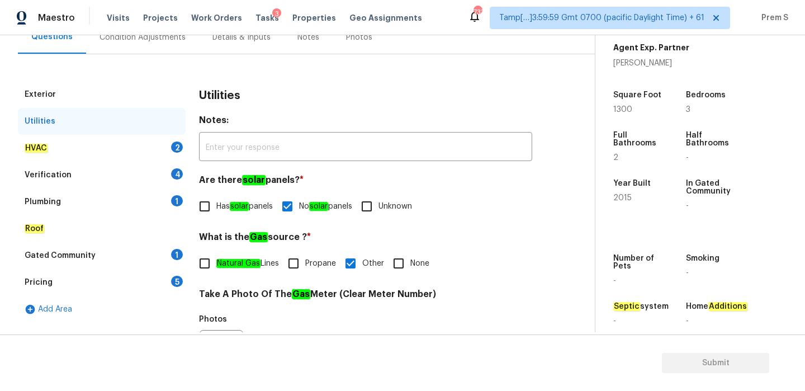
click at [172, 146] on div "2" at bounding box center [177, 146] width 12 height 11
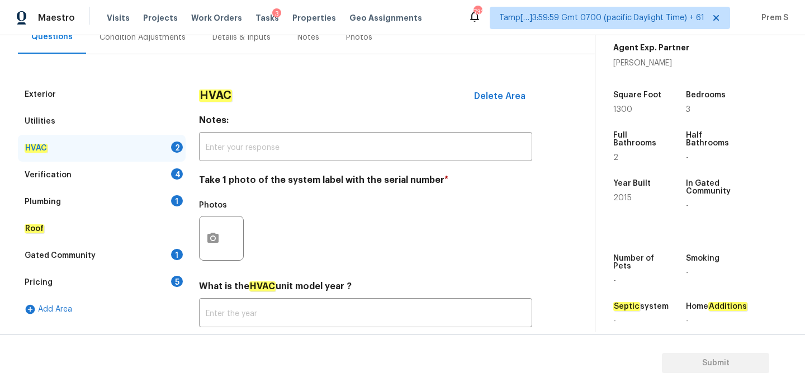
scroll to position [185, 0]
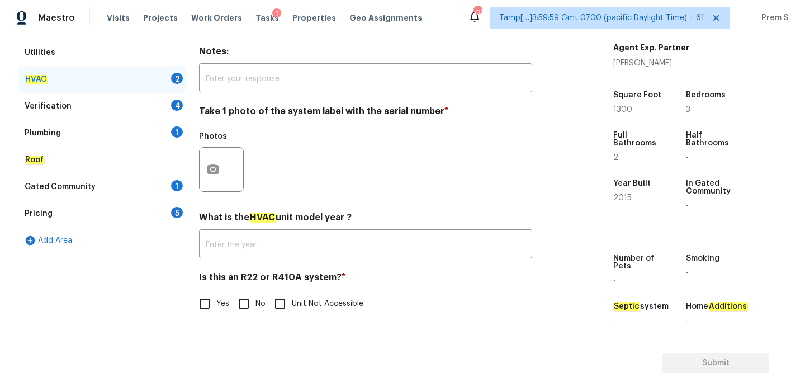
click at [242, 309] on input "No" at bounding box center [243, 303] width 23 height 23
checkbox input "true"
click at [216, 166] on icon "button" at bounding box center [212, 169] width 11 height 10
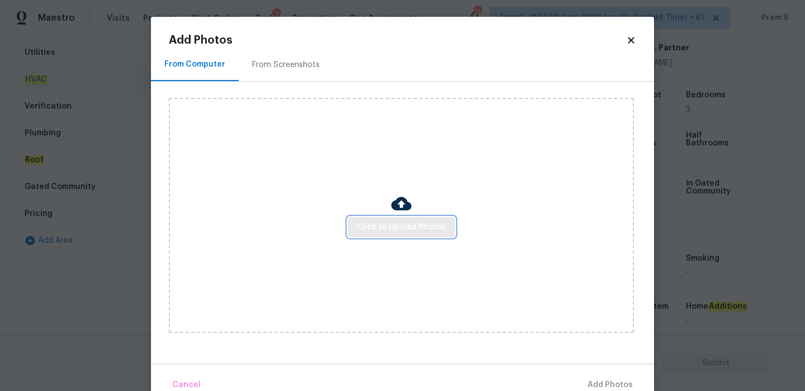
click at [418, 218] on button "Click to Upload Photos" at bounding box center [401, 227] width 107 height 21
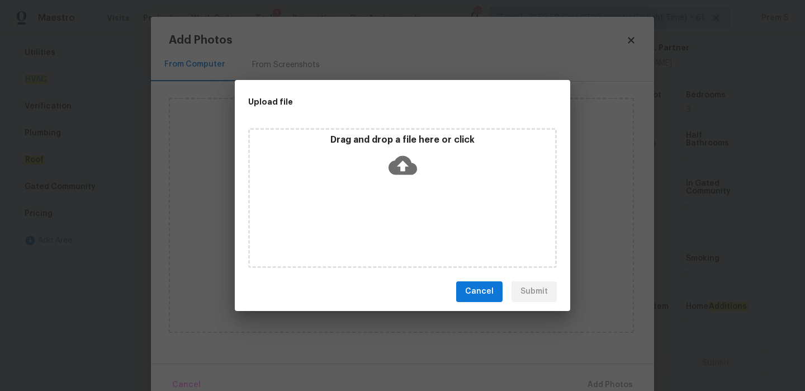
click at [410, 172] on icon at bounding box center [403, 164] width 29 height 19
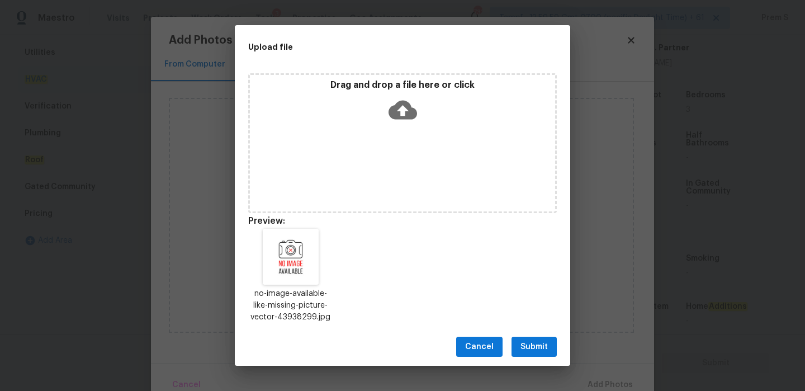
click at [541, 353] on span "Submit" at bounding box center [534, 347] width 27 height 14
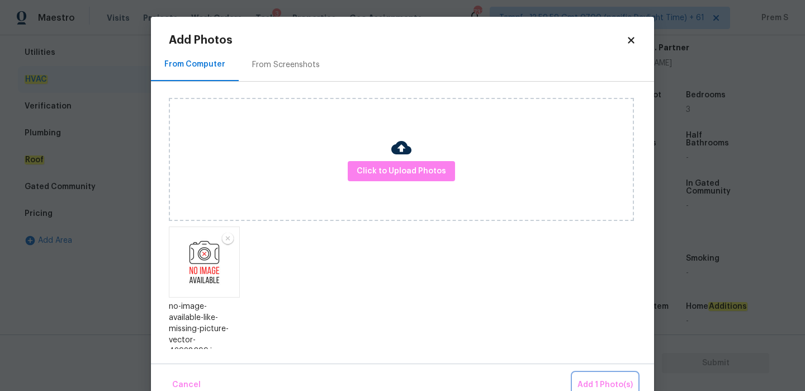
click at [620, 383] on span "Add 1 Photo(s)" at bounding box center [605, 385] width 55 height 14
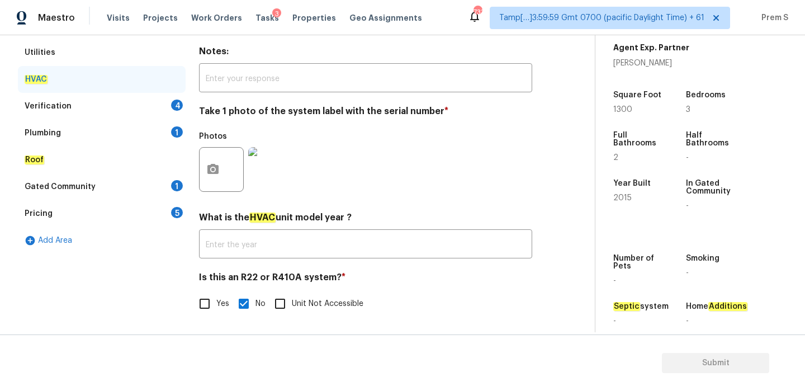
click at [169, 101] on div "Verification 4" at bounding box center [102, 106] width 168 height 27
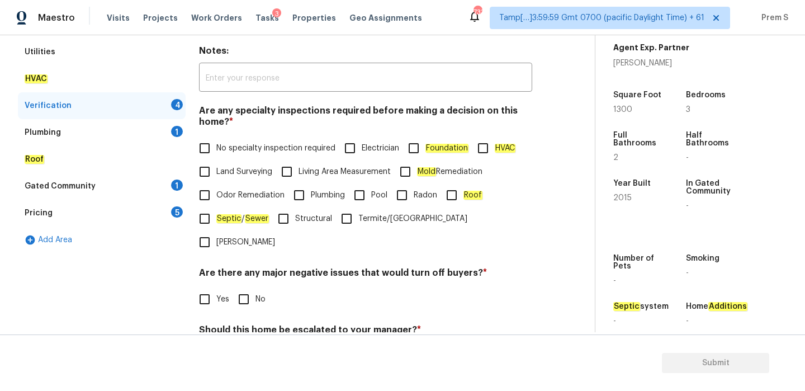
click at [232, 152] on span "No specialty inspection required" at bounding box center [275, 149] width 119 height 12
click at [216, 152] on input "No specialty inspection required" at bounding box center [204, 147] width 23 height 23
checkbox input "true"
click at [239, 287] on input "No" at bounding box center [243, 298] width 23 height 23
checkbox input "true"
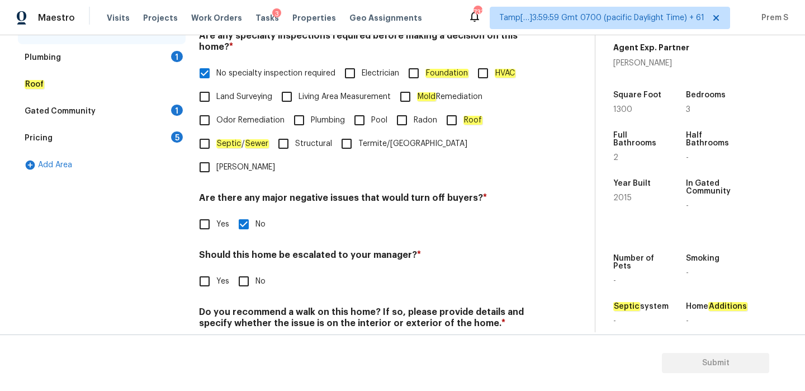
click at [244, 270] on input "No" at bounding box center [243, 281] width 23 height 23
checkbox input "true"
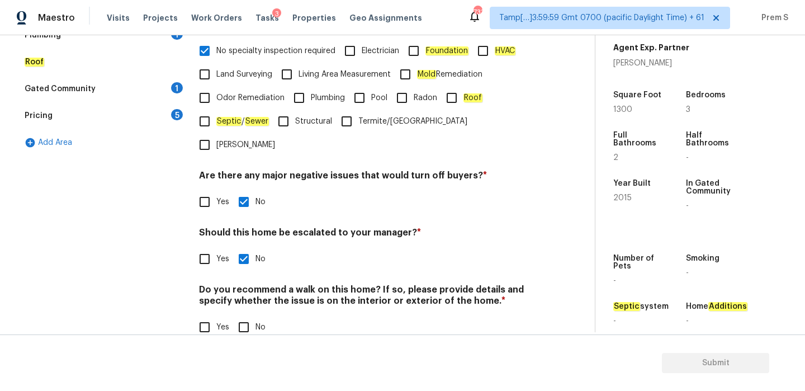
click at [247, 315] on input "No" at bounding box center [243, 326] width 23 height 23
checkbox input "true"
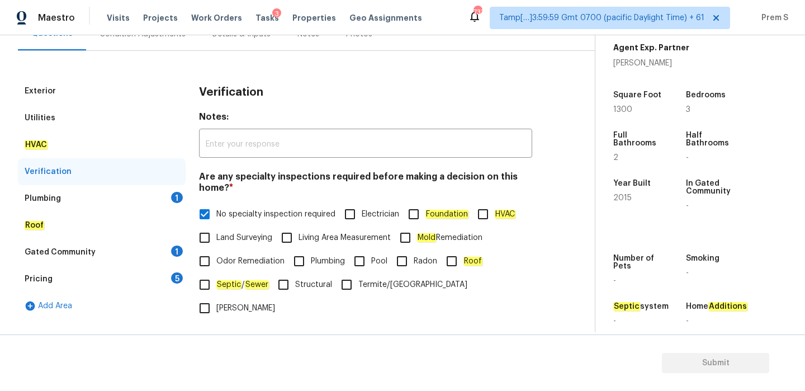
click at [172, 199] on div "1" at bounding box center [177, 197] width 12 height 11
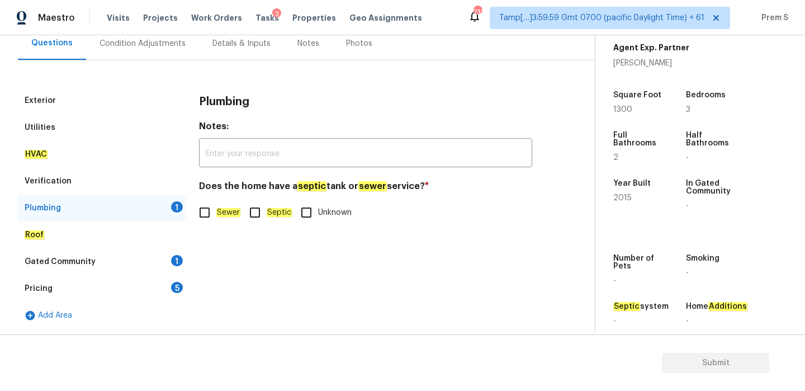
click at [200, 207] on input "Sewer" at bounding box center [204, 212] width 23 height 23
checkbox input "true"
click at [176, 255] on div "1" at bounding box center [177, 260] width 12 height 11
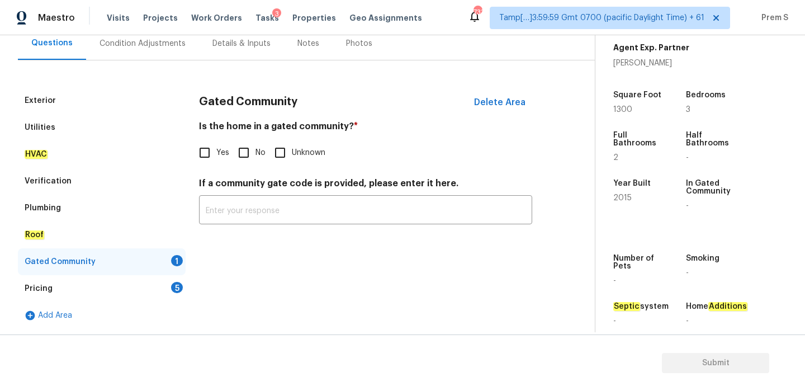
click at [251, 148] on input "No" at bounding box center [243, 152] width 23 height 23
checkbox input "true"
click at [183, 281] on div "Pricing 5" at bounding box center [102, 288] width 168 height 27
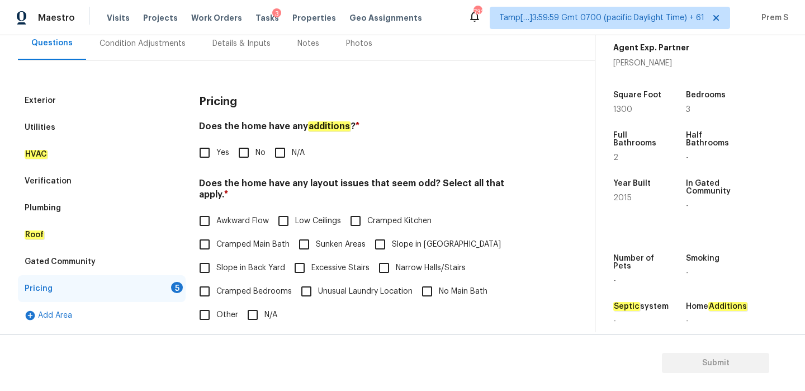
click at [247, 148] on input "No" at bounding box center [243, 152] width 23 height 23
checkbox input "true"
click at [385, 233] on input "Slope in [GEOGRAPHIC_DATA]" at bounding box center [380, 244] width 23 height 23
checkbox input "true"
click at [263, 267] on label "Slope in Back Yard" at bounding box center [239, 267] width 92 height 23
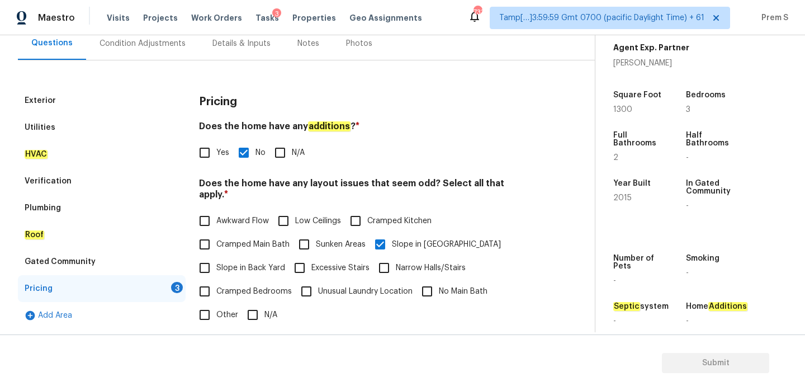
click at [216, 267] on input "Slope in Back Yard" at bounding box center [204, 267] width 23 height 23
checkbox input "true"
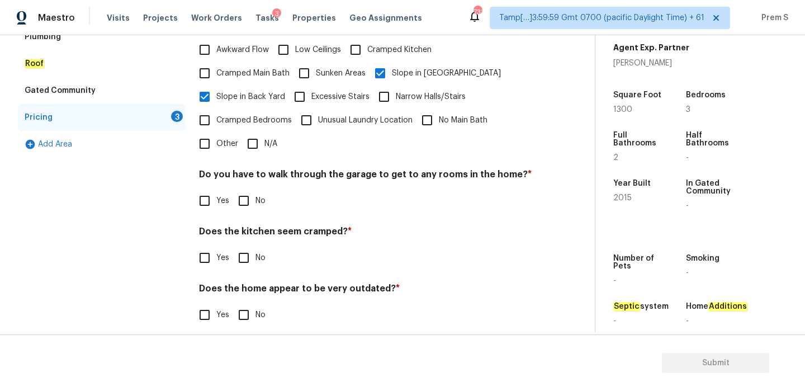
click at [244, 189] on input "No" at bounding box center [243, 200] width 23 height 23
checkbox input "true"
click at [241, 250] on input "No" at bounding box center [243, 257] width 23 height 23
checkbox input "true"
click at [241, 303] on input "No" at bounding box center [243, 314] width 23 height 23
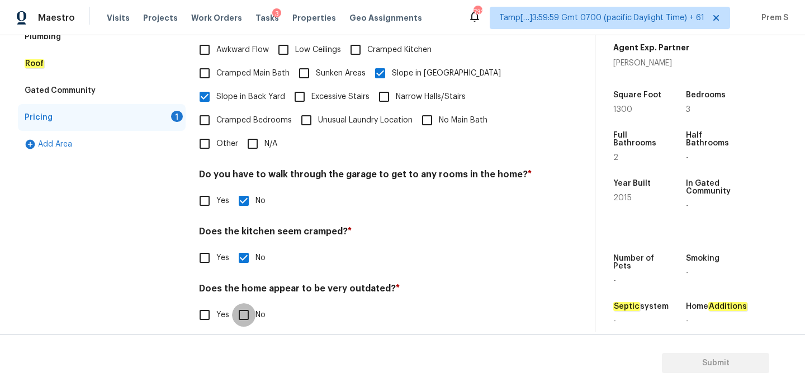
checkbox input "true"
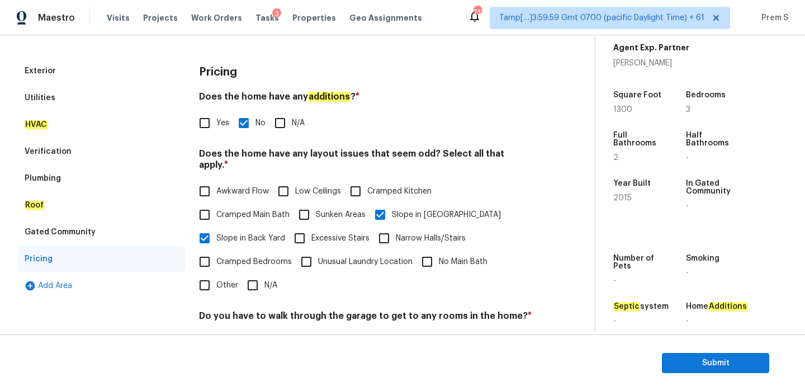
scroll to position [77, 0]
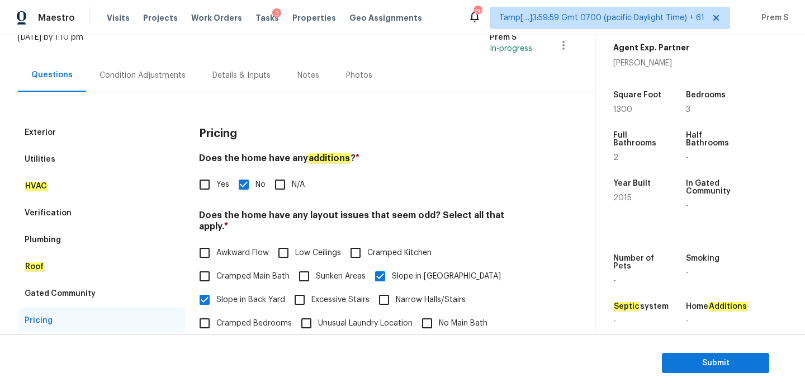
click at [159, 81] on div "Condition Adjustments" at bounding box center [143, 75] width 86 height 11
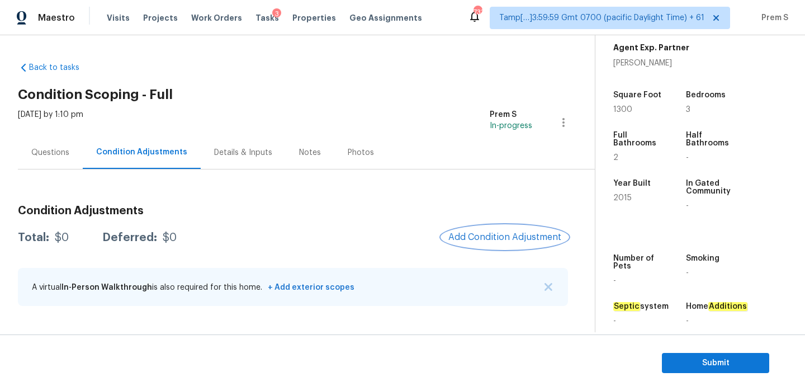
click at [478, 240] on span "Add Condition Adjustment" at bounding box center [505, 237] width 113 height 10
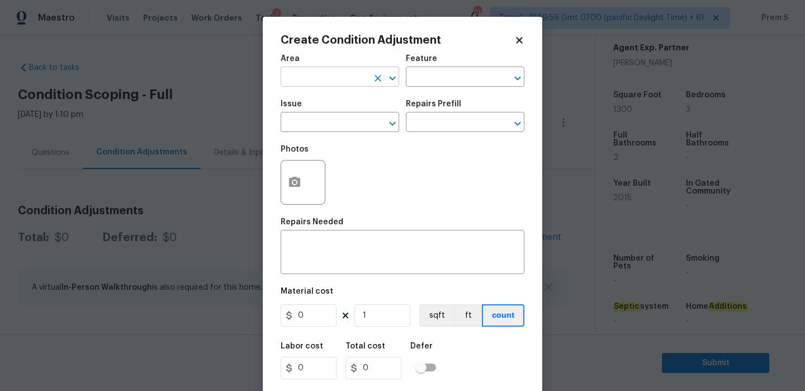
click at [329, 81] on input "text" at bounding box center [324, 77] width 87 height 17
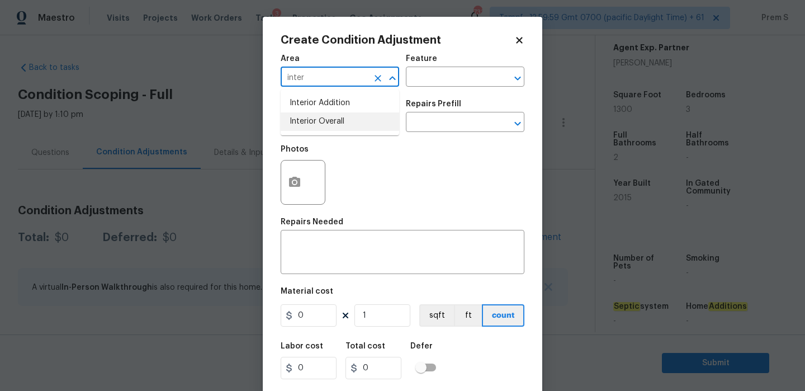
click at [330, 120] on li "Interior Overall" at bounding box center [340, 121] width 119 height 18
type input "Interior Overall"
click at [330, 120] on input "text" at bounding box center [324, 123] width 87 height 17
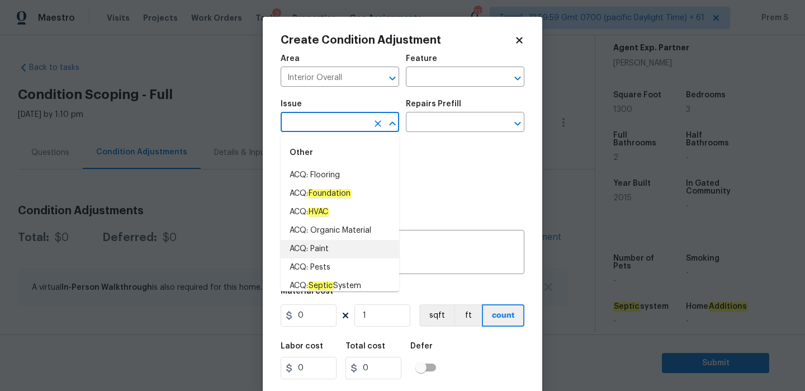
click at [333, 242] on li "ACQ: Paint" at bounding box center [340, 249] width 119 height 18
type input "ACQ: Paint"
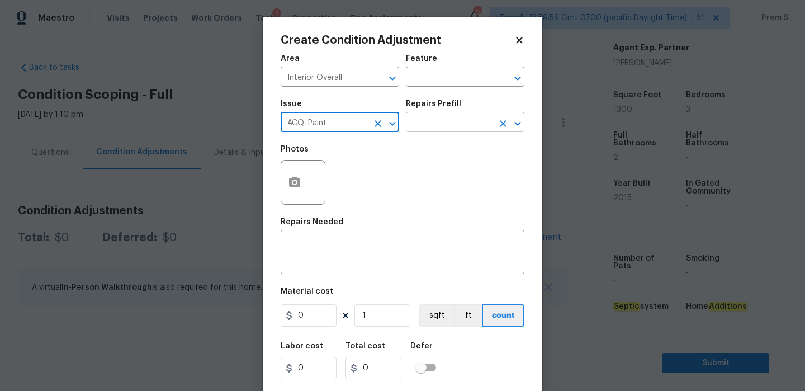
click at [456, 121] on input "text" at bounding box center [449, 123] width 87 height 17
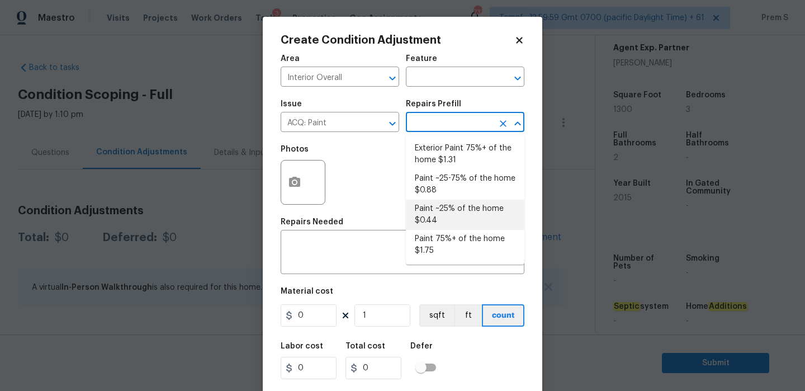
click at [468, 218] on li "Paint ~25% of the home $0.44" at bounding box center [465, 215] width 119 height 30
type input "Acquisition"
type textarea "Acquisition Scope: ~25% of the home needs interior paint"
type input "0.44"
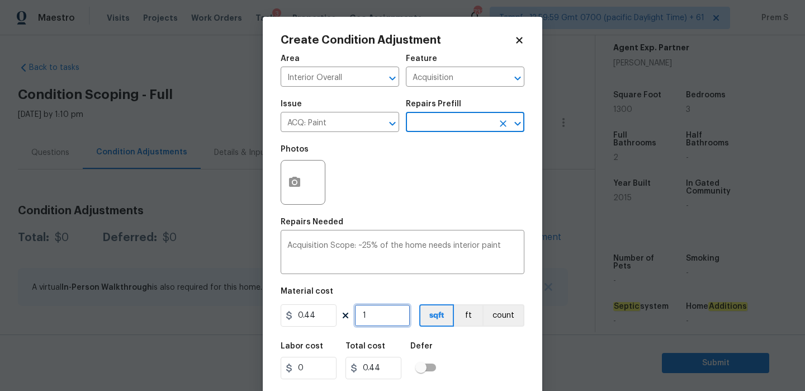
click at [371, 319] on input "1" at bounding box center [383, 315] width 56 height 22
type input "13"
type input "5.72"
type input "130"
type input "57.2"
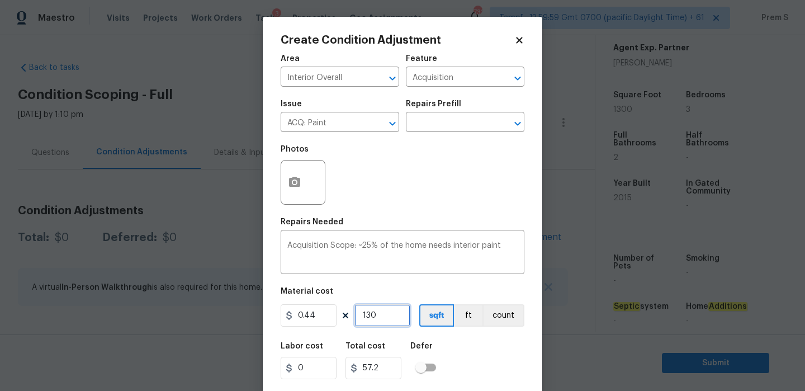
type input "1300"
type input "572"
type input "1300"
click at [502, 379] on div "Labor cost 0 Total cost 572 Defer" at bounding box center [403, 361] width 244 height 50
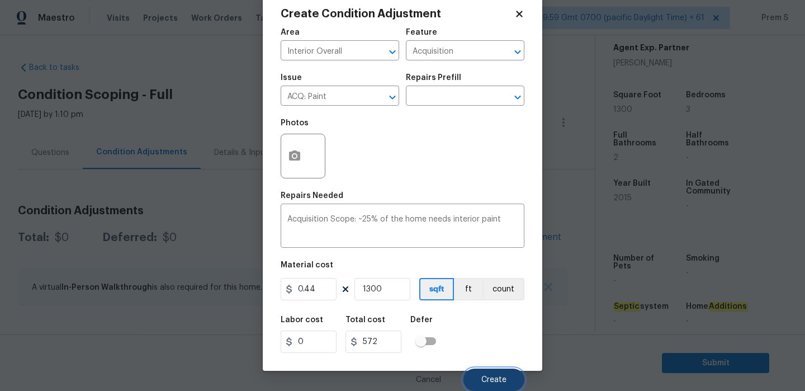
click at [499, 373] on button "Create" at bounding box center [494, 380] width 61 height 22
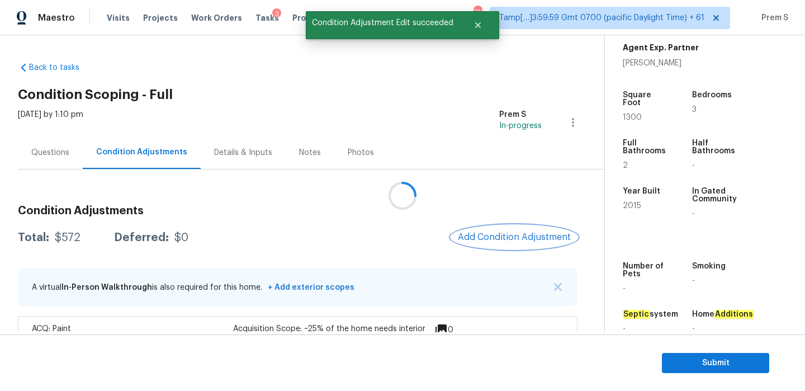
scroll to position [0, 0]
click at [470, 232] on button "Add Condition Adjustment" at bounding box center [514, 236] width 126 height 23
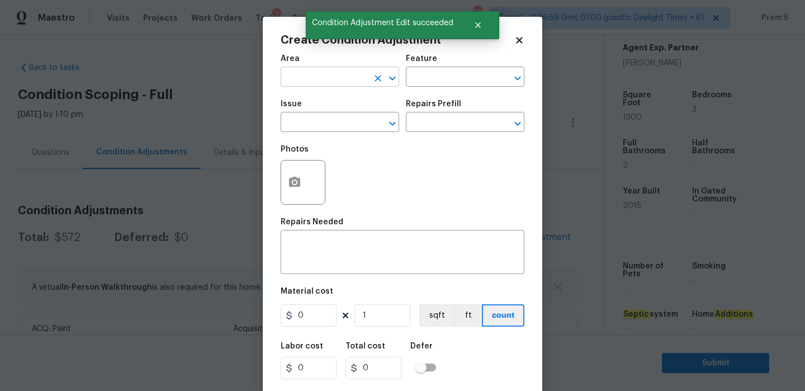
click at [329, 77] on input "text" at bounding box center [324, 77] width 87 height 17
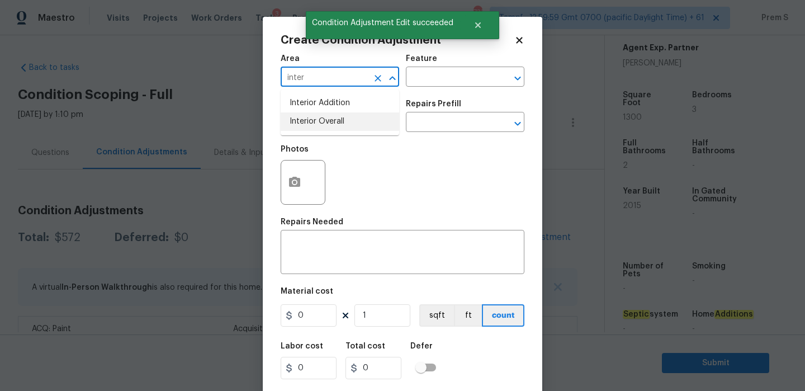
click at [331, 122] on li "Interior Overall" at bounding box center [340, 121] width 119 height 18
type input "Interior Overall"
click at [331, 122] on input "text" at bounding box center [324, 123] width 87 height 17
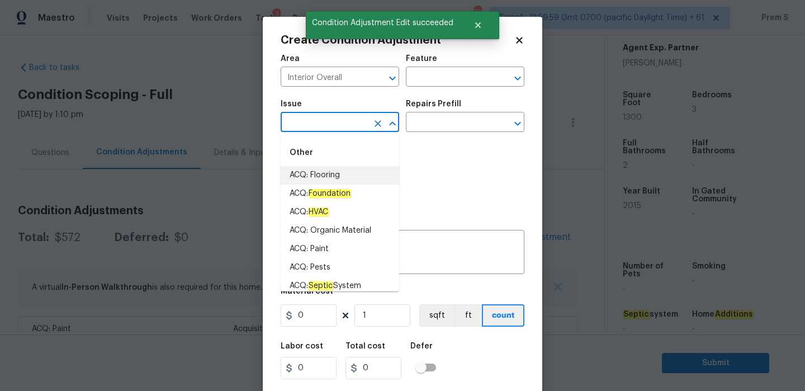
click at [352, 174] on li "ACQ: Flooring" at bounding box center [340, 175] width 119 height 18
type input "ACQ: Flooring"
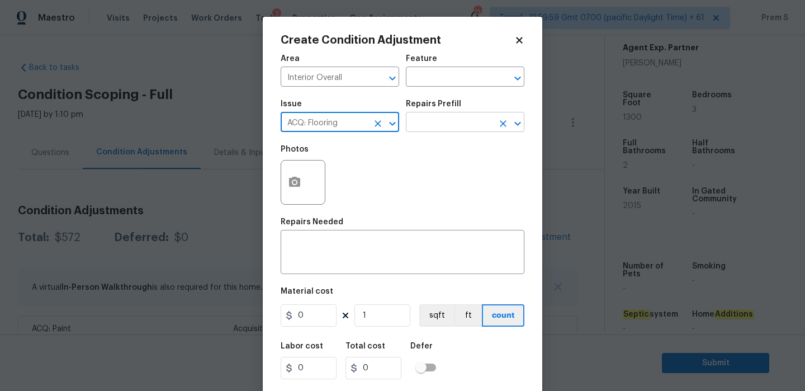
click at [459, 121] on input "text" at bounding box center [449, 123] width 87 height 17
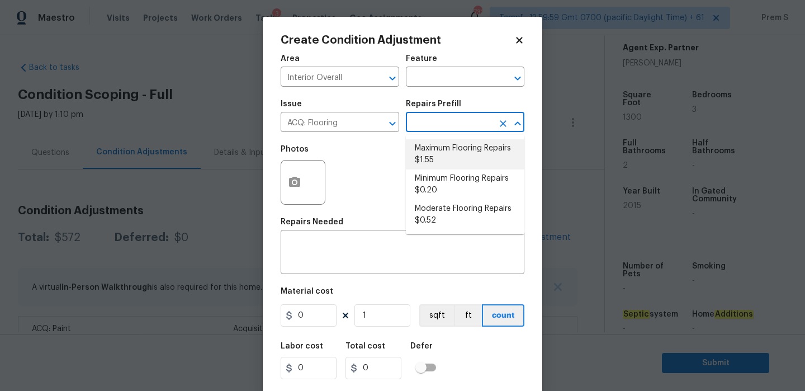
click at [441, 162] on li "Maximum Flooring Repairs $1.55" at bounding box center [465, 154] width 119 height 30
type input "Acquisition"
type textarea "Acquisition Scope: Maximum flooring repairs"
type input "1.55"
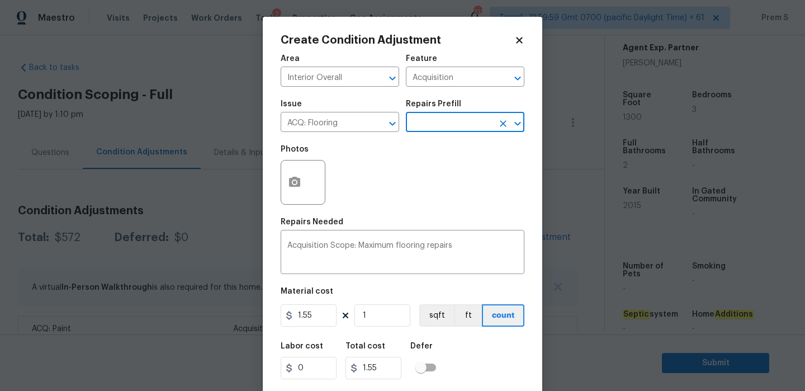
click at [515, 122] on icon "Open" at bounding box center [518, 123] width 6 height 4
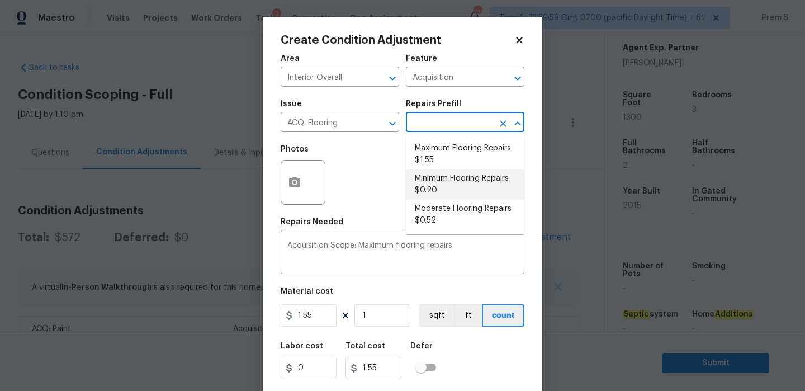
click at [449, 194] on li "Minimum Flooring Repairs $0.20" at bounding box center [465, 184] width 119 height 30
type textarea "Acquisition Scope: Minimum flooring repairs"
type input "0.2"
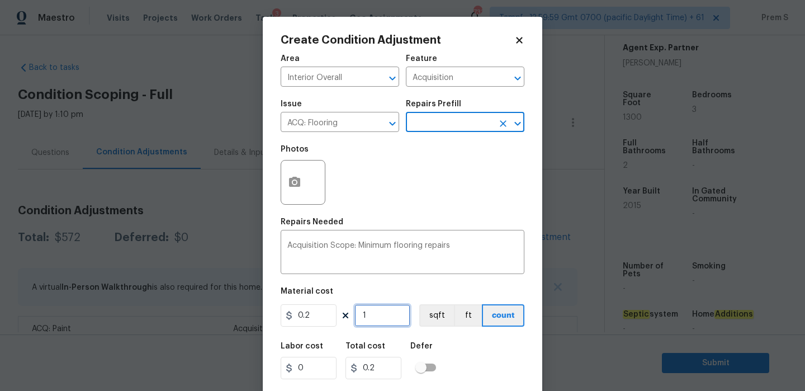
click at [373, 317] on input "1" at bounding box center [383, 315] width 56 height 22
type input "13"
type input "2.6"
type input "130"
type input "26"
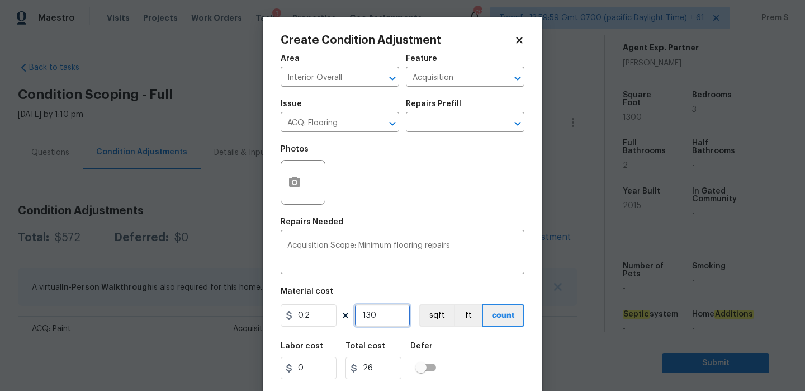
type input "1300"
type input "260"
type input "1300"
click at [466, 356] on div "Labor cost 0 Total cost 260 Defer" at bounding box center [403, 361] width 244 height 50
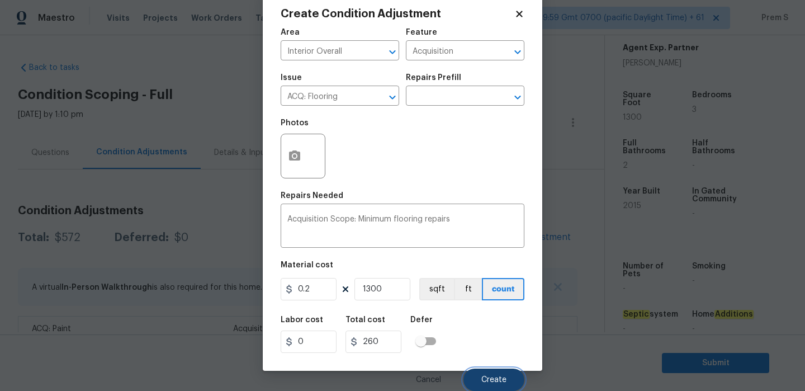
click at [494, 384] on button "Create" at bounding box center [494, 380] width 61 height 22
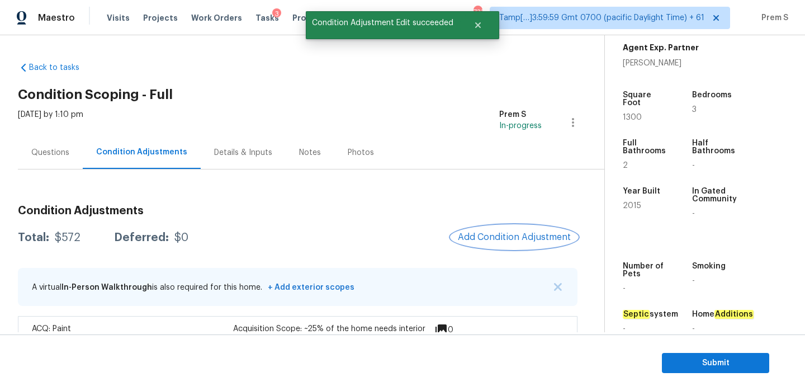
scroll to position [0, 0]
click at [487, 241] on span "Add Condition Adjustment" at bounding box center [514, 237] width 113 height 10
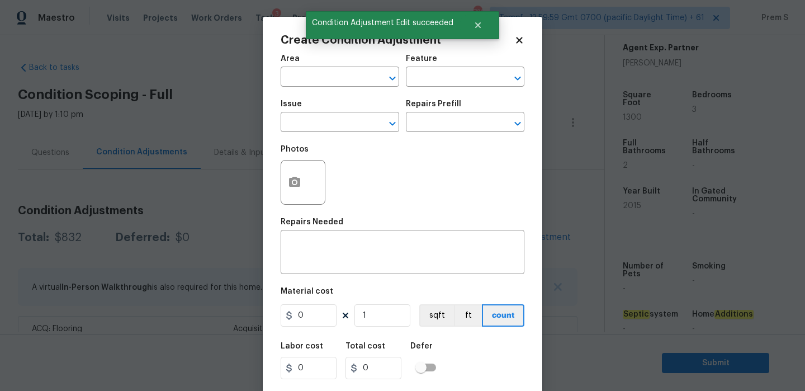
click at [342, 87] on span "Area ​" at bounding box center [340, 70] width 119 height 45
click at [348, 82] on input "text" at bounding box center [324, 77] width 87 height 17
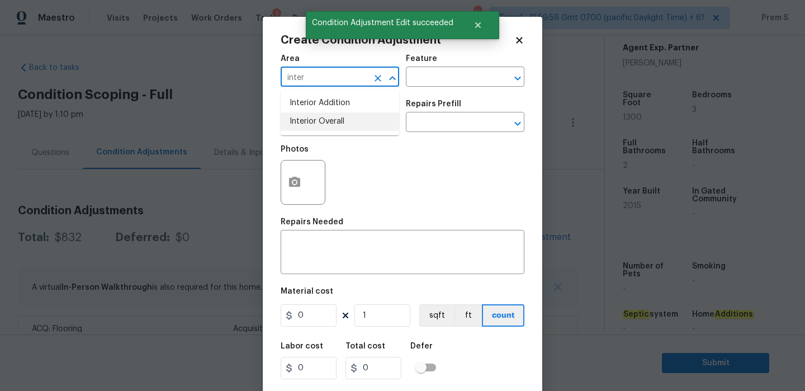
click at [340, 126] on li "Interior Overall" at bounding box center [340, 121] width 119 height 18
type input "Interior Overall"
click at [340, 126] on input "text" at bounding box center [324, 123] width 87 height 17
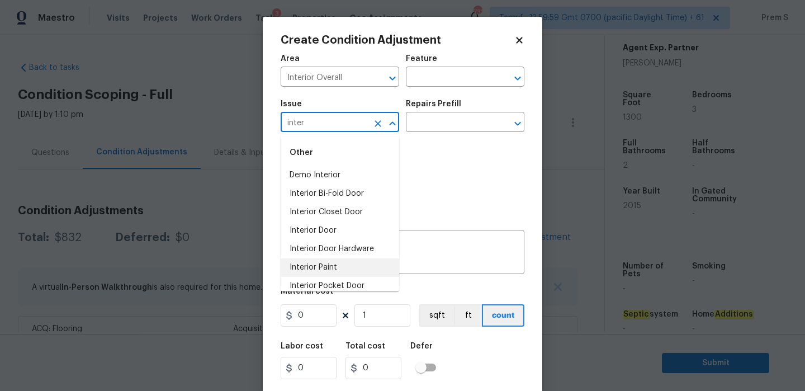
click at [348, 266] on li "Interior Paint" at bounding box center [340, 267] width 119 height 18
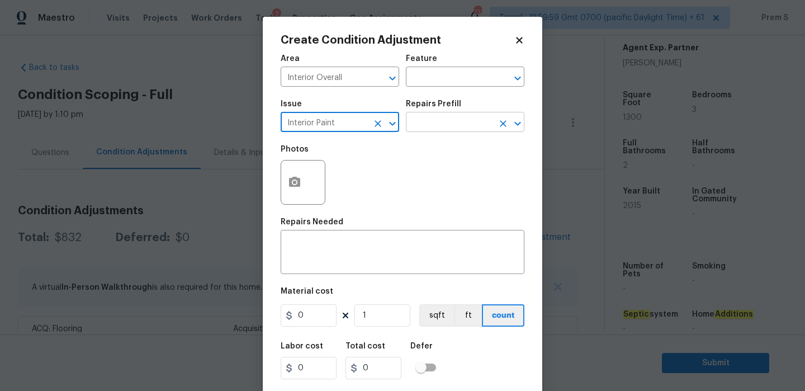
type input "Interior Paint"
click at [433, 125] on input "text" at bounding box center [449, 123] width 87 height 17
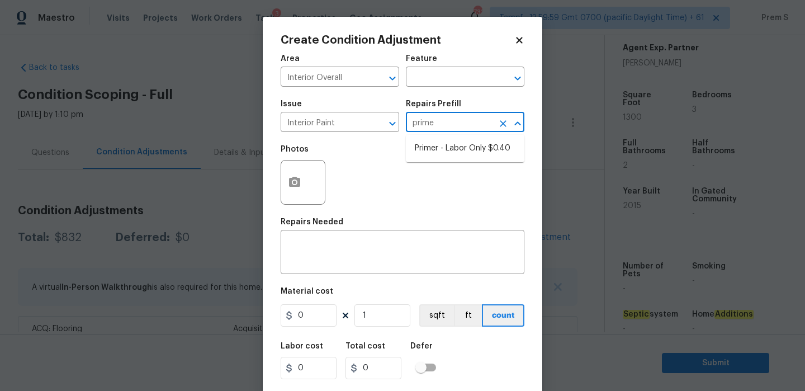
type input "primer"
click at [449, 150] on li "Primer - Labor Only $0.40" at bounding box center [465, 148] width 119 height 18
type input "Overall Paint"
type textarea "Interior primer - PRIMER PROVIDED BY OPENDOOR - All nails, screws, drywall anch…"
type input "0.4"
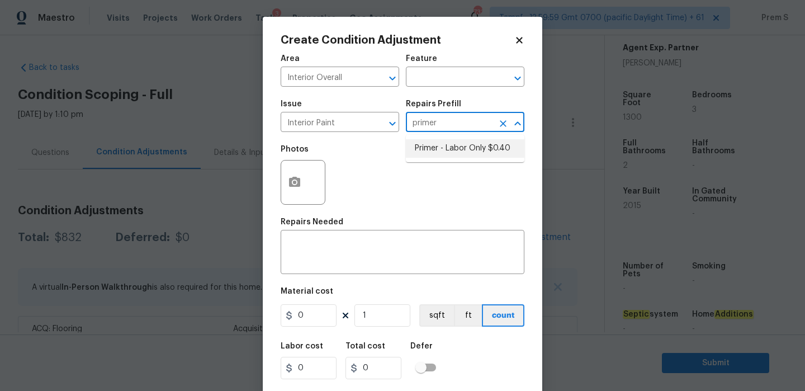
type input "0.4"
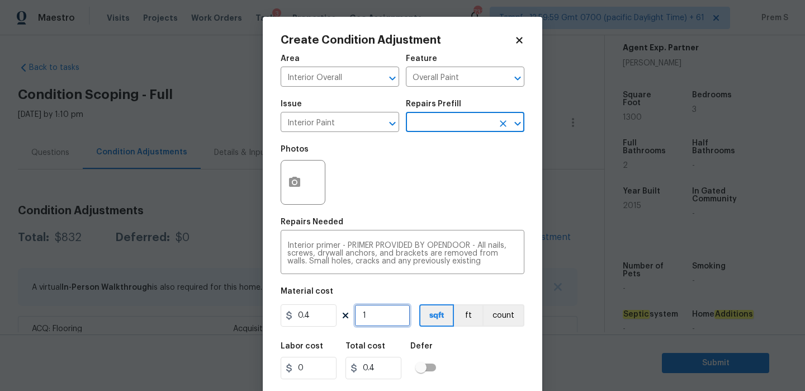
click at [379, 323] on input "1" at bounding box center [383, 315] width 56 height 22
type input "4"
type input "1.6"
type input "40"
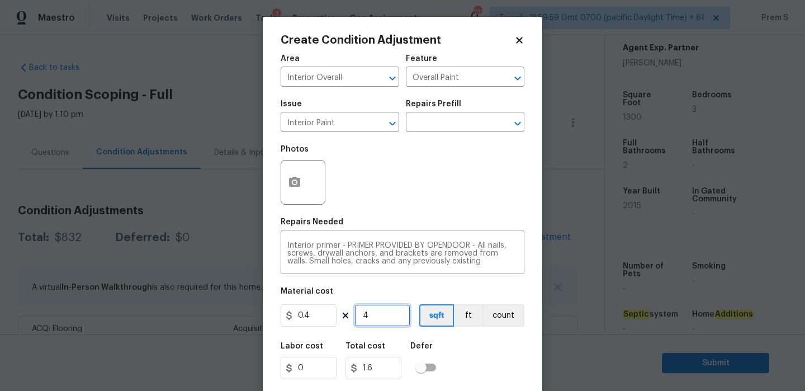
type input "16"
type input "400"
type input "160"
type input "400"
click at [479, 349] on div "Labor cost 0 Total cost 160 Defer" at bounding box center [403, 361] width 244 height 50
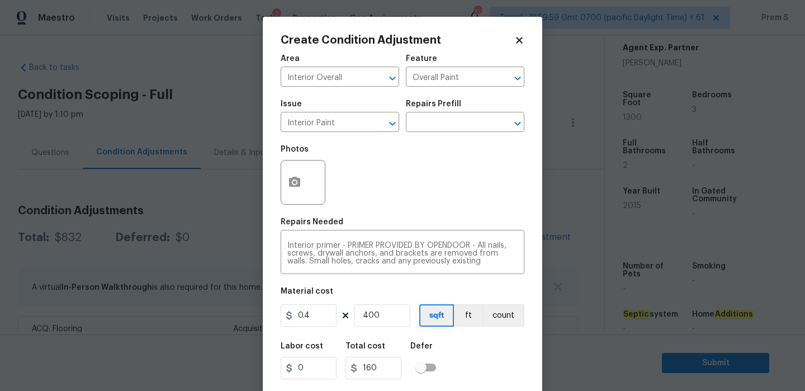
scroll to position [27, 0]
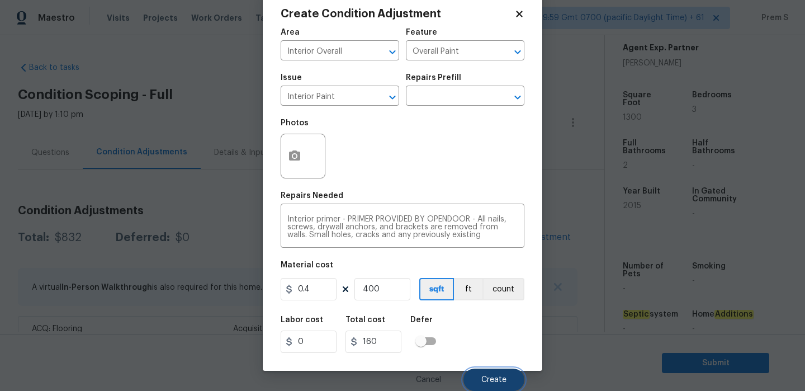
click at [500, 377] on span "Create" at bounding box center [494, 380] width 25 height 8
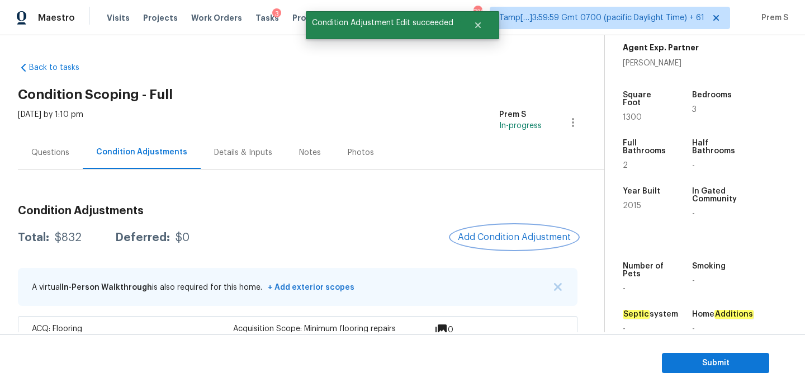
scroll to position [0, 0]
click at [493, 242] on span "Add Condition Adjustment" at bounding box center [514, 237] width 113 height 10
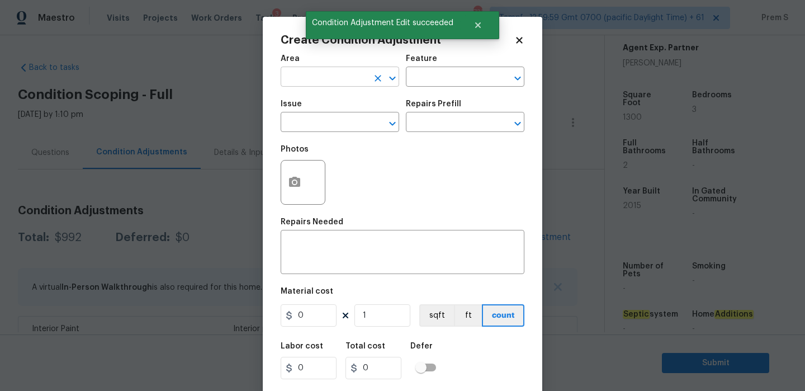
click at [343, 73] on input "text" at bounding box center [324, 77] width 87 height 17
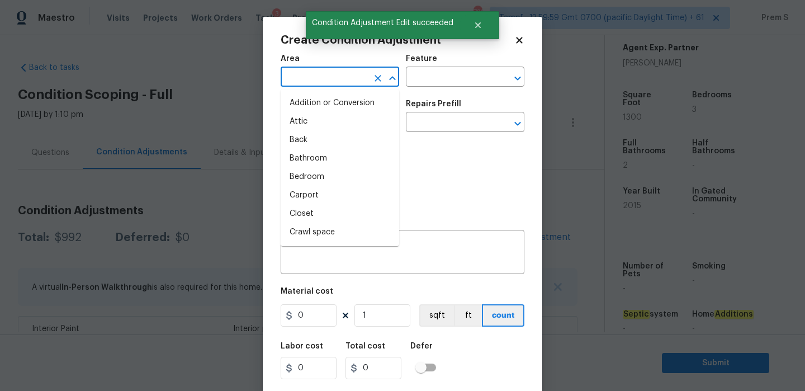
type input "i"
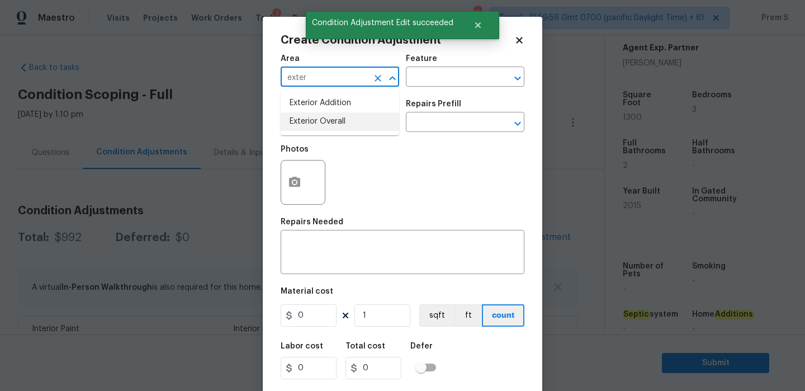
click at [325, 120] on li "Exterior Overall" at bounding box center [340, 121] width 119 height 18
type input "Exterior Overall"
click at [310, 248] on textarea at bounding box center [402, 253] width 230 height 23
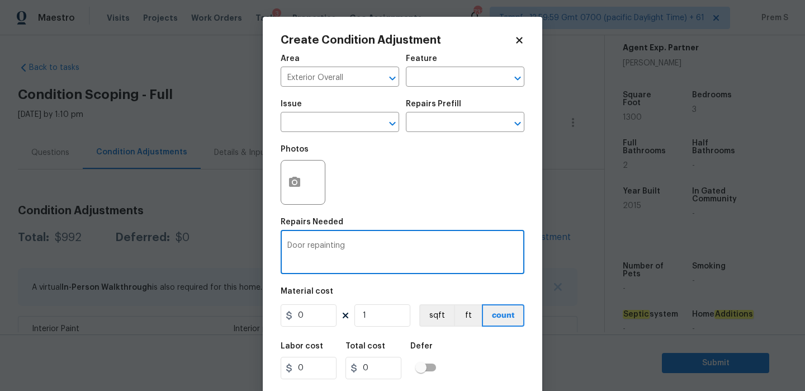
type textarea "Door repainting"
click at [310, 318] on input "0" at bounding box center [309, 315] width 56 height 22
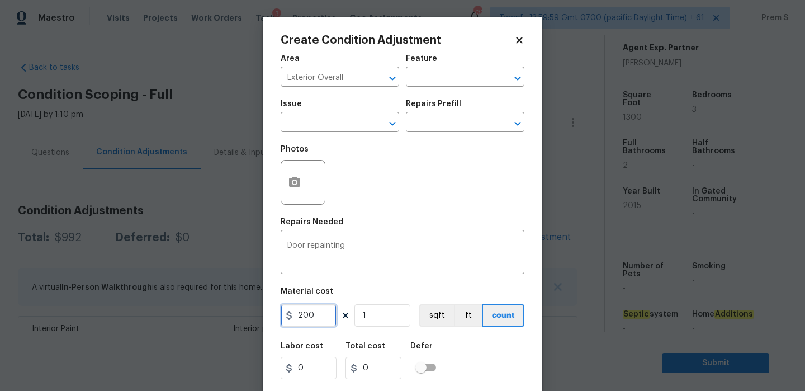
type input "200"
click at [455, 358] on div "Labor cost 0 Total cost 200 Defer" at bounding box center [403, 361] width 244 height 50
click at [295, 177] on icon "button" at bounding box center [294, 182] width 11 height 10
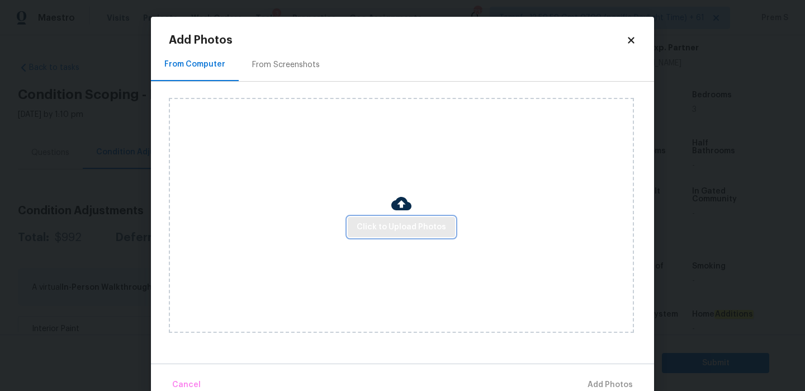
click at [383, 229] on span "Click to Upload Photos" at bounding box center [401, 227] width 89 height 14
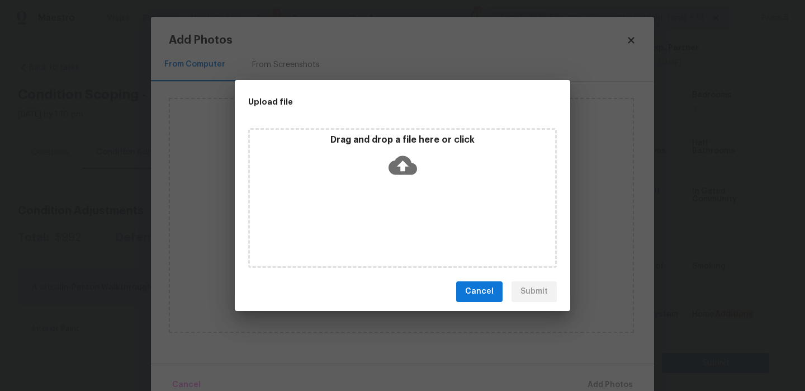
click at [404, 164] on icon at bounding box center [403, 165] width 29 height 29
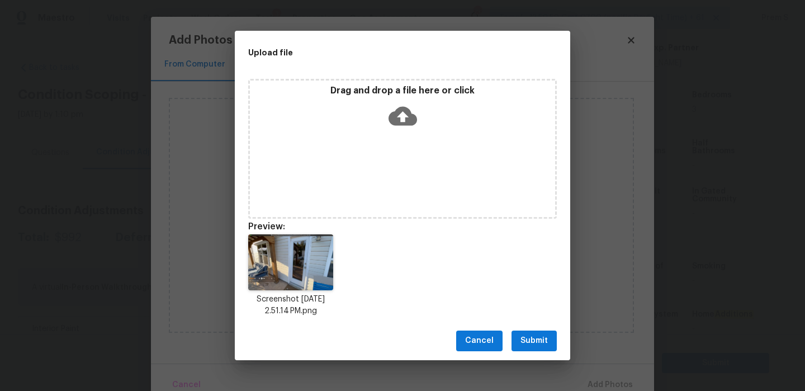
click at [531, 346] on span "Submit" at bounding box center [534, 341] width 27 height 14
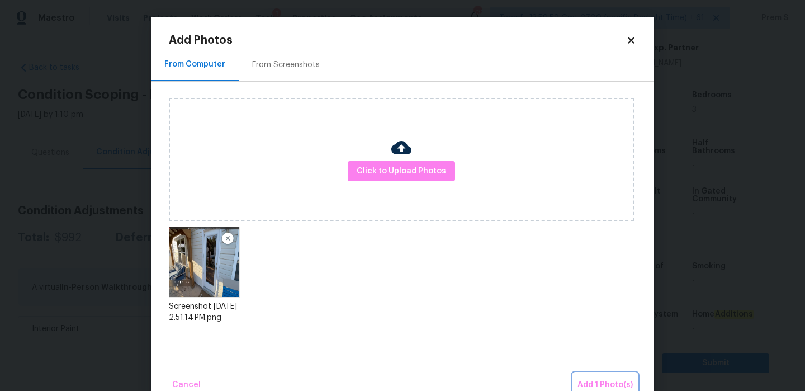
click at [590, 380] on span "Add 1 Photo(s)" at bounding box center [605, 385] width 55 height 14
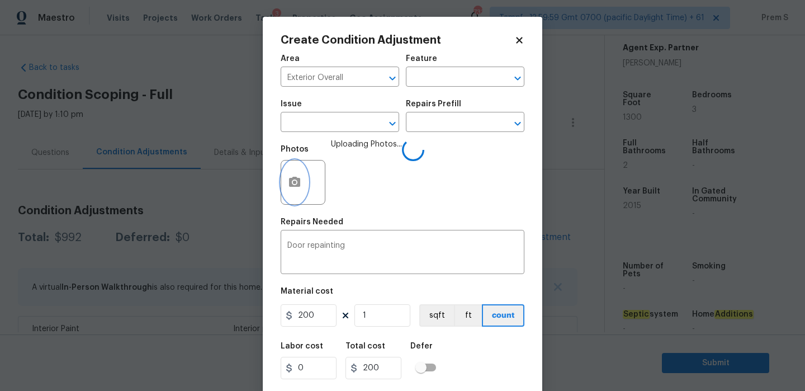
scroll to position [27, 0]
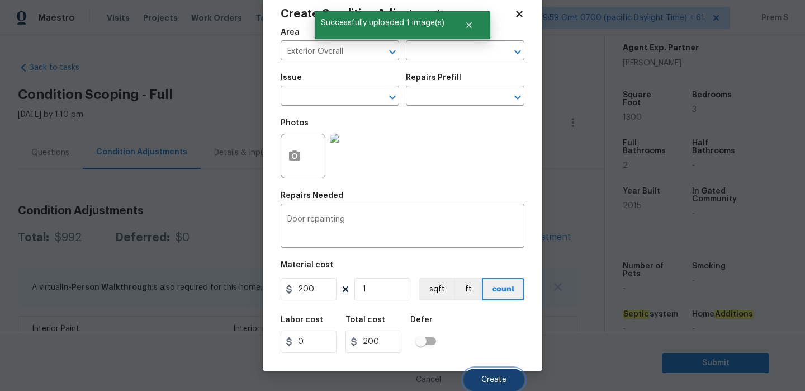
click at [478, 374] on button "Create" at bounding box center [494, 380] width 61 height 22
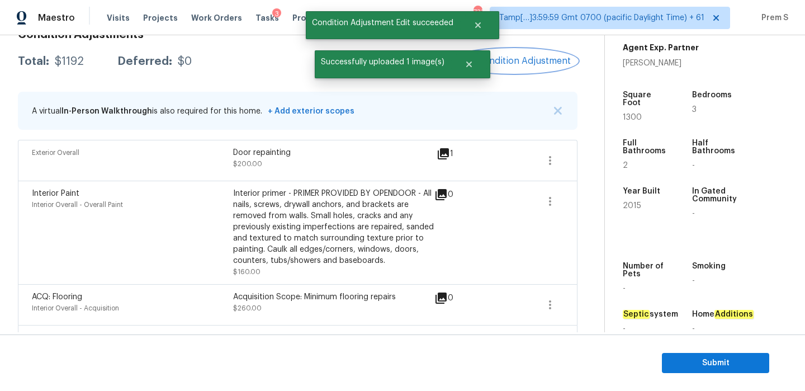
scroll to position [173, 0]
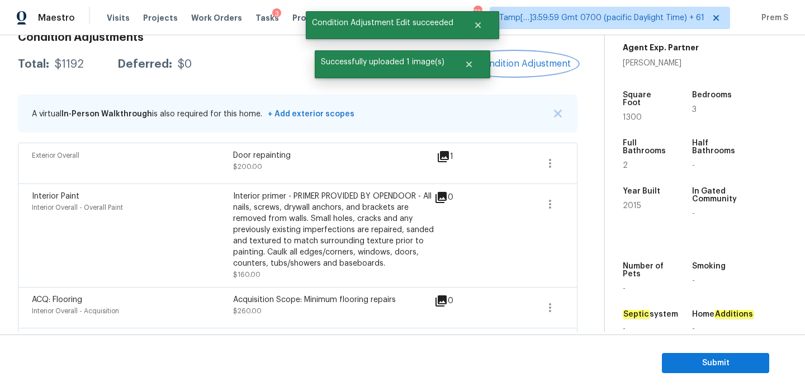
click at [534, 59] on span "Add Condition Adjustment" at bounding box center [514, 64] width 113 height 10
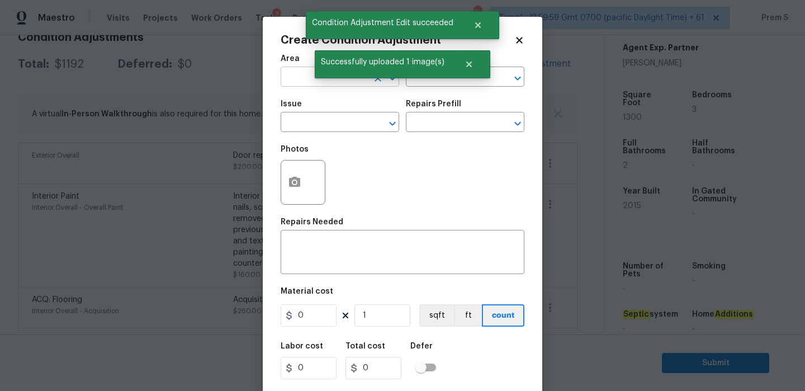
click at [316, 78] on input "text" at bounding box center [324, 77] width 87 height 17
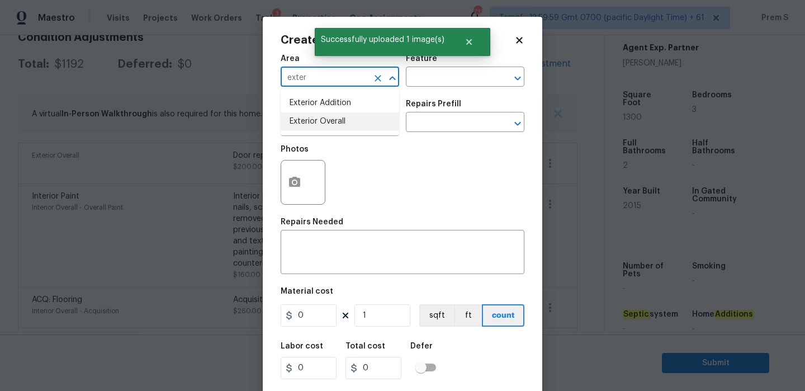
click at [309, 122] on li "Exterior Overall" at bounding box center [340, 121] width 119 height 18
type input "Exterior Overall"
click at [309, 122] on input "text" at bounding box center [324, 123] width 87 height 17
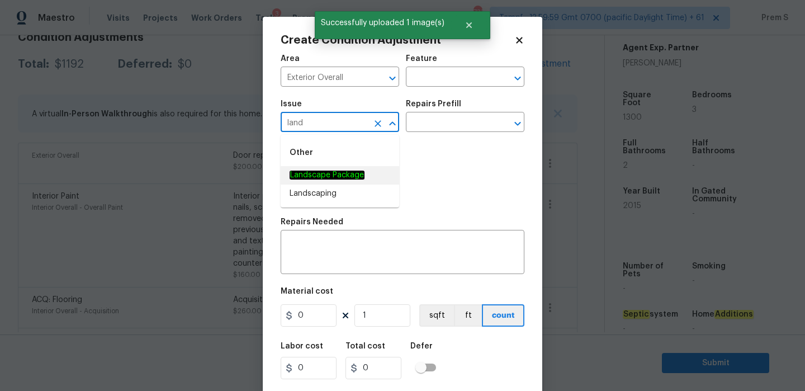
click at [314, 178] on em "Landscape Package" at bounding box center [327, 175] width 75 height 9
type input "Landscape Package"
click at [452, 128] on input "text" at bounding box center [449, 123] width 87 height 17
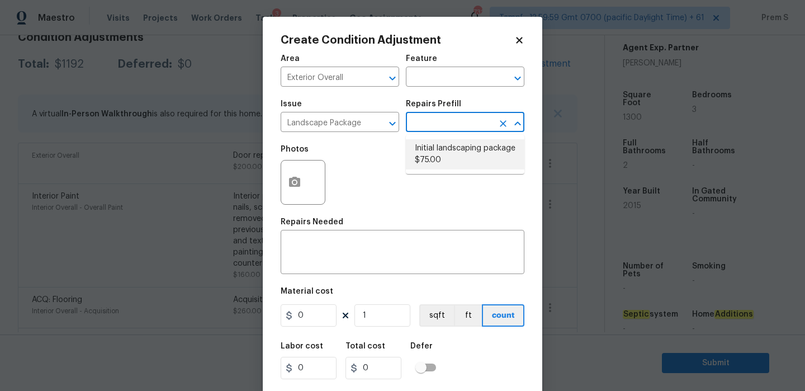
click at [450, 158] on li "Initial landscaping package $75.00" at bounding box center [465, 154] width 119 height 30
type input "Home Readiness Packages"
type textarea "Mowing of grass up to 6" in height. Mow, edge along driveways & sidewalks, trim…"
type input "75"
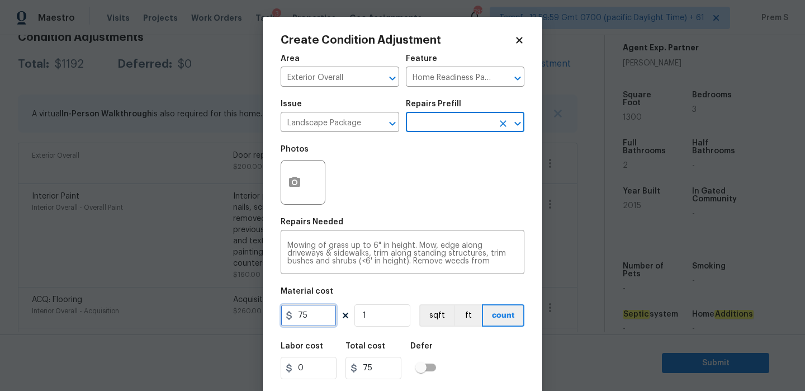
click at [313, 318] on input "75" at bounding box center [309, 315] width 56 height 22
type input "300"
click at [492, 370] on div "Labor cost 0 Total cost 300 Defer" at bounding box center [403, 361] width 244 height 50
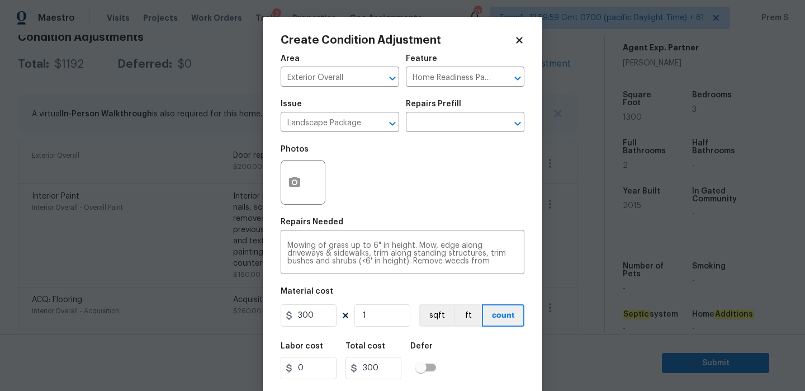
scroll to position [27, 0]
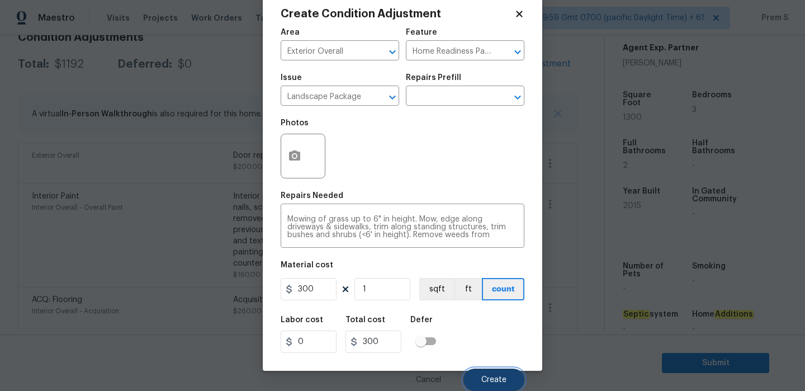
click at [494, 376] on span "Create" at bounding box center [494, 380] width 25 height 8
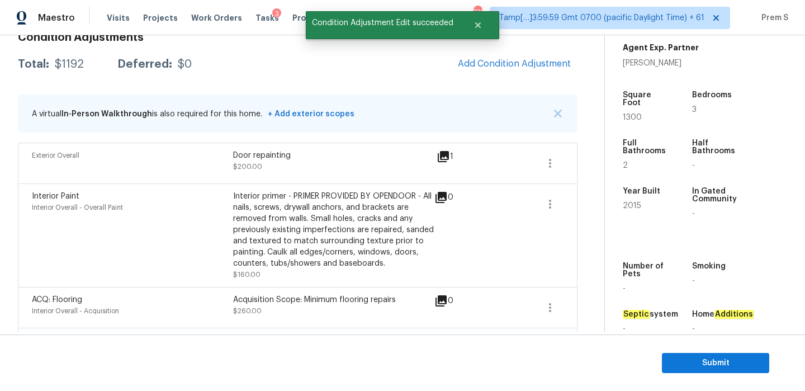
scroll to position [0, 0]
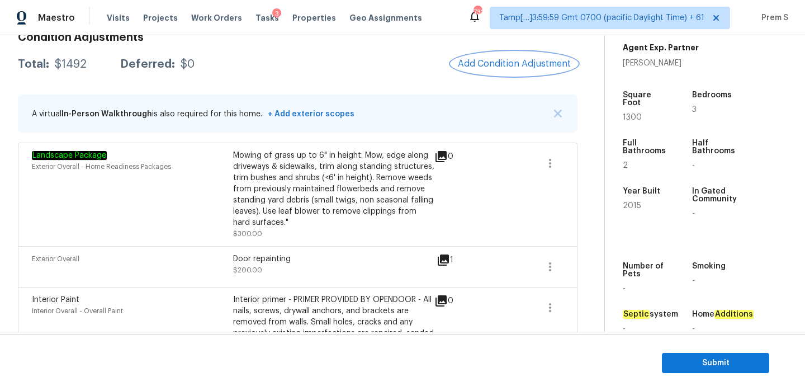
click at [530, 71] on button "Add Condition Adjustment" at bounding box center [514, 63] width 126 height 23
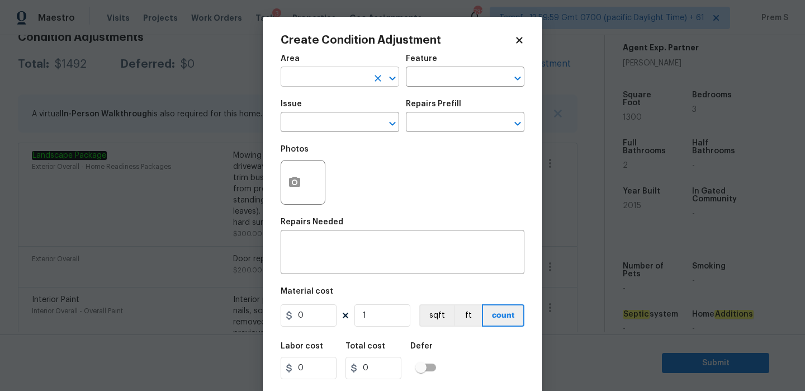
click at [353, 82] on input "text" at bounding box center [324, 77] width 87 height 17
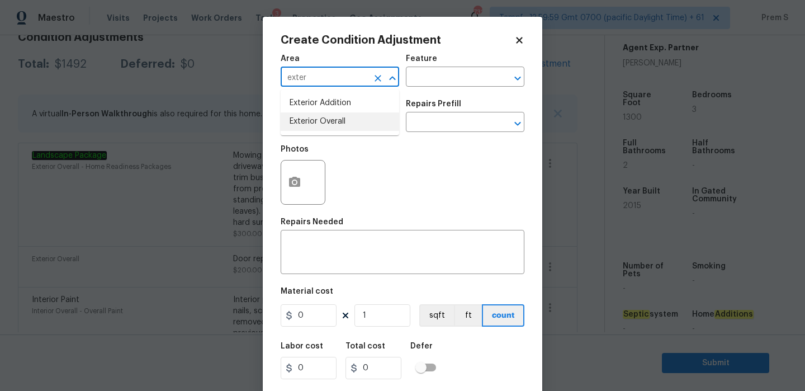
click at [343, 122] on li "Exterior Overall" at bounding box center [340, 121] width 119 height 18
type input "Exterior Overall"
click at [343, 122] on input "text" at bounding box center [324, 123] width 87 height 17
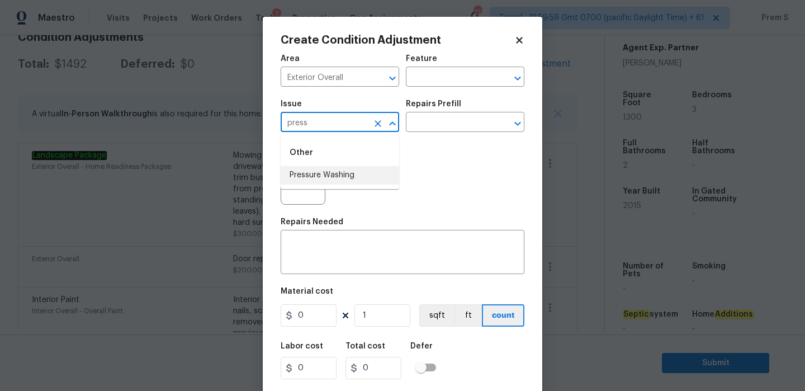
click at [342, 169] on li "Pressure Washing" at bounding box center [340, 175] width 119 height 18
type input "Pressure Washing"
click at [318, 259] on textarea at bounding box center [402, 253] width 230 height 23
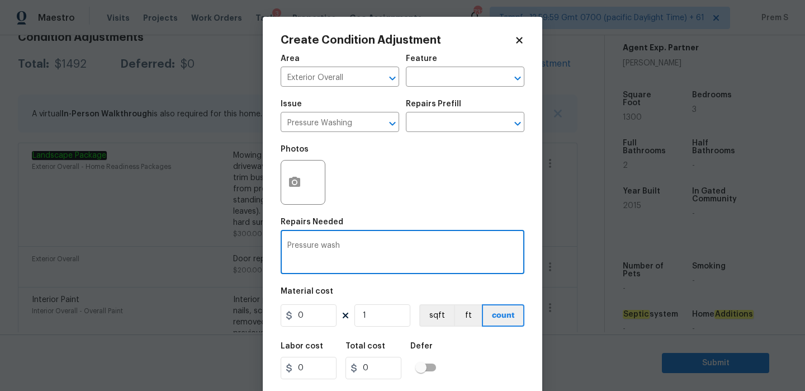
type textarea "Pressure wash"
click at [315, 317] on input "0" at bounding box center [309, 315] width 56 height 22
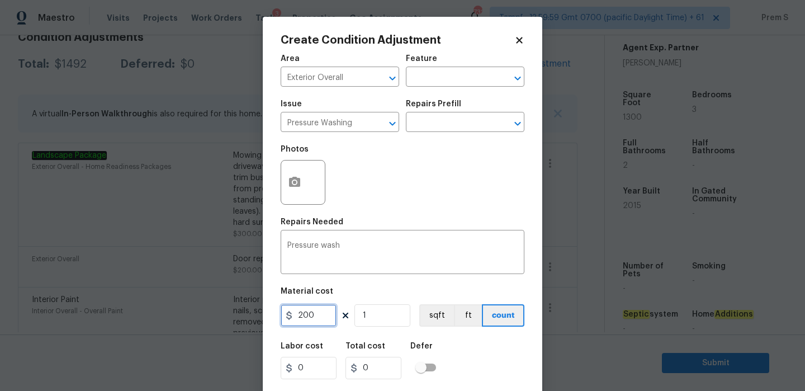
type input "200"
click at [455, 361] on div "Labor cost 0 Total cost 0 Defer" at bounding box center [403, 361] width 244 height 50
type input "200"
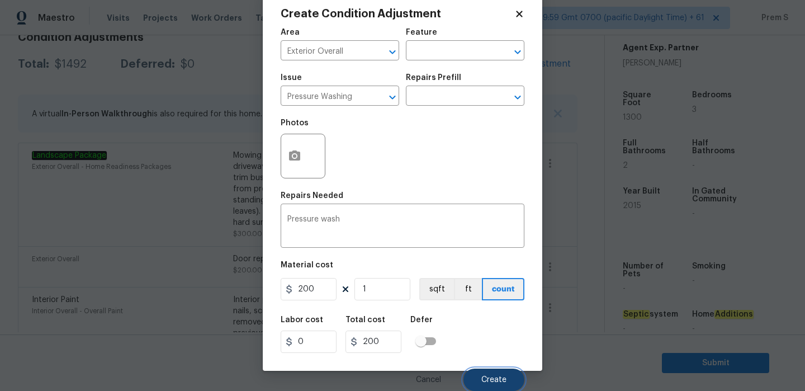
click at [480, 375] on button "Create" at bounding box center [494, 380] width 61 height 22
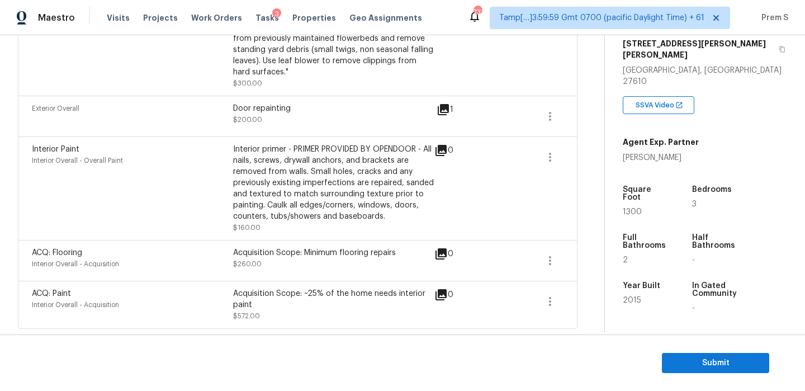
scroll to position [202, 0]
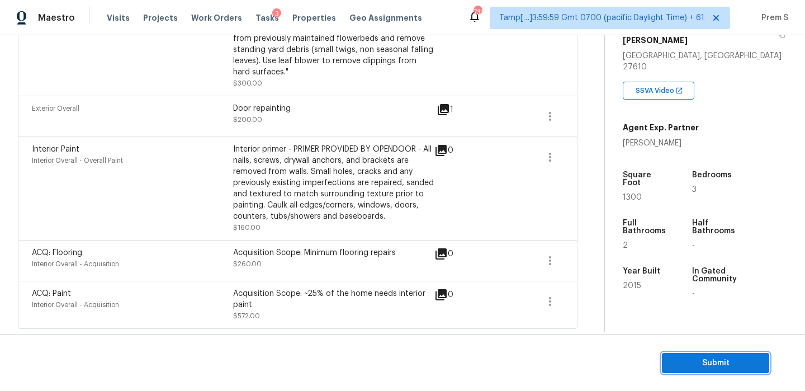
click at [715, 364] on span "Submit" at bounding box center [715, 363] width 89 height 14
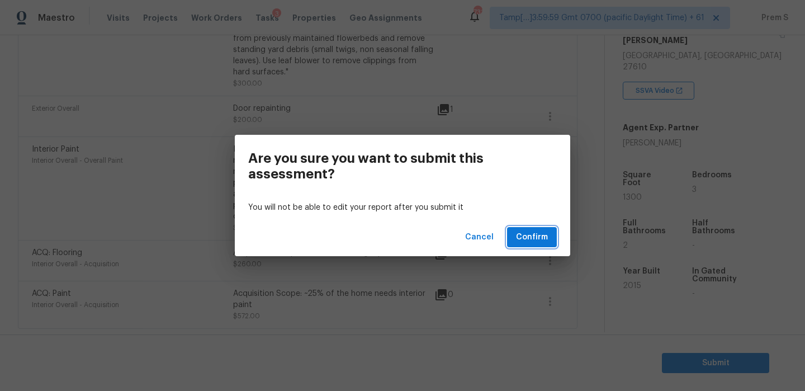
click at [510, 234] on button "Confirm" at bounding box center [532, 237] width 50 height 21
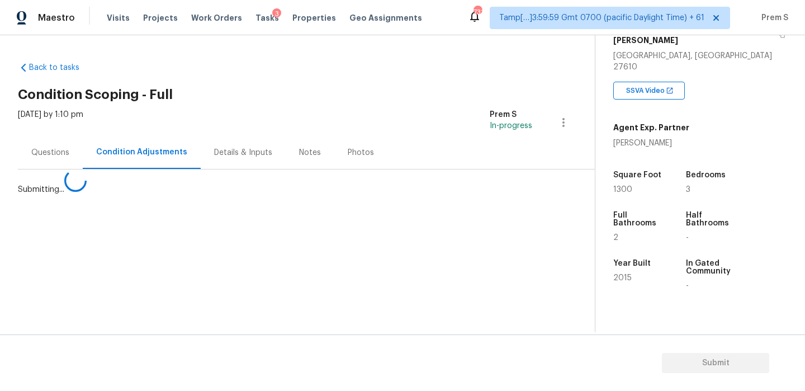
scroll to position [0, 0]
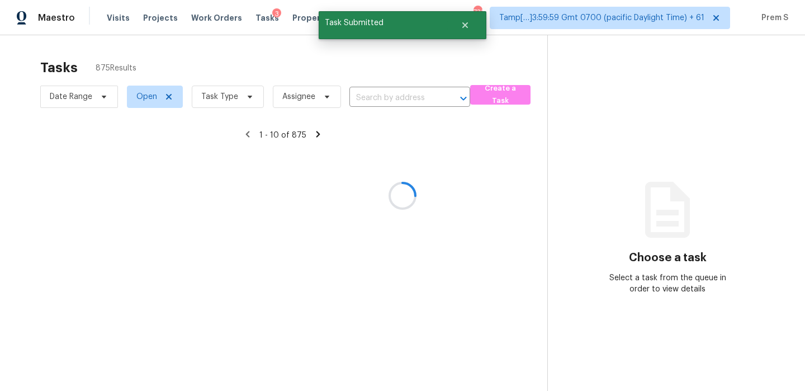
click at [222, 105] on div at bounding box center [402, 195] width 805 height 391
click at [227, 95] on div at bounding box center [402, 195] width 805 height 391
click at [238, 101] on div at bounding box center [402, 195] width 805 height 391
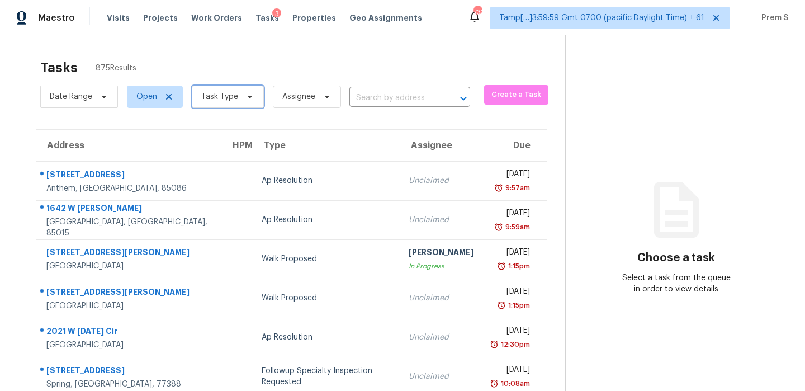
click at [238, 101] on span "Task Type" at bounding box center [228, 97] width 72 height 22
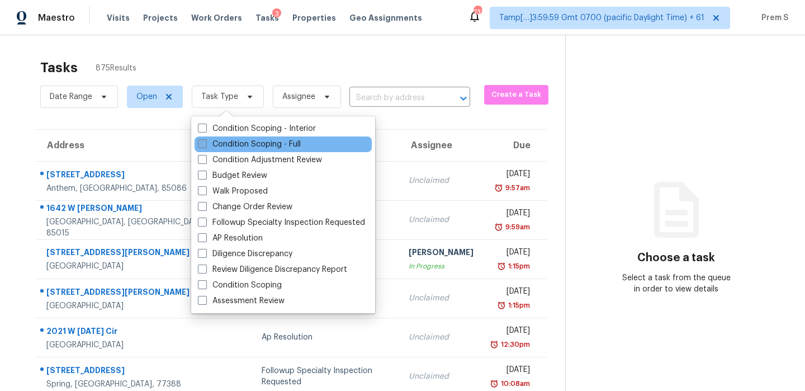
click at [228, 143] on label "Condition Scoping - Full" at bounding box center [249, 144] width 103 height 11
click at [205, 143] on input "Condition Scoping - Full" at bounding box center [201, 142] width 7 height 7
checkbox input "true"
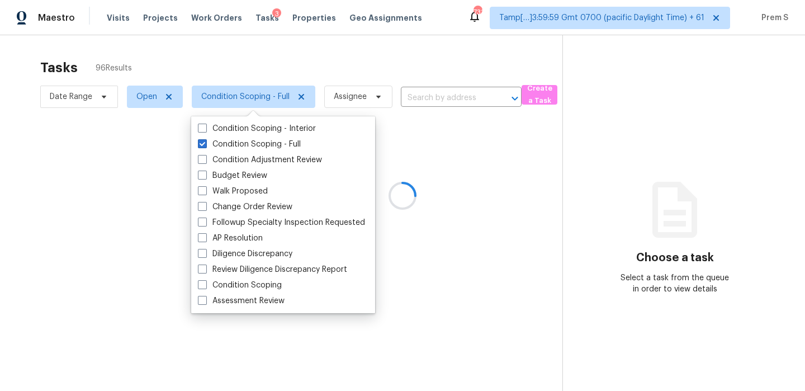
click at [370, 97] on div at bounding box center [402, 195] width 805 height 391
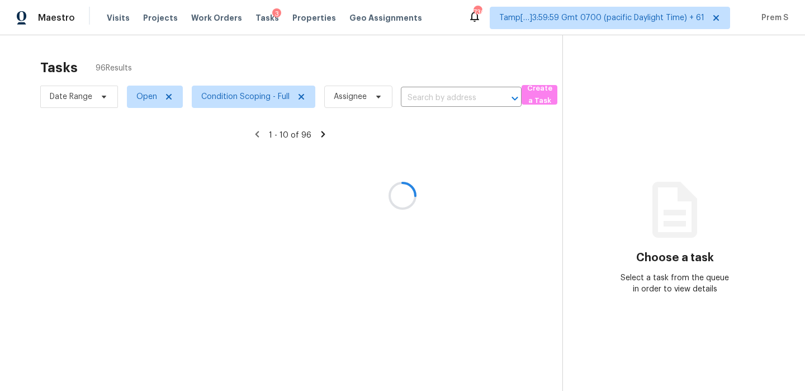
click at [366, 105] on div at bounding box center [402, 195] width 805 height 391
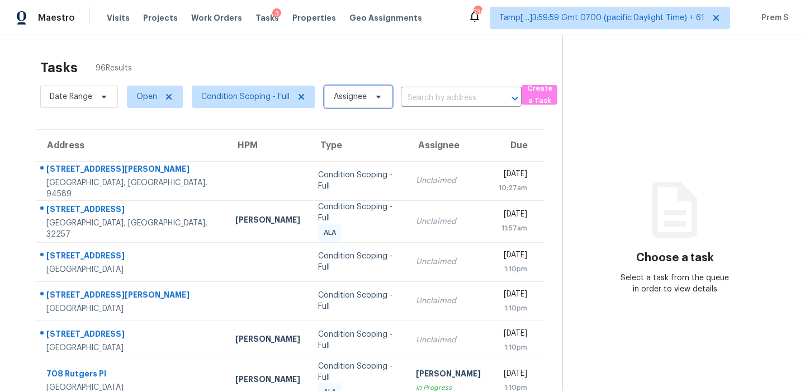
click at [360, 102] on span "Assignee" at bounding box center [358, 97] width 68 height 22
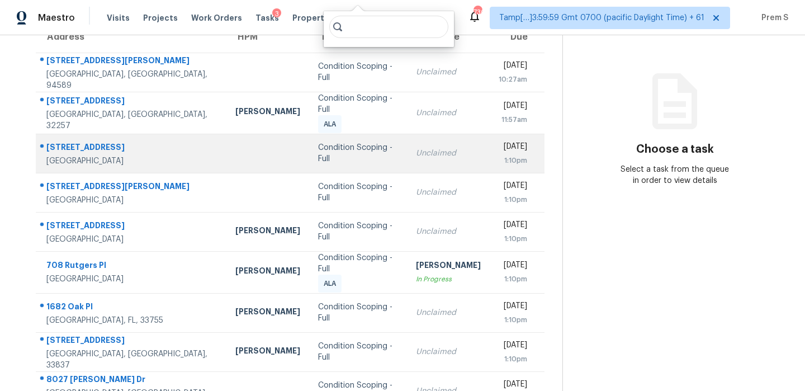
scroll to position [191, 0]
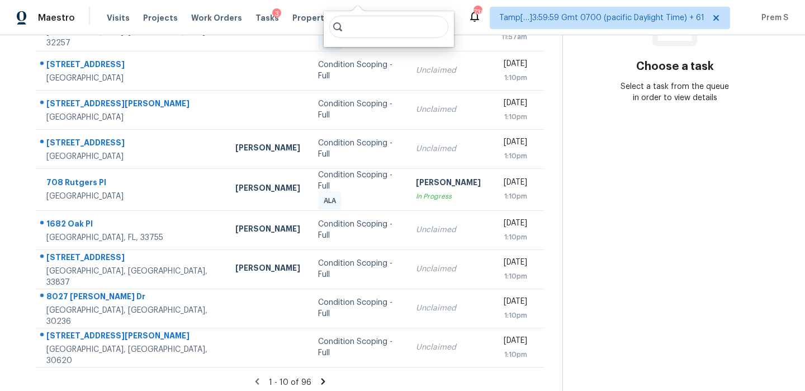
click at [323, 378] on icon at bounding box center [323, 381] width 10 height 10
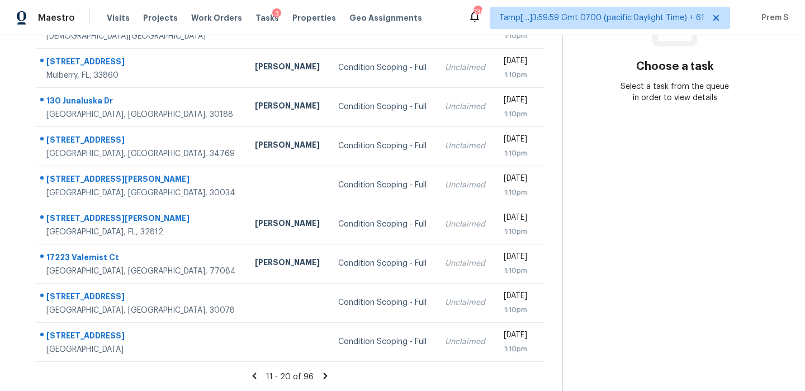
click at [324, 378] on icon at bounding box center [326, 375] width 4 height 6
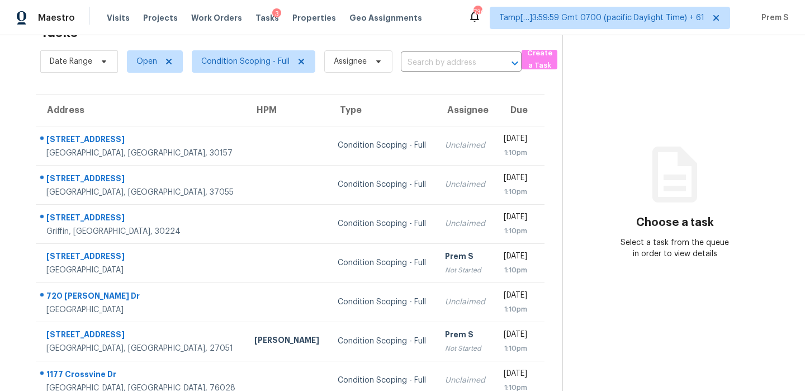
scroll to position [191, 0]
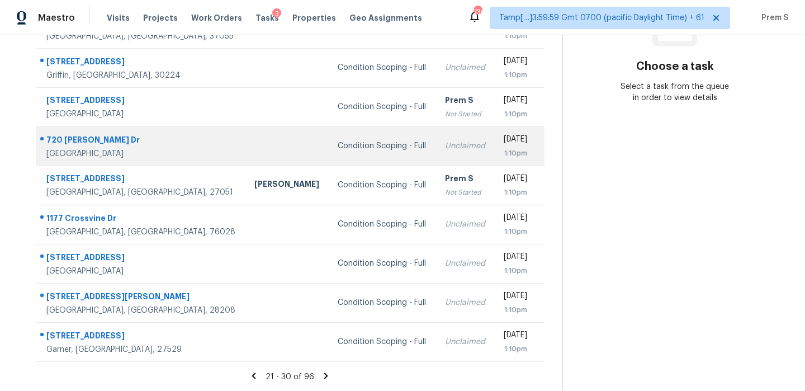
click at [436, 126] on td "Unclaimed" at bounding box center [465, 145] width 59 height 39
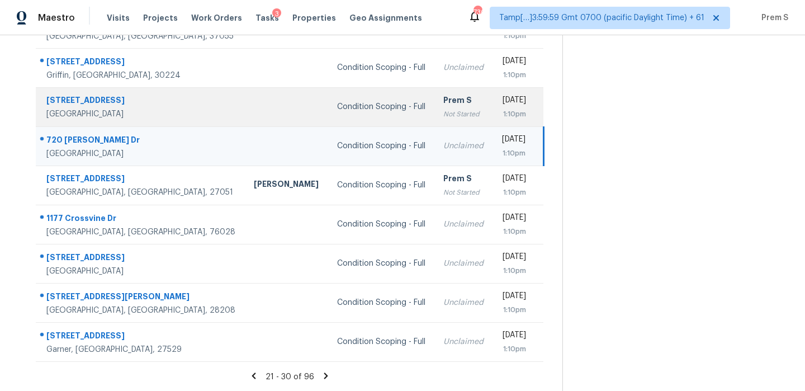
click at [502, 116] on div "1:10pm" at bounding box center [514, 113] width 25 height 11
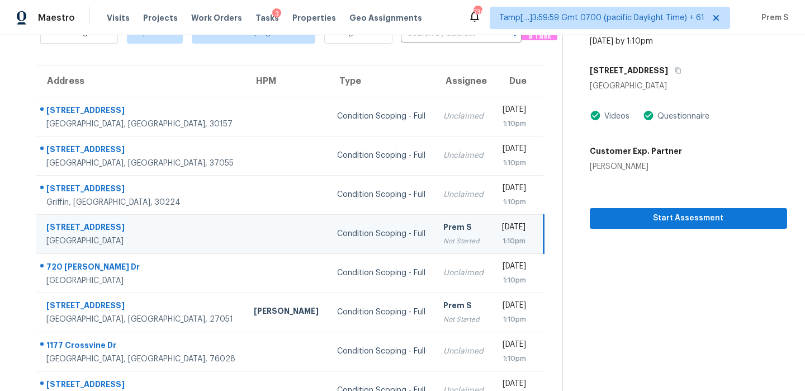
scroll to position [29, 0]
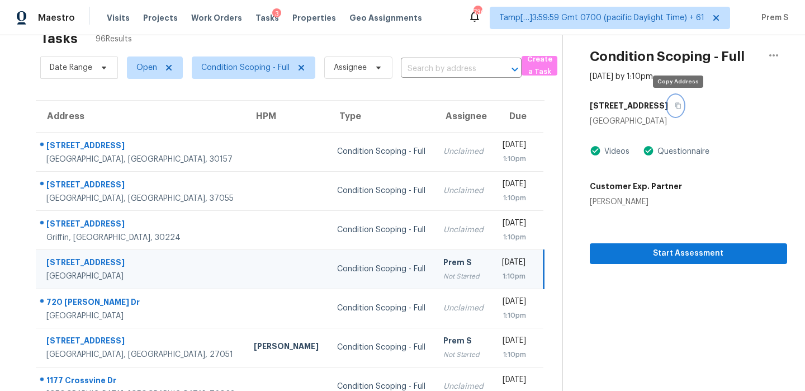
click at [678, 111] on button "button" at bounding box center [675, 106] width 15 height 20
click at [347, 62] on span "Assignee" at bounding box center [350, 67] width 33 height 11
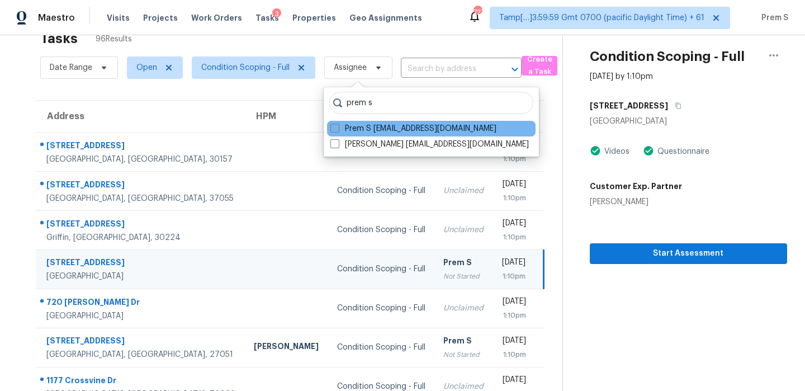
type input "prem s"
click at [366, 131] on label "Prem S [EMAIL_ADDRESS][DOMAIN_NAME]" at bounding box center [414, 128] width 166 height 11
click at [338, 130] on input "Prem S [EMAIL_ADDRESS][DOMAIN_NAME]" at bounding box center [334, 126] width 7 height 7
checkbox input "true"
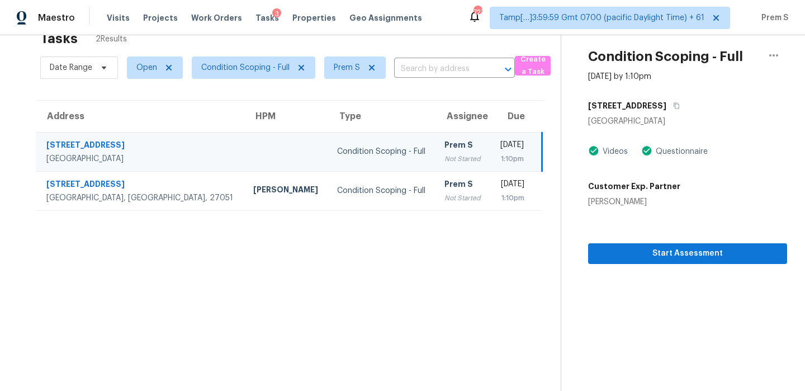
click at [445, 162] on div "Not Started" at bounding box center [463, 158] width 37 height 11
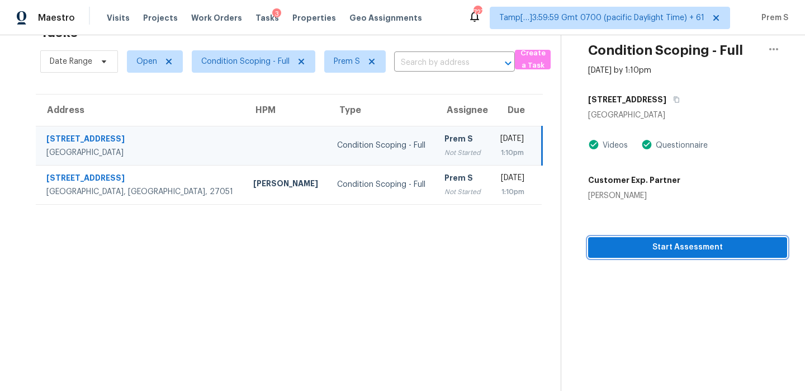
click at [637, 250] on span "Start Assessment" at bounding box center [687, 247] width 181 height 14
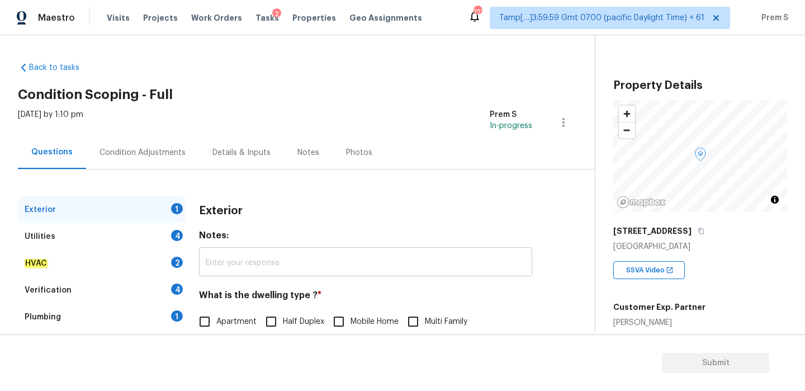
scroll to position [148, 0]
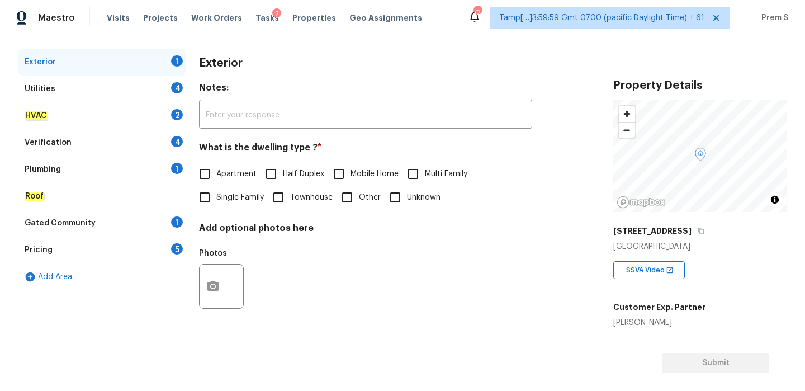
click at [222, 188] on label "Single Family" at bounding box center [228, 197] width 71 height 23
click at [216, 188] on input "Single Family" at bounding box center [204, 197] width 23 height 23
checkbox input "true"
click at [162, 87] on div "Utilities 4" at bounding box center [102, 89] width 168 height 27
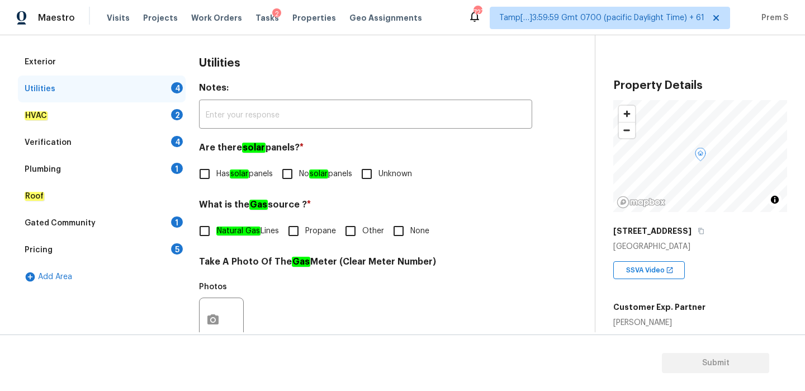
click at [293, 174] on input "No solar panels" at bounding box center [287, 173] width 23 height 23
checkbox input "true"
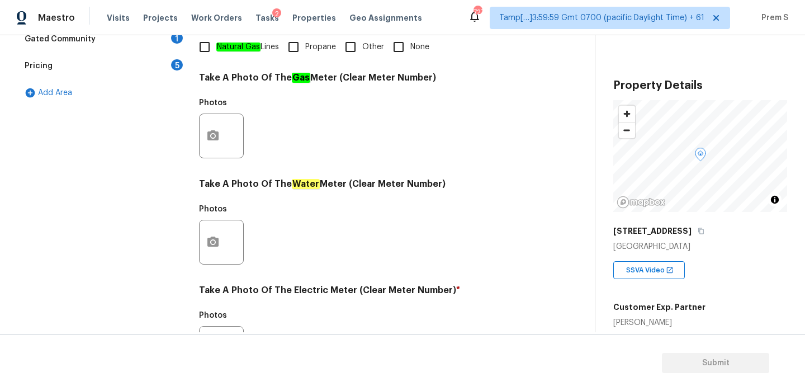
scroll to position [445, 0]
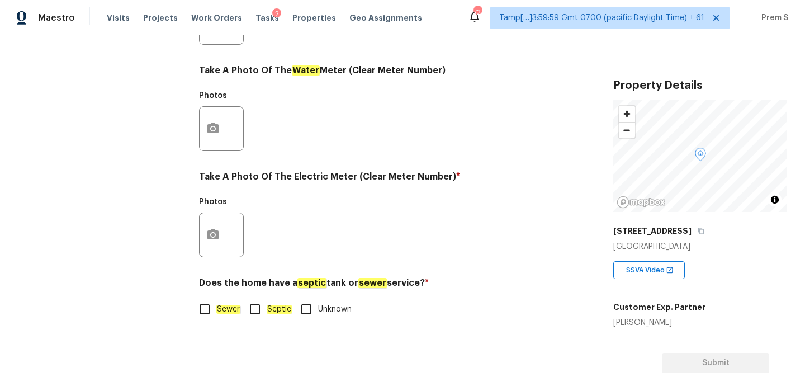
click at [221, 301] on label "Sewer" at bounding box center [217, 309] width 48 height 23
click at [216, 301] on input "Sewer" at bounding box center [204, 309] width 23 height 23
checkbox input "true"
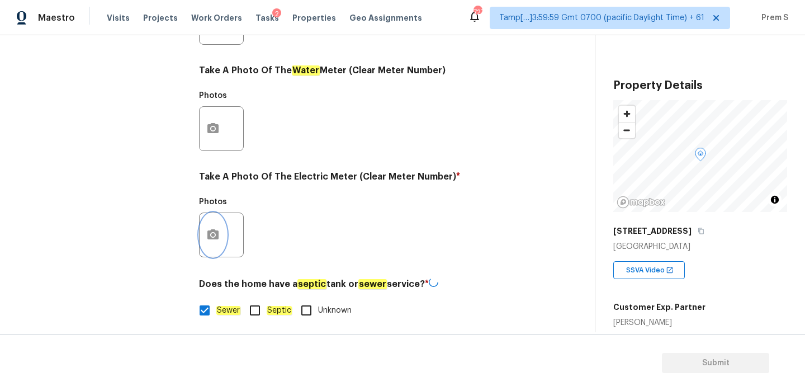
click at [213, 235] on circle "button" at bounding box center [212, 234] width 3 height 3
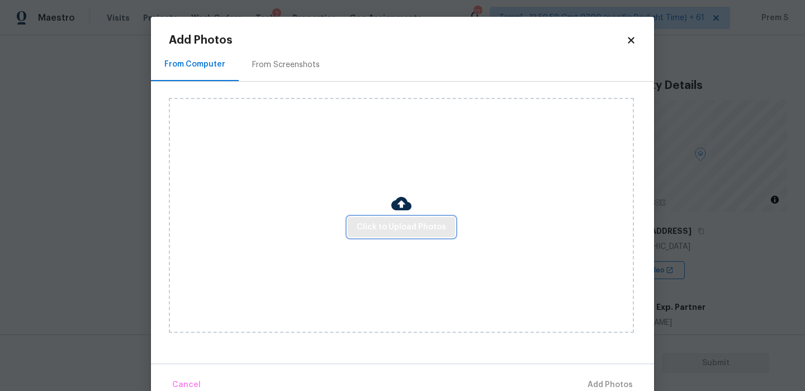
click at [419, 230] on span "Click to Upload Photos" at bounding box center [401, 227] width 89 height 14
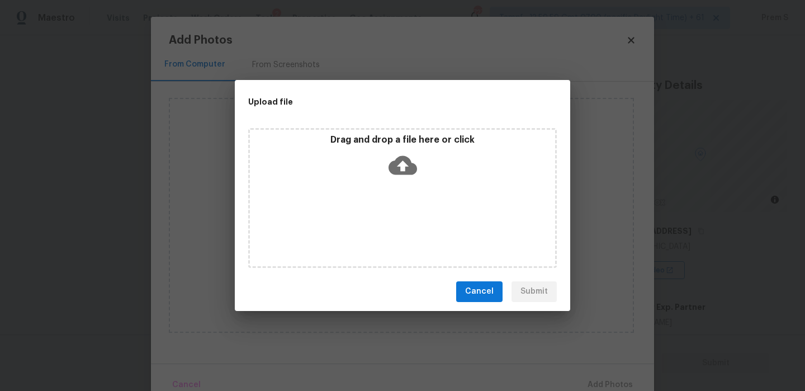
click at [404, 167] on icon at bounding box center [403, 165] width 29 height 29
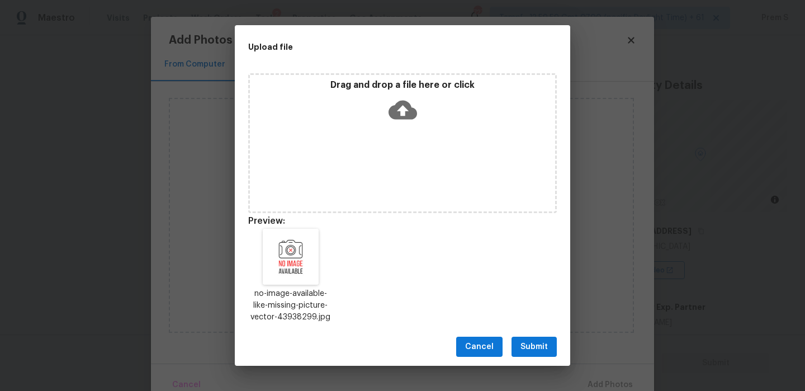
click at [540, 343] on span "Submit" at bounding box center [534, 347] width 27 height 14
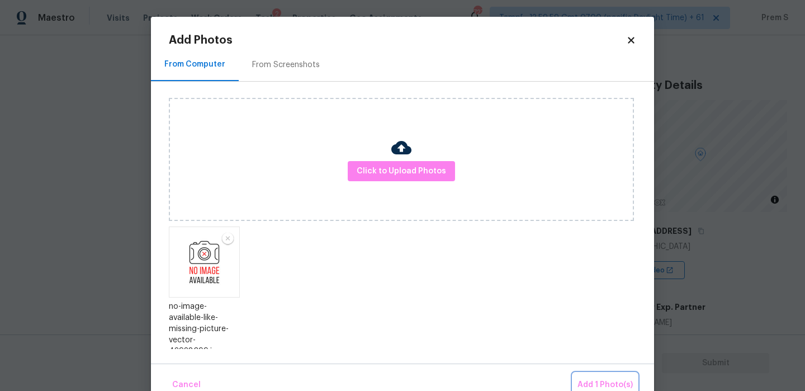
click at [595, 385] on span "Add 1 Photo(s)" at bounding box center [605, 385] width 55 height 14
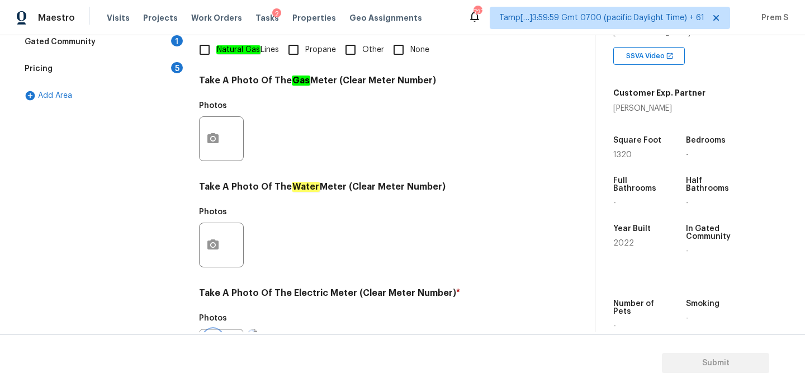
scroll to position [40, 0]
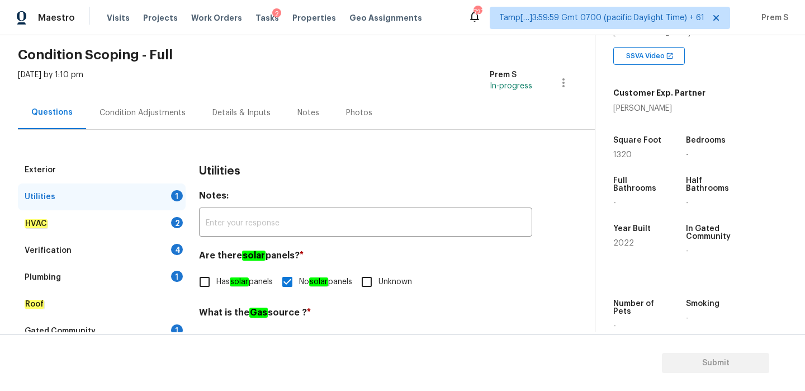
click at [170, 214] on div "HVAC 2" at bounding box center [102, 223] width 168 height 27
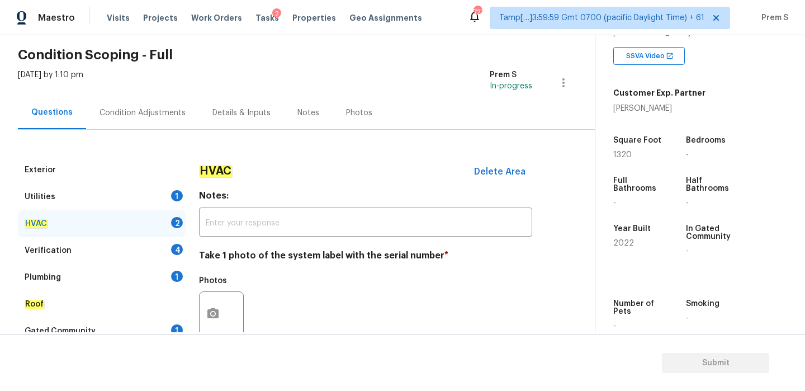
scroll to position [185, 0]
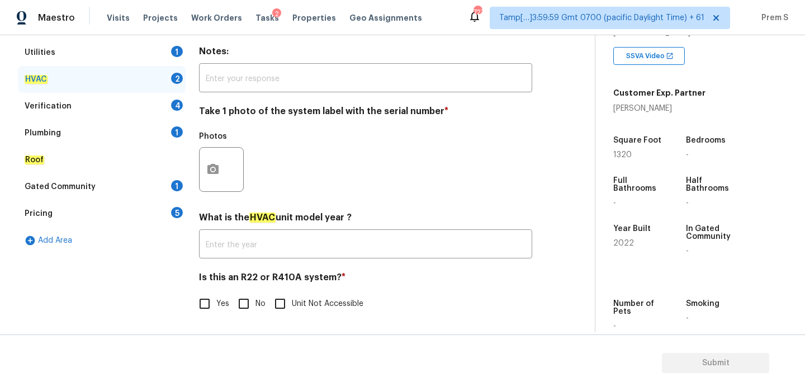
click at [248, 300] on input "No" at bounding box center [243, 303] width 23 height 23
checkbox input "true"
click at [216, 166] on icon "button" at bounding box center [212, 169] width 11 height 10
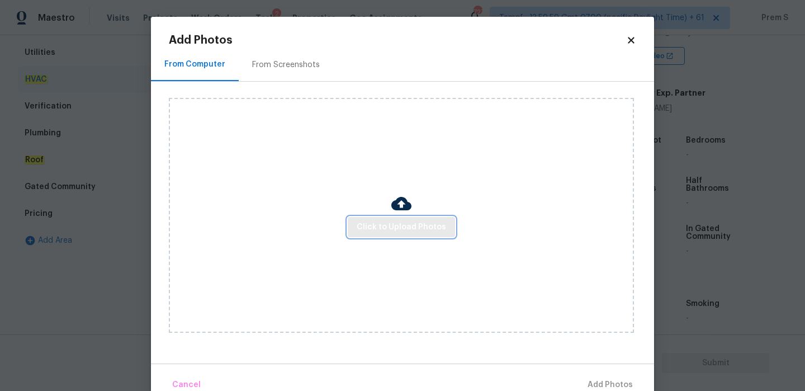
click at [424, 219] on button "Click to Upload Photos" at bounding box center [401, 227] width 107 height 21
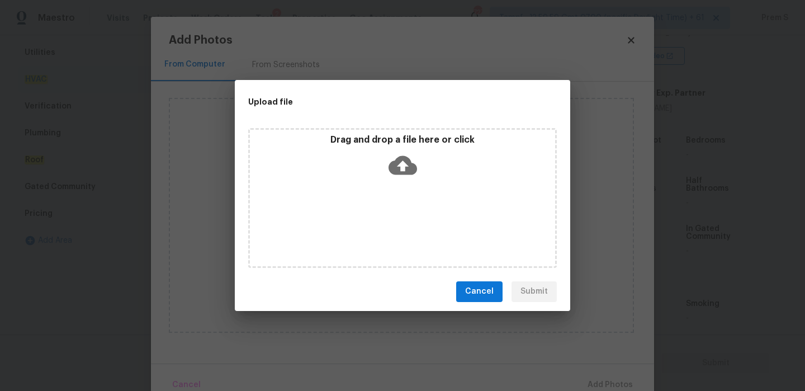
click at [395, 163] on icon at bounding box center [403, 164] width 29 height 19
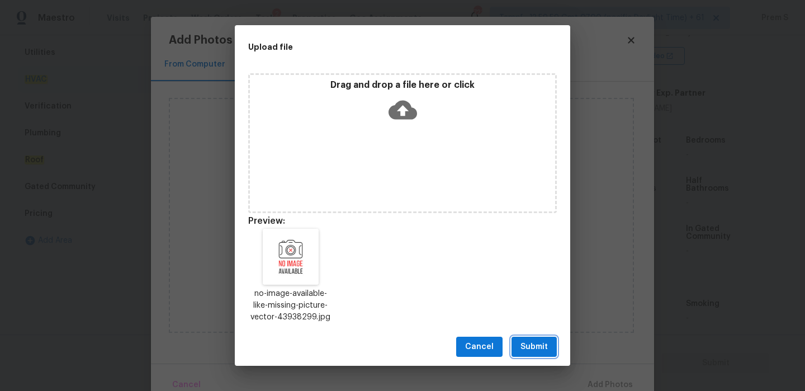
click at [539, 350] on span "Submit" at bounding box center [534, 347] width 27 height 14
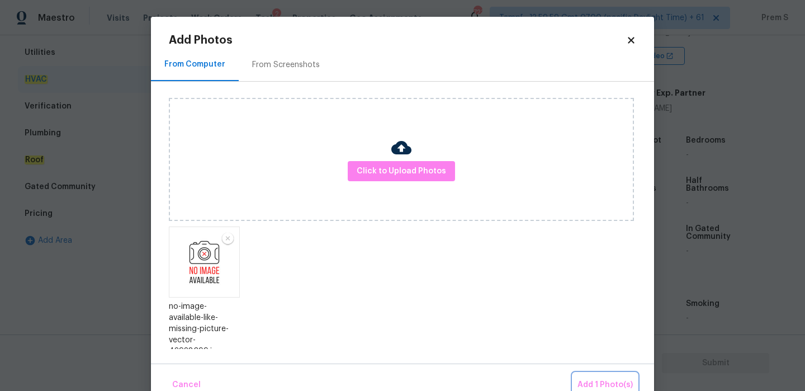
click at [602, 382] on span "Add 1 Photo(s)" at bounding box center [605, 385] width 55 height 14
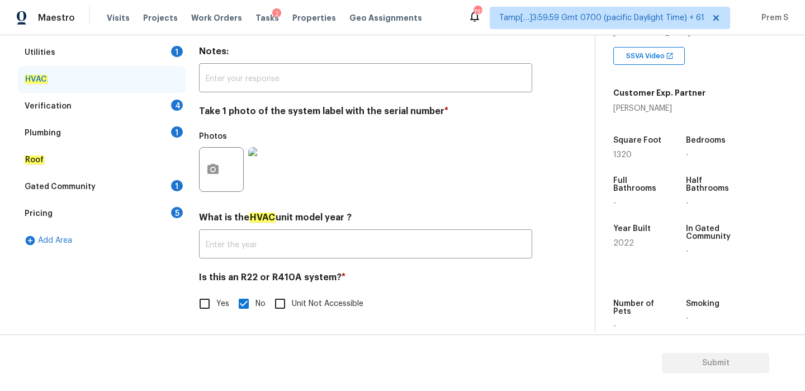
click at [164, 105] on div "Verification 4" at bounding box center [102, 106] width 168 height 27
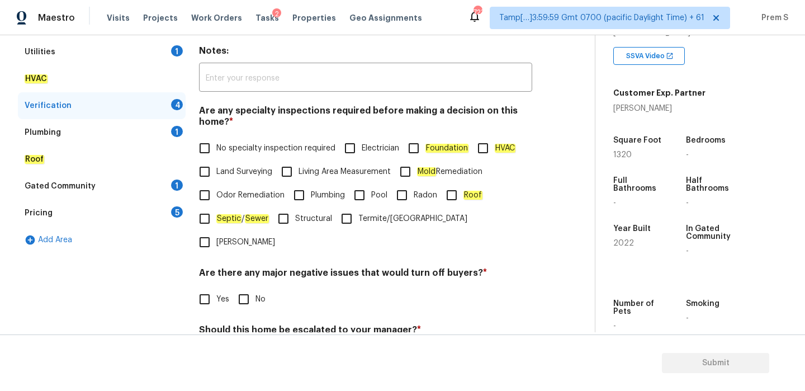
click at [220, 149] on span "No specialty inspection required" at bounding box center [275, 149] width 119 height 12
click at [216, 149] on input "No specialty inspection required" at bounding box center [204, 147] width 23 height 23
checkbox input "true"
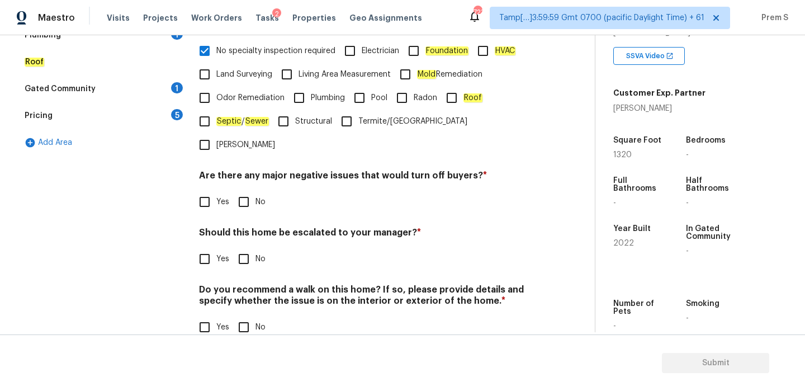
click at [252, 190] on input "No" at bounding box center [243, 201] width 23 height 23
checkbox input "true"
click at [254, 247] on input "No" at bounding box center [243, 258] width 23 height 23
checkbox input "true"
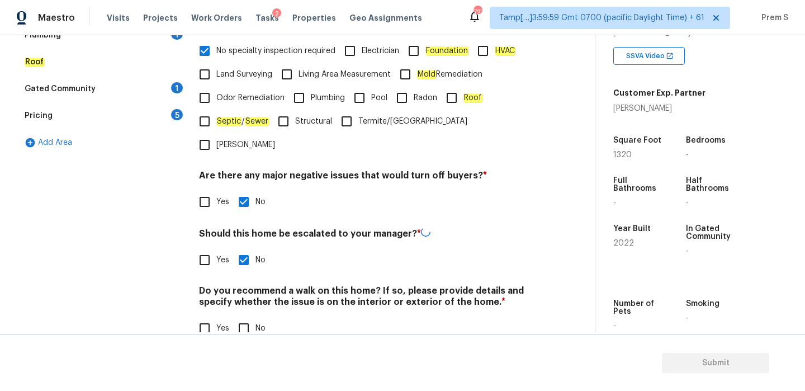
click at [254, 317] on input "No" at bounding box center [243, 328] width 23 height 23
checkbox input "true"
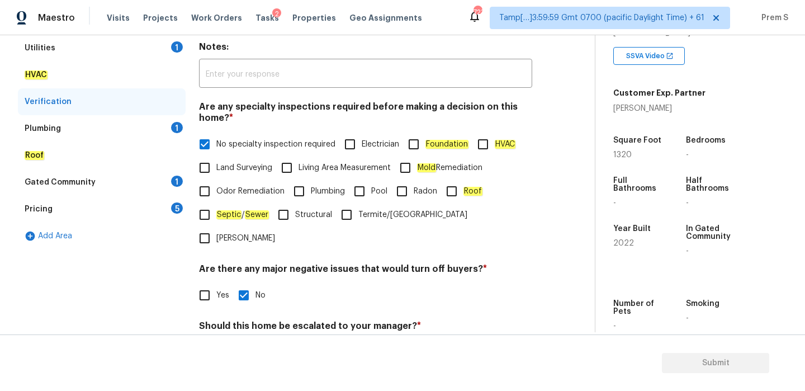
click at [176, 138] on div "Plumbing 1" at bounding box center [102, 128] width 168 height 27
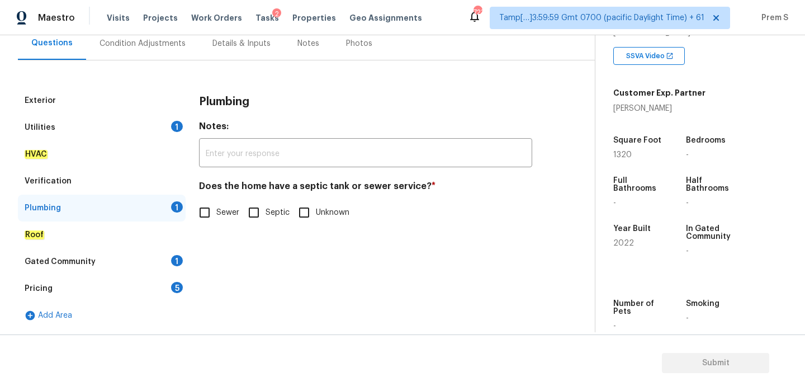
scroll to position [109, 0]
click at [219, 220] on label "Sewer" at bounding box center [217, 212] width 48 height 23
click at [216, 220] on input "Sewer" at bounding box center [204, 212] width 23 height 23
checkbox input "true"
click at [171, 261] on div "1" at bounding box center [177, 260] width 12 height 11
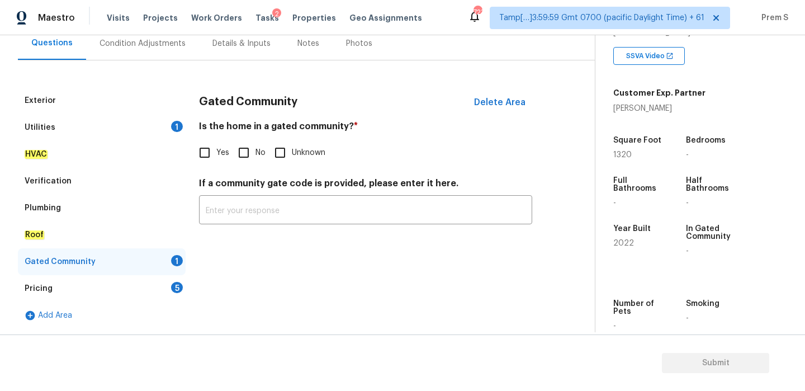
click at [253, 147] on input "No" at bounding box center [243, 152] width 23 height 23
checkbox input "true"
click at [182, 281] on div "Pricing 5" at bounding box center [102, 288] width 168 height 27
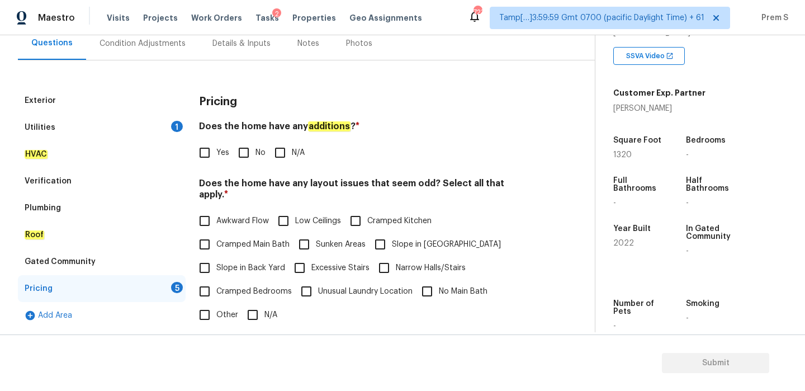
click at [254, 161] on input "No" at bounding box center [243, 152] width 23 height 23
checkbox input "true"
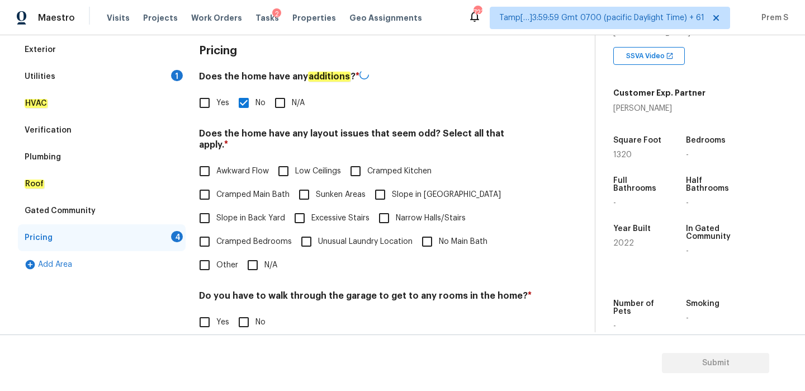
scroll to position [193, 0]
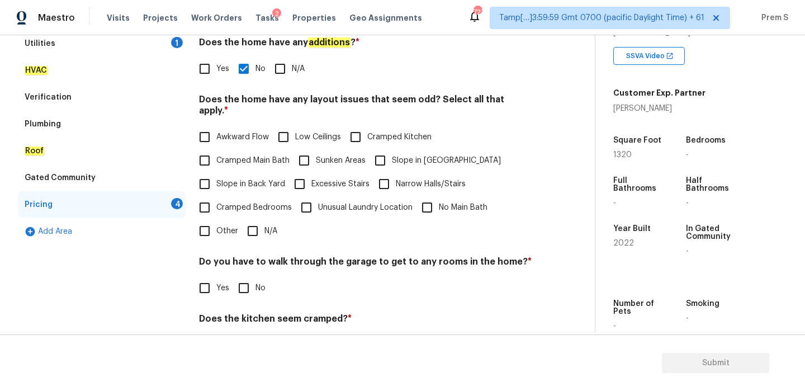
click at [260, 219] on input "N/A" at bounding box center [252, 230] width 23 height 23
checkbox input "true"
click at [246, 287] on input "No" at bounding box center [243, 288] width 23 height 23
checkbox input "true"
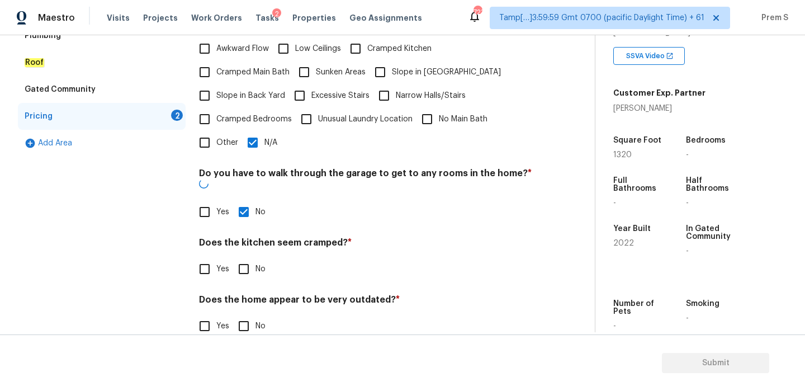
scroll to position [280, 0]
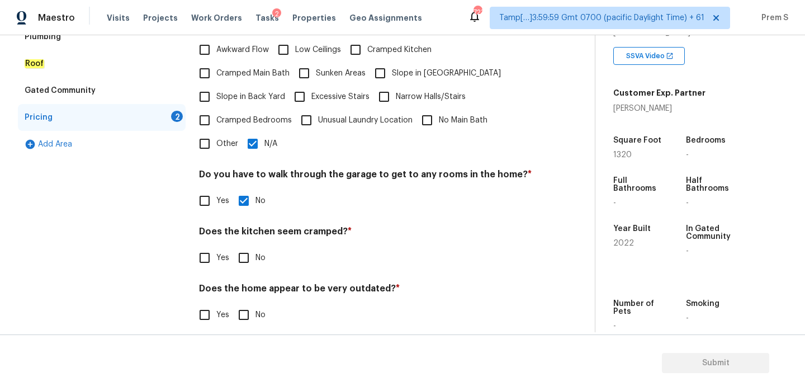
click at [248, 247] on input "No" at bounding box center [243, 257] width 23 height 23
checkbox input "true"
click at [246, 317] on div "Pricing Does the home have any additions ? * Yes No N/A Does the home have any …" at bounding box center [365, 128] width 333 height 424
click at [246, 303] on input "No" at bounding box center [243, 314] width 23 height 23
checkbox input "true"
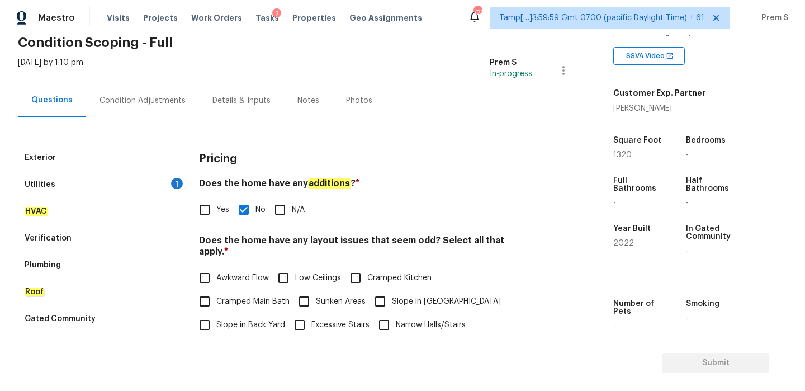
scroll to position [43, 0]
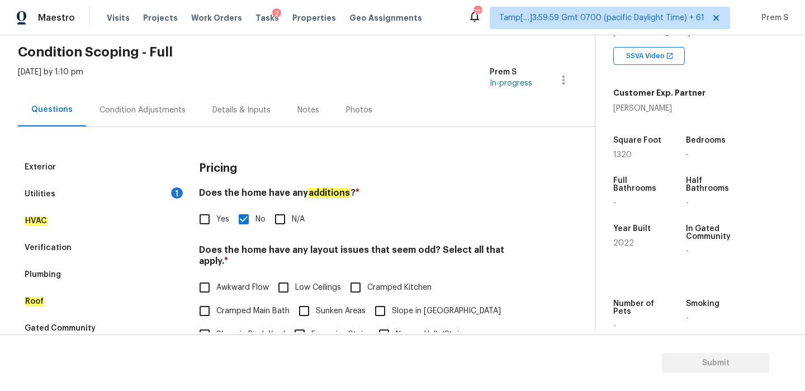
click at [158, 108] on div "Condition Adjustments" at bounding box center [143, 110] width 86 height 11
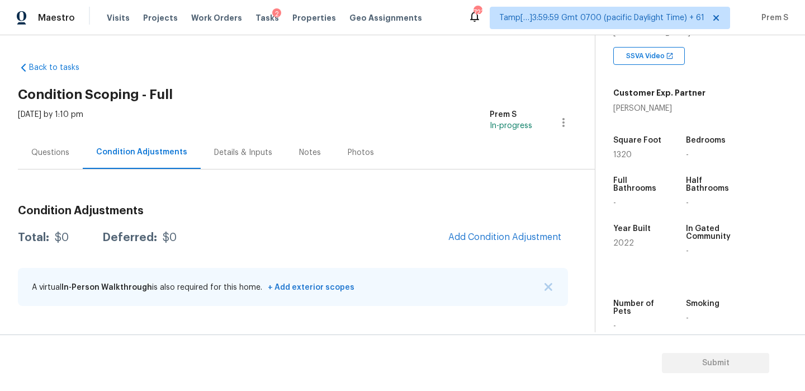
scroll to position [282, 0]
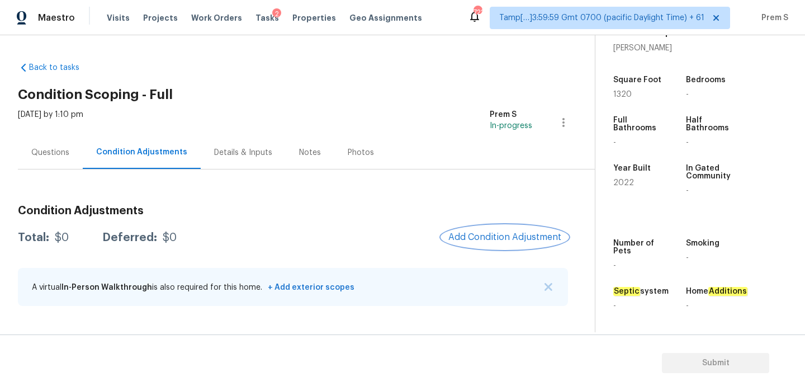
click at [503, 238] on span "Add Condition Adjustment" at bounding box center [505, 237] width 113 height 10
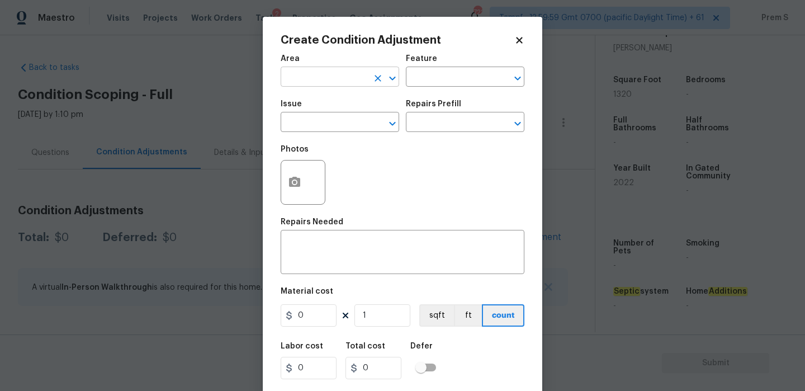
click at [349, 78] on input "text" at bounding box center [324, 77] width 87 height 17
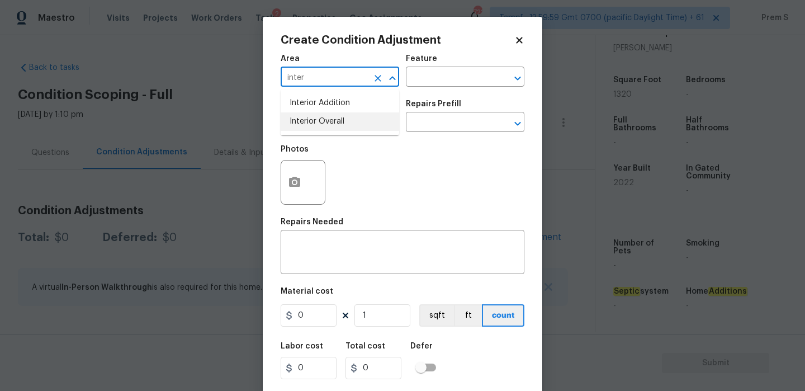
click at [339, 126] on li "Interior Overall" at bounding box center [340, 121] width 119 height 18
type input "Interior Overall"
click at [339, 126] on input "text" at bounding box center [324, 123] width 87 height 17
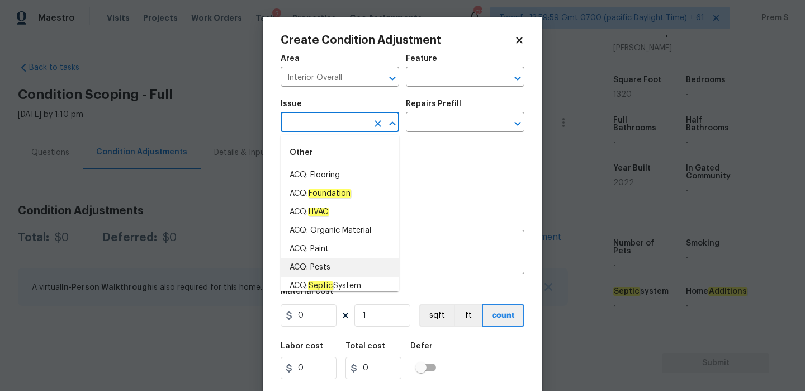
click at [332, 258] on li "ACQ: Pests" at bounding box center [340, 267] width 119 height 18
type input "ACQ: Pests"
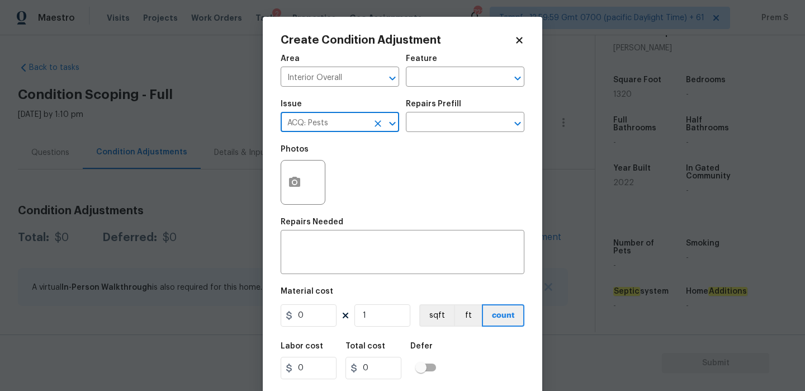
click at [383, 128] on icon "Clear" at bounding box center [377, 123] width 11 height 11
click at [342, 130] on input "text" at bounding box center [324, 123] width 87 height 17
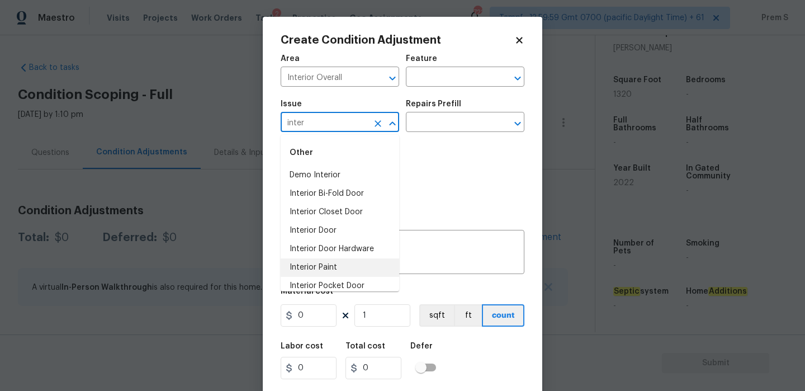
click at [320, 269] on li "Interior Paint" at bounding box center [340, 267] width 119 height 18
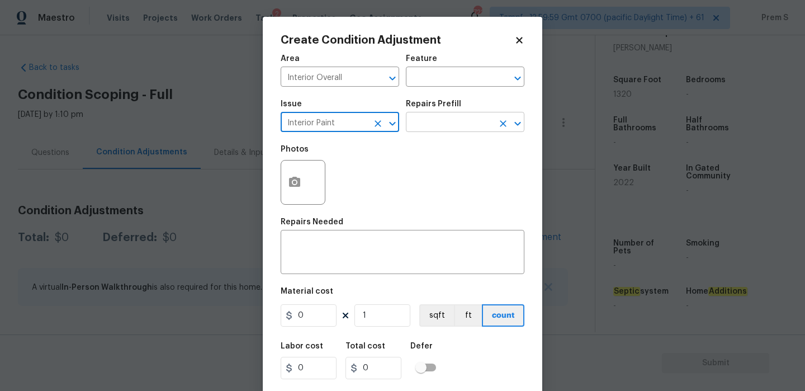
type input "Interior Paint"
click at [459, 120] on input "text" at bounding box center [449, 123] width 87 height 17
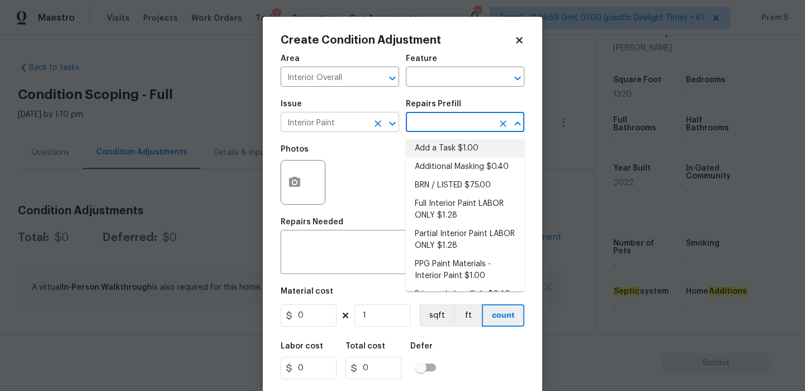
click at [378, 125] on icon "Clear" at bounding box center [377, 123] width 11 height 11
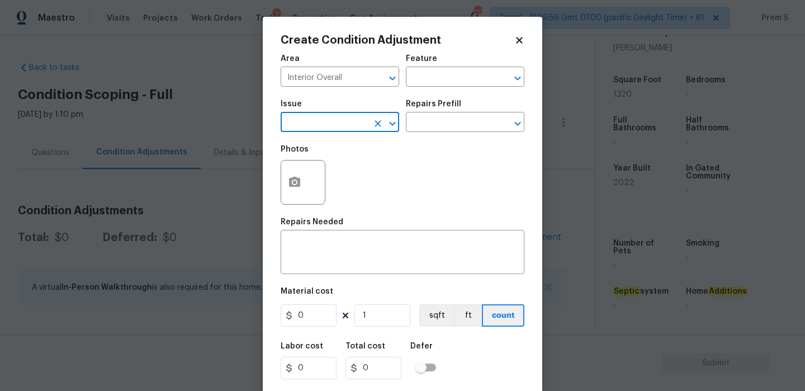
click at [348, 125] on input "text" at bounding box center [324, 123] width 87 height 17
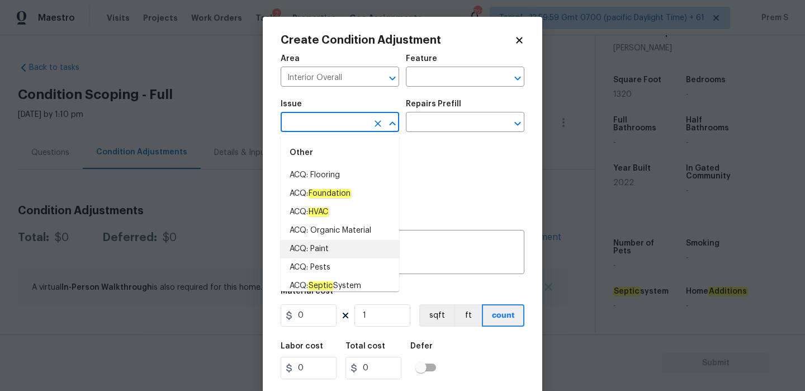
click at [339, 253] on li "ACQ: Paint" at bounding box center [340, 249] width 119 height 18
type input "ACQ: Paint"
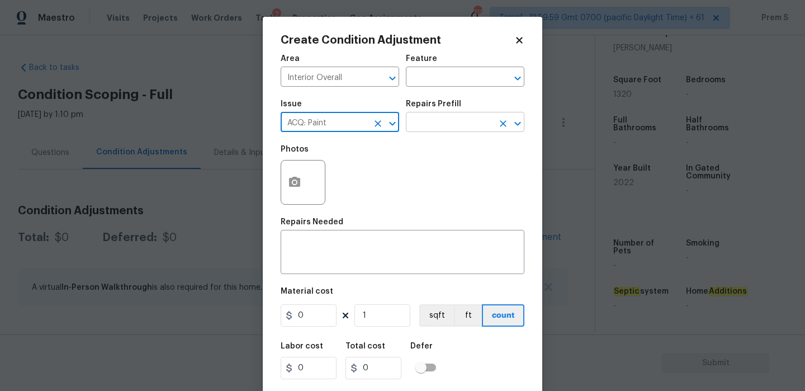
click at [460, 131] on input "text" at bounding box center [449, 123] width 87 height 17
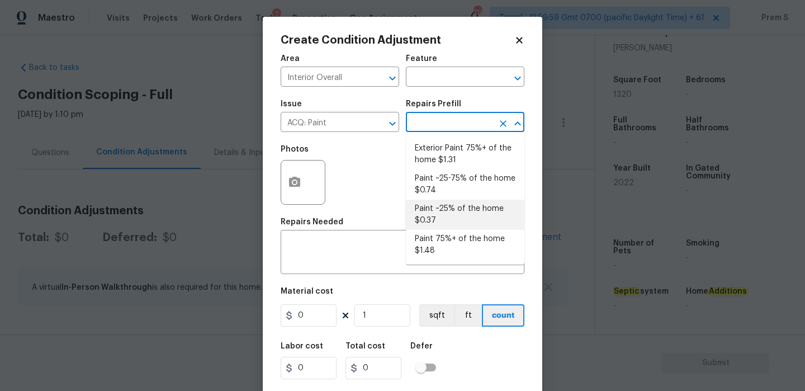
click at [451, 207] on li "Paint ~25% of the home $0.37" at bounding box center [465, 215] width 119 height 30
type input "Acquisition"
type textarea "Acquisition Scope: ~25% of the home needs interior paint"
type input "0.37"
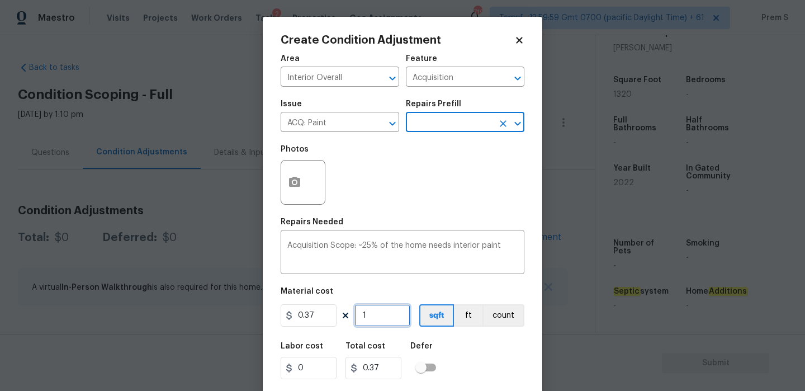
click at [379, 320] on input "1" at bounding box center [383, 315] width 56 height 22
type input "13"
type input "4.81"
type input "132"
type input "48.84"
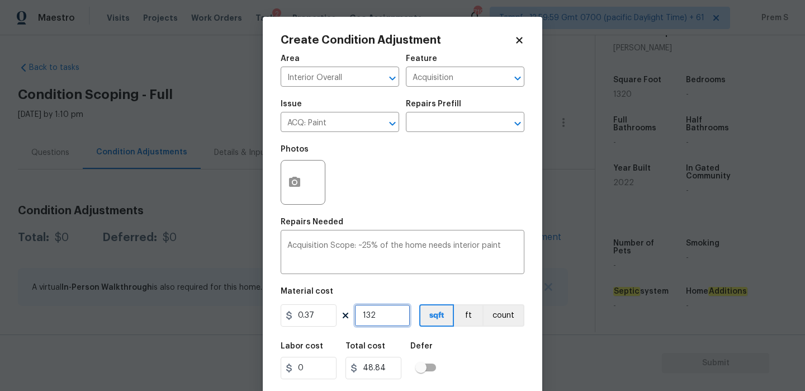
type input "1320"
type input "488.4"
type input "1320"
click at [485, 351] on div "Labor cost 0 Total cost 488.4 Defer" at bounding box center [403, 361] width 244 height 50
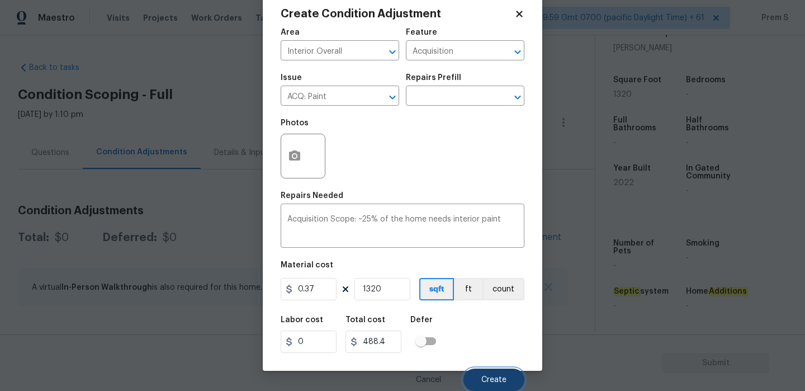
click at [492, 371] on button "Create" at bounding box center [494, 380] width 61 height 22
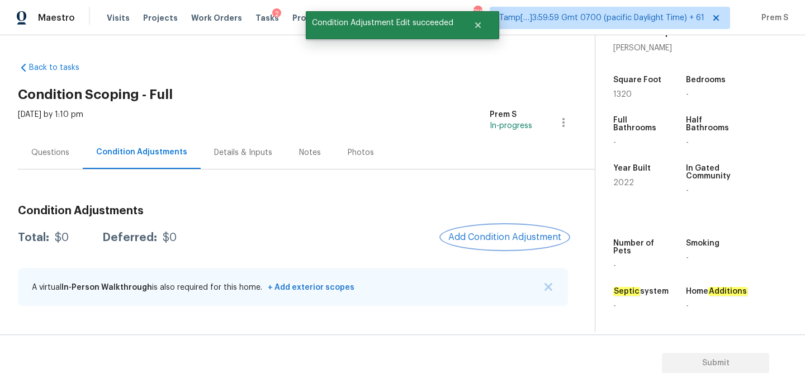
scroll to position [0, 0]
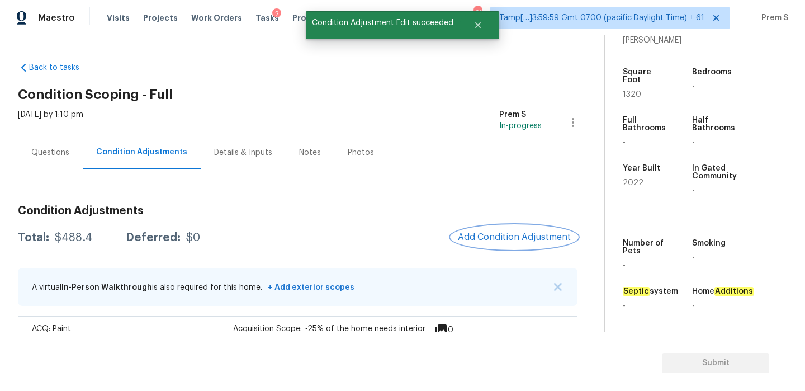
click at [486, 235] on span "Add Condition Adjustment" at bounding box center [514, 237] width 113 height 10
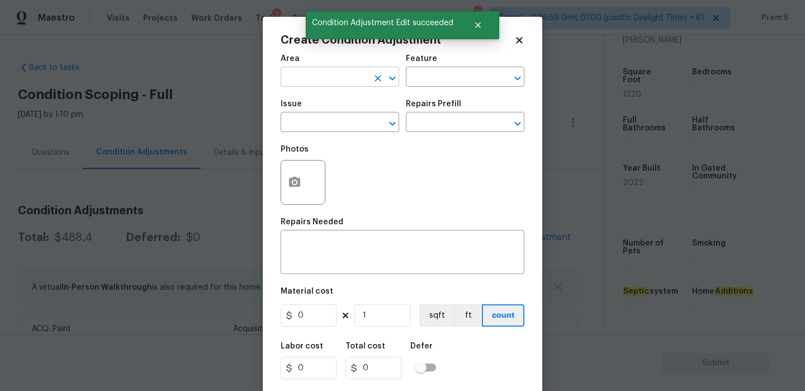
click at [342, 82] on input "text" at bounding box center [324, 77] width 87 height 17
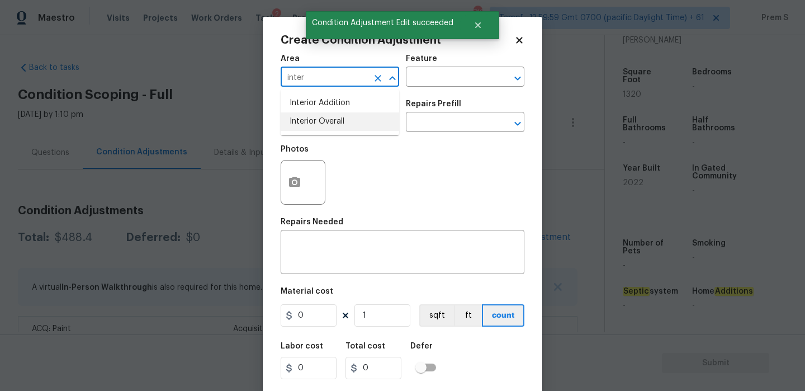
click at [342, 125] on li "Interior Overall" at bounding box center [340, 121] width 119 height 18
type input "Interior Overall"
click at [342, 125] on input "text" at bounding box center [324, 123] width 87 height 17
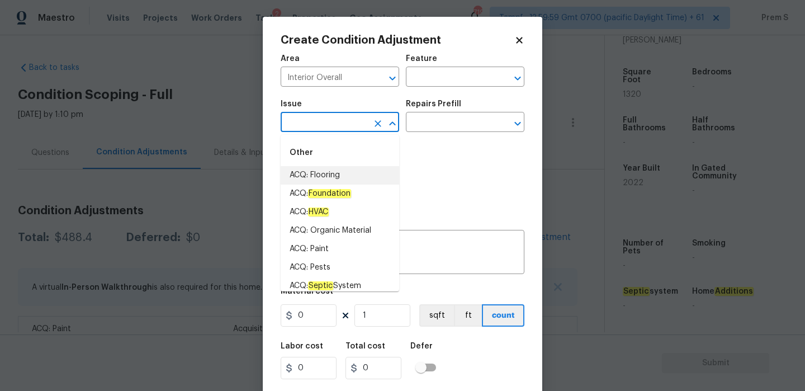
click at [345, 179] on li "ACQ: Flooring" at bounding box center [340, 175] width 119 height 18
type input "ACQ: Flooring"
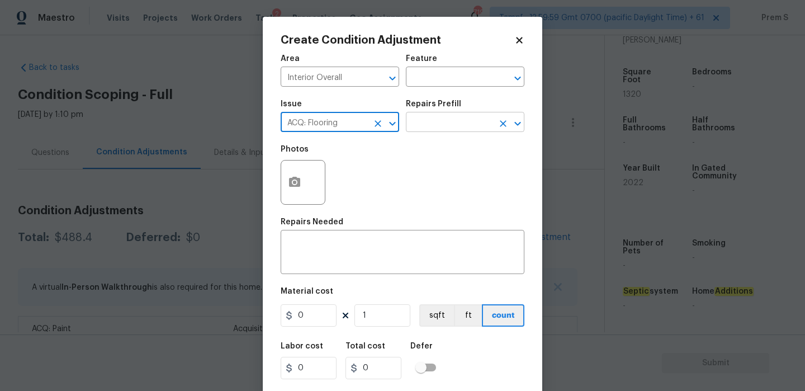
click at [440, 128] on input "text" at bounding box center [449, 123] width 87 height 17
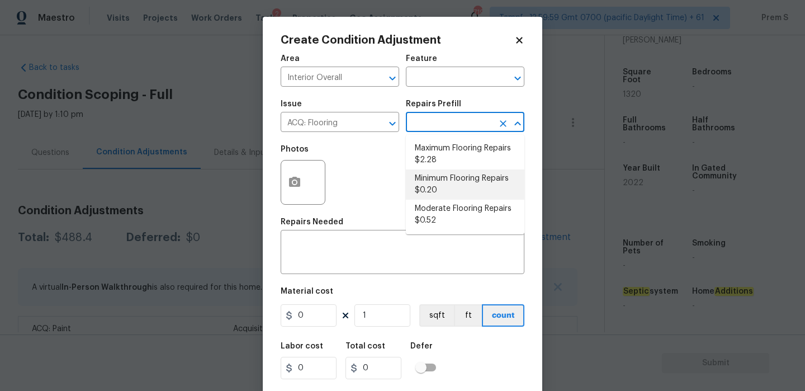
click at [445, 175] on li "Minimum Flooring Repairs $0.20" at bounding box center [465, 184] width 119 height 30
type input "Acquisition"
type textarea "Acquisition Scope: Minimum flooring repairs"
type input "0.2"
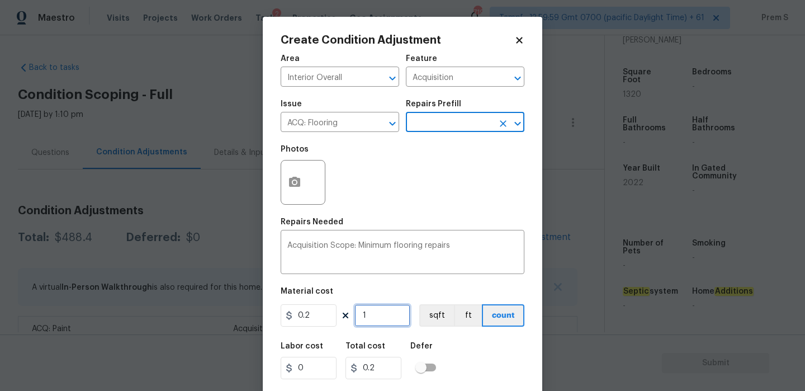
click at [386, 320] on input "1" at bounding box center [383, 315] width 56 height 22
type input "13"
type input "2.6"
type input "132"
type input "26.4"
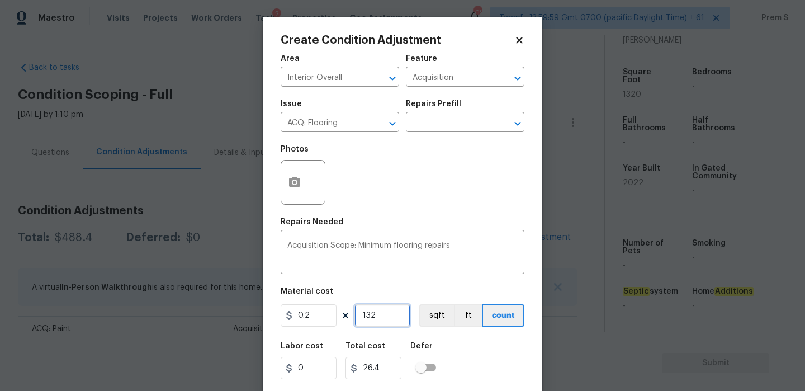
type input "1320"
type input "264"
type input "1320"
click at [483, 363] on div "Labor cost 0 Total cost 264 Defer" at bounding box center [403, 361] width 244 height 50
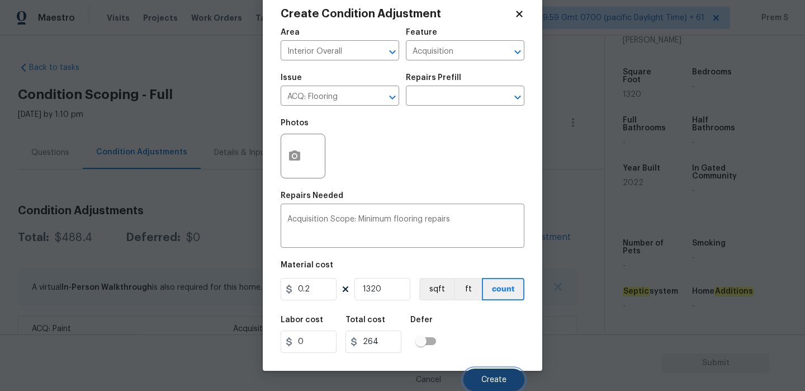
click at [494, 379] on span "Create" at bounding box center [494, 380] width 25 height 8
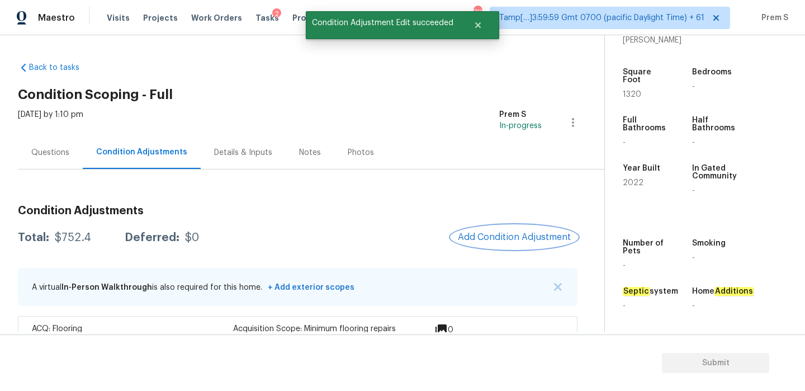
click at [530, 243] on button "Add Condition Adjustment" at bounding box center [514, 236] width 126 height 23
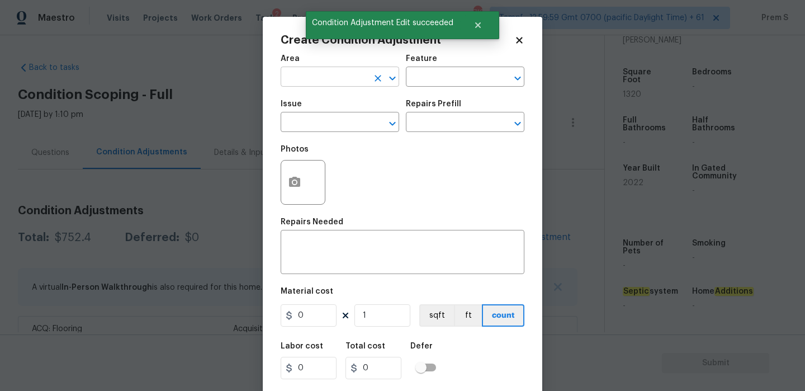
click at [334, 76] on input "text" at bounding box center [324, 77] width 87 height 17
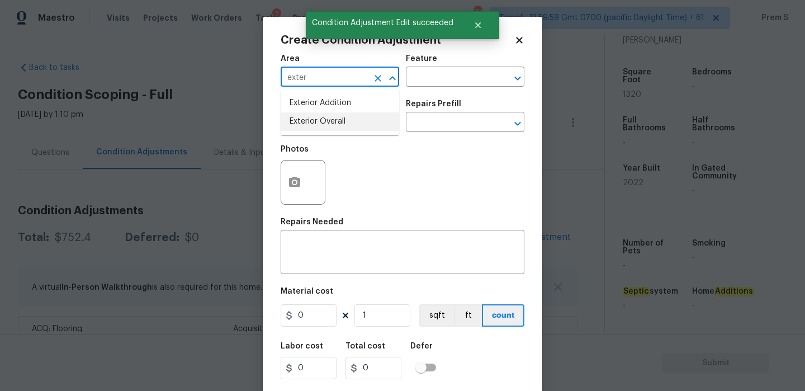
click at [325, 122] on li "Exterior Overall" at bounding box center [340, 121] width 119 height 18
type input "Exterior Overall"
click at [325, 122] on input "text" at bounding box center [324, 123] width 87 height 17
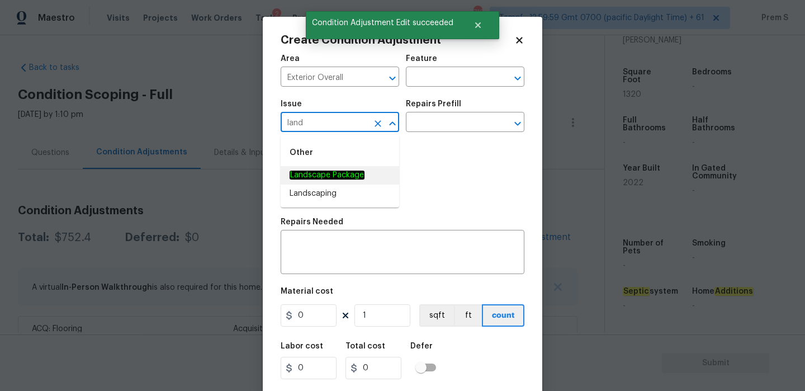
click at [319, 176] on em "Landscape Package" at bounding box center [327, 175] width 75 height 9
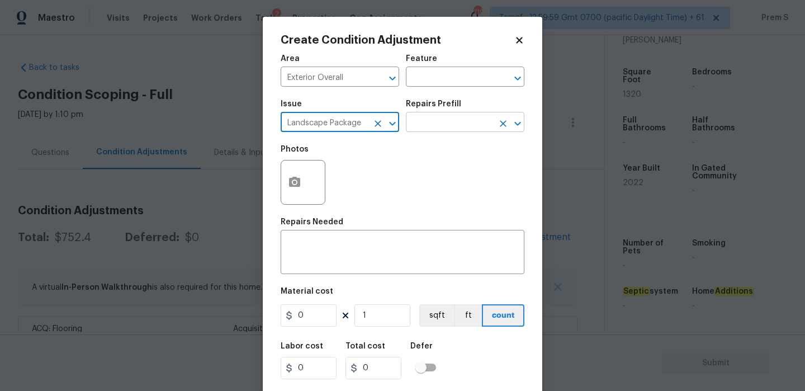
type input "Landscape Package"
click at [442, 126] on input "text" at bounding box center [449, 123] width 87 height 17
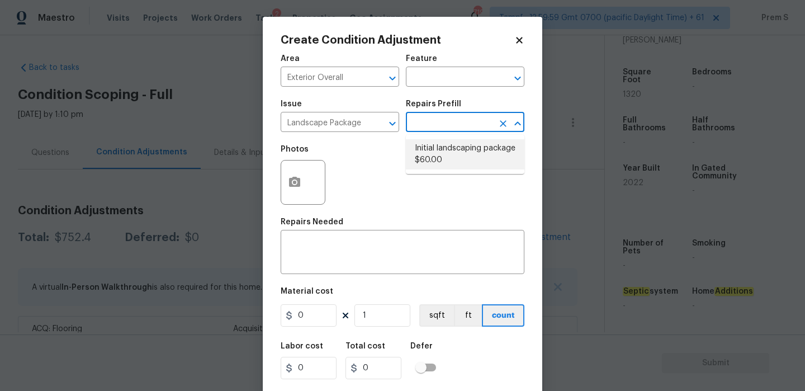
click at [437, 152] on li "Initial landscaping package $60.00" at bounding box center [465, 154] width 119 height 30
type input "Home Readiness Packages"
type textarea "Mowing of grass up to 6" in height. Mow, edge along driveways & sidewalks, trim…"
type input "60"
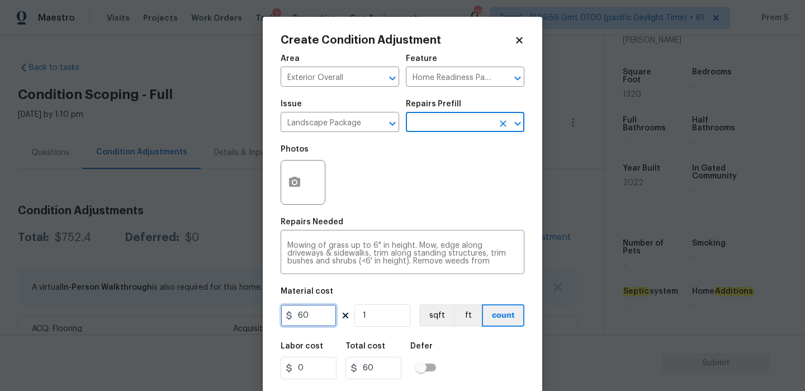
click at [310, 319] on input "60" at bounding box center [309, 315] width 56 height 22
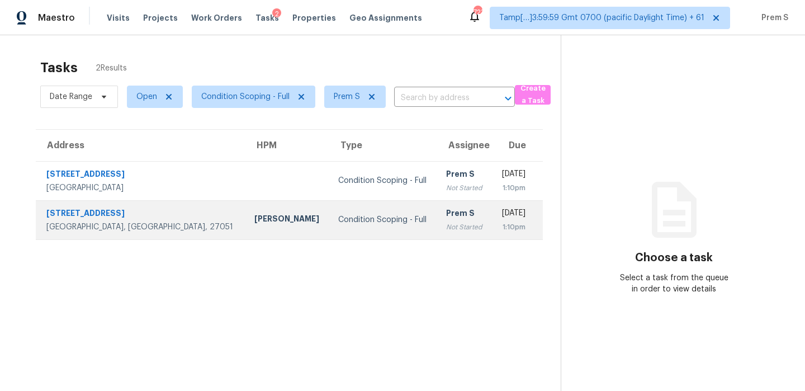
click at [437, 234] on td "Prem S Not Started" at bounding box center [464, 219] width 55 height 39
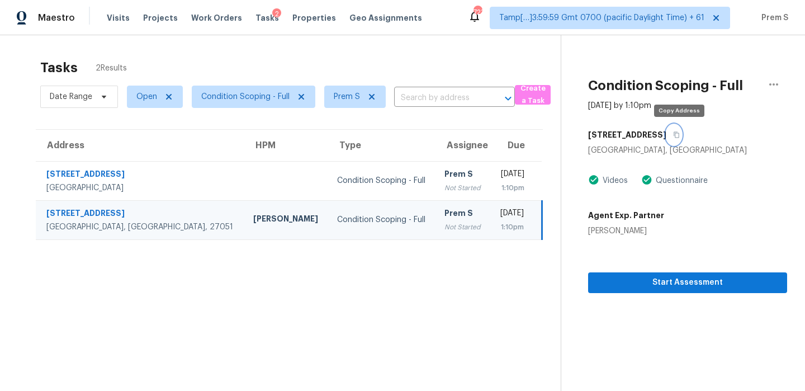
click at [680, 135] on icon "button" at bounding box center [676, 134] width 7 height 7
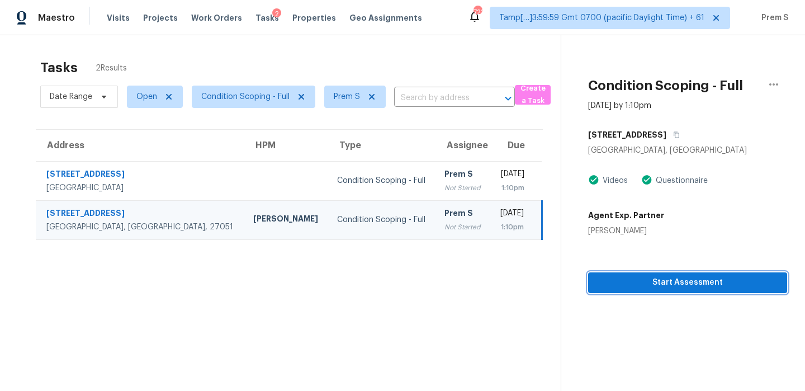
click at [658, 280] on span "Start Assessment" at bounding box center [687, 283] width 181 height 14
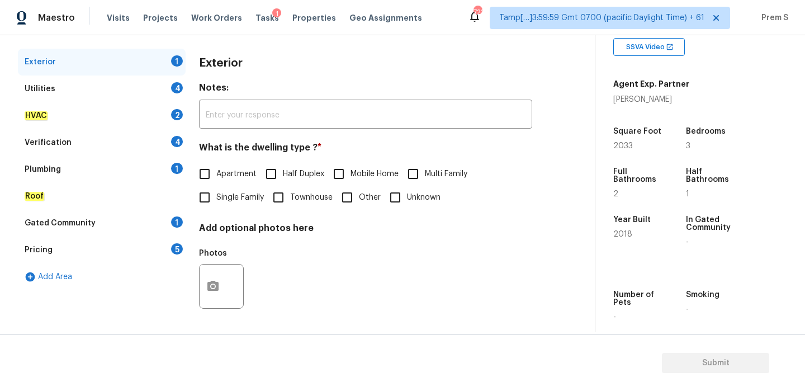
scroll to position [224, 0]
click at [260, 197] on span "Single Family" at bounding box center [240, 198] width 48 height 12
click at [216, 197] on input "Single Family" at bounding box center [204, 197] width 23 height 23
checkbox input "true"
click at [174, 82] on div "4" at bounding box center [177, 87] width 12 height 11
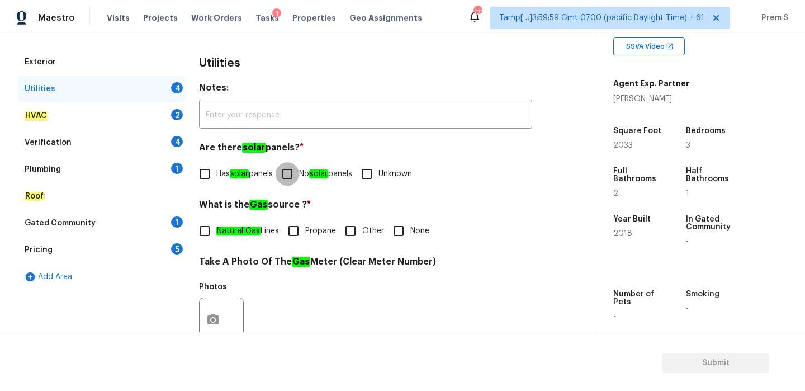
click at [299, 168] on input "No solar panels" at bounding box center [287, 173] width 23 height 23
checkbox input "true"
click at [352, 227] on input "Other" at bounding box center [350, 230] width 23 height 23
checkbox input "true"
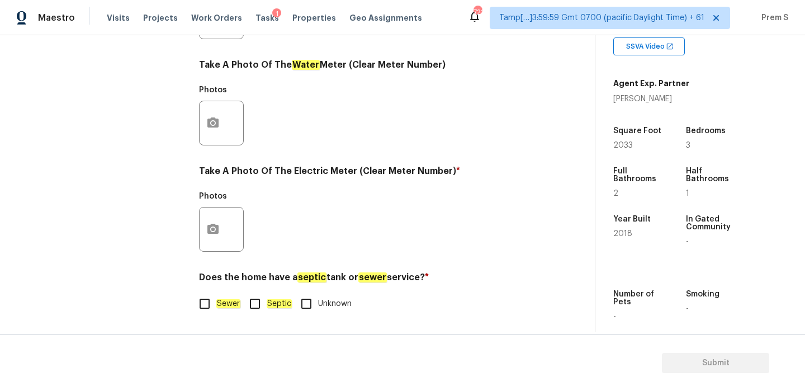
scroll to position [451, 0]
click at [210, 307] on input "Sewer" at bounding box center [204, 303] width 23 height 23
checkbox input "true"
click at [262, 305] on input "Septic" at bounding box center [254, 303] width 23 height 23
checkbox input "true"
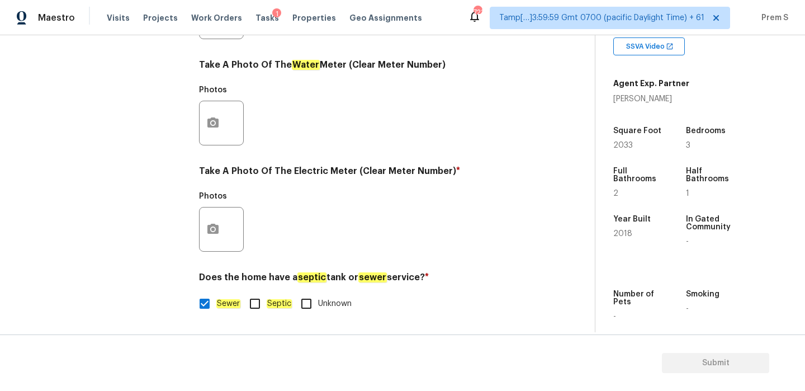
checkbox input "false"
click at [218, 234] on icon "button" at bounding box center [212, 229] width 13 height 13
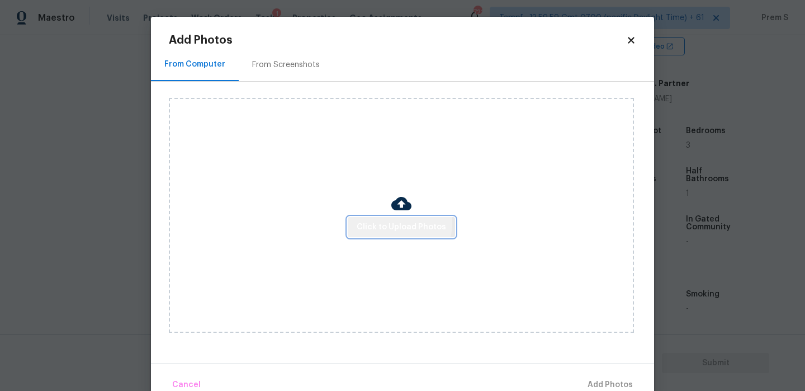
click at [393, 223] on span "Click to Upload Photos" at bounding box center [401, 227] width 89 height 14
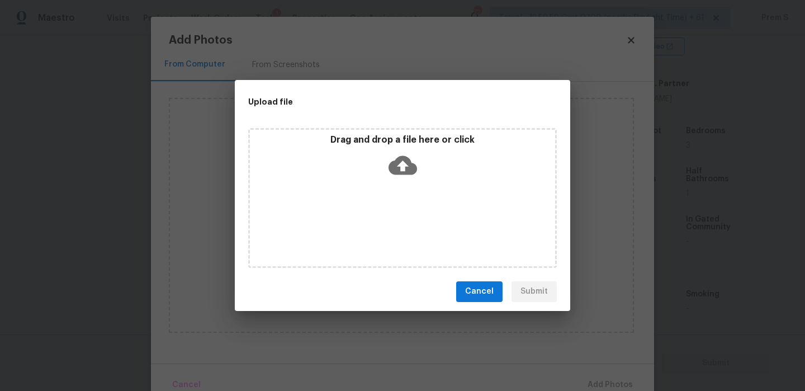
click at [402, 159] on icon at bounding box center [403, 164] width 29 height 19
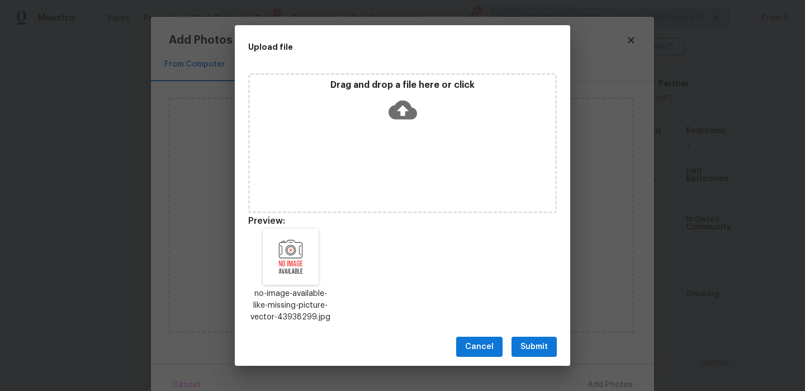
click at [536, 343] on span "Submit" at bounding box center [534, 347] width 27 height 14
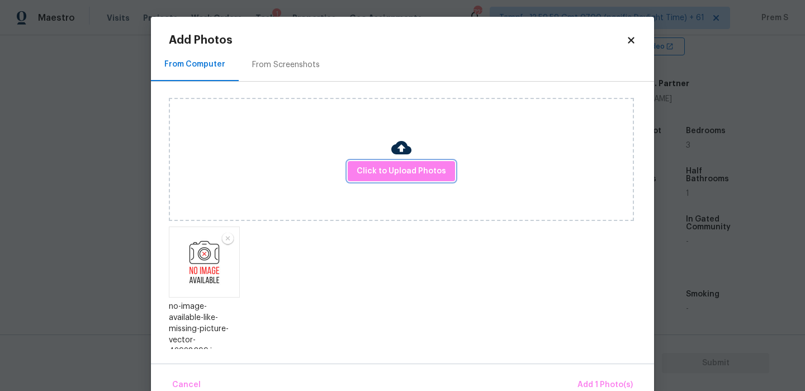
scroll to position [23, 0]
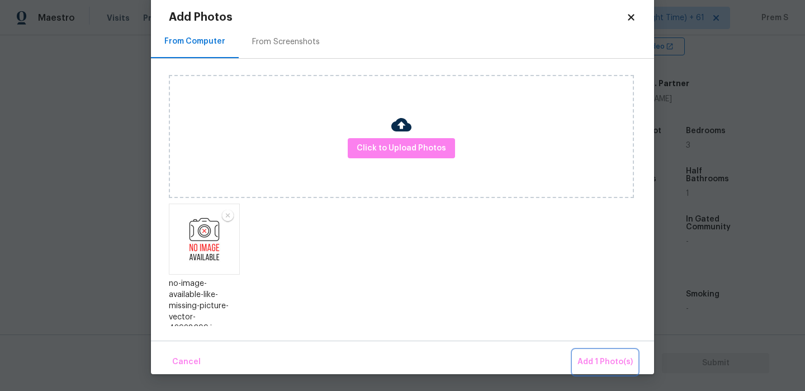
click at [593, 365] on span "Add 1 Photo(s)" at bounding box center [605, 362] width 55 height 14
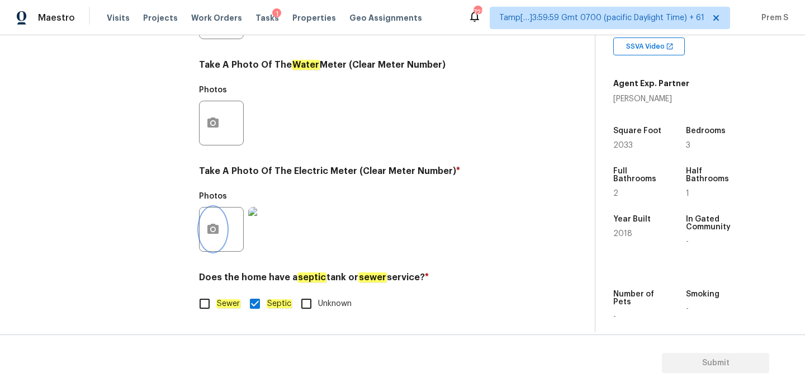
scroll to position [104, 0]
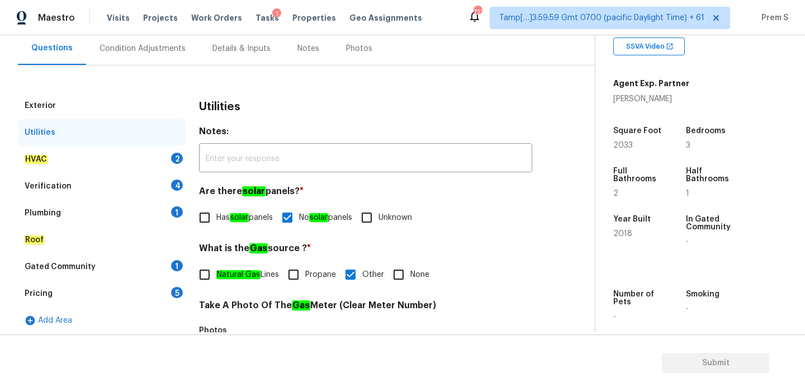
click at [163, 160] on div "HVAC 2" at bounding box center [102, 159] width 168 height 27
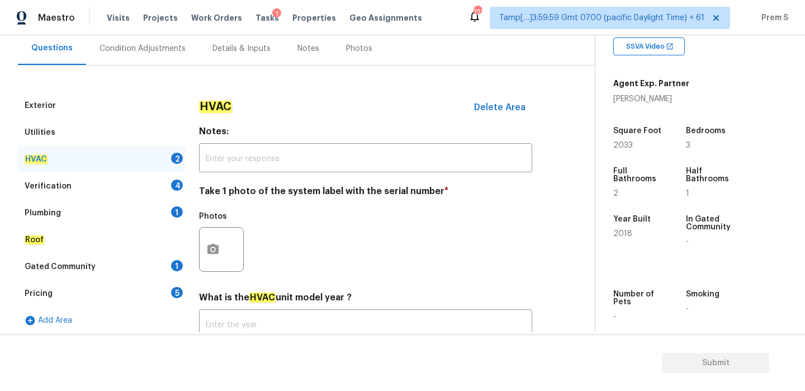
scroll to position [185, 0]
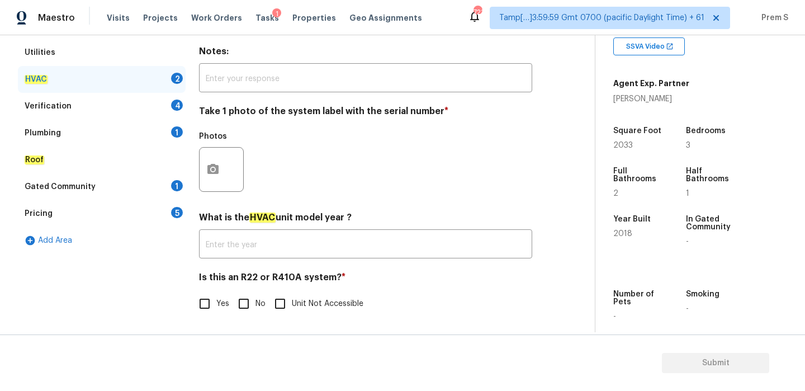
click at [214, 304] on input "Yes" at bounding box center [204, 303] width 23 height 23
checkbox input "true"
click at [242, 297] on input "No" at bounding box center [243, 303] width 23 height 23
checkbox input "true"
checkbox input "false"
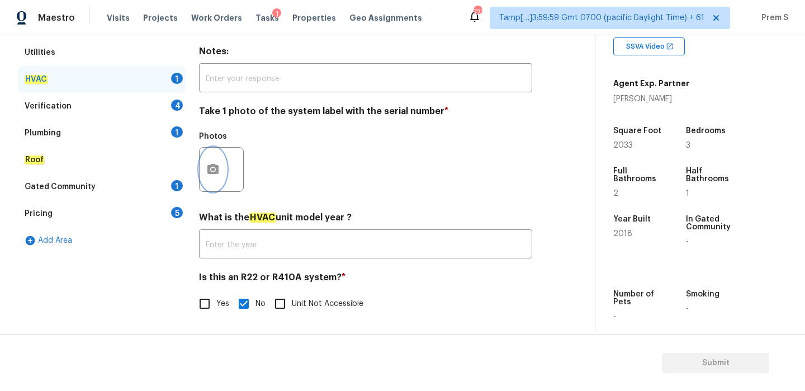
click at [216, 158] on button "button" at bounding box center [213, 170] width 27 height 44
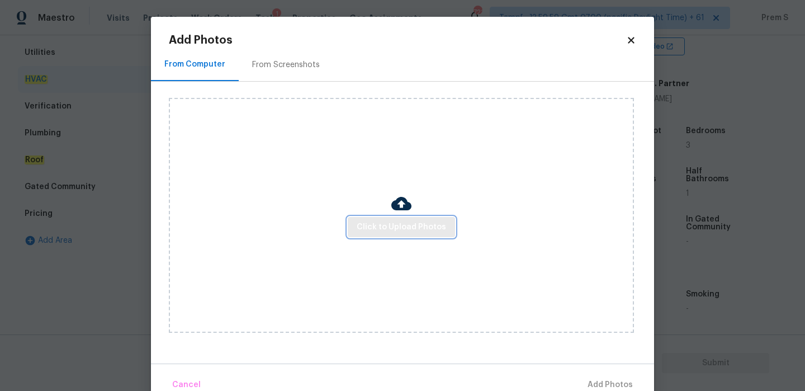
click at [380, 234] on button "Click to Upload Photos" at bounding box center [401, 227] width 107 height 21
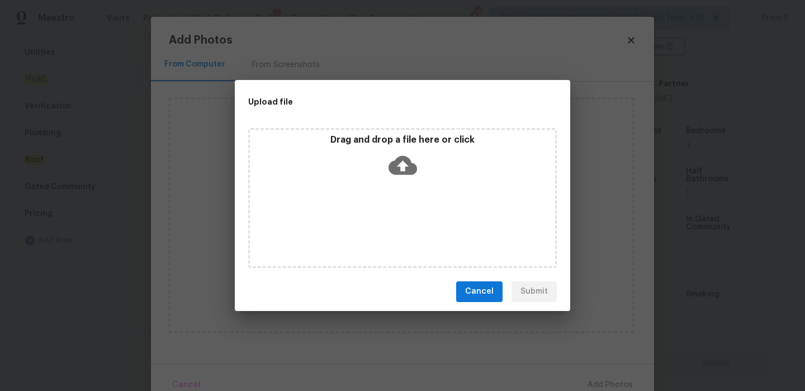
click at [409, 158] on icon at bounding box center [403, 164] width 29 height 19
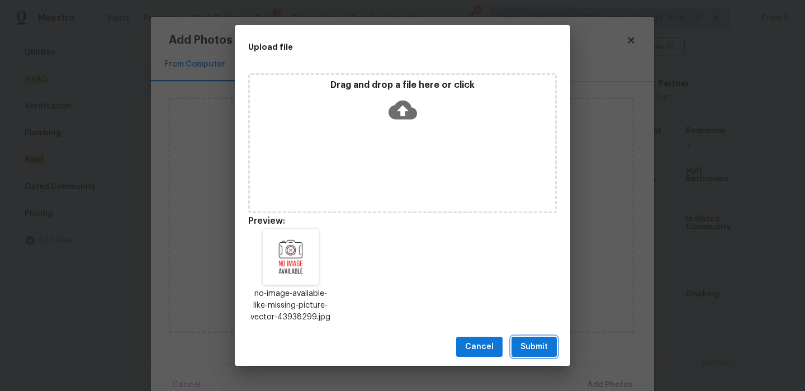
click at [539, 348] on span "Submit" at bounding box center [534, 347] width 27 height 14
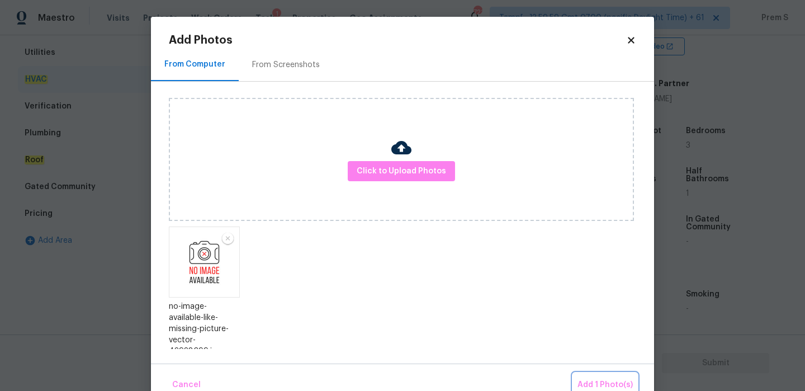
click at [586, 376] on button "Add 1 Photo(s)" at bounding box center [605, 385] width 64 height 24
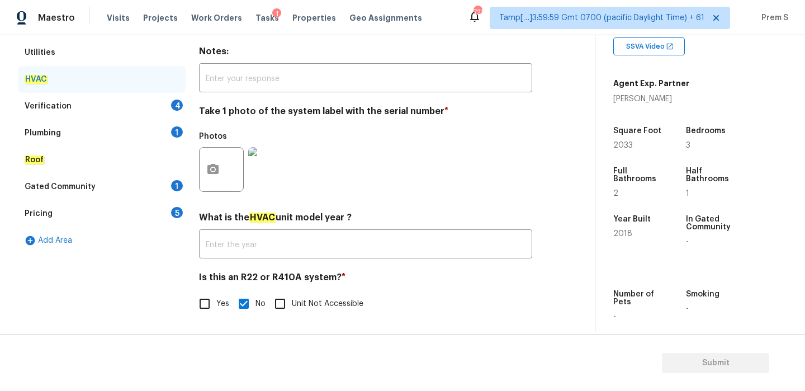
click at [164, 105] on div "Verification 4" at bounding box center [102, 106] width 168 height 27
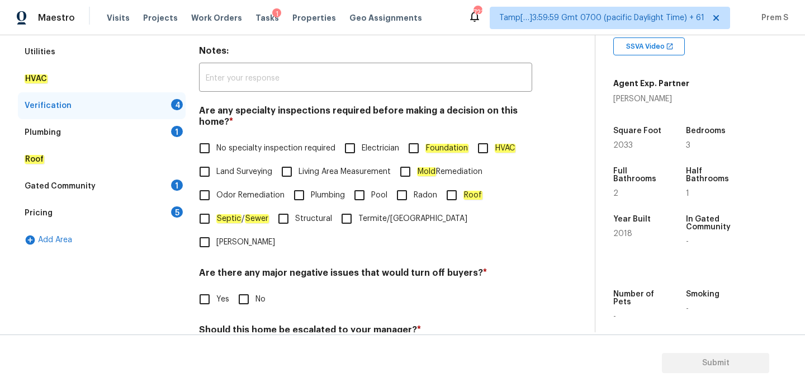
click at [231, 147] on span "No specialty inspection required" at bounding box center [275, 149] width 119 height 12
click at [216, 147] on input "No specialty inspection required" at bounding box center [204, 147] width 23 height 23
checkbox input "true"
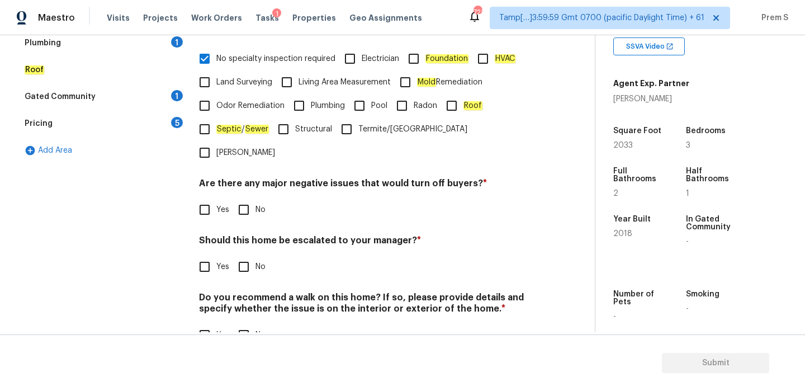
click at [251, 198] on input "No" at bounding box center [243, 209] width 23 height 23
checkbox input "true"
click at [240, 255] on input "No" at bounding box center [243, 266] width 23 height 23
checkbox input "true"
click at [245, 327] on div "Verification Notes: ​ Are any specialty inspections required before making a de…" at bounding box center [365, 141] width 333 height 438
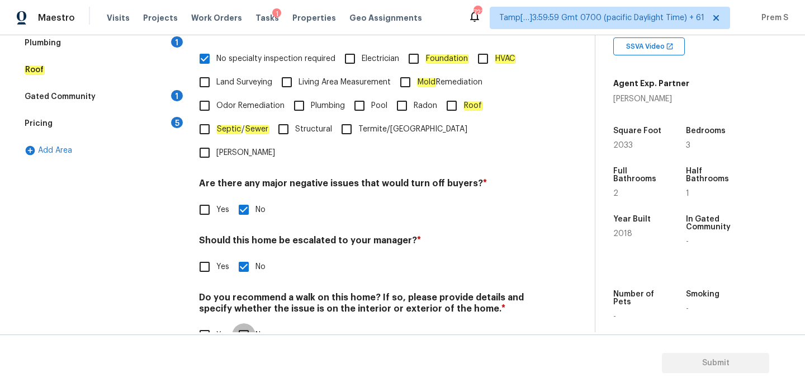
click at [243, 323] on input "No" at bounding box center [243, 334] width 23 height 23
checkbox input "true"
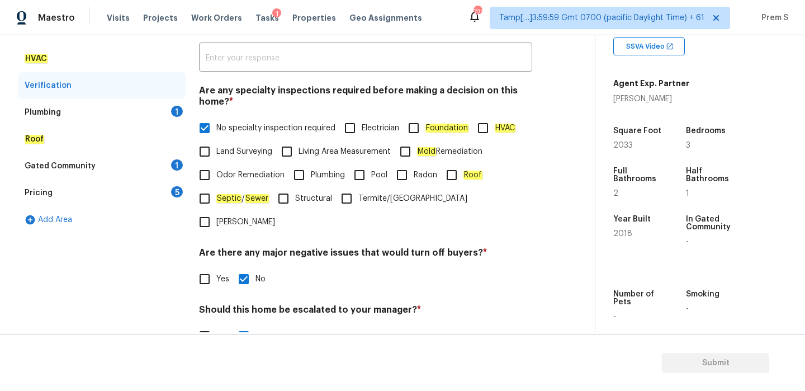
scroll to position [63, 0]
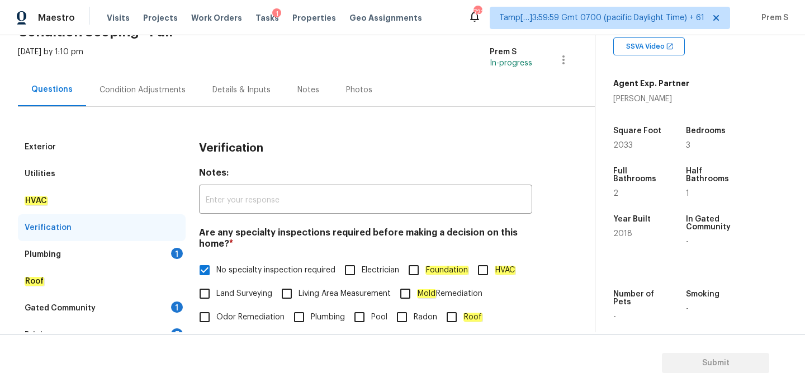
click at [181, 247] on div "Plumbing 1" at bounding box center [102, 254] width 168 height 27
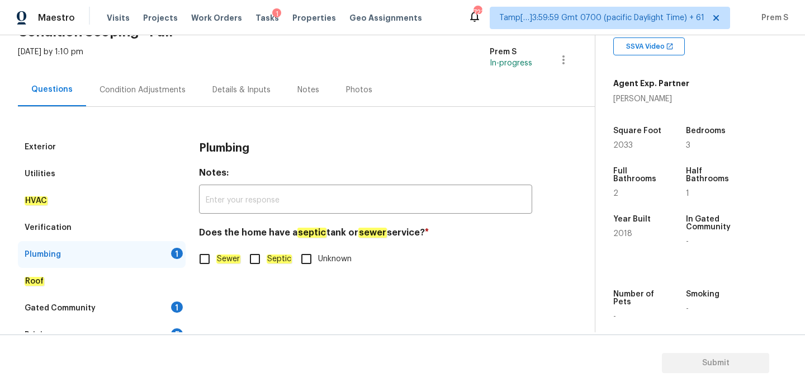
scroll to position [109, 0]
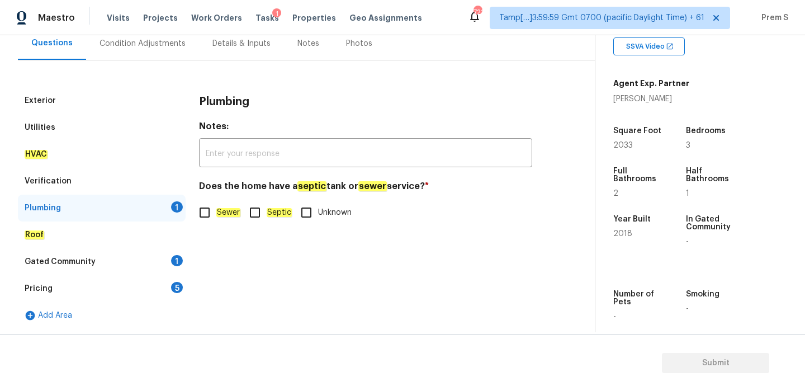
click at [214, 201] on input "Sewer" at bounding box center [204, 212] width 23 height 23
checkbox input "true"
click at [174, 261] on div "1" at bounding box center [177, 260] width 12 height 11
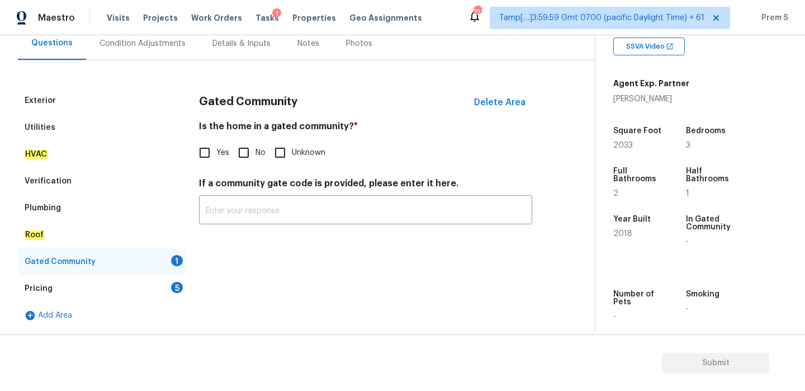
click at [259, 157] on span "No" at bounding box center [261, 153] width 10 height 12
click at [256, 157] on input "No" at bounding box center [243, 152] width 23 height 23
checkbox input "true"
click at [169, 288] on div "Pricing 5" at bounding box center [102, 288] width 168 height 27
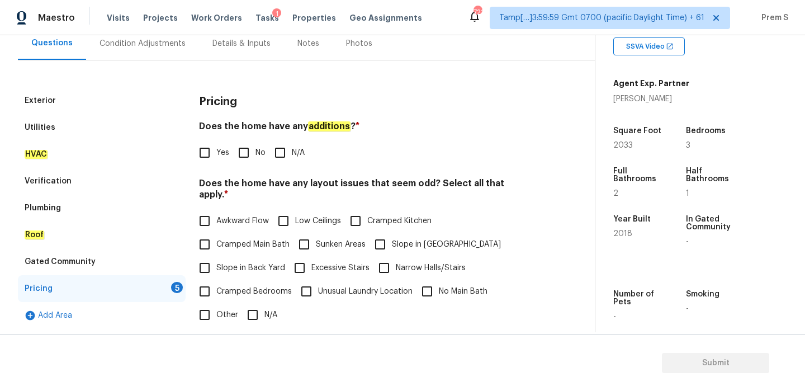
click at [257, 147] on span "No" at bounding box center [261, 153] width 10 height 12
click at [256, 147] on input "No" at bounding box center [243, 152] width 23 height 23
checkbox input "true"
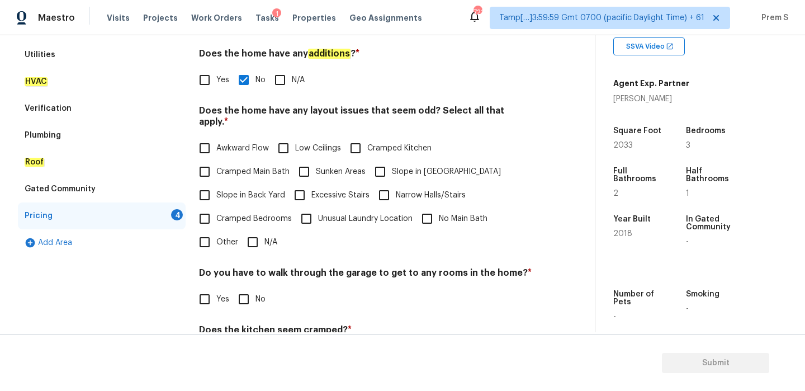
click at [379, 161] on input "Slope in Front Yard" at bounding box center [380, 171] width 23 height 23
checkbox input "true"
click at [259, 190] on label "Slope in Back Yard" at bounding box center [239, 194] width 92 height 23
click at [216, 190] on input "Slope in Back Yard" at bounding box center [204, 194] width 23 height 23
checkbox input "true"
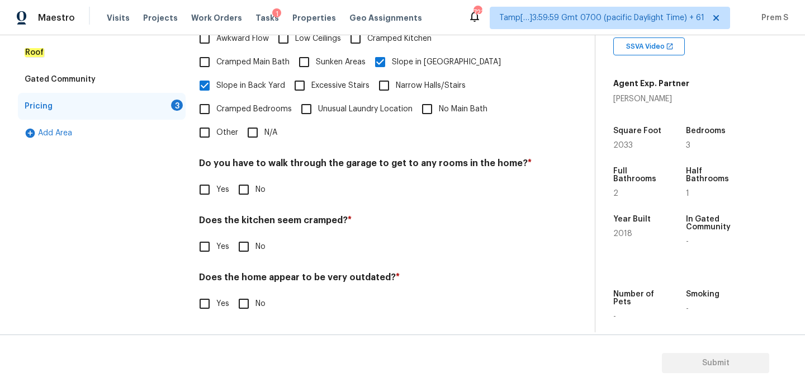
scroll to position [280, 0]
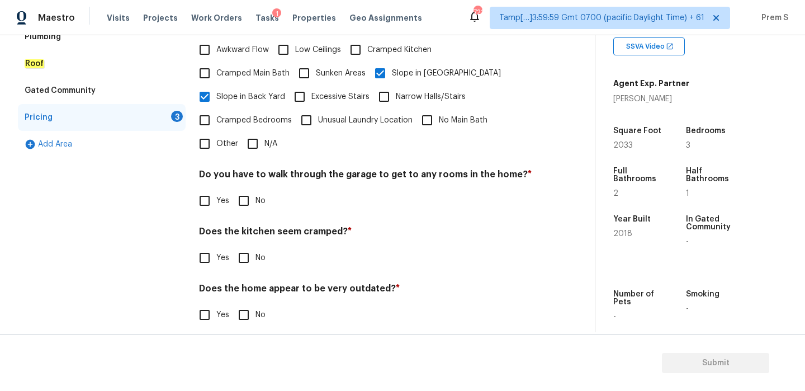
click at [253, 196] on input "No" at bounding box center [243, 200] width 23 height 23
checkbox input "true"
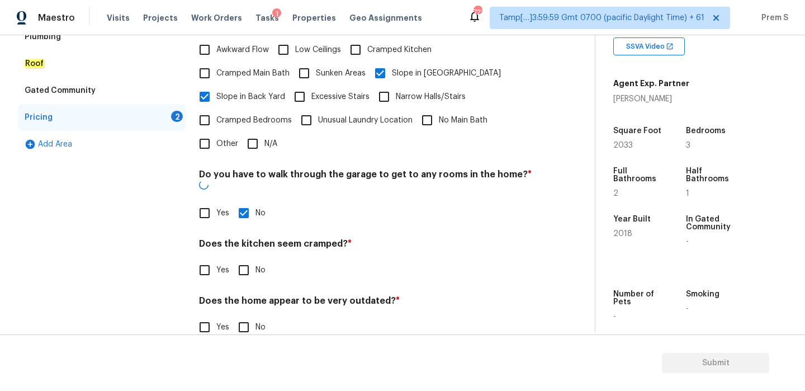
click at [240, 258] on input "No" at bounding box center [243, 269] width 23 height 23
checkbox input "true"
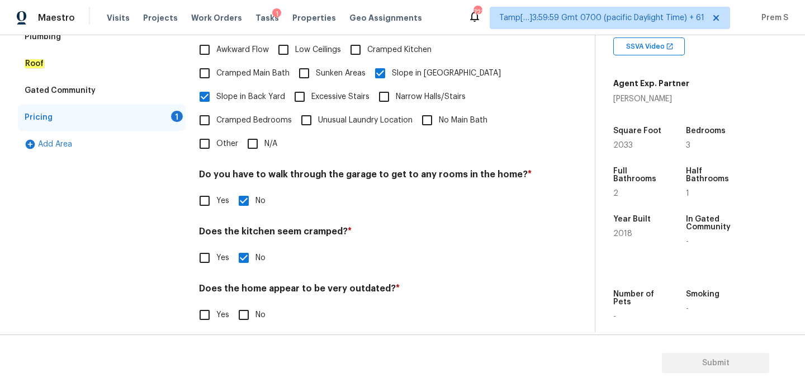
click at [244, 303] on input "No" at bounding box center [243, 314] width 23 height 23
checkbox input "true"
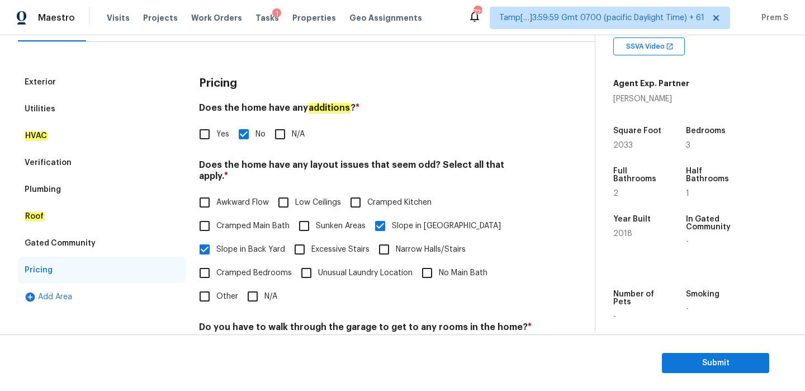
scroll to position [62, 0]
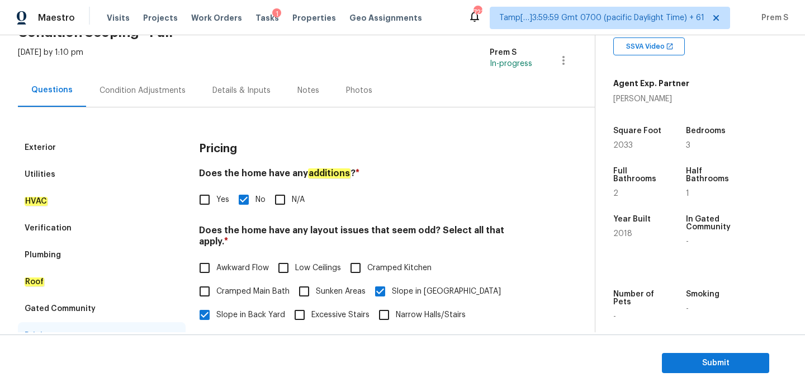
click at [157, 89] on div "Condition Adjustments" at bounding box center [143, 90] width 86 height 11
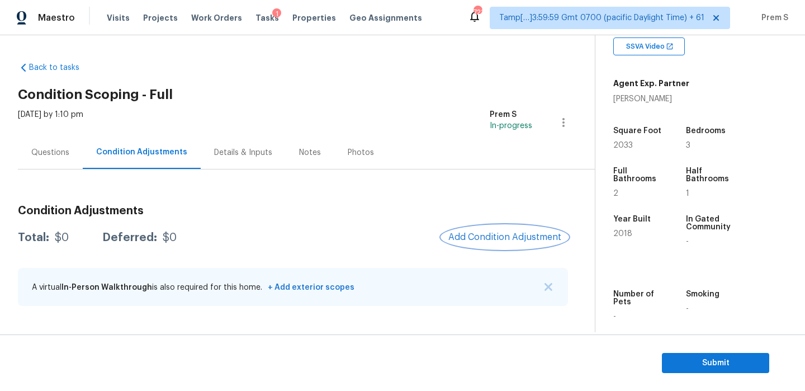
click at [501, 232] on button "Add Condition Adjustment" at bounding box center [505, 236] width 126 height 23
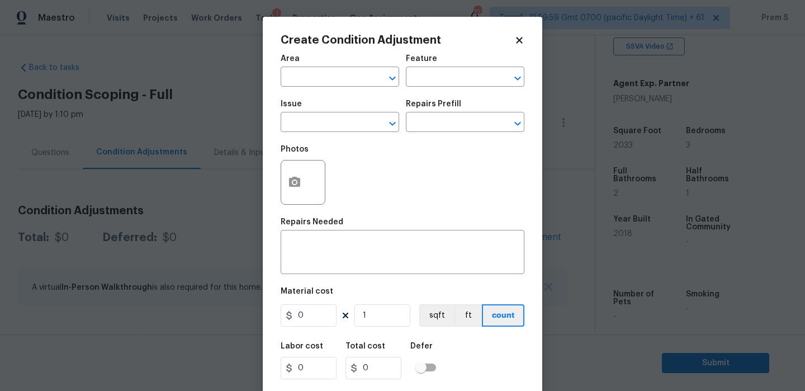
click at [331, 88] on span "Area ​" at bounding box center [340, 70] width 119 height 45
click at [342, 78] on input "text" at bounding box center [324, 77] width 87 height 17
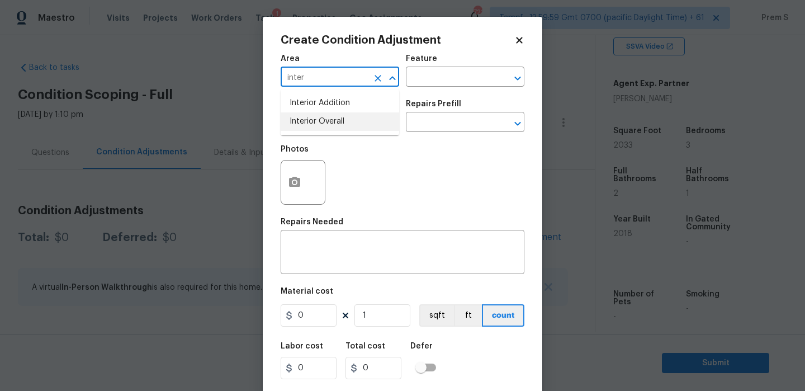
click at [347, 116] on li "Interior Overall" at bounding box center [340, 121] width 119 height 18
type input "Interior Overall"
click at [347, 116] on input "text" at bounding box center [324, 123] width 87 height 17
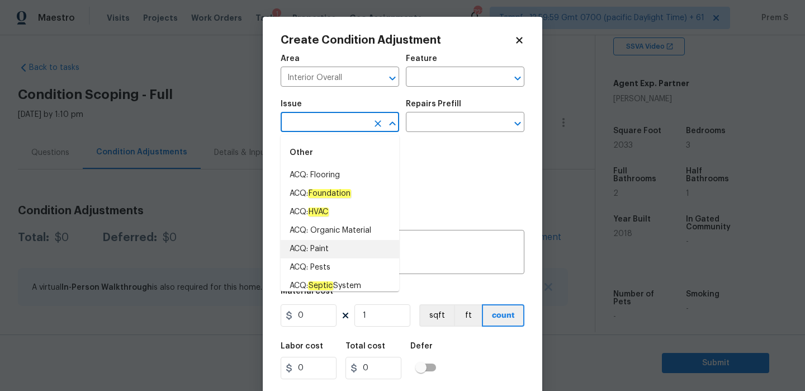
click at [336, 244] on li "ACQ: Paint" at bounding box center [340, 249] width 119 height 18
type input "ACQ: Paint"
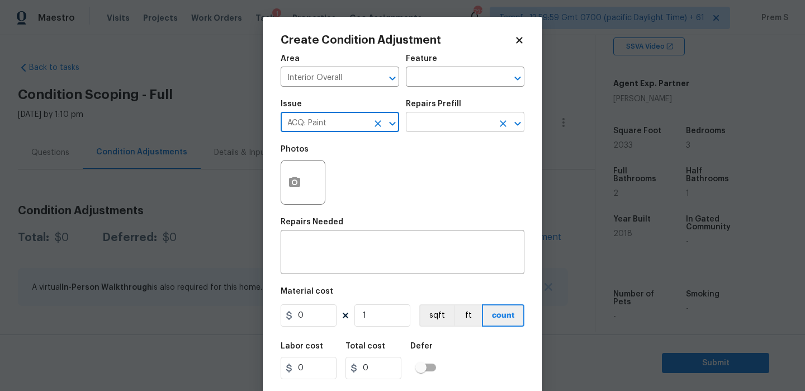
click at [446, 130] on input "text" at bounding box center [449, 123] width 87 height 17
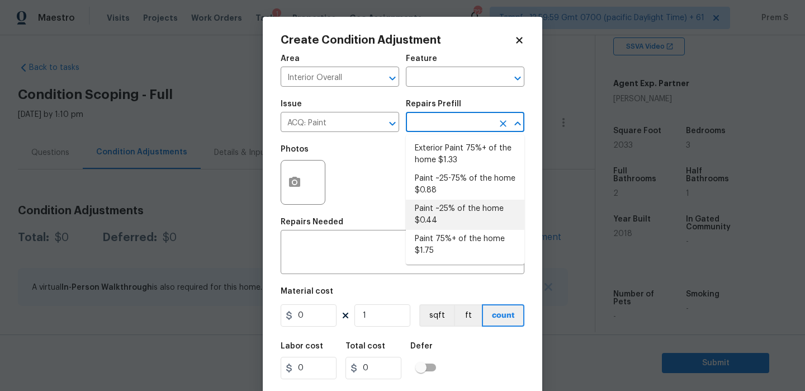
click at [452, 221] on li "Paint ~25% of the home $0.44" at bounding box center [465, 215] width 119 height 30
type input "Acquisition"
type textarea "Acquisition Scope: ~25% of the home needs interior paint"
type input "0.44"
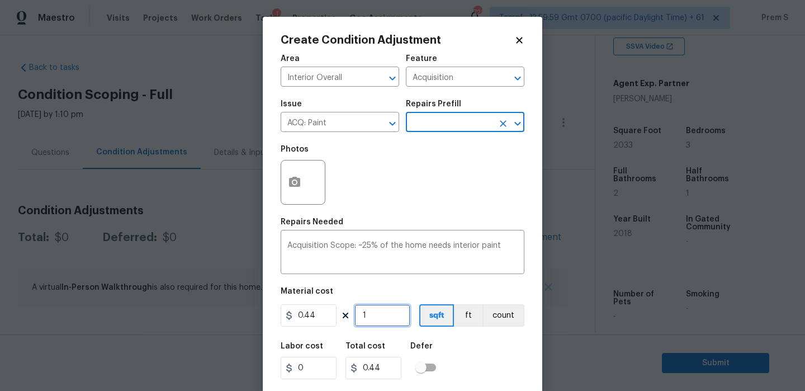
click at [371, 316] on input "1" at bounding box center [383, 315] width 56 height 22
type input "2"
type input "0.88"
type input "20"
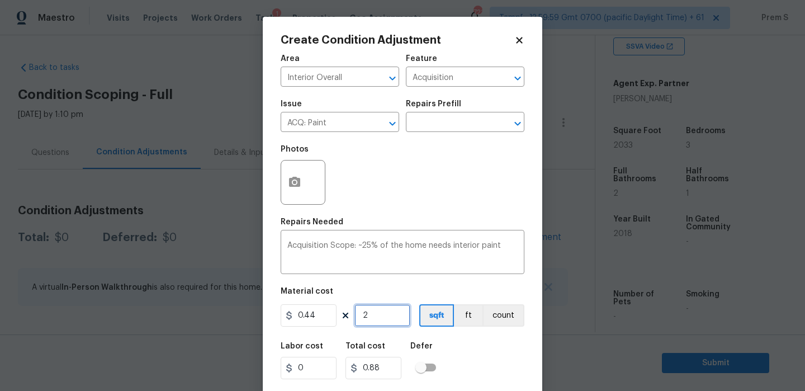
type input "8.8"
type input "203"
type input "89.32"
type input "2033"
type input "894.52"
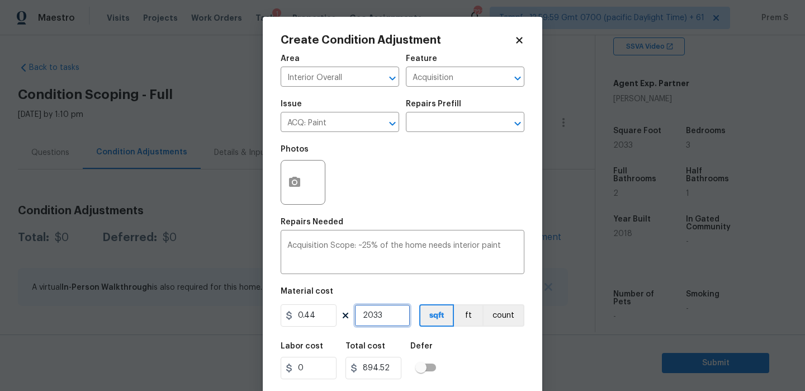
type input "2033"
click at [467, 372] on div "Labor cost 0 Total cost 894.52 Defer" at bounding box center [403, 361] width 244 height 50
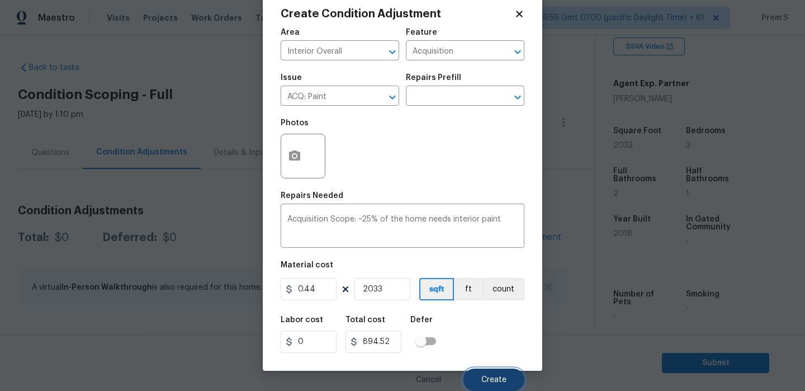
click at [488, 381] on span "Create" at bounding box center [494, 380] width 25 height 8
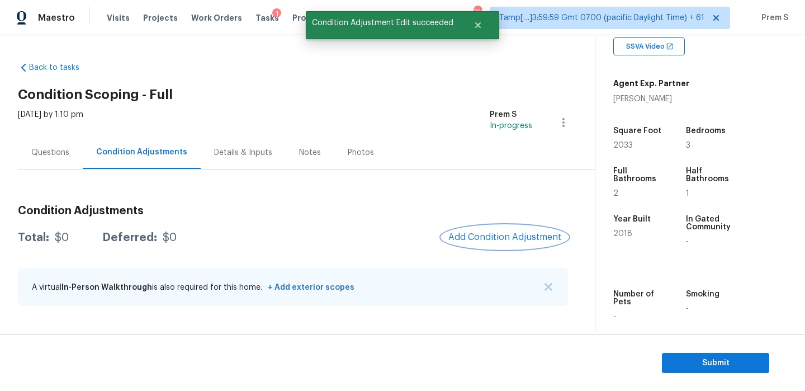
scroll to position [0, 0]
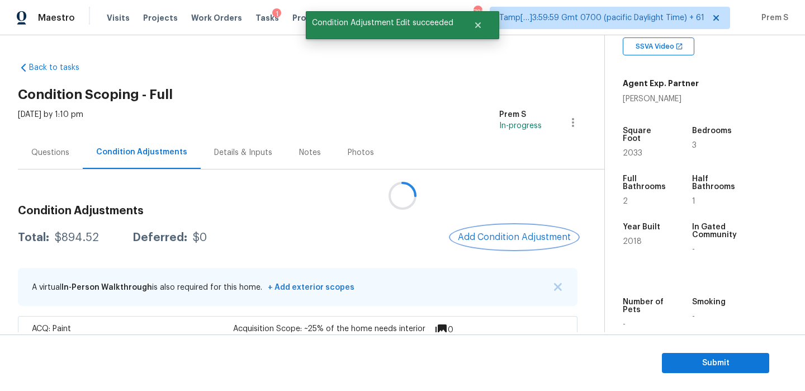
click at [494, 228] on button "Add Condition Adjustment" at bounding box center [514, 236] width 126 height 23
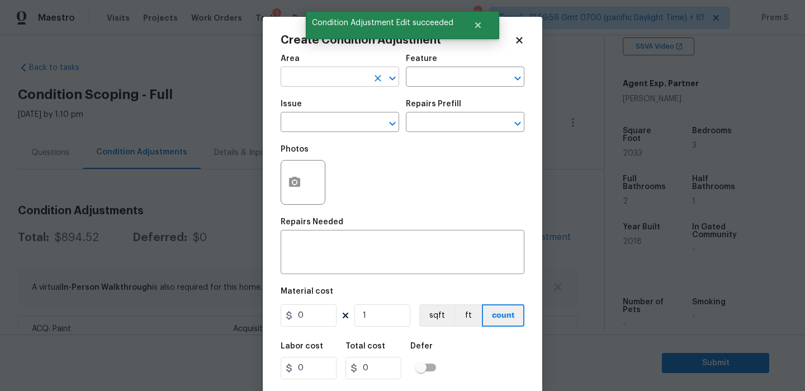
click at [347, 79] on input "text" at bounding box center [324, 77] width 87 height 17
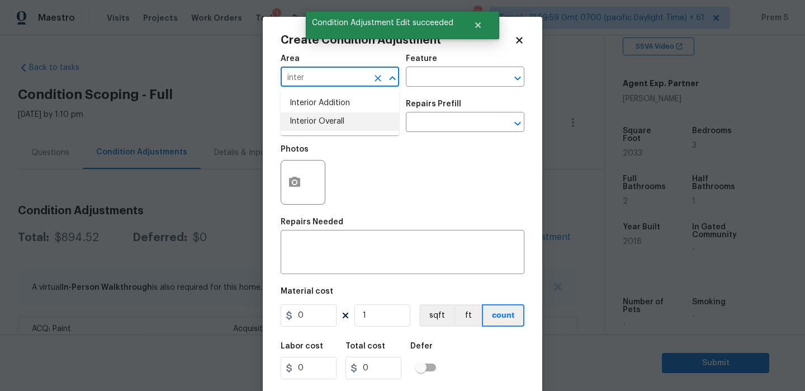
click at [336, 121] on li "Interior Overall" at bounding box center [340, 121] width 119 height 18
type input "Interior Overall"
click at [336, 121] on input "text" at bounding box center [324, 123] width 87 height 17
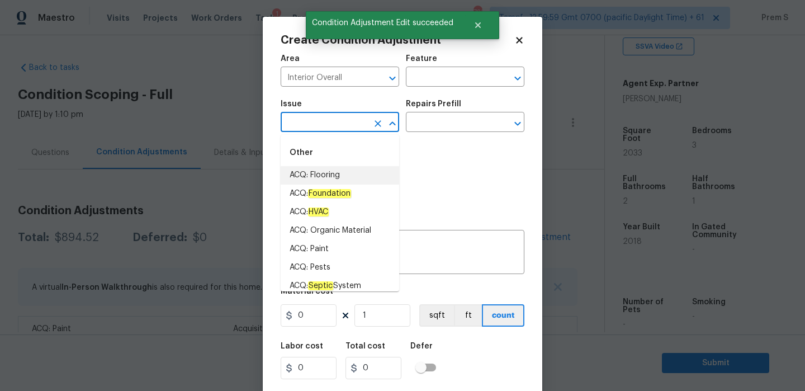
click at [338, 180] on li "ACQ: Flooring" at bounding box center [340, 175] width 119 height 18
type input "ACQ: Flooring"
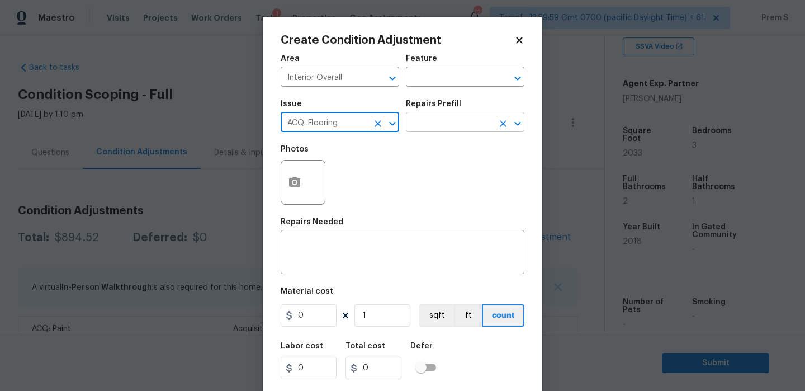
click at [419, 120] on input "text" at bounding box center [449, 123] width 87 height 17
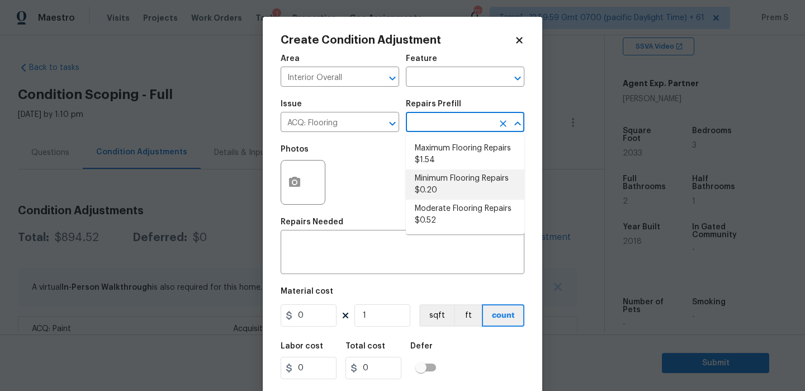
click at [441, 177] on li "Minimum Flooring Repairs $0.20" at bounding box center [465, 184] width 119 height 30
type input "Acquisition"
type textarea "Acquisition Scope: Minimum flooring repairs"
type input "0.2"
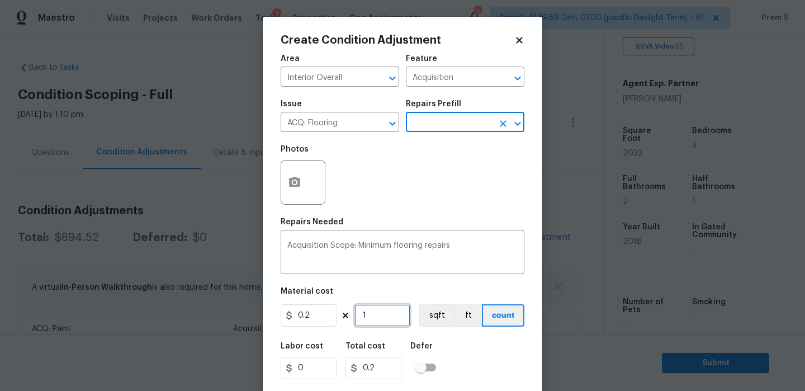
click at [375, 317] on input "1" at bounding box center [383, 315] width 56 height 22
type input "2"
type input "0.4"
type input "20"
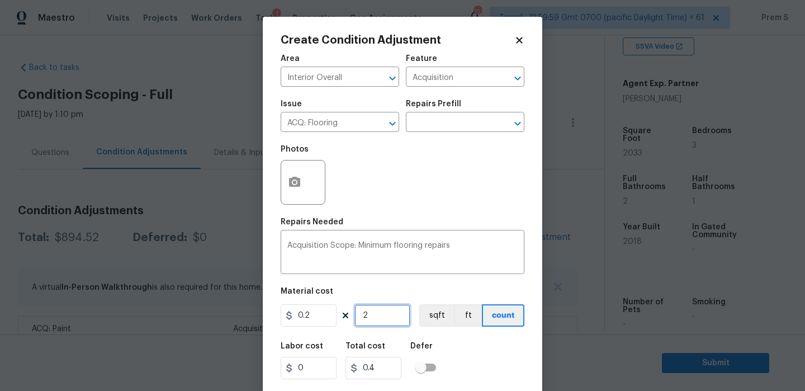
type input "4"
type input "203"
type input "40.6"
type input "2033"
type input "406.6"
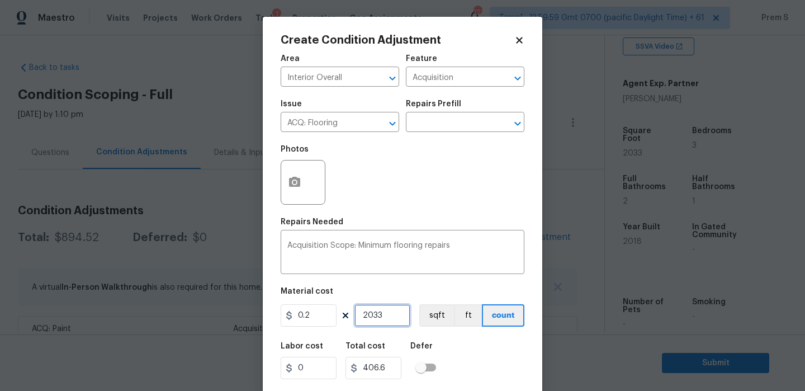
type input "2033"
click at [313, 320] on input "0.2" at bounding box center [309, 315] width 56 height 22
type input "400"
type input "813200"
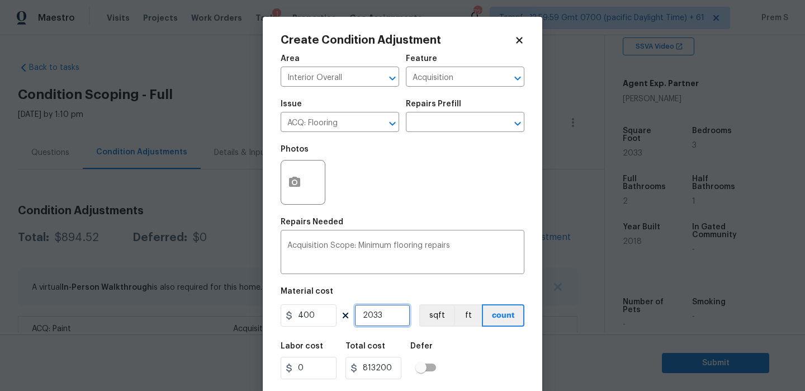
click at [388, 316] on input "2033" at bounding box center [383, 315] width 56 height 22
type input "1"
type input "400"
type input "1"
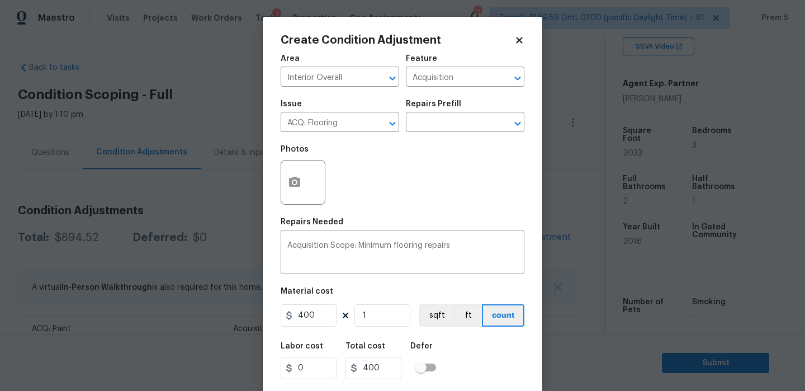
click at [490, 364] on div "Labor cost 0 Total cost 400 Defer" at bounding box center [403, 361] width 244 height 50
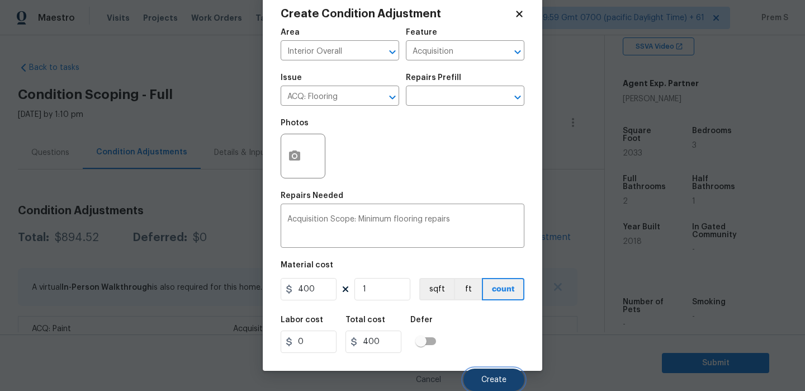
click at [501, 373] on button "Create" at bounding box center [494, 380] width 61 height 22
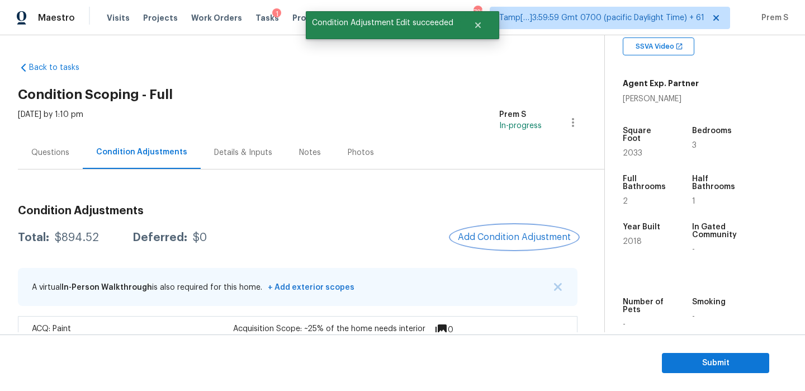
scroll to position [0, 0]
click at [482, 238] on div at bounding box center [402, 195] width 805 height 391
click at [482, 238] on span "Add Condition Adjustment" at bounding box center [514, 237] width 113 height 10
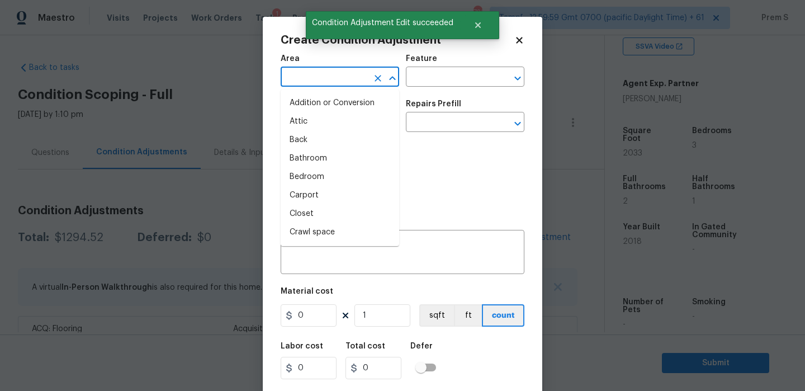
click at [354, 85] on input "text" at bounding box center [324, 77] width 87 height 17
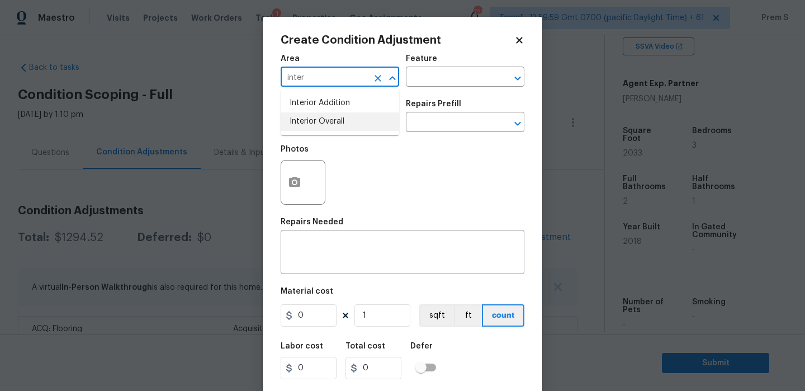
click at [369, 124] on li "Interior Overall" at bounding box center [340, 121] width 119 height 18
click at [369, 124] on div "​" at bounding box center [340, 123] width 119 height 17
type input "Interior Overall"
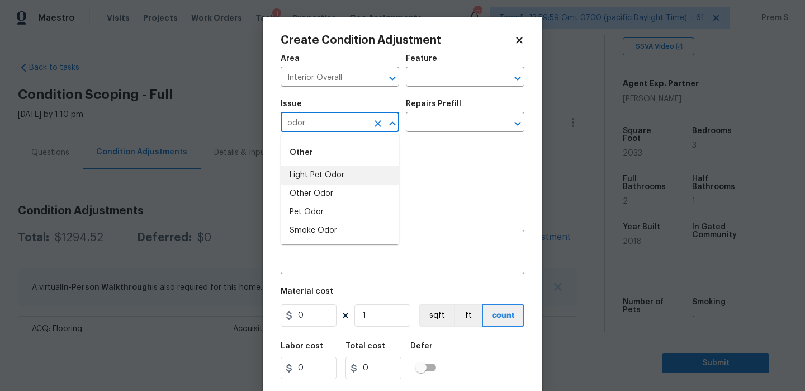
click at [362, 172] on li "Light Pet Odor" at bounding box center [340, 175] width 119 height 18
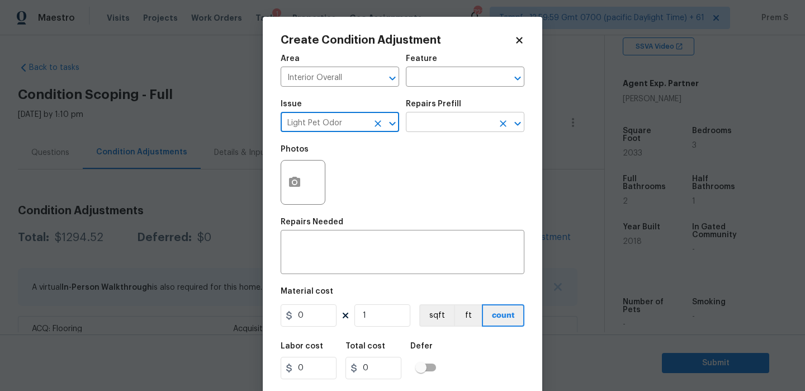
type input "Light Pet Odor"
click at [447, 131] on input "text" at bounding box center [449, 123] width 87 height 17
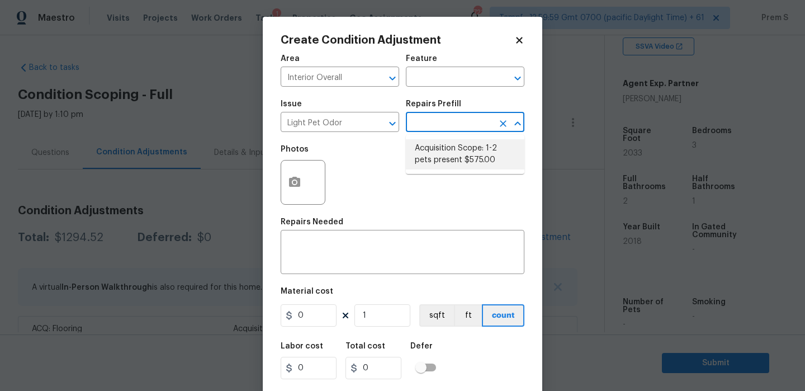
click at [445, 152] on li "Acquisition Scope: 1-2 pets present $575.00" at bounding box center [465, 154] width 119 height 30
type textarea "Acquisition Scope: 1-2 pets present"
type input "575"
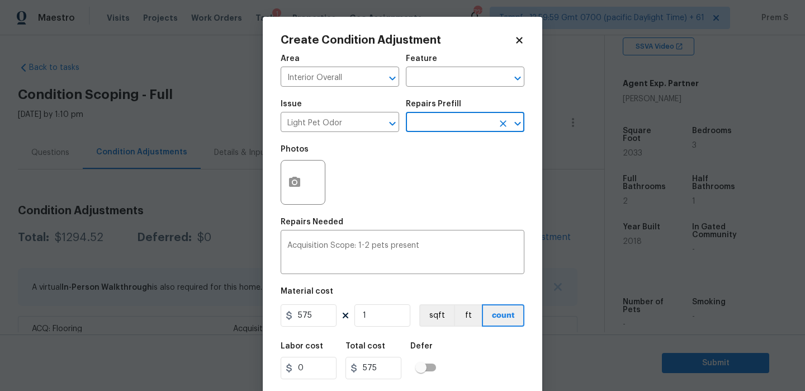
scroll to position [27, 0]
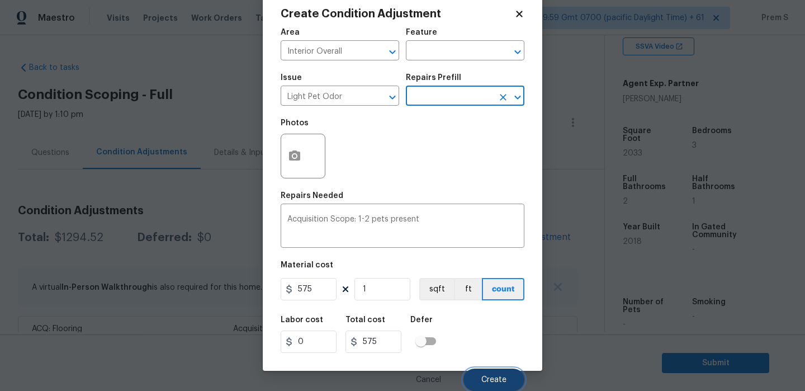
click at [480, 372] on button "Create" at bounding box center [494, 380] width 61 height 22
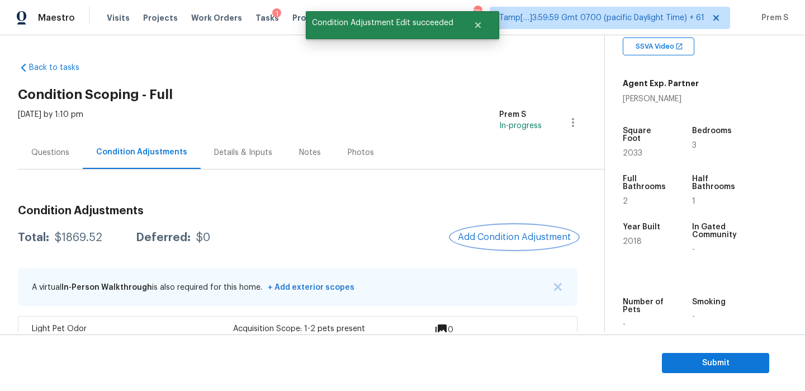
scroll to position [117, 0]
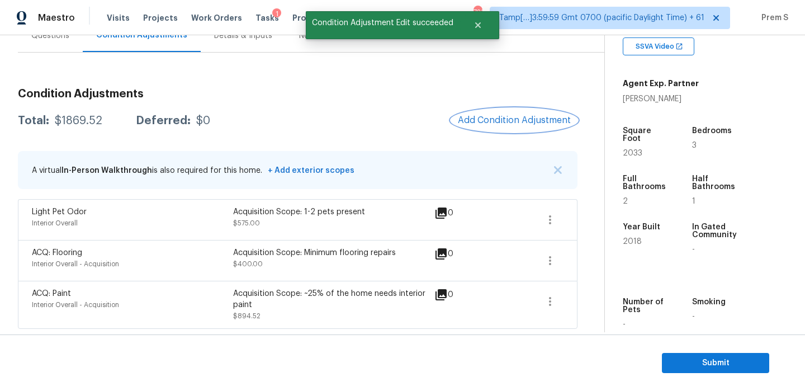
click at [512, 128] on button "Add Condition Adjustment" at bounding box center [514, 119] width 126 height 23
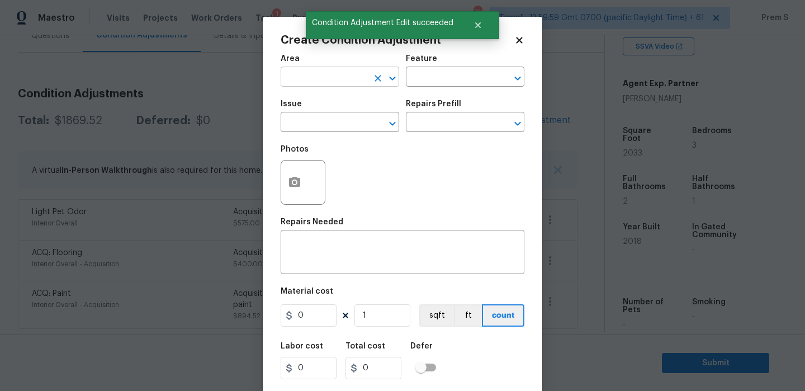
click at [329, 72] on input "text" at bounding box center [324, 77] width 87 height 17
type input "inter"
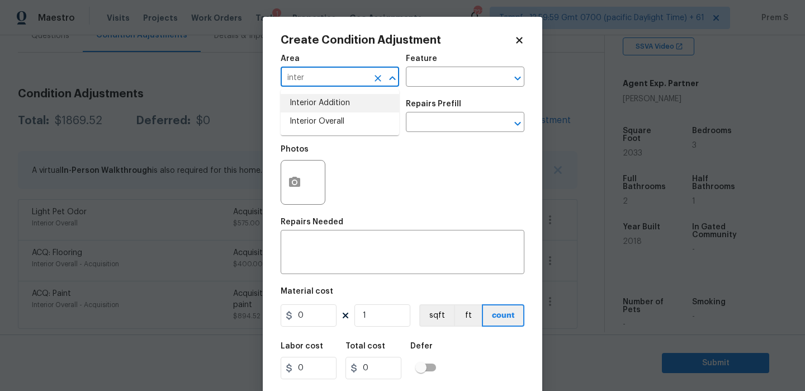
click at [381, 77] on icon "Clear" at bounding box center [377, 78] width 11 height 11
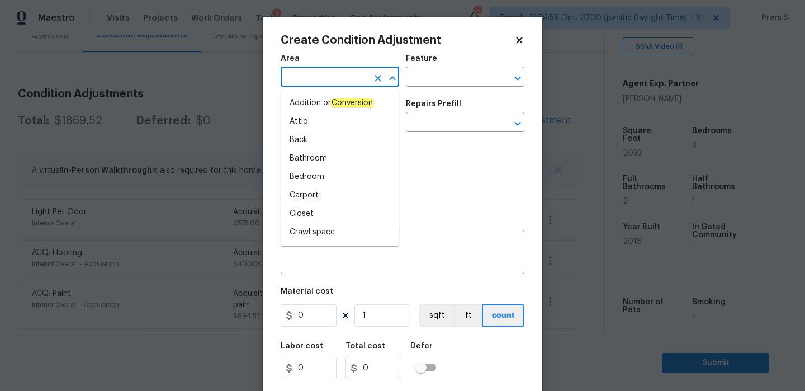
click at [343, 79] on input "text" at bounding box center [324, 77] width 87 height 17
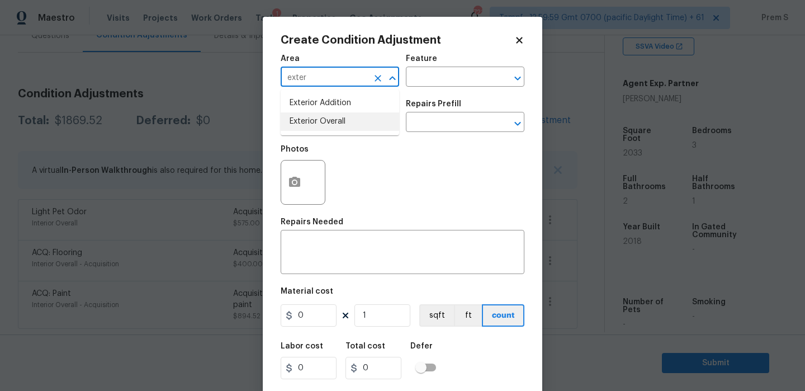
click at [343, 124] on li "Exterior Overall" at bounding box center [340, 121] width 119 height 18
type input "Exterior Overall"
click at [343, 124] on input "text" at bounding box center [324, 123] width 87 height 17
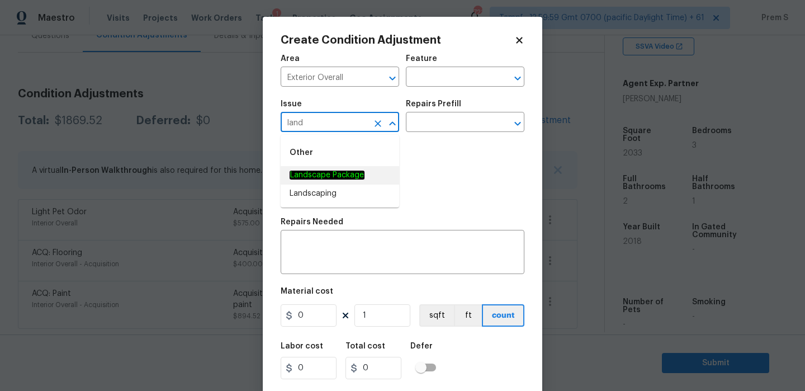
click at [366, 180] on li "Landscape Package" at bounding box center [340, 175] width 119 height 18
type input "Landscape Package"
click at [442, 121] on input "text" at bounding box center [449, 123] width 87 height 17
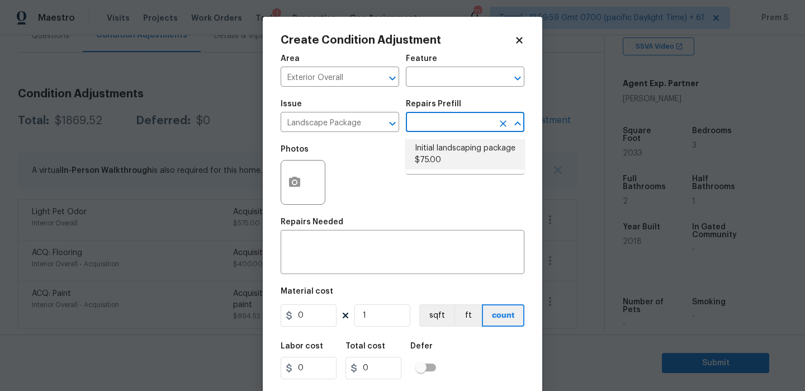
click at [437, 163] on li "Initial landscaping package $75.00" at bounding box center [465, 154] width 119 height 30
type input "Home Readiness Packages"
type textarea "Mowing of grass up to 6" in height. Mow, edge along driveways & sidewalks, trim…"
type input "75"
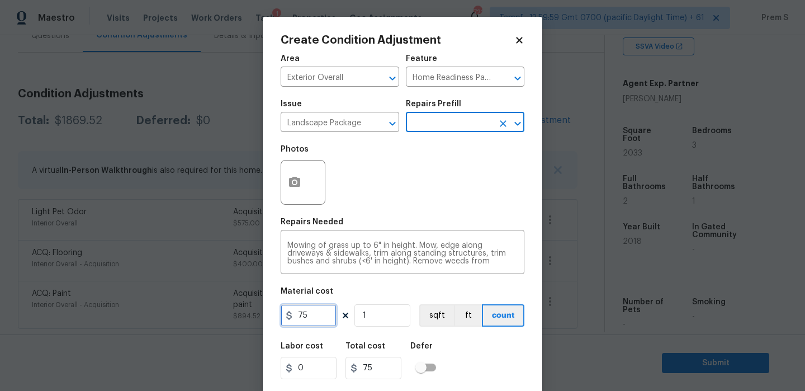
click at [308, 314] on input "75" at bounding box center [309, 315] width 56 height 22
type input "300"
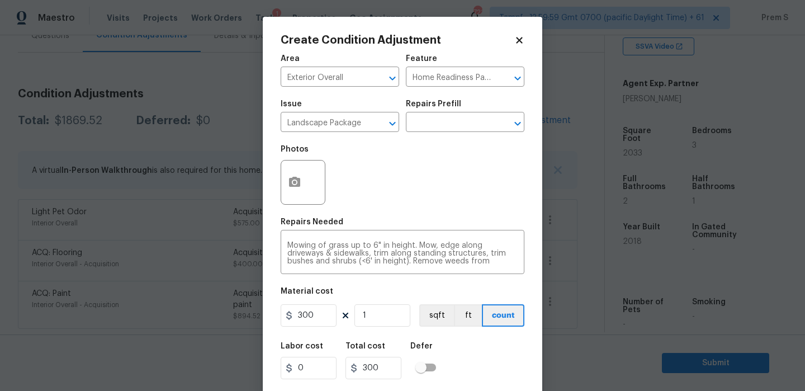
scroll to position [27, 0]
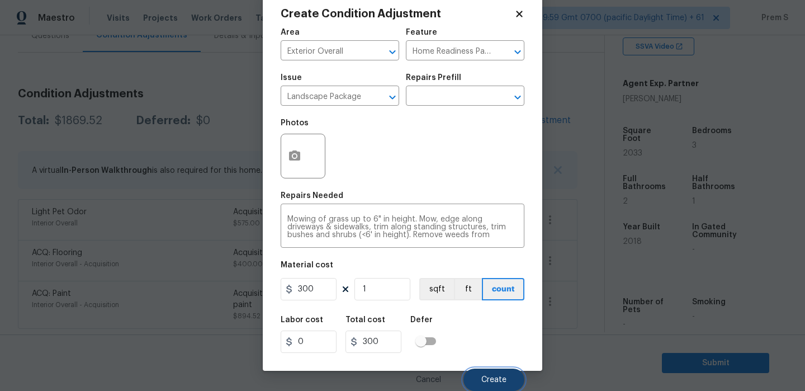
click at [500, 379] on span "Create" at bounding box center [494, 380] width 25 height 8
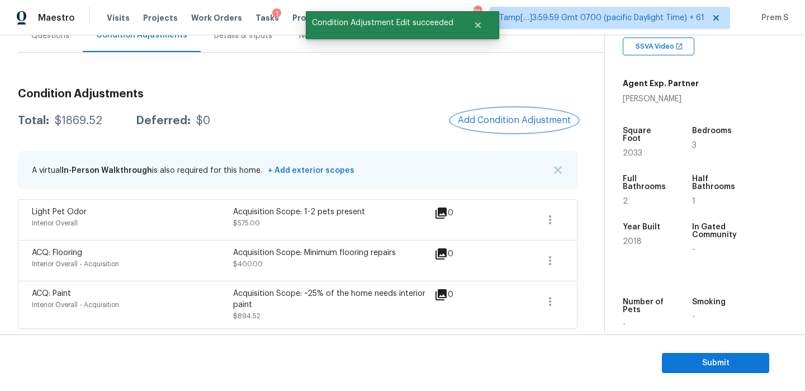
scroll to position [0, 0]
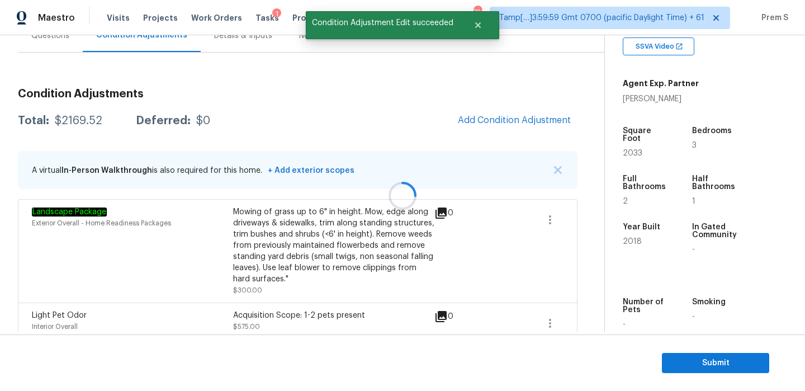
click at [516, 114] on div at bounding box center [402, 195] width 805 height 391
click at [490, 119] on span "Add Condition Adjustment" at bounding box center [514, 120] width 113 height 10
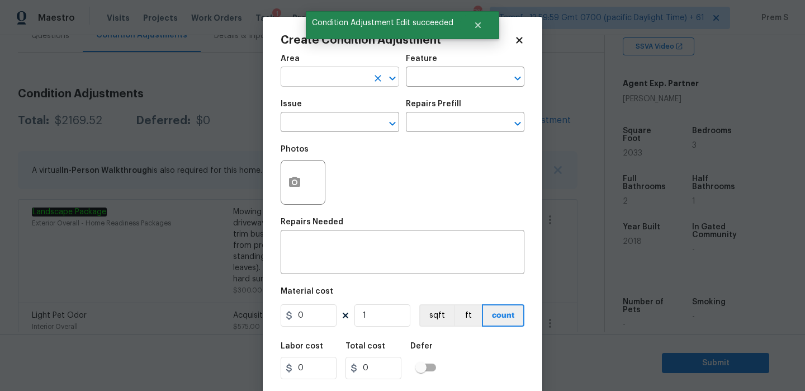
click at [322, 85] on input "text" at bounding box center [324, 77] width 87 height 17
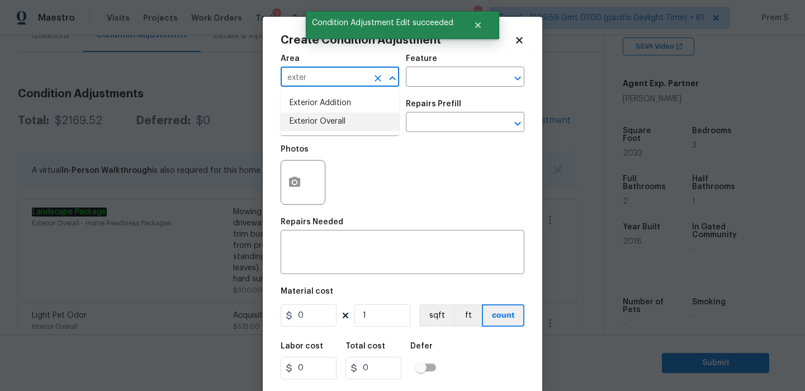
click at [319, 124] on li "Exterior Overall" at bounding box center [340, 121] width 119 height 18
type input "Exterior Overall"
click at [319, 124] on input "text" at bounding box center [324, 123] width 87 height 17
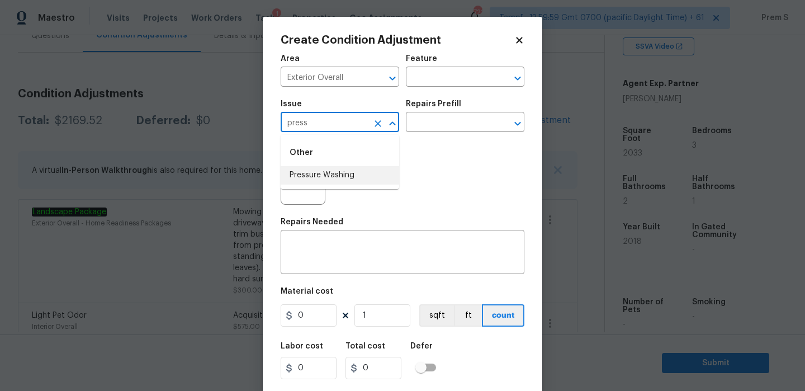
click at [322, 178] on li "Pressure Washing" at bounding box center [340, 175] width 119 height 18
type input "Pressure Washing"
click at [319, 255] on textarea at bounding box center [402, 253] width 230 height 23
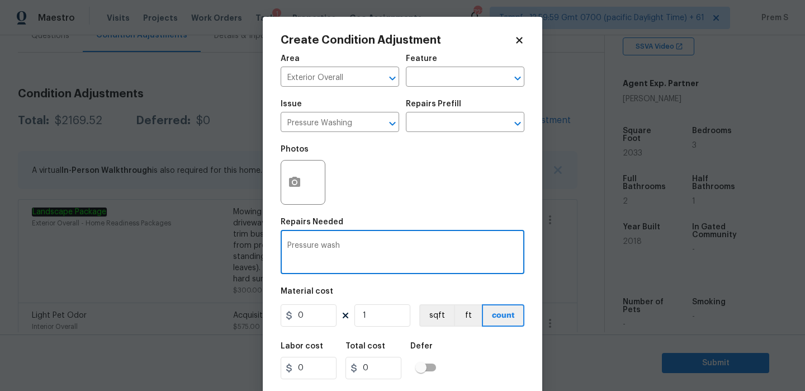
type textarea "Pressure wash"
click at [307, 320] on input "0" at bounding box center [309, 315] width 56 height 22
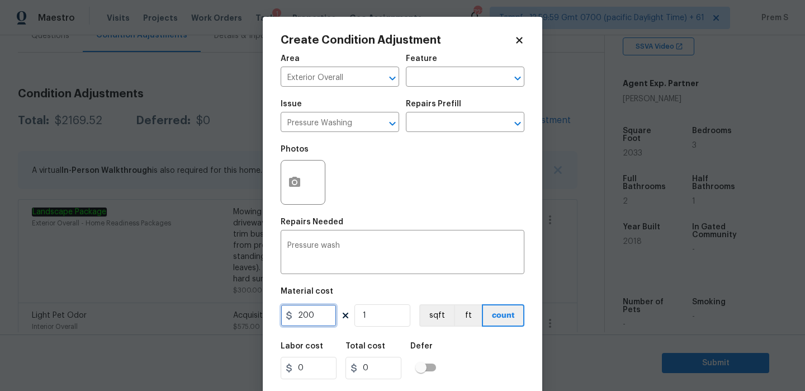
type input "200"
click at [447, 361] on div "Labor cost 0 Total cost 200 Defer" at bounding box center [403, 361] width 244 height 50
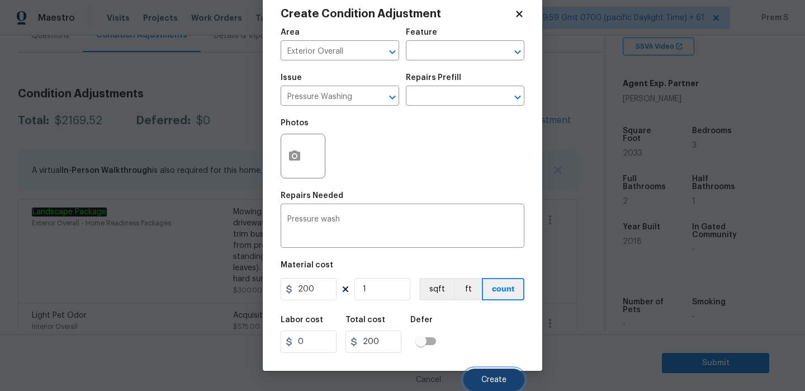
click at [474, 371] on button "Create" at bounding box center [494, 380] width 61 height 22
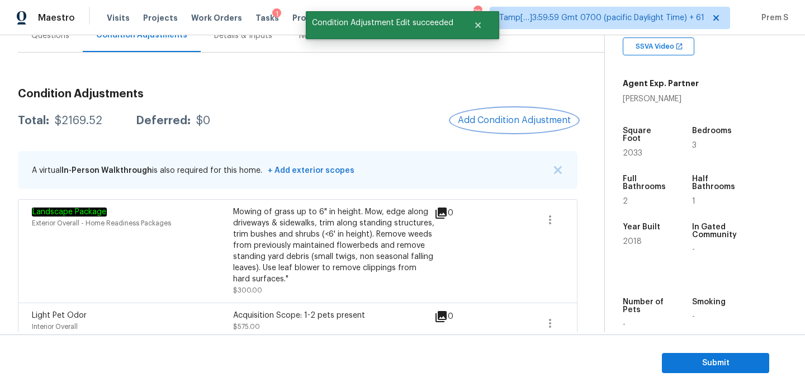
scroll to position [0, 0]
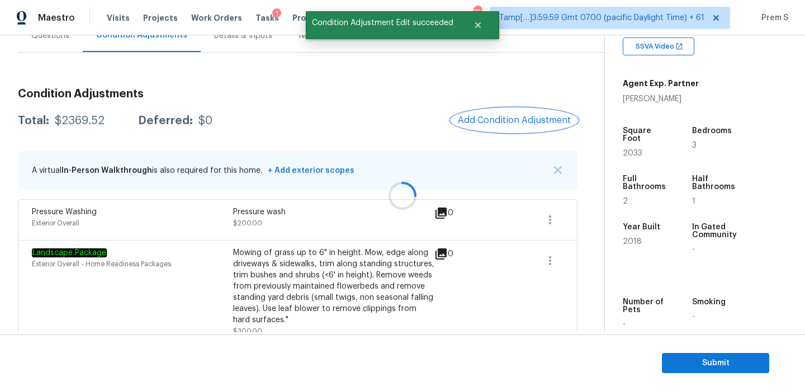
click at [490, 111] on button "Add Condition Adjustment" at bounding box center [514, 119] width 126 height 23
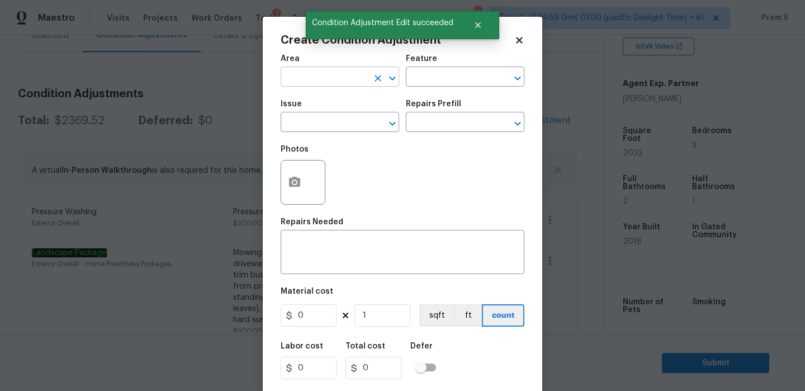
click at [330, 82] on input "text" at bounding box center [324, 77] width 87 height 17
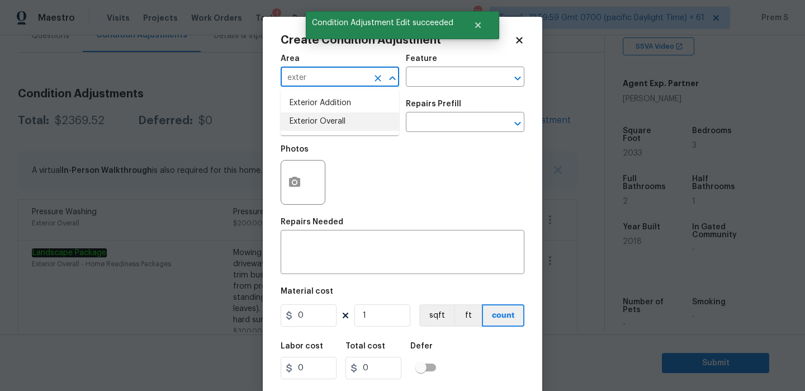
click at [323, 121] on li "Exterior Overall" at bounding box center [340, 121] width 119 height 18
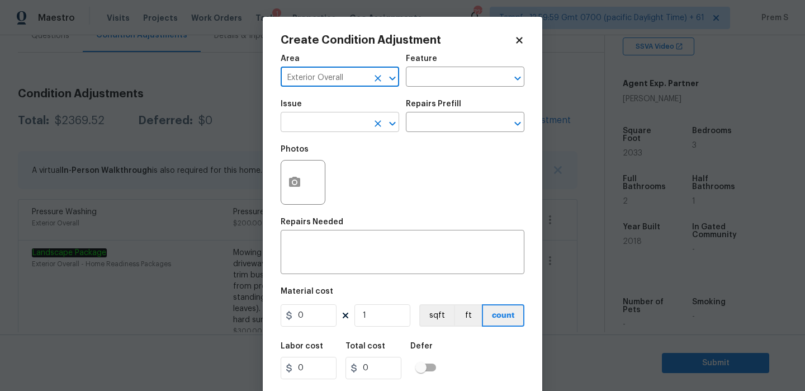
type input "Exterior Overall"
click at [323, 123] on input "text" at bounding box center [324, 123] width 87 height 17
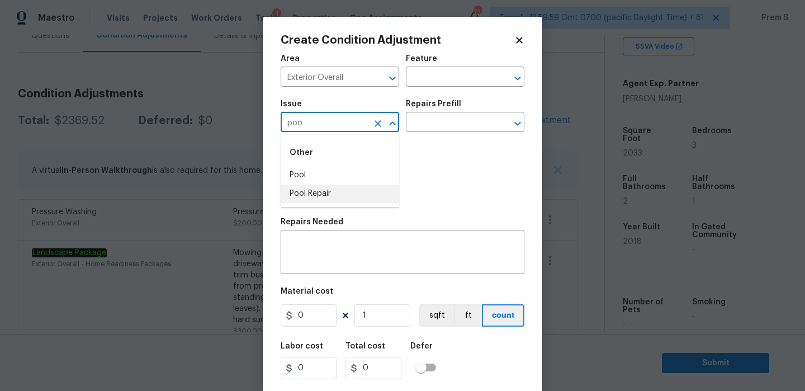
click at [314, 202] on li "Pool Repair" at bounding box center [340, 194] width 119 height 18
type input "Pool Repair"
click at [419, 130] on input "text" at bounding box center [449, 123] width 87 height 17
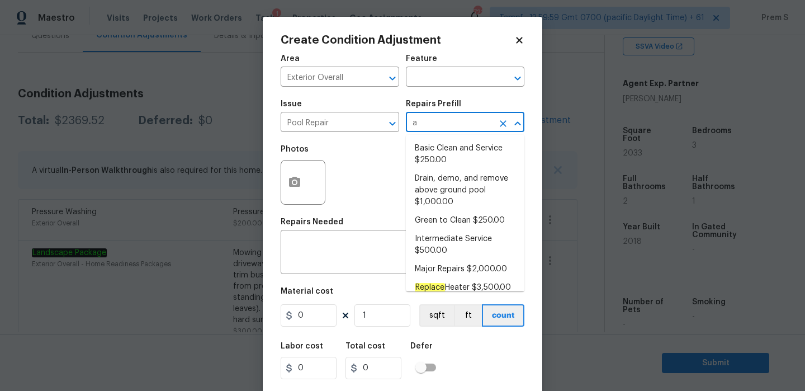
type input "ab"
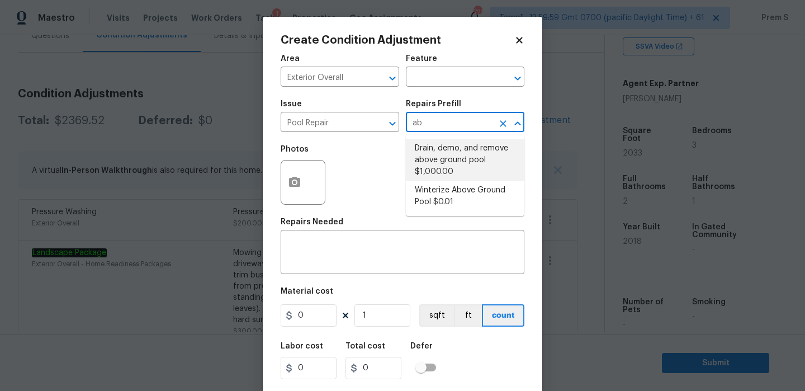
click at [445, 159] on li "Drain, demo, and remove above ground pool $1,000.00" at bounding box center [465, 160] width 119 height 42
type input "Pool"
type textarea "Drain, demolish, and remove above ground pool"
type input "1000"
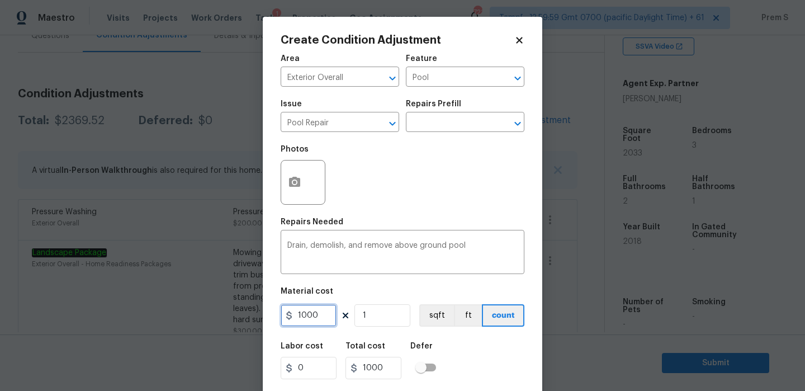
click at [320, 322] on input "1000" at bounding box center [309, 315] width 56 height 22
type input "2000"
click at [492, 353] on div "Labor cost 0 Total cost 2000 Defer" at bounding box center [403, 361] width 244 height 50
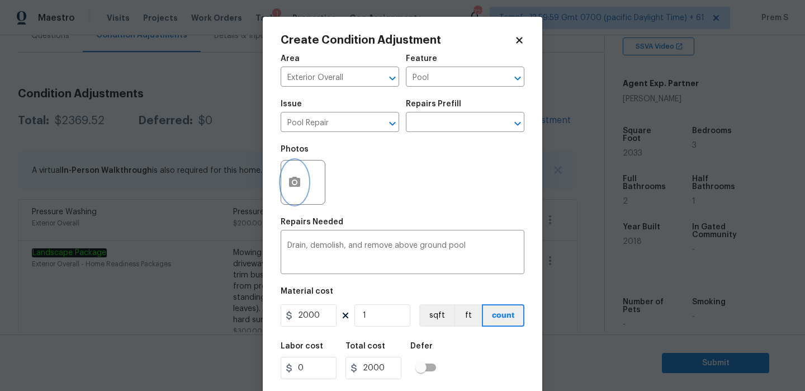
click at [296, 188] on icon "button" at bounding box center [294, 182] width 13 height 13
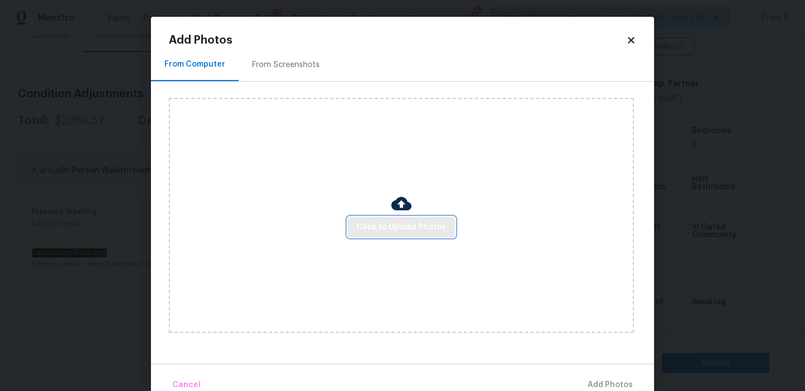
click at [400, 237] on button "Click to Upload Photos" at bounding box center [401, 227] width 107 height 21
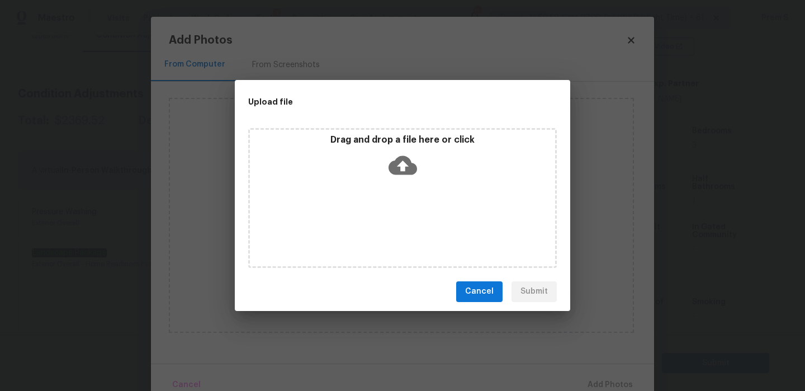
click at [402, 167] on icon at bounding box center [403, 165] width 29 height 29
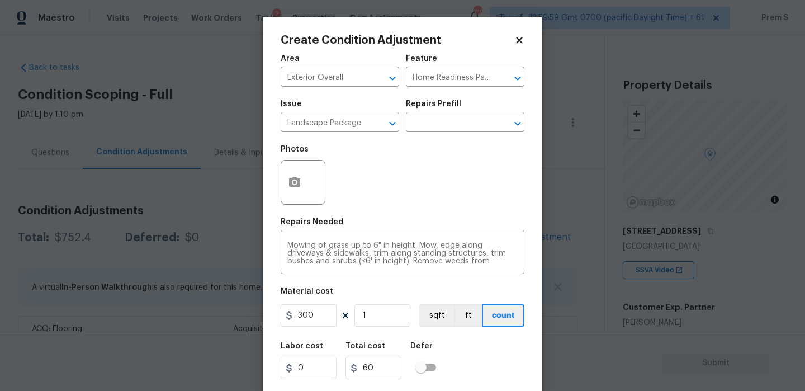
scroll to position [282, 0]
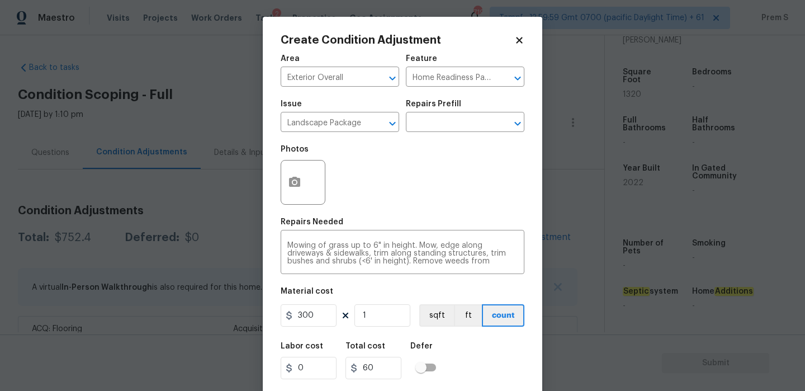
type input "300"
click at [484, 350] on div "Labor cost 0 Total cost 300 Defer" at bounding box center [403, 361] width 244 height 50
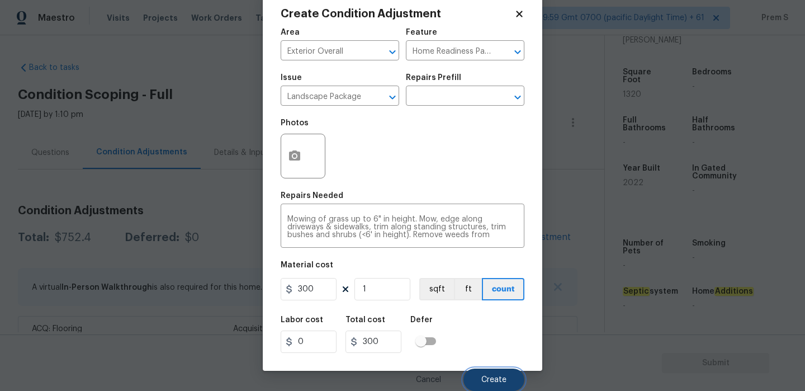
click at [503, 379] on span "Create" at bounding box center [494, 380] width 25 height 8
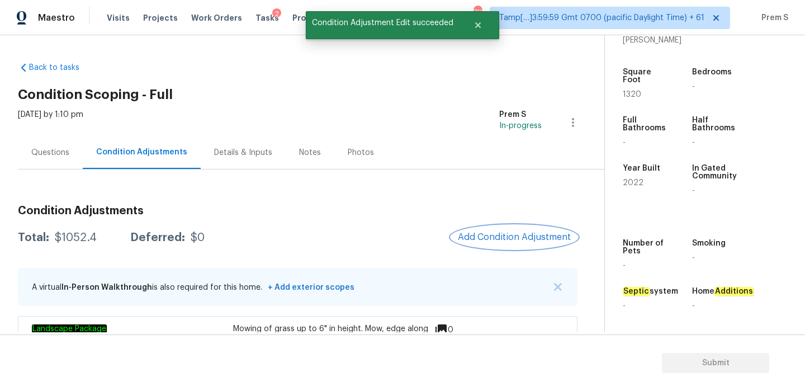
scroll to position [154, 0]
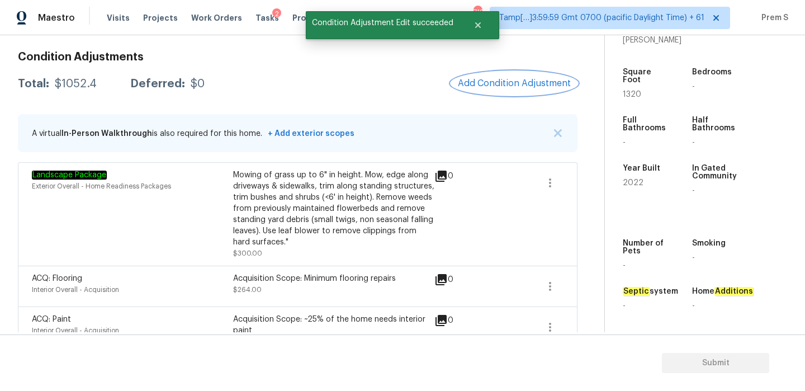
click at [510, 93] on button "Add Condition Adjustment" at bounding box center [514, 83] width 126 height 23
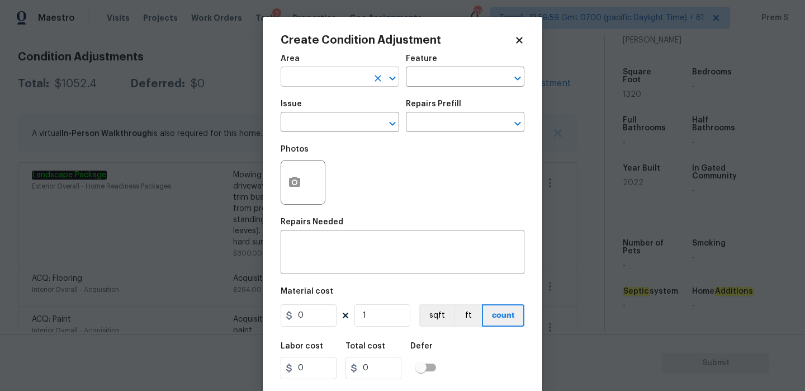
click at [348, 83] on input "text" at bounding box center [324, 77] width 87 height 17
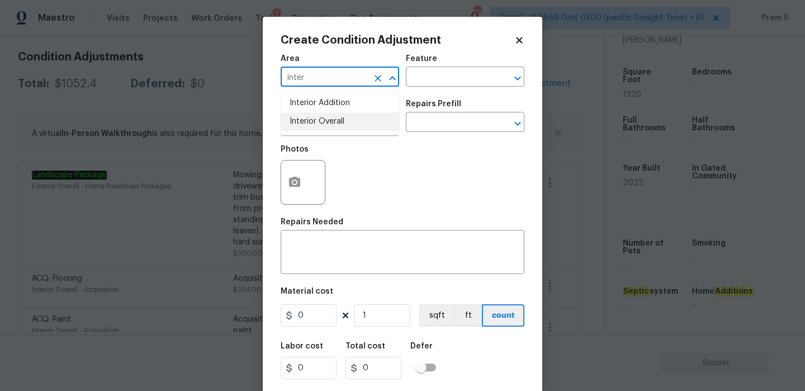
click at [340, 126] on li "Interior Overall" at bounding box center [340, 121] width 119 height 18
type input "Interior Overall"
click at [340, 126] on input "text" at bounding box center [324, 123] width 87 height 17
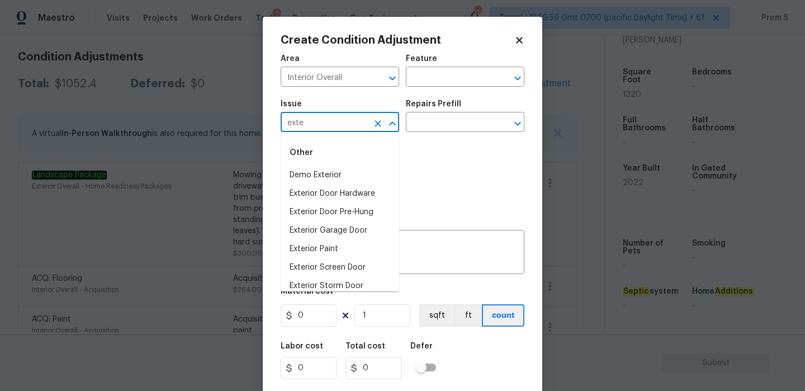
type input "exter"
click at [381, 123] on icon "Clear" at bounding box center [377, 123] width 11 height 11
click at [325, 126] on input "text" at bounding box center [324, 123] width 87 height 17
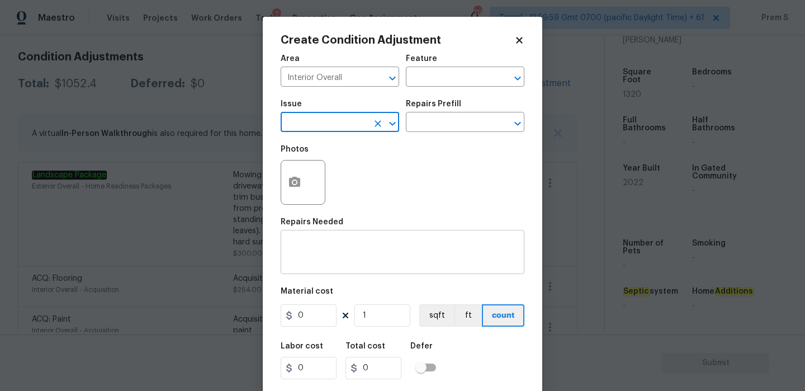
click at [403, 266] on div "x ​" at bounding box center [403, 253] width 244 height 41
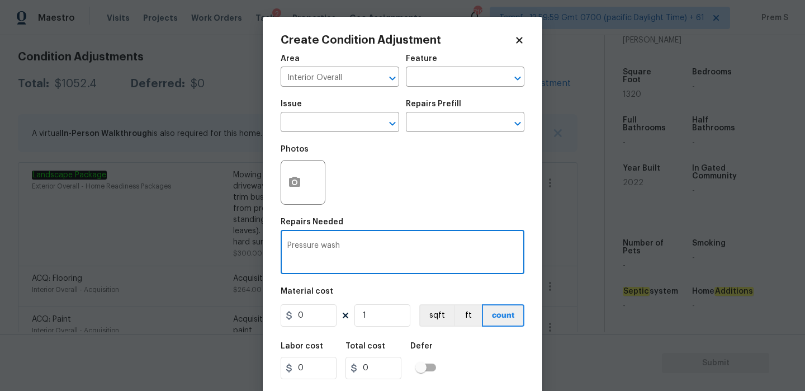
type textarea "Pressure wash"
click at [311, 318] on input "0" at bounding box center [309, 315] width 56 height 22
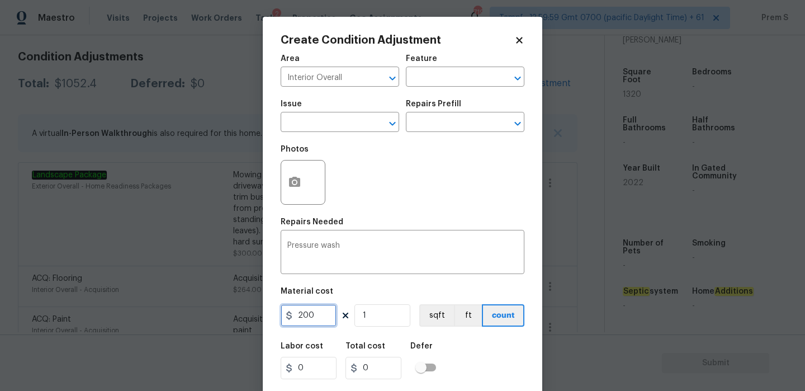
type input "200"
click at [476, 353] on div "Labor cost 0 Total cost 200 Defer" at bounding box center [403, 361] width 244 height 50
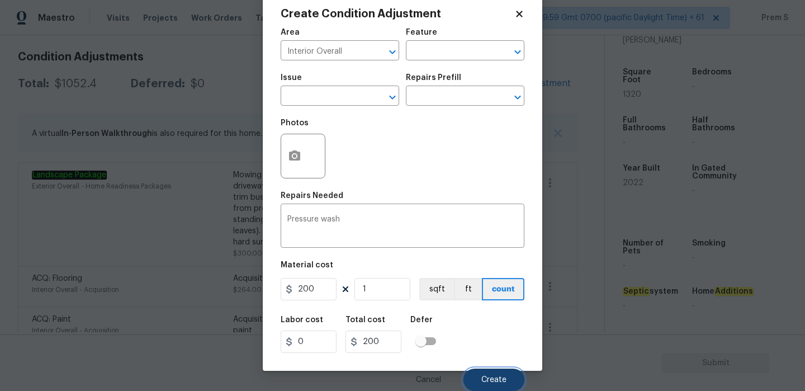
click at [487, 377] on span "Create" at bounding box center [494, 380] width 25 height 8
click at [487, 375] on button "Create" at bounding box center [494, 380] width 61 height 22
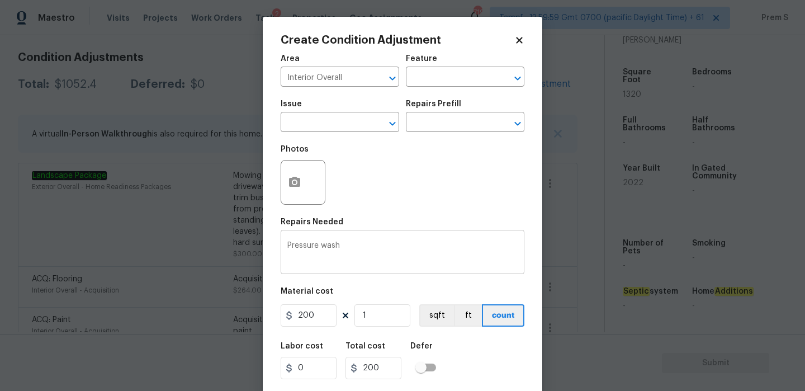
scroll to position [27, 0]
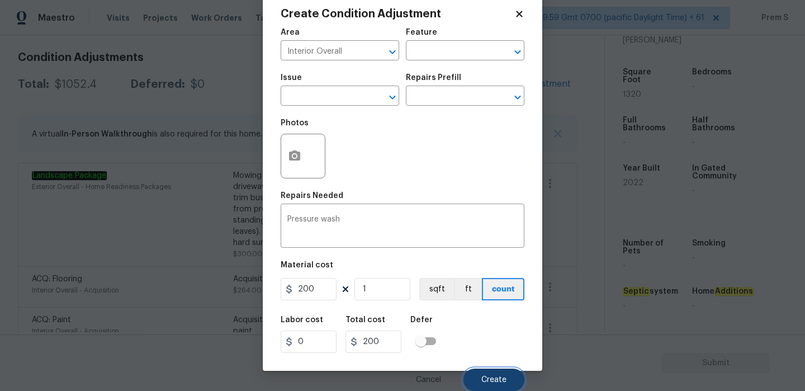
click at [496, 381] on span "Create" at bounding box center [494, 380] width 25 height 8
click at [180, 209] on body "Maestro Visits Projects Work Orders Tasks 2 Properties Geo Assignments 719 Tamp…" at bounding box center [402, 195] width 805 height 391
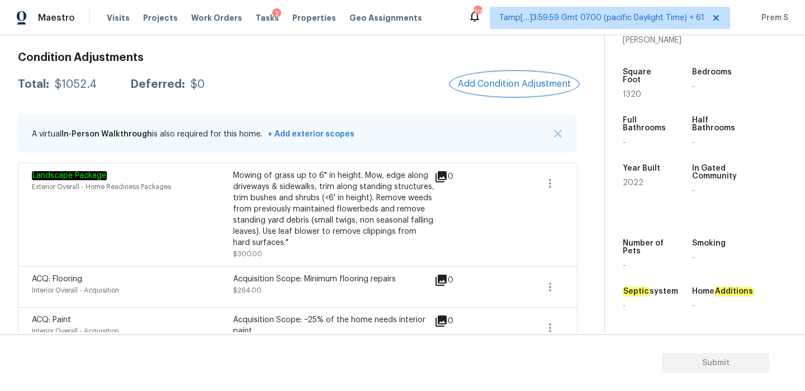
scroll to position [0, 0]
click at [510, 79] on span "Add Condition Adjustment" at bounding box center [514, 84] width 113 height 10
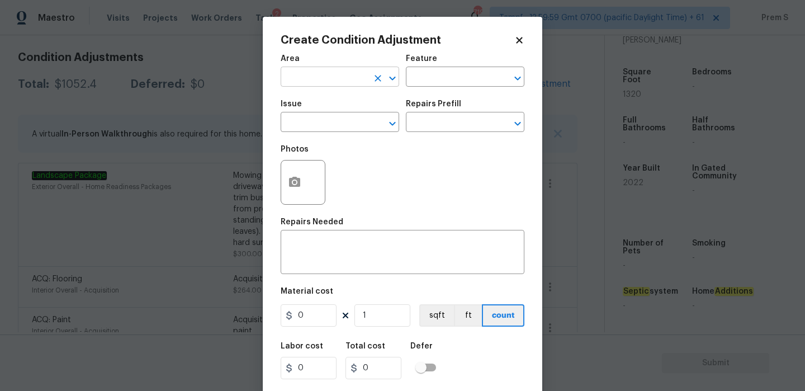
click at [317, 82] on input "text" at bounding box center [324, 77] width 87 height 17
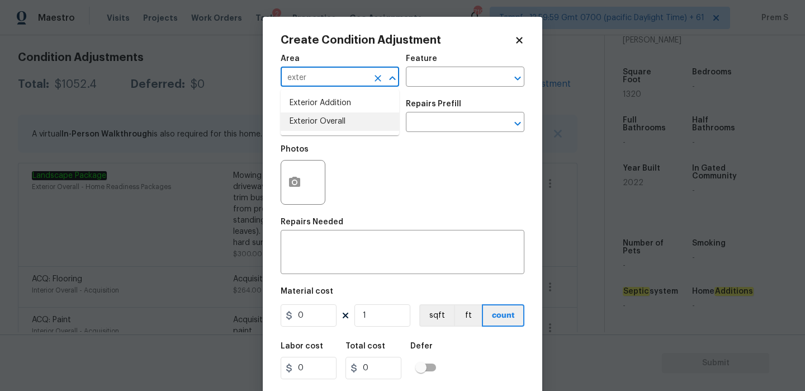
click at [356, 122] on li "Exterior Overall" at bounding box center [340, 121] width 119 height 18
type input "Exterior Overall"
click at [331, 252] on textarea at bounding box center [402, 253] width 230 height 23
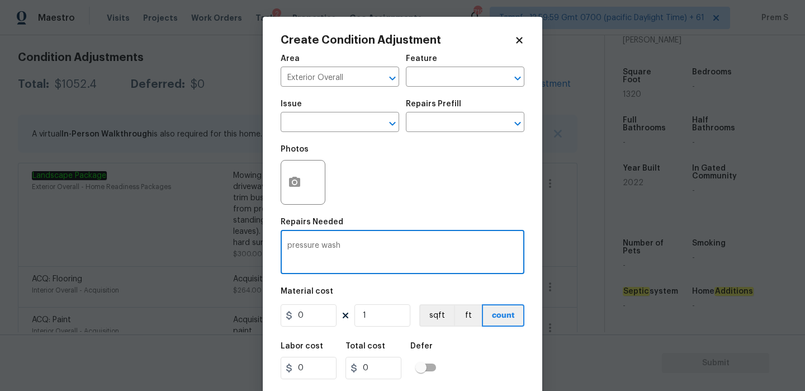
click at [292, 246] on textarea "pressure wash" at bounding box center [402, 253] width 230 height 23
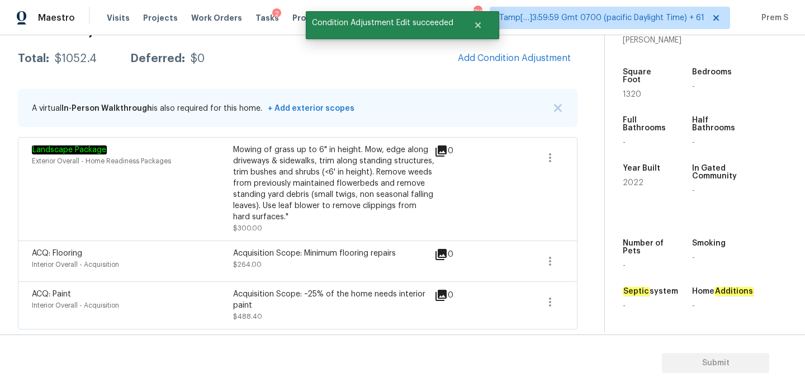
type textarea "ressure wash"
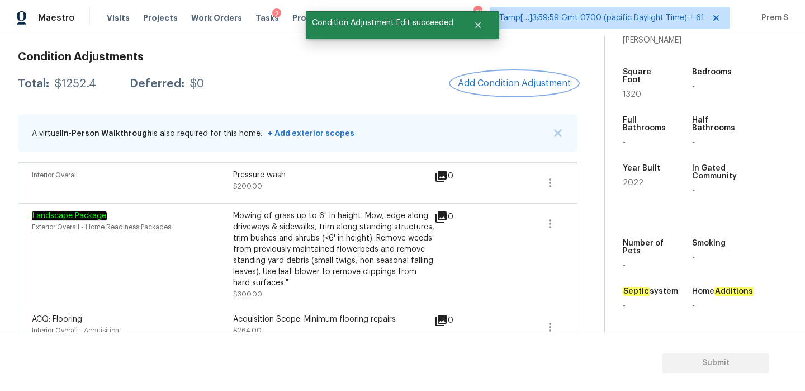
click at [525, 86] on span "Add Condition Adjustment" at bounding box center [514, 83] width 113 height 10
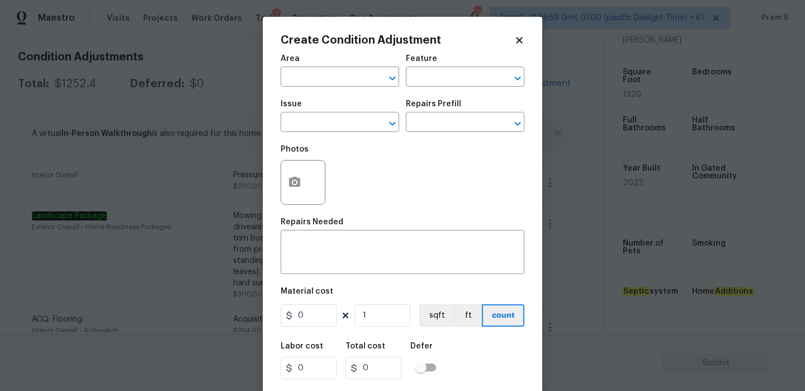
click at [187, 146] on body "Maestro Visits Projects Work Orders Tasks 2 Properties Geo Assignments 719 Tamp…" at bounding box center [402, 195] width 805 height 391
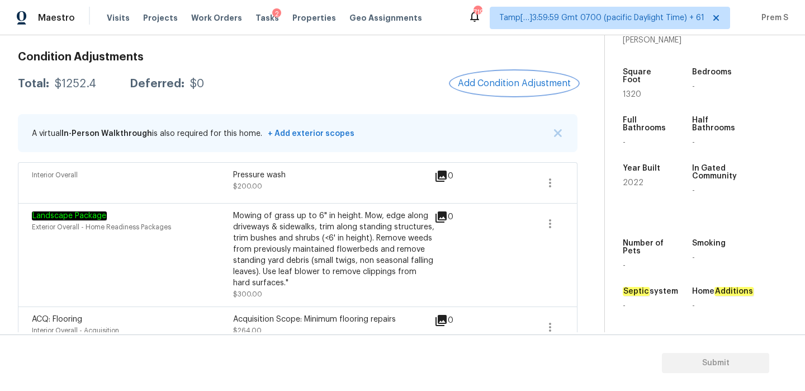
scroll to position [26, 0]
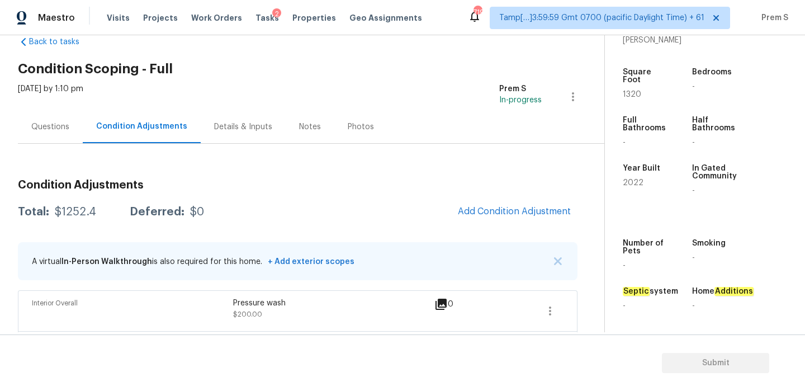
click at [56, 129] on div "Questions" at bounding box center [50, 126] width 38 height 11
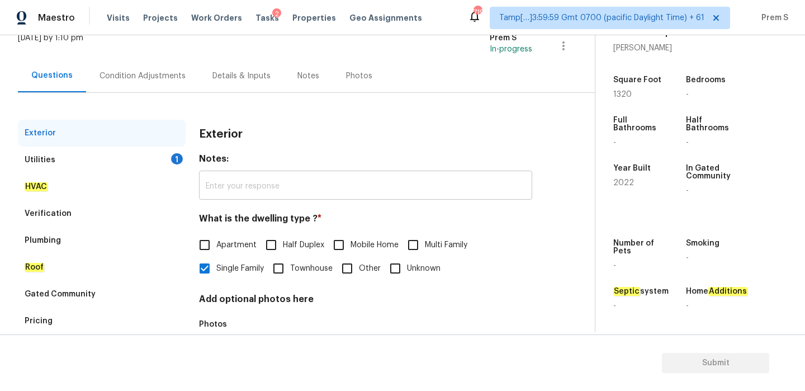
scroll to position [148, 0]
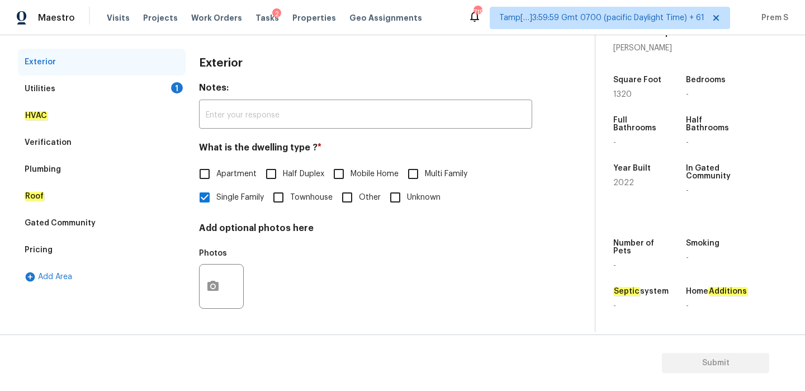
click at [176, 92] on div "1" at bounding box center [177, 87] width 12 height 11
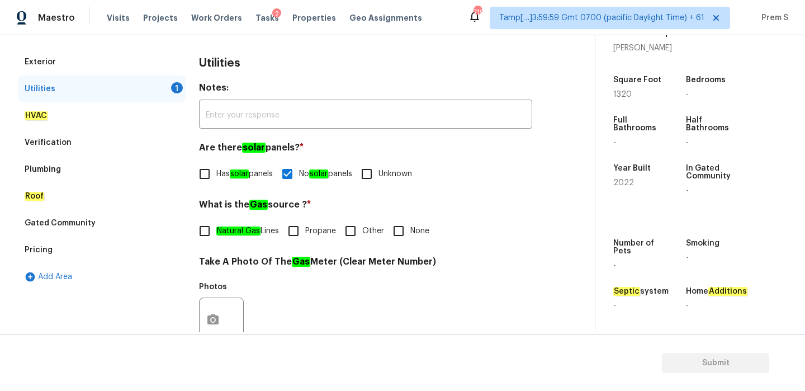
click at [242, 237] on label "Natural Gas Lines" at bounding box center [236, 230] width 86 height 23
click at [216, 237] on input "Natural Gas Lines" at bounding box center [204, 230] width 23 height 23
checkbox input "true"
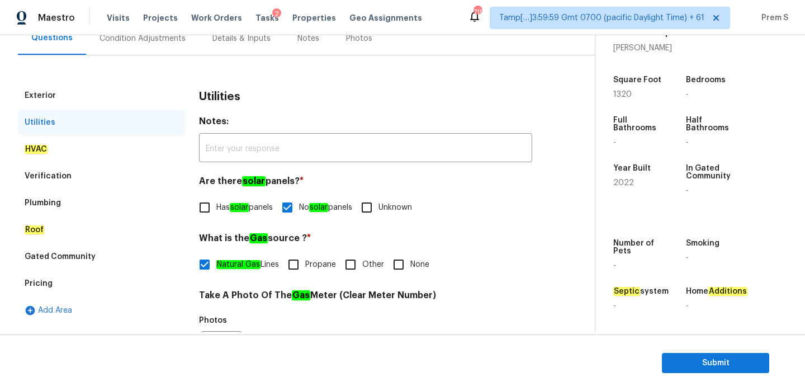
scroll to position [69, 0]
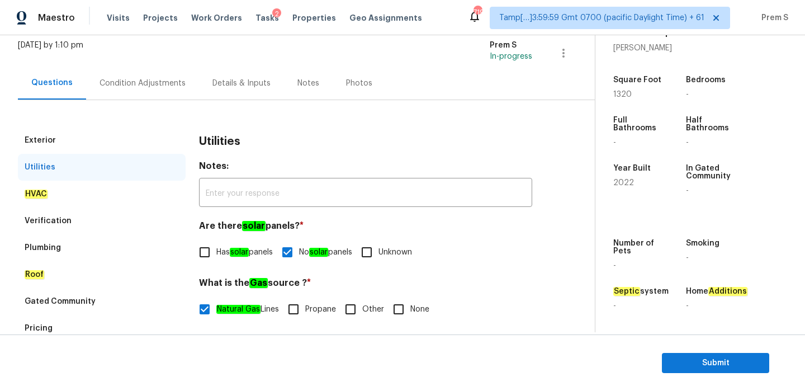
click at [155, 88] on div "Condition Adjustments" at bounding box center [142, 83] width 113 height 33
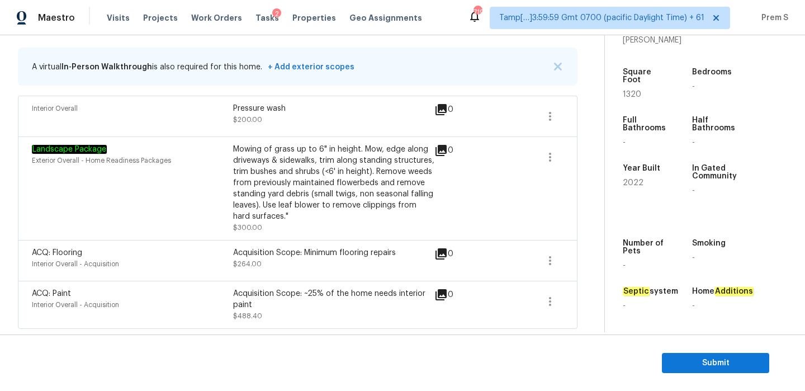
scroll to position [140, 0]
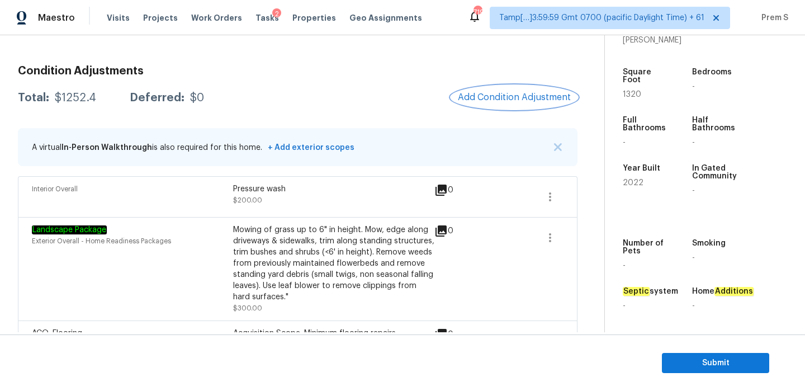
click at [489, 98] on span "Add Condition Adjustment" at bounding box center [514, 97] width 113 height 10
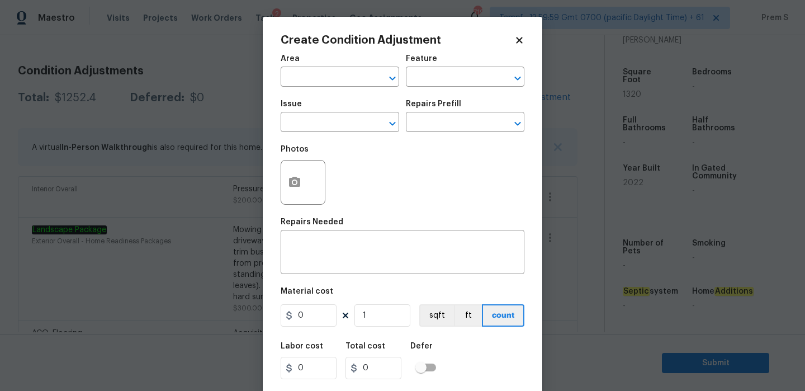
click at [358, 68] on div "Area" at bounding box center [340, 62] width 119 height 15
click at [350, 83] on input "text" at bounding box center [324, 77] width 87 height 17
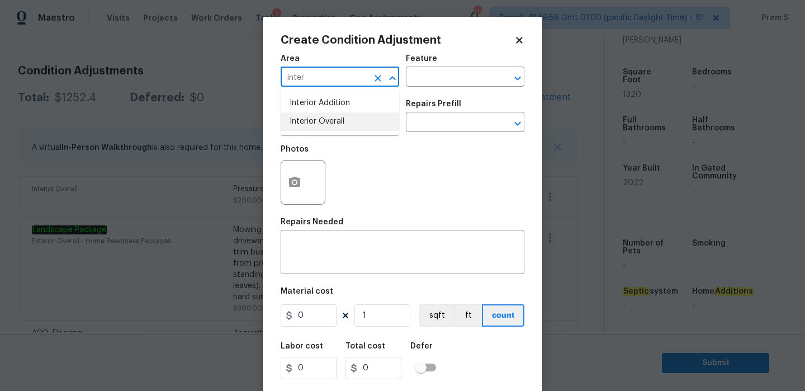
click at [345, 123] on li "Interior Overall" at bounding box center [340, 121] width 119 height 18
type input "Interior Overall"
click at [345, 123] on input "text" at bounding box center [324, 123] width 87 height 17
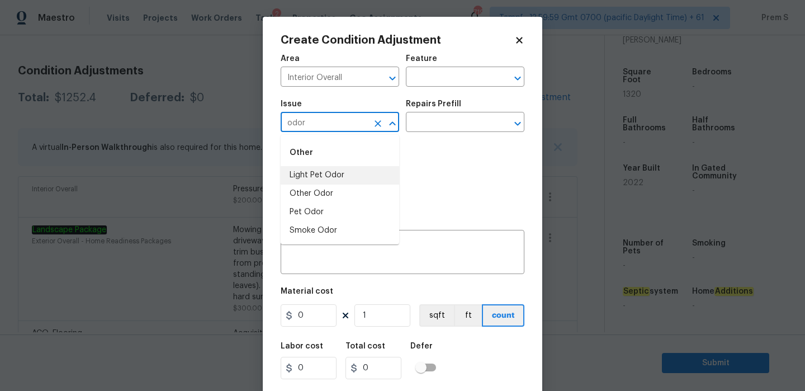
click at [331, 177] on li "Light Pet Odor" at bounding box center [340, 175] width 119 height 18
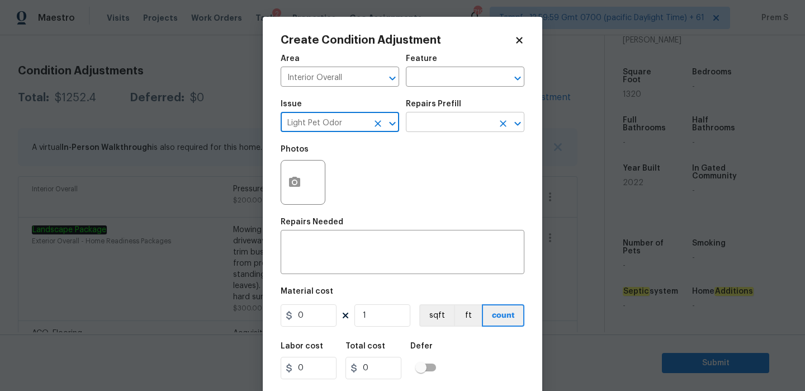
type input "Light Pet Odor"
click at [452, 125] on input "text" at bounding box center [449, 123] width 87 height 17
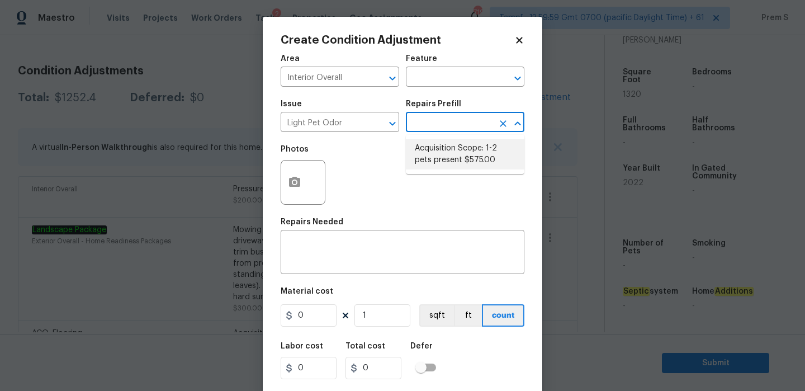
click at [445, 157] on li "Acquisition Scope: 1-2 pets present $575.00" at bounding box center [465, 154] width 119 height 30
type textarea "Acquisition Scope: 1-2 pets present"
type input "575"
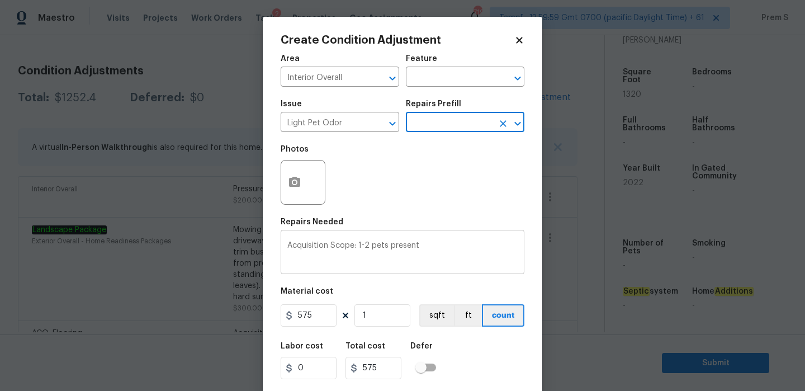
scroll to position [27, 0]
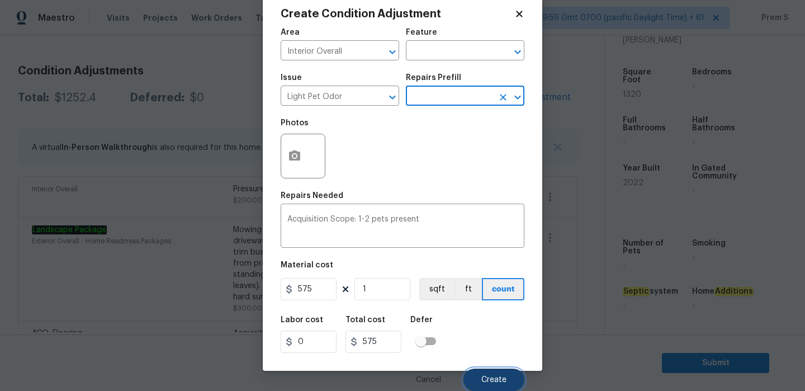
click at [488, 376] on span "Create" at bounding box center [494, 380] width 25 height 8
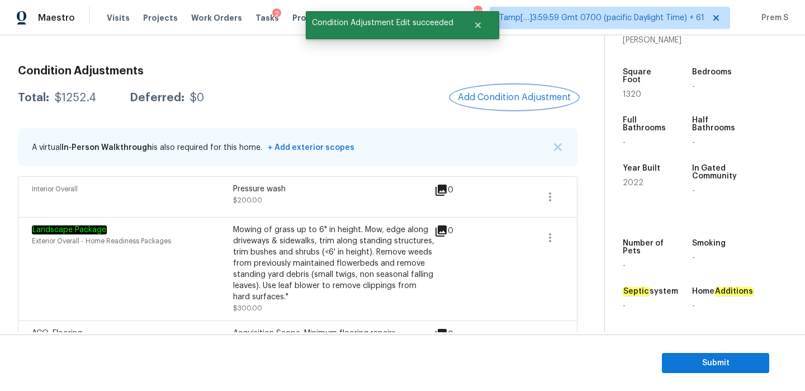
scroll to position [0, 0]
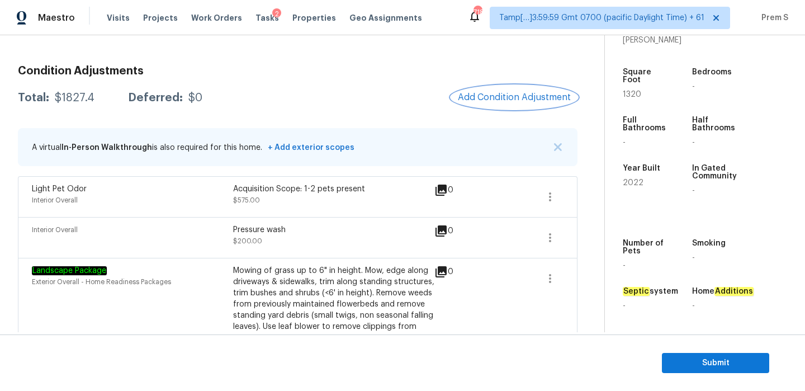
click at [509, 100] on span "Add Condition Adjustment" at bounding box center [514, 97] width 113 height 10
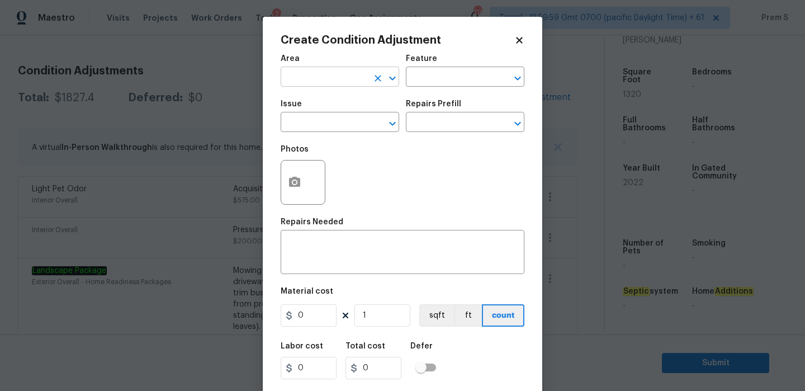
click at [361, 72] on input "text" at bounding box center [324, 77] width 87 height 17
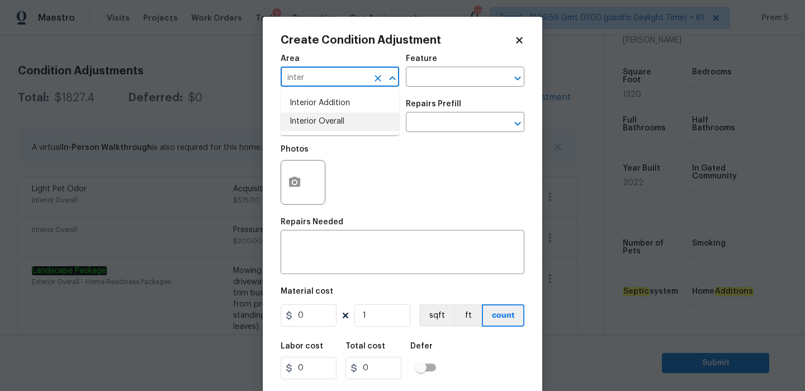
click at [376, 125] on li "Interior Overall" at bounding box center [340, 121] width 119 height 18
click at [376, 125] on icon "Clear" at bounding box center [378, 123] width 7 height 7
type input "Interior Overall"
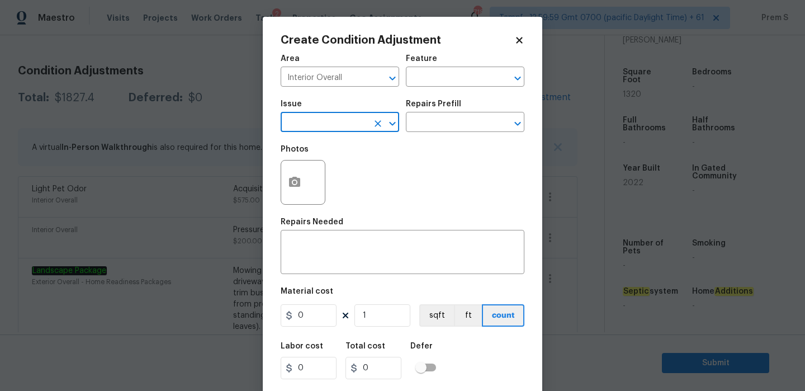
click at [355, 123] on input "text" at bounding box center [324, 123] width 87 height 17
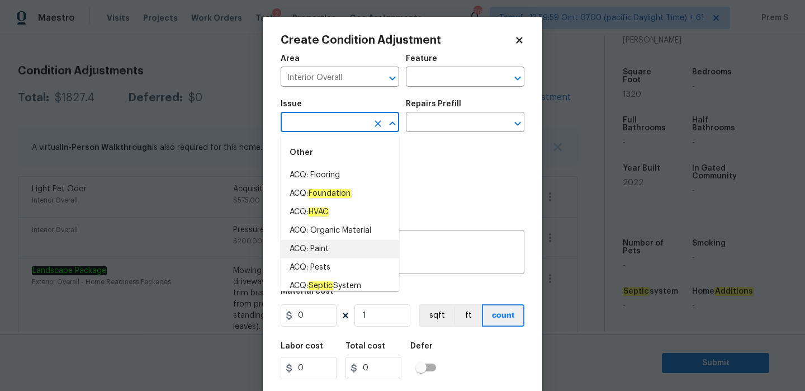
click at [353, 248] on li "ACQ: Paint" at bounding box center [340, 249] width 119 height 18
type input "ACQ: Paint"
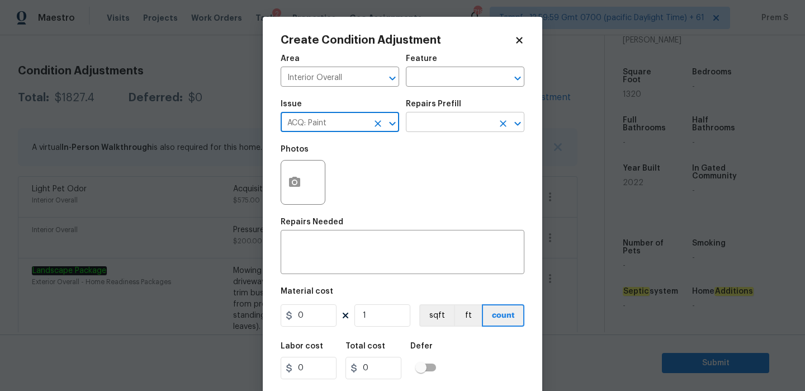
click at [471, 120] on input "text" at bounding box center [449, 123] width 87 height 17
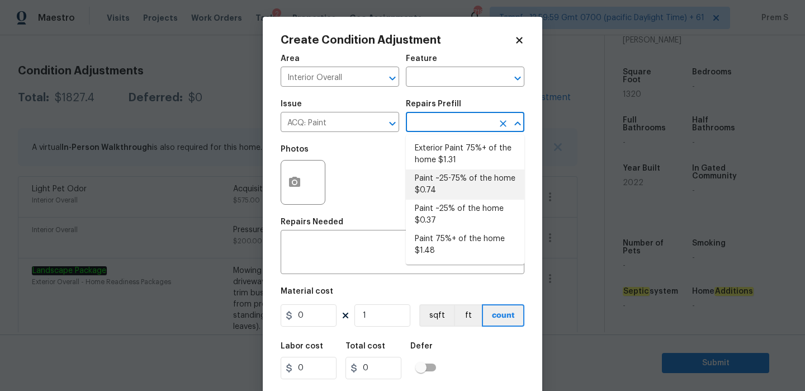
click at [456, 185] on li "Paint ~25-75% of the home $0.74" at bounding box center [465, 184] width 119 height 30
type input "Acquisition"
type textarea "Acquisition Scope: ~25 - 75% of the home needs interior paint"
type input "0.74"
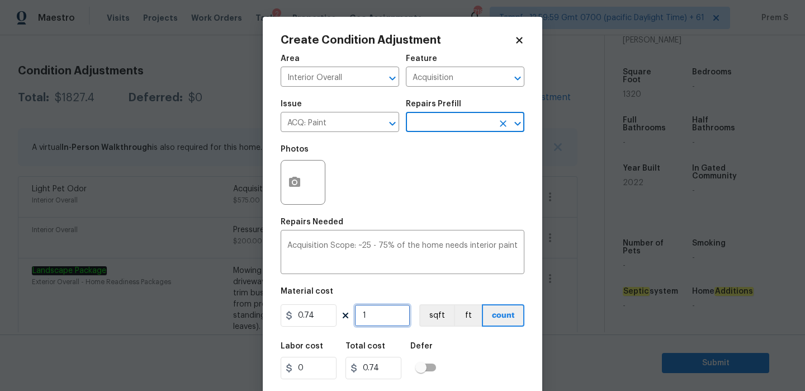
click at [379, 317] on input "1" at bounding box center [383, 315] width 56 height 22
type input "13"
type input "9.62"
type input "130"
type input "96.2"
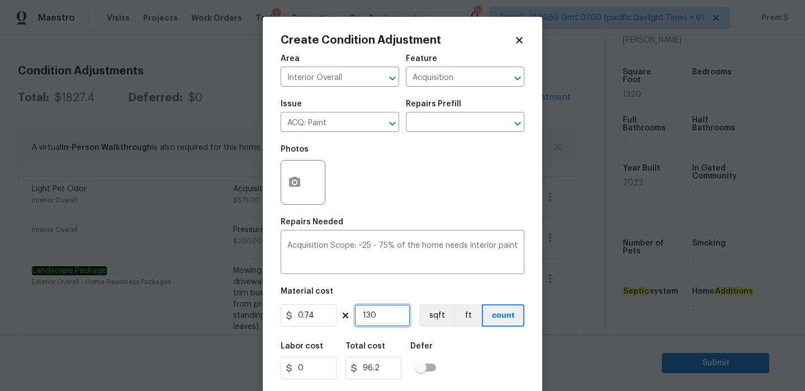
type input "13"
type input "9.62"
type input "132"
type input "97.68"
type input "1320"
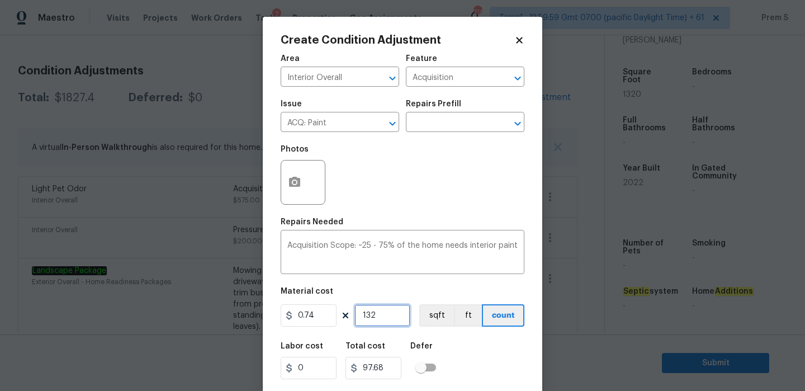
type input "976.8"
type input "1320"
click at [302, 190] on button "button" at bounding box center [294, 183] width 27 height 44
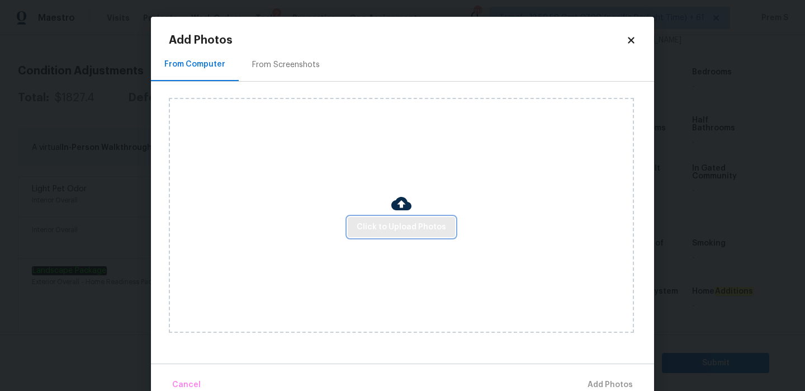
click at [390, 221] on span "Click to Upload Photos" at bounding box center [401, 227] width 89 height 14
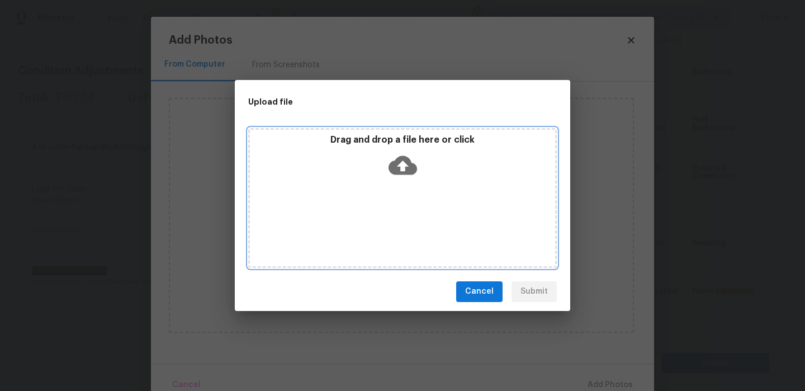
click at [402, 163] on icon at bounding box center [403, 165] width 29 height 29
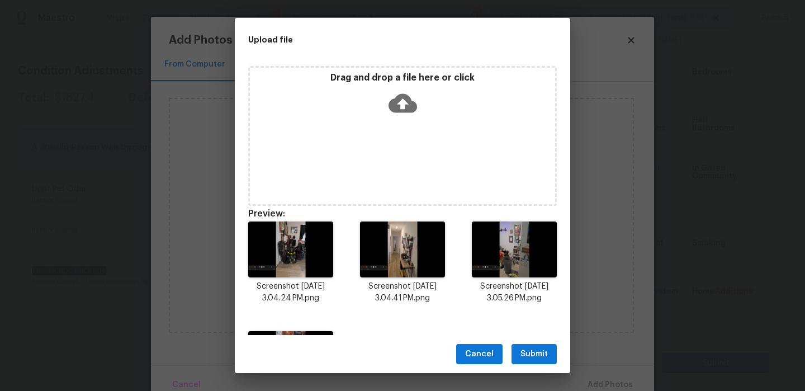
click at [546, 351] on span "Submit" at bounding box center [534, 354] width 27 height 14
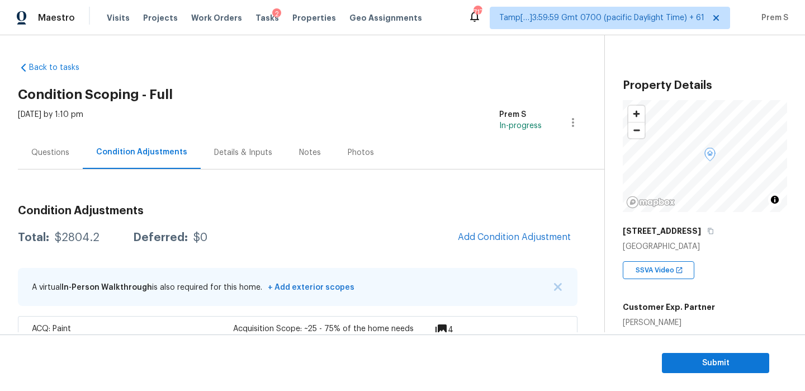
scroll to position [282, 0]
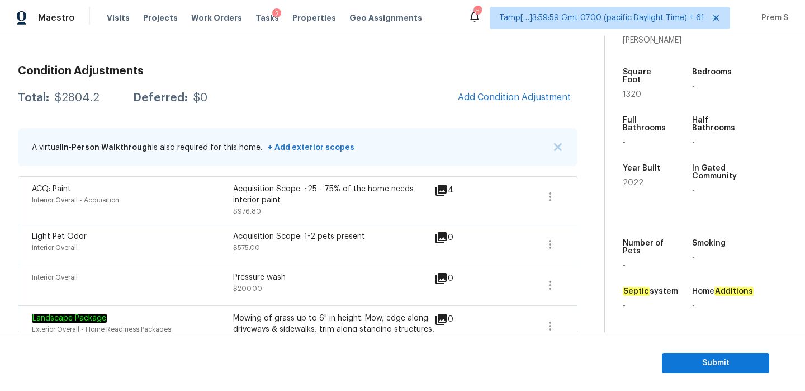
click at [494, 108] on span "Add Condition Adjustment" at bounding box center [514, 98] width 126 height 25
click at [506, 100] on span "Add Condition Adjustment" at bounding box center [514, 97] width 113 height 10
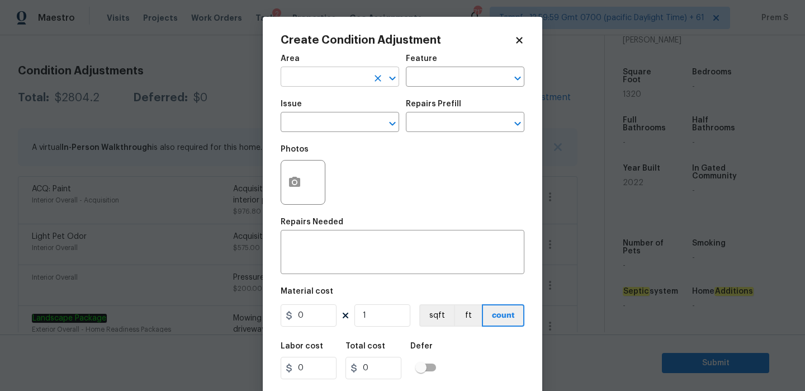
click at [339, 73] on input "text" at bounding box center [324, 77] width 87 height 17
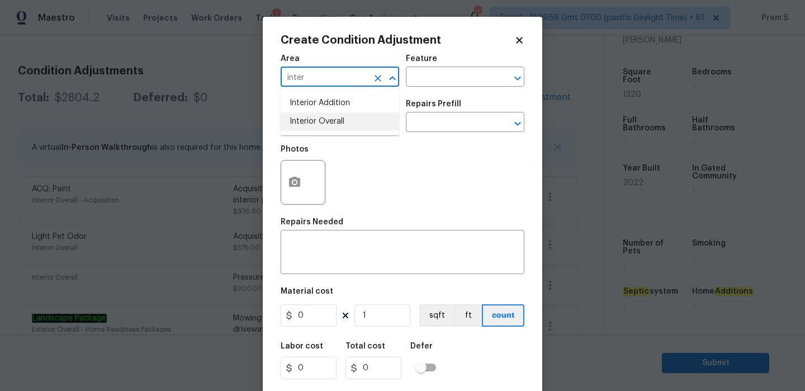
click at [363, 121] on li "Interior Overall" at bounding box center [340, 121] width 119 height 18
type input "Interior Overall"
click at [363, 121] on input "text" at bounding box center [324, 123] width 87 height 17
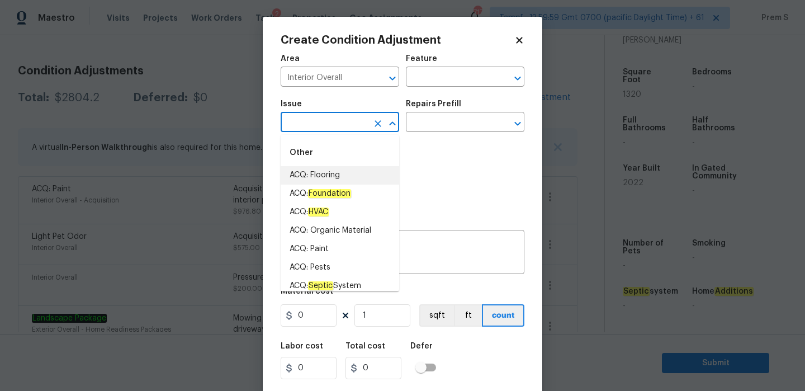
click at [343, 174] on li "ACQ: Flooring" at bounding box center [340, 175] width 119 height 18
type input "ACQ: Flooring"
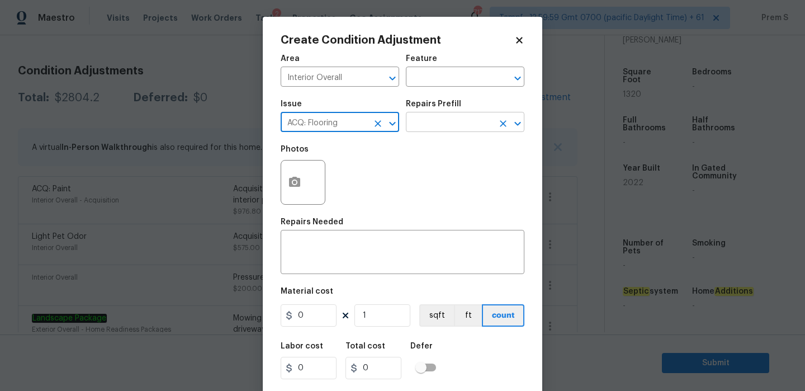
click at [451, 122] on input "text" at bounding box center [449, 123] width 87 height 17
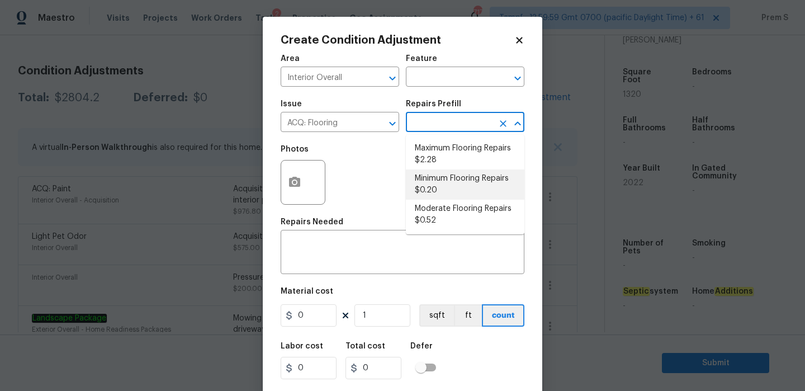
click at [466, 190] on li "Minimum Flooring Repairs $0.20" at bounding box center [465, 184] width 119 height 30
type input "Acquisition"
type textarea "Acquisition Scope: Minimum flooring repairs"
type input "0.2"
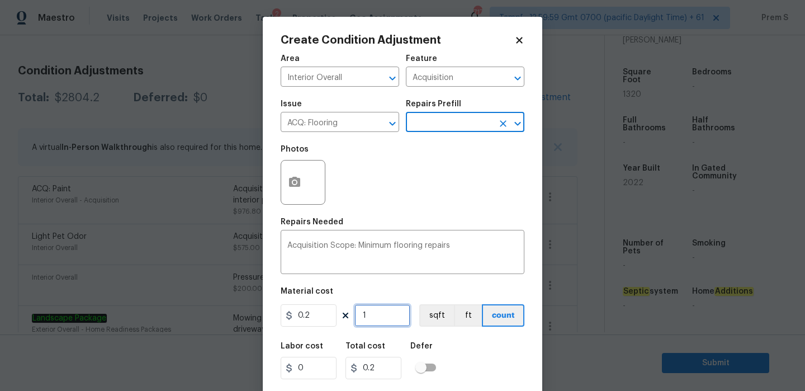
click at [378, 327] on input "1" at bounding box center [383, 315] width 56 height 22
type input "13"
type input "2.6"
type input "132"
type input "26.4"
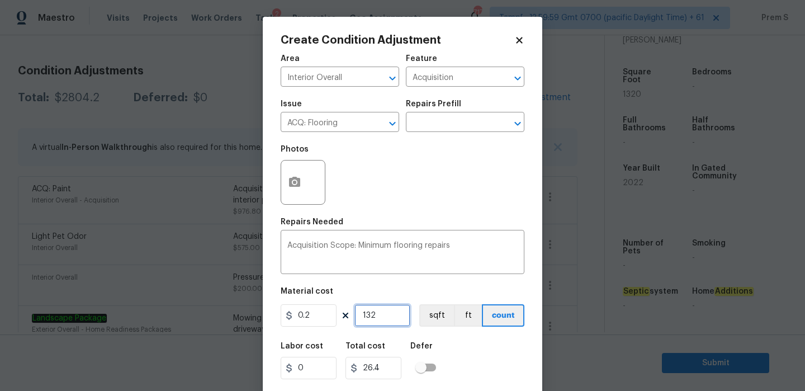
type input "1320"
type input "264"
type input "1320"
click at [488, 365] on div "Labor cost 0 Total cost 264 Defer" at bounding box center [403, 361] width 244 height 50
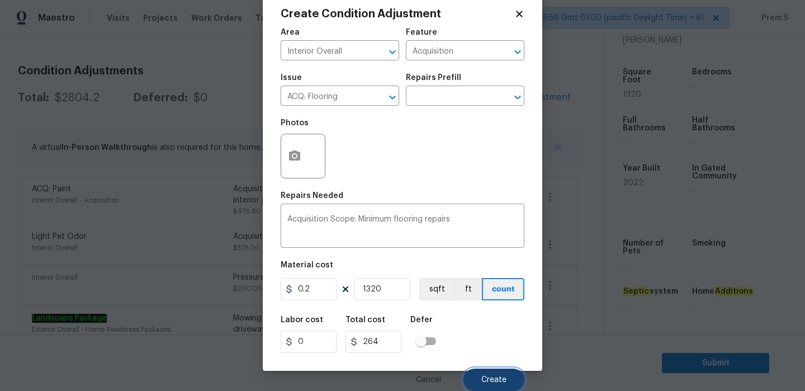
click at [498, 374] on button "Create" at bounding box center [494, 380] width 61 height 22
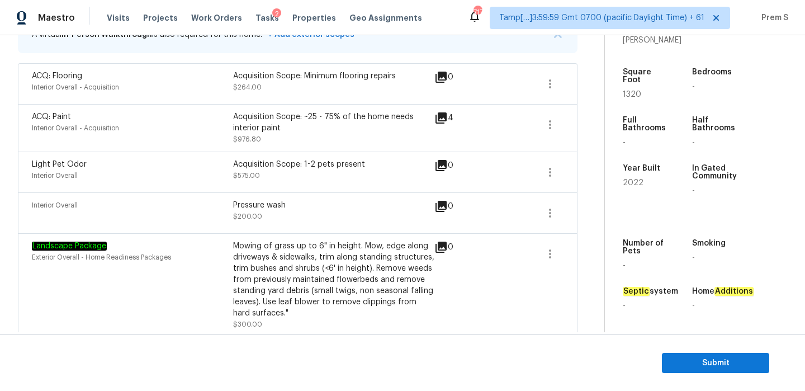
scroll to position [350, 0]
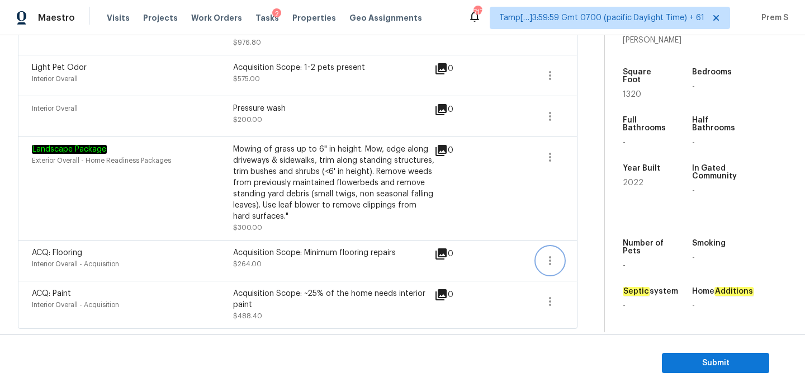
click at [550, 262] on icon "button" at bounding box center [550, 260] width 13 height 13
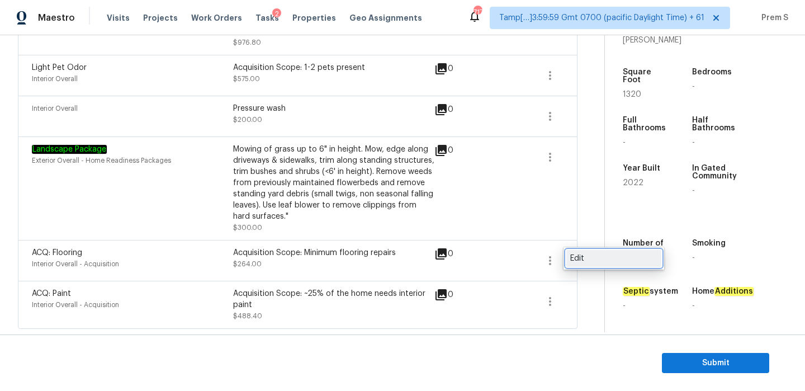
click at [577, 263] on div "Edit" at bounding box center [613, 258] width 87 height 11
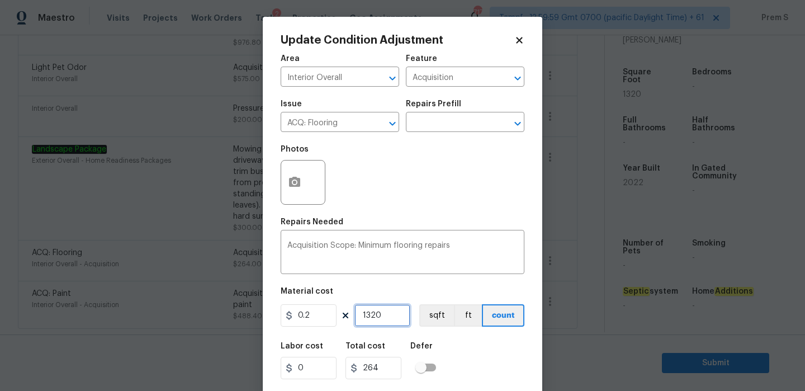
click at [372, 316] on input "1320" at bounding box center [383, 315] width 56 height 22
type input "0"
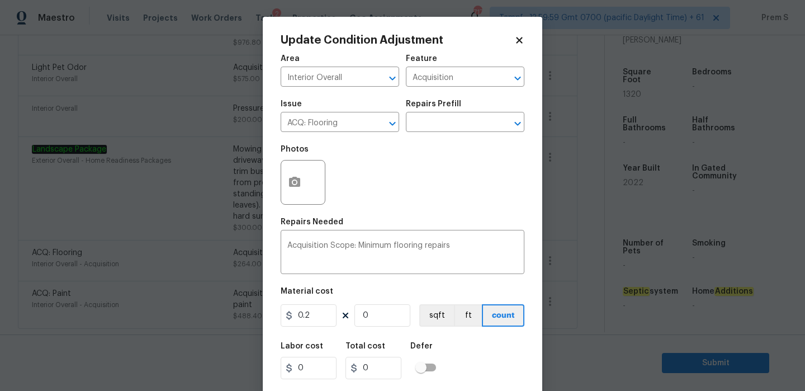
click at [475, 358] on div "Labor cost 0 Total cost 0 Defer" at bounding box center [403, 361] width 244 height 50
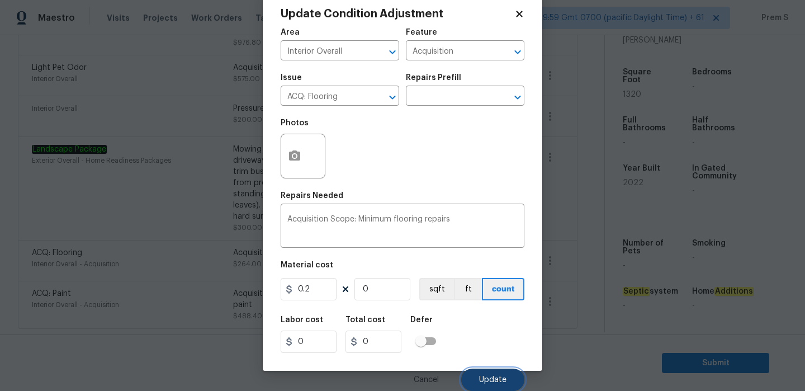
click at [494, 373] on button "Update" at bounding box center [492, 380] width 63 height 22
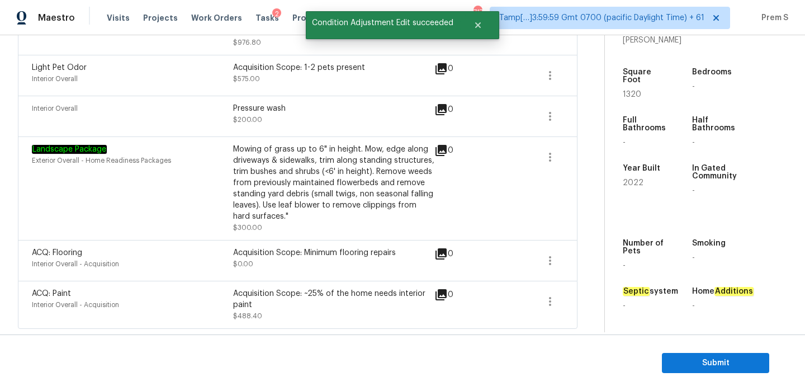
scroll to position [0, 0]
click at [546, 297] on icon "button" at bounding box center [550, 301] width 13 height 13
click at [574, 296] on div "Edit" at bounding box center [613, 299] width 87 height 11
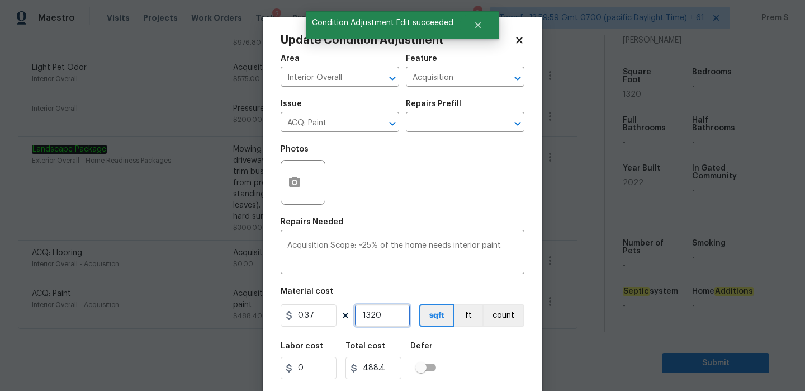
click at [367, 315] on input "1320" at bounding box center [383, 315] width 56 height 22
type input "0"
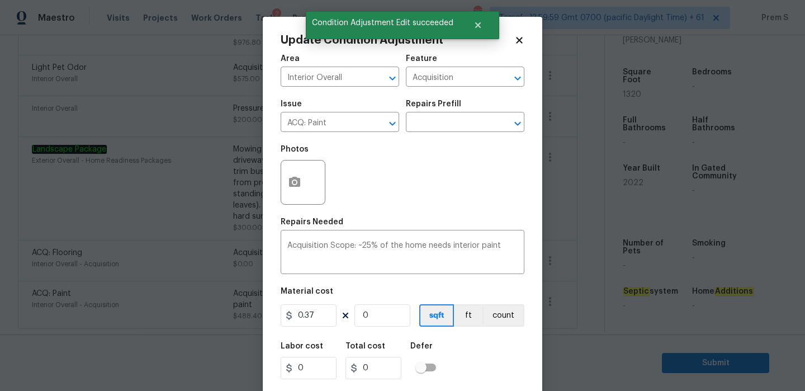
click at [486, 362] on div "Labor cost 0 Total cost 0 Defer" at bounding box center [403, 361] width 244 height 50
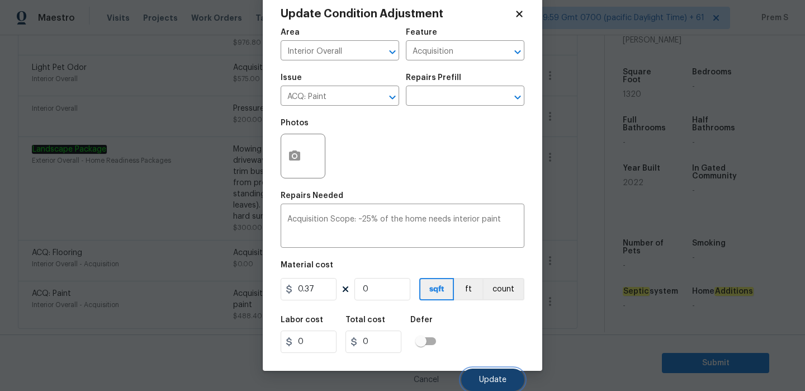
click at [493, 379] on span "Update" at bounding box center [492, 380] width 27 height 8
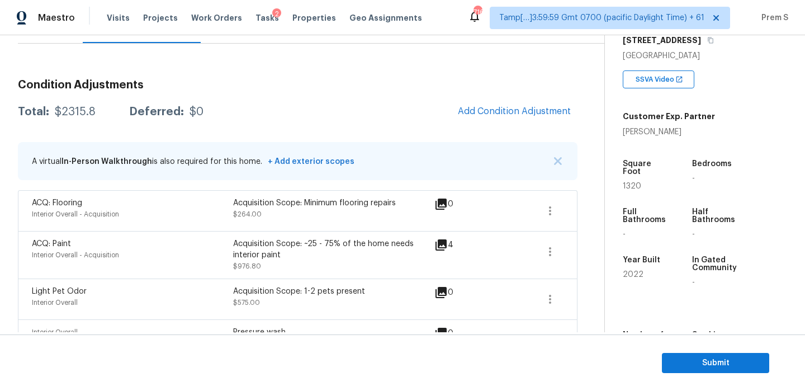
scroll to position [0, 0]
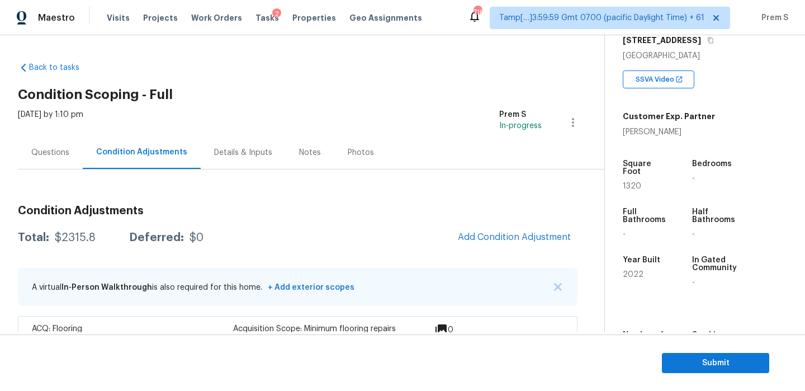
click at [36, 144] on div "Questions" at bounding box center [50, 152] width 65 height 33
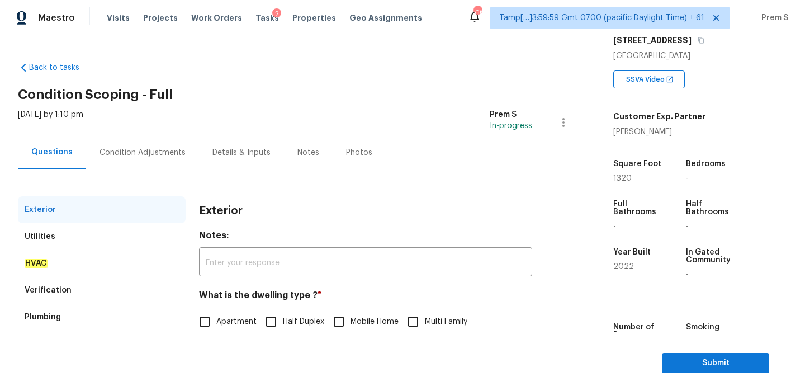
scroll to position [148, 0]
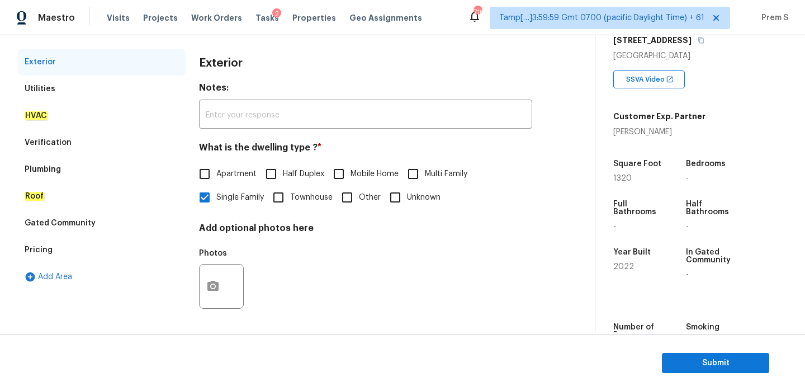
click at [75, 244] on div "Pricing" at bounding box center [102, 250] width 168 height 27
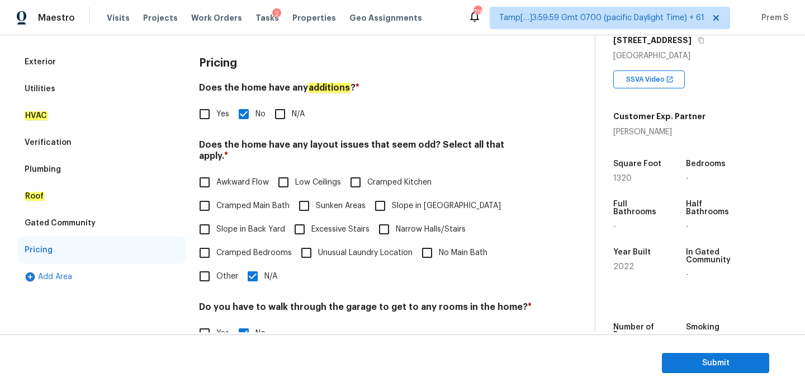
scroll to position [280, 0]
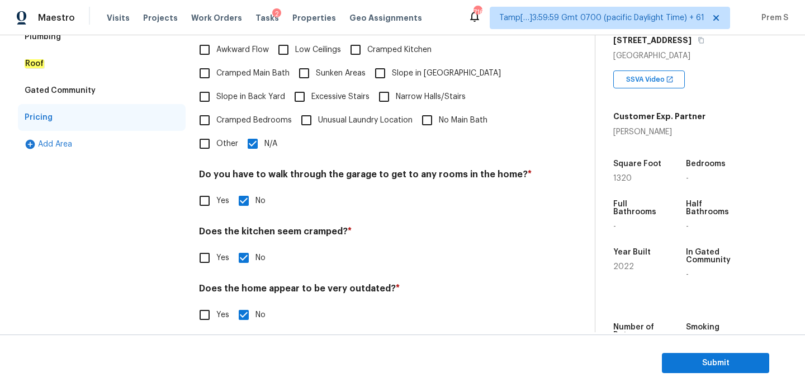
click at [250, 138] on input "N/A" at bounding box center [252, 143] width 23 height 23
checkbox input "false"
click at [384, 68] on input "Slope in [GEOGRAPHIC_DATA]" at bounding box center [380, 73] width 23 height 23
checkbox input "true"
click at [219, 91] on span "Slope in Back Yard" at bounding box center [250, 97] width 69 height 12
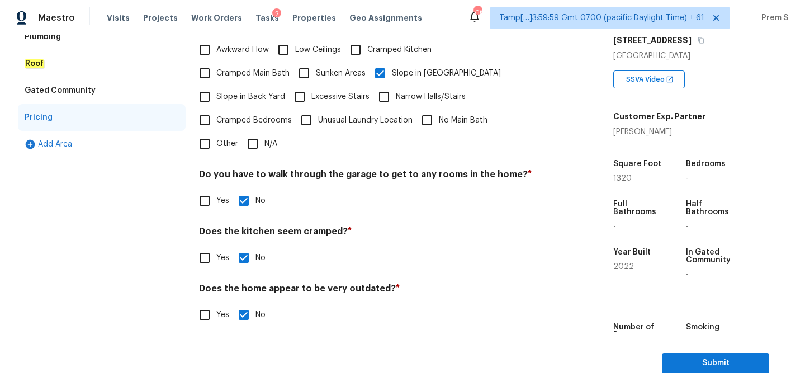
click at [216, 85] on input "Slope in Back Yard" at bounding box center [204, 96] width 23 height 23
checkbox input "true"
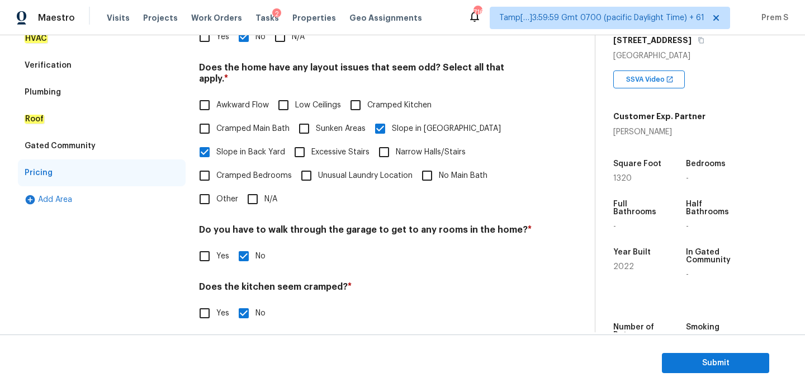
scroll to position [81, 0]
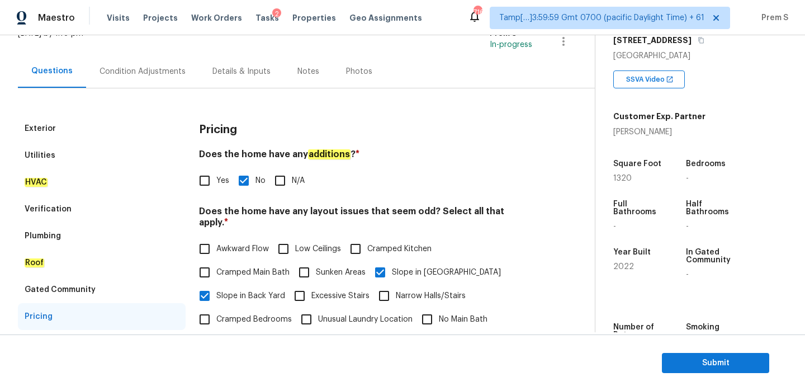
click at [153, 73] on div "Condition Adjustments" at bounding box center [143, 71] width 86 height 11
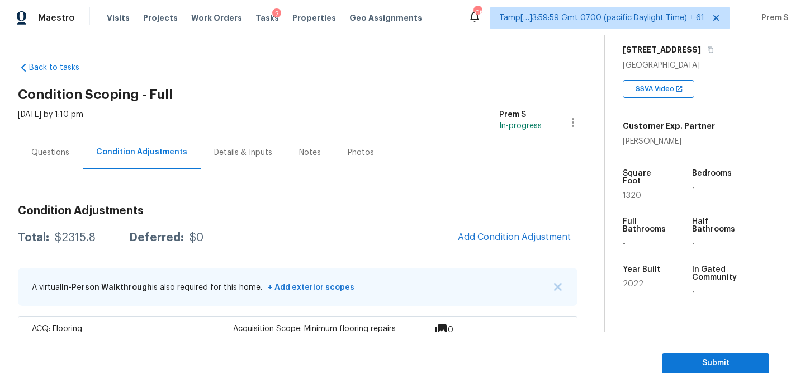
scroll to position [182, 0]
click at [690, 362] on span "Submit" at bounding box center [715, 363] width 89 height 14
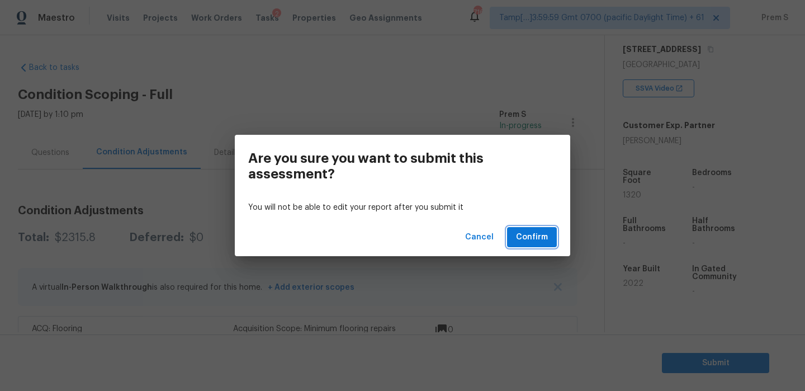
click at [531, 242] on span "Confirm" at bounding box center [532, 237] width 32 height 14
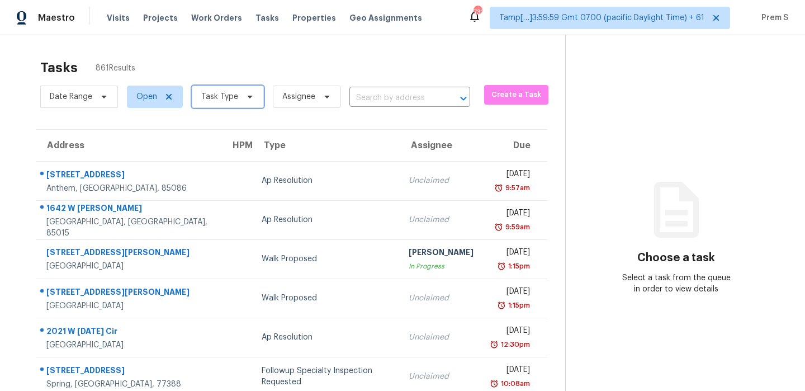
click at [209, 91] on span "Task Type" at bounding box center [219, 96] width 37 height 11
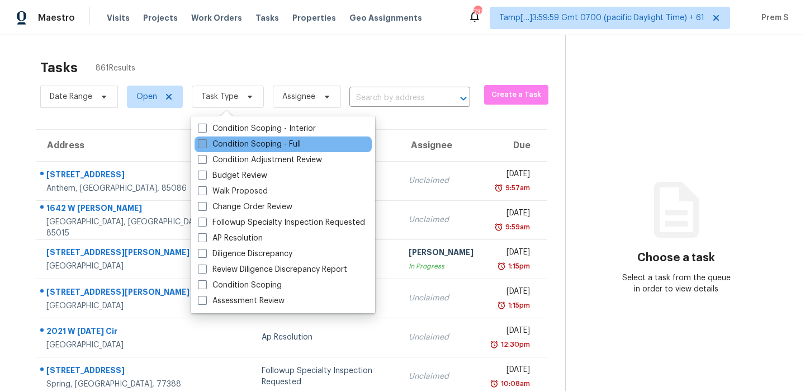
click at [239, 139] on label "Condition Scoping - Full" at bounding box center [249, 144] width 103 height 11
click at [205, 139] on input "Condition Scoping - Full" at bounding box center [201, 142] width 7 height 7
checkbox input "true"
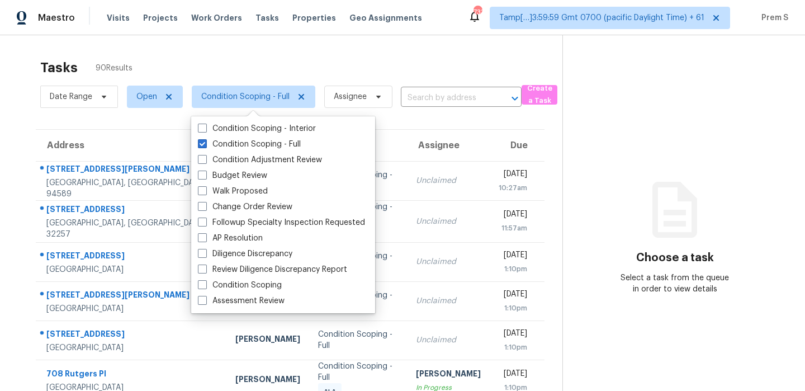
click at [490, 140] on th "Due" at bounding box center [517, 145] width 55 height 31
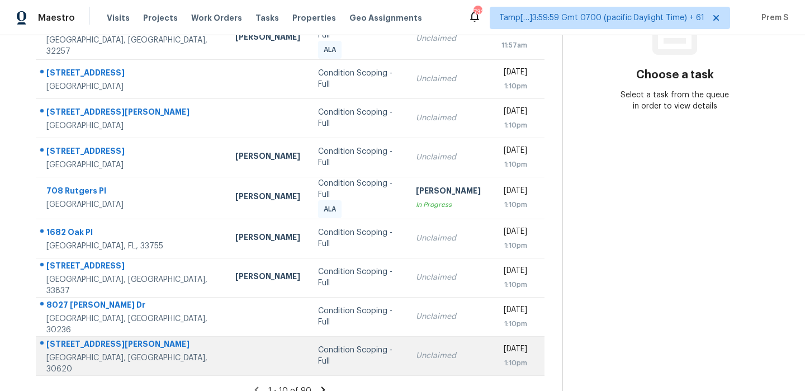
scroll to position [191, 0]
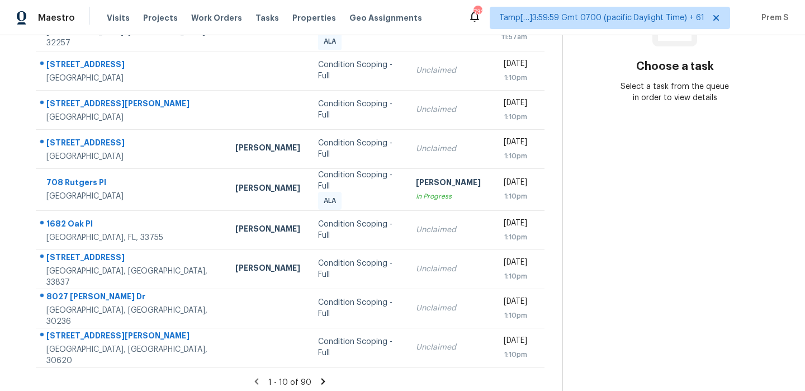
click at [322, 376] on icon at bounding box center [323, 381] width 10 height 10
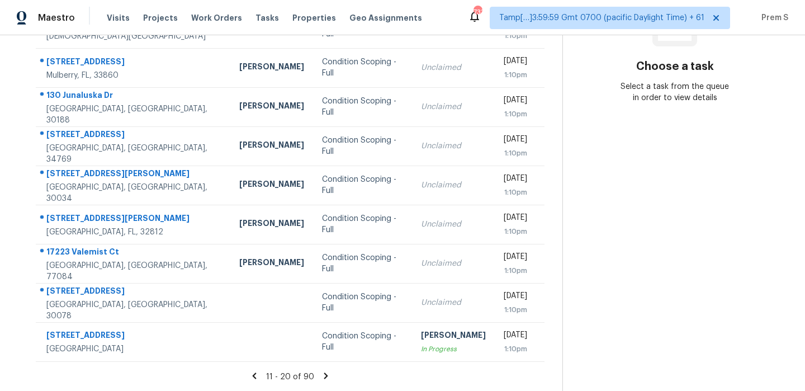
click at [324, 378] on icon at bounding box center [326, 375] width 4 height 6
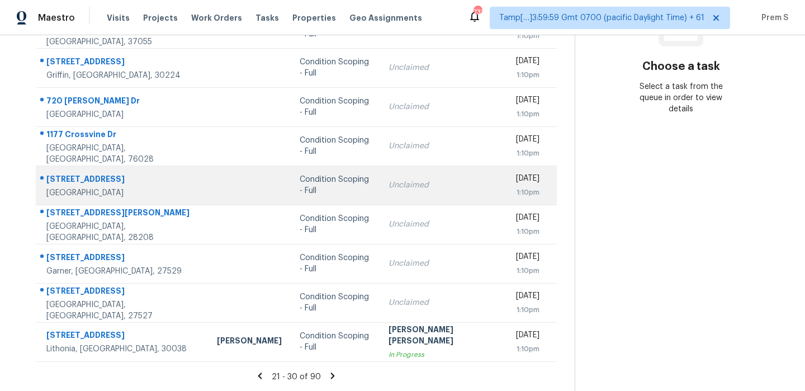
scroll to position [97, 0]
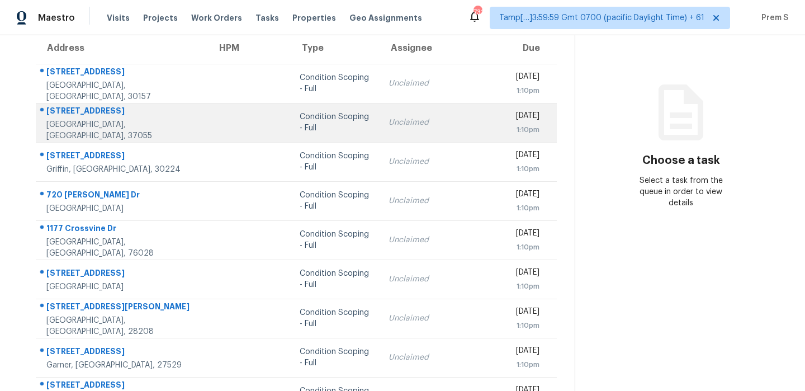
click at [402, 136] on td "Unclaimed" at bounding box center [444, 122] width 128 height 39
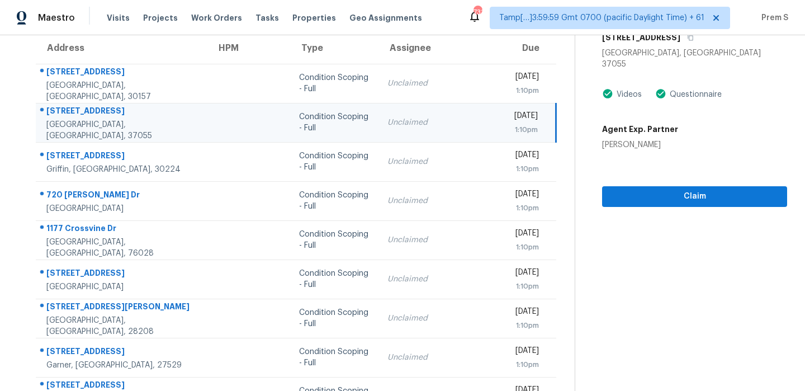
scroll to position [32, 0]
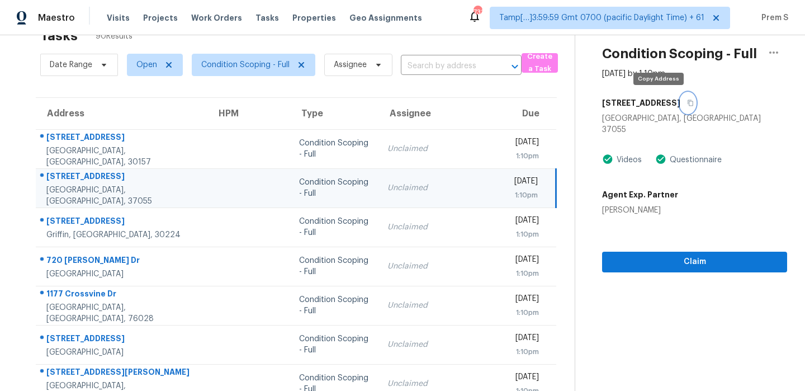
click at [681, 98] on button "button" at bounding box center [688, 103] width 15 height 20
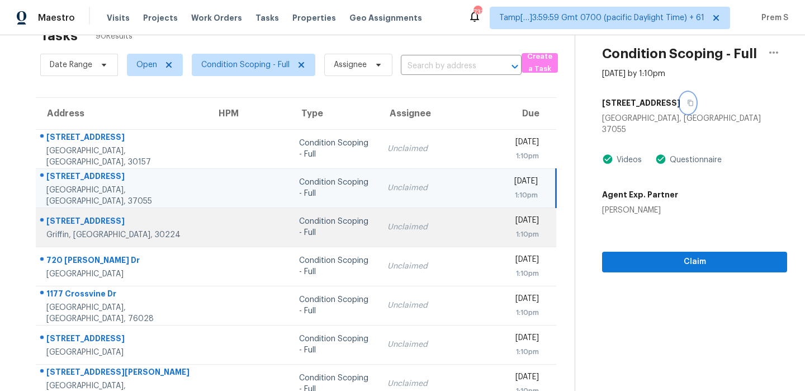
scroll to position [191, 0]
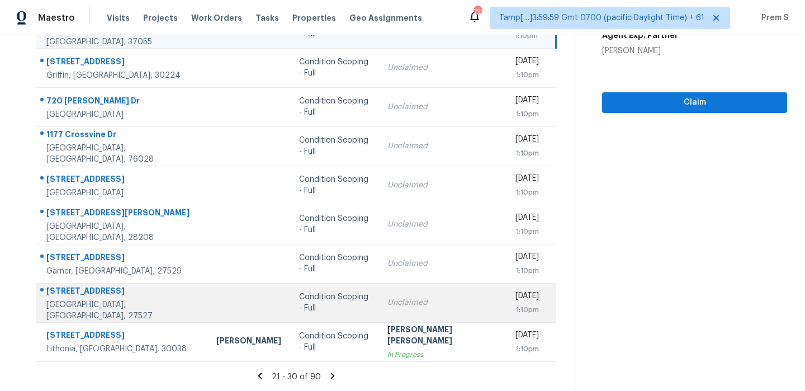
click at [349, 305] on td "Condition Scoping - Full" at bounding box center [334, 302] width 89 height 39
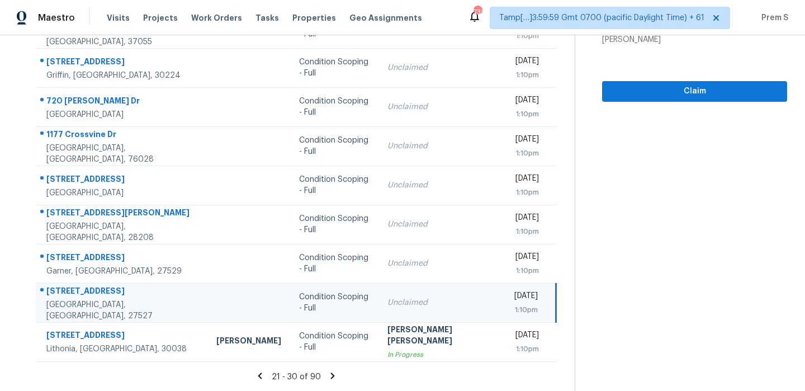
scroll to position [86, 0]
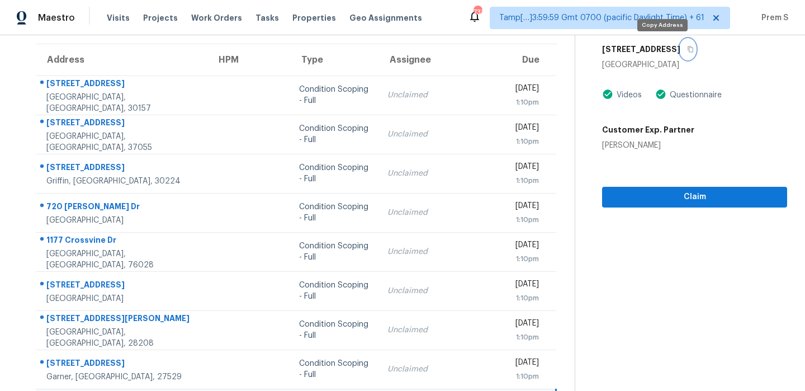
click at [681, 43] on button "button" at bounding box center [688, 49] width 15 height 20
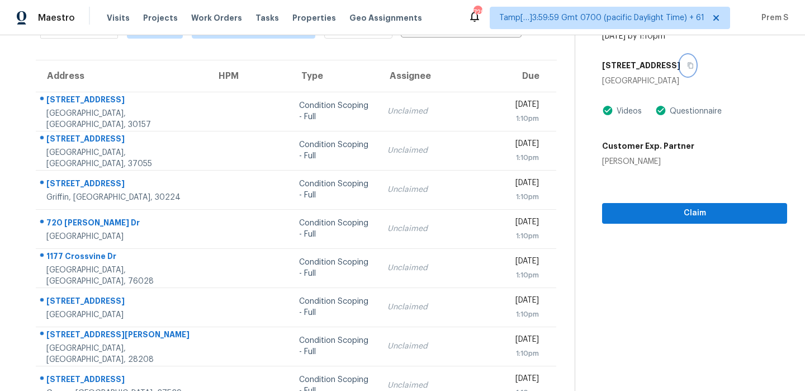
scroll to position [21, 0]
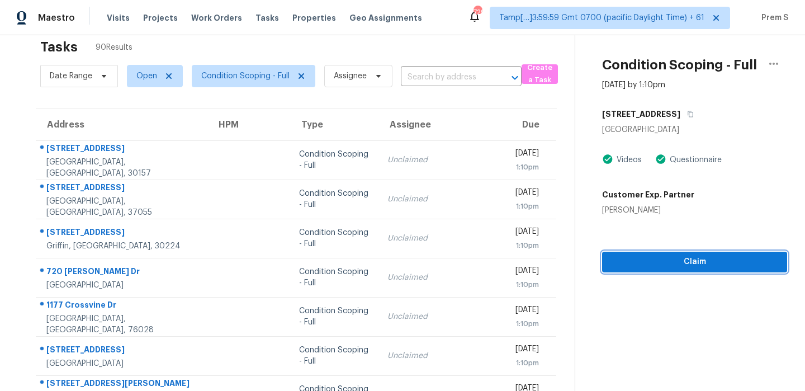
click at [647, 261] on span "Claim" at bounding box center [694, 262] width 167 height 14
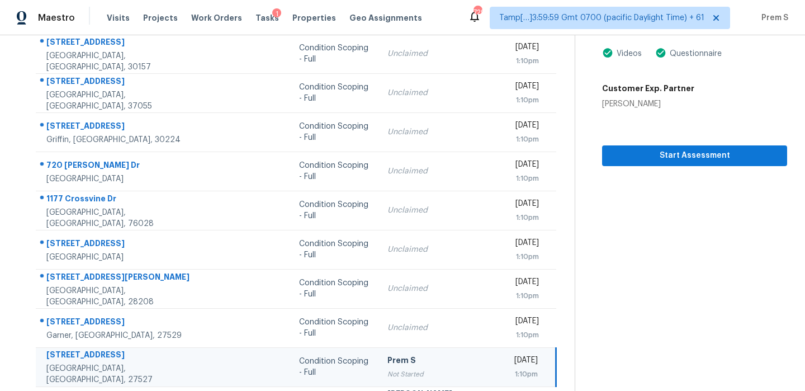
scroll to position [120, 0]
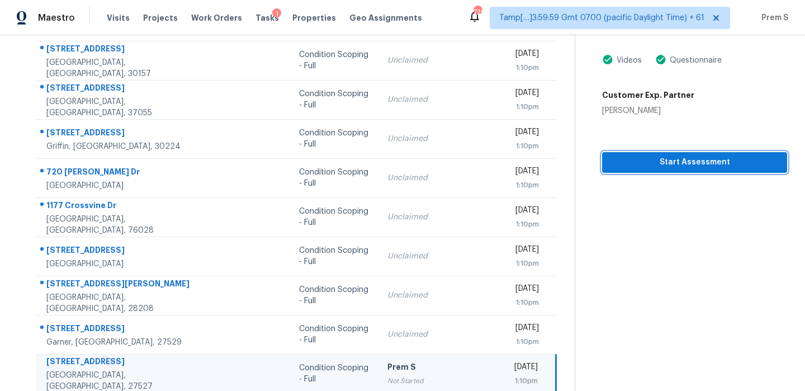
click at [688, 159] on span "Start Assessment" at bounding box center [694, 162] width 167 height 14
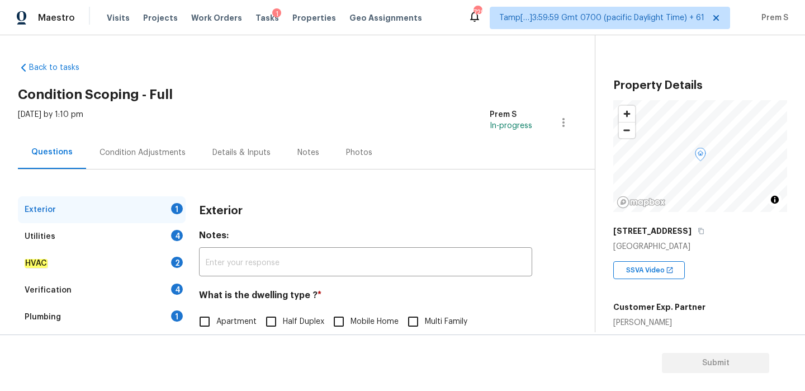
scroll to position [148, 0]
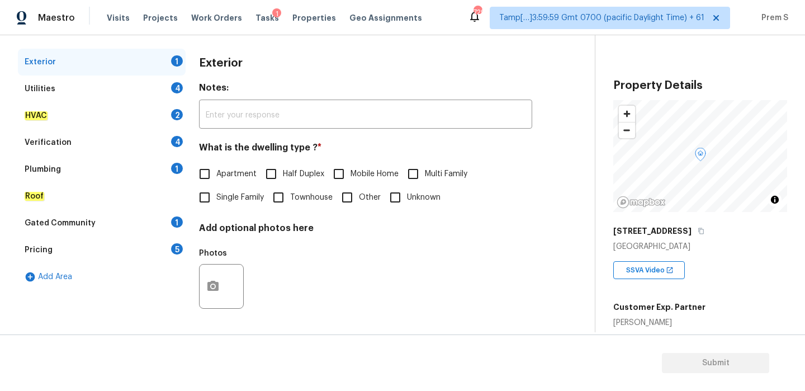
click at [204, 198] on input "Single Family" at bounding box center [204, 197] width 23 height 23
checkbox input "true"
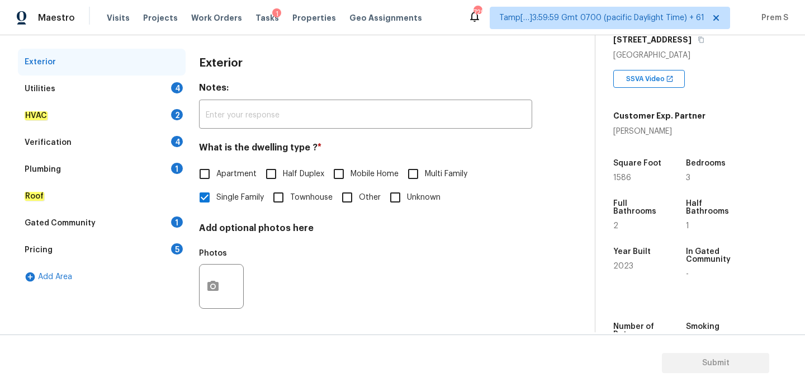
scroll to position [259, 0]
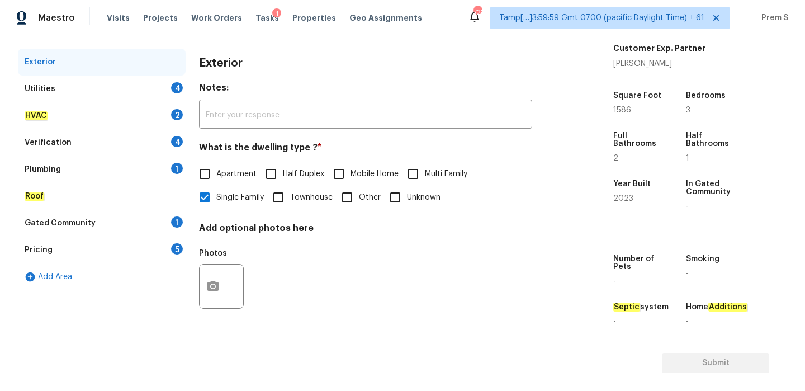
click at [179, 87] on div "4" at bounding box center [177, 87] width 12 height 11
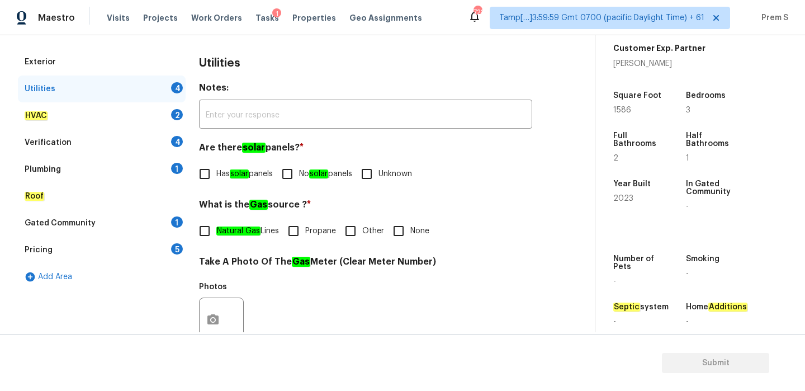
click at [304, 173] on span "No solar panels" at bounding box center [325, 174] width 53 height 12
click at [299, 173] on input "No solar panels" at bounding box center [287, 173] width 23 height 23
checkbox input "true"
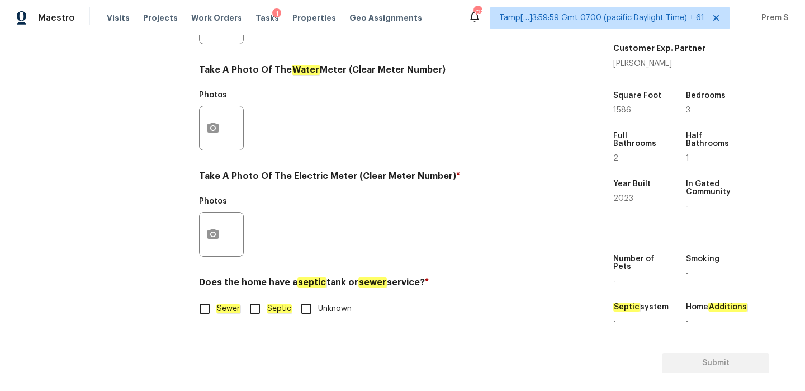
scroll to position [451, 0]
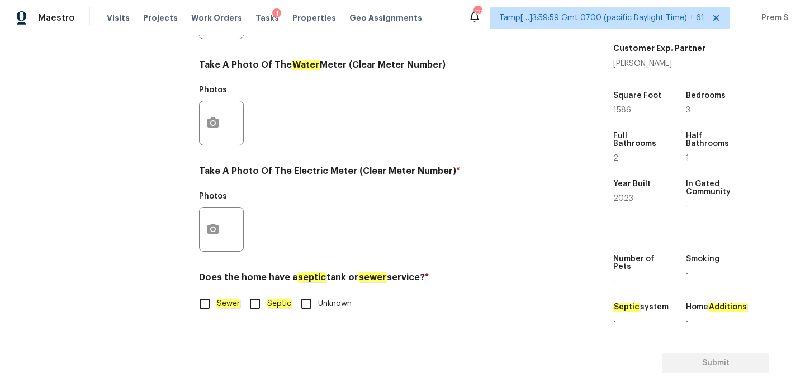
click at [221, 301] on em "Sewer" at bounding box center [228, 303] width 24 height 9
click at [216, 301] on input "Sewer" at bounding box center [204, 303] width 23 height 23
checkbox input "true"
click at [221, 214] on button "button" at bounding box center [213, 229] width 27 height 44
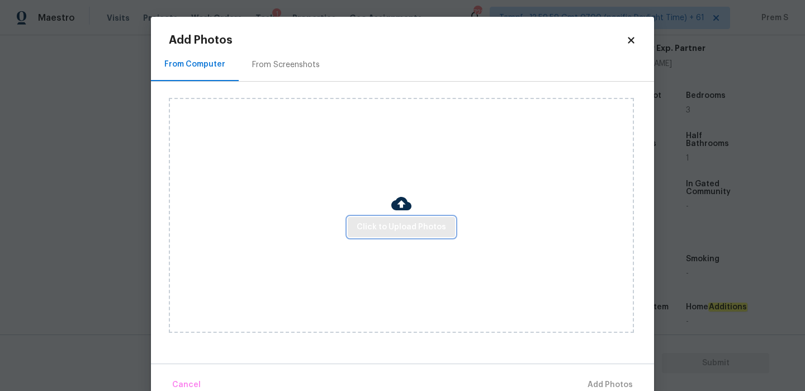
click at [409, 227] on span "Click to Upload Photos" at bounding box center [401, 227] width 89 height 14
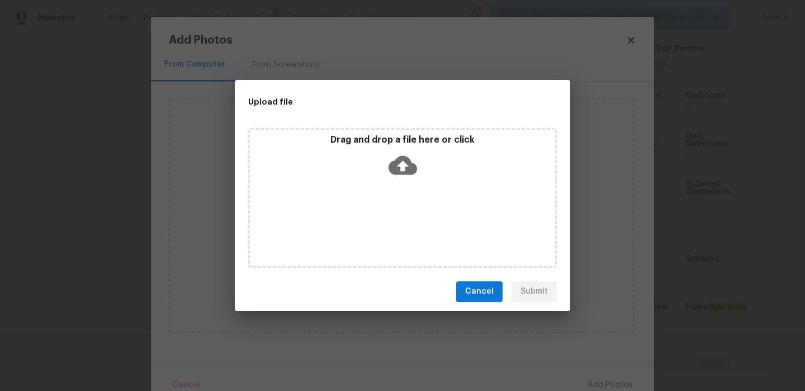
click at [402, 178] on icon at bounding box center [403, 165] width 29 height 29
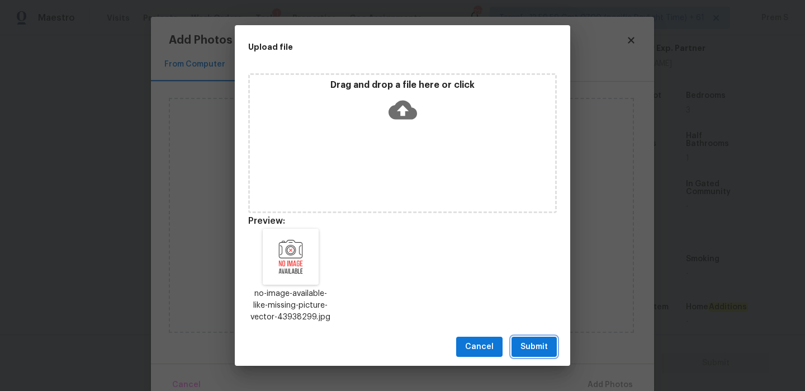
click at [549, 351] on button "Submit" at bounding box center [534, 347] width 45 height 21
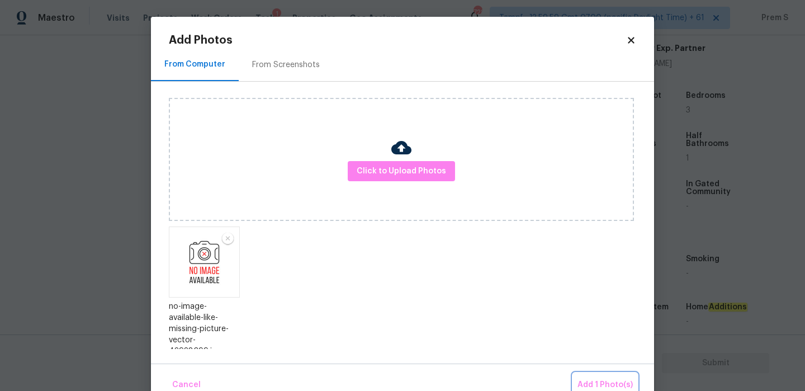
click at [608, 382] on span "Add 1 Photo(s)" at bounding box center [605, 385] width 55 height 14
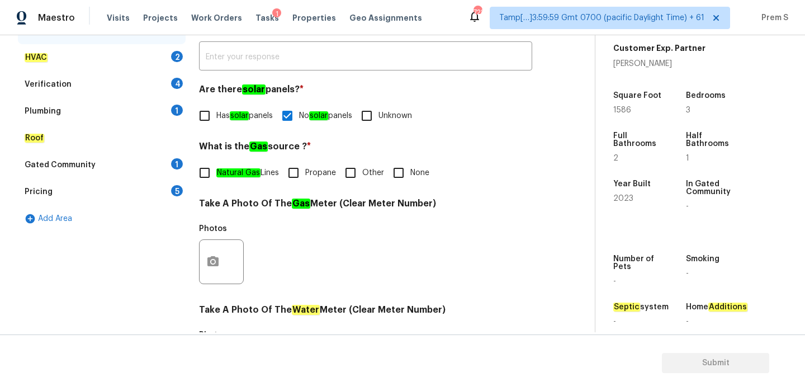
scroll to position [84, 0]
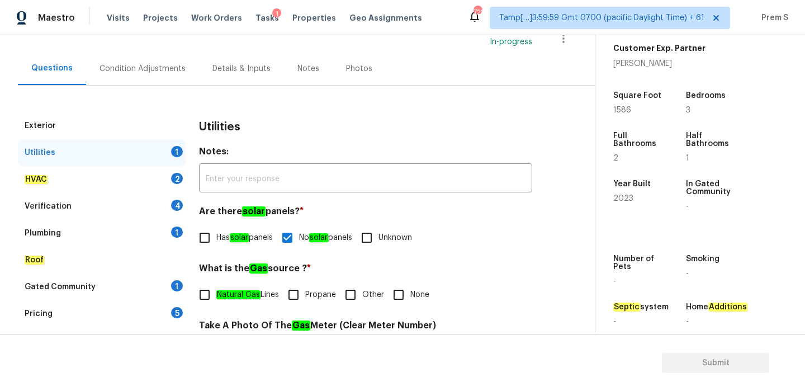
click at [181, 181] on div "2" at bounding box center [177, 178] width 12 height 11
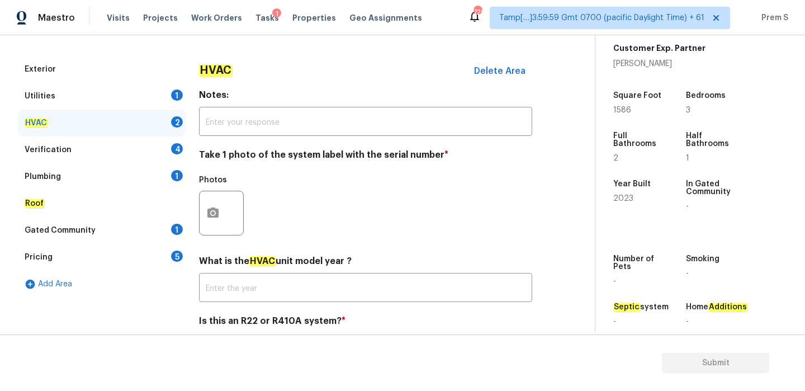
scroll to position [185, 0]
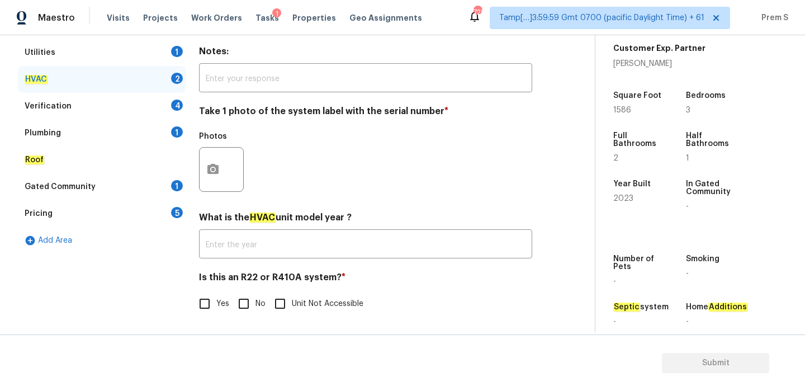
click at [243, 304] on input "No" at bounding box center [243, 303] width 23 height 23
checkbox input "true"
click at [218, 180] on button "button" at bounding box center [213, 170] width 27 height 44
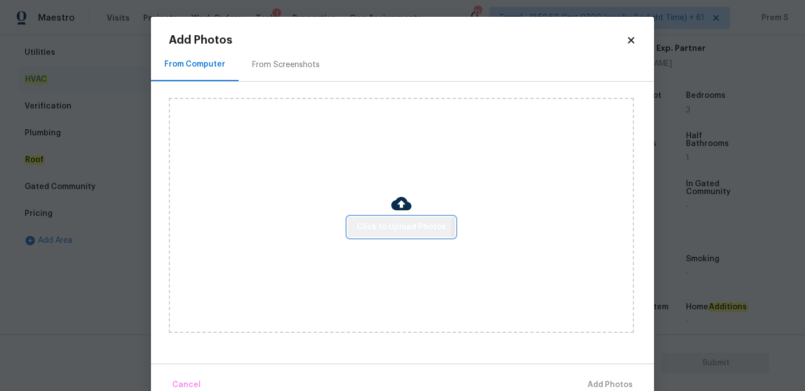
click at [352, 225] on button "Click to Upload Photos" at bounding box center [401, 227] width 107 height 21
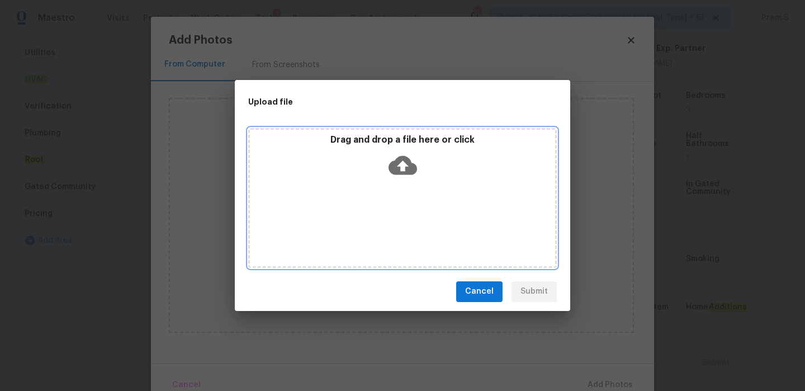
click at [404, 162] on icon at bounding box center [403, 165] width 29 height 29
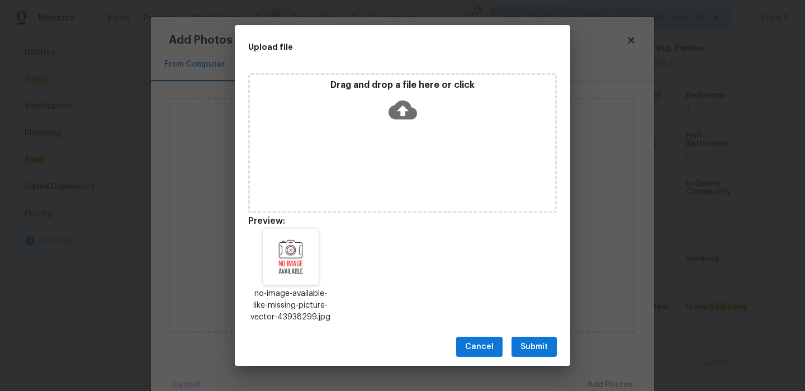
click at [550, 351] on button "Submit" at bounding box center [534, 347] width 45 height 21
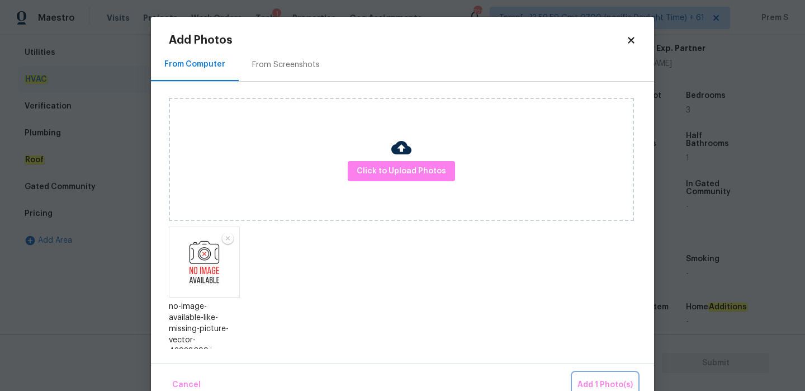
click at [589, 380] on span "Add 1 Photo(s)" at bounding box center [605, 385] width 55 height 14
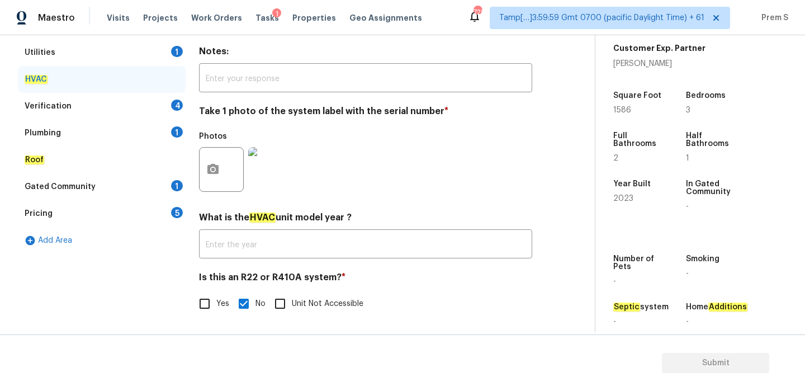
click at [167, 108] on div "Verification 4" at bounding box center [102, 106] width 168 height 27
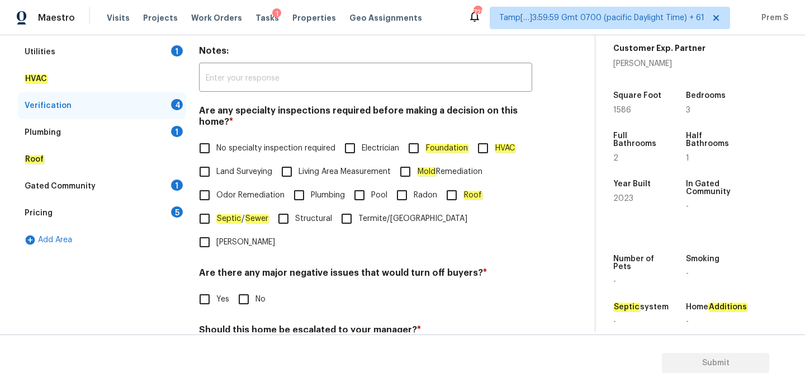
click at [205, 154] on input "No specialty inspection required" at bounding box center [204, 147] width 23 height 23
checkbox input "true"
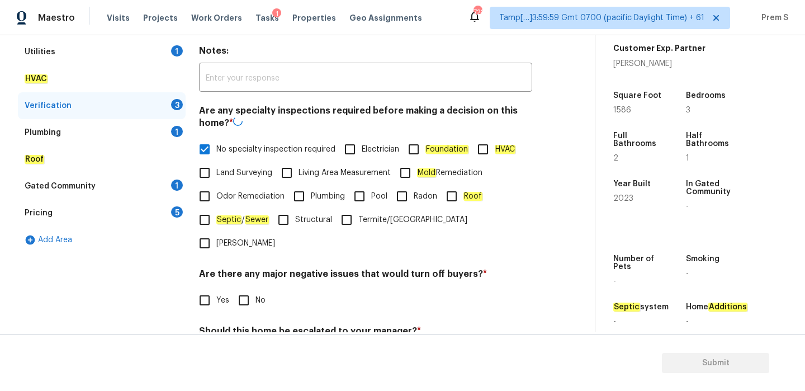
scroll to position [282, 0]
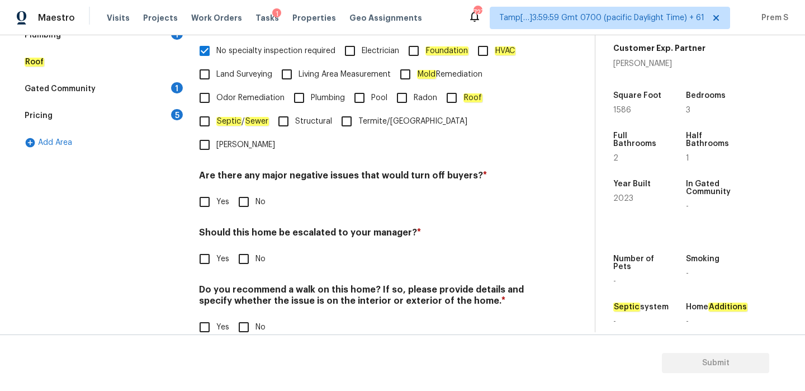
click at [242, 190] on input "No" at bounding box center [243, 201] width 23 height 23
checkbox input "true"
click at [251, 247] on input "No" at bounding box center [243, 258] width 23 height 23
checkbox input "true"
click at [247, 315] on input "No" at bounding box center [243, 326] width 23 height 23
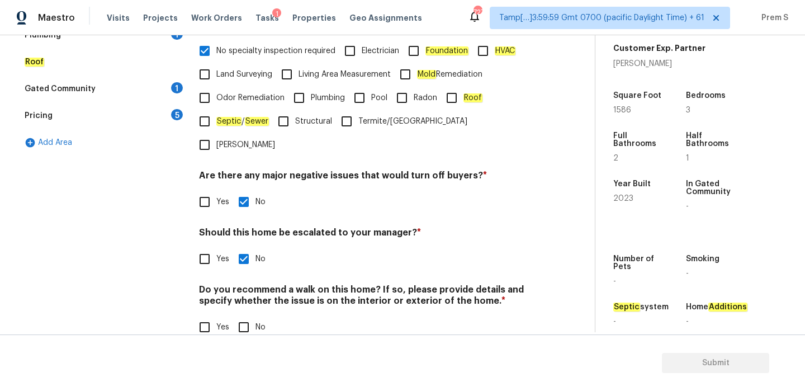
checkbox input "true"
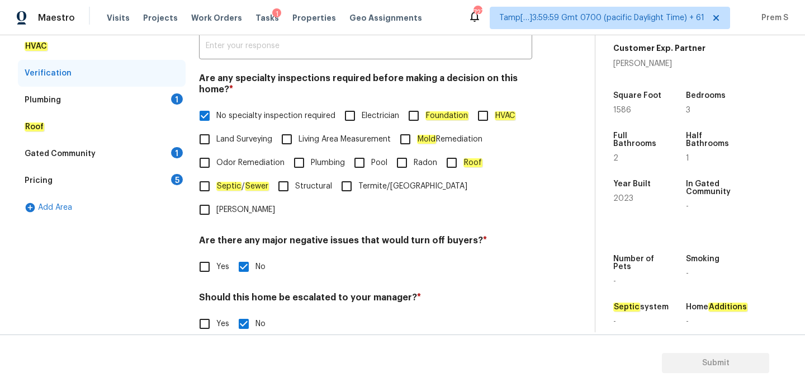
click at [176, 155] on div "1" at bounding box center [177, 152] width 12 height 11
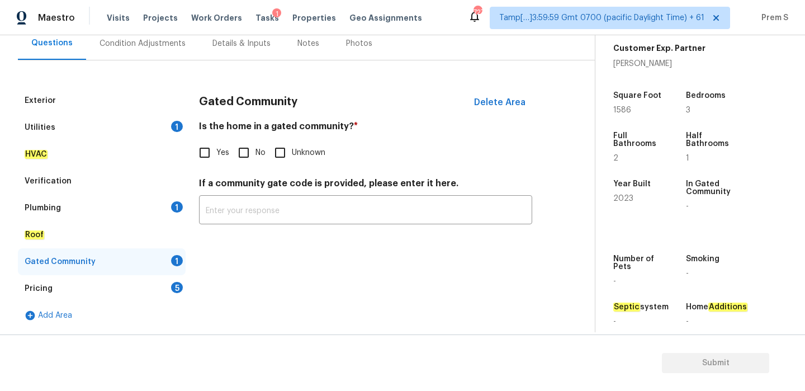
click at [178, 136] on div "Utilities 1" at bounding box center [102, 127] width 168 height 27
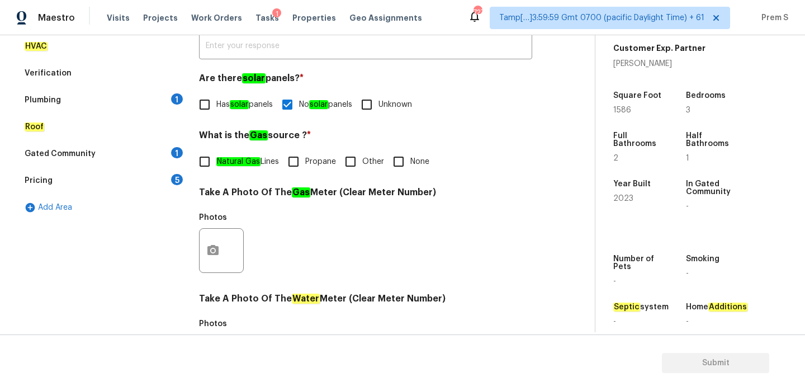
click at [175, 154] on div "1" at bounding box center [177, 152] width 12 height 11
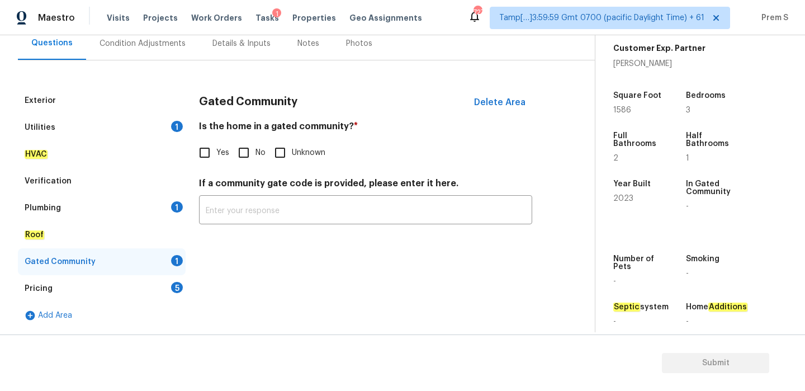
click at [242, 152] on input "No" at bounding box center [243, 152] width 23 height 23
checkbox input "true"
click at [169, 201] on div "Plumbing 1" at bounding box center [102, 208] width 168 height 27
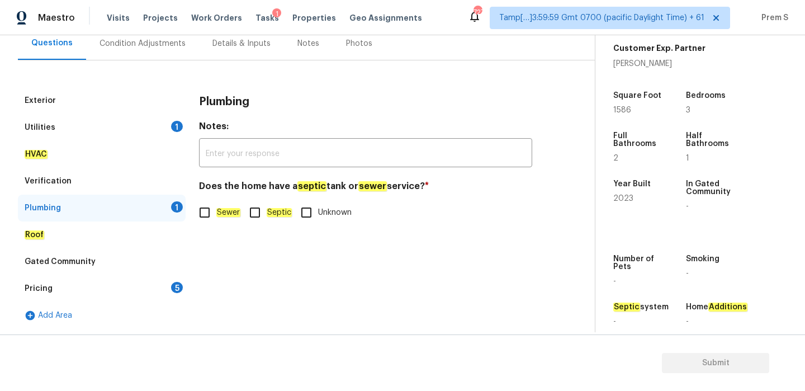
click at [224, 213] on em "Sewer" at bounding box center [228, 212] width 24 height 9
click at [216, 213] on input "Sewer" at bounding box center [204, 212] width 23 height 23
checkbox input "true"
click at [168, 285] on div "Pricing 5" at bounding box center [102, 288] width 168 height 27
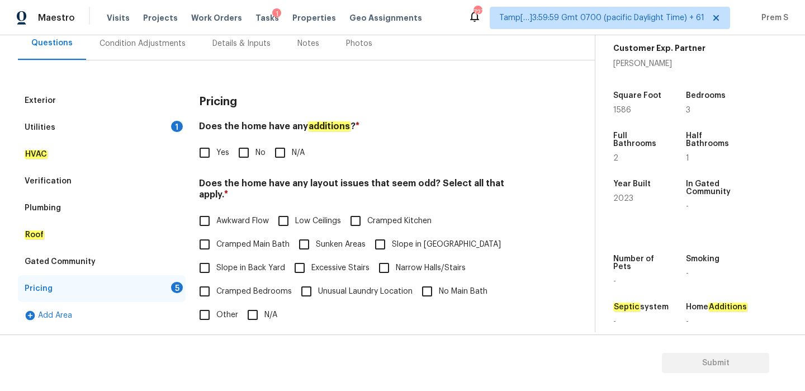
click at [247, 156] on input "No" at bounding box center [243, 152] width 23 height 23
checkbox input "true"
click at [258, 303] on input "N/A" at bounding box center [252, 314] width 23 height 23
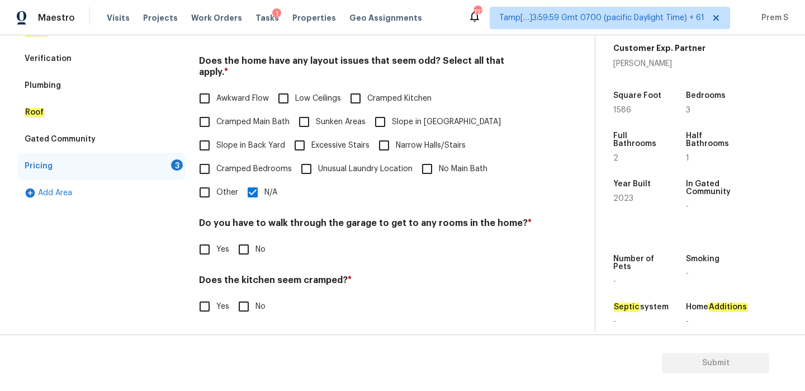
click at [268, 187] on span "N/A" at bounding box center [271, 193] width 13 height 12
click at [265, 183] on input "N/A" at bounding box center [252, 192] width 23 height 23
checkbox input "false"
click at [385, 134] on input "Narrow Halls/Stairs" at bounding box center [383, 145] width 23 height 23
checkbox input "true"
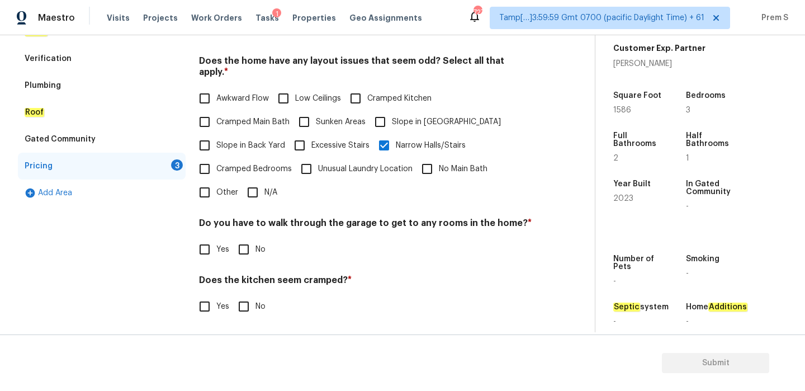
click at [387, 114] on input "Slope in Front Yard" at bounding box center [380, 121] width 23 height 23
checkbox input "true"
click at [389, 135] on input "Narrow Halls/Stairs" at bounding box center [383, 146] width 23 height 23
checkbox input "false"
click at [212, 141] on input "Slope in Back Yard" at bounding box center [204, 145] width 23 height 23
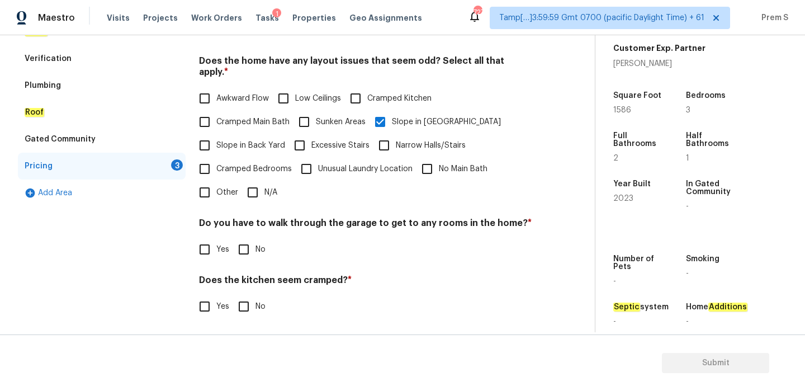
checkbox input "true"
click at [244, 238] on input "No" at bounding box center [243, 249] width 23 height 23
checkbox input "true"
click at [250, 305] on input "No" at bounding box center [243, 306] width 23 height 23
checkbox input "true"
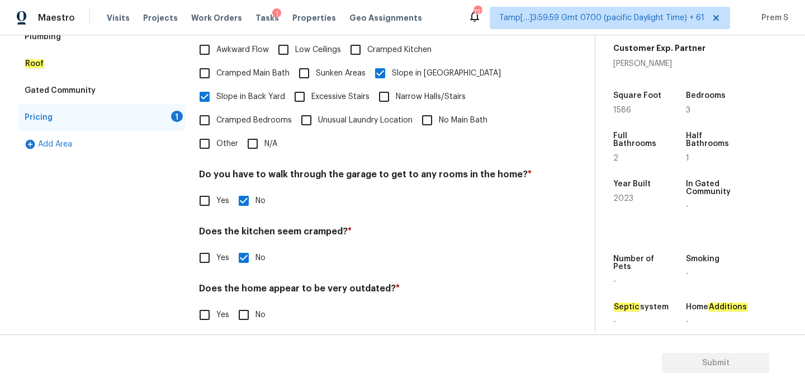
click at [247, 305] on input "No" at bounding box center [243, 314] width 23 height 23
checkbox input "true"
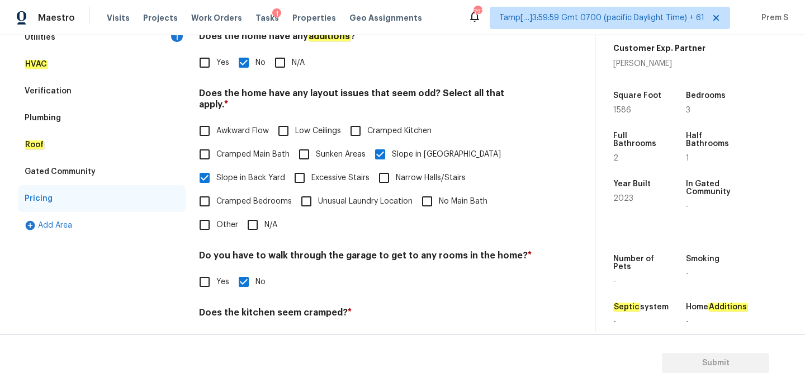
scroll to position [94, 0]
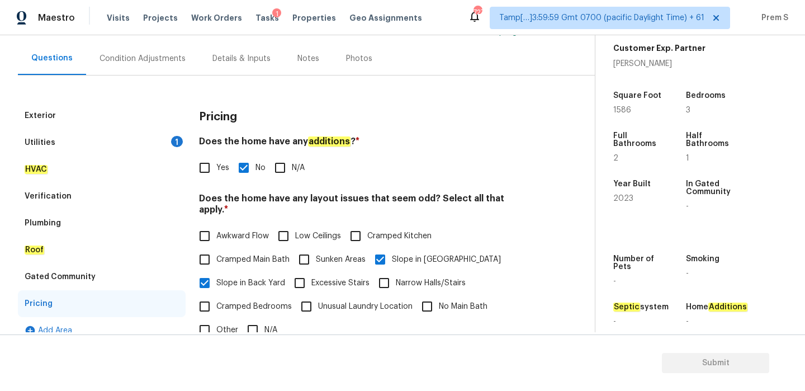
click at [163, 54] on div "Condition Adjustments" at bounding box center [143, 58] width 86 height 11
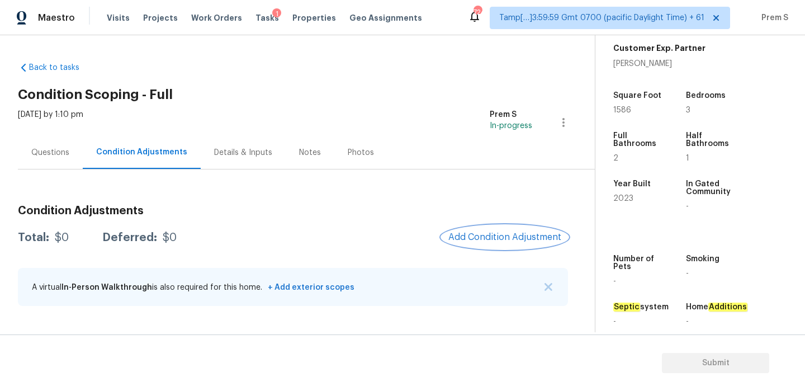
click at [473, 230] on button "Add Condition Adjustment" at bounding box center [505, 236] width 126 height 23
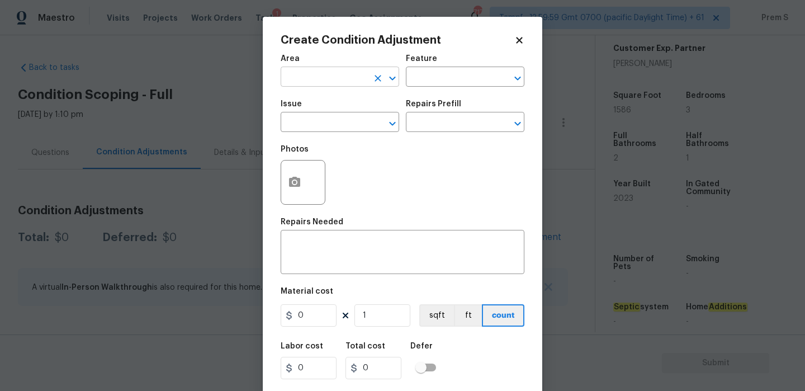
click at [329, 72] on input "text" at bounding box center [324, 77] width 87 height 17
click at [333, 121] on li "Interior Overall" at bounding box center [340, 121] width 119 height 18
type input "Interior Overall"
click at [333, 121] on input "text" at bounding box center [324, 123] width 87 height 17
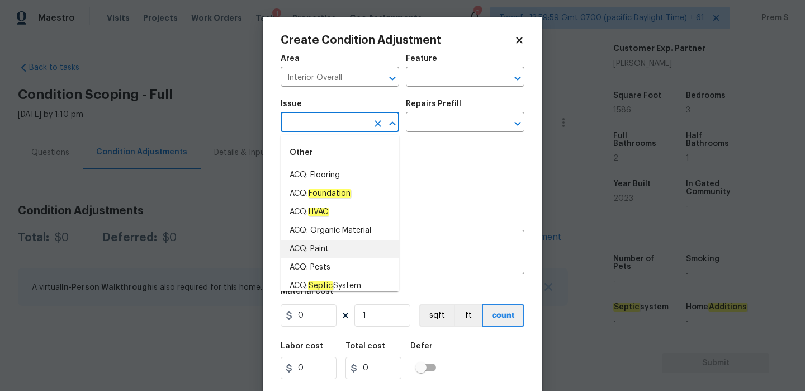
click at [323, 246] on li "ACQ: Paint" at bounding box center [340, 249] width 119 height 18
type input "ACQ: Paint"
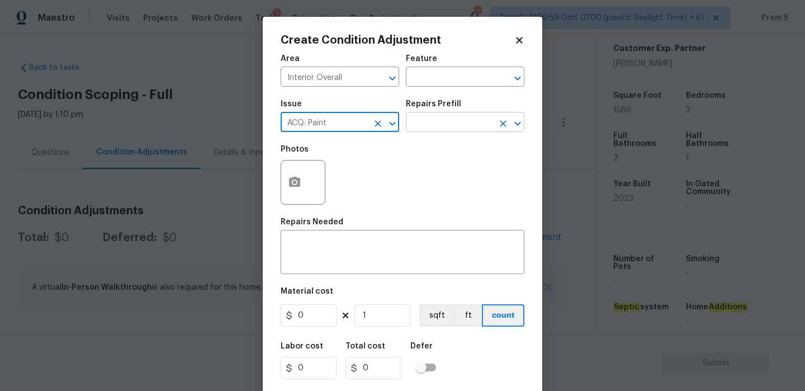
click at [466, 126] on input "text" at bounding box center [449, 123] width 87 height 17
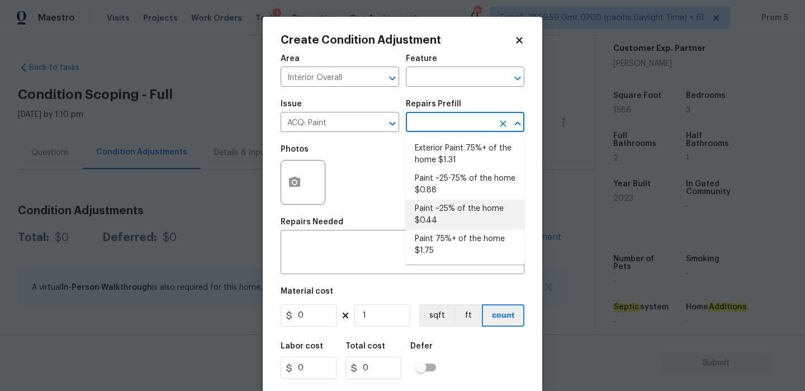
click at [457, 211] on li "Paint ~25% of the home $0.44" at bounding box center [465, 215] width 119 height 30
type input "Acquisition"
type textarea "Acquisition Scope: ~25% of the home needs interior paint"
type input "0.44"
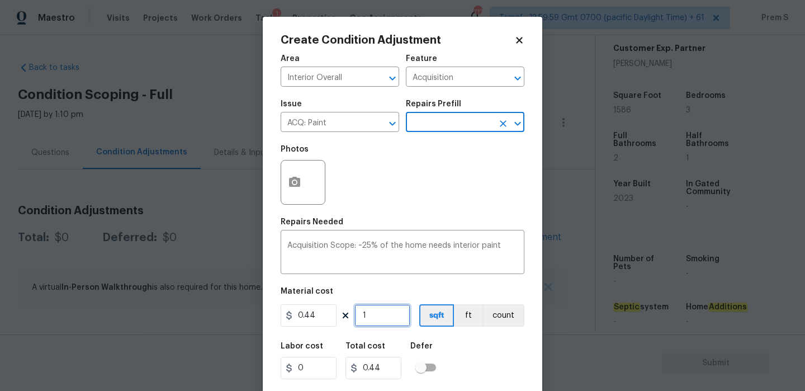
click at [394, 318] on input "1" at bounding box center [383, 315] width 56 height 22
type input "15"
type input "6.6"
type input "158"
type input "69.52"
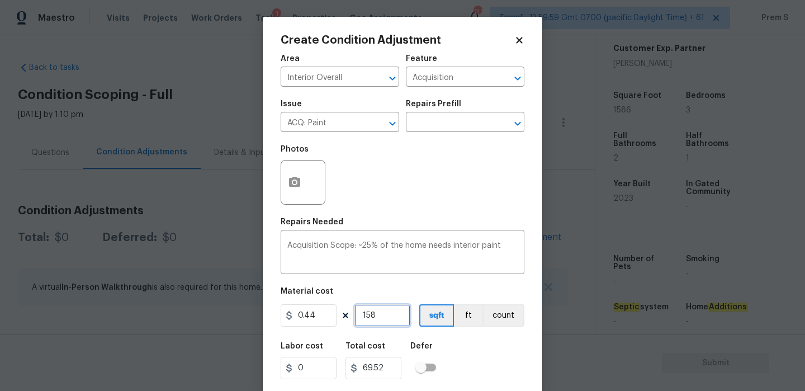
type input "1586"
type input "697.84"
type input "1586"
click at [488, 353] on div "Labor cost 0 Total cost 697.84 Defer" at bounding box center [403, 361] width 244 height 50
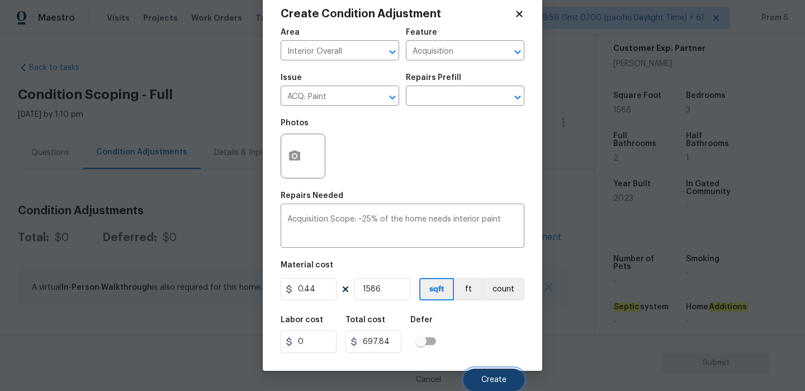
click at [499, 375] on button "Create" at bounding box center [494, 380] width 61 height 22
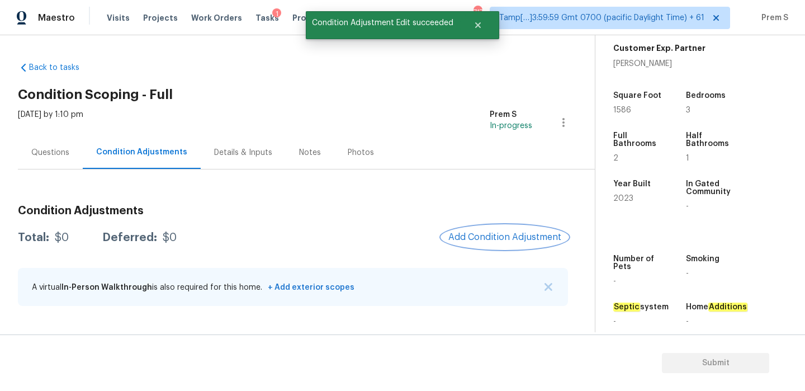
scroll to position [0, 0]
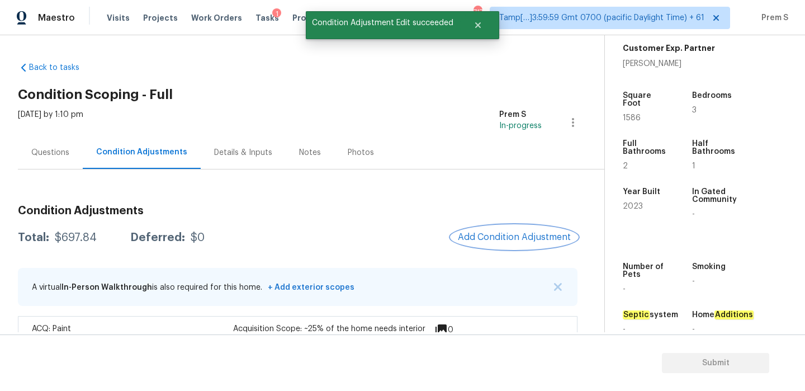
click at [502, 227] on button "Add Condition Adjustment" at bounding box center [514, 236] width 126 height 23
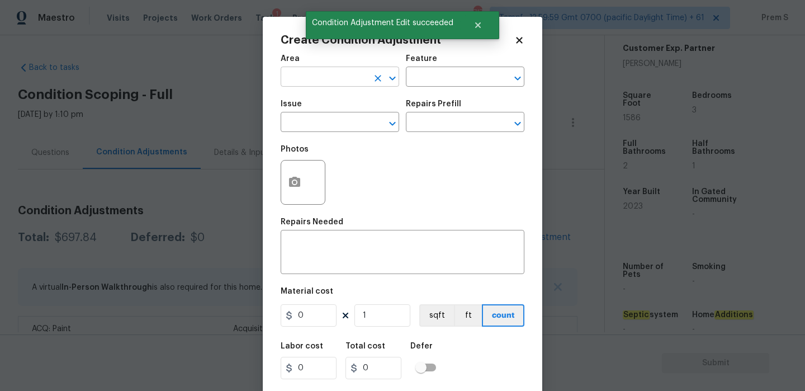
click at [339, 72] on input "text" at bounding box center [324, 77] width 87 height 17
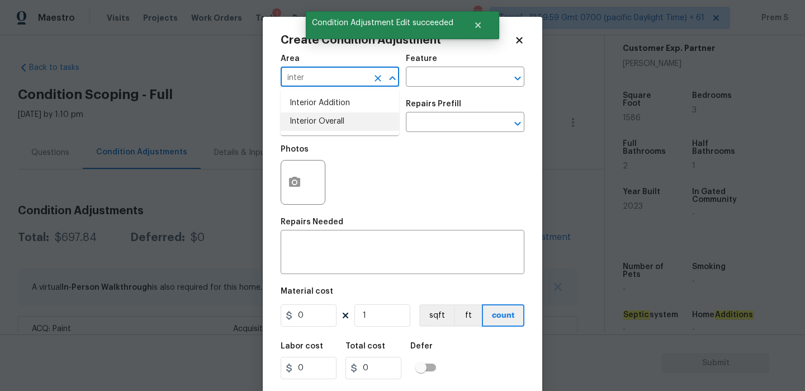
click at [348, 124] on li "Interior Overall" at bounding box center [340, 121] width 119 height 18
type input "Interior Overall"
click at [348, 124] on input "text" at bounding box center [324, 123] width 87 height 17
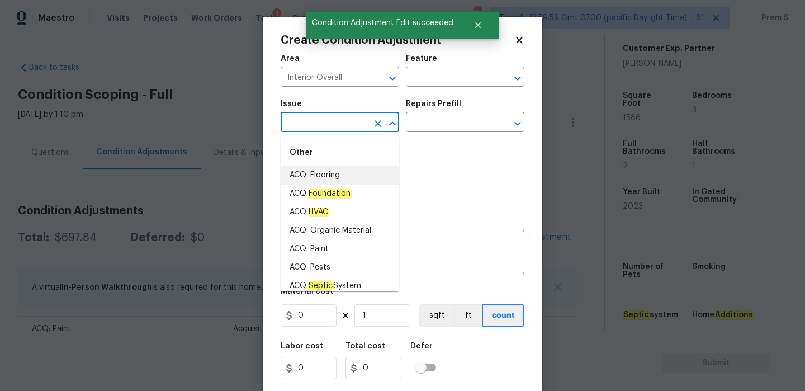
click at [334, 176] on li "ACQ: Flooring" at bounding box center [340, 175] width 119 height 18
type input "ACQ: Flooring"
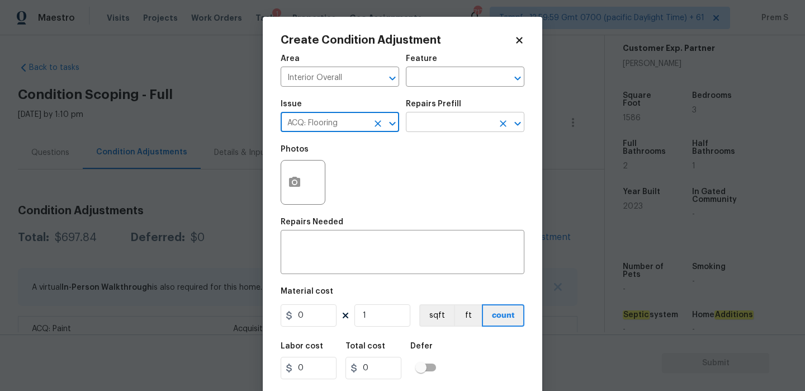
click at [456, 121] on input "text" at bounding box center [449, 123] width 87 height 17
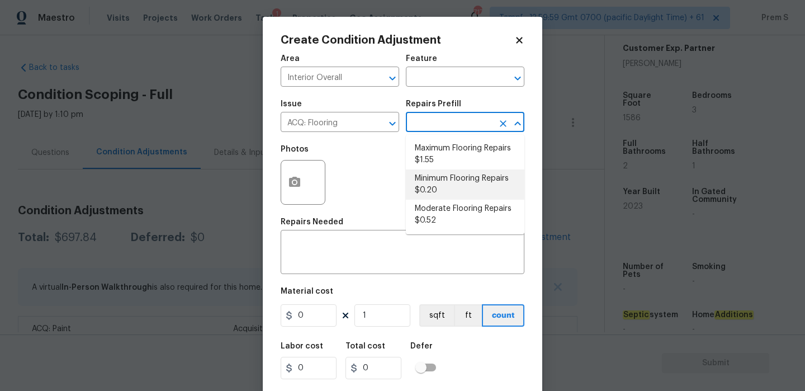
click at [429, 175] on li "Minimum Flooring Repairs $0.20" at bounding box center [465, 184] width 119 height 30
type input "Acquisition"
type textarea "Acquisition Scope: Minimum flooring repairs"
type input "0.2"
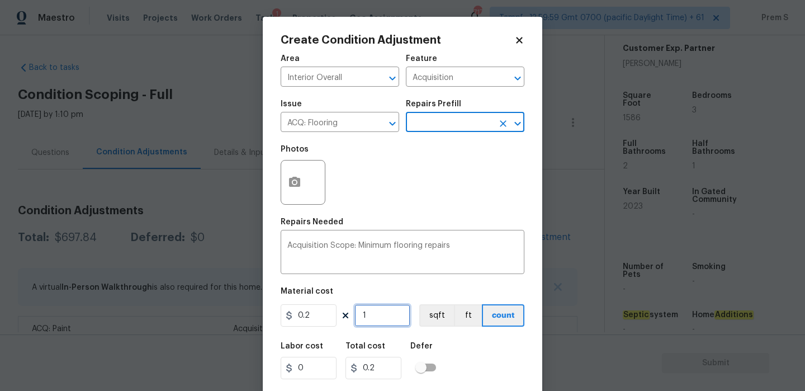
click at [383, 323] on input "1" at bounding box center [383, 315] width 56 height 22
type input "15"
type input "3"
type input "158"
type input "31.6"
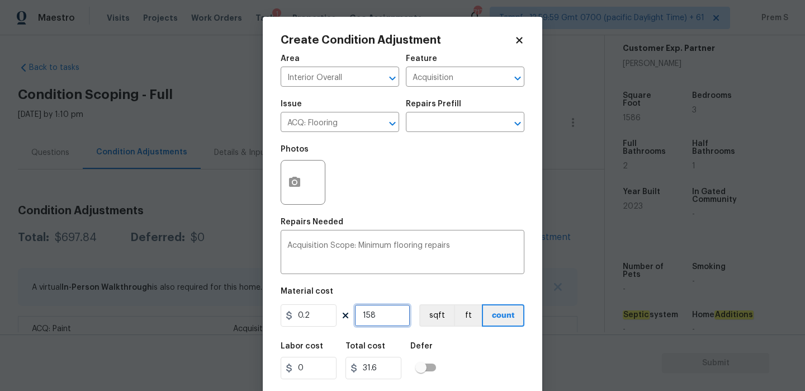
type input "1586"
type input "317.2"
type input "1586"
click at [463, 350] on div "Labor cost 0 Total cost 317.2 Defer" at bounding box center [403, 361] width 244 height 50
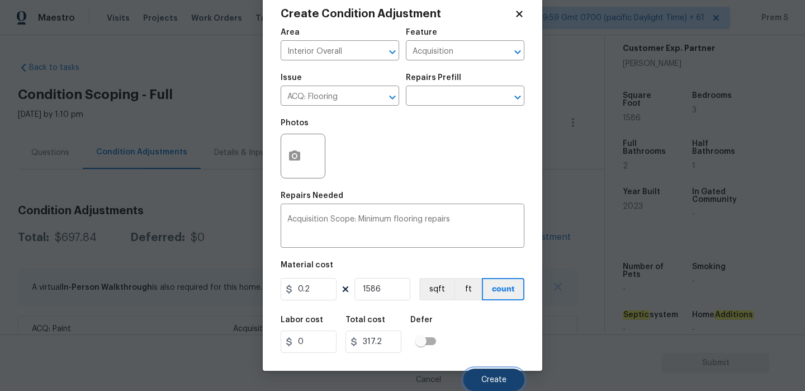
click at [500, 380] on span "Create" at bounding box center [494, 380] width 25 height 8
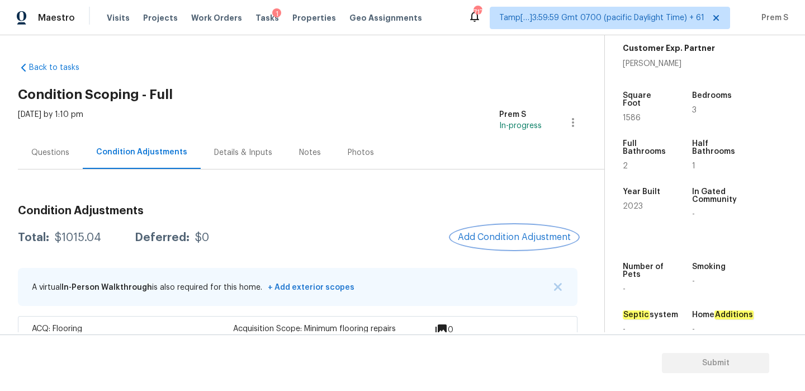
scroll to position [76, 0]
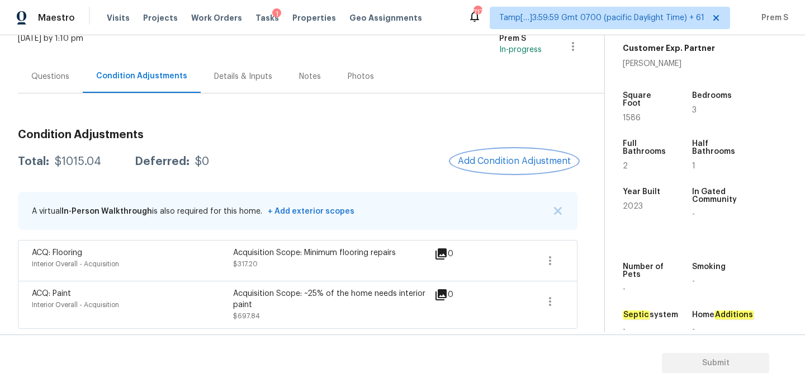
click at [510, 163] on span "Add Condition Adjustment" at bounding box center [514, 161] width 113 height 10
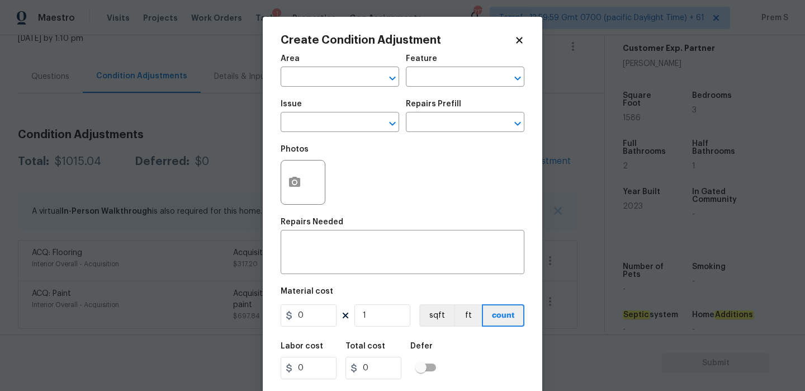
click at [580, 239] on body "Maestro Visits Projects Work Orders Tasks 1 Properties Geo Assignments 717 Tamp…" at bounding box center [402, 195] width 805 height 391
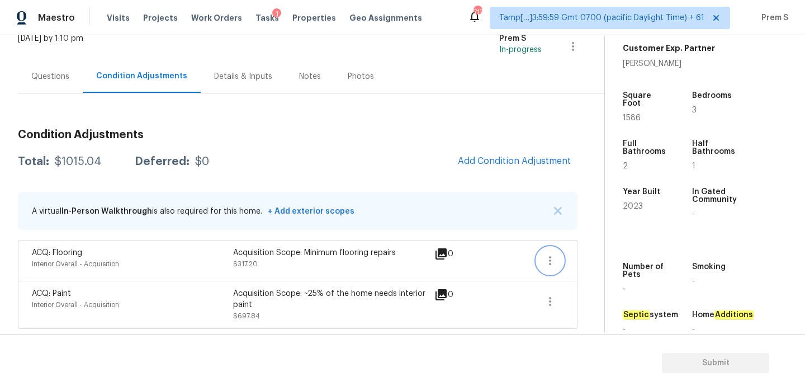
click at [553, 260] on icon "button" at bounding box center [550, 260] width 13 height 13
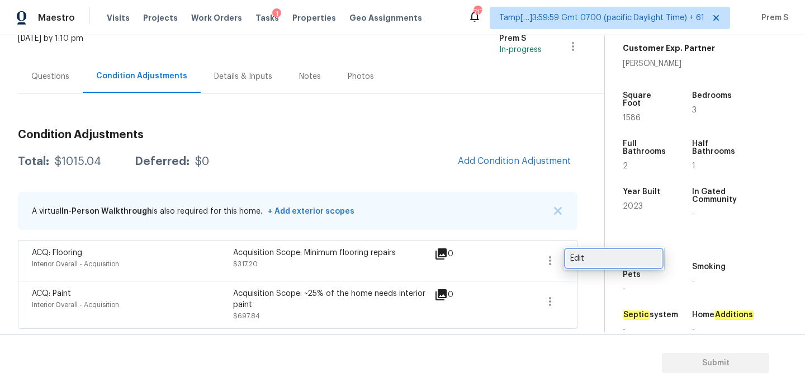
click at [582, 260] on div "Edit" at bounding box center [613, 258] width 87 height 11
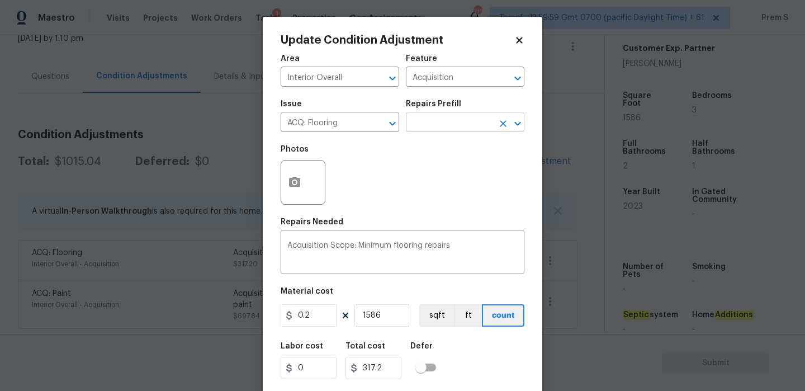
click at [438, 126] on input "text" at bounding box center [449, 123] width 87 height 17
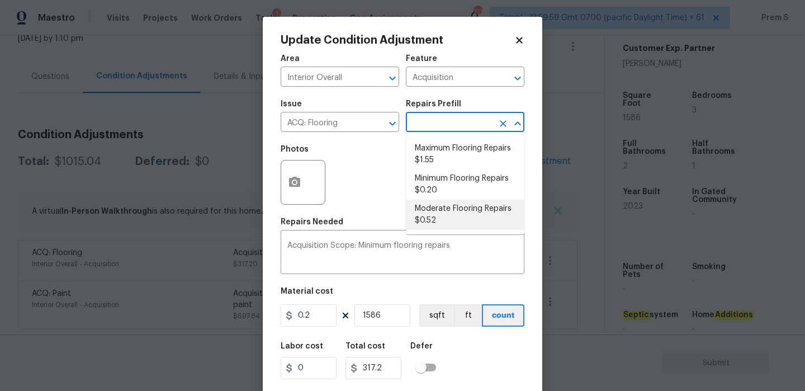
click at [429, 218] on li "Moderate Flooring Repairs $0.52" at bounding box center [465, 215] width 119 height 30
type textarea "Acquisition Scope: Moderate flooring repairs"
type input "0.52"
type input "824.72"
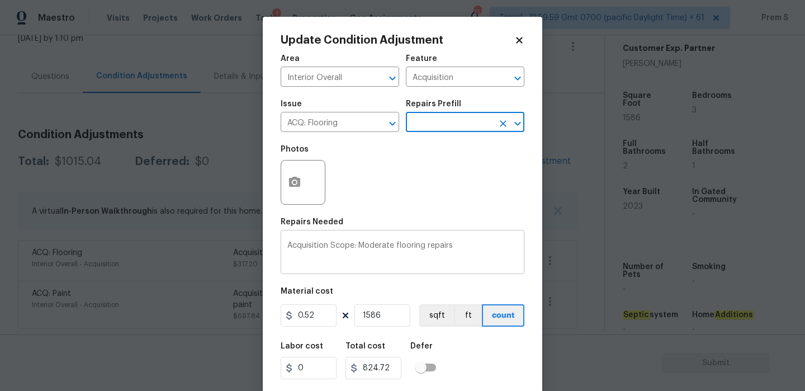
click at [469, 242] on textarea "Acquisition Scope: Moderate flooring repairs" at bounding box center [402, 253] width 230 height 23
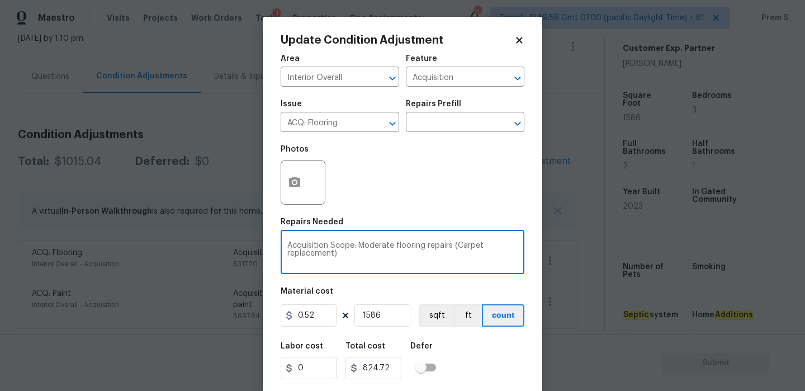
type textarea "Acquisition Scope: Moderate flooring repairs (Carpet replacement)"
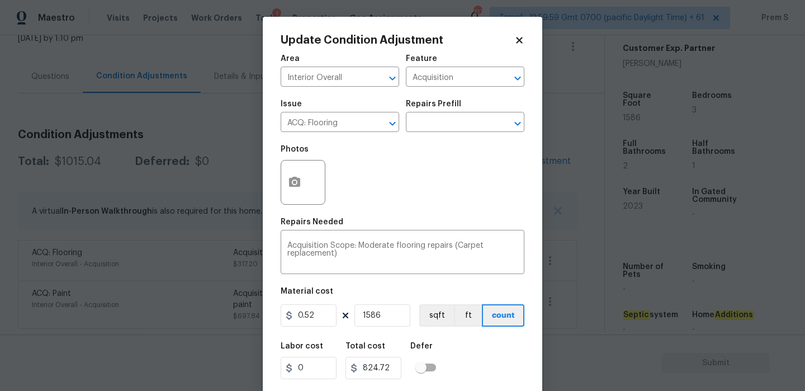
click at [496, 366] on div "Labor cost 0 Total cost 824.72 Defer" at bounding box center [403, 361] width 244 height 50
click at [300, 184] on icon "button" at bounding box center [294, 182] width 13 height 13
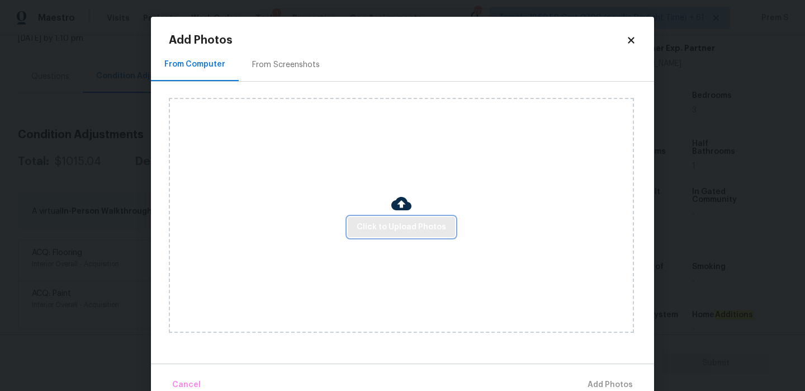
click at [406, 217] on button "Click to Upload Photos" at bounding box center [401, 227] width 107 height 21
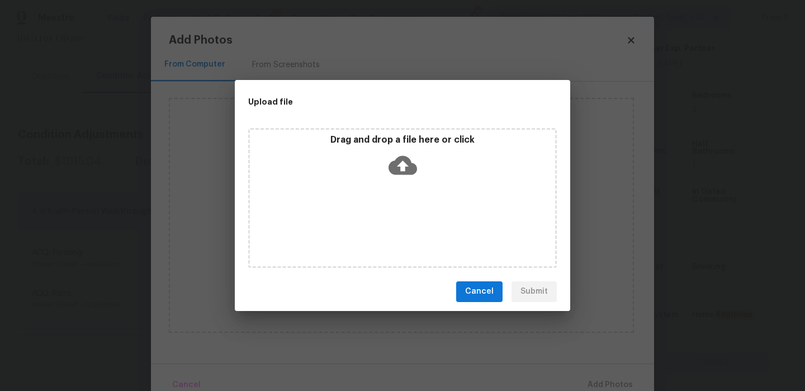
click at [405, 164] on icon at bounding box center [403, 165] width 29 height 29
click at [399, 160] on icon at bounding box center [403, 164] width 29 height 19
